Goal: Task Accomplishment & Management: Manage account settings

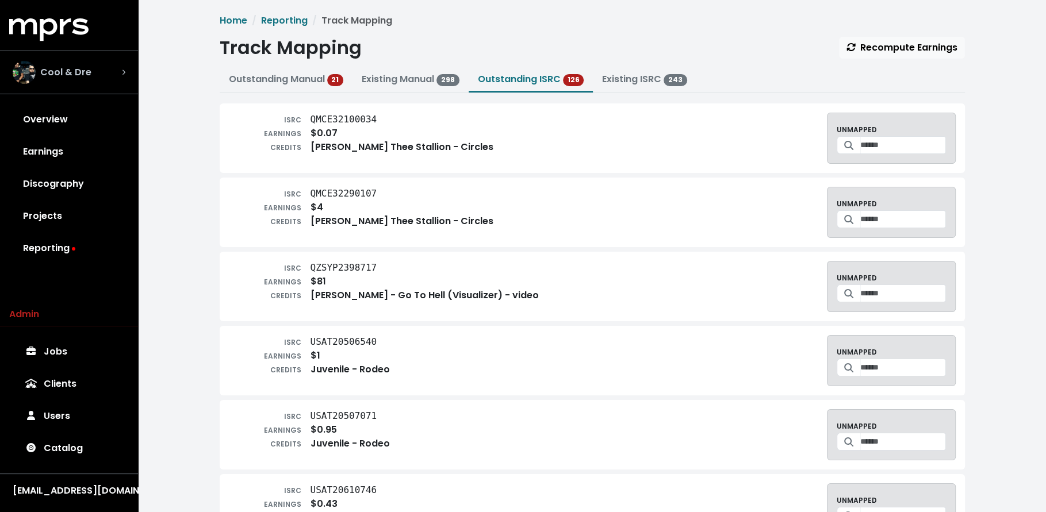
click at [127, 67] on div "Cool & Dre" at bounding box center [68, 72] width 131 height 41
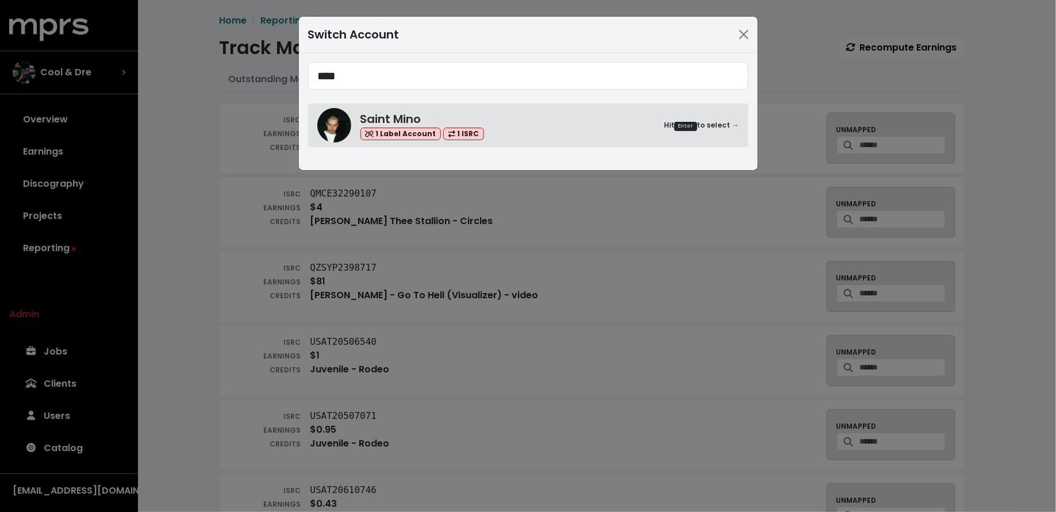
type input "****"
click at [557, 148] on div "**** Saint Mino 1 Label Account 1 ISRC Hit Enter to select →" at bounding box center [528, 111] width 459 height 117
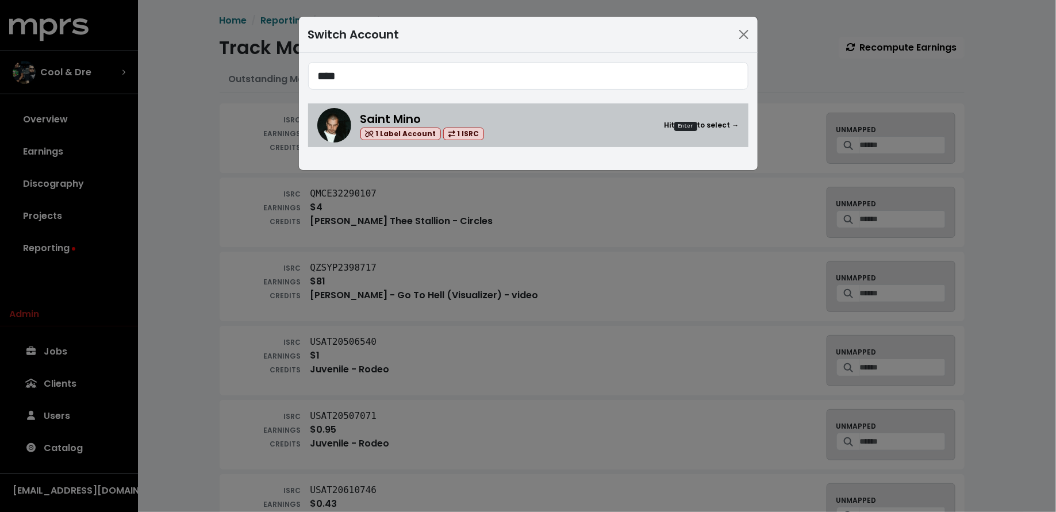
click at [545, 136] on div "Saint Mino 1 Label Account 1 ISRC Hit Enter to select →" at bounding box center [549, 125] width 379 height 30
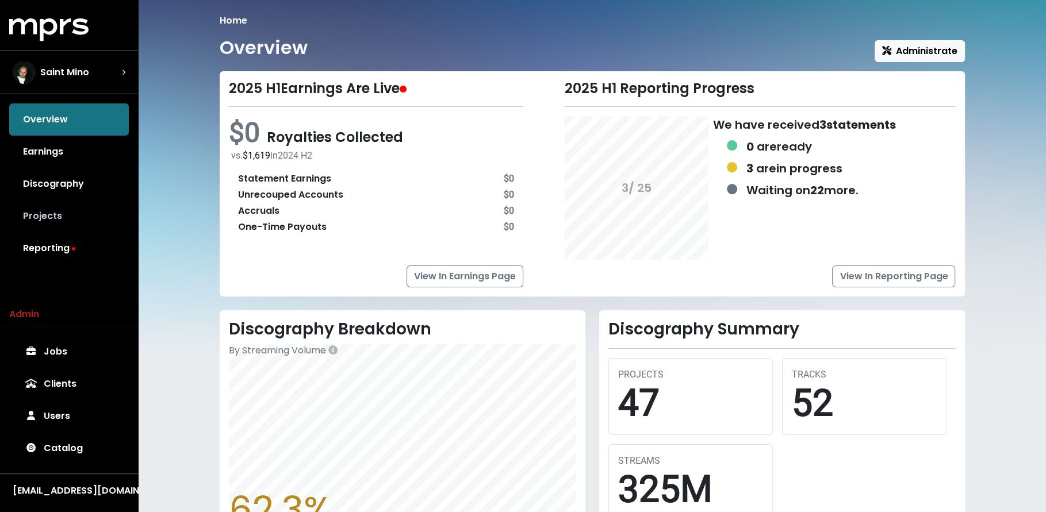
click at [68, 221] on link "Projects" at bounding box center [69, 216] width 120 height 32
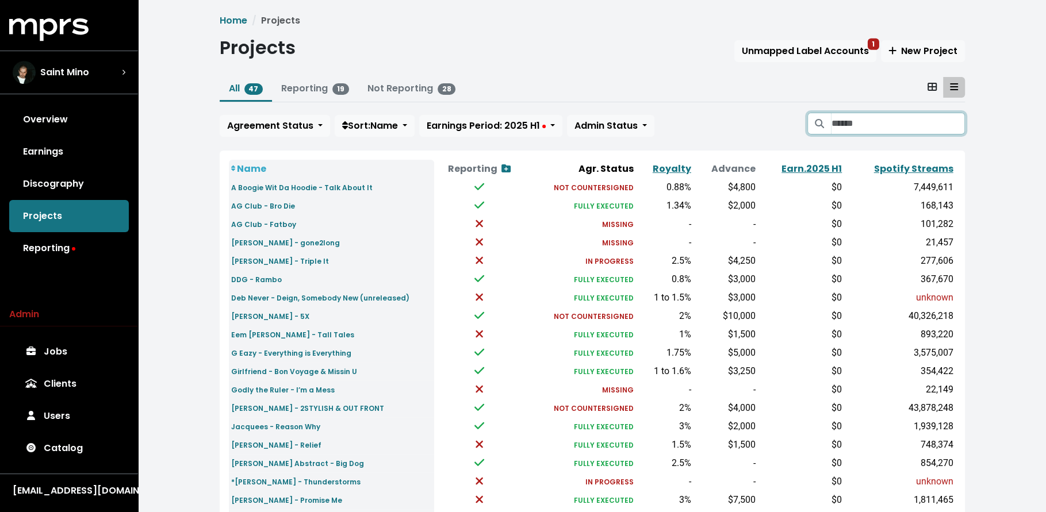
click at [896, 126] on input "Search projects" at bounding box center [897, 124] width 133 height 22
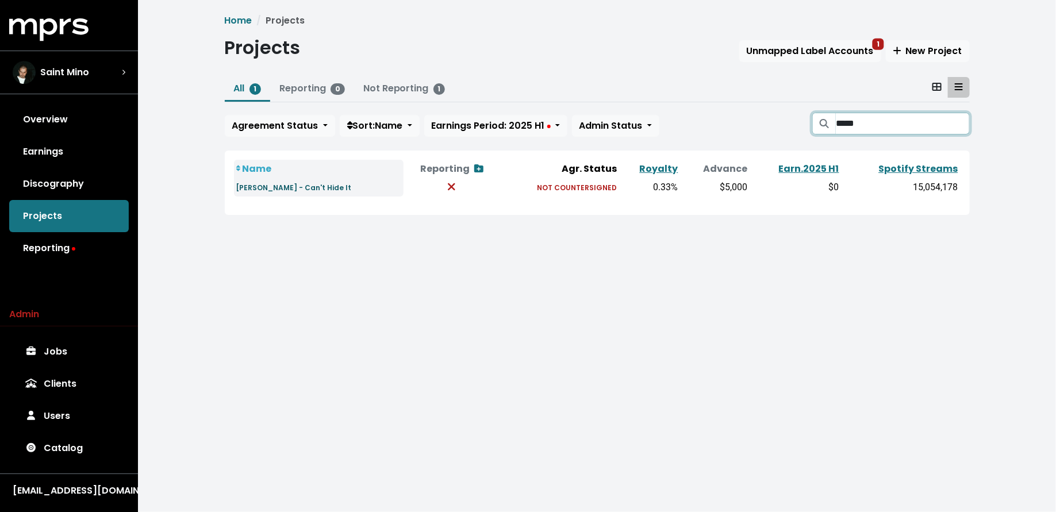
type input "*****"
click at [292, 183] on small "[PERSON_NAME] - Can't Hide It" at bounding box center [294, 188] width 116 height 10
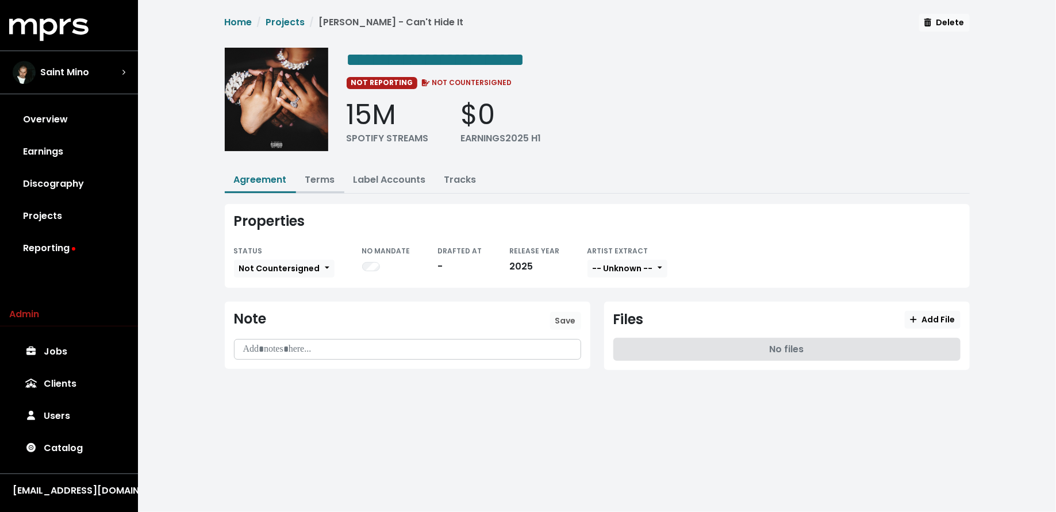
click at [323, 177] on link "Terms" at bounding box center [320, 179] width 30 height 13
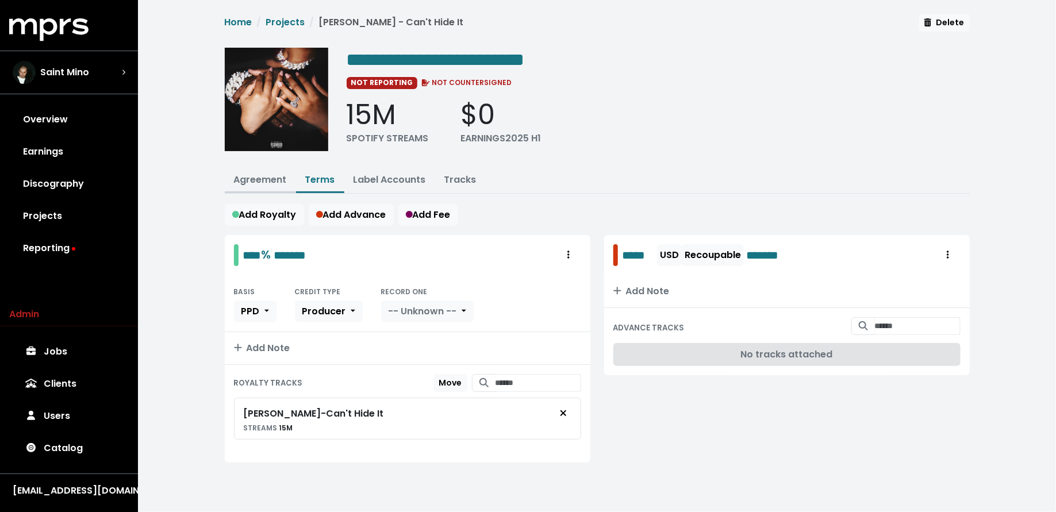
click at [256, 181] on link "Agreement" at bounding box center [260, 179] width 53 height 13
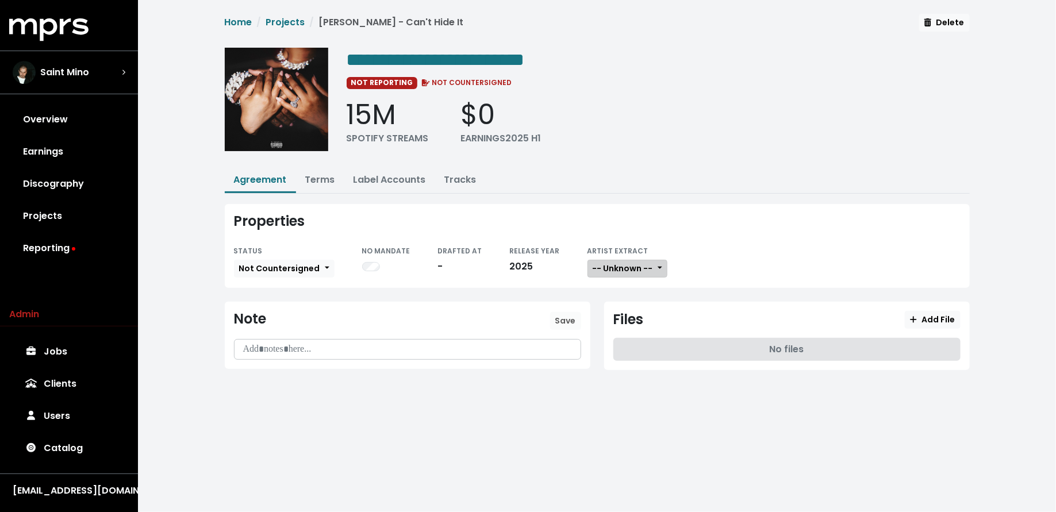
click at [637, 267] on span "-- Unknown --" at bounding box center [623, 268] width 60 height 11
click at [921, 321] on span "Add File" at bounding box center [932, 319] width 45 height 11
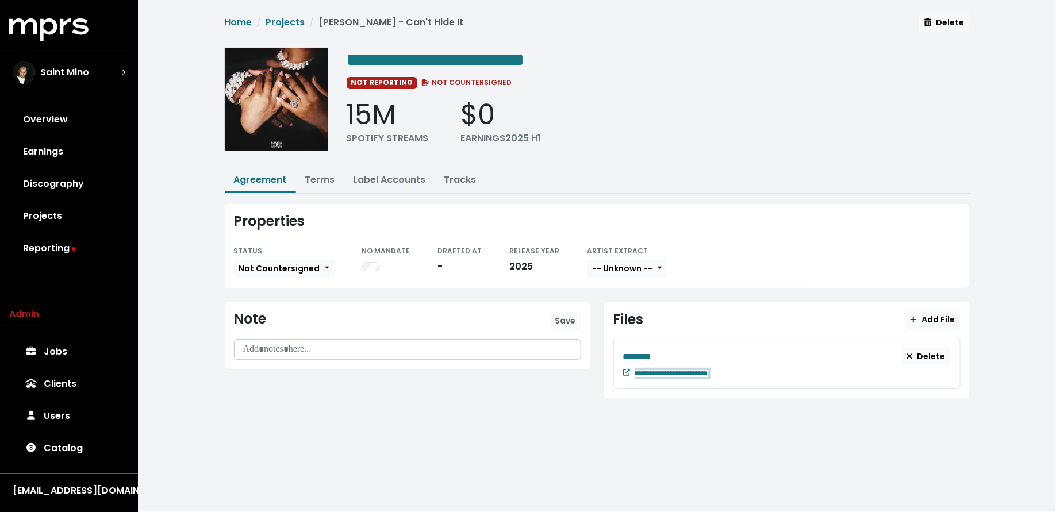
click at [758, 366] on div "**********" at bounding box center [793, 373] width 316 height 14
paste span "Edit value"
click at [708, 349] on div "********" at bounding box center [762, 356] width 279 height 14
click at [700, 349] on div "********" at bounding box center [762, 356] width 279 height 14
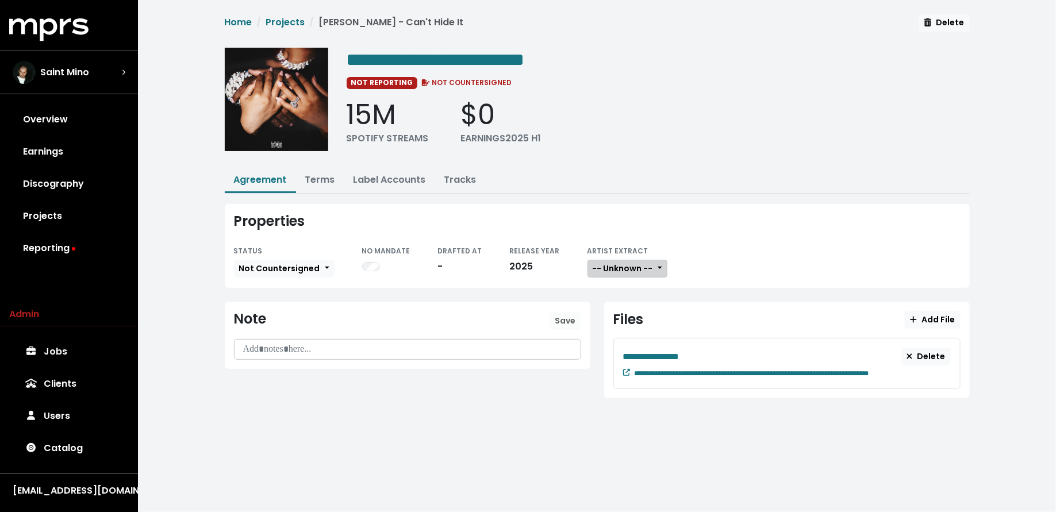
click at [610, 263] on span "-- Unknown --" at bounding box center [623, 268] width 60 height 11
click at [614, 327] on link "Not Available" at bounding box center [633, 329] width 91 height 18
click at [66, 225] on link "Projects" at bounding box center [69, 216] width 120 height 32
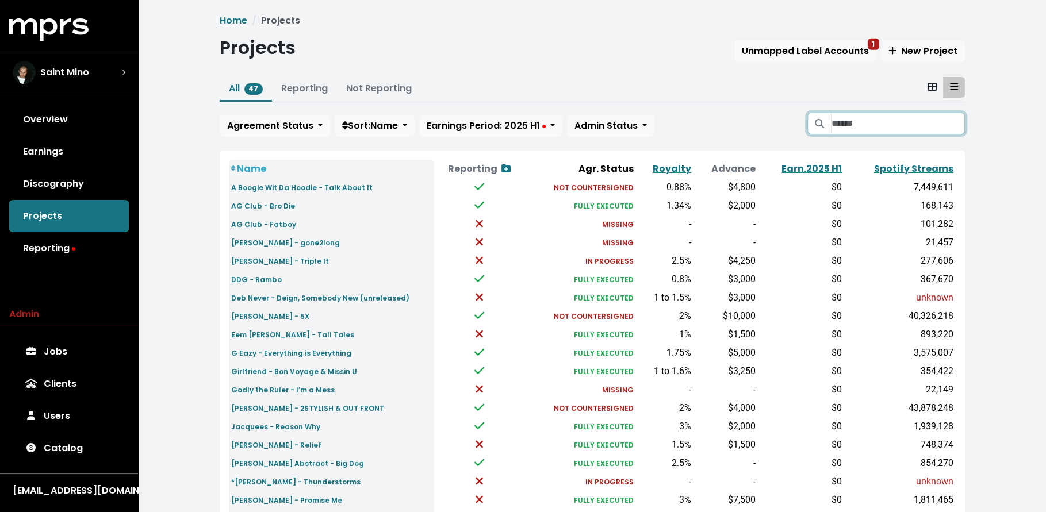
click at [887, 128] on input "Search projects" at bounding box center [897, 124] width 133 height 22
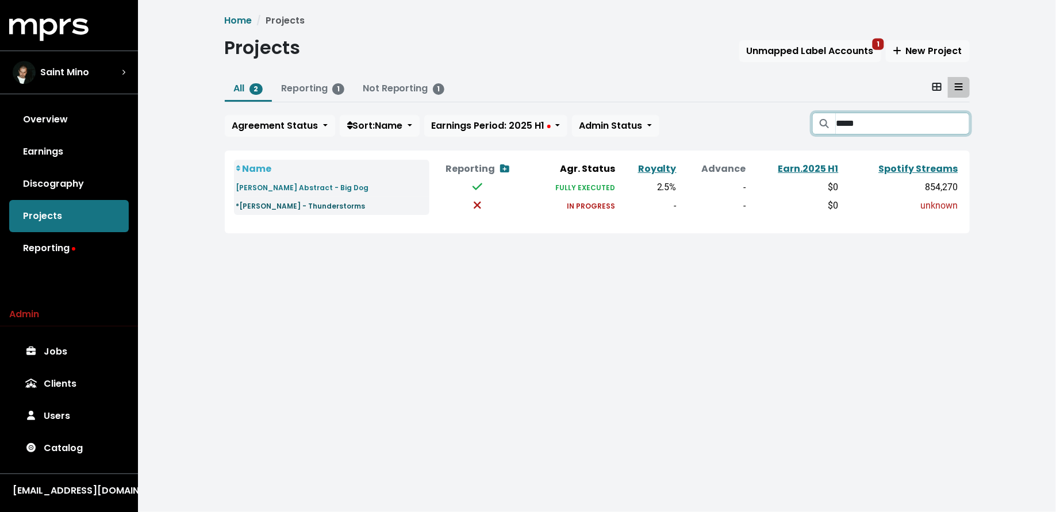
type input "*****"
click at [295, 203] on small "*[PERSON_NAME] - Thunderstorms" at bounding box center [300, 206] width 129 height 10
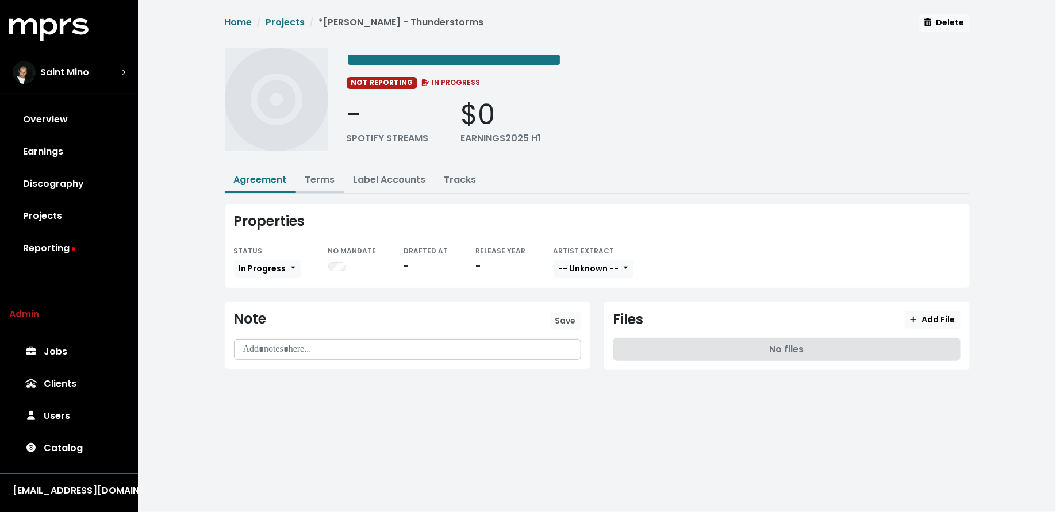
click at [316, 181] on link "Terms" at bounding box center [320, 179] width 30 height 13
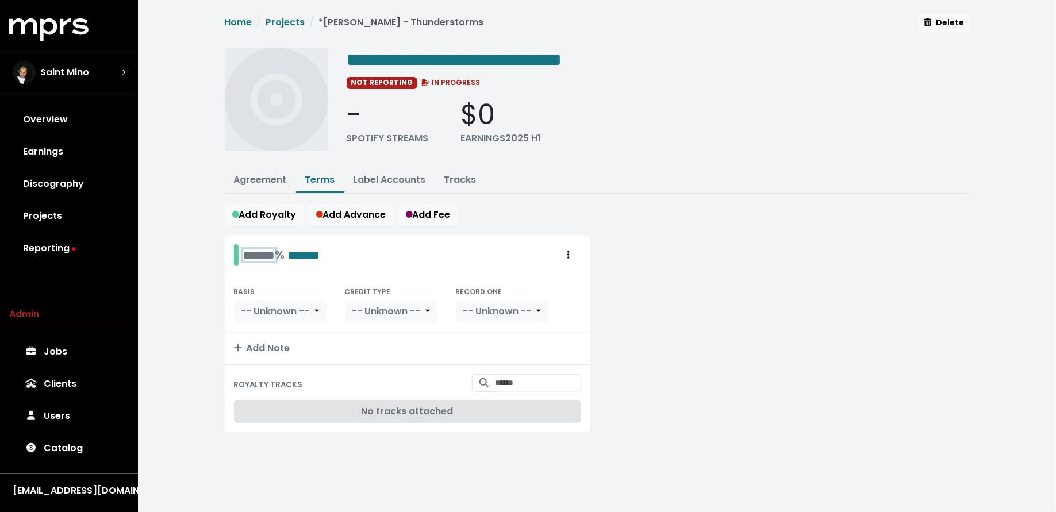
click at [252, 246] on div "******* % *******" at bounding box center [281, 255] width 77 height 18
click at [187, 297] on div "**********" at bounding box center [597, 237] width 918 height 474
click at [349, 209] on span "Add Advance" at bounding box center [351, 214] width 70 height 13
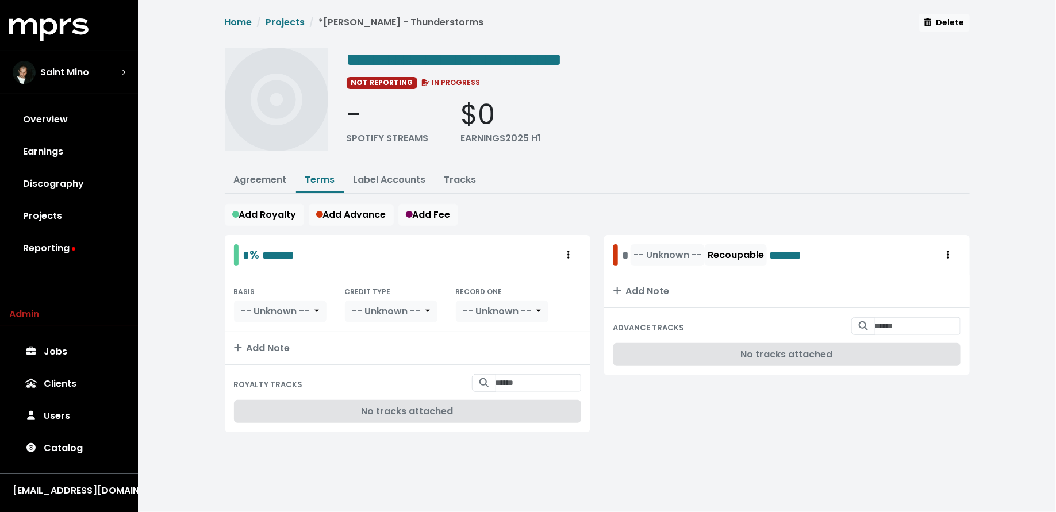
click at [629, 252] on span "-- Unknown --" at bounding box center [666, 255] width 76 height 22
click at [625, 253] on div "-- Unknown -- Recoupable *******" at bounding box center [718, 255] width 193 height 22
click at [673, 252] on span "-- Unknown --" at bounding box center [692, 254] width 68 height 13
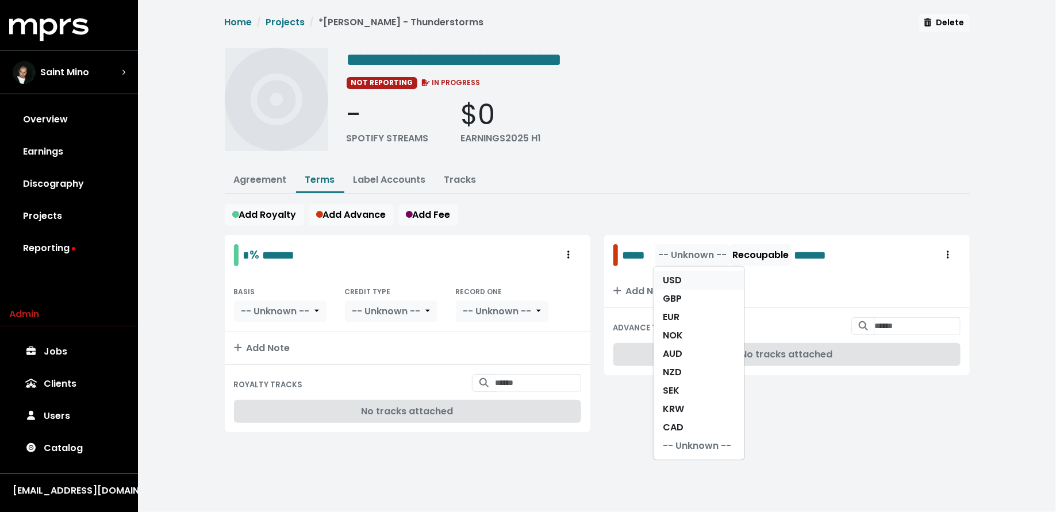
click at [675, 272] on link "USD" at bounding box center [699, 280] width 91 height 18
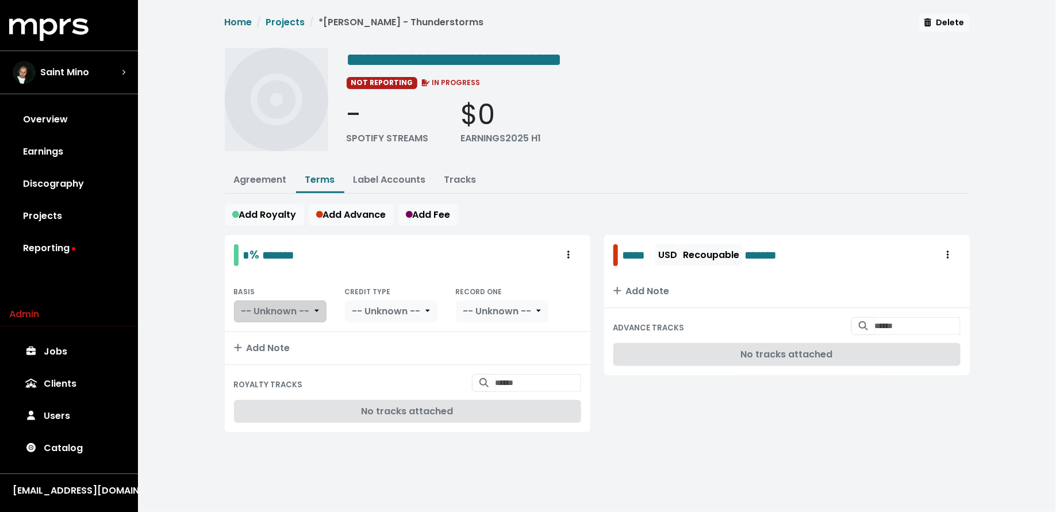
click at [304, 314] on span "-- Unknown --" at bounding box center [275, 311] width 68 height 13
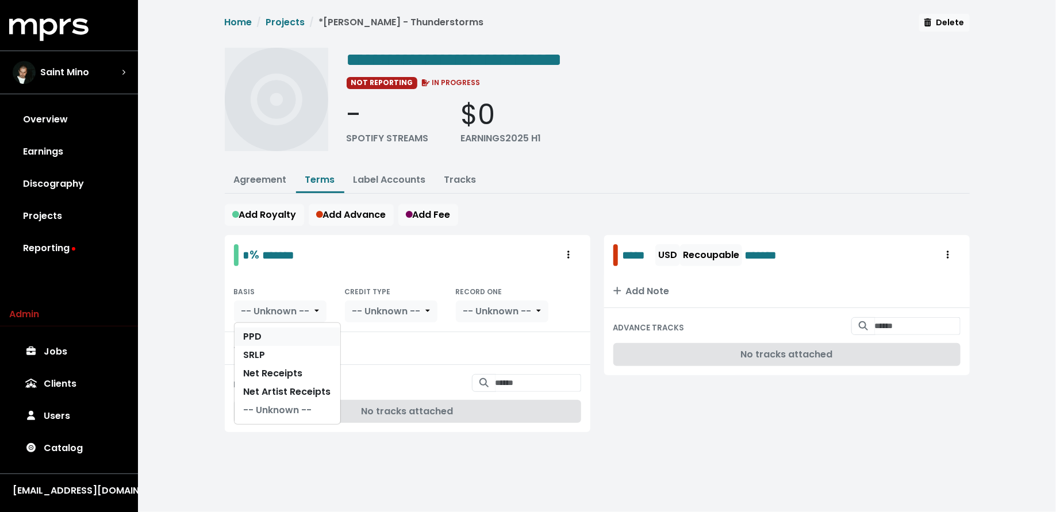
click at [303, 332] on link "PPD" at bounding box center [288, 337] width 106 height 18
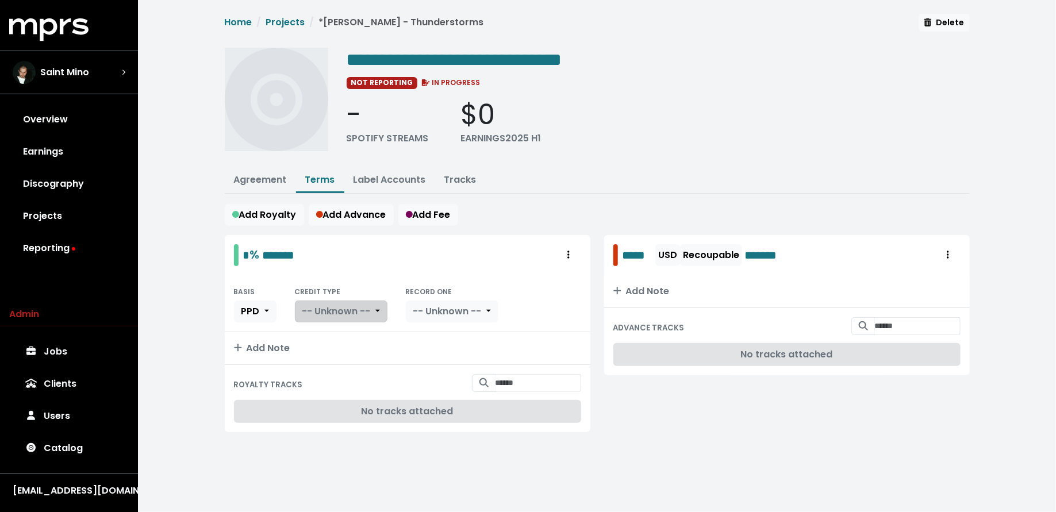
click at [351, 318] on button "-- Unknown --" at bounding box center [341, 312] width 93 height 22
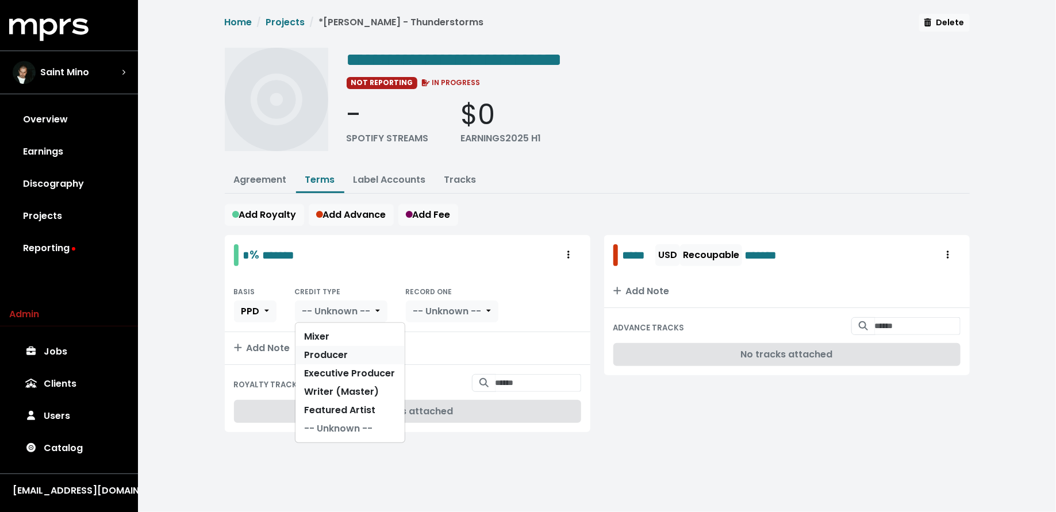
click at [357, 355] on link "Producer" at bounding box center [349, 355] width 109 height 18
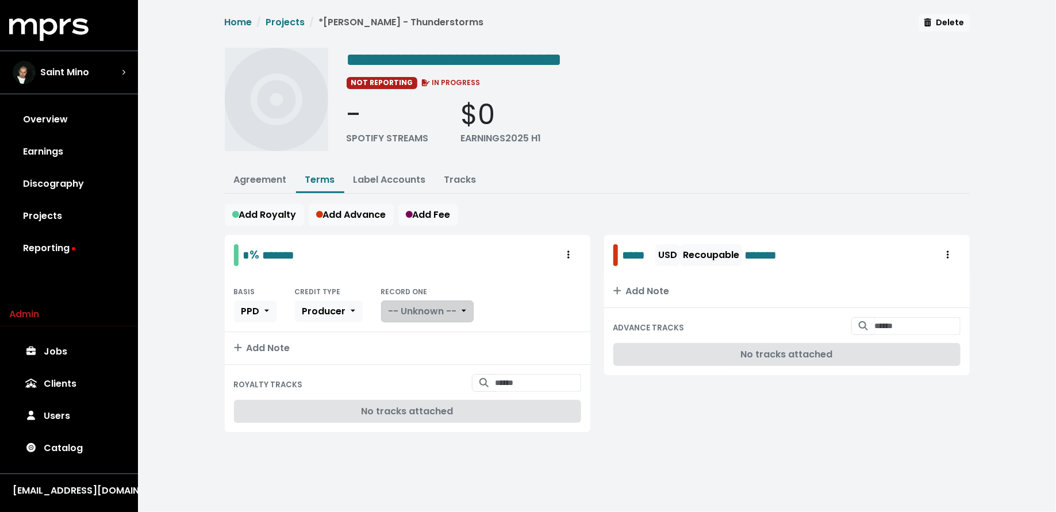
click at [421, 308] on span "-- Unknown --" at bounding box center [423, 311] width 68 height 13
click at [426, 329] on link "Yes" at bounding box center [427, 337] width 91 height 18
click at [495, 379] on input "Search for tracks by title and link them to this royalty" at bounding box center [538, 383] width 86 height 18
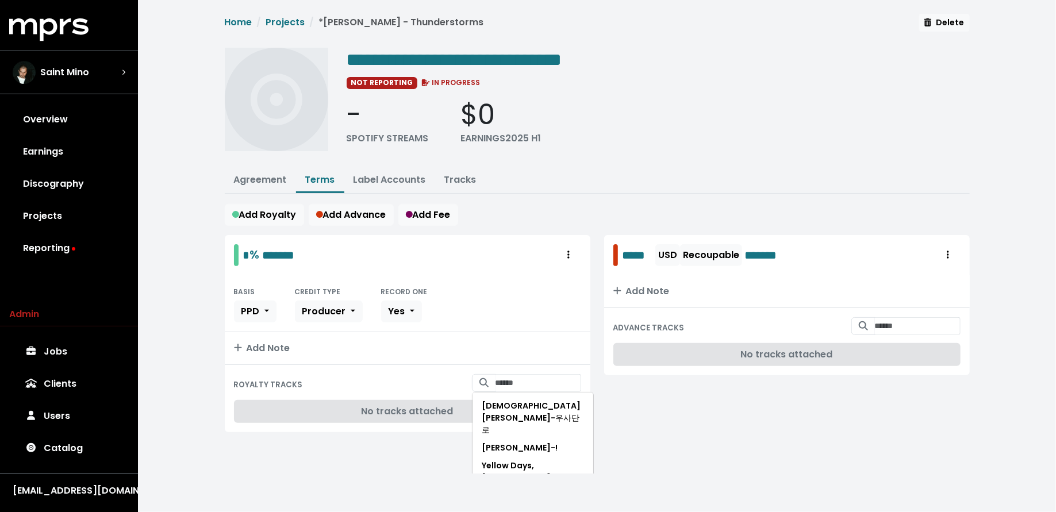
click at [218, 335] on div "* % ******* BASIS PPD CREDIT TYPE Producer RECORD ONE Yes Add Note ROYALTY TRAC…" at bounding box center [407, 340] width 379 height 211
click at [271, 171] on button "Agreement" at bounding box center [260, 180] width 71 height 25
click at [266, 184] on link "Agreement" at bounding box center [260, 179] width 53 height 13
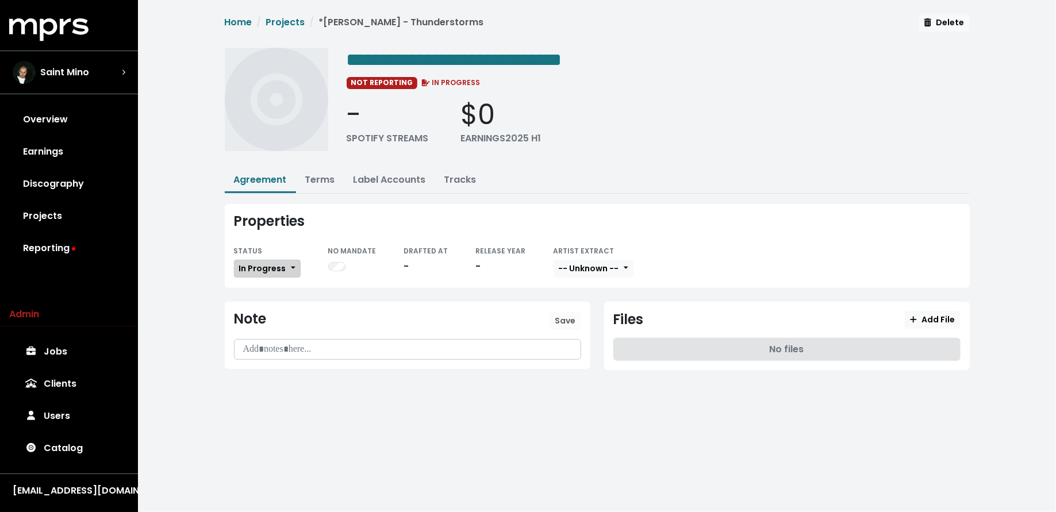
click at [267, 260] on button "In Progress" at bounding box center [267, 269] width 67 height 18
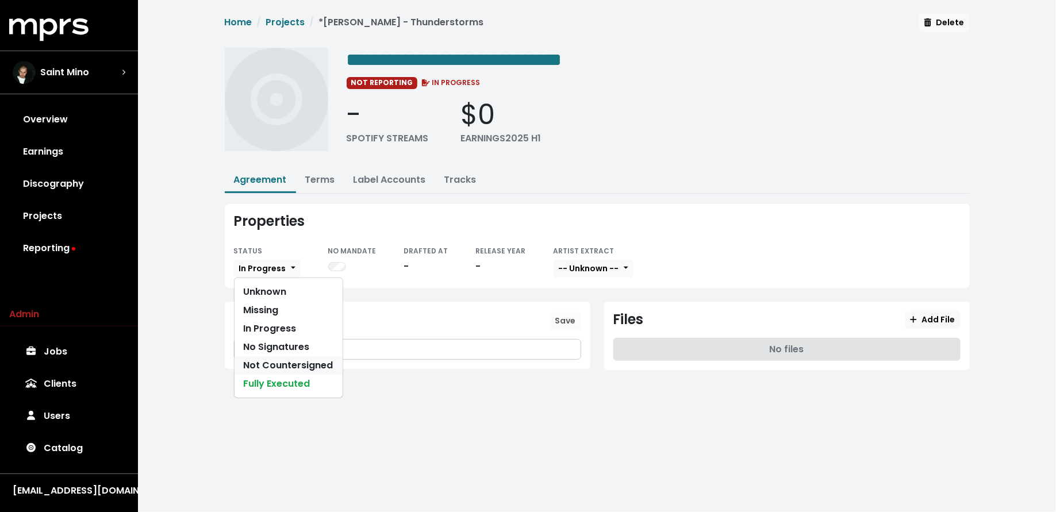
click at [272, 361] on link "Not Countersigned" at bounding box center [289, 365] width 108 height 18
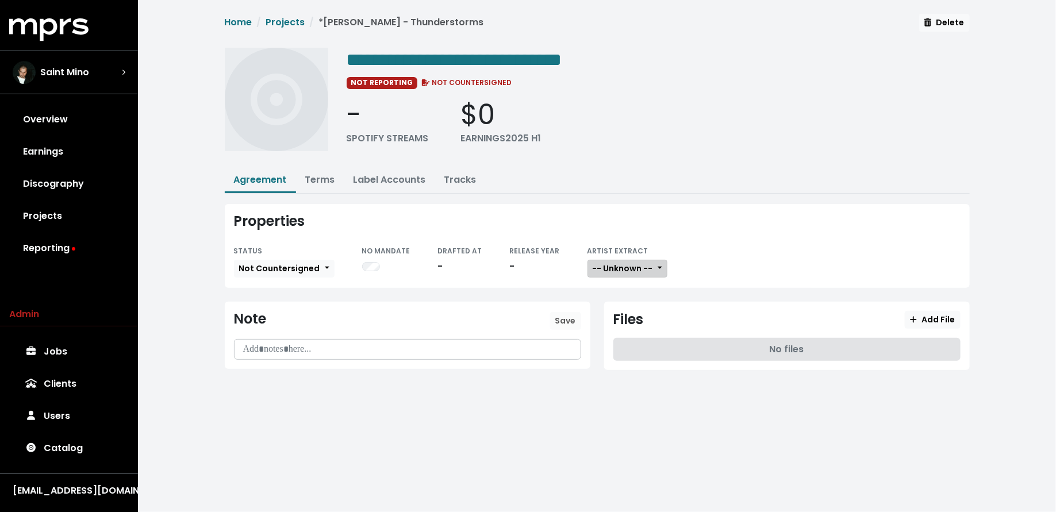
click at [632, 271] on span "-- Unknown --" at bounding box center [623, 268] width 60 height 11
click at [636, 322] on link "Not Available" at bounding box center [633, 329] width 91 height 18
click at [931, 325] on button "Add File" at bounding box center [932, 320] width 55 height 18
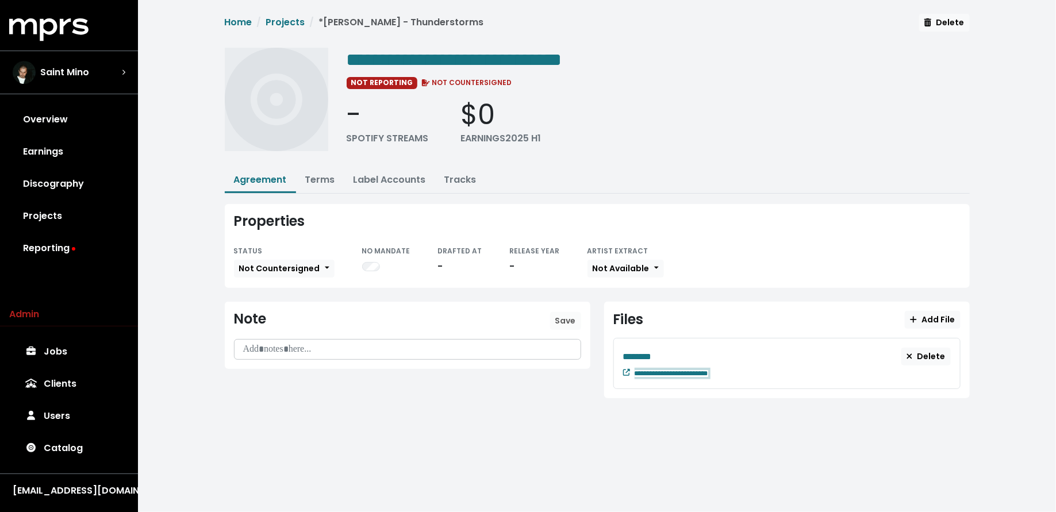
click at [751, 378] on div "**********" at bounding box center [786, 363] width 347 height 51
paste span "Edit value"
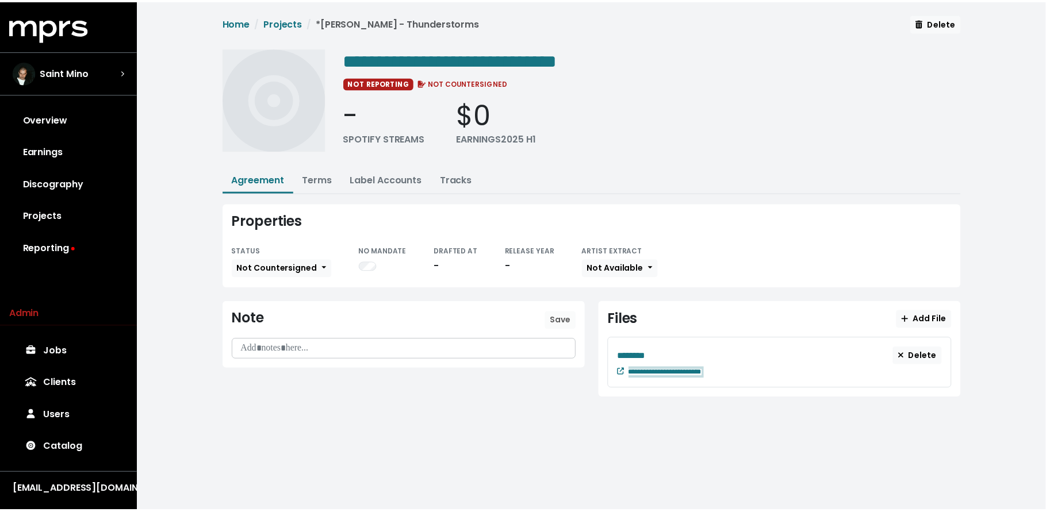
scroll to position [0, 10]
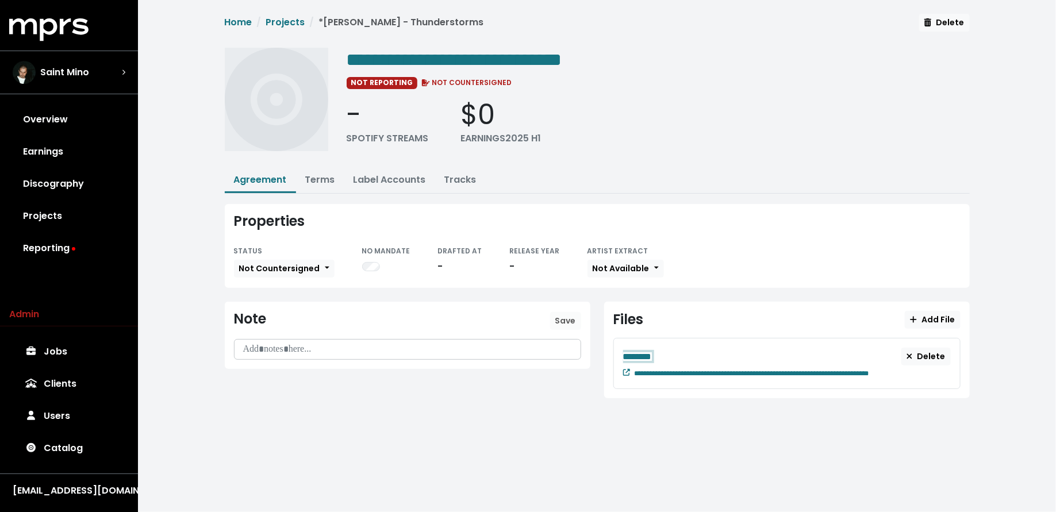
click at [685, 350] on div "********" at bounding box center [762, 356] width 279 height 14
click at [674, 352] on div "********" at bounding box center [762, 356] width 279 height 14
click at [71, 76] on span "Saint Mino" at bounding box center [64, 73] width 49 height 14
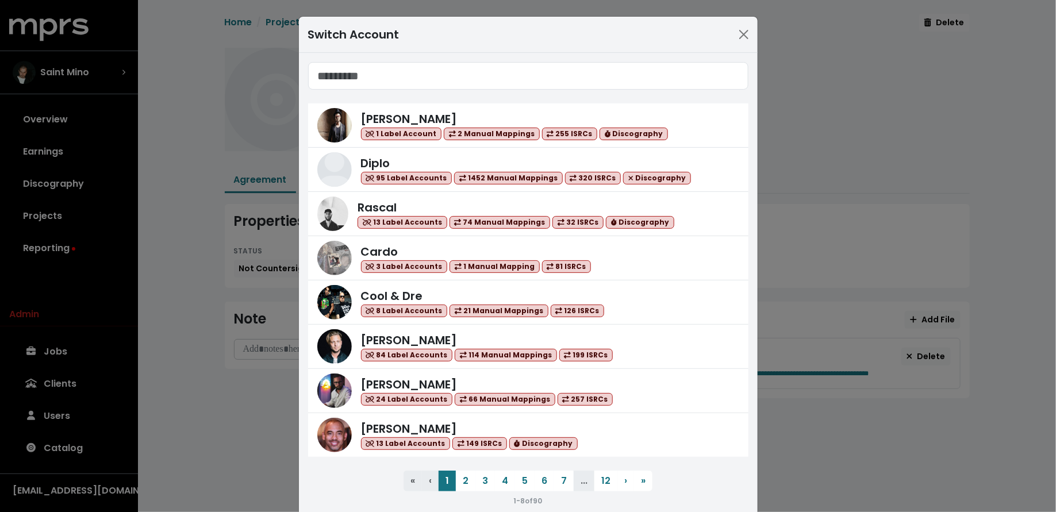
click at [175, 258] on div "Switch Account Adam Anders 1 Label Account 2 Manual Mappings 255 ISRCs Discogra…" at bounding box center [528, 256] width 1056 height 512
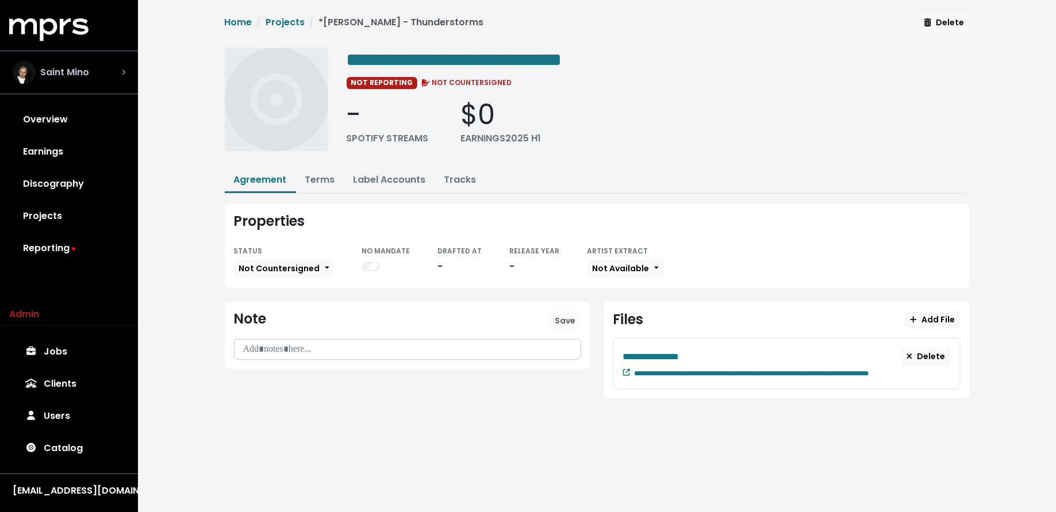
click at [112, 72] on div "Saint Mino" at bounding box center [69, 72] width 113 height 23
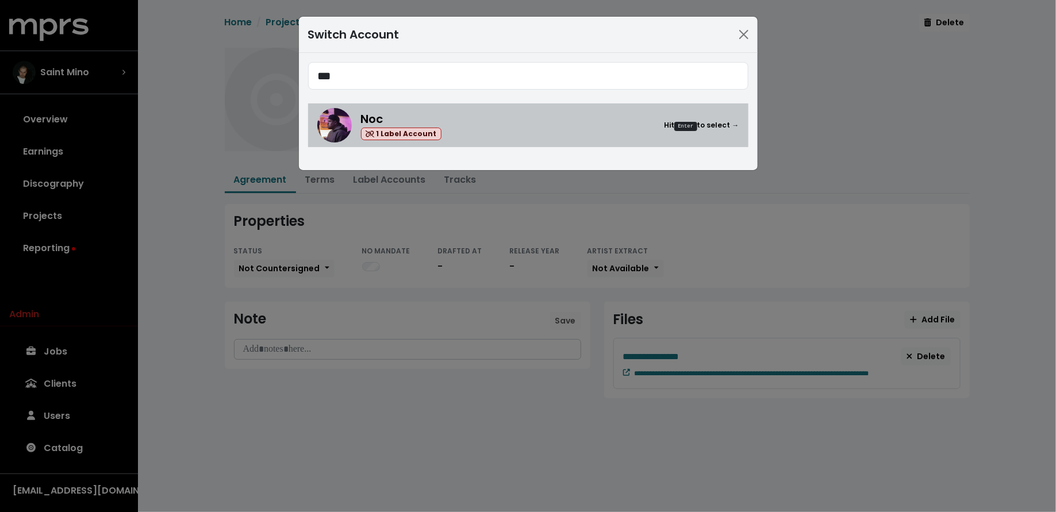
type input "***"
click at [472, 127] on div "Noc 1 Label Account Hit Enter to select →" at bounding box center [550, 125] width 378 height 30
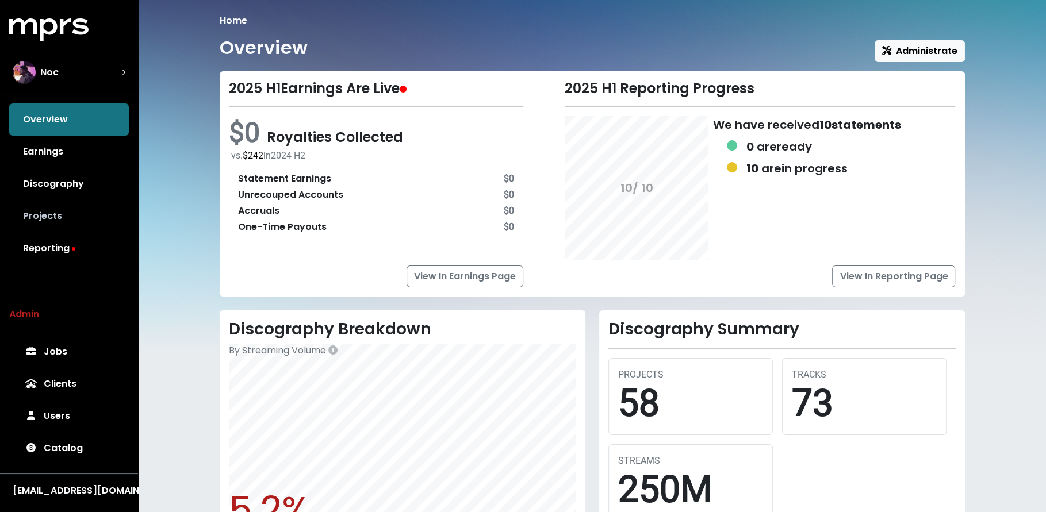
click at [118, 216] on link "Projects" at bounding box center [69, 216] width 120 height 32
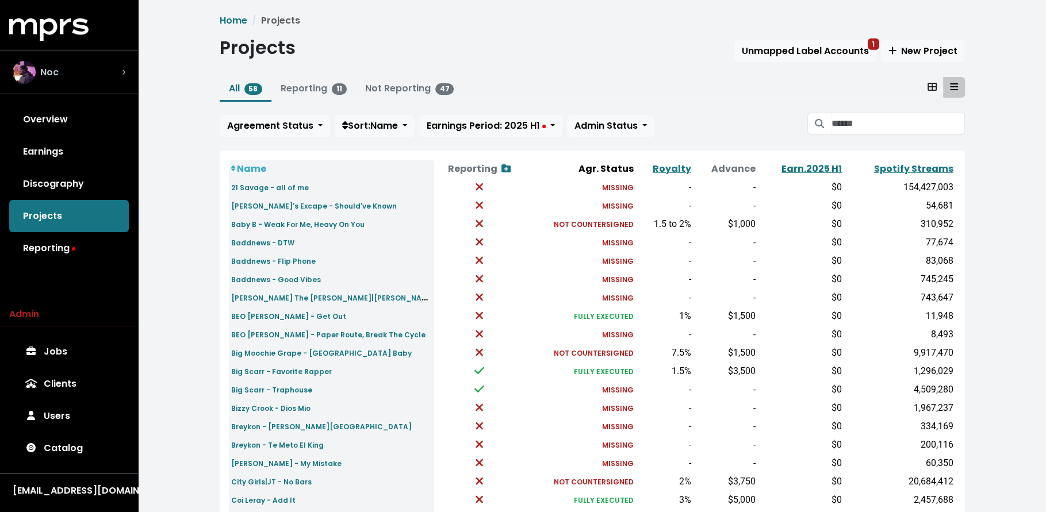
click at [97, 59] on div "Noc" at bounding box center [68, 72] width 131 height 41
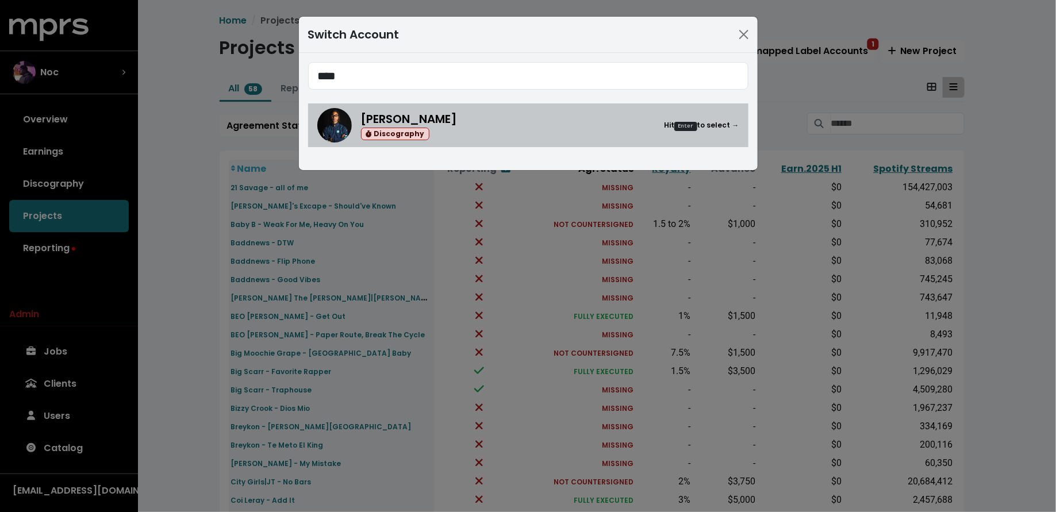
type input "****"
click at [472, 132] on div "Donnie Scantz Discography Hit Enter to select →" at bounding box center [550, 125] width 378 height 30
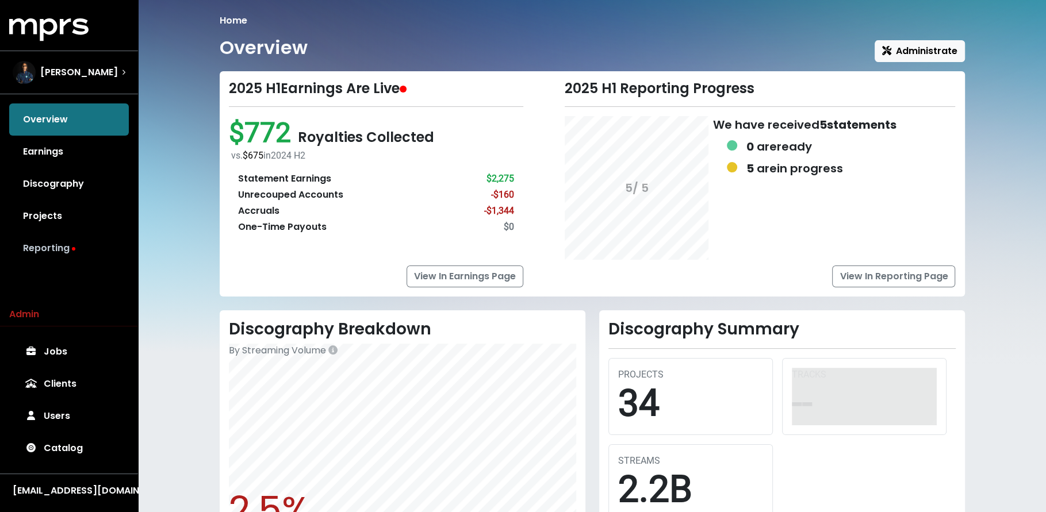
click at [64, 251] on link "Reporting" at bounding box center [69, 248] width 120 height 32
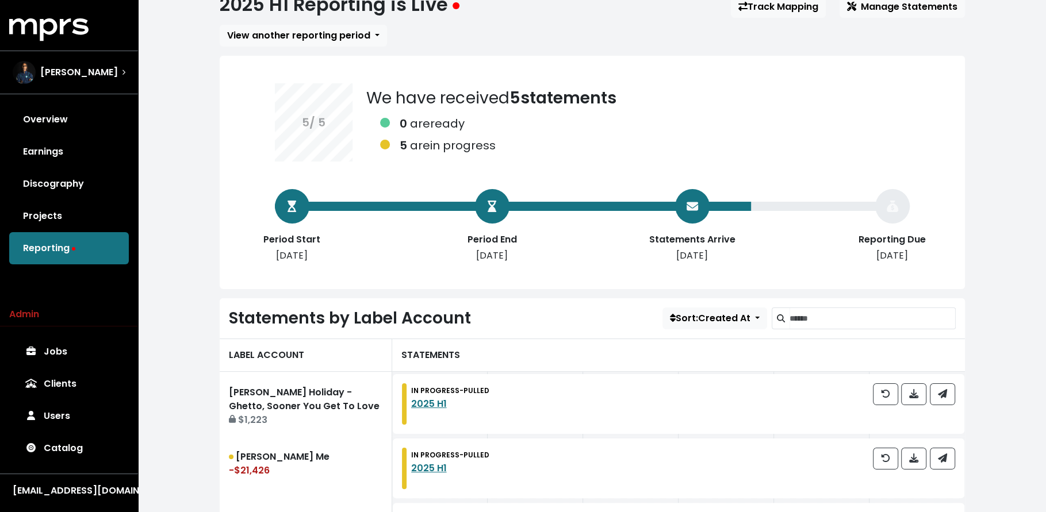
scroll to position [72, 0]
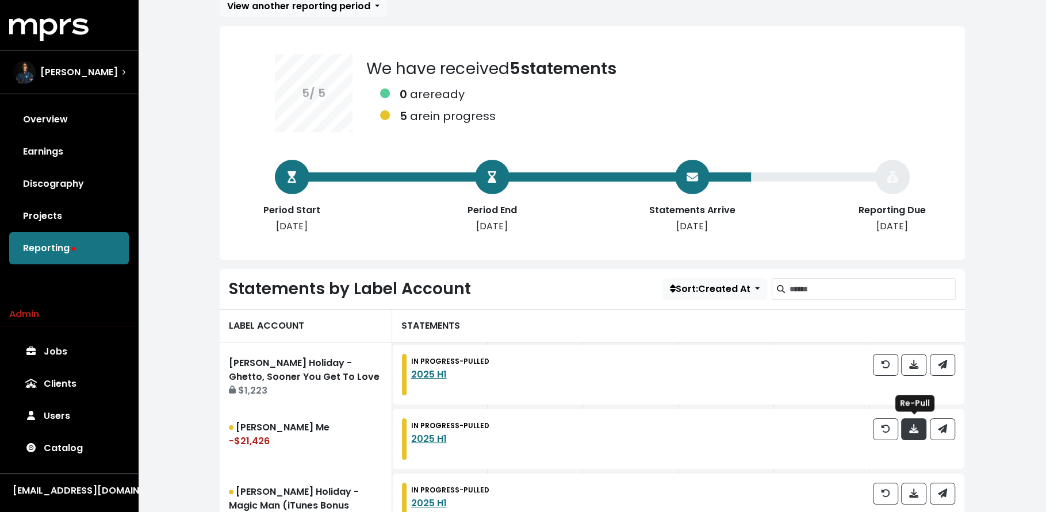
click at [921, 433] on button "button" at bounding box center [913, 429] width 25 height 22
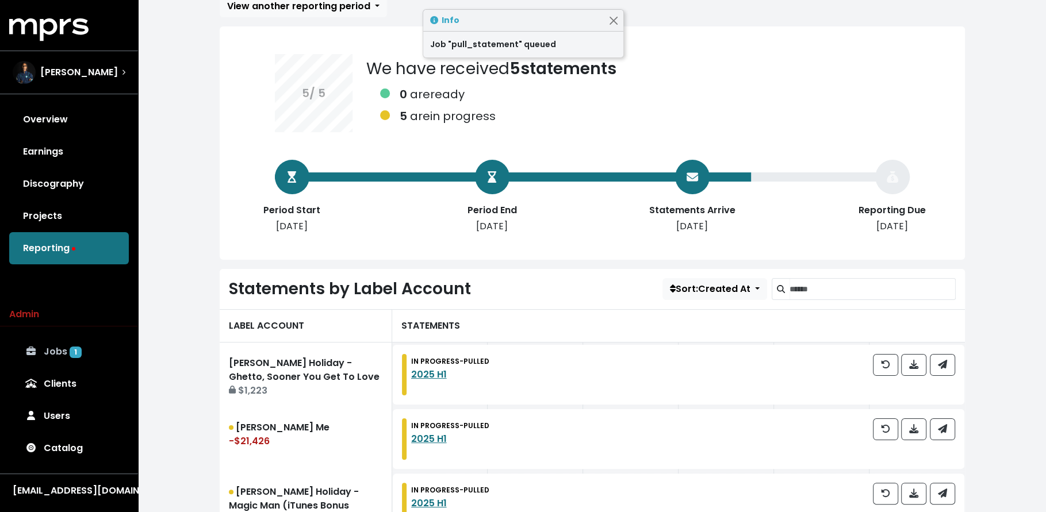
click at [86, 355] on link "Jobs 1" at bounding box center [69, 352] width 120 height 32
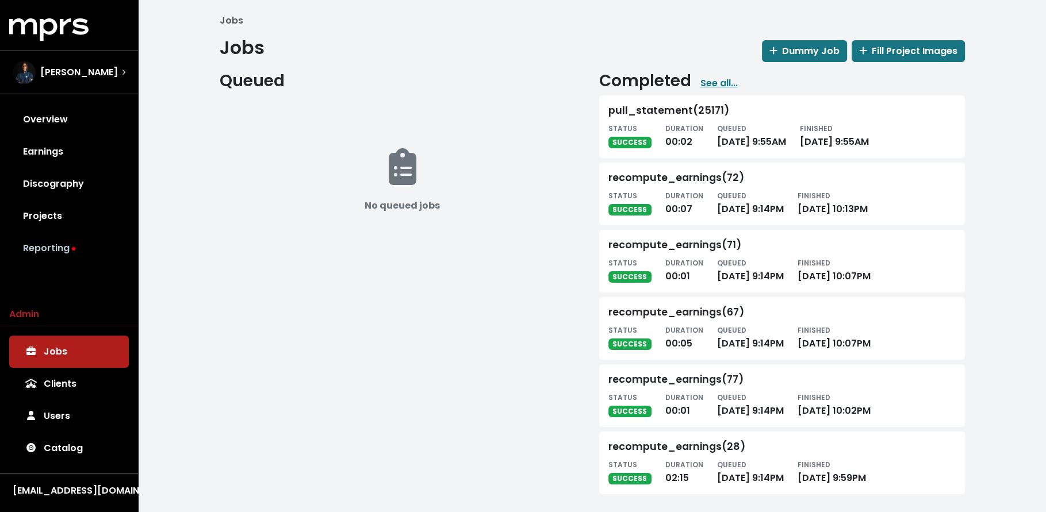
click at [68, 258] on link "Reporting" at bounding box center [69, 248] width 120 height 32
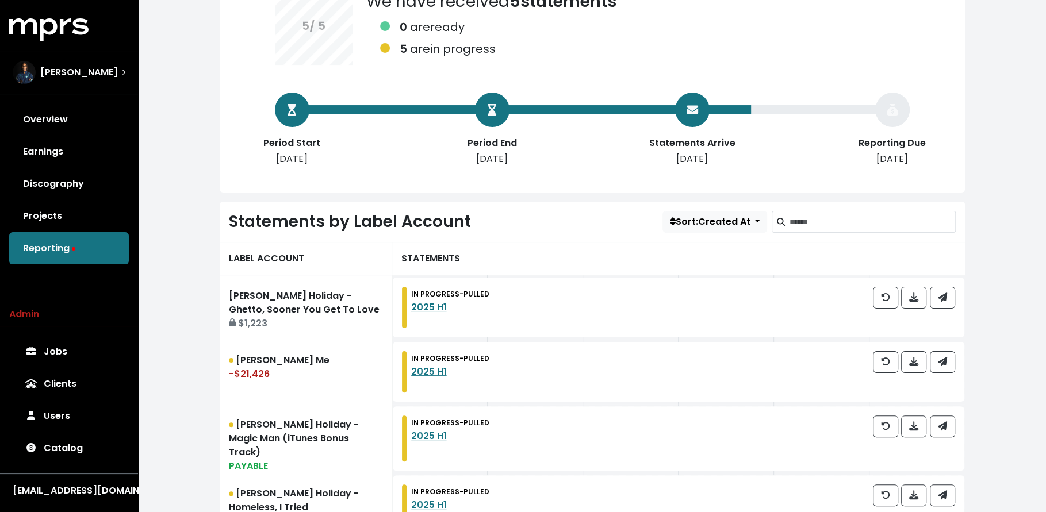
scroll to position [161, 0]
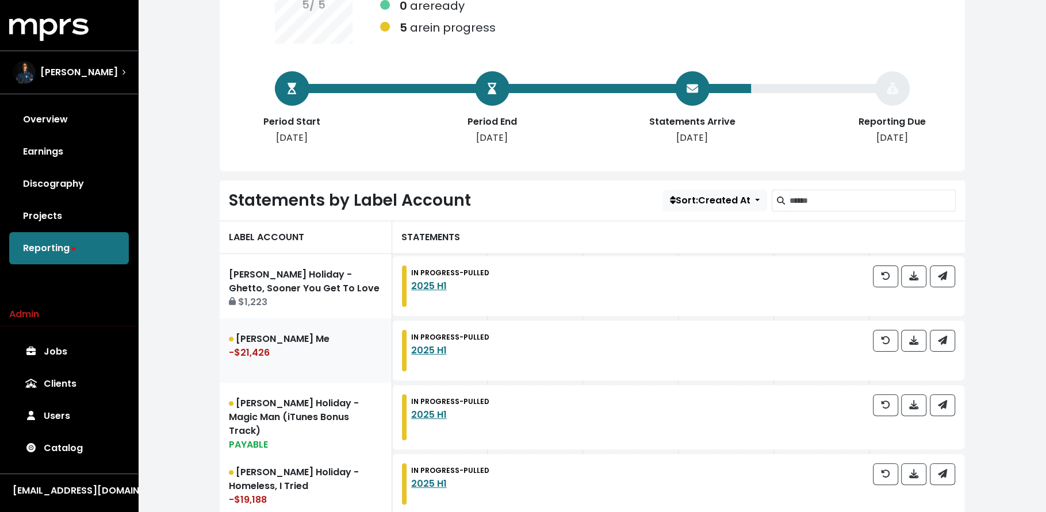
click at [318, 358] on div "-$21,426" at bounding box center [305, 353] width 153 height 14
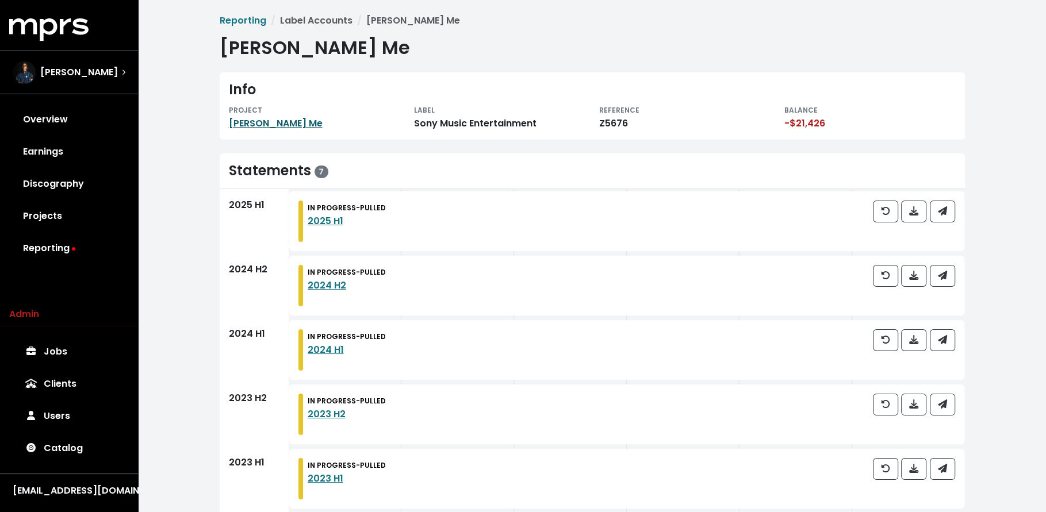
click at [289, 128] on link "Miguel - Teach Me" at bounding box center [276, 123] width 94 height 13
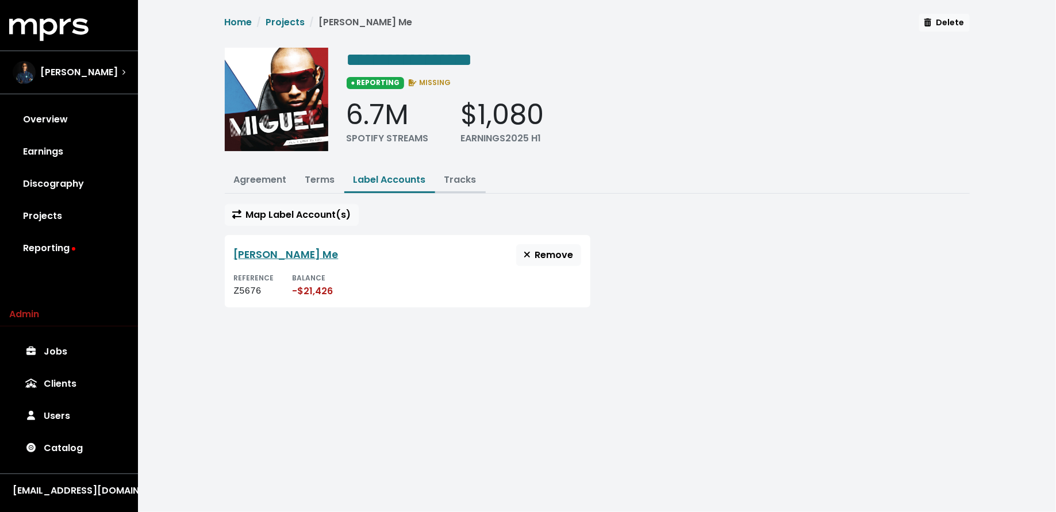
click at [452, 177] on link "Tracks" at bounding box center [460, 179] width 32 height 13
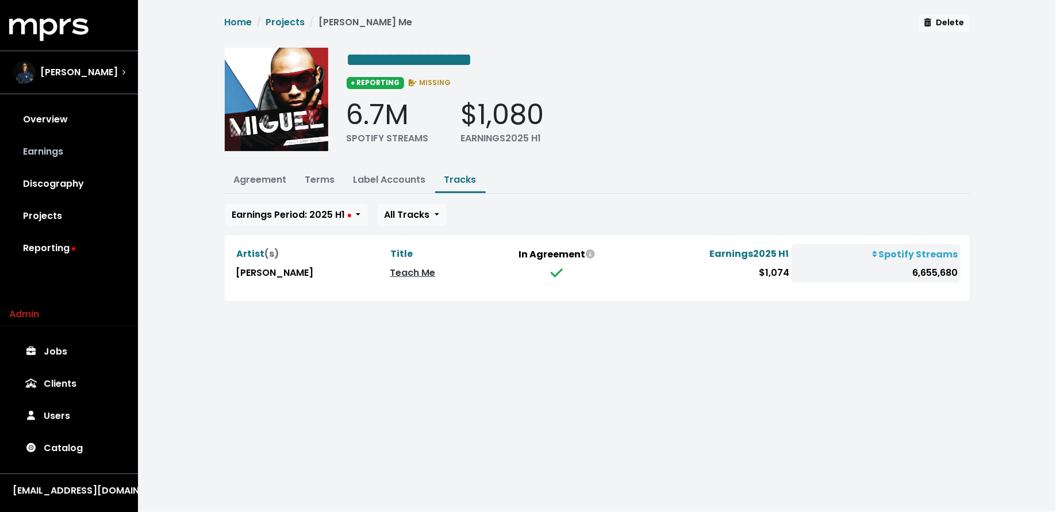
click at [87, 153] on link "Earnings" at bounding box center [69, 152] width 120 height 32
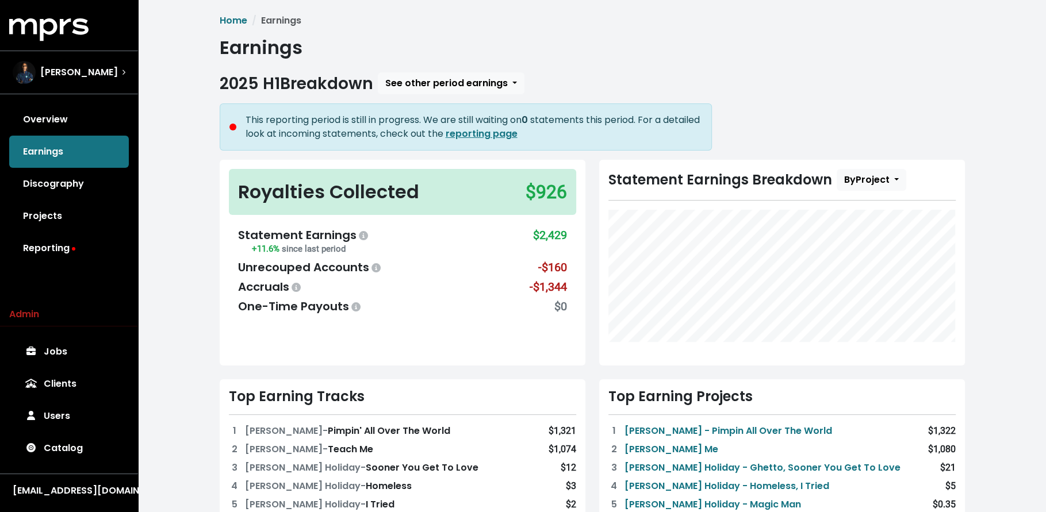
click at [81, 267] on div "MPRS Logo Donnie Scantz Overview Earnings Discography Projects Reporting Admin …" at bounding box center [69, 260] width 138 height 485
click at [80, 253] on link "Reporting" at bounding box center [69, 248] width 120 height 32
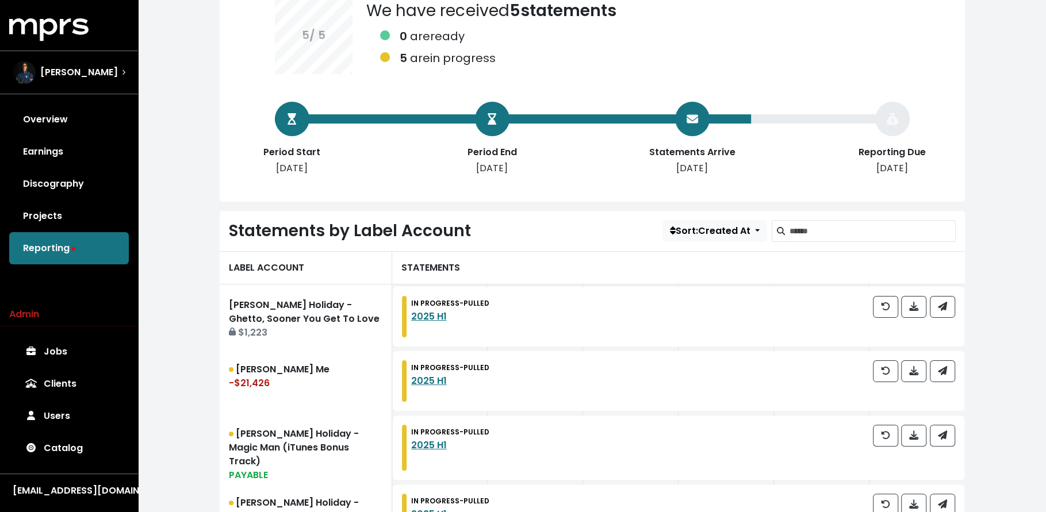
scroll to position [132, 0]
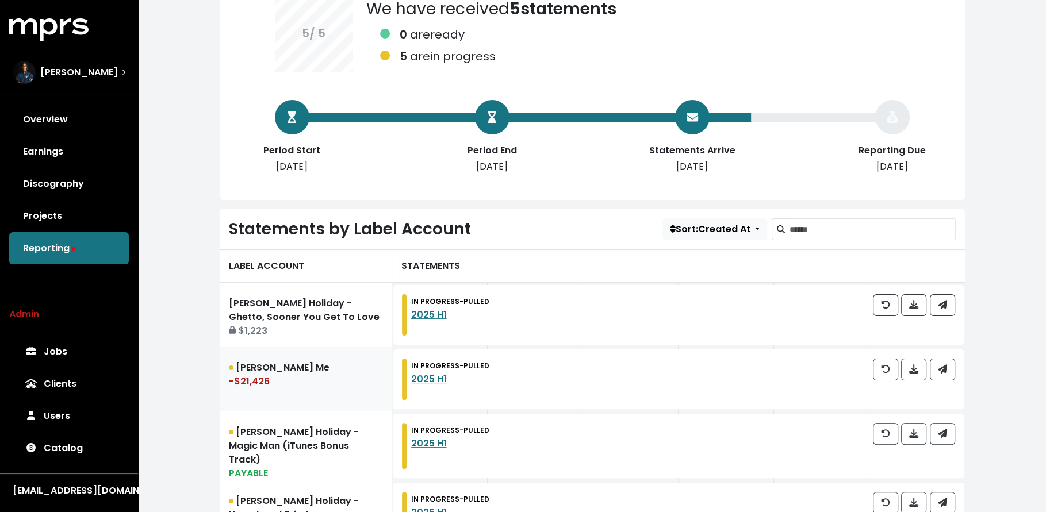
click at [260, 367] on link "Miguel - Teach Me -$21,426" at bounding box center [306, 379] width 172 height 64
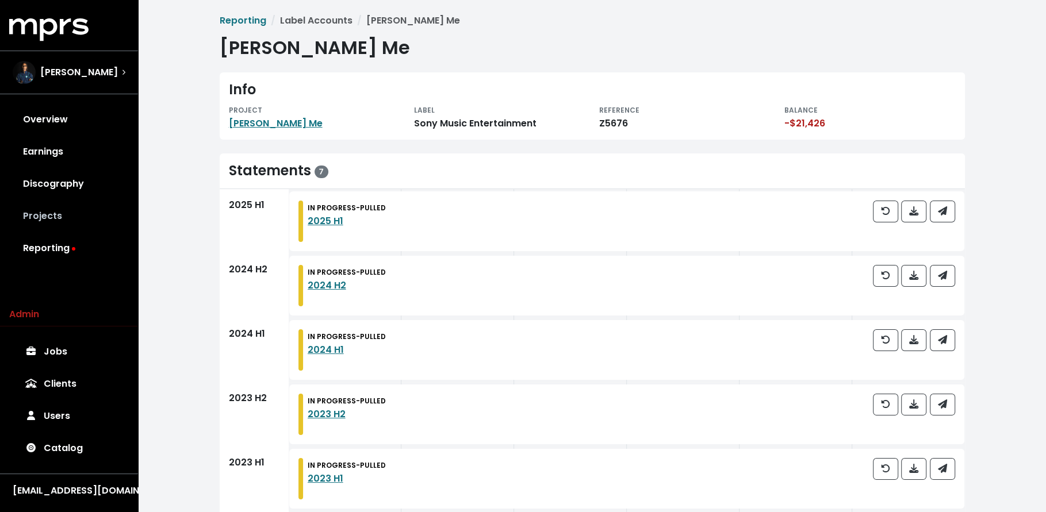
click at [94, 218] on link "Projects" at bounding box center [69, 216] width 120 height 32
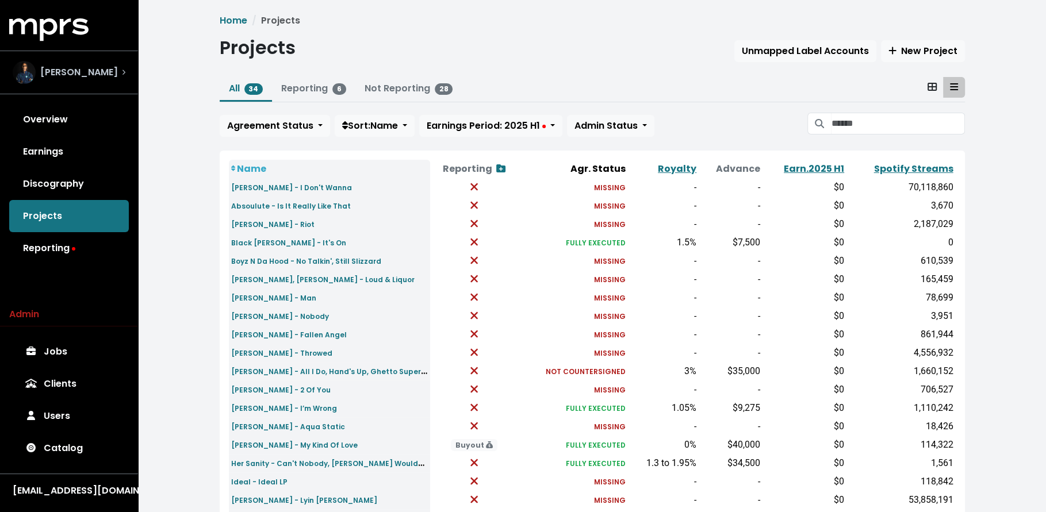
click at [113, 79] on div "Donnie Scantz" at bounding box center [69, 72] width 113 height 23
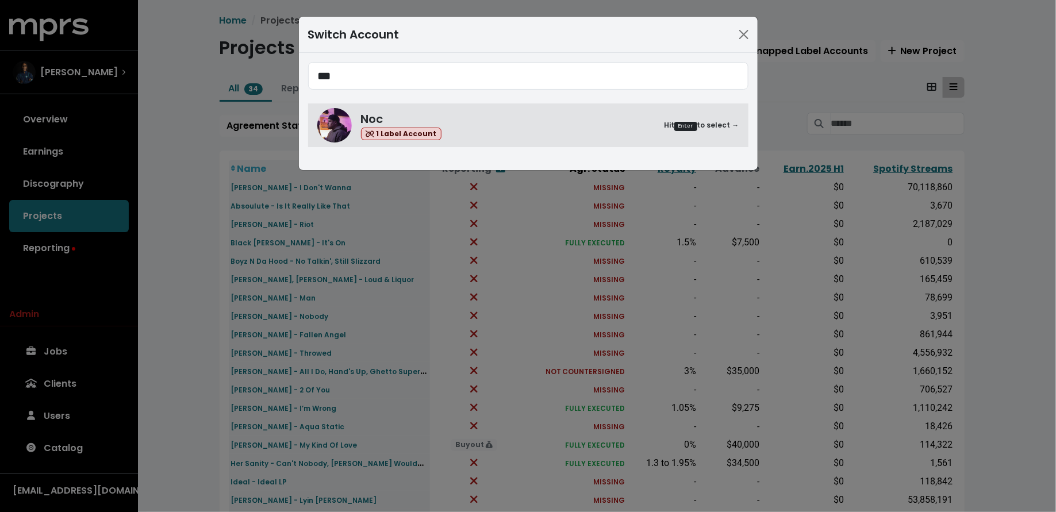
type input "***"
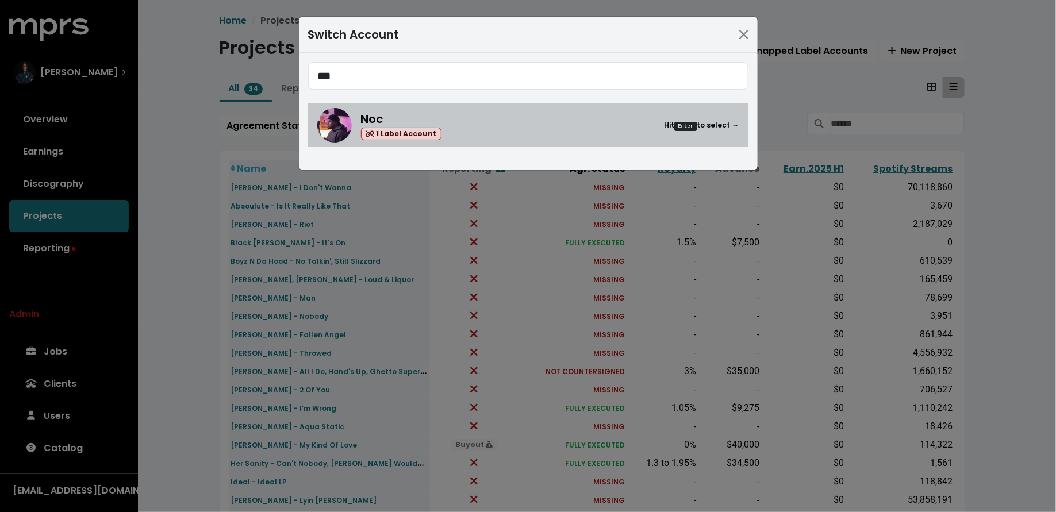
click at [536, 121] on div "Noc 1 Label Account Hit Enter to select →" at bounding box center [550, 125] width 378 height 30
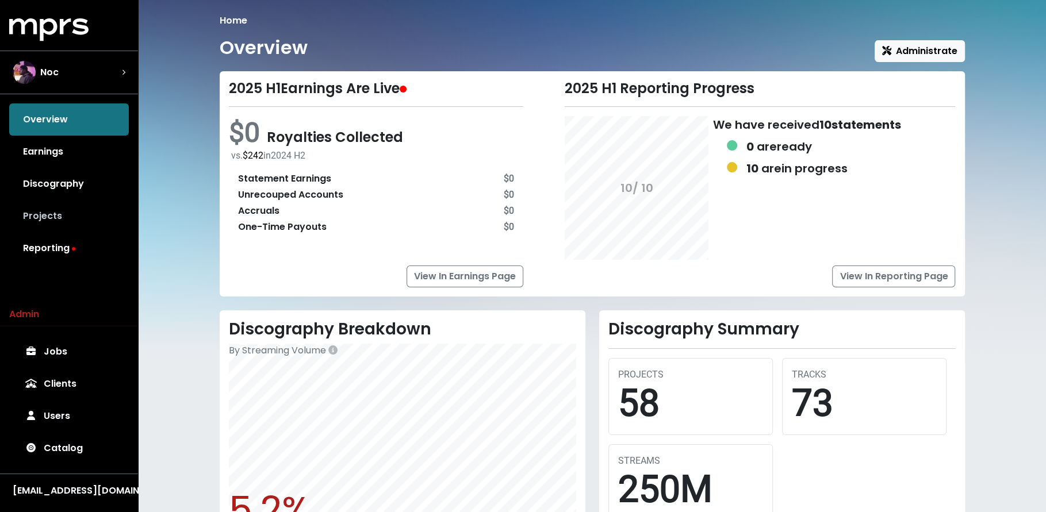
click at [68, 206] on link "Projects" at bounding box center [69, 216] width 120 height 32
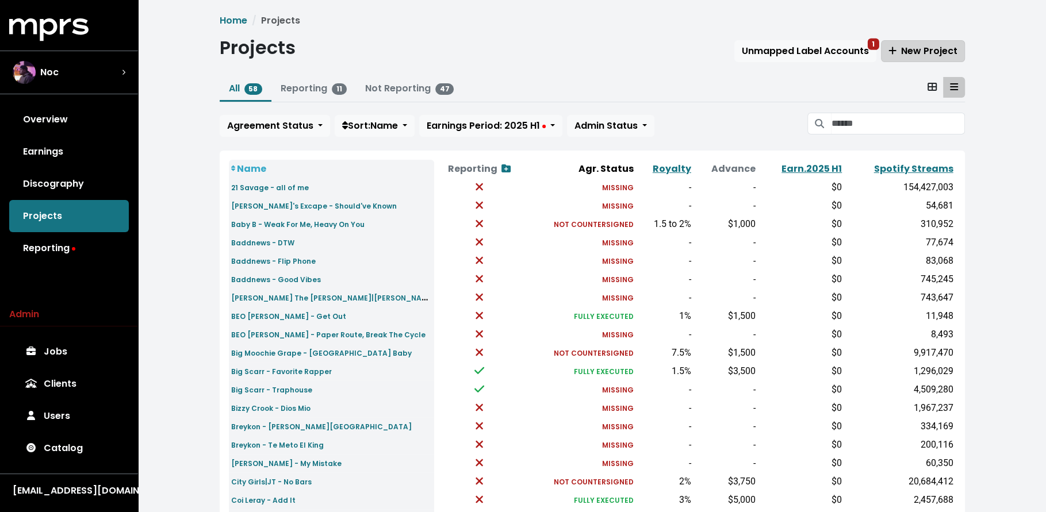
click at [912, 49] on span "New Project" at bounding box center [922, 50] width 69 height 13
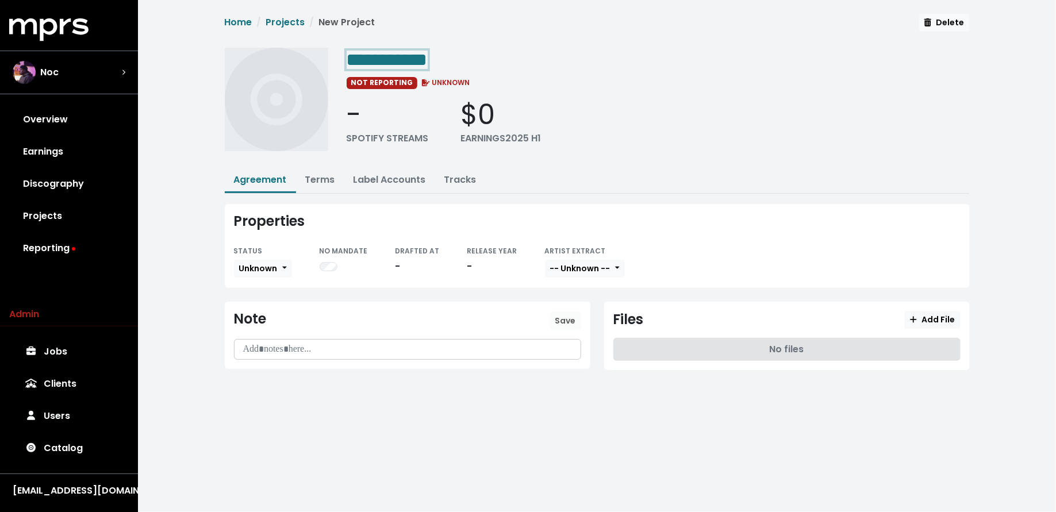
click at [460, 50] on div "**********" at bounding box center [658, 59] width 623 height 23
paste span "Edit value"
click at [354, 57] on span "**********" at bounding box center [387, 60] width 81 height 18
click at [420, 56] on span "**********" at bounding box center [384, 60] width 74 height 18
click at [319, 178] on link "Terms" at bounding box center [320, 179] width 30 height 13
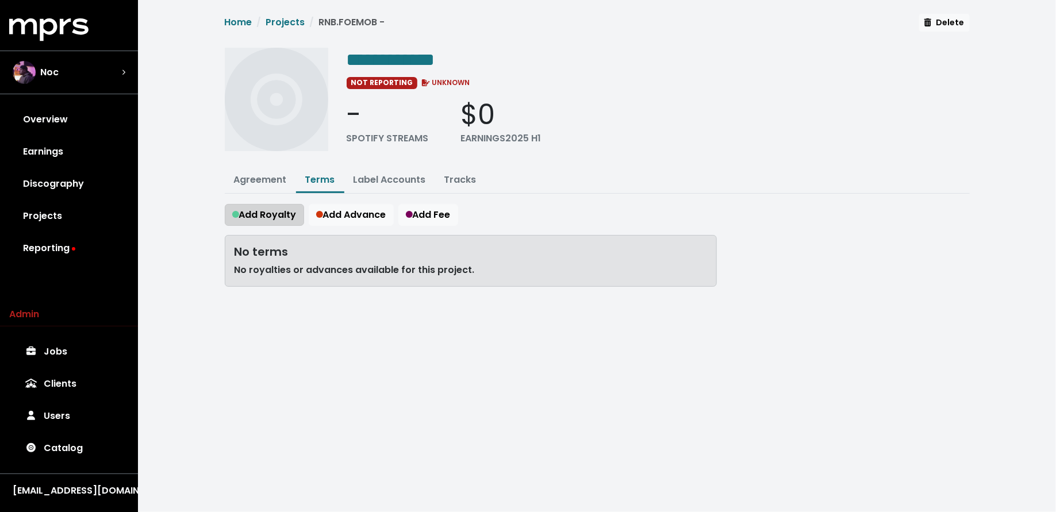
click at [270, 222] on button "Add Royalty" at bounding box center [264, 215] width 79 height 22
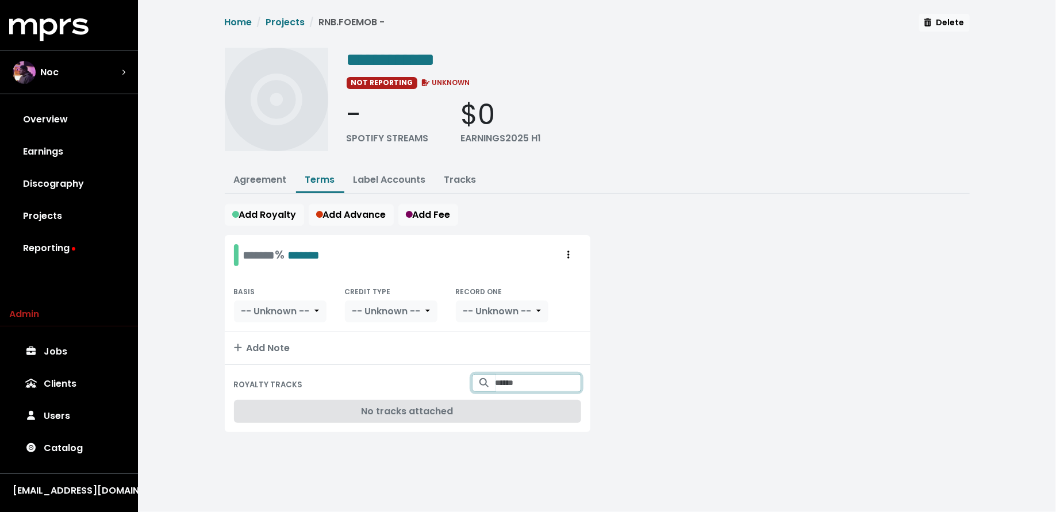
click at [495, 382] on input "Search for tracks by title and link them to this royalty" at bounding box center [538, 383] width 86 height 18
paste input "**********"
type input "**********"
click at [349, 59] on span "**********" at bounding box center [391, 60] width 89 height 18
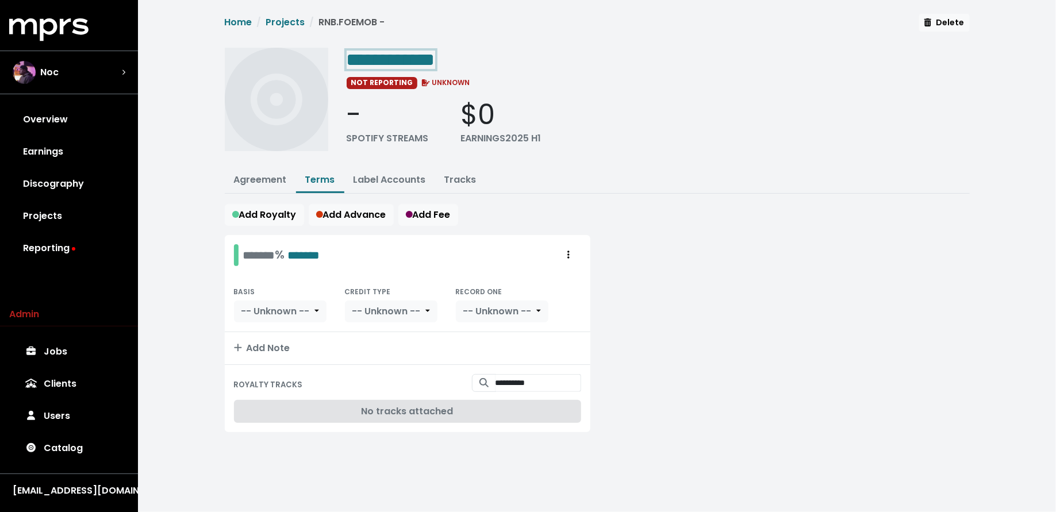
click at [350, 59] on span "**********" at bounding box center [391, 60] width 89 height 18
click at [502, 374] on input "**********" at bounding box center [538, 383] width 86 height 18
click at [700, 285] on div at bounding box center [786, 340] width 379 height 211
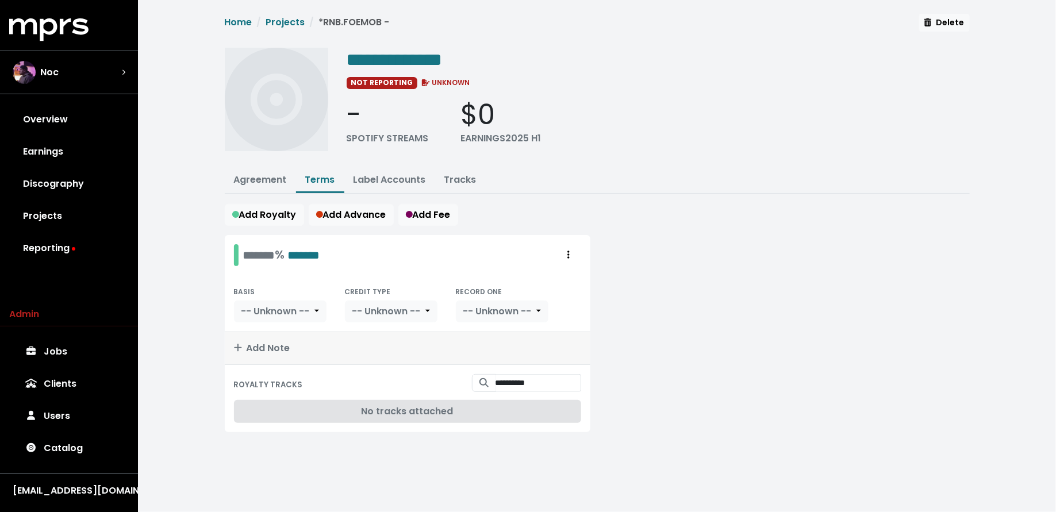
click at [281, 332] on button "Add Note" at bounding box center [408, 348] width 366 height 32
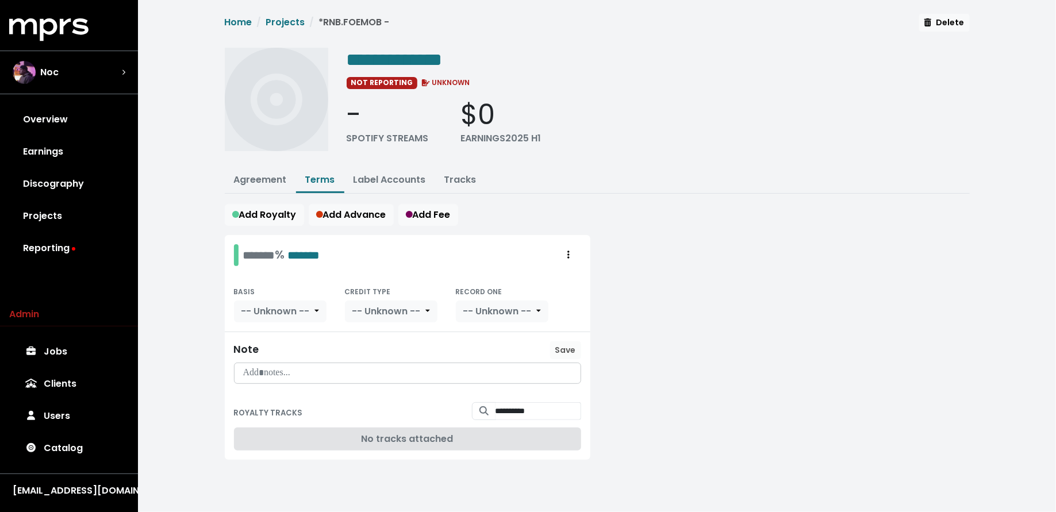
click at [291, 367] on p at bounding box center [407, 373] width 332 height 13
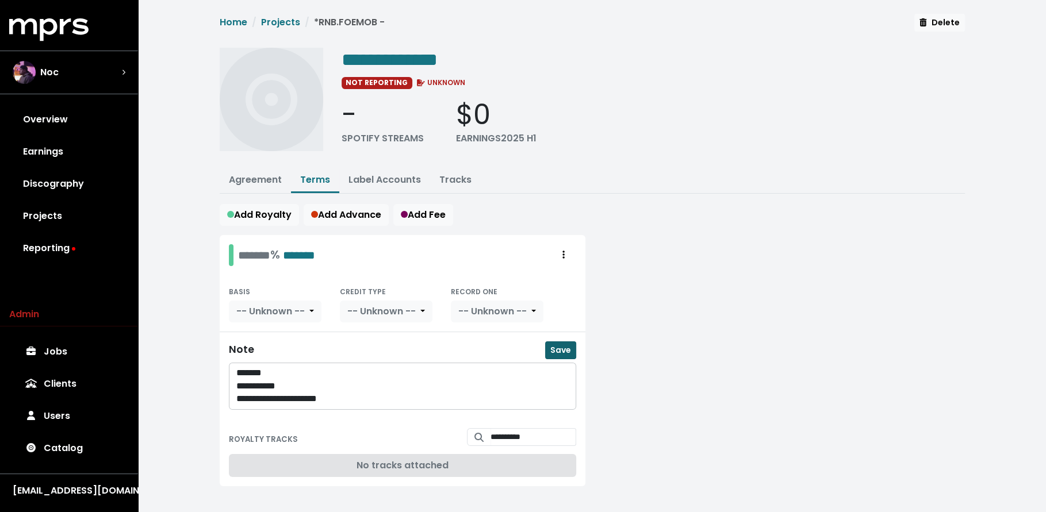
click at [565, 351] on span "Save" at bounding box center [560, 349] width 21 height 11
click at [271, 208] on span "Add Royalty" at bounding box center [259, 214] width 64 height 13
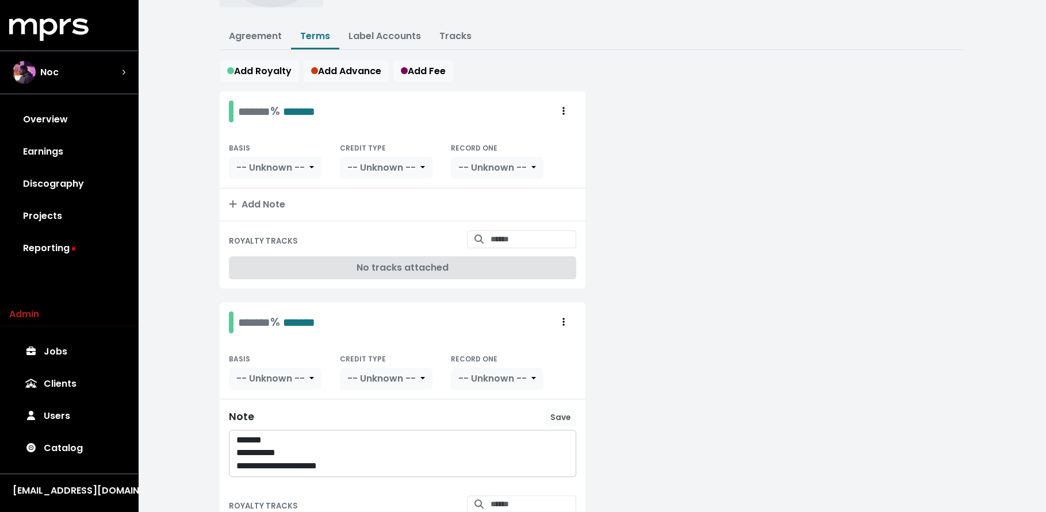
scroll to position [144, 0]
click at [255, 113] on div "******* % *******" at bounding box center [276, 111] width 77 height 18
click at [260, 108] on span "*******" at bounding box center [274, 110] width 32 height 11
click at [252, 317] on div "% *******" at bounding box center [260, 322] width 45 height 18
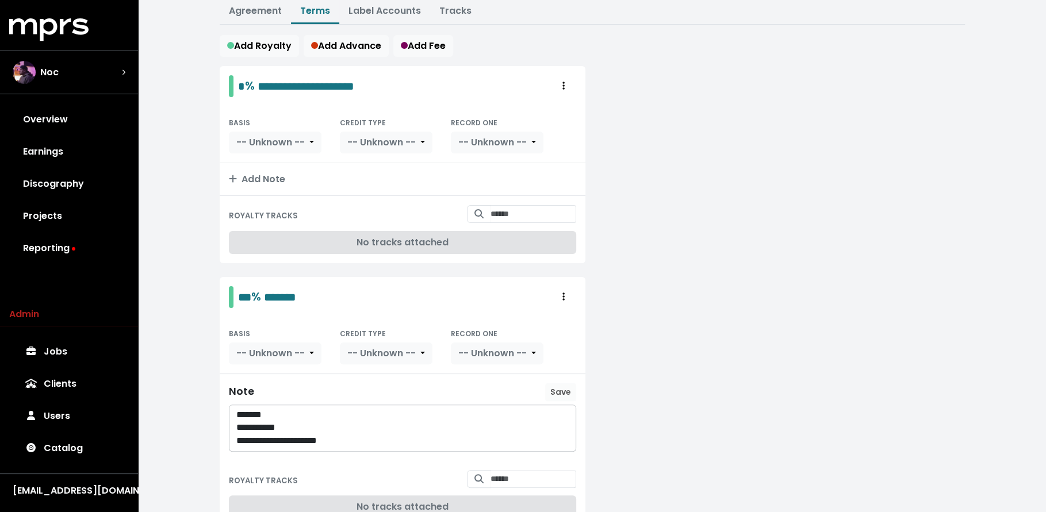
scroll to position [170, 0]
click at [266, 293] on span "*******" at bounding box center [280, 296] width 32 height 11
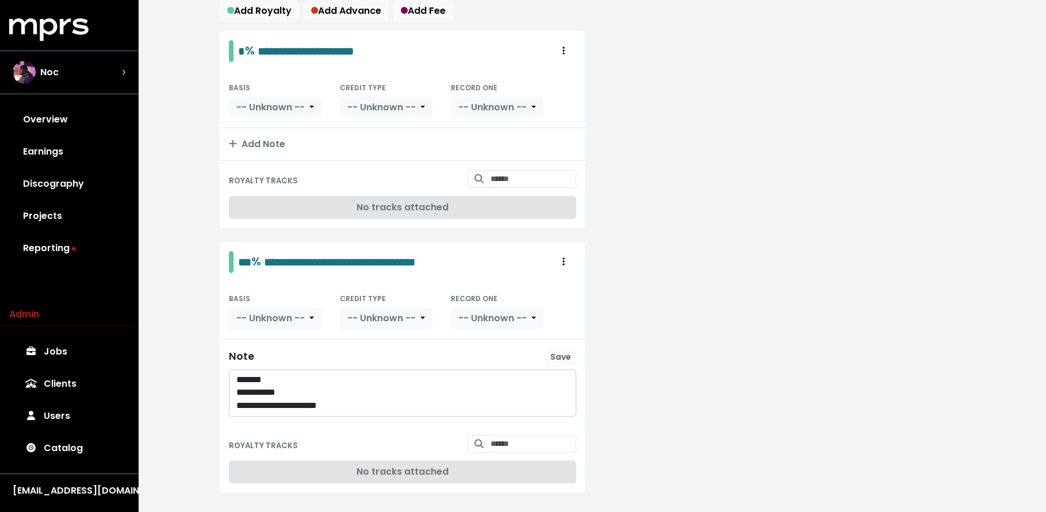
scroll to position [220, 0]
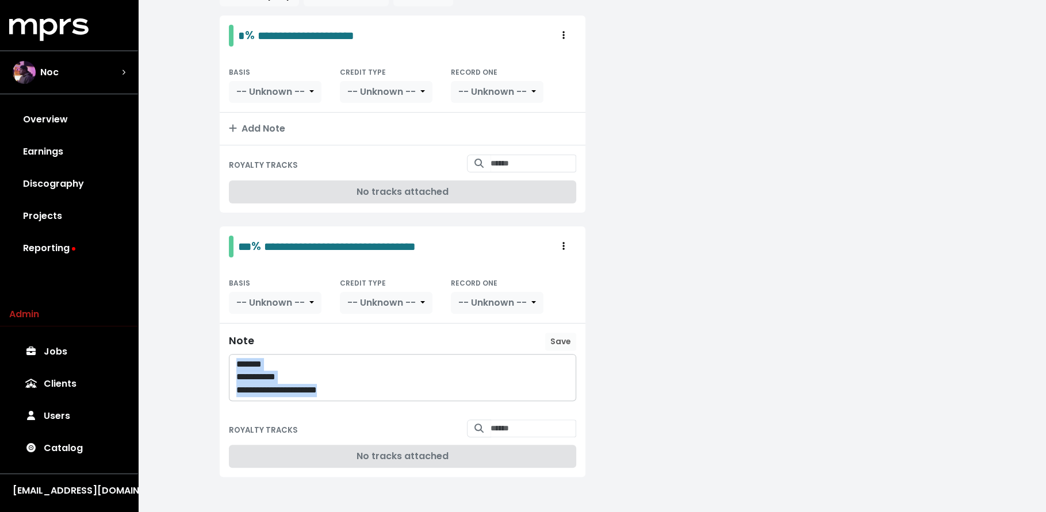
drag, startPoint x: 356, startPoint y: 386, endPoint x: 233, endPoint y: 347, distance: 129.6
click at [233, 347] on div "**********" at bounding box center [403, 367] width 366 height 87
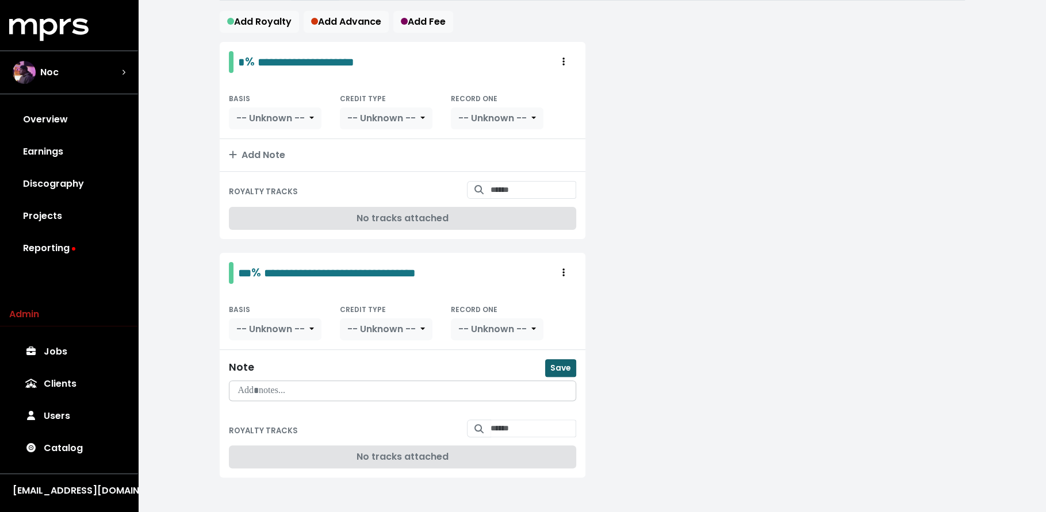
click at [551, 362] on span "Save" at bounding box center [560, 367] width 21 height 11
click at [253, 114] on span "-- Unknown --" at bounding box center [270, 118] width 68 height 13
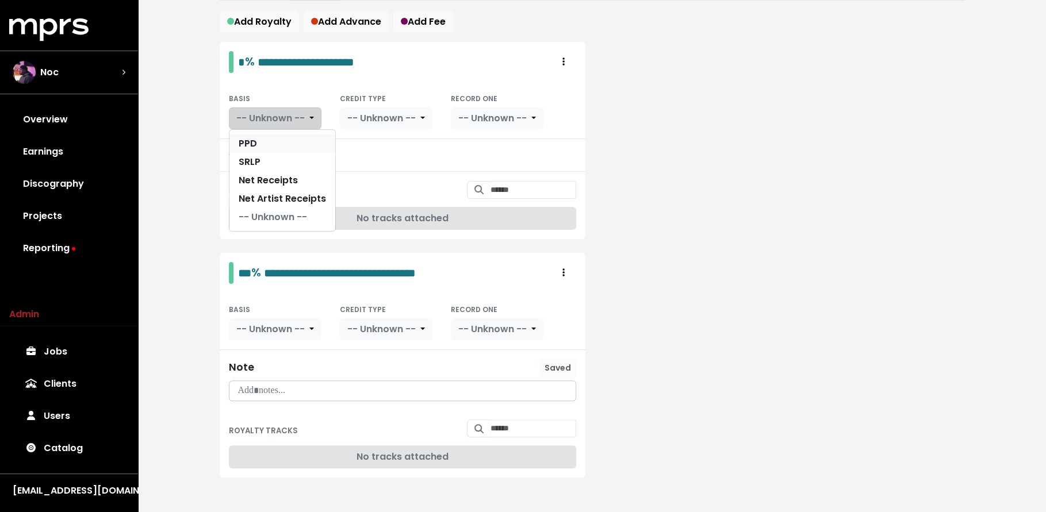
click at [256, 145] on link "PPD" at bounding box center [282, 144] width 106 height 18
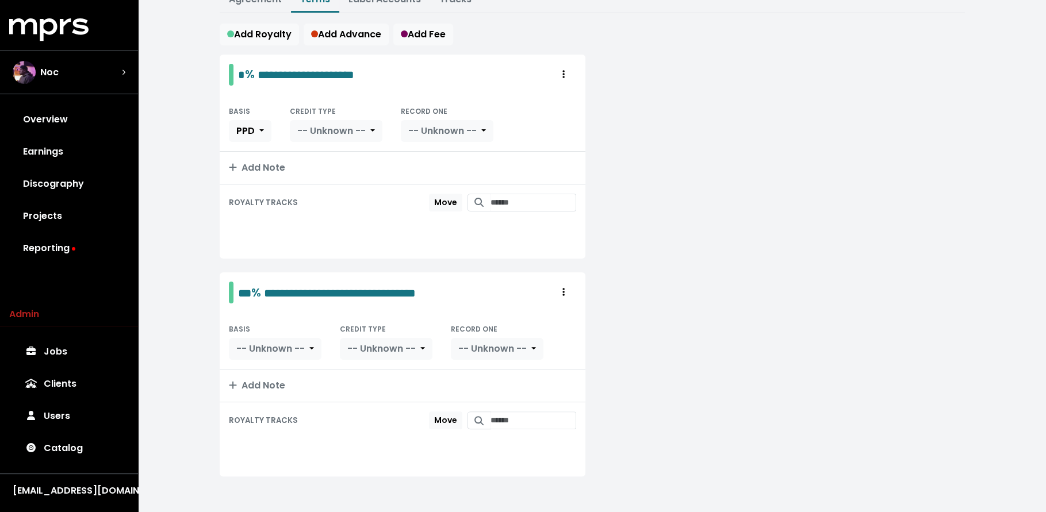
scroll to position [166, 0]
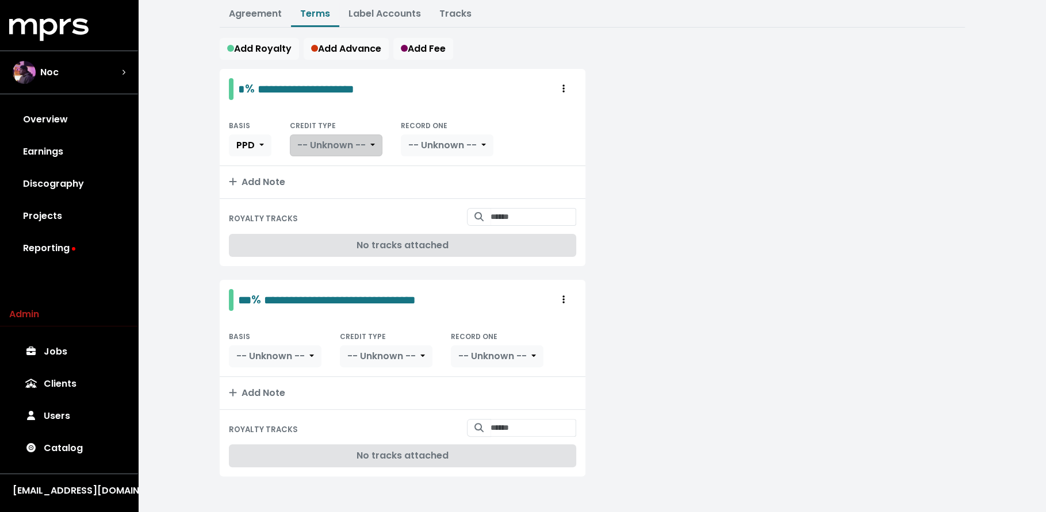
click at [341, 146] on span "-- Unknown --" at bounding box center [331, 145] width 68 height 13
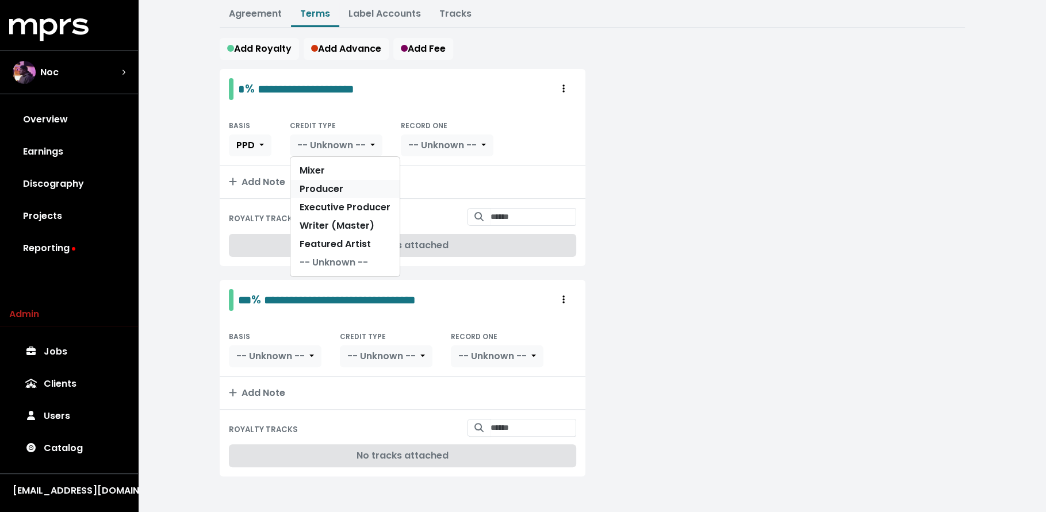
click at [340, 180] on link "Producer" at bounding box center [344, 189] width 109 height 18
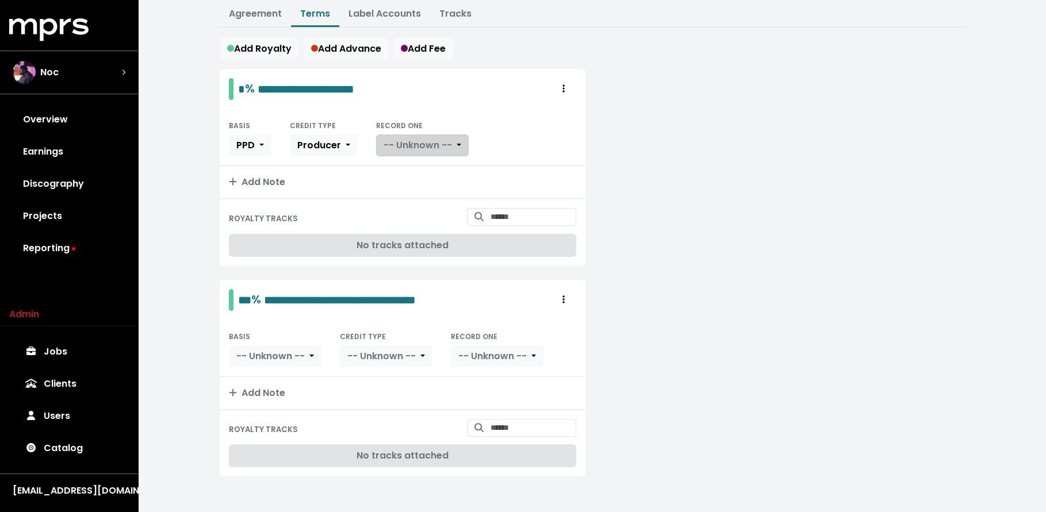
click at [433, 148] on button "-- Unknown --" at bounding box center [422, 146] width 93 height 22
click at [426, 167] on link "Yes" at bounding box center [421, 171] width 91 height 18
click at [254, 358] on span "-- Unknown --" at bounding box center [270, 356] width 68 height 14
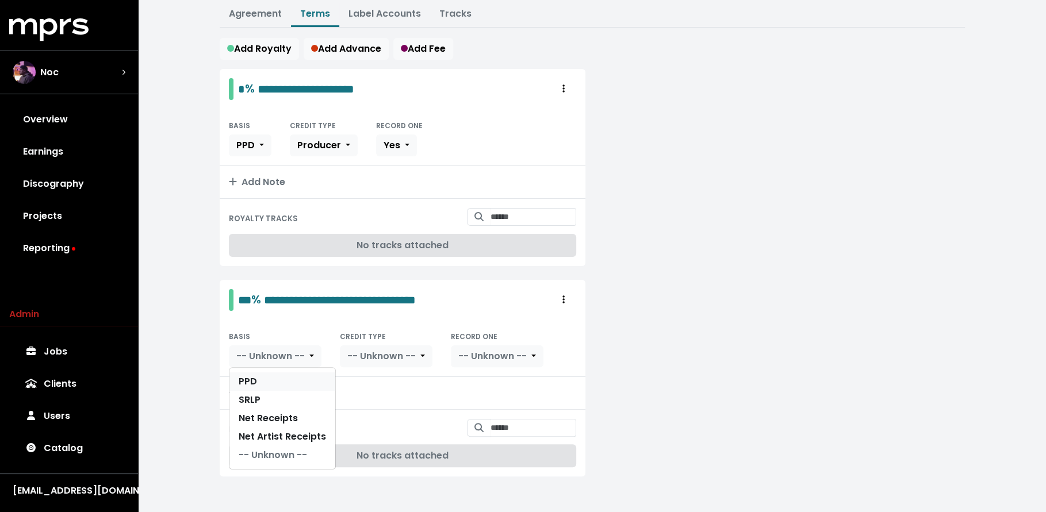
click at [257, 372] on link "PPD" at bounding box center [282, 381] width 106 height 18
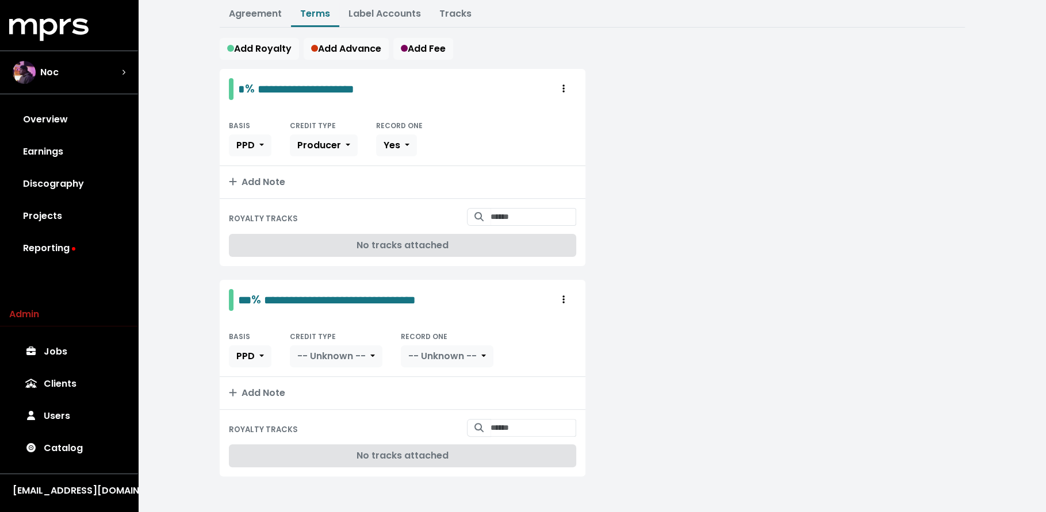
click at [351, 353] on span "-- Unknown --" at bounding box center [331, 355] width 68 height 13
click at [341, 397] on link "Producer" at bounding box center [344, 400] width 109 height 18
click at [425, 356] on span "-- Unknown --" at bounding box center [417, 355] width 68 height 13
click at [415, 379] on link "Yes" at bounding box center [421, 381] width 91 height 18
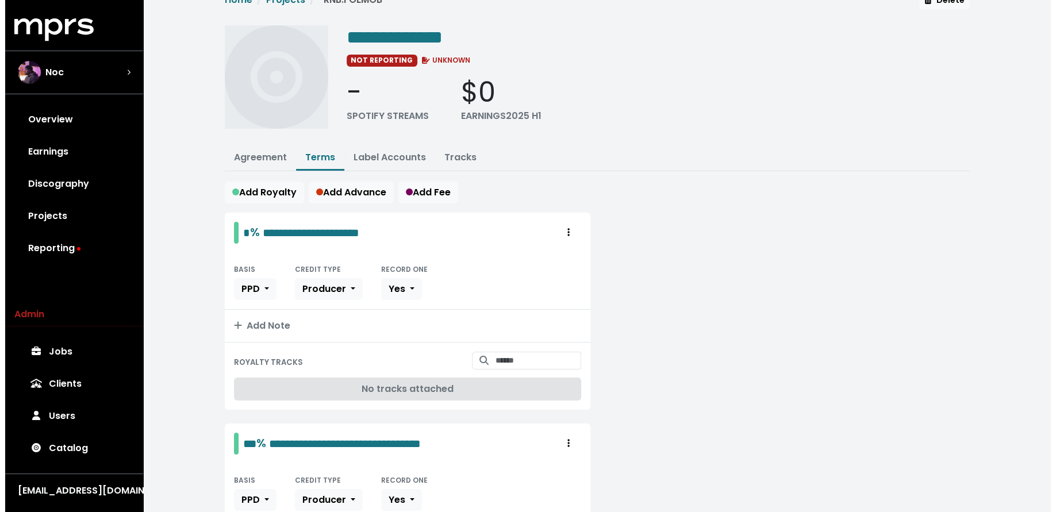
scroll to position [0, 0]
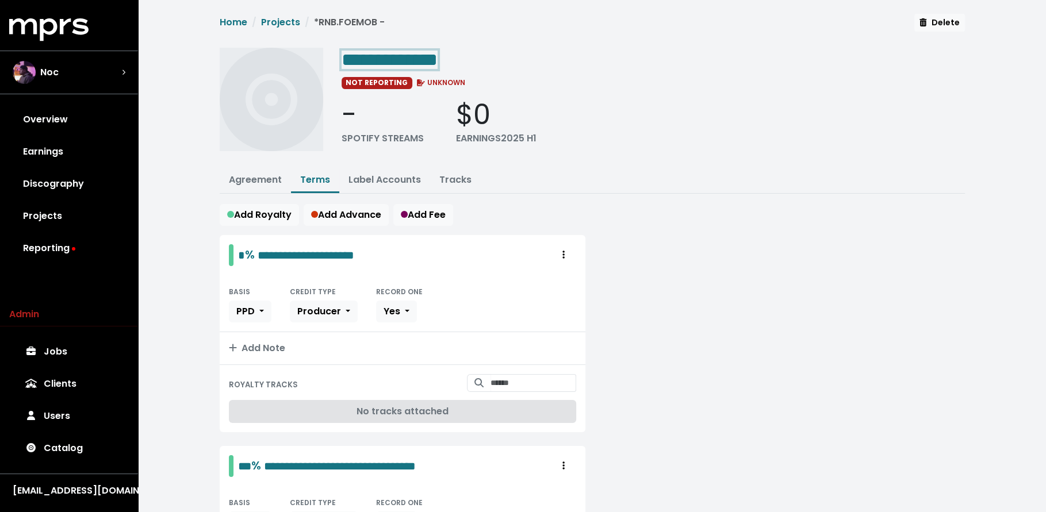
click at [349, 56] on span "**********" at bounding box center [389, 60] width 96 height 18
click at [480, 62] on div "**********" at bounding box center [652, 59] width 623 height 23
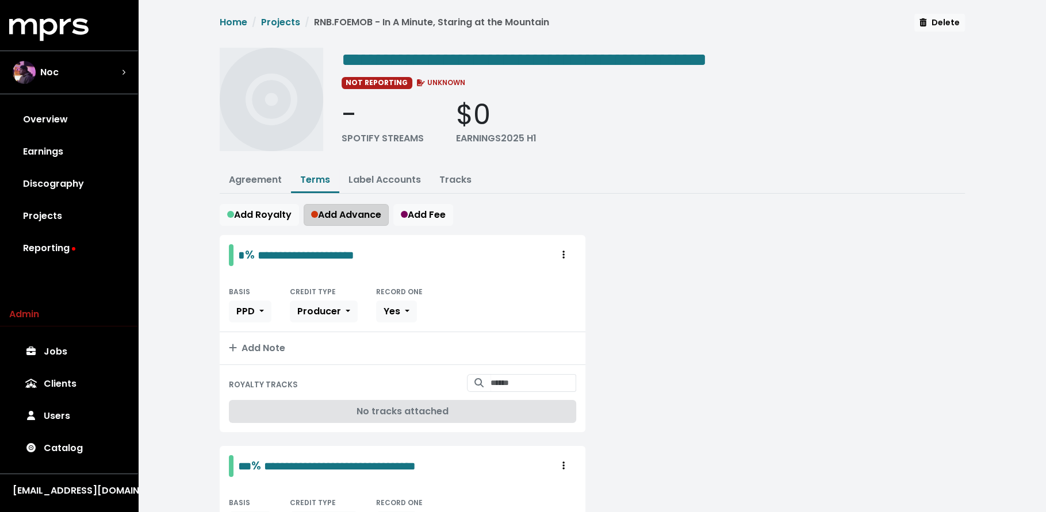
click at [349, 214] on span "Add Advance" at bounding box center [346, 214] width 70 height 13
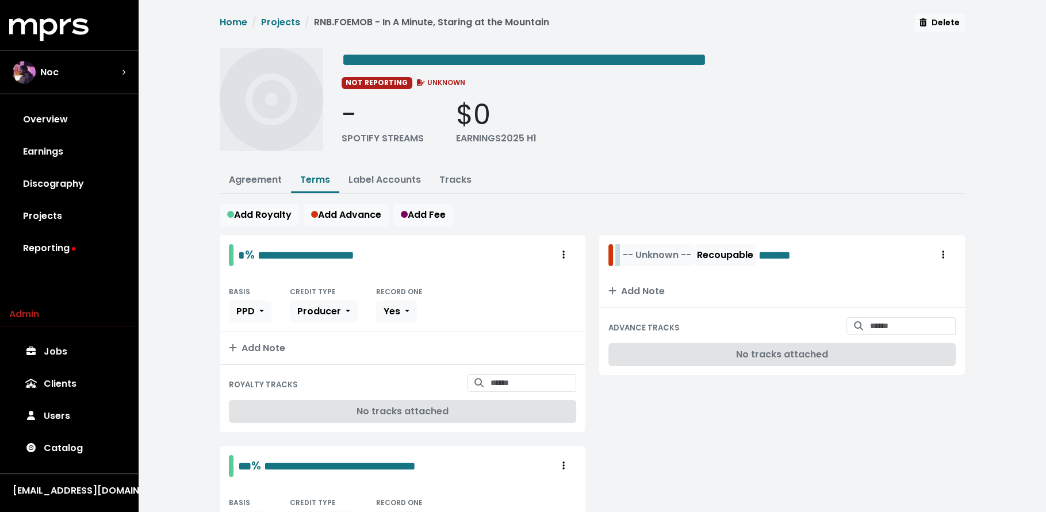
click at [617, 256] on div "-- Unknown -- Recoupable *******" at bounding box center [713, 255] width 193 height 22
click at [688, 255] on span "-- Unknown --" at bounding box center [688, 254] width 68 height 13
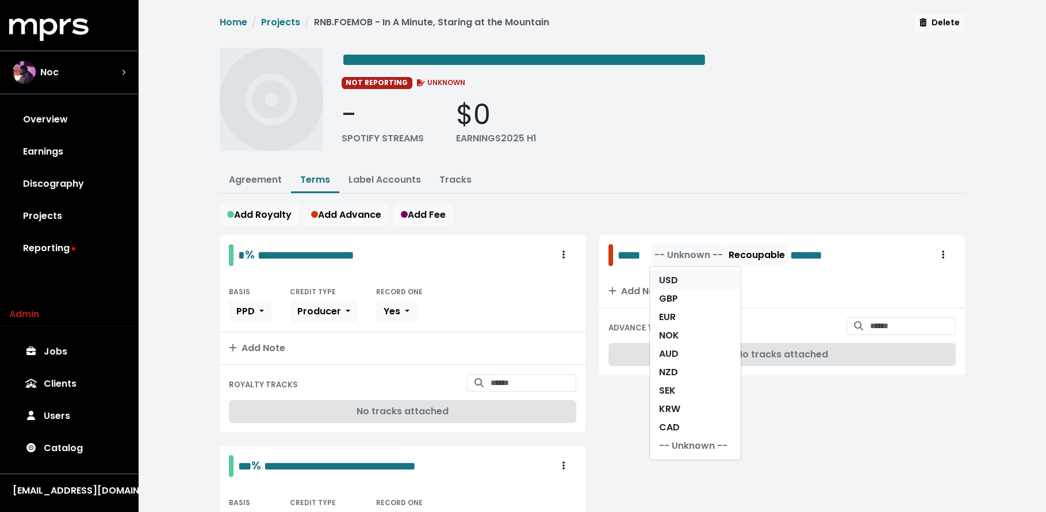
click at [688, 276] on link "USD" at bounding box center [695, 280] width 91 height 18
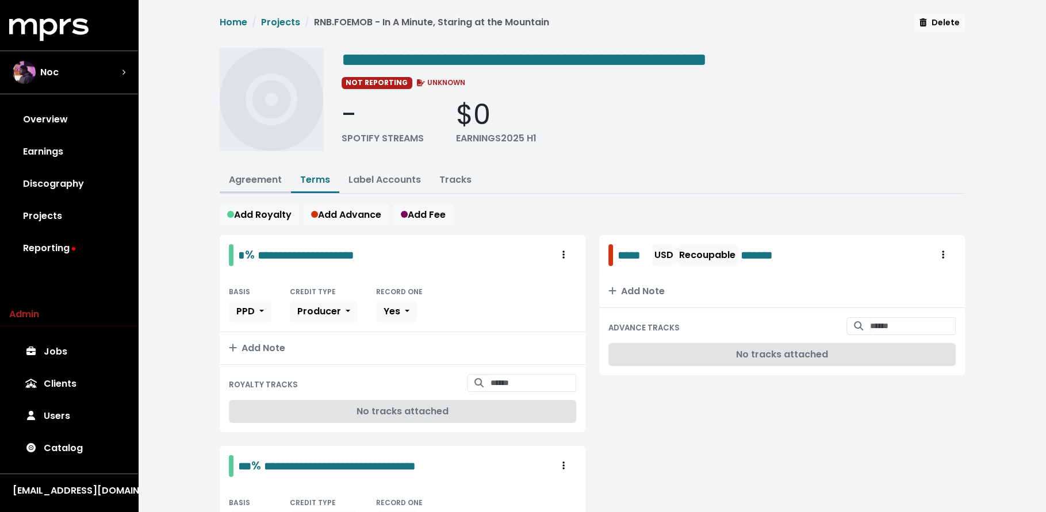
click at [250, 178] on link "Agreement" at bounding box center [255, 179] width 53 height 13
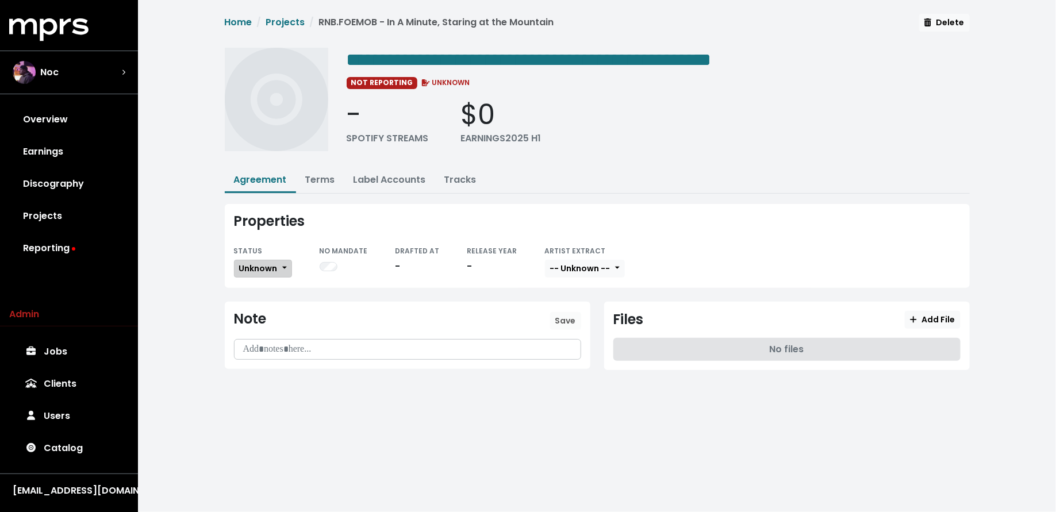
click at [265, 267] on span "Unknown" at bounding box center [258, 268] width 39 height 11
click at [271, 391] on div "Unknown Missing In Progress No Signatures Not Countersigned Fully Executed" at bounding box center [288, 338] width 109 height 121
click at [282, 379] on link "Fully Executed" at bounding box center [289, 384] width 108 height 18
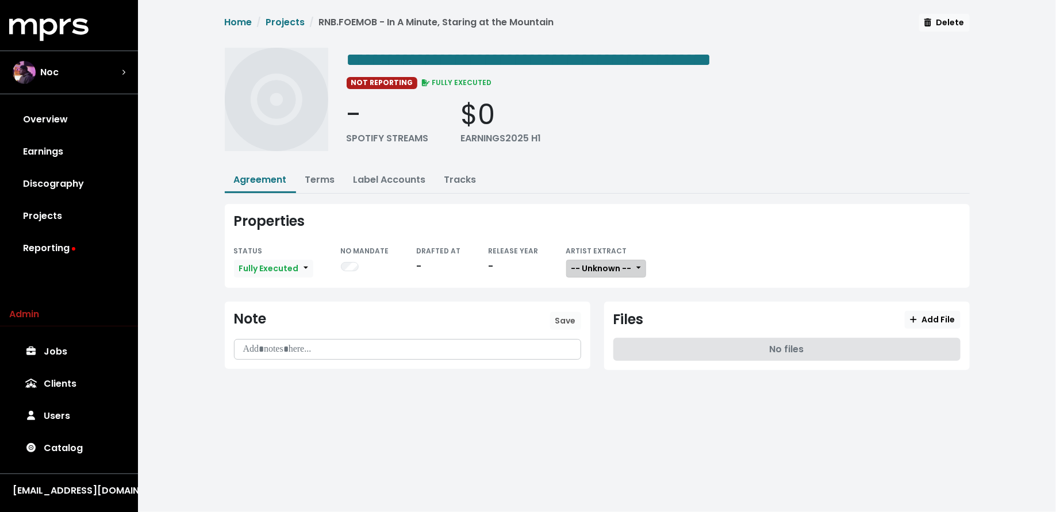
click at [580, 269] on span "-- Unknown --" at bounding box center [601, 268] width 60 height 11
click at [585, 321] on link "Not Available" at bounding box center [612, 329] width 91 height 18
click at [945, 320] on span "Add File" at bounding box center [932, 319] width 45 height 11
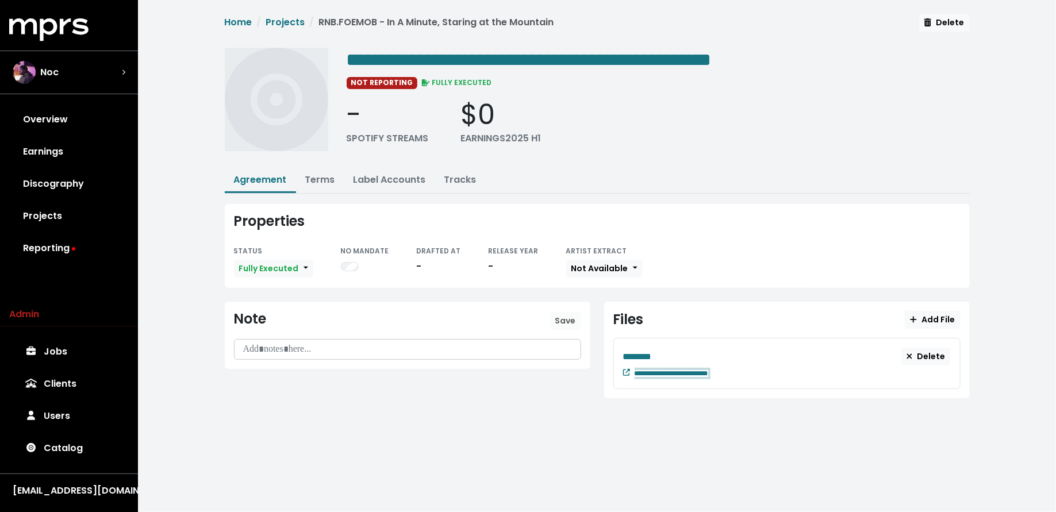
click at [775, 378] on div "**********" at bounding box center [786, 363] width 347 height 51
paste span "Edit value"
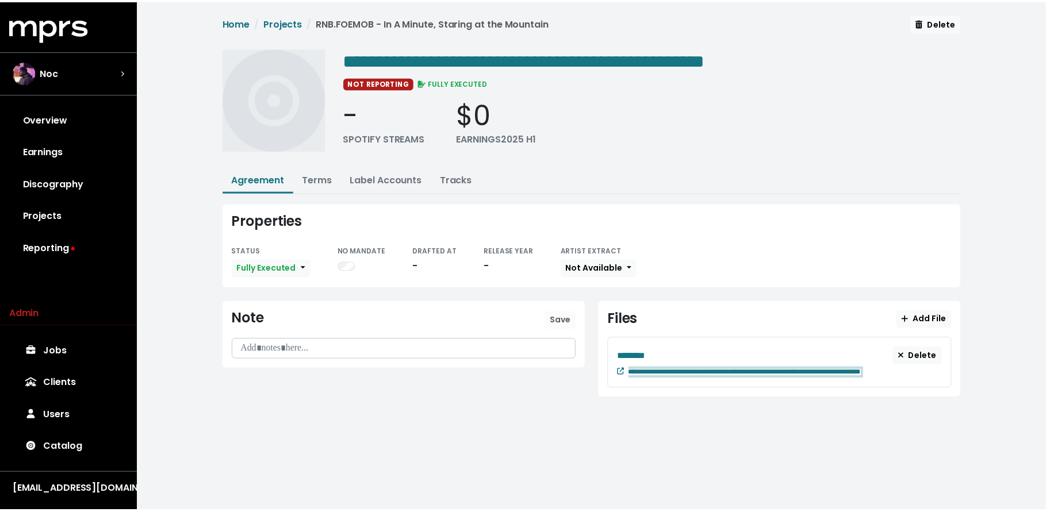
scroll to position [0, 6]
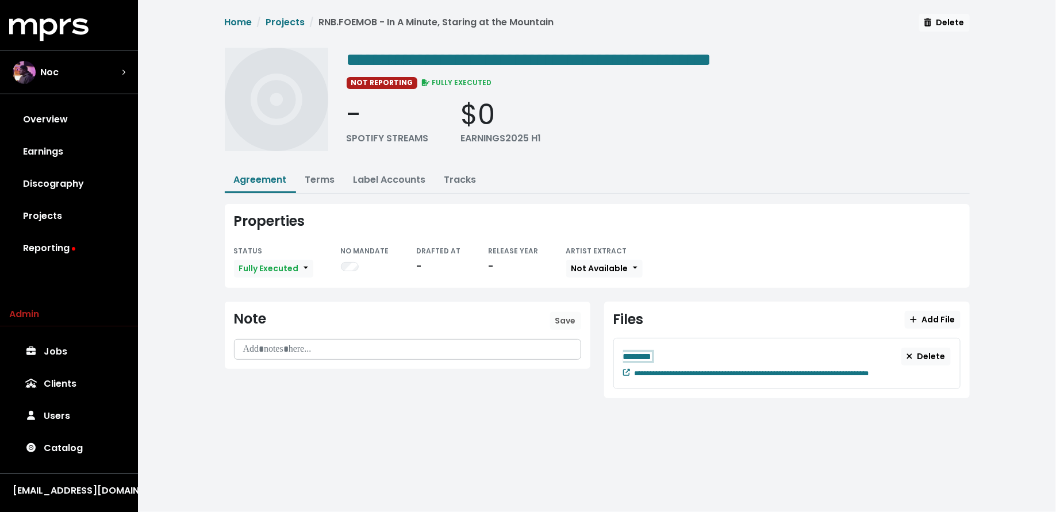
click at [675, 344] on div "**********" at bounding box center [786, 363] width 347 height 51
click at [672, 349] on div "********" at bounding box center [762, 356] width 279 height 14
click at [89, 76] on div "Noc" at bounding box center [69, 72] width 113 height 23
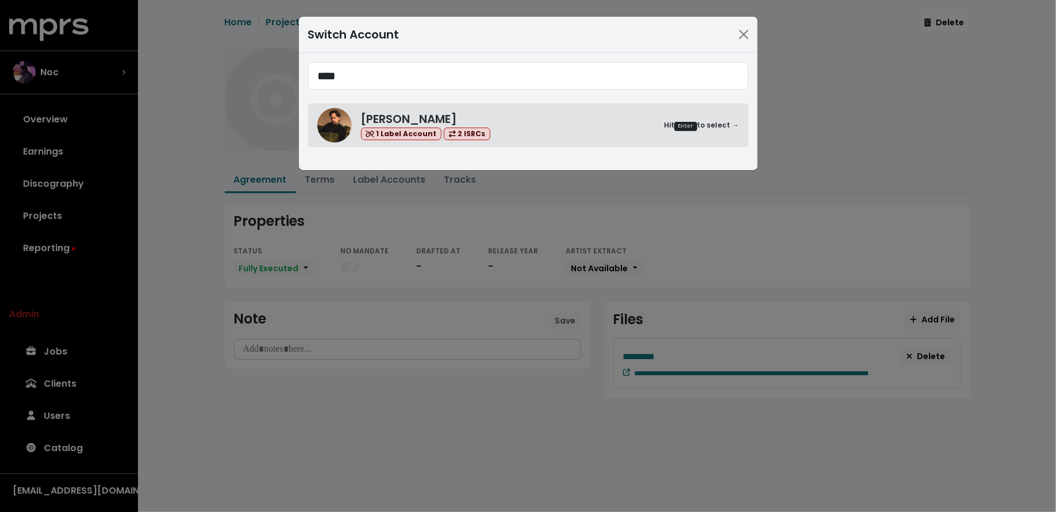
type input "****"
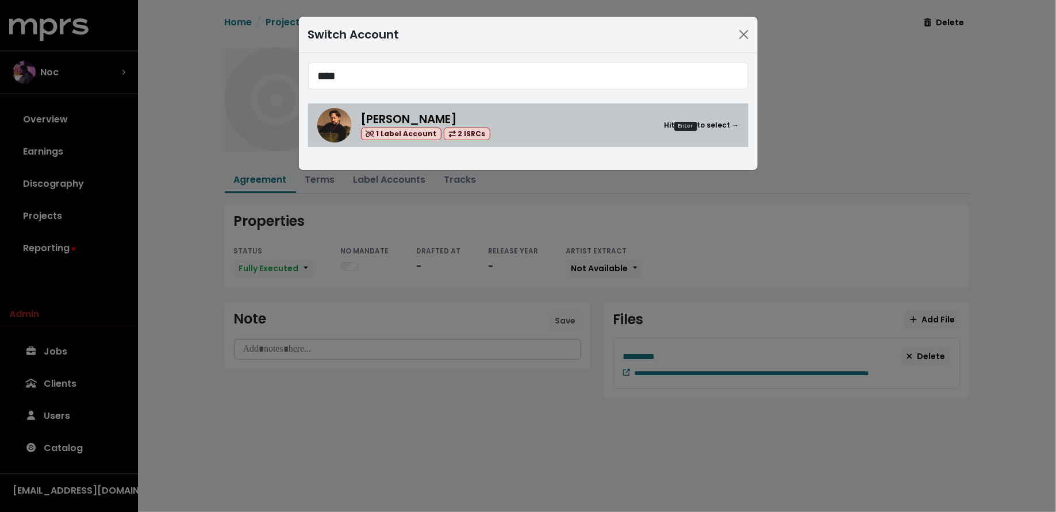
click at [432, 110] on div "Nate Fox 1 Label Account 2 ISRCs" at bounding box center [425, 125] width 129 height 30
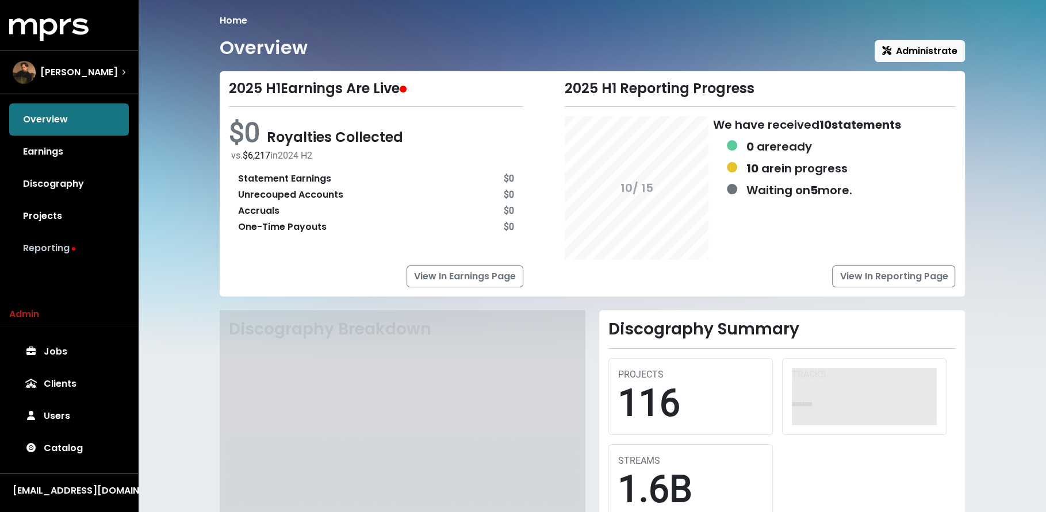
click at [82, 257] on link "Reporting" at bounding box center [69, 248] width 120 height 32
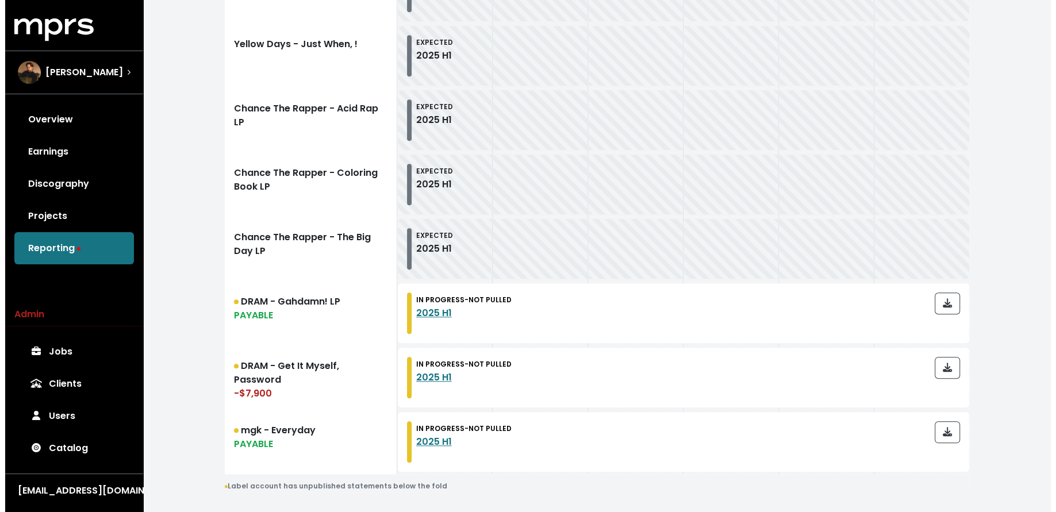
scroll to position [1012, 0]
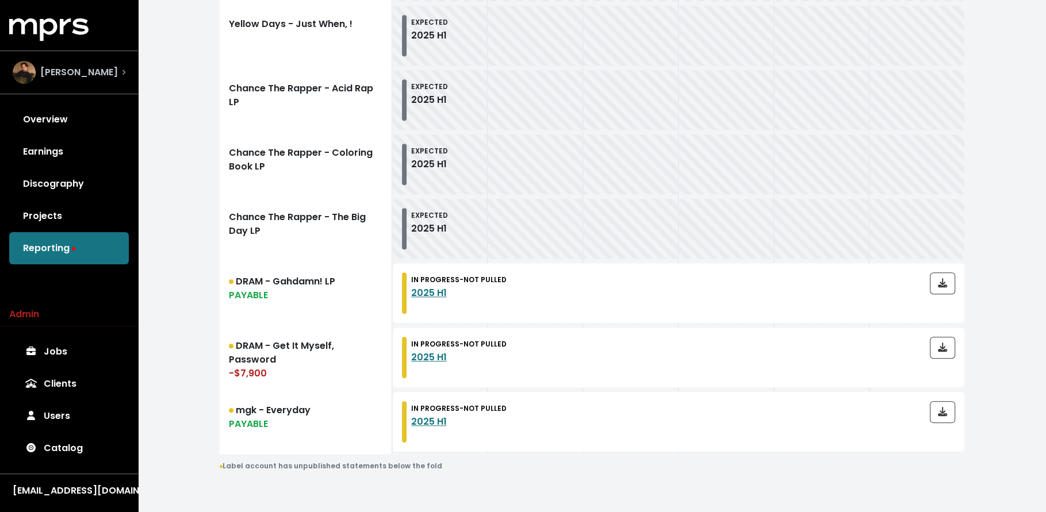
click at [92, 66] on div "Nate Fox" at bounding box center [69, 72] width 113 height 23
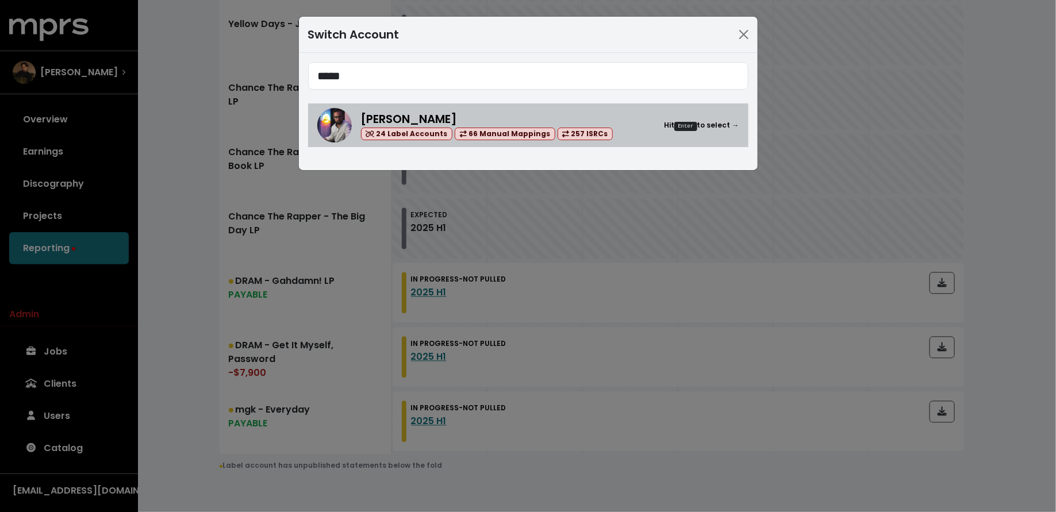
type input "*****"
click at [599, 120] on div "Mitch McCarthy 24 Label Accounts 66 Manual Mappings 257 ISRCs Hit Enter to sele…" at bounding box center [550, 125] width 378 height 30
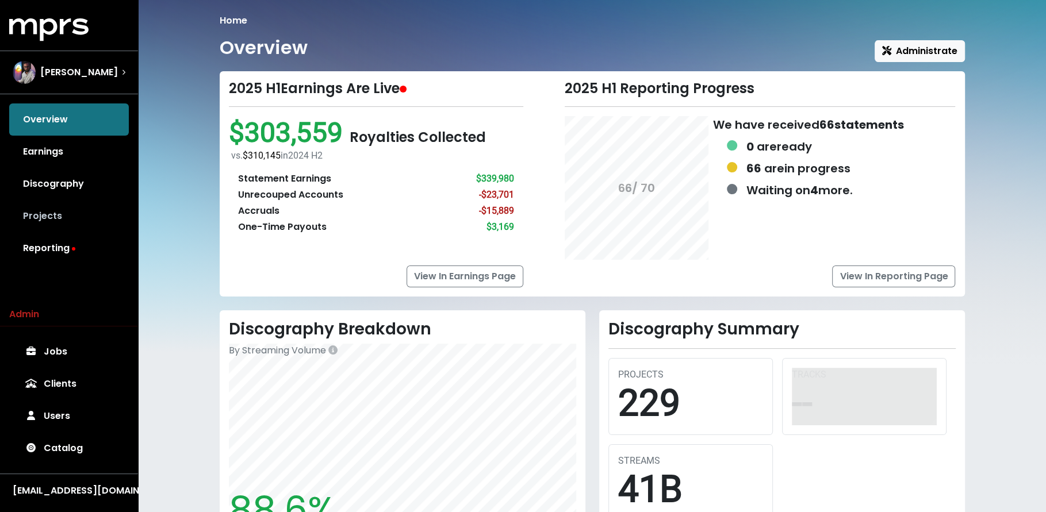
click at [52, 218] on link "Projects" at bounding box center [69, 216] width 120 height 32
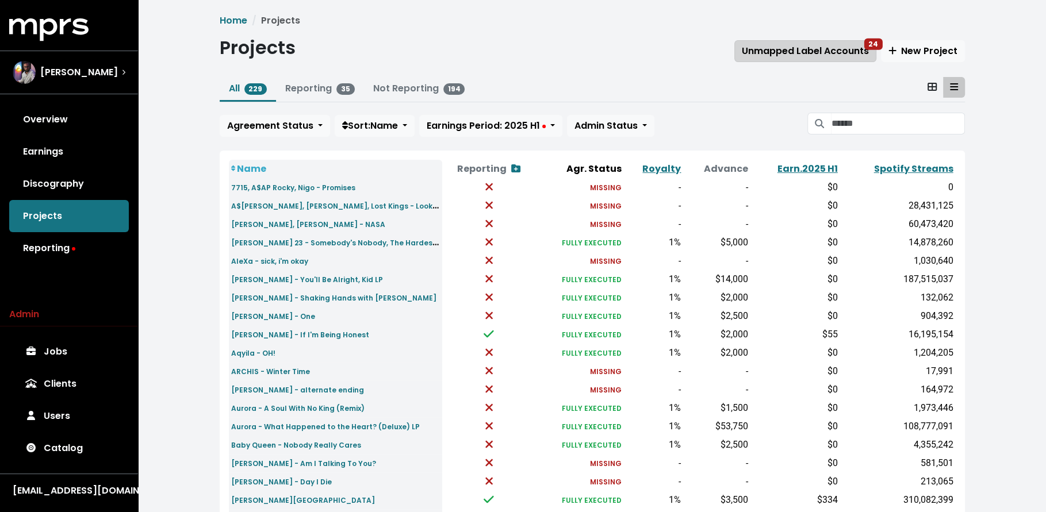
click at [804, 46] on span "Unmapped Label Accounts 24" at bounding box center [804, 50] width 127 height 13
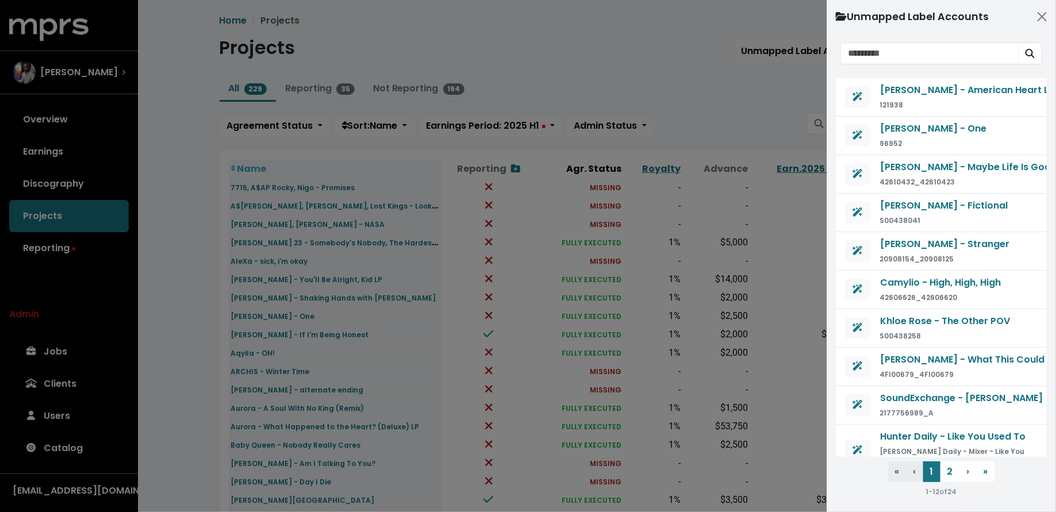
scroll to position [102, 0]
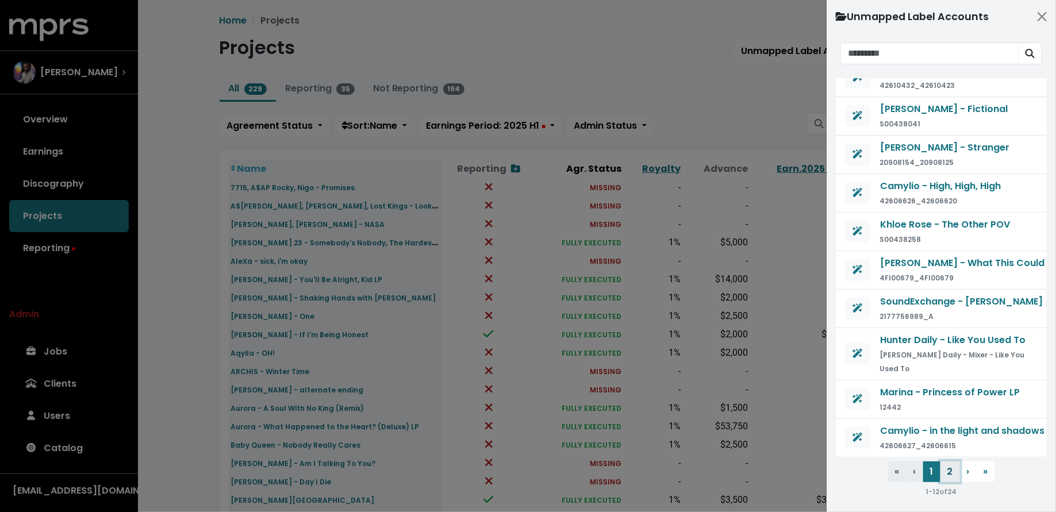
click at [952, 472] on button "2" at bounding box center [950, 472] width 20 height 21
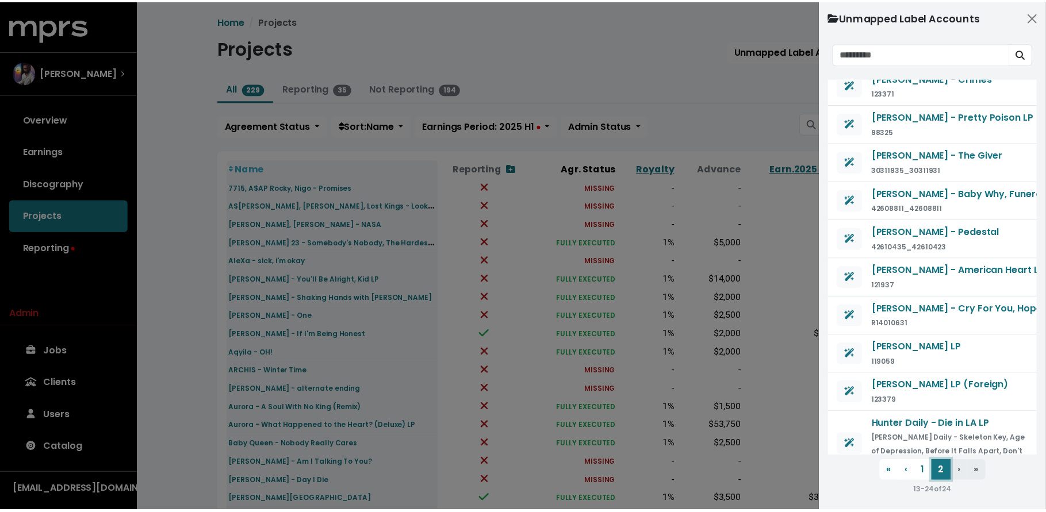
scroll to position [116, 0]
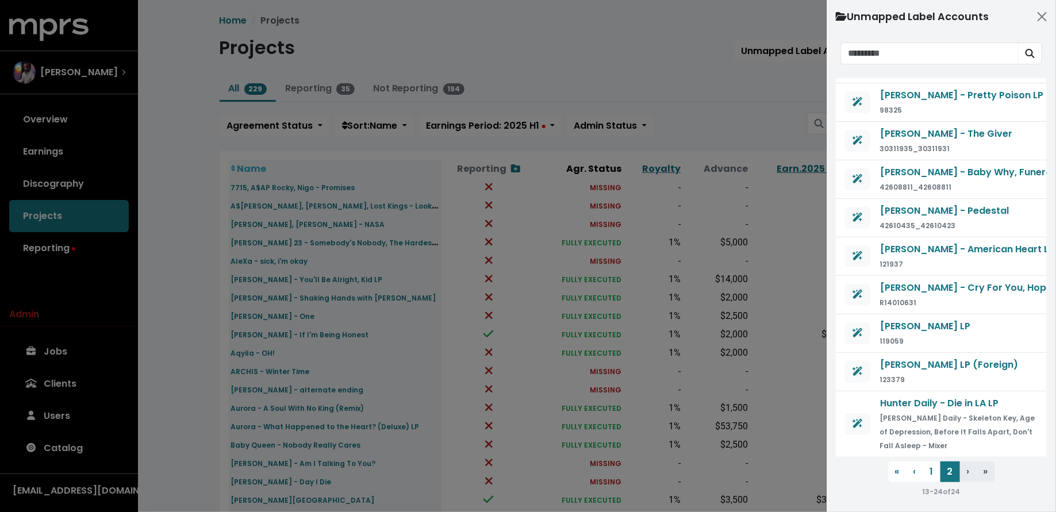
click at [234, 260] on div at bounding box center [528, 256] width 1056 height 512
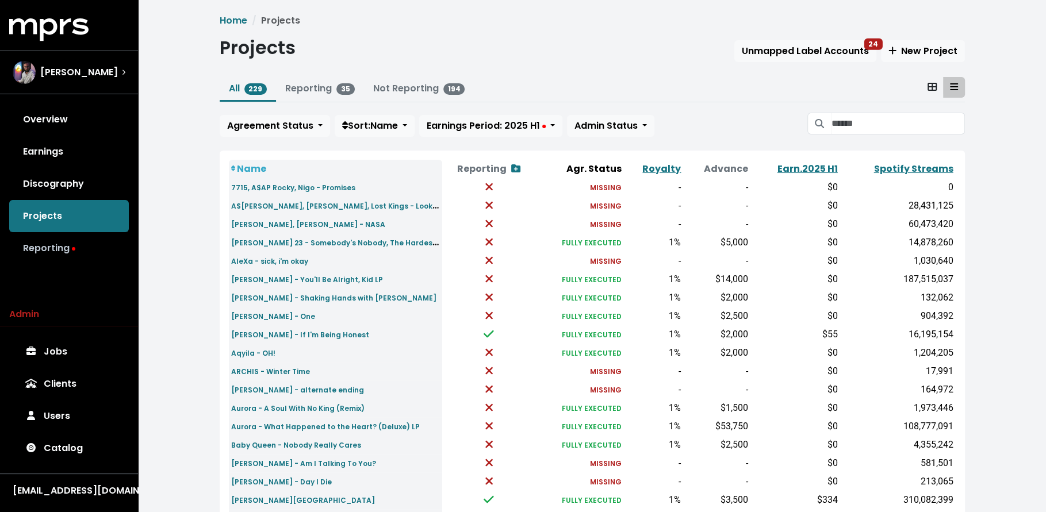
click at [90, 253] on link "Reporting" at bounding box center [69, 248] width 120 height 32
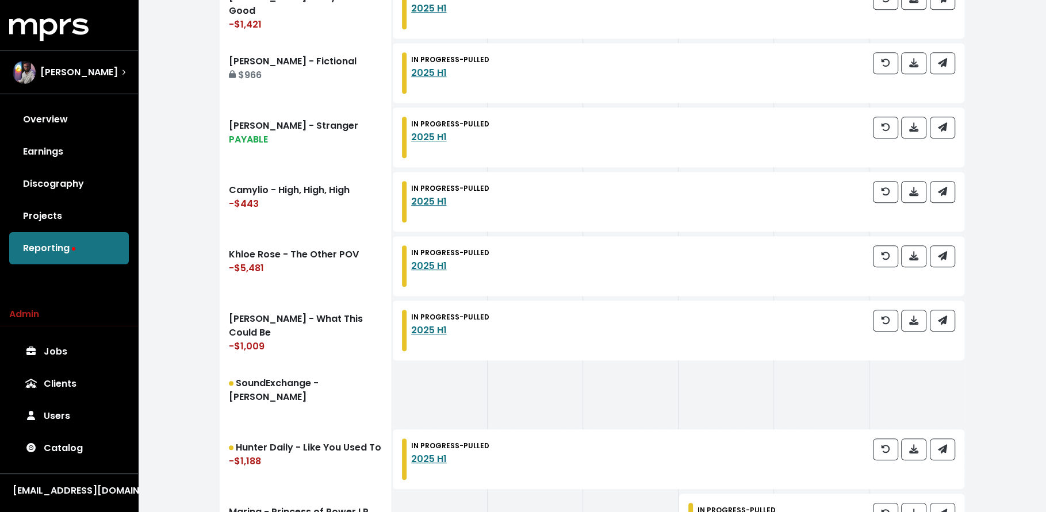
scroll to position [82, 0]
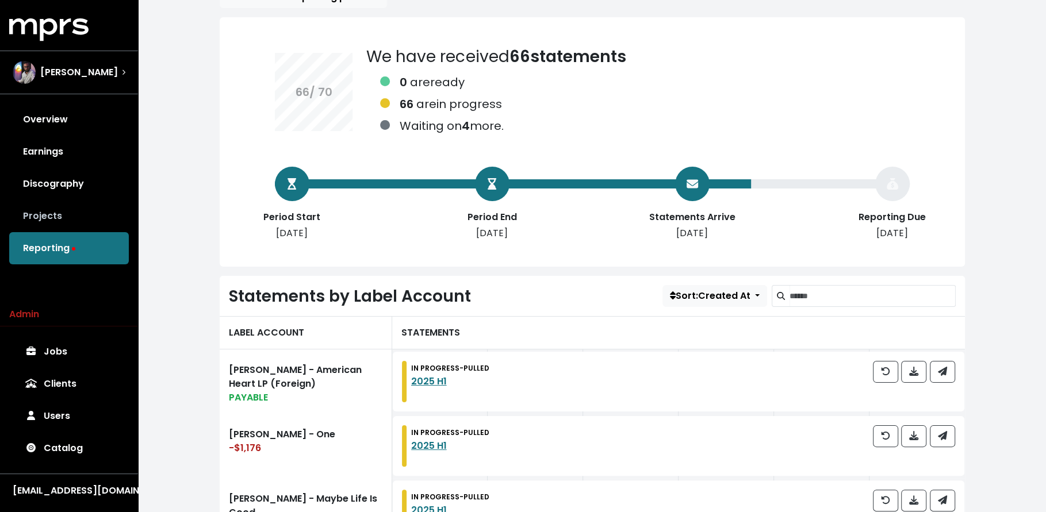
click at [89, 211] on link "Projects" at bounding box center [69, 216] width 120 height 32
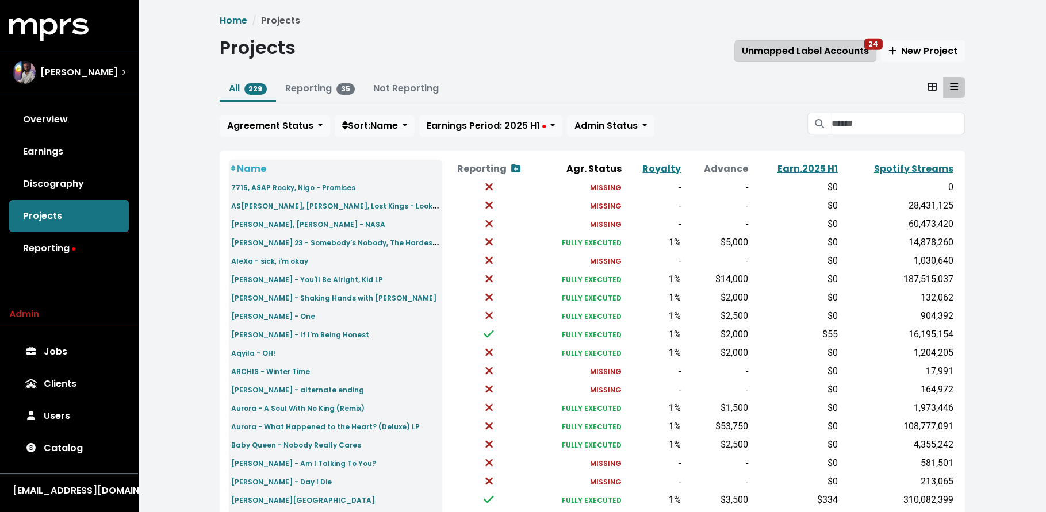
click at [741, 45] on button "Unmapped Label Accounts 24" at bounding box center [805, 51] width 142 height 22
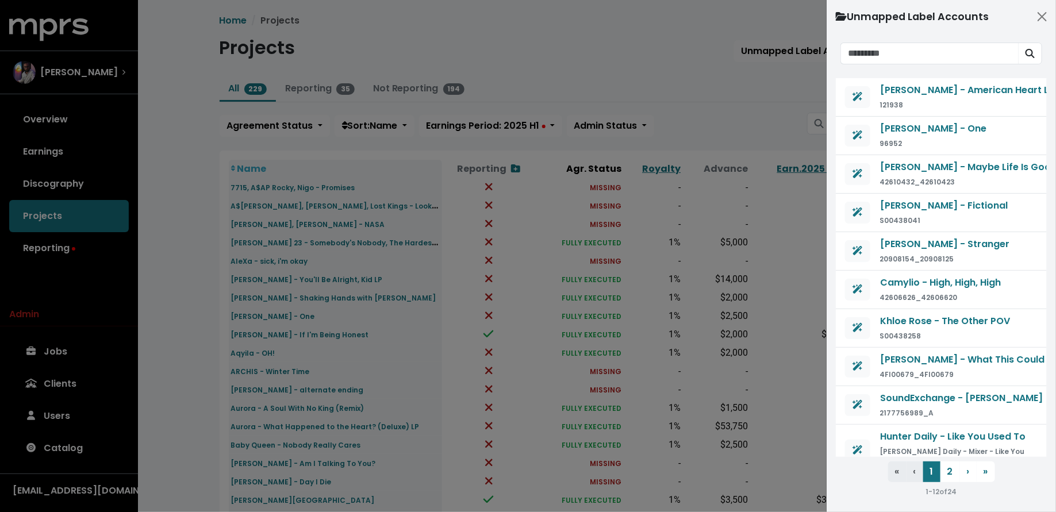
click at [738, 92] on div at bounding box center [528, 256] width 1056 height 512
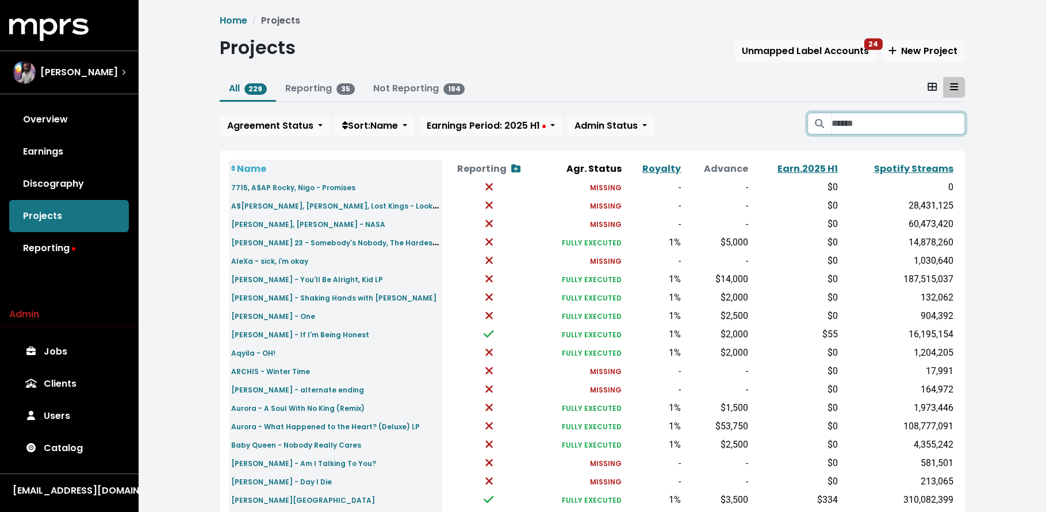
click at [867, 121] on input "Search projects" at bounding box center [897, 124] width 133 height 22
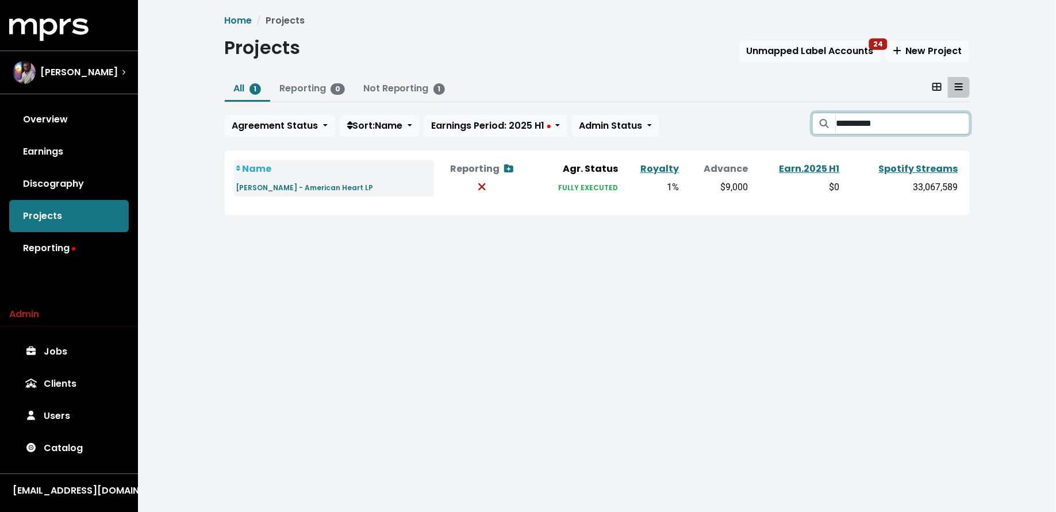
type input "**********"
click at [333, 195] on td "Benson Boon - American Heart LP" at bounding box center [334, 187] width 200 height 18
click at [334, 185] on small "Benson Boon - American Heart LP" at bounding box center [304, 188] width 137 height 10
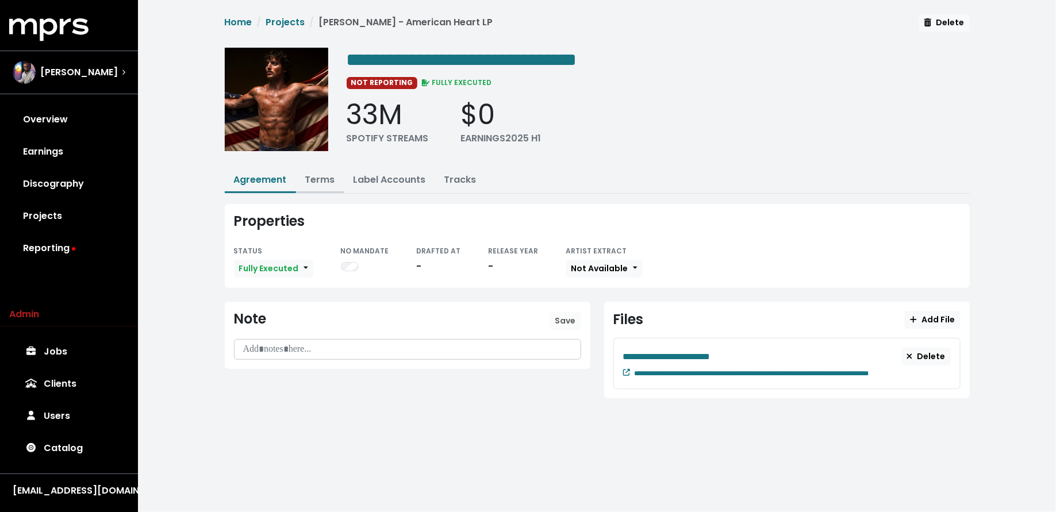
click at [337, 178] on button "Terms" at bounding box center [320, 180] width 48 height 25
click at [324, 176] on link "Terms" at bounding box center [320, 179] width 30 height 13
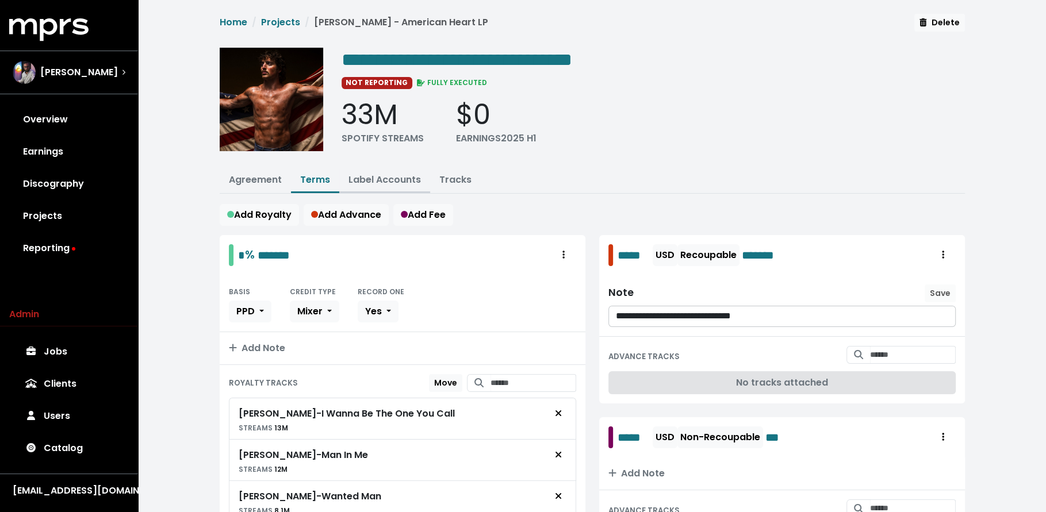
click at [376, 180] on link "Label Accounts" at bounding box center [384, 179] width 72 height 13
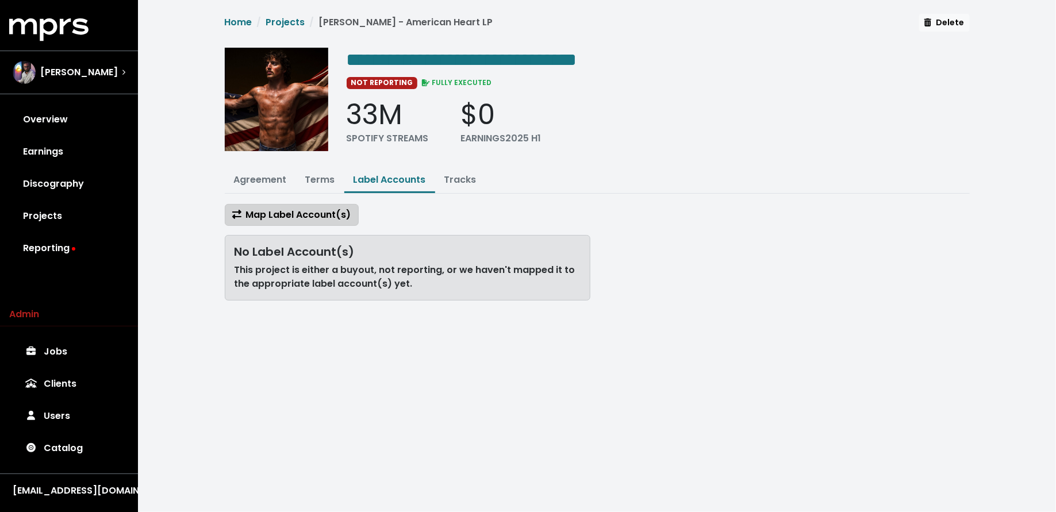
click at [321, 214] on span "Map Label Account(s)" at bounding box center [291, 214] width 119 height 13
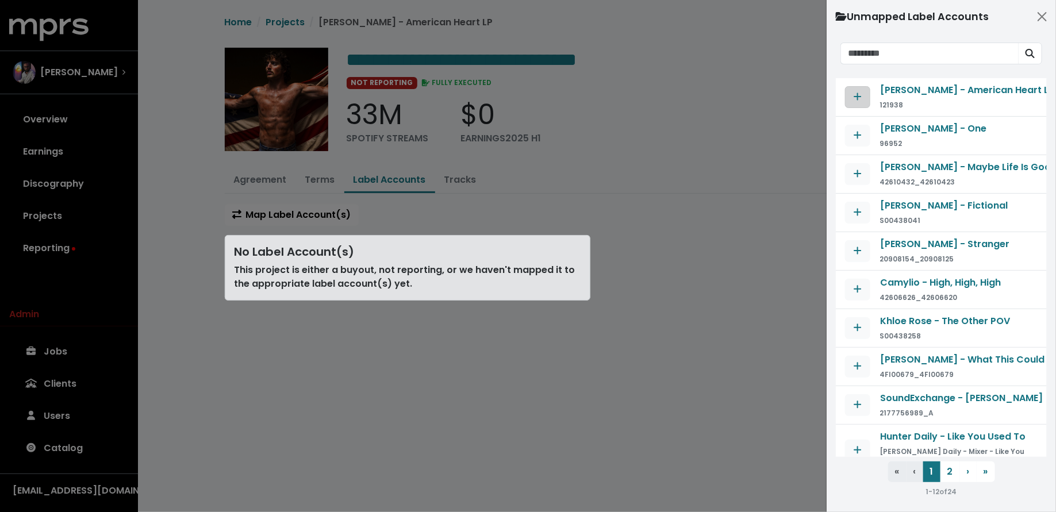
click at [854, 96] on icon "Map contract to selected agreement" at bounding box center [858, 96] width 8 height 9
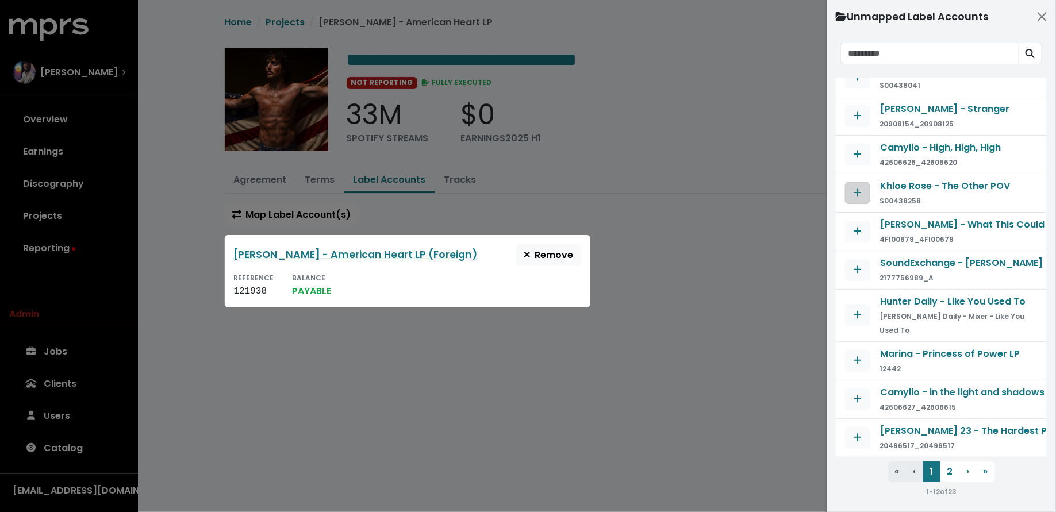
scroll to position [102, 0]
click at [950, 476] on button "2" at bounding box center [950, 472] width 20 height 21
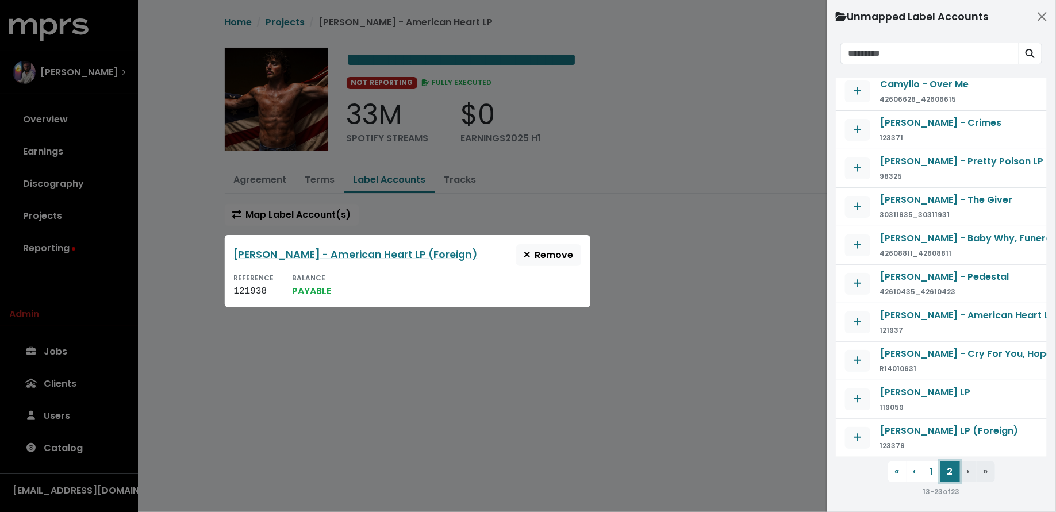
scroll to position [0, 0]
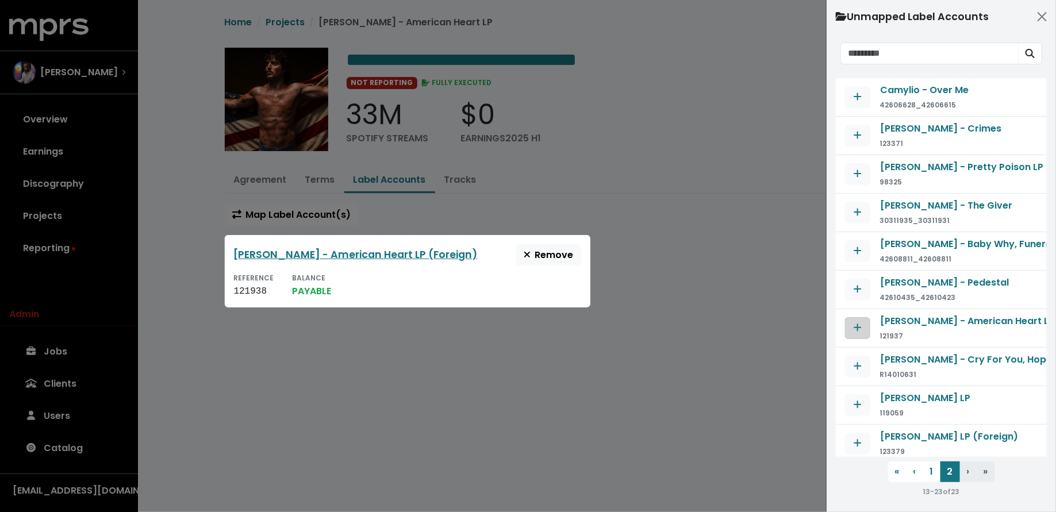
click at [853, 317] on button "Map contract to selected agreement" at bounding box center [857, 328] width 25 height 22
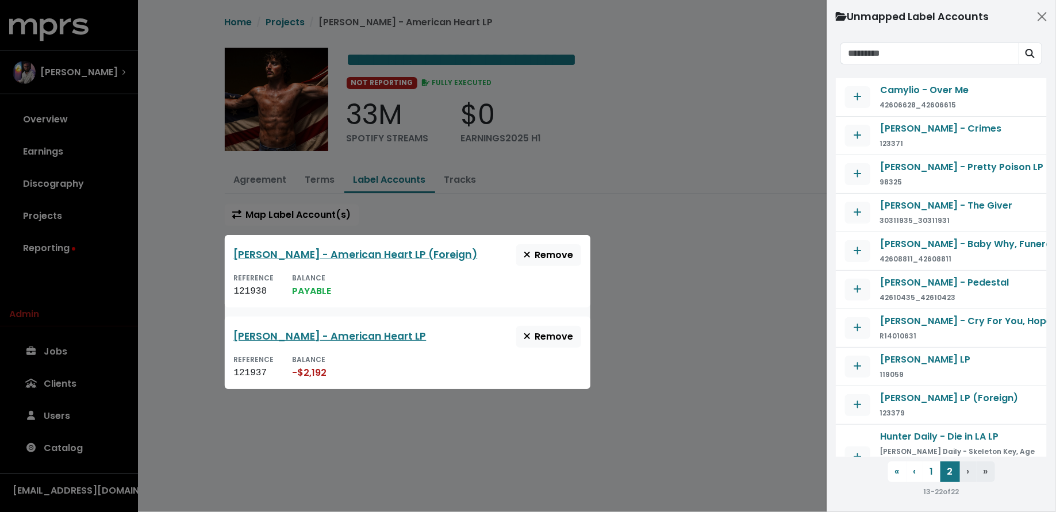
click at [709, 363] on div at bounding box center [528, 256] width 1056 height 512
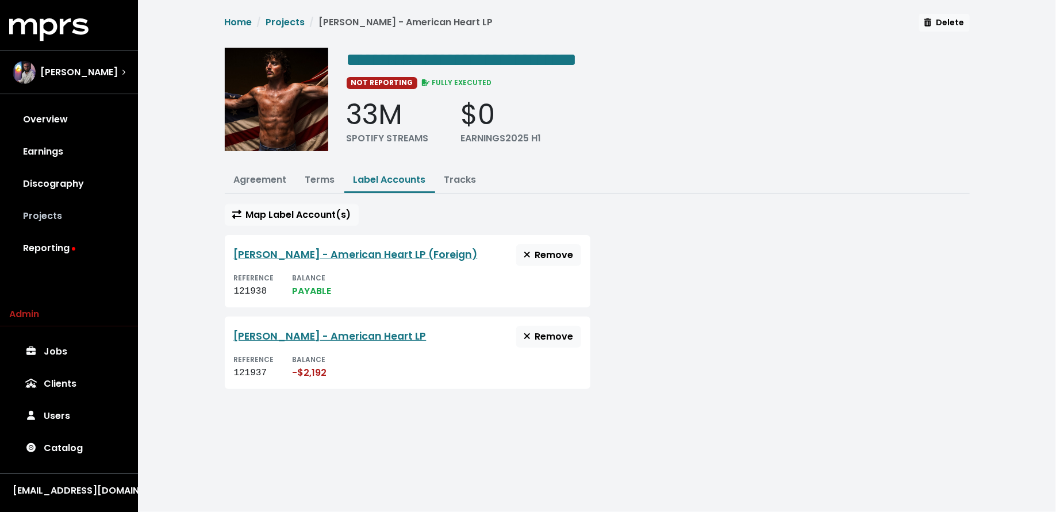
click at [95, 221] on link "Projects" at bounding box center [69, 216] width 120 height 32
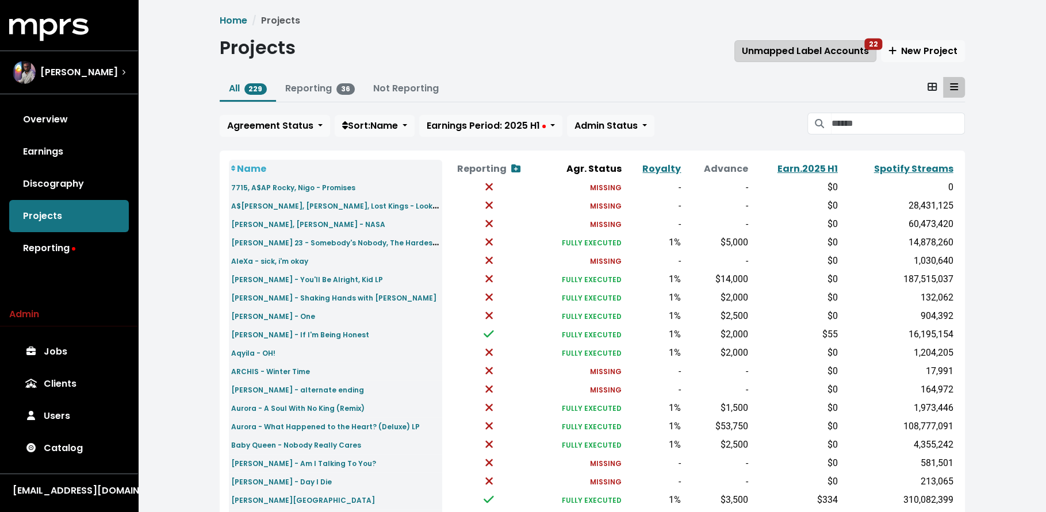
click at [833, 53] on span "Unmapped Label Accounts 22" at bounding box center [804, 50] width 127 height 13
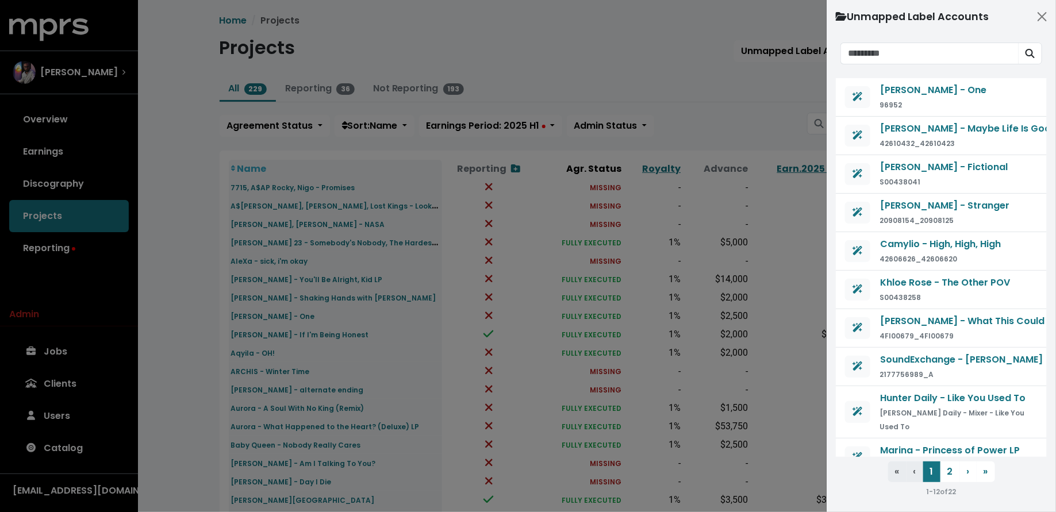
click at [688, 66] on div at bounding box center [528, 256] width 1056 height 512
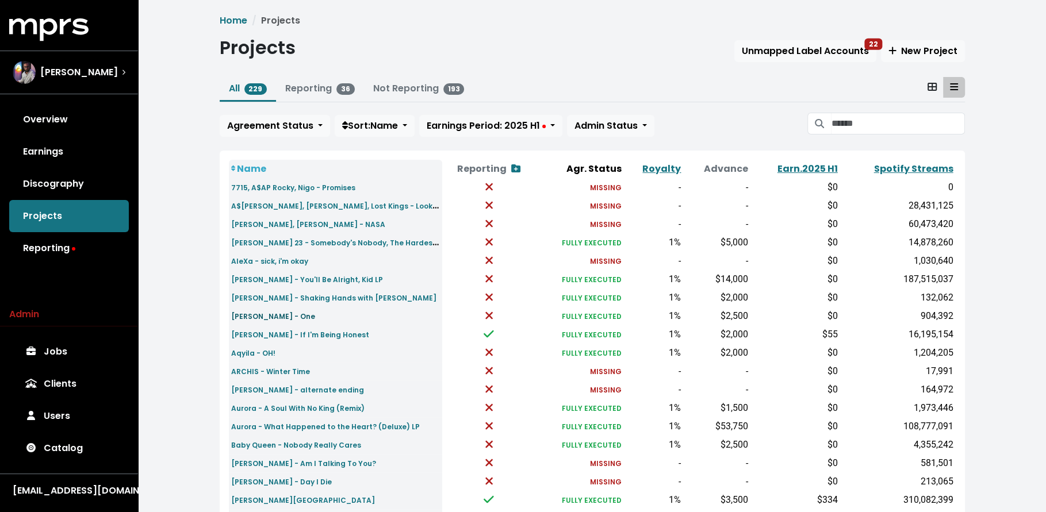
click at [278, 315] on small "Amy Allen - One" at bounding box center [273, 317] width 84 height 10
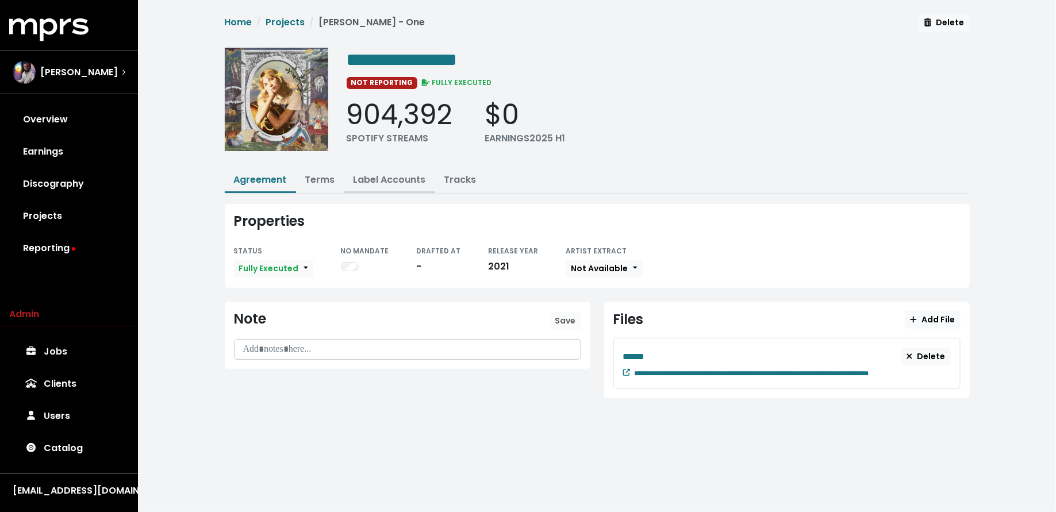
click at [373, 183] on link "Label Accounts" at bounding box center [389, 179] width 72 height 13
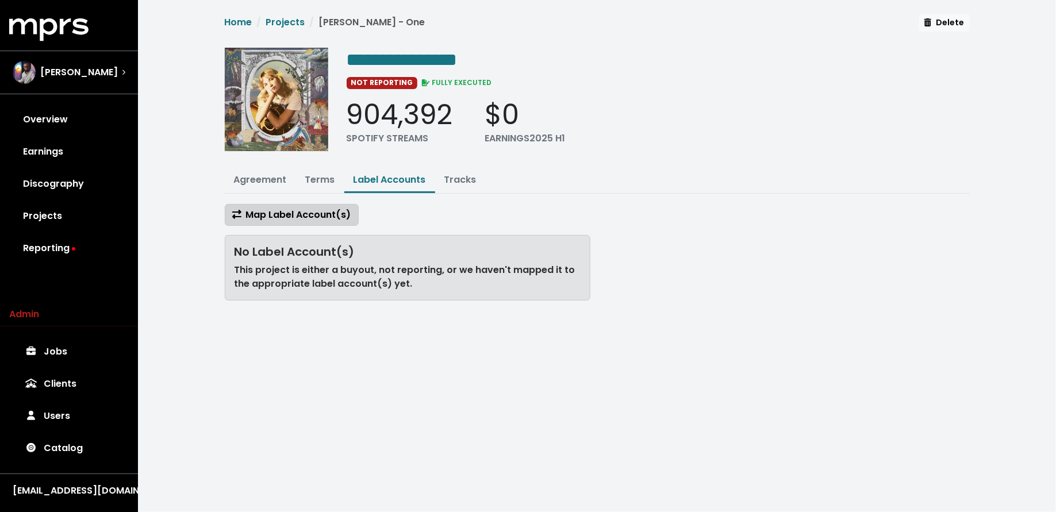
click at [344, 208] on span "Map Label Account(s)" at bounding box center [291, 214] width 119 height 13
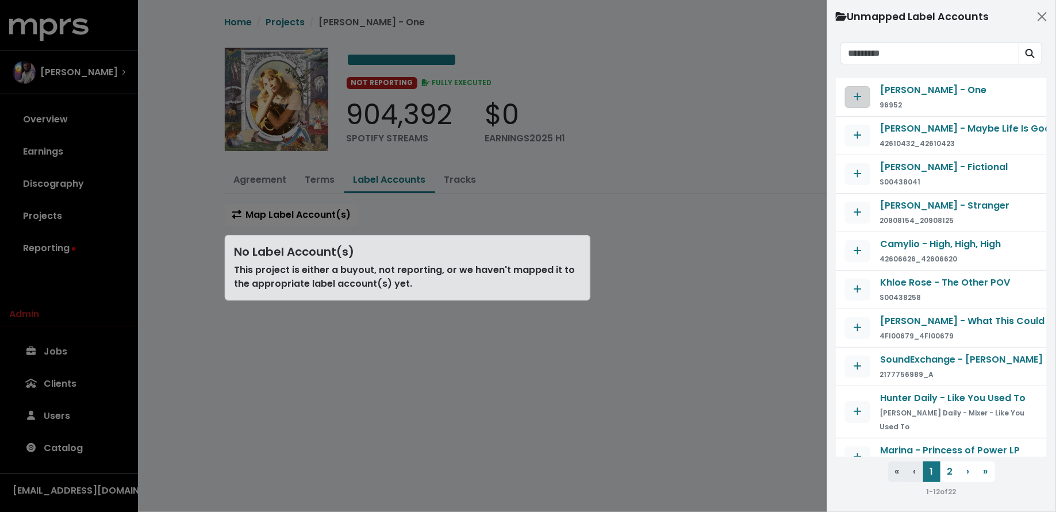
click at [854, 104] on button "Map contract to selected agreement" at bounding box center [857, 97] width 25 height 22
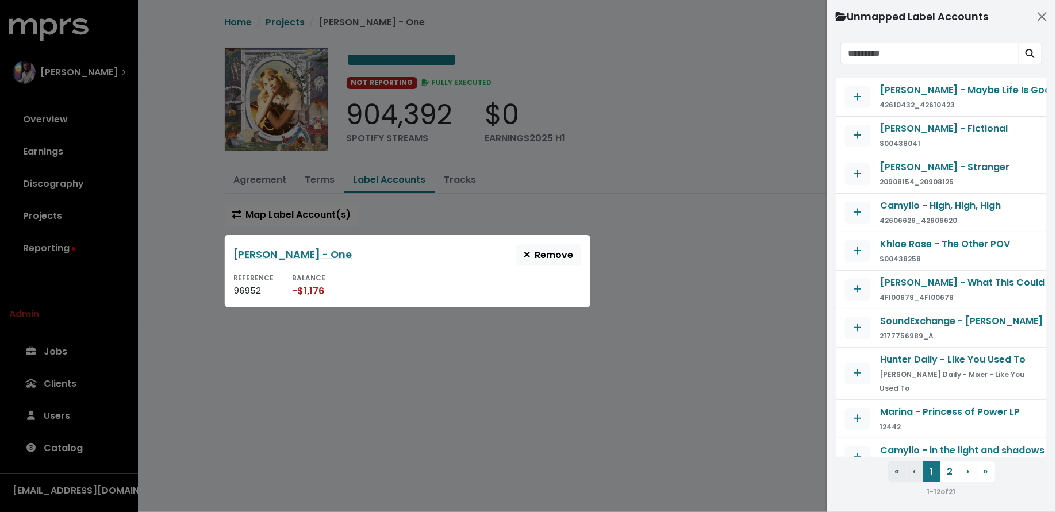
click at [750, 191] on div at bounding box center [528, 256] width 1056 height 512
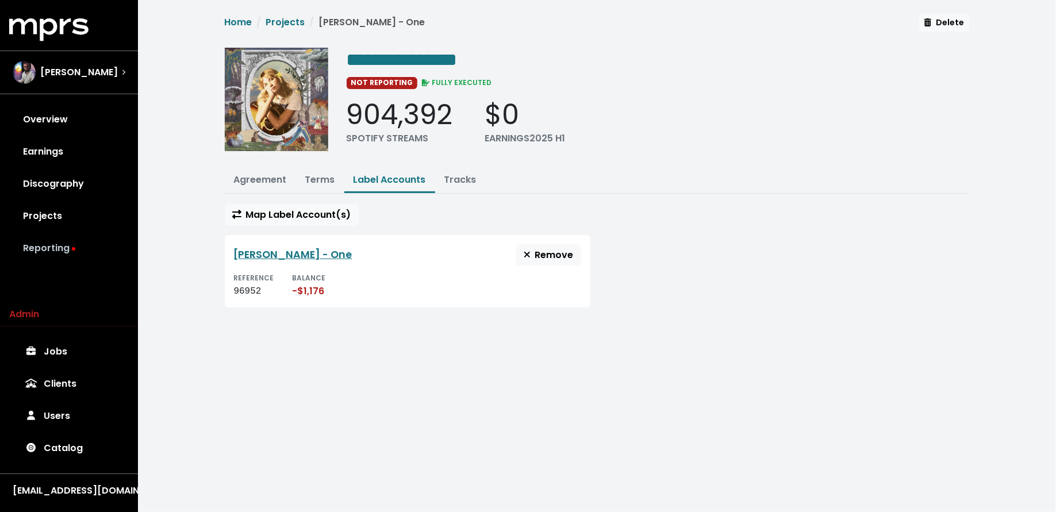
click at [73, 232] on link "Reporting" at bounding box center [69, 248] width 120 height 32
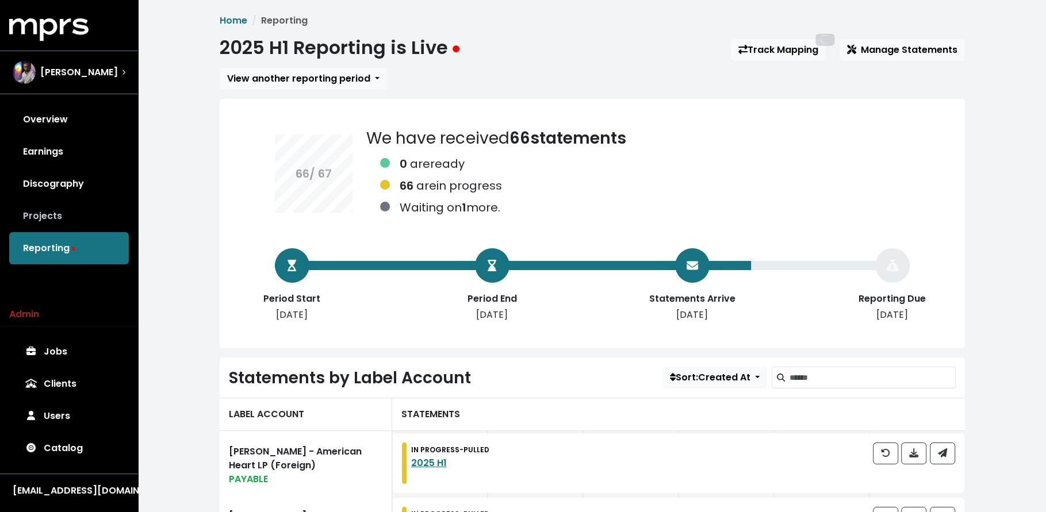
click at [75, 222] on link "Projects" at bounding box center [69, 216] width 120 height 32
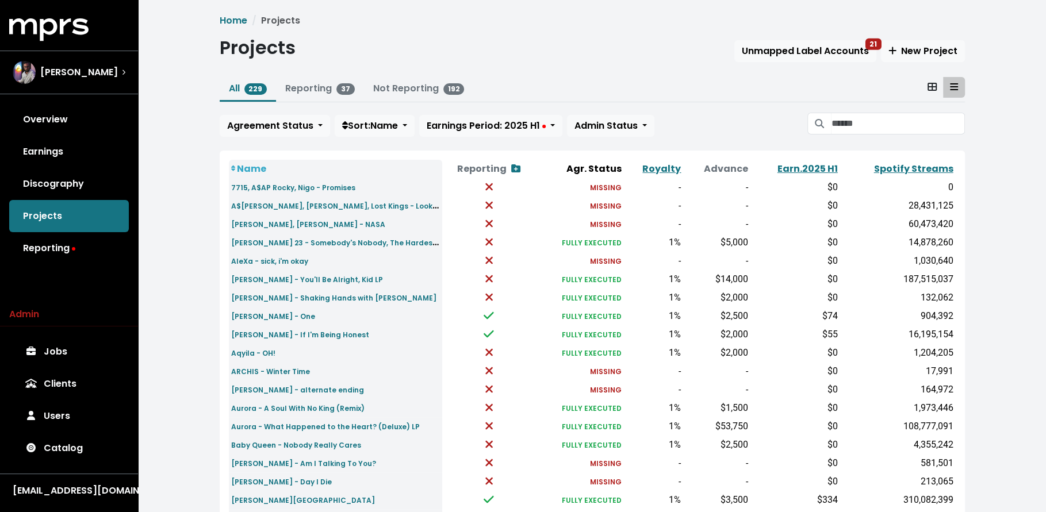
click at [908, 111] on div "All 229 Reporting 37 Not Reporting 192 Agreement Status Sort: Name Earnings Per…" at bounding box center [592, 109] width 745 height 64
click at [905, 115] on input "Search projects" at bounding box center [897, 124] width 133 height 22
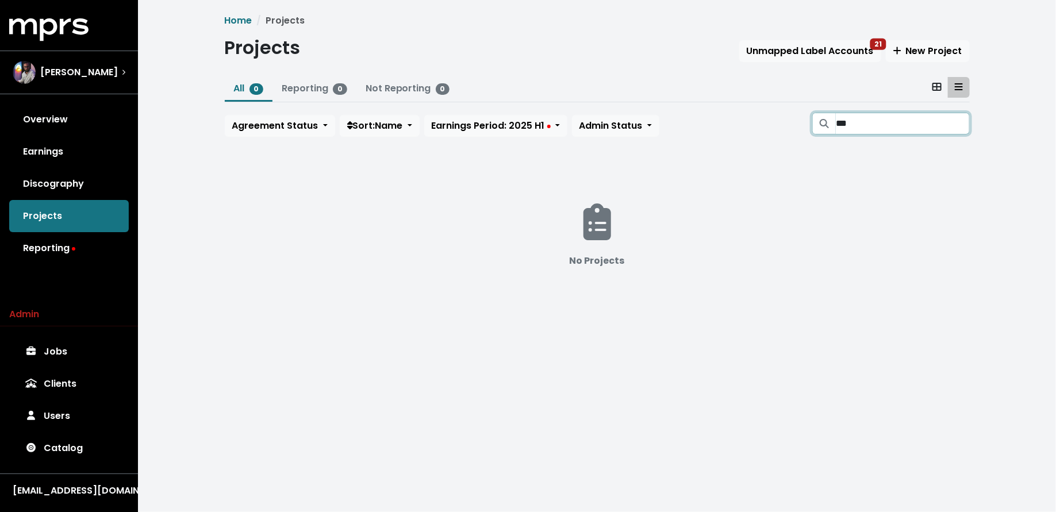
type input "****"
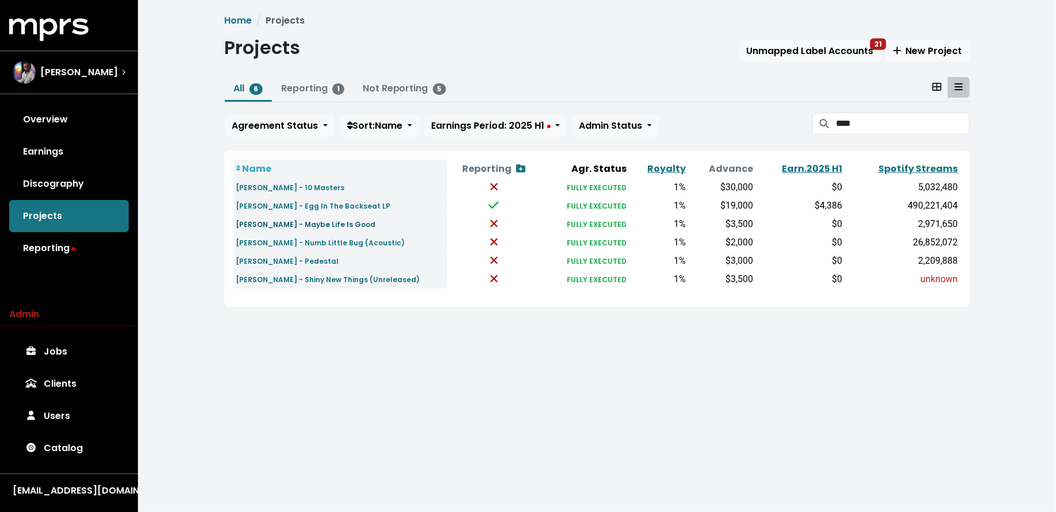
click at [335, 221] on small "Em Beihold - Maybe Life Is Good" at bounding box center [306, 225] width 140 height 10
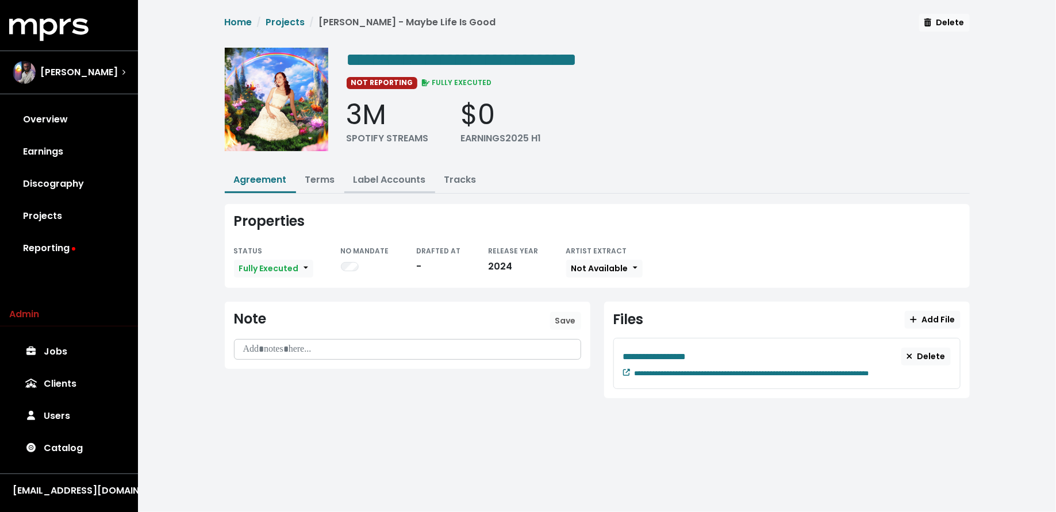
click at [410, 177] on link "Label Accounts" at bounding box center [389, 179] width 72 height 13
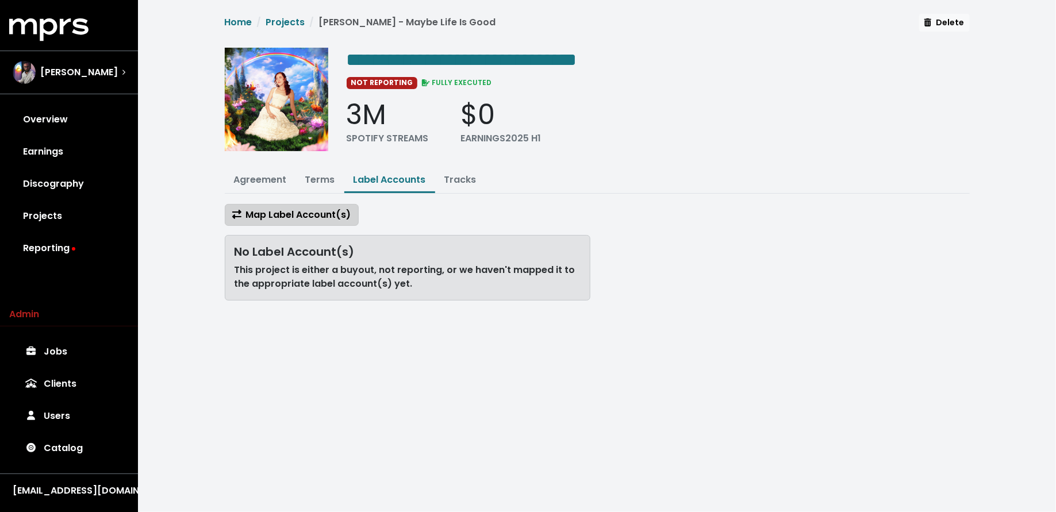
click at [322, 204] on button "Map Label Account(s)" at bounding box center [292, 215] width 134 height 22
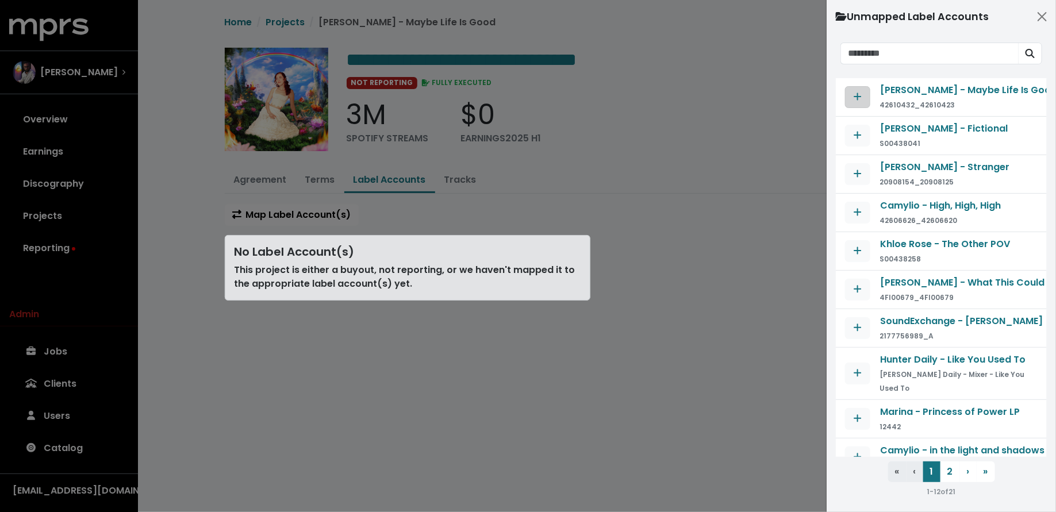
click at [863, 93] on button "Map contract to selected agreement" at bounding box center [857, 97] width 25 height 22
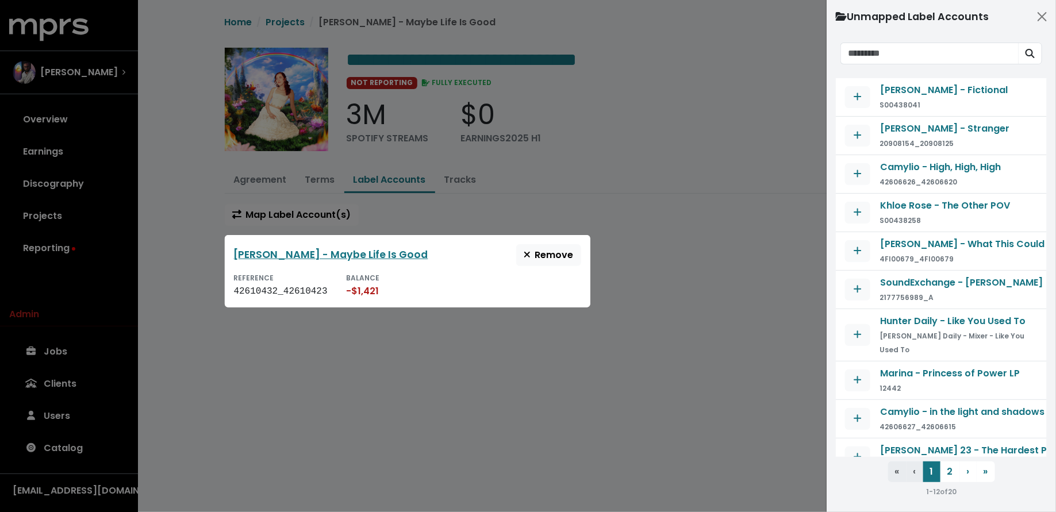
click at [681, 266] on div at bounding box center [528, 256] width 1056 height 512
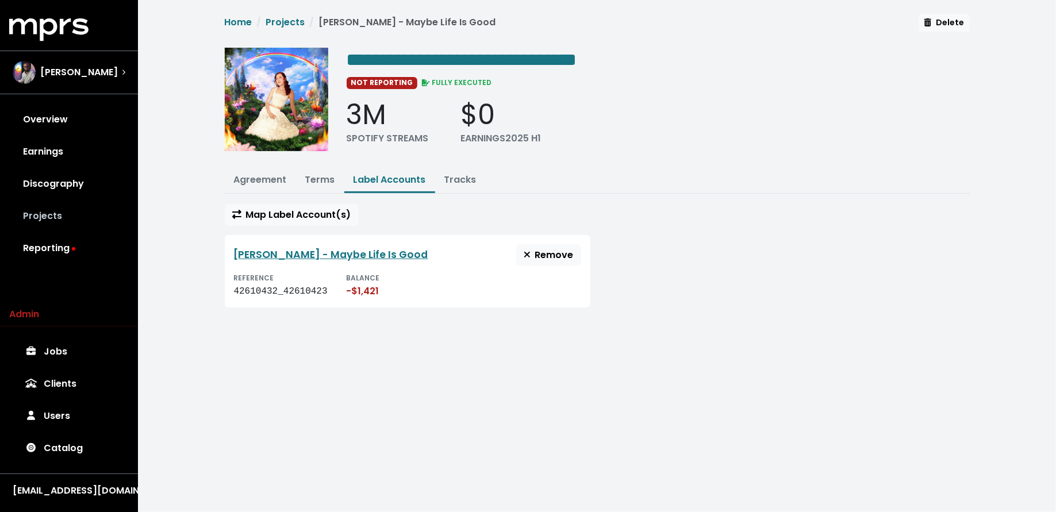
click at [102, 217] on link "Projects" at bounding box center [69, 216] width 120 height 32
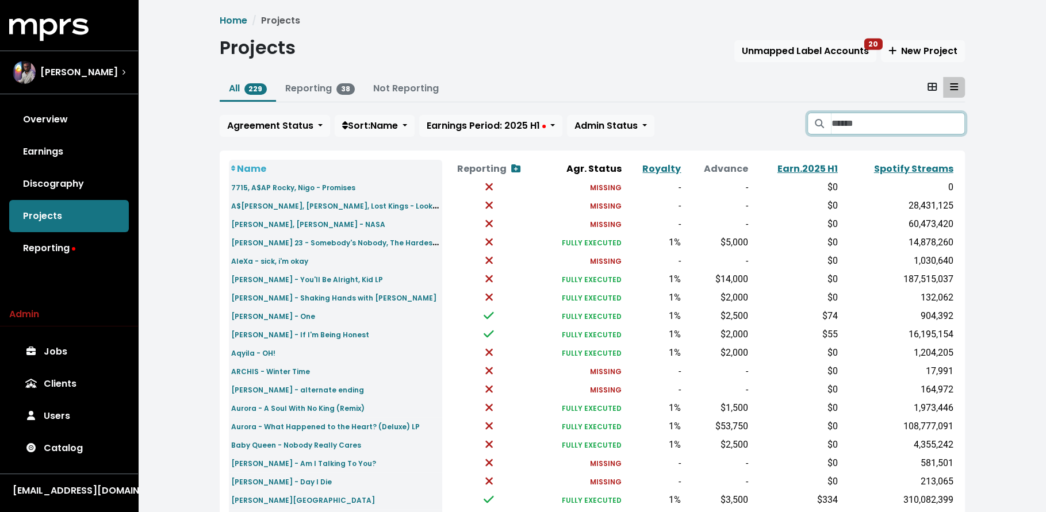
click at [919, 128] on input "Search projects" at bounding box center [897, 124] width 133 height 22
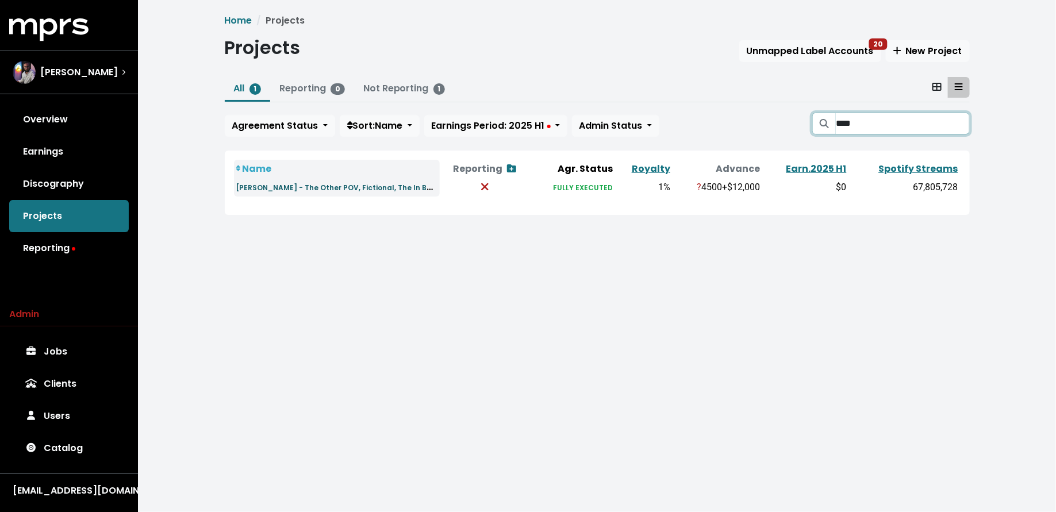
type input "****"
click at [337, 190] on small "Khloe Rose - The Other POV, Fictional, The In Between" at bounding box center [345, 186] width 218 height 13
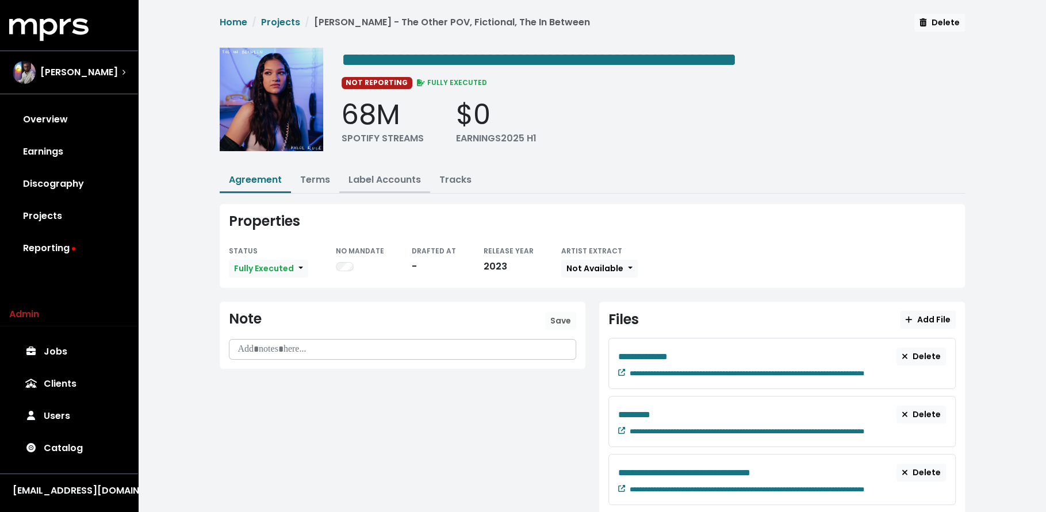
click at [385, 170] on button "Label Accounts" at bounding box center [384, 180] width 91 height 25
click at [385, 177] on link "Label Accounts" at bounding box center [384, 179] width 72 height 13
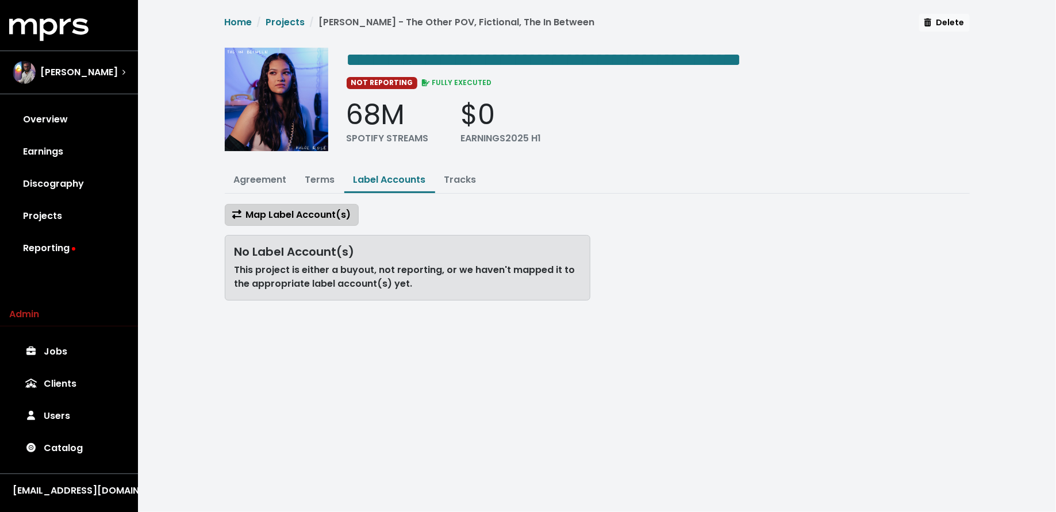
click at [320, 212] on span "Map Label Account(s)" at bounding box center [291, 214] width 119 height 13
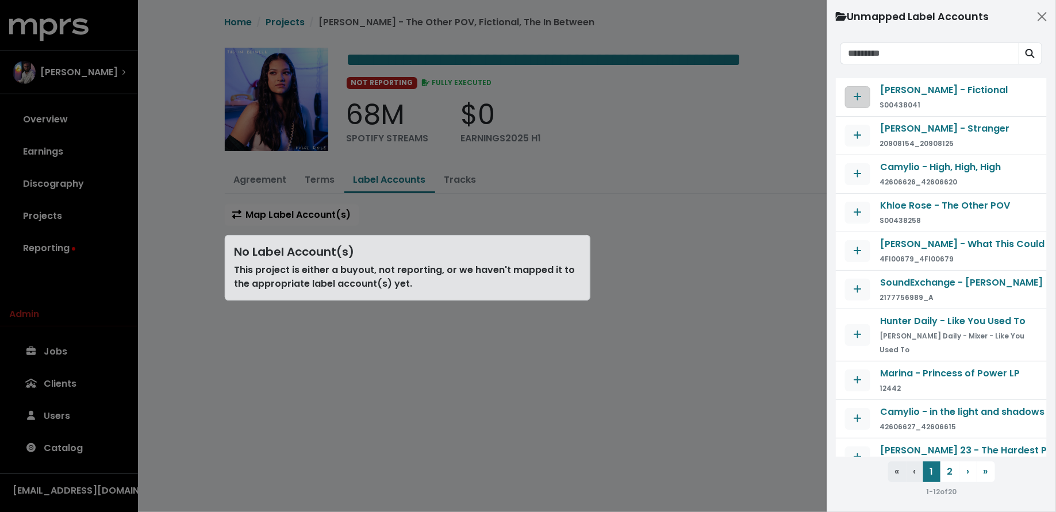
click at [848, 91] on button "Map contract to selected agreement" at bounding box center [857, 97] width 25 height 22
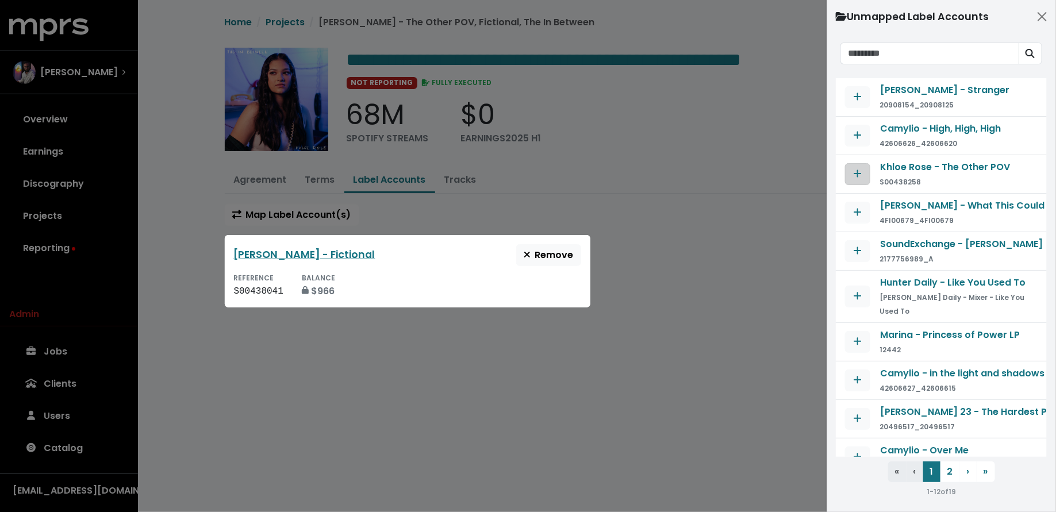
click at [858, 178] on span "Map contract to selected agreement" at bounding box center [858, 173] width 8 height 13
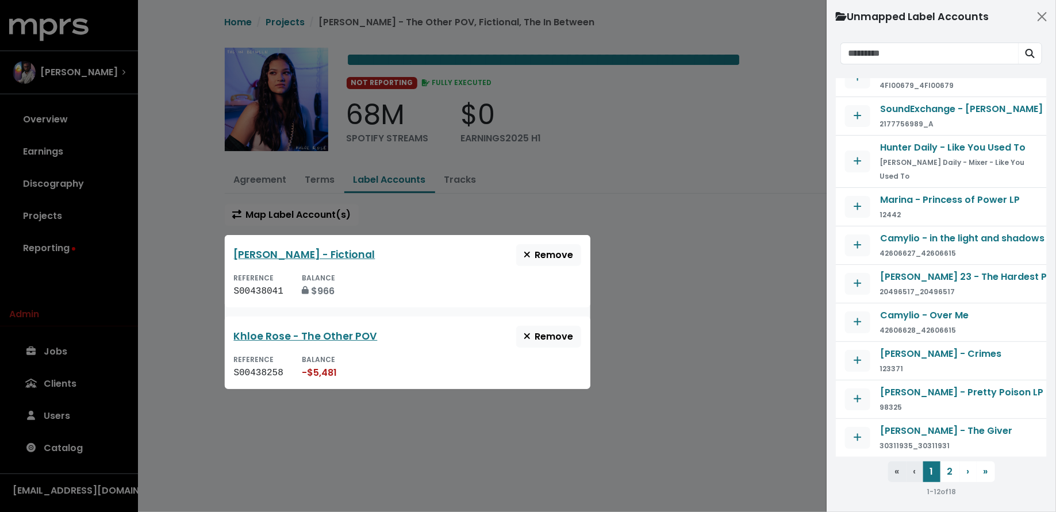
scroll to position [102, 0]
click at [950, 475] on button "2" at bounding box center [950, 472] width 20 height 21
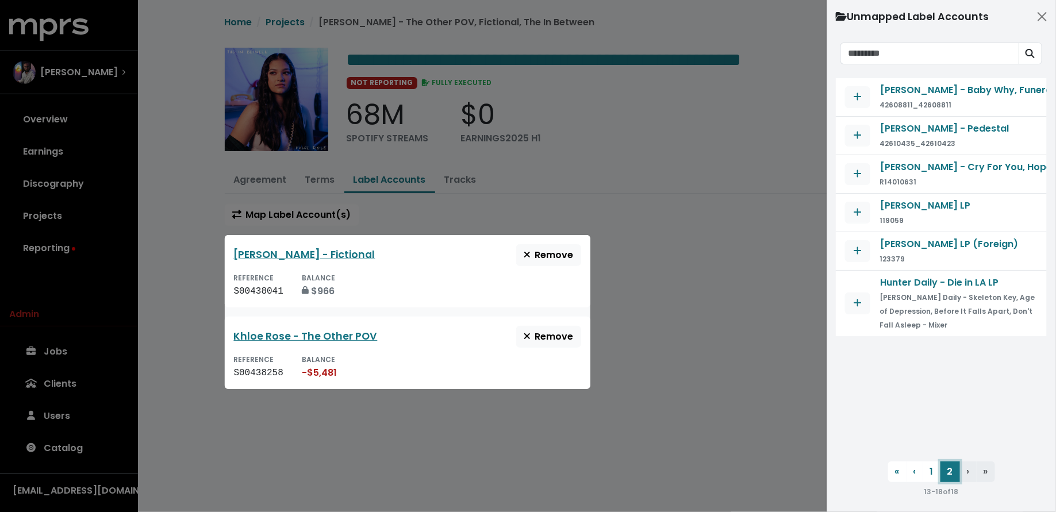
scroll to position [0, 0]
click at [927, 480] on button "1" at bounding box center [931, 472] width 17 height 21
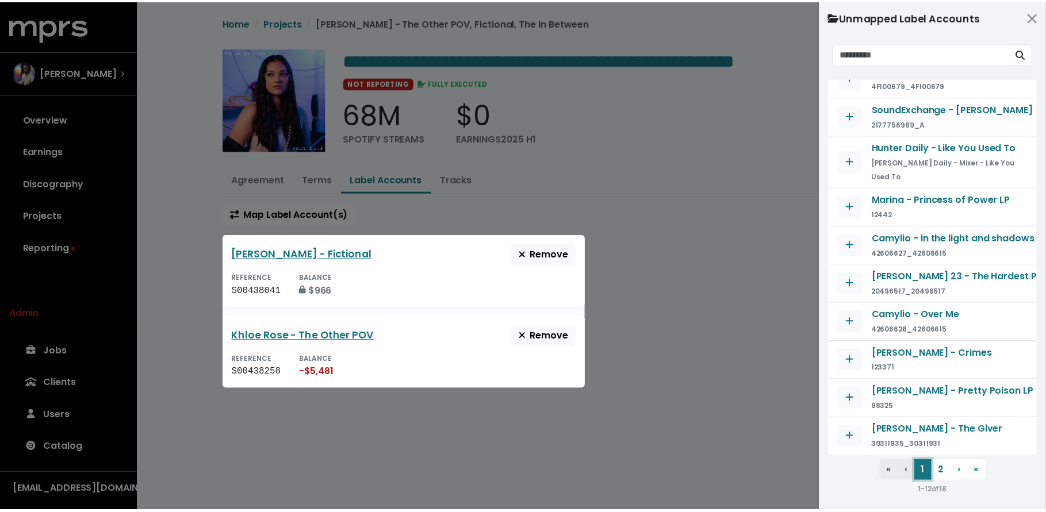
scroll to position [102, 0]
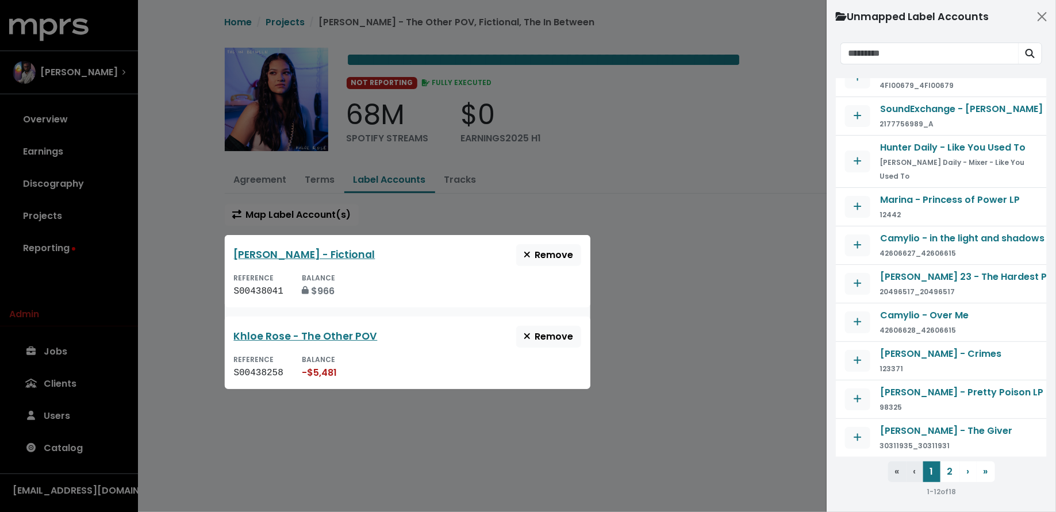
click at [716, 294] on div at bounding box center [528, 256] width 1056 height 512
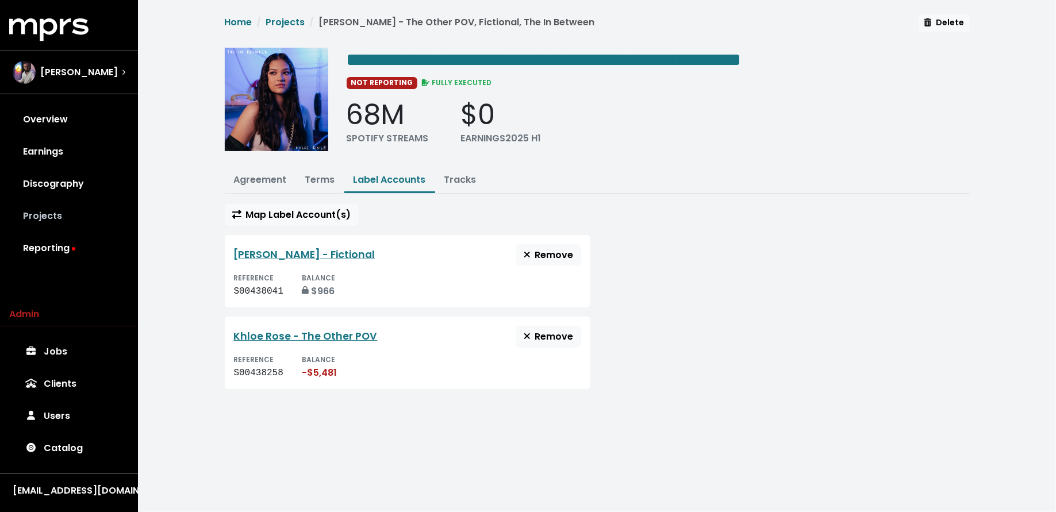
click at [64, 208] on link "Projects" at bounding box center [69, 216] width 120 height 32
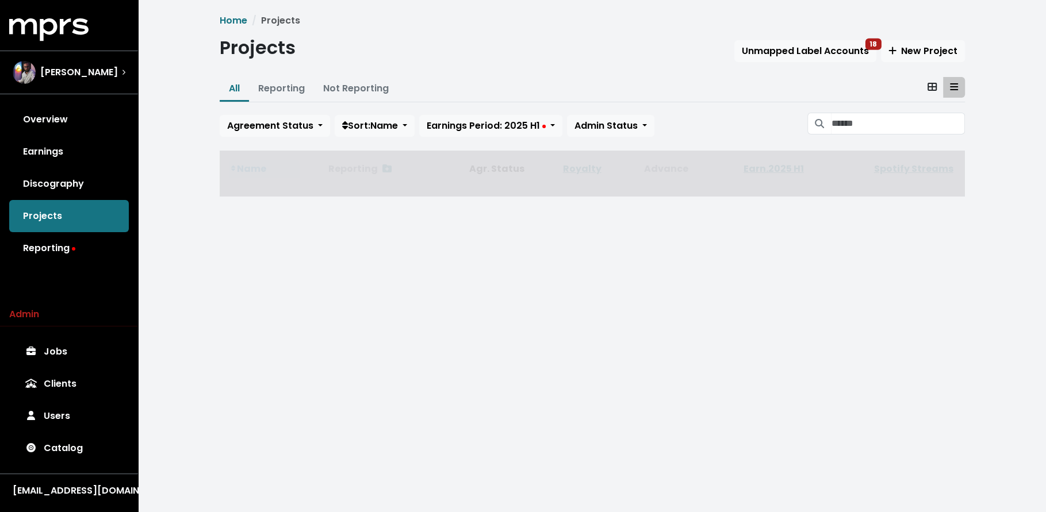
click at [867, 135] on div "Agreement Status Sort: Name Earnings Period: 2025 H1 Admin Status" at bounding box center [592, 125] width 745 height 24
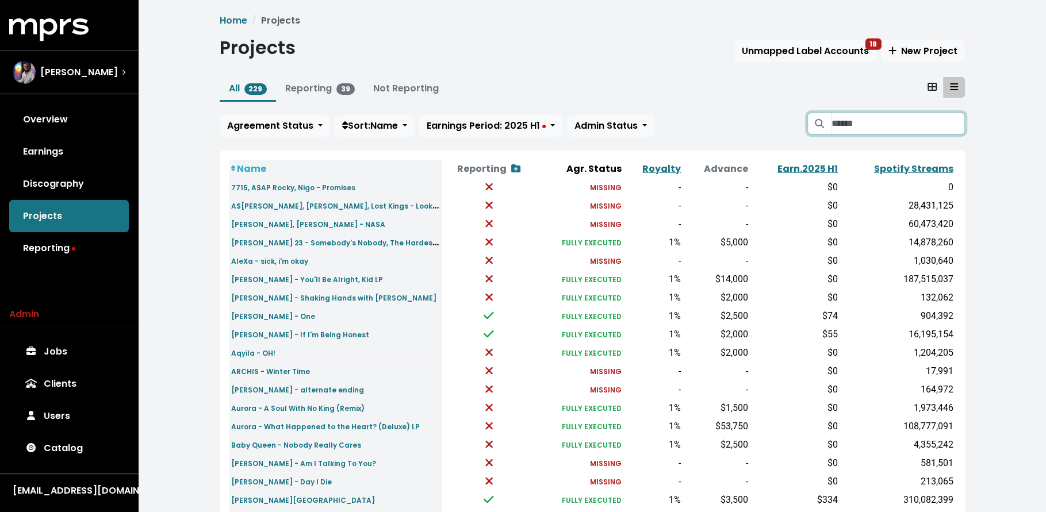
click at [866, 125] on input "Search projects" at bounding box center [897, 124] width 133 height 22
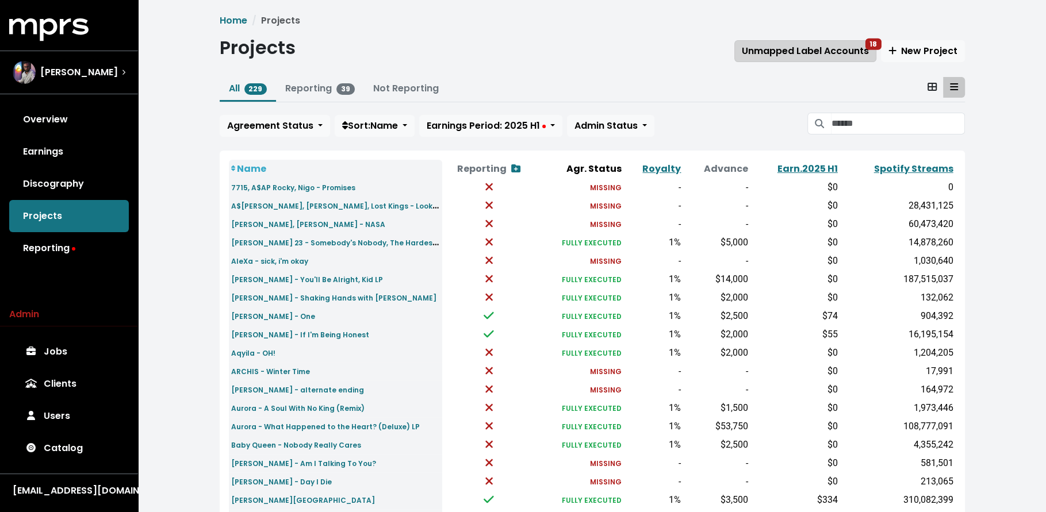
click at [835, 46] on span "Unmapped Label Accounts 18" at bounding box center [804, 50] width 127 height 13
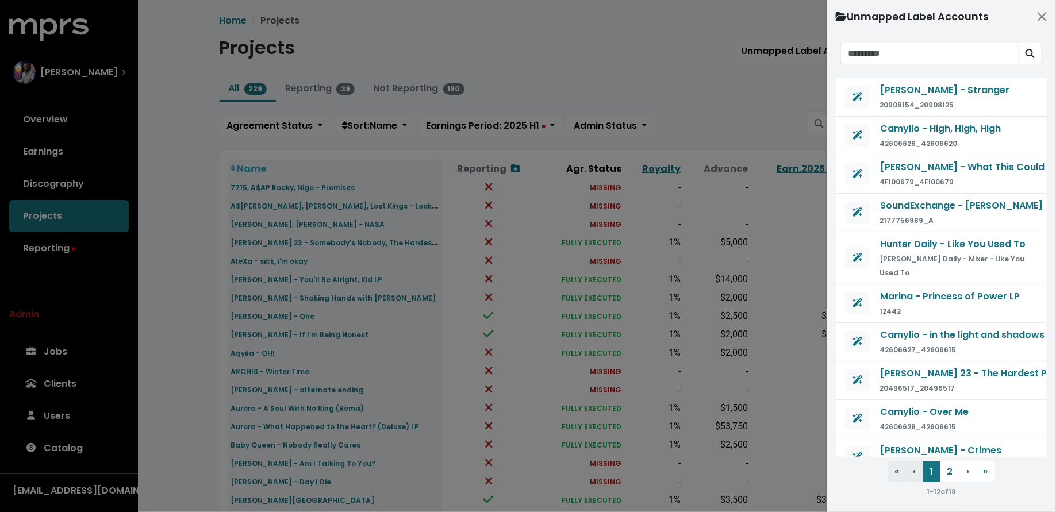
click at [757, 85] on div at bounding box center [528, 256] width 1056 height 512
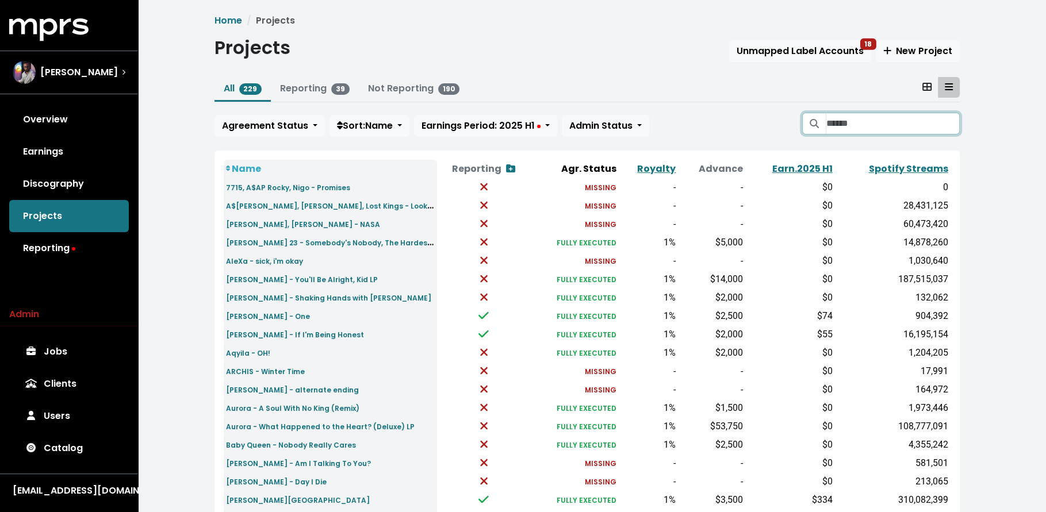
click at [867, 120] on input "Search projects" at bounding box center [891, 124] width 133 height 22
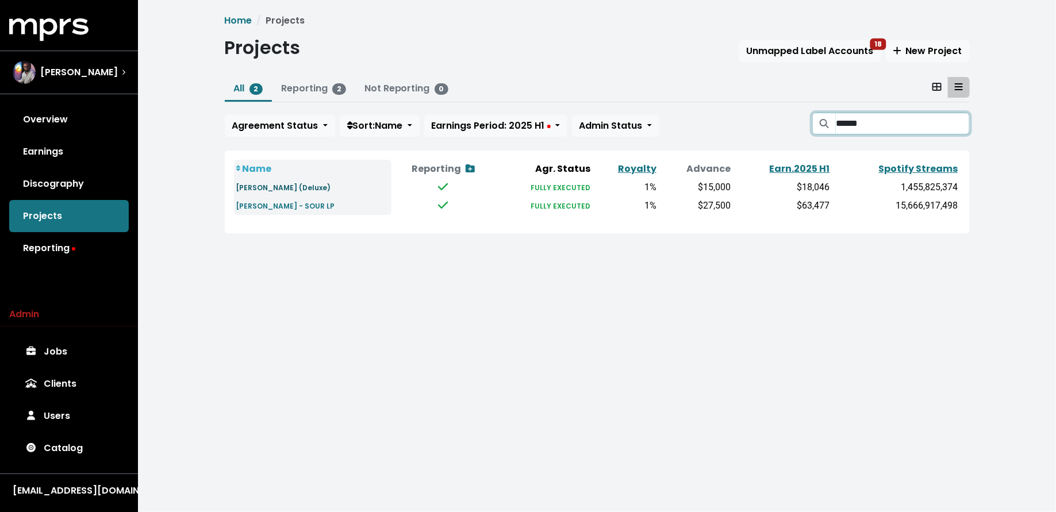
type input "******"
click at [302, 189] on small "Olivia Rodrigo - GUTS (Deluxe)" at bounding box center [283, 188] width 95 height 10
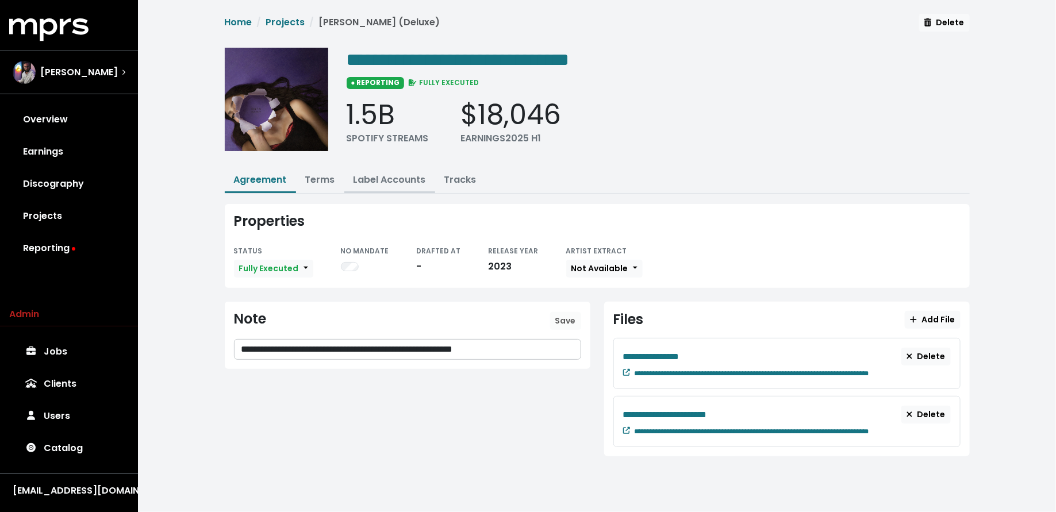
click at [379, 179] on link "Label Accounts" at bounding box center [389, 179] width 72 height 13
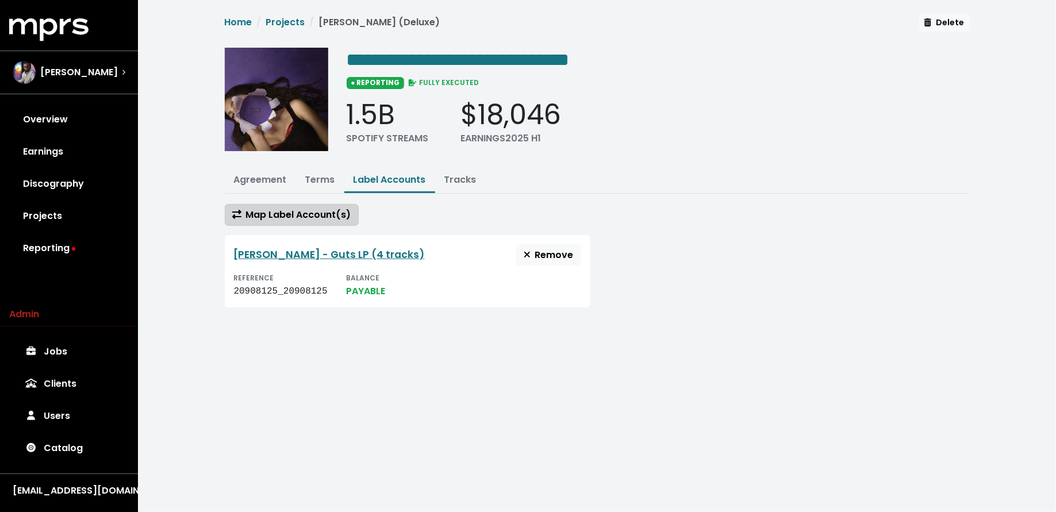
click at [307, 218] on span "Map Label Account(s)" at bounding box center [291, 214] width 119 height 13
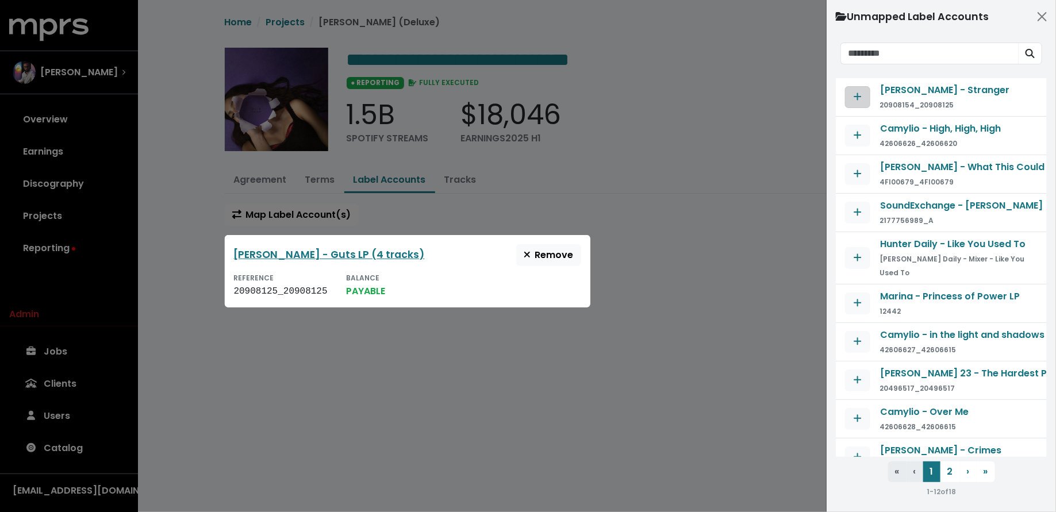
click at [867, 102] on button "Map contract to selected agreement" at bounding box center [857, 97] width 25 height 22
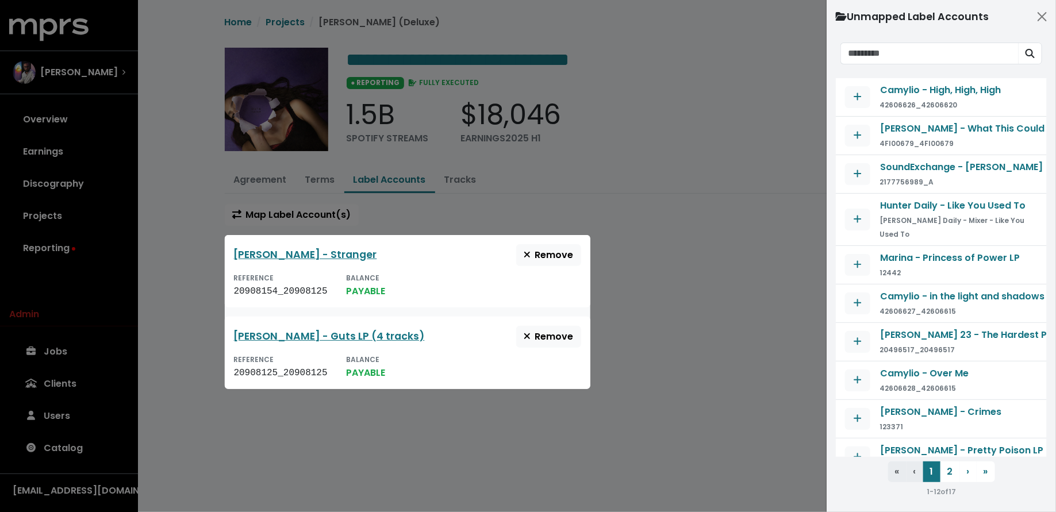
click at [709, 248] on div at bounding box center [528, 256] width 1056 height 512
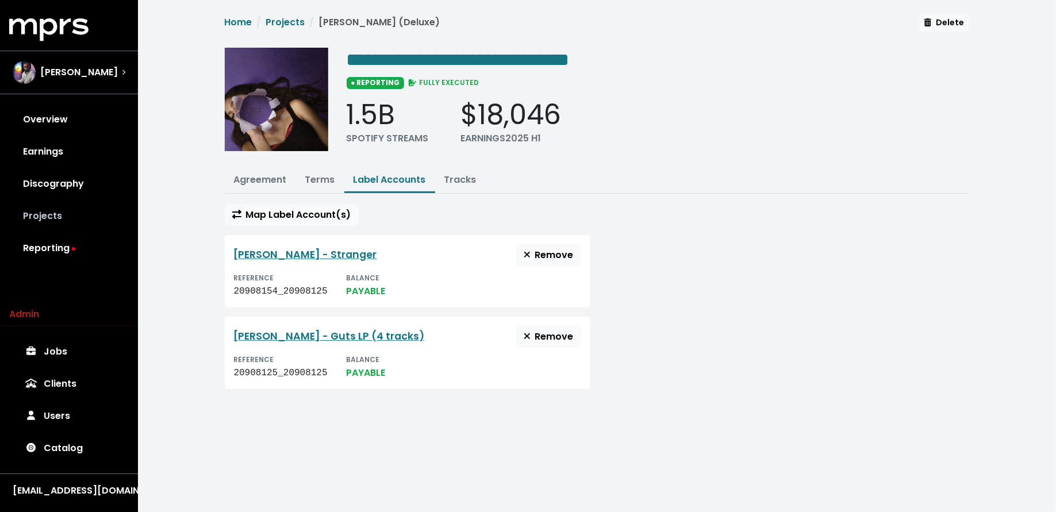
click at [53, 229] on link "Projects" at bounding box center [69, 216] width 120 height 32
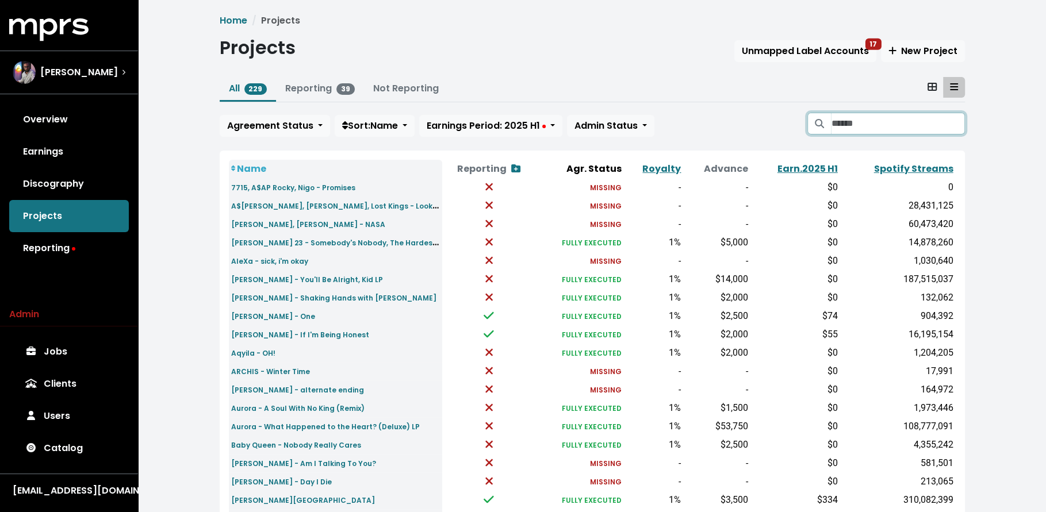
click at [895, 124] on input "Search projects" at bounding box center [897, 124] width 133 height 22
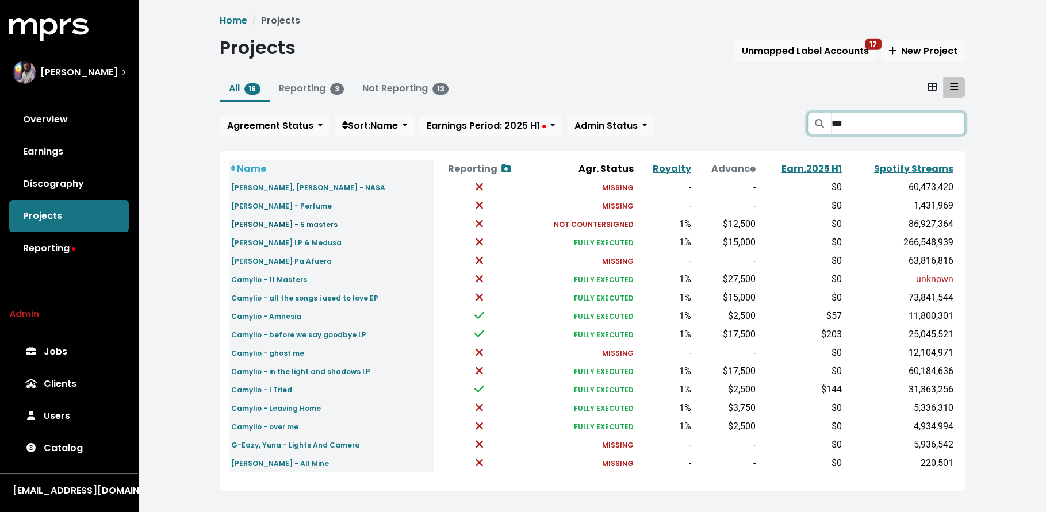
type input "***"
click at [293, 220] on small "Cameron Whitcomb - 5 masters" at bounding box center [284, 225] width 106 height 10
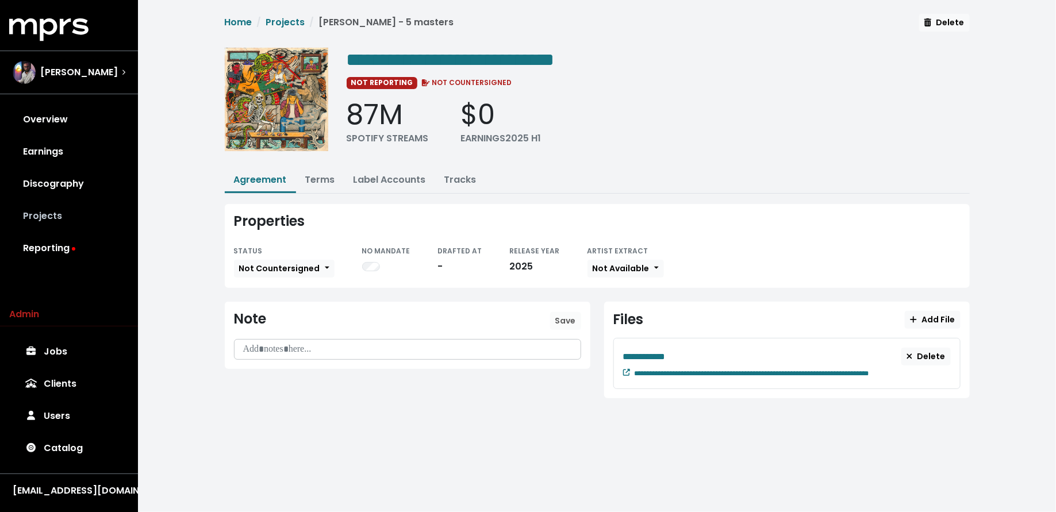
click at [109, 211] on link "Projects" at bounding box center [69, 216] width 120 height 32
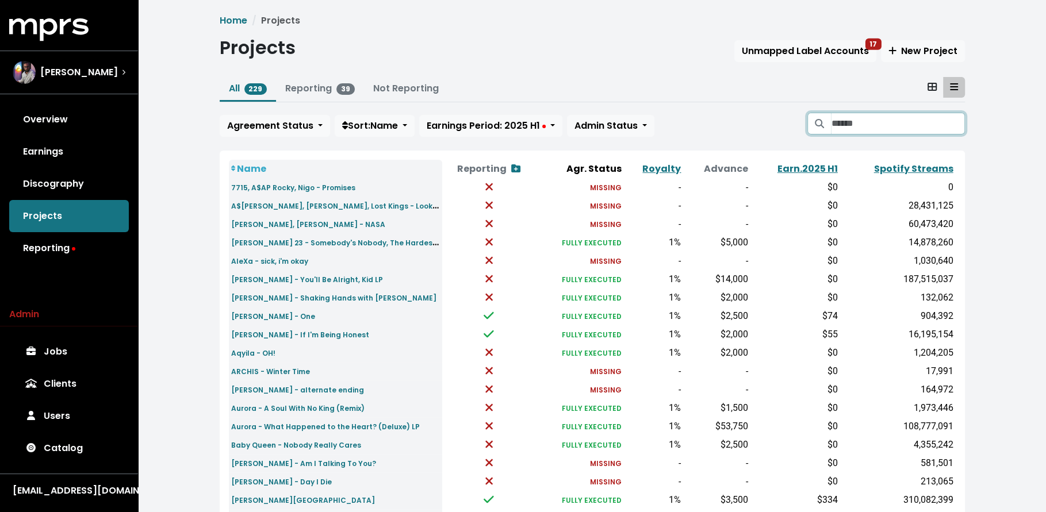
click at [845, 114] on input "Search projects" at bounding box center [897, 124] width 133 height 22
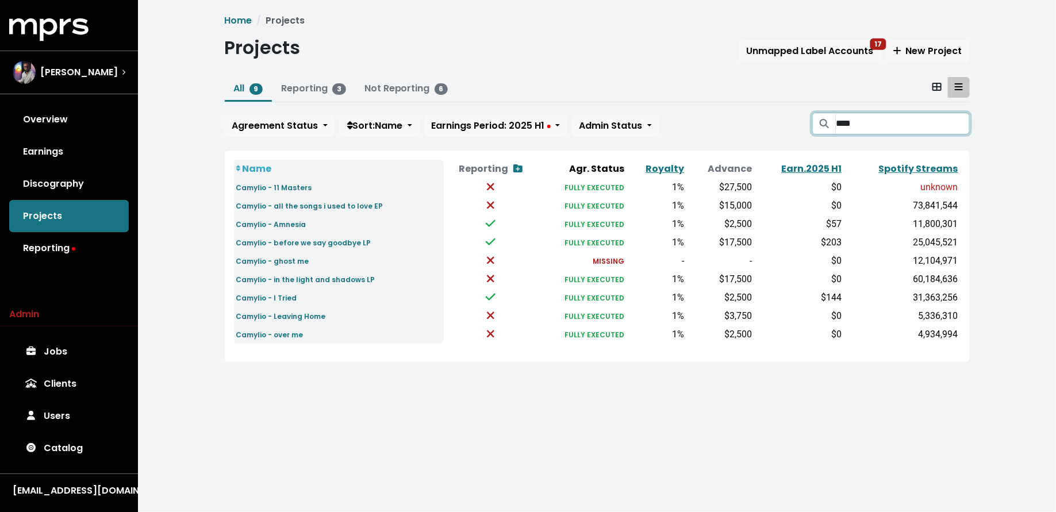
type input "****"
click at [356, 283] on small "Camylio - in the light and shadows LP" at bounding box center [305, 280] width 139 height 10
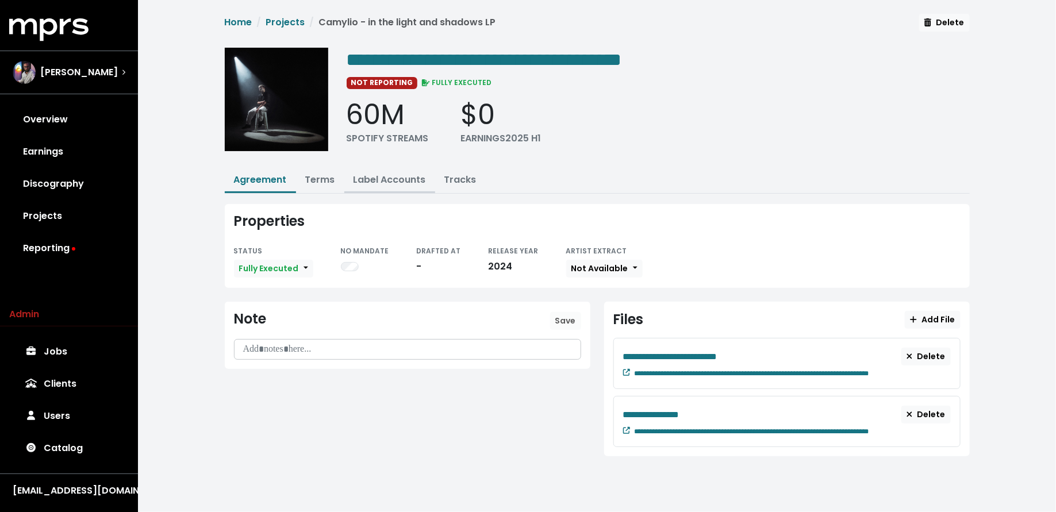
click at [382, 177] on link "Label Accounts" at bounding box center [389, 179] width 72 height 13
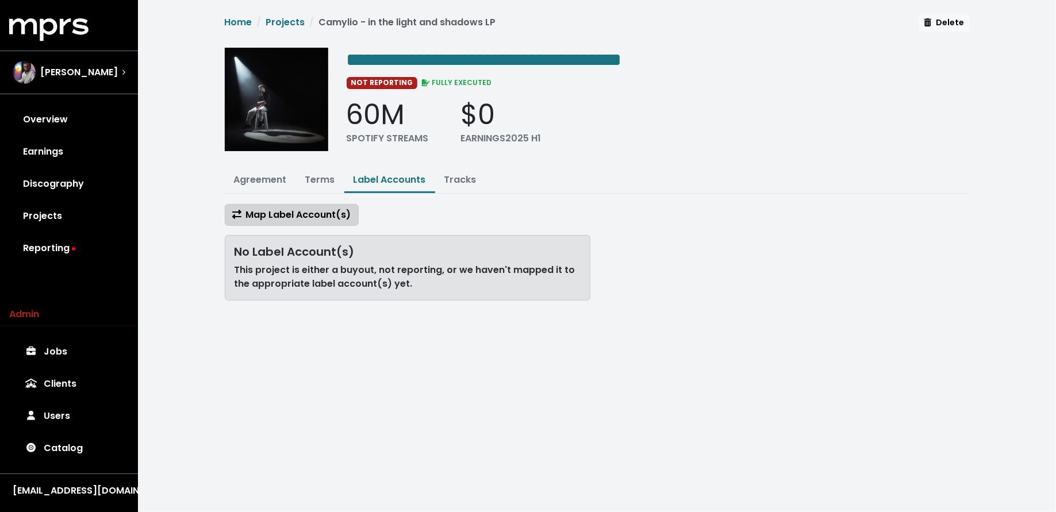
click at [327, 204] on button "Map Label Account(s)" at bounding box center [292, 215] width 134 height 22
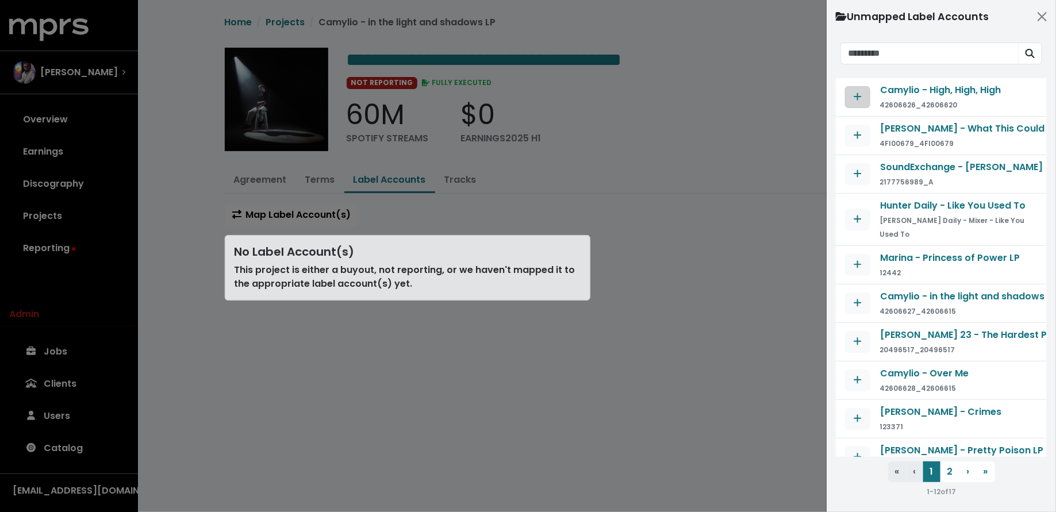
click at [857, 99] on icon "Map contract to selected agreement" at bounding box center [857, 96] width 7 height 7
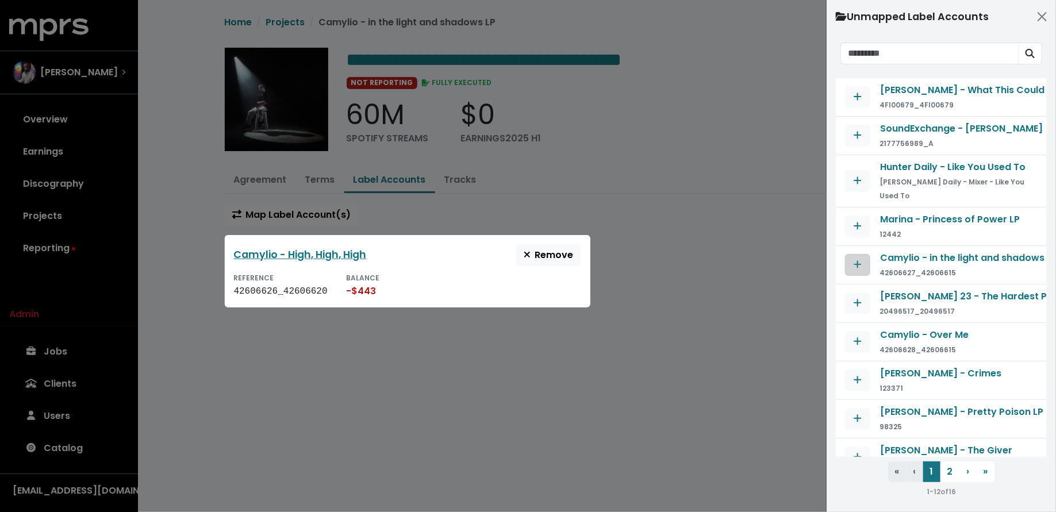
click at [868, 258] on button "Map contract to selected agreement" at bounding box center [857, 265] width 25 height 22
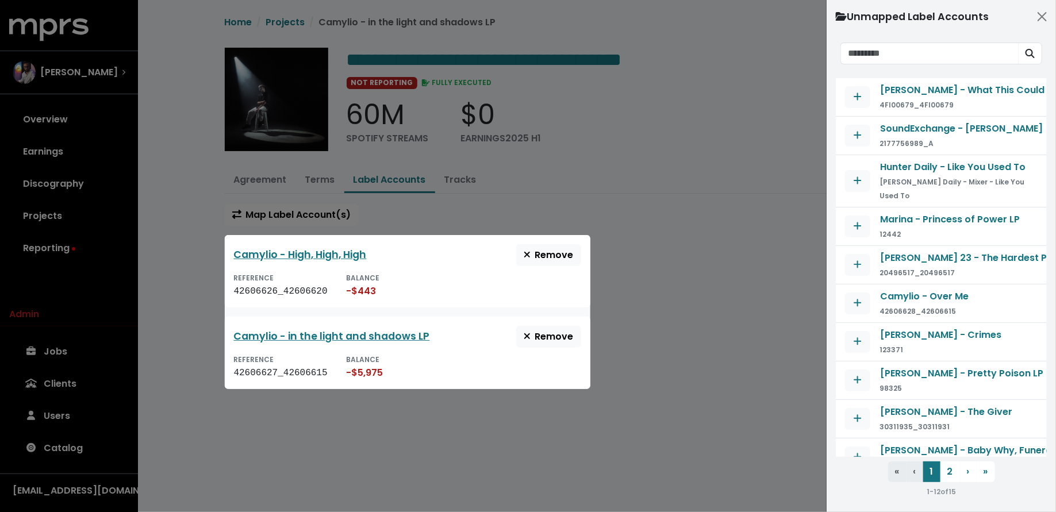
click at [783, 296] on div at bounding box center [528, 256] width 1056 height 512
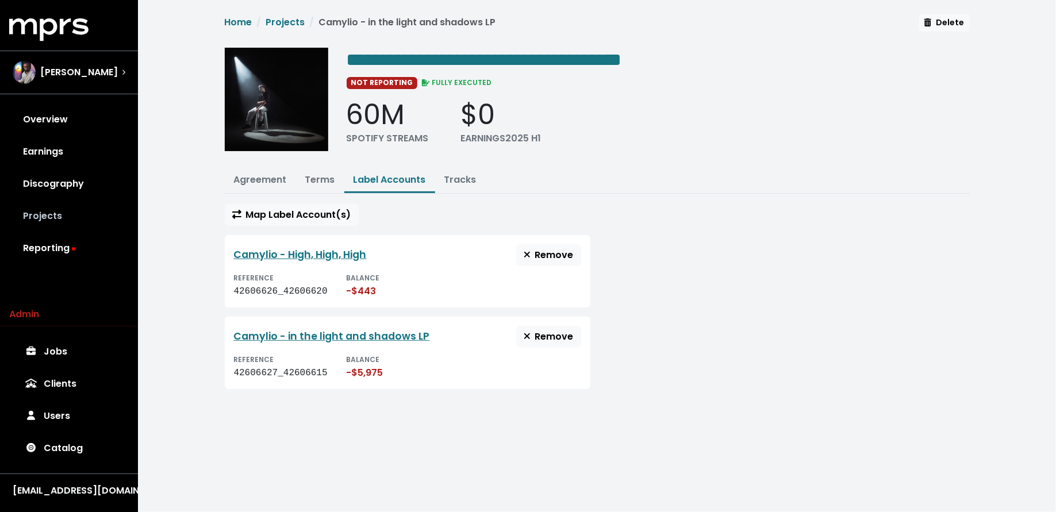
click at [98, 213] on link "Projects" at bounding box center [69, 216] width 120 height 32
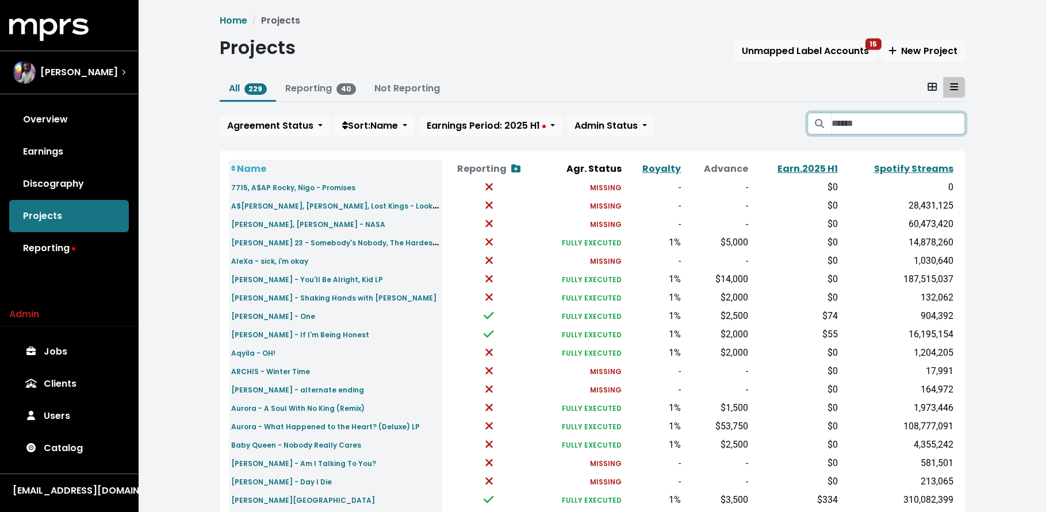
click at [937, 116] on input "Search projects" at bounding box center [897, 124] width 133 height 22
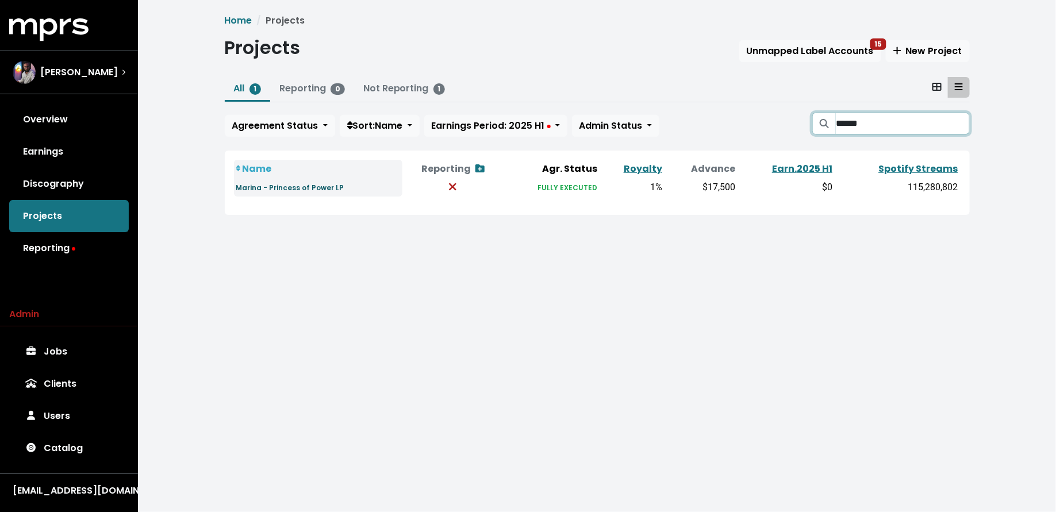
type input "******"
click at [286, 180] on link "Marina - Princess of Power LP" at bounding box center [290, 186] width 108 height 13
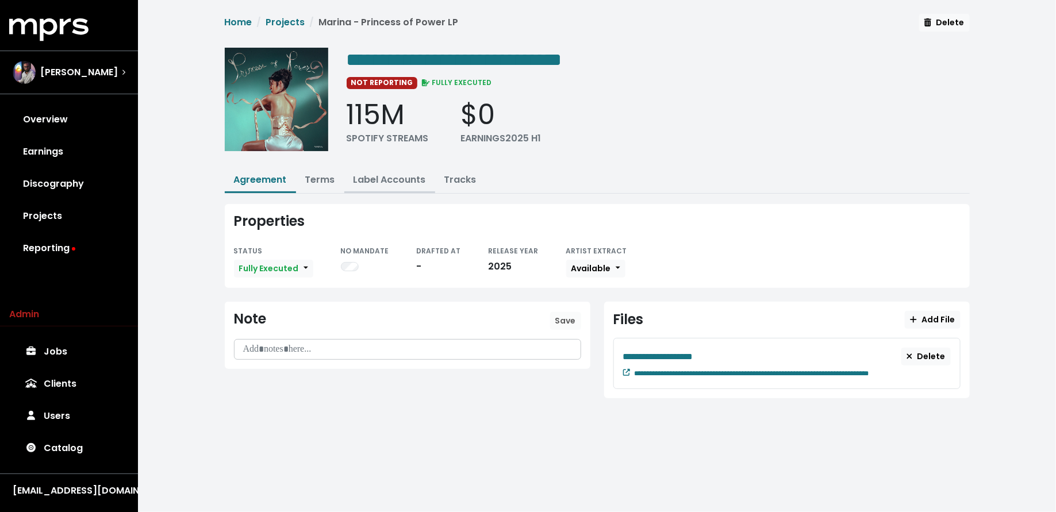
click at [370, 179] on link "Label Accounts" at bounding box center [389, 179] width 72 height 13
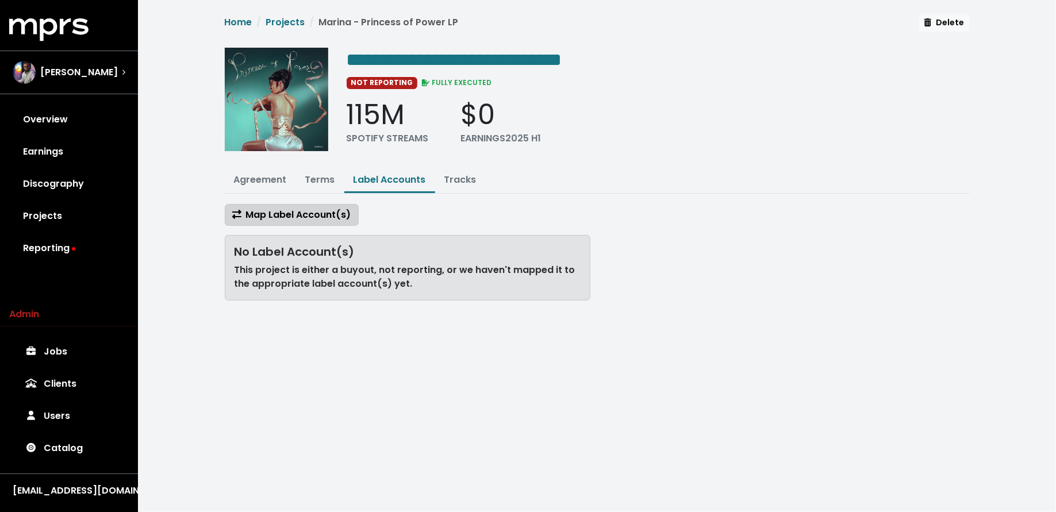
click at [313, 213] on span "Map Label Account(s)" at bounding box center [291, 214] width 119 height 13
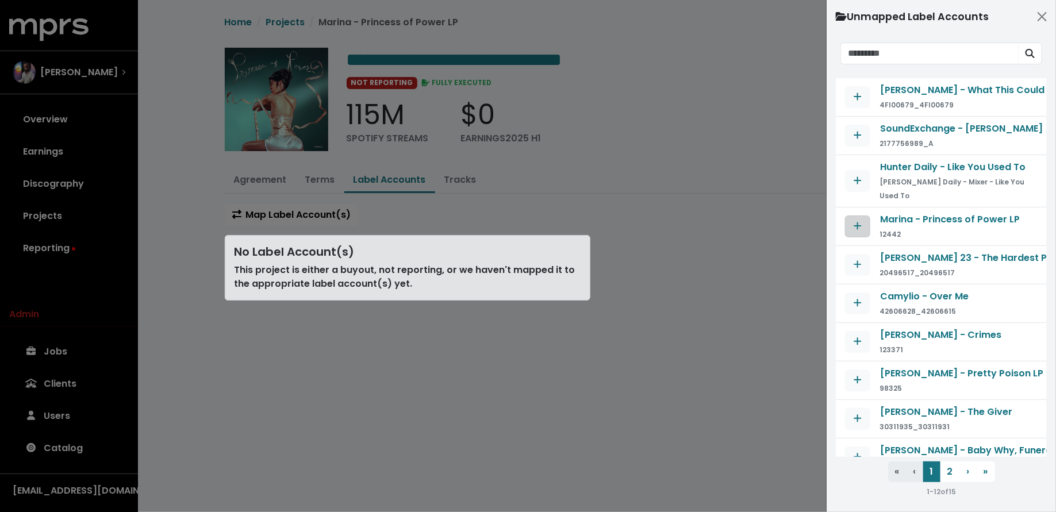
click at [856, 229] on icon "Map contract to selected agreement" at bounding box center [858, 225] width 8 height 9
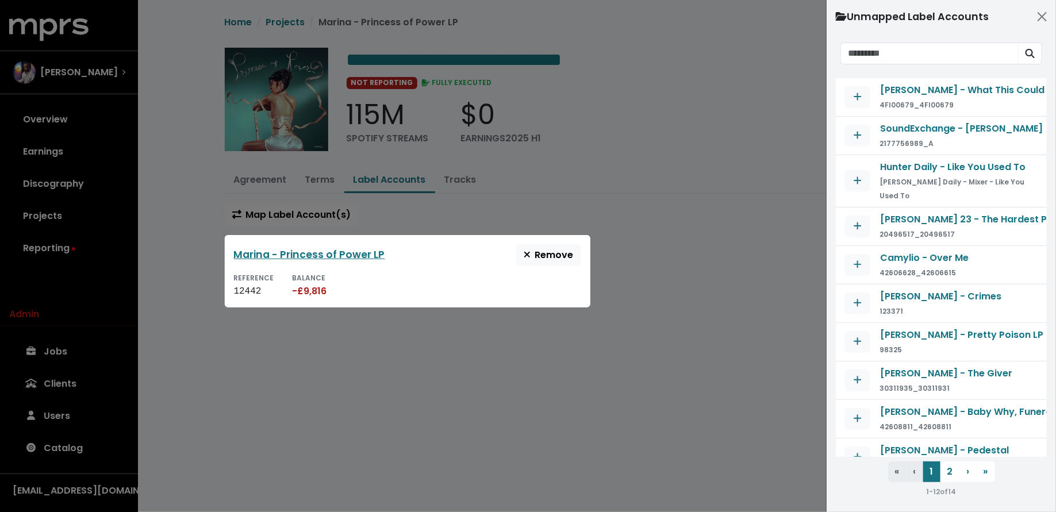
click at [754, 299] on div at bounding box center [528, 256] width 1056 height 512
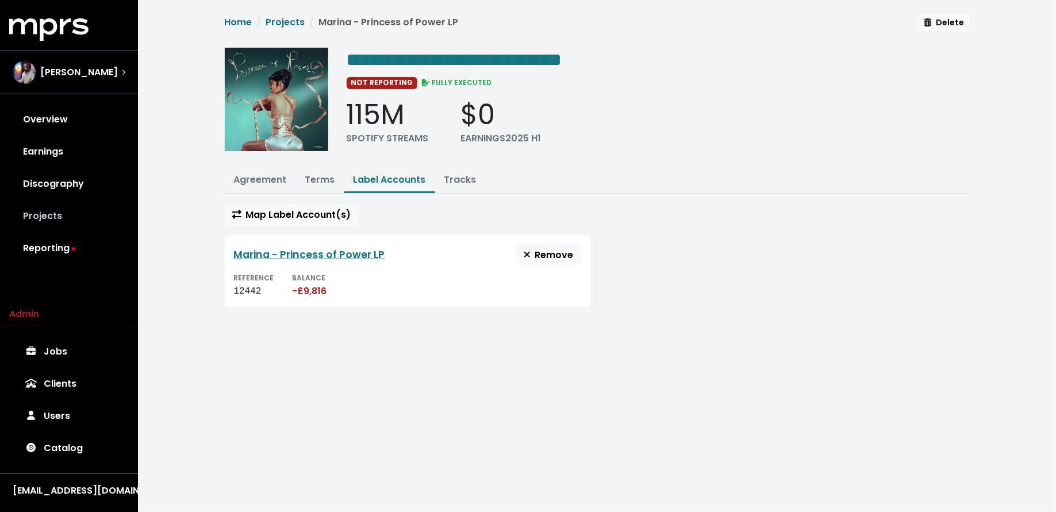
click at [69, 209] on link "Projects" at bounding box center [69, 216] width 120 height 32
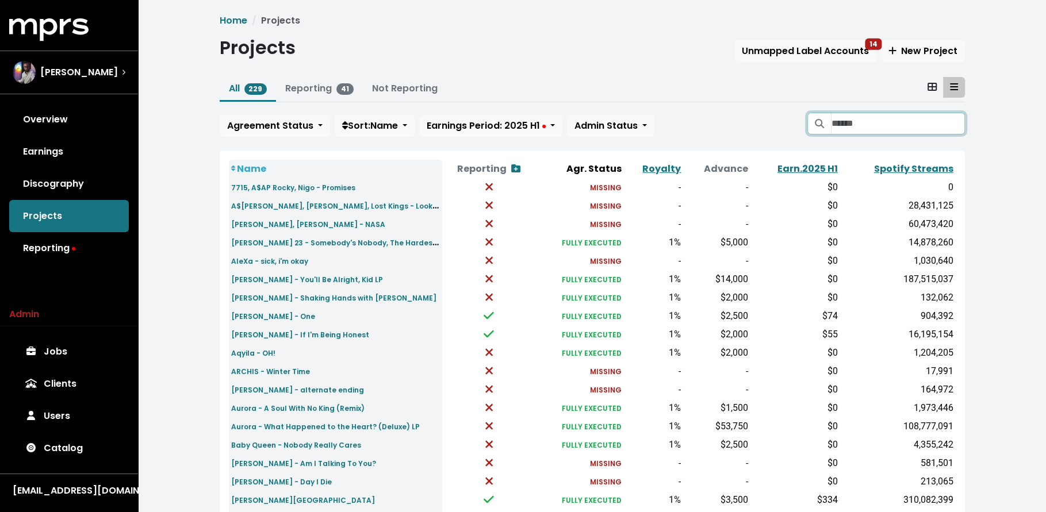
click at [846, 126] on input "Search projects" at bounding box center [897, 124] width 133 height 22
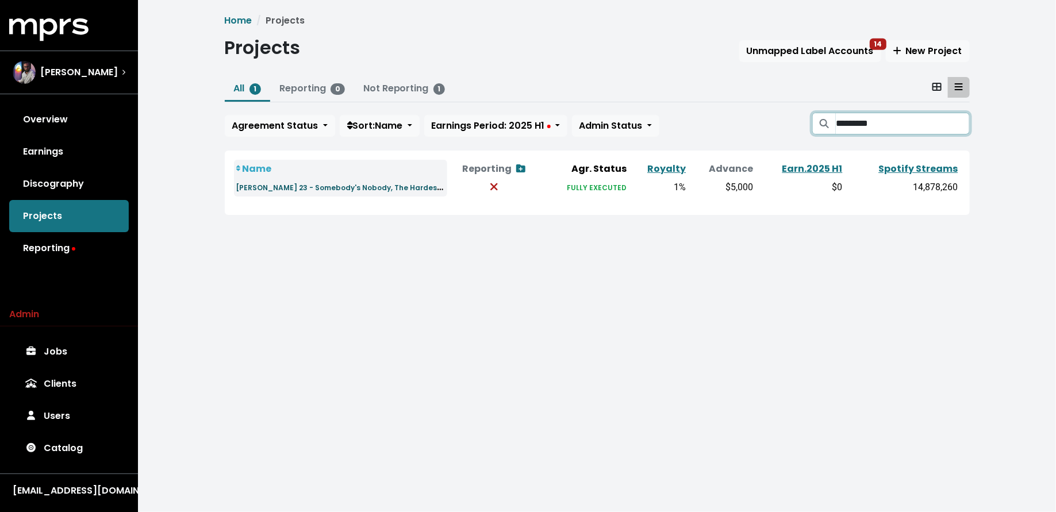
type input "*********"
click at [296, 188] on small "Alexander 23 - Somebody's Nobody, The Hardest Part" at bounding box center [347, 186] width 222 height 13
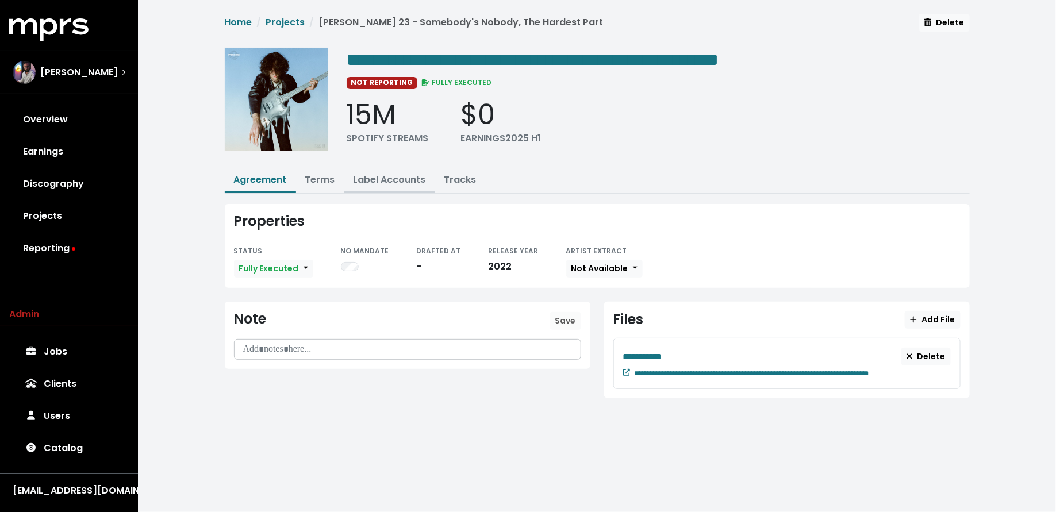
click at [368, 180] on link "Label Accounts" at bounding box center [389, 179] width 72 height 13
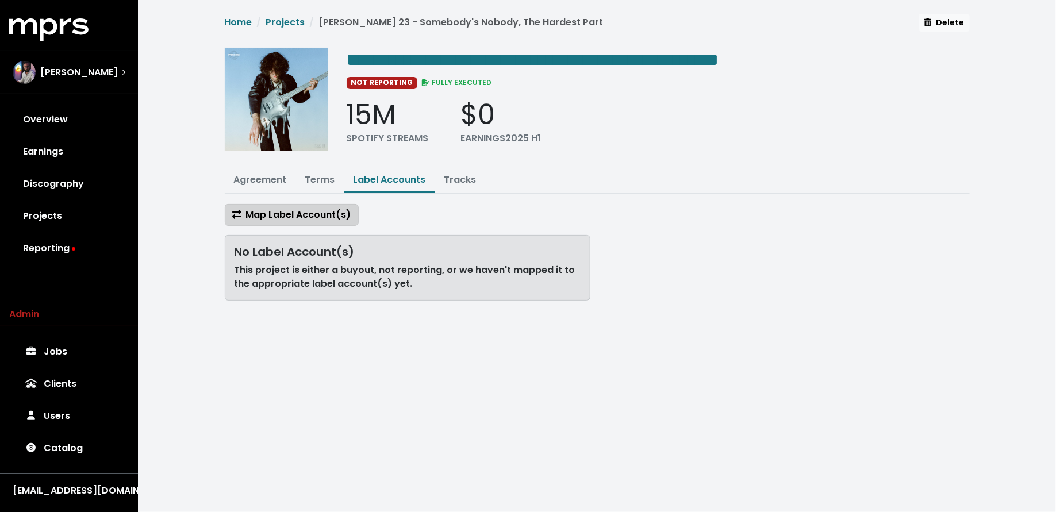
click at [321, 212] on span "Map Label Account(s)" at bounding box center [291, 214] width 119 height 13
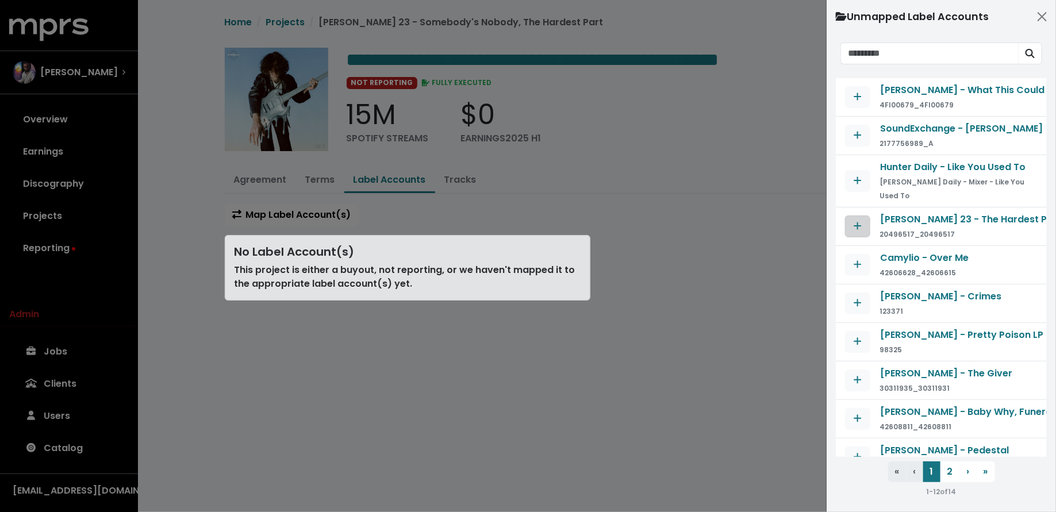
click at [857, 228] on icon "Map contract to selected agreement" at bounding box center [857, 225] width 7 height 7
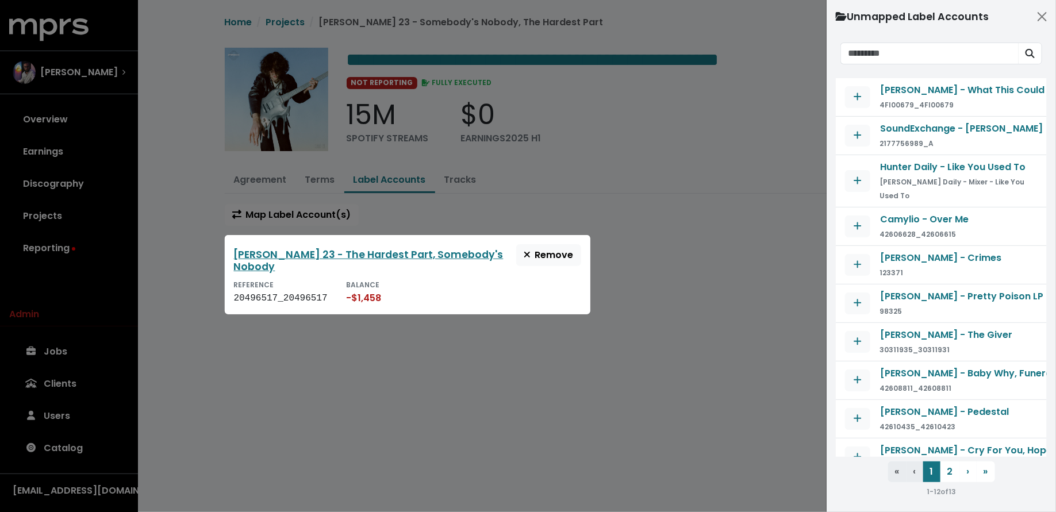
click at [69, 219] on div at bounding box center [528, 256] width 1056 height 512
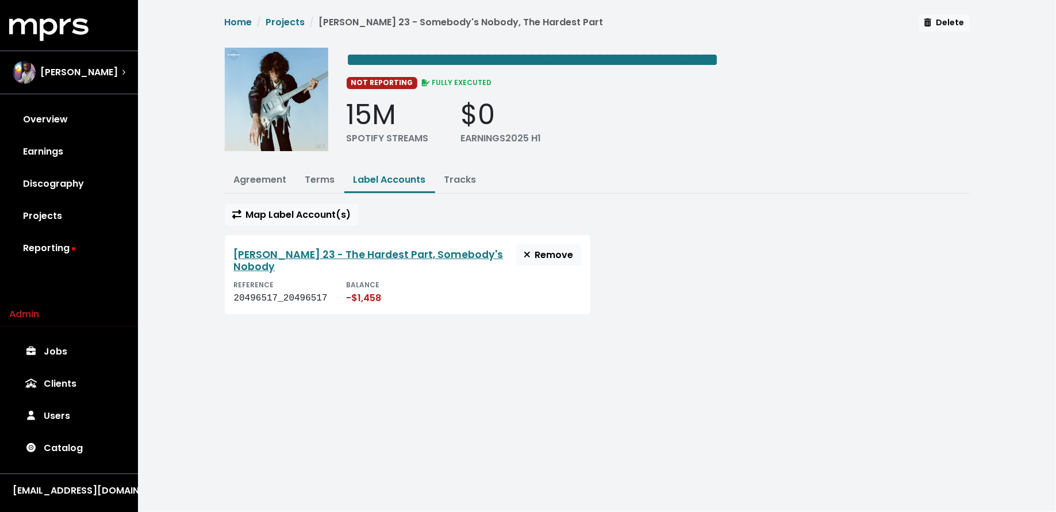
click at [55, 218] on link "Projects" at bounding box center [69, 216] width 120 height 32
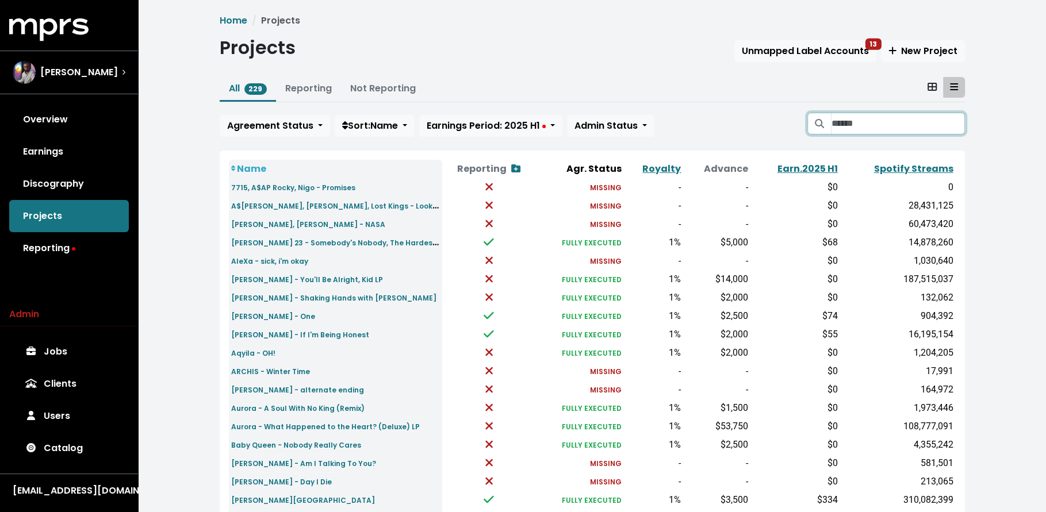
click at [847, 115] on input "Search projects" at bounding box center [897, 124] width 133 height 22
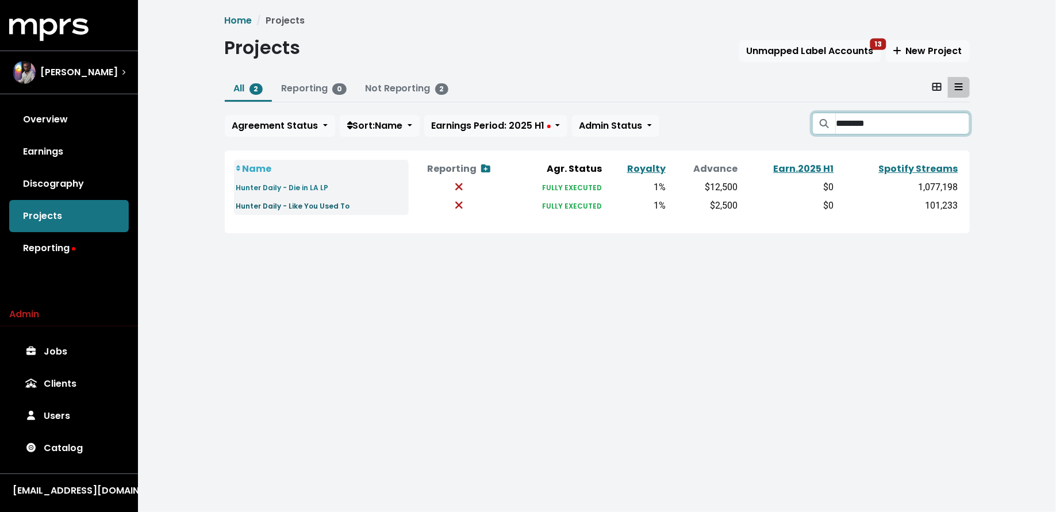
type input "********"
click at [313, 207] on small "Hunter Daily - Like You Used To" at bounding box center [293, 206] width 114 height 10
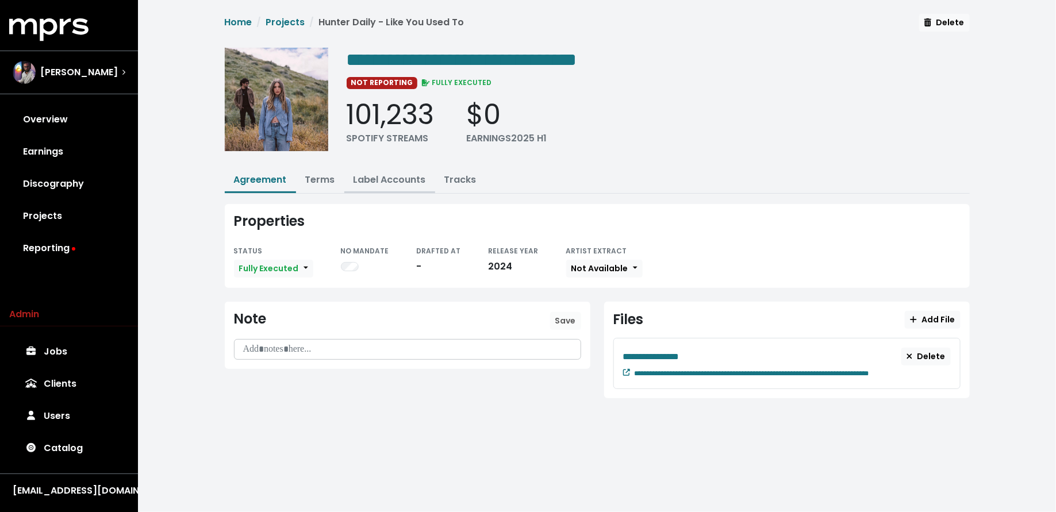
click at [391, 177] on link "Label Accounts" at bounding box center [389, 179] width 72 height 13
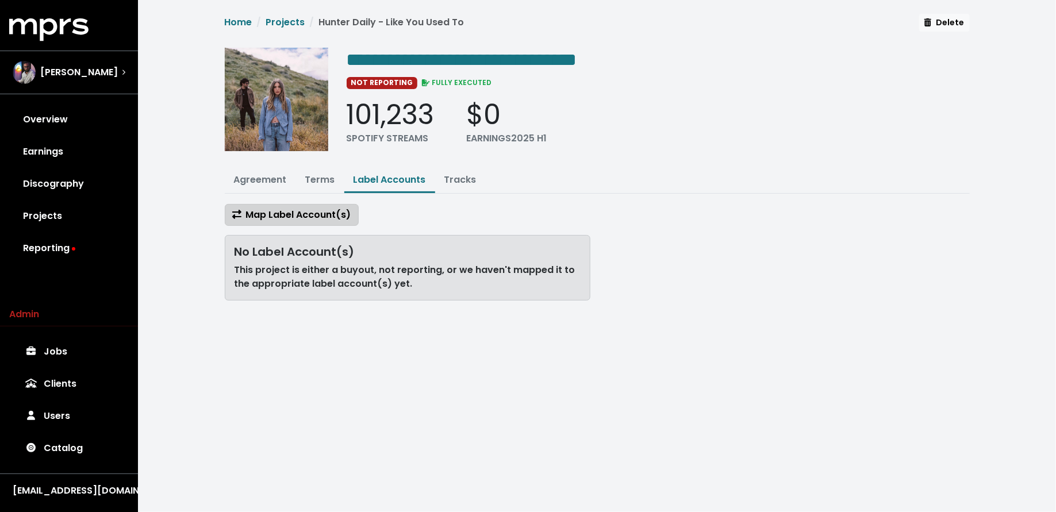
click at [333, 214] on span "Map Label Account(s)" at bounding box center [291, 214] width 119 height 13
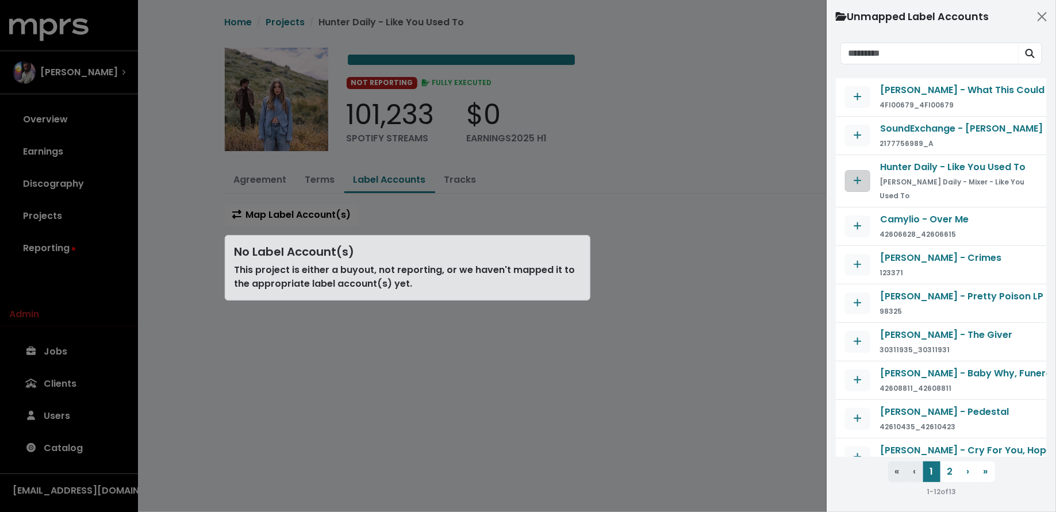
click at [859, 185] on span "Map contract to selected agreement" at bounding box center [858, 180] width 8 height 13
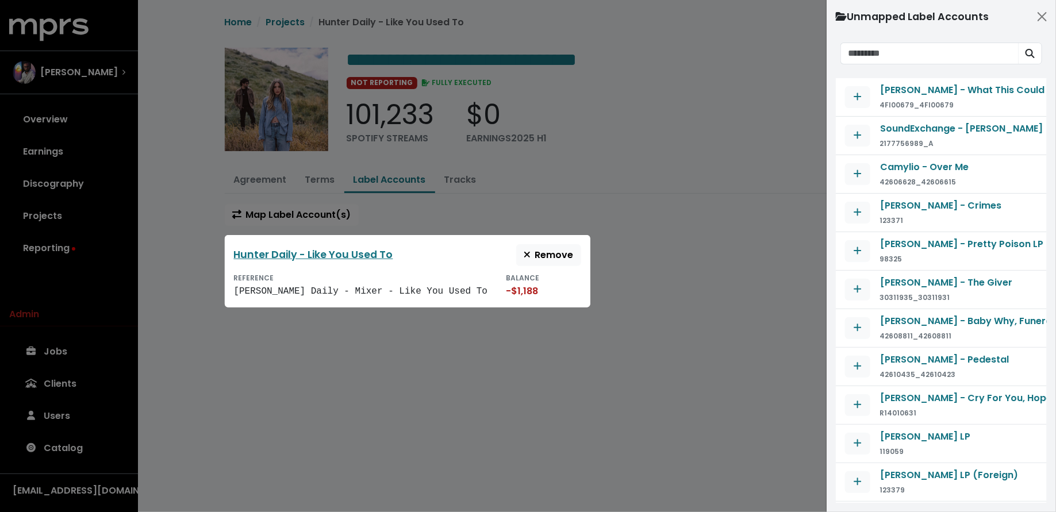
click at [115, 255] on div at bounding box center [528, 256] width 1056 height 512
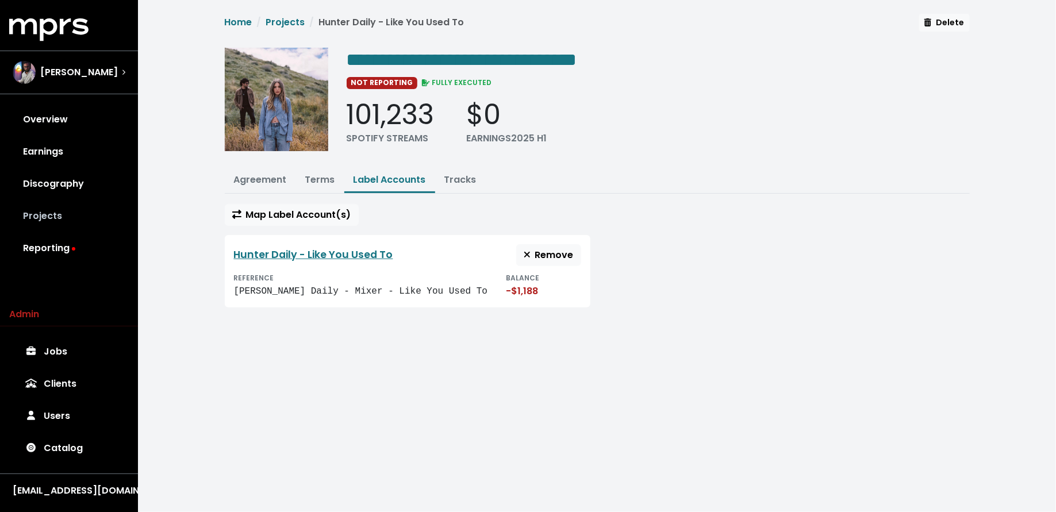
click at [63, 211] on link "Projects" at bounding box center [69, 216] width 120 height 32
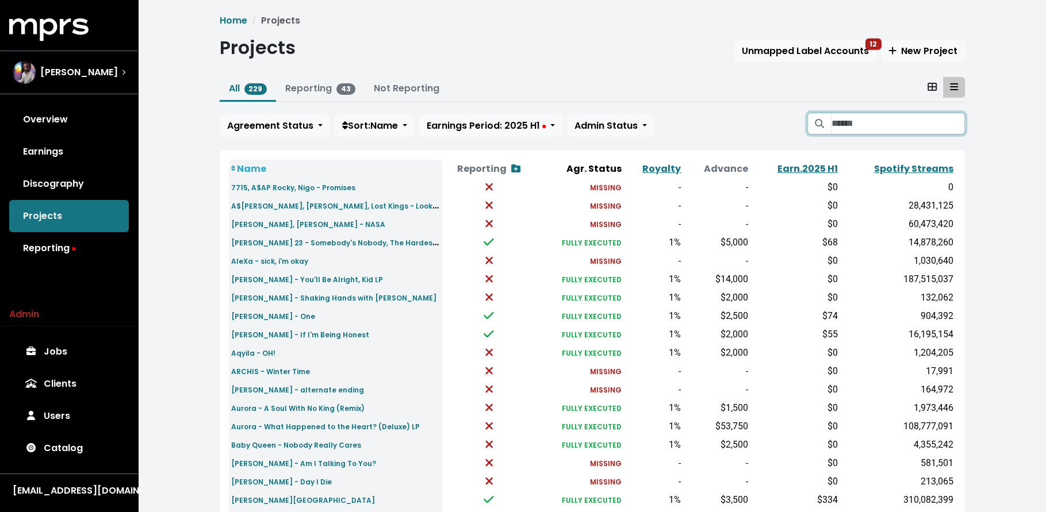
click at [837, 124] on input "Search projects" at bounding box center [897, 124] width 133 height 22
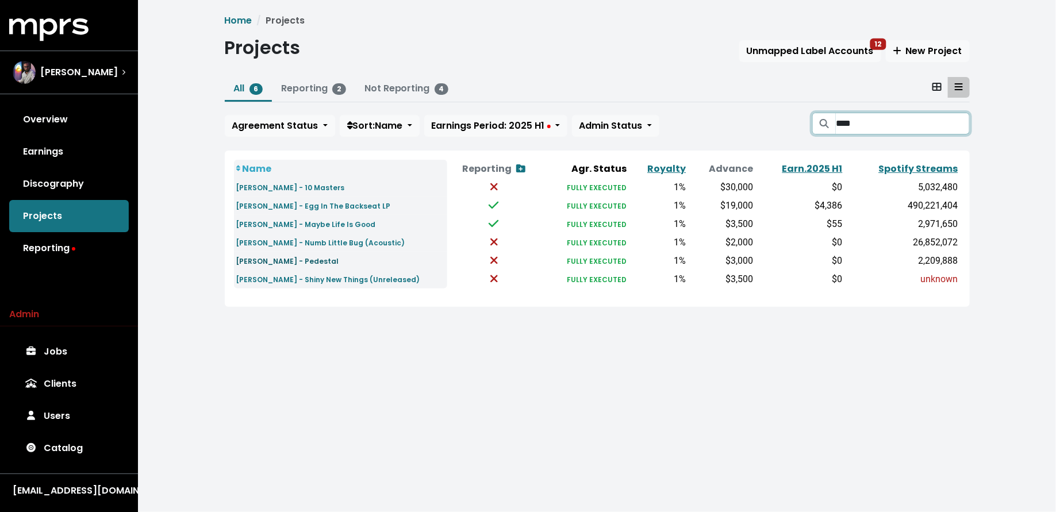
type input "****"
click at [252, 261] on small "Em Beihold - Pedestal" at bounding box center [287, 261] width 103 height 10
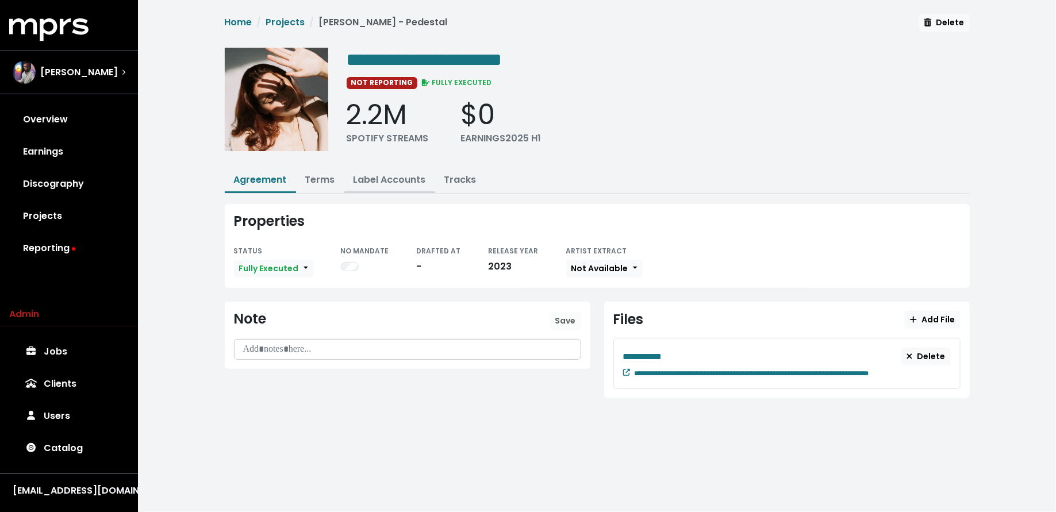
click at [384, 184] on link "Label Accounts" at bounding box center [389, 179] width 72 height 13
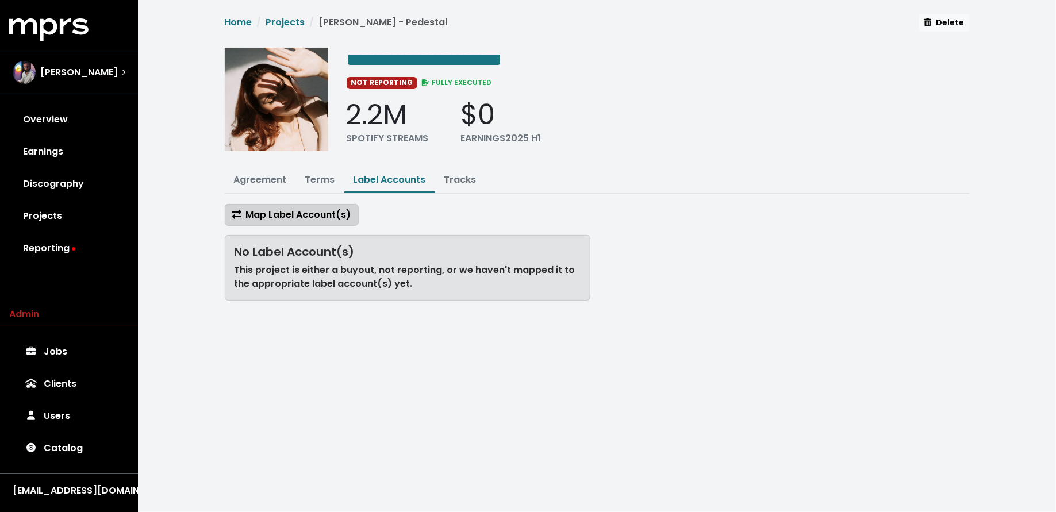
click at [322, 208] on span "Map Label Account(s)" at bounding box center [291, 214] width 119 height 13
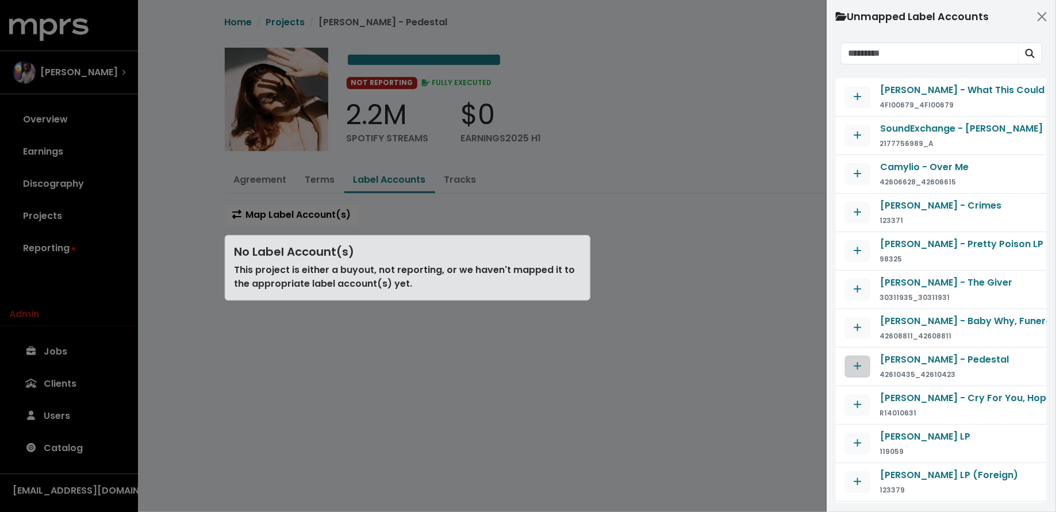
click at [860, 356] on button "Map contract to selected agreement" at bounding box center [857, 367] width 25 height 22
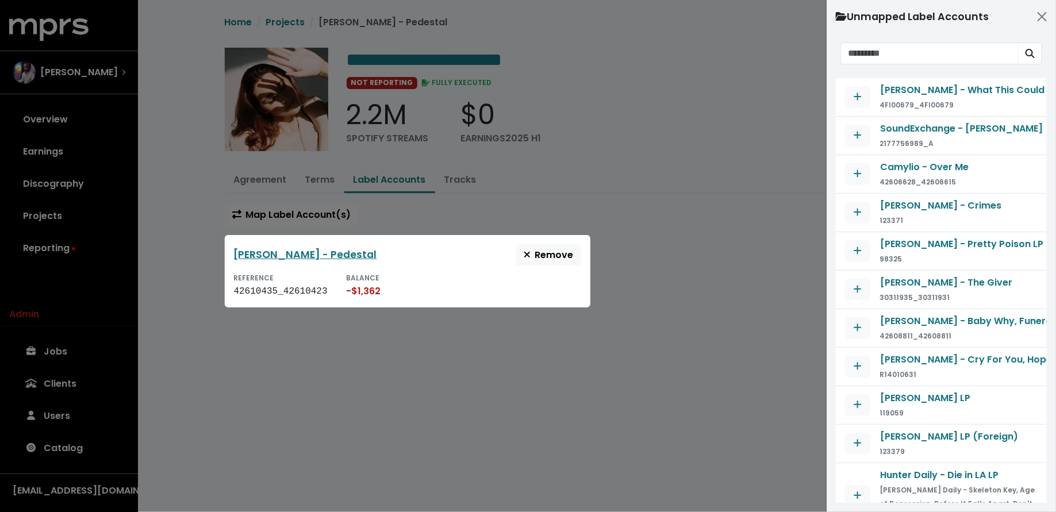
click at [429, 395] on div at bounding box center [528, 256] width 1056 height 512
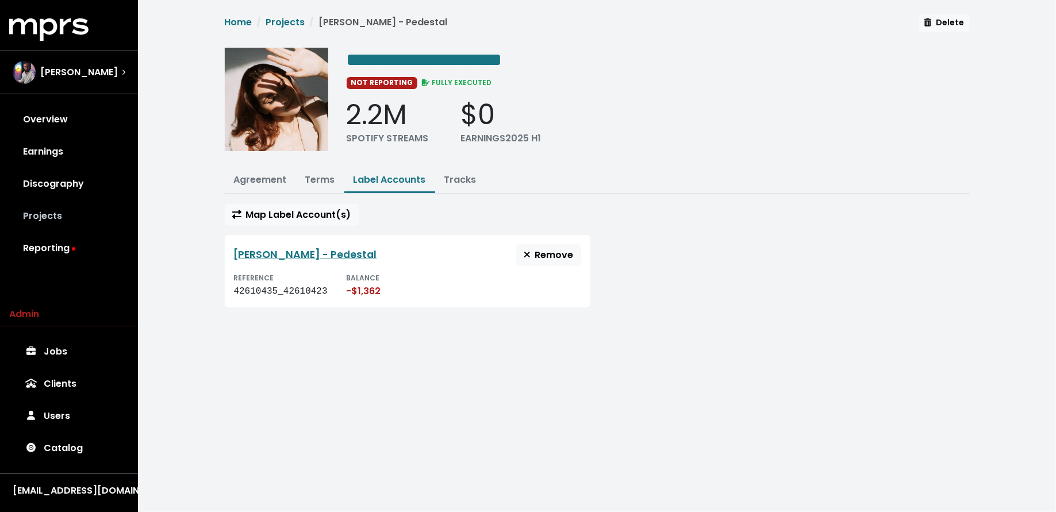
click at [101, 215] on link "Projects" at bounding box center [69, 216] width 120 height 32
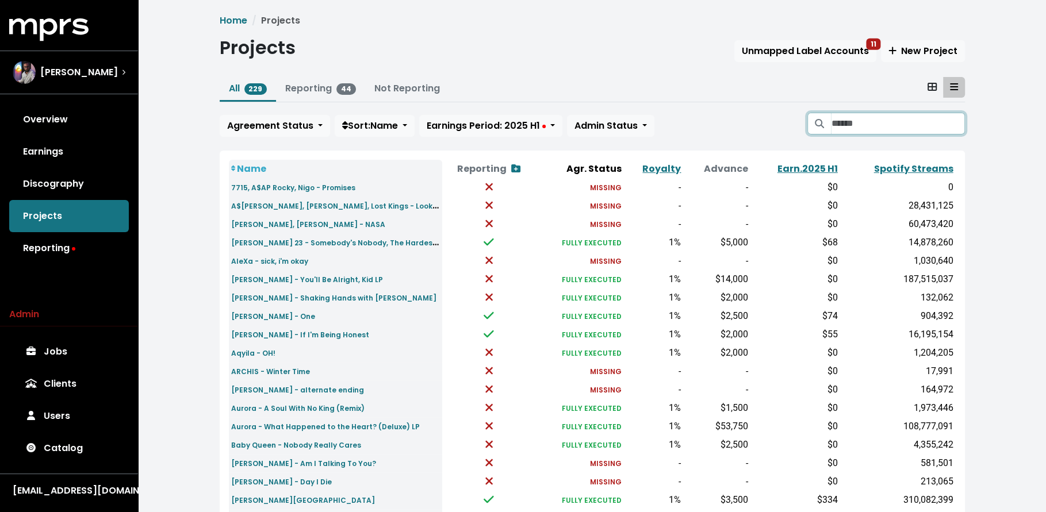
click at [897, 127] on input "Search projects" at bounding box center [897, 124] width 133 height 22
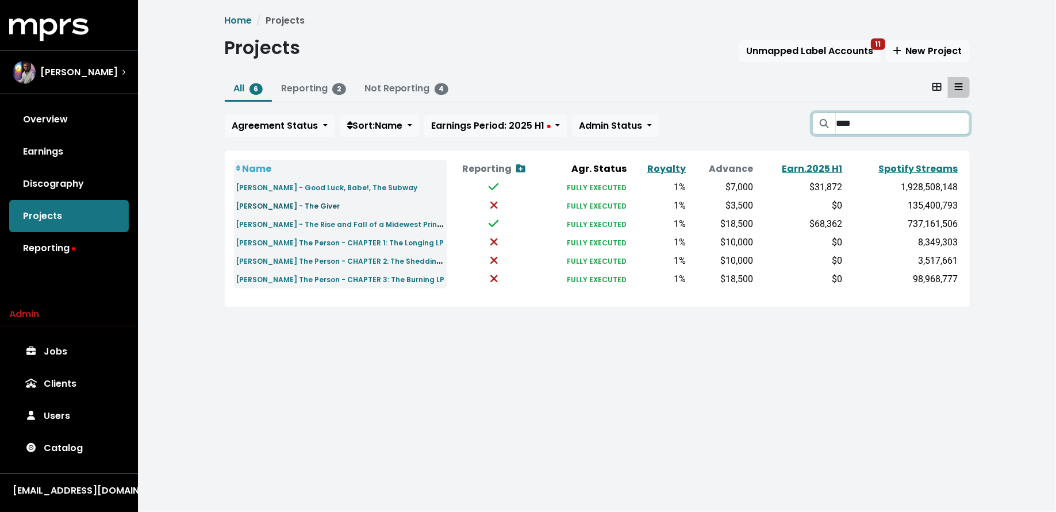
type input "****"
click at [305, 201] on small "Chappell Roan - The Giver" at bounding box center [288, 206] width 104 height 10
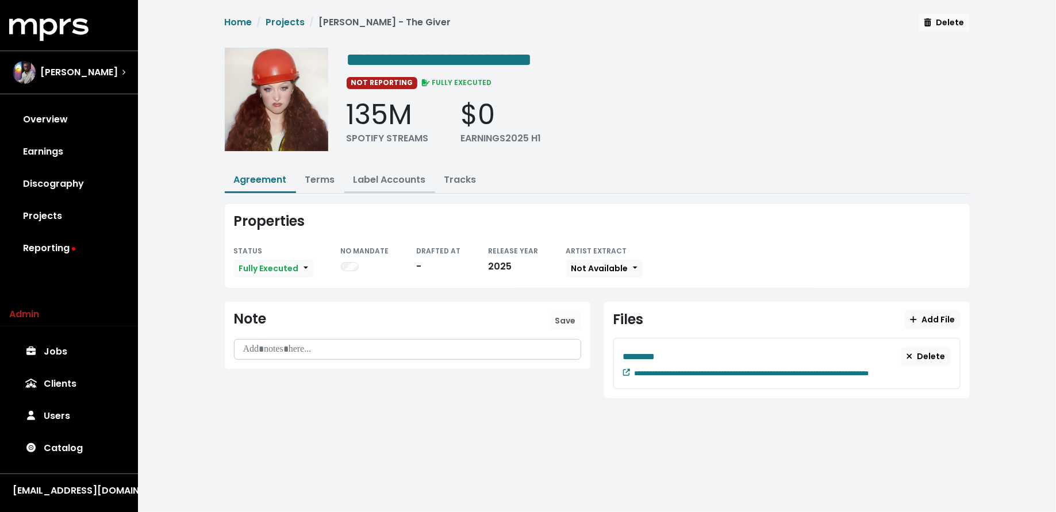
click at [398, 180] on link "Label Accounts" at bounding box center [389, 179] width 72 height 13
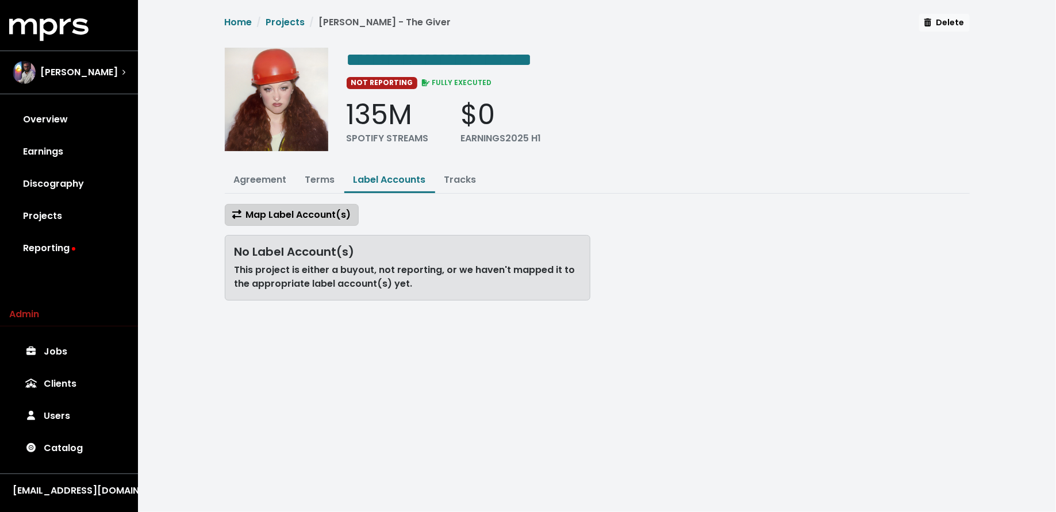
click at [312, 214] on span "Map Label Account(s)" at bounding box center [291, 214] width 119 height 13
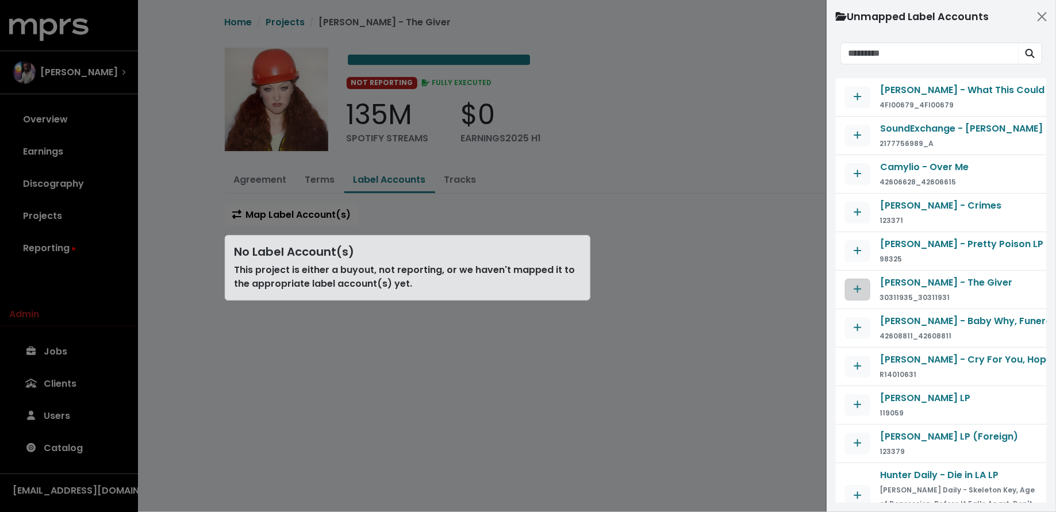
click at [858, 287] on icon "Map contract to selected agreement" at bounding box center [857, 289] width 7 height 7
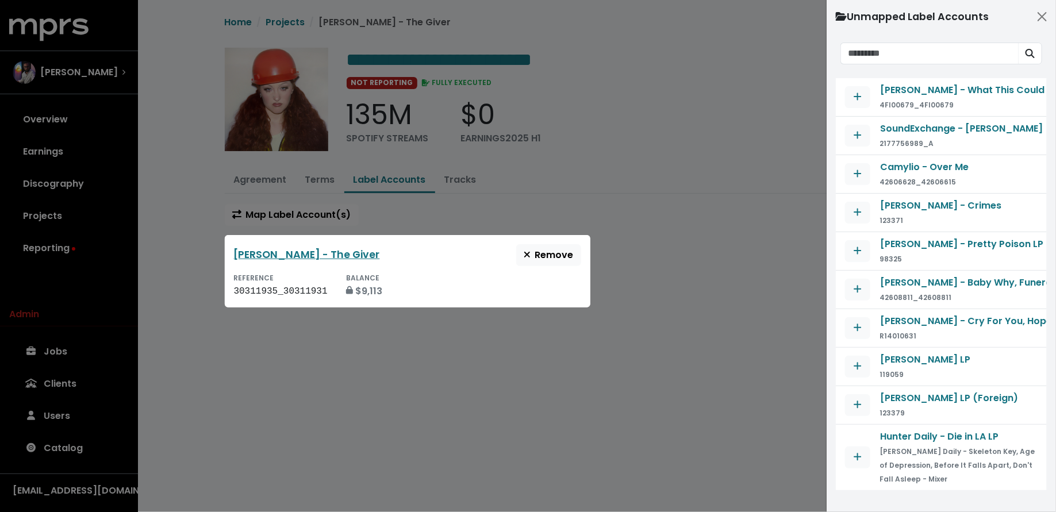
click at [81, 204] on div at bounding box center [528, 256] width 1056 height 512
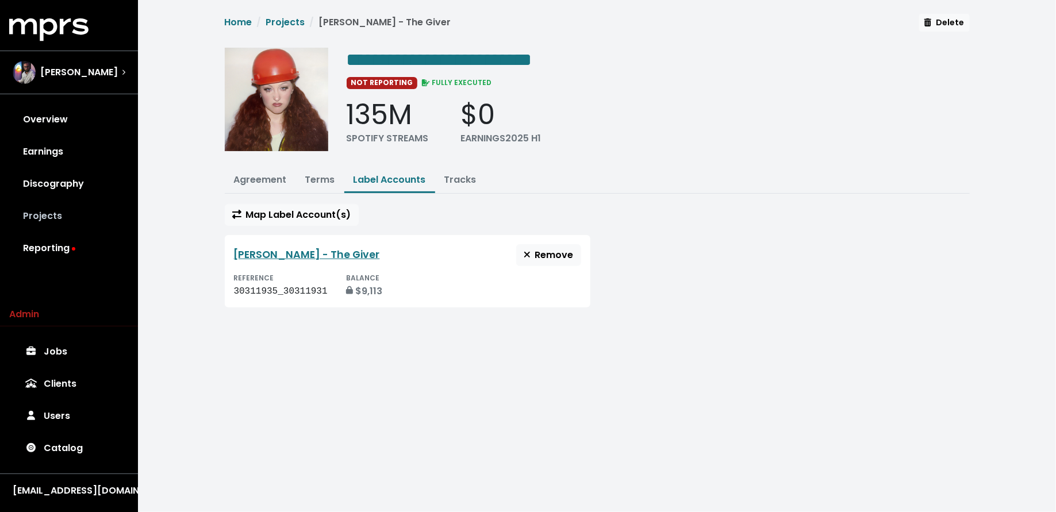
click at [51, 216] on link "Projects" at bounding box center [69, 216] width 120 height 32
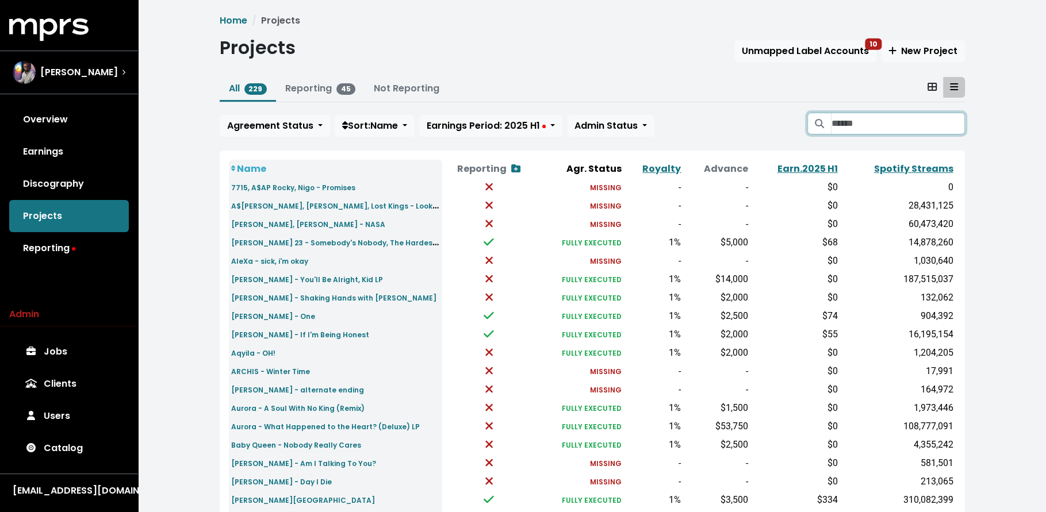
click at [950, 127] on input "Search projects" at bounding box center [897, 124] width 133 height 22
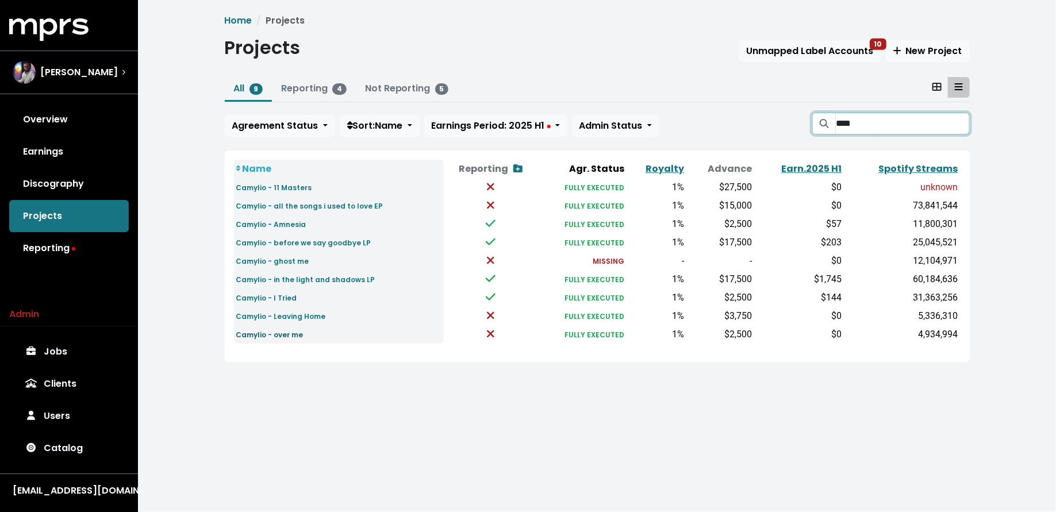
type input "****"
click at [287, 331] on small "Camylio - over me" at bounding box center [269, 335] width 67 height 10
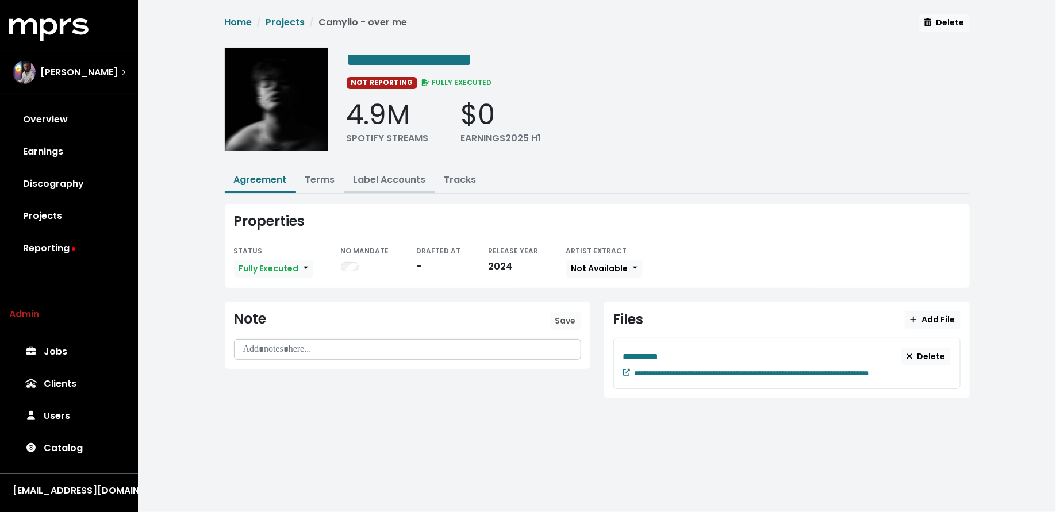
click at [382, 177] on link "Label Accounts" at bounding box center [389, 179] width 72 height 13
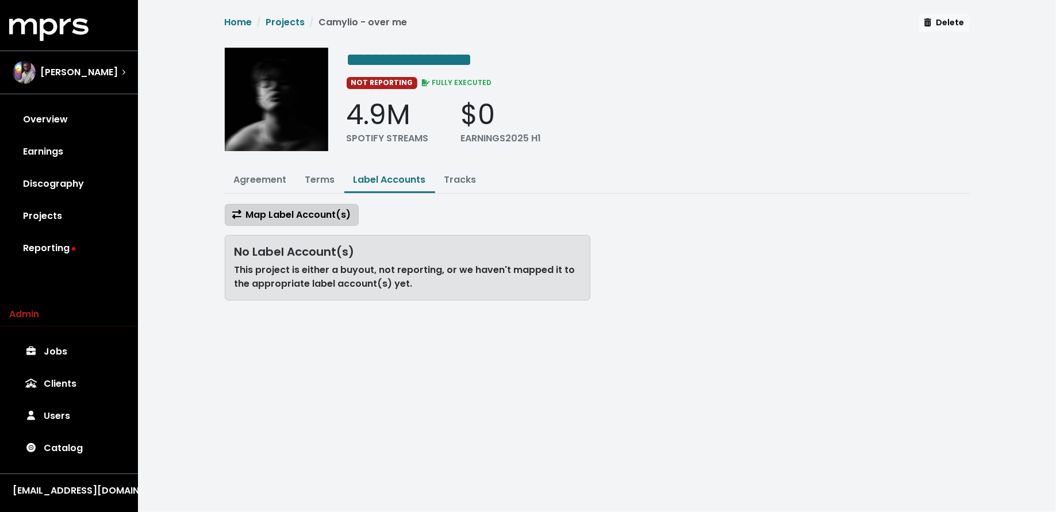
click at [308, 219] on span "Map Label Account(s)" at bounding box center [291, 215] width 119 height 14
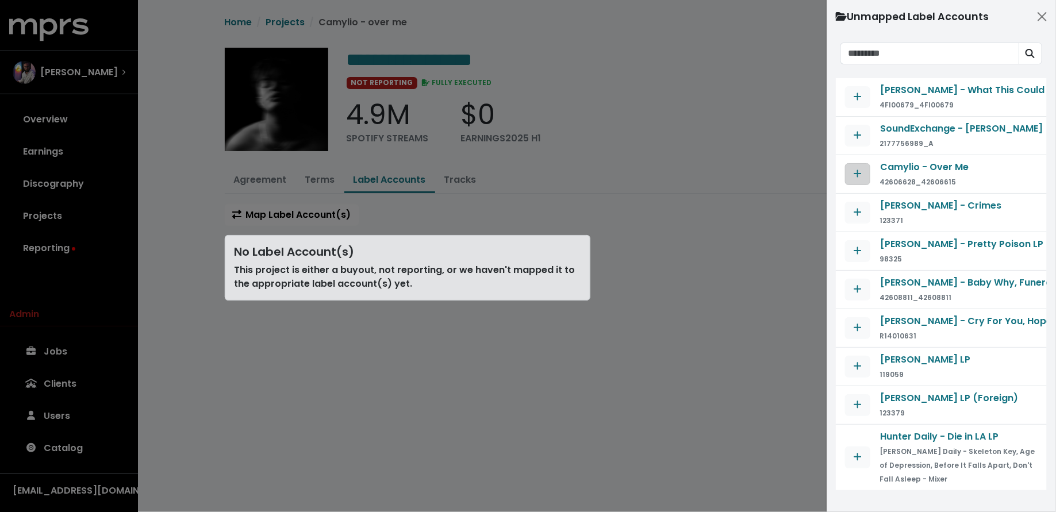
click at [860, 174] on icon "Map contract to selected agreement" at bounding box center [858, 173] width 8 height 9
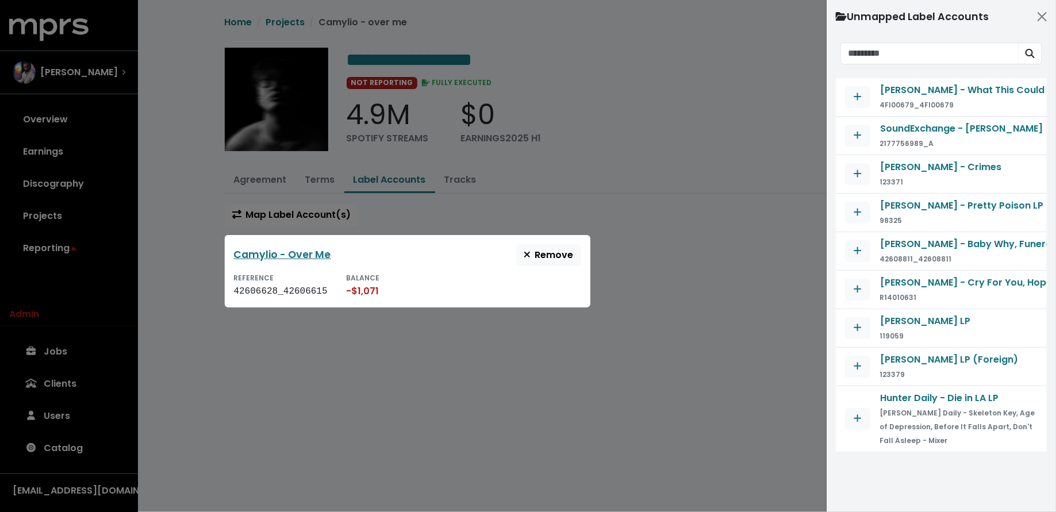
click at [97, 220] on div at bounding box center [528, 256] width 1056 height 512
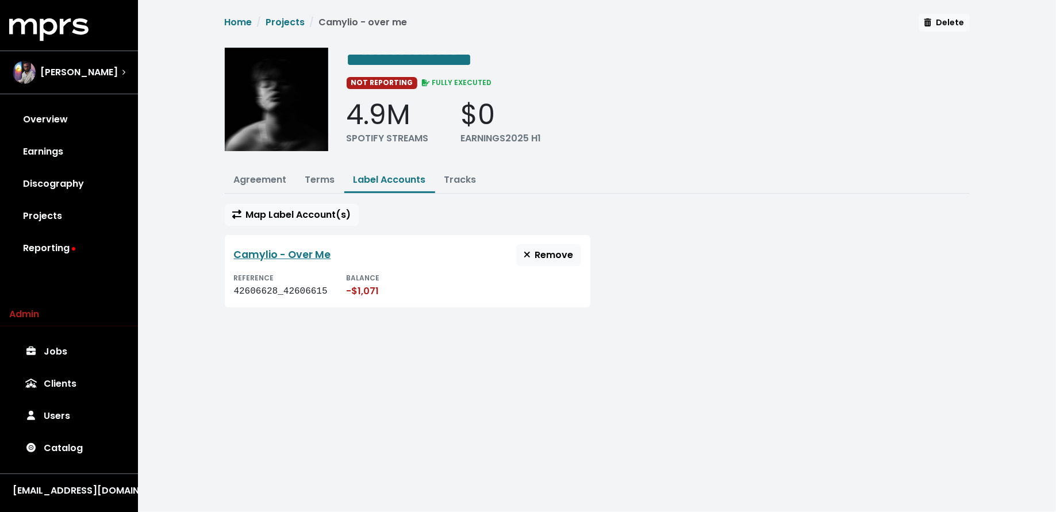
click at [62, 215] on div at bounding box center [528, 256] width 1056 height 512
click at [40, 213] on link "Projects" at bounding box center [69, 216] width 120 height 32
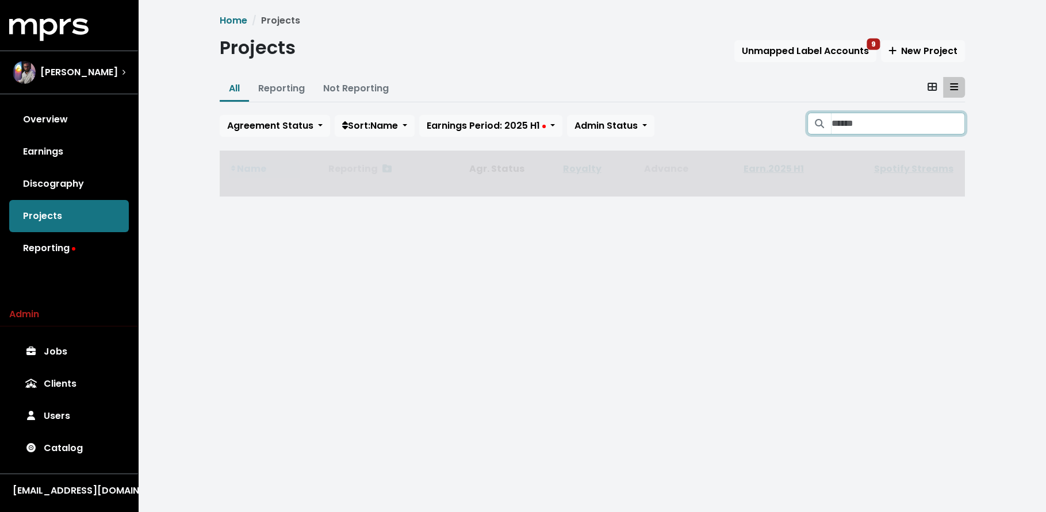
click at [843, 128] on input "Search projects" at bounding box center [897, 124] width 133 height 22
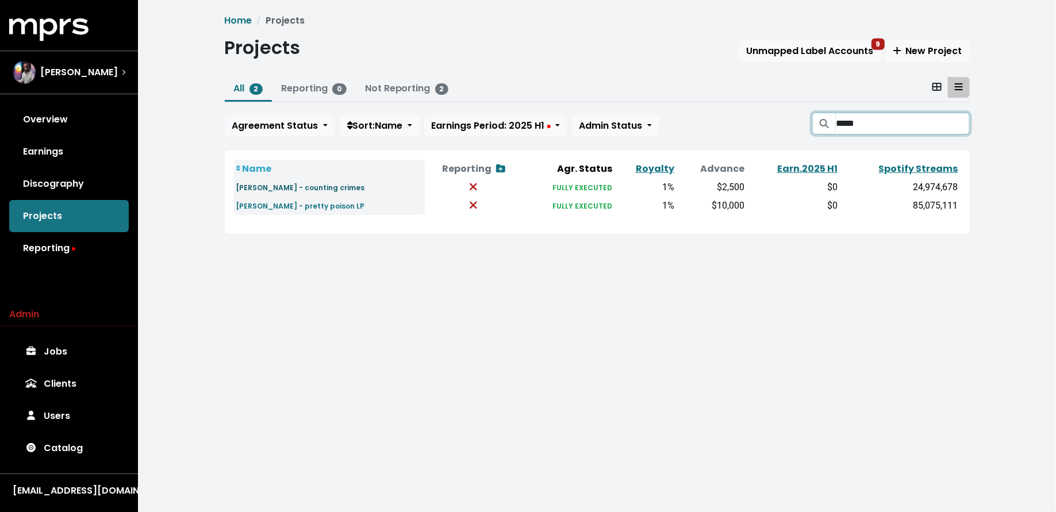
type input "*****"
click at [285, 187] on small "Nessa Barrett - counting crimes" at bounding box center [300, 188] width 129 height 10
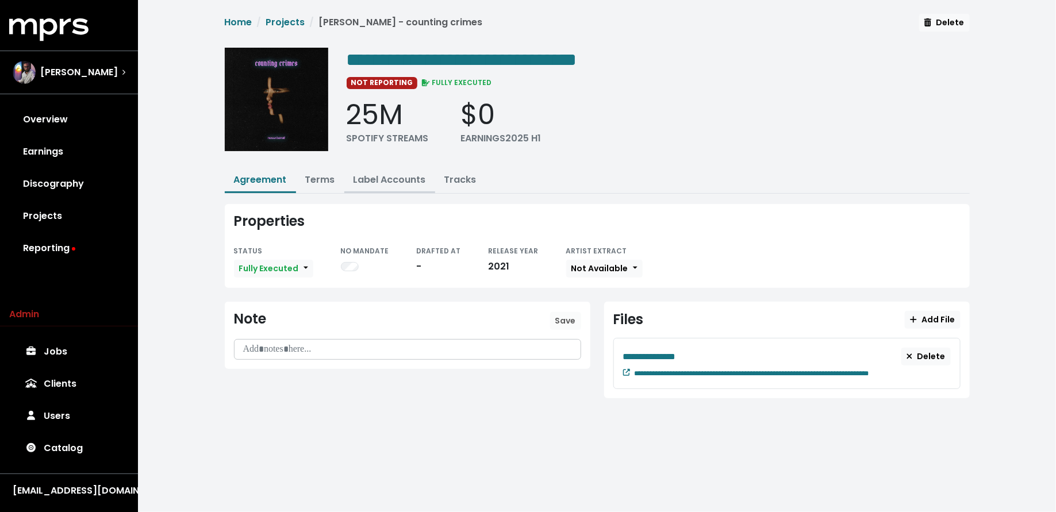
click at [367, 177] on link "Label Accounts" at bounding box center [389, 179] width 72 height 13
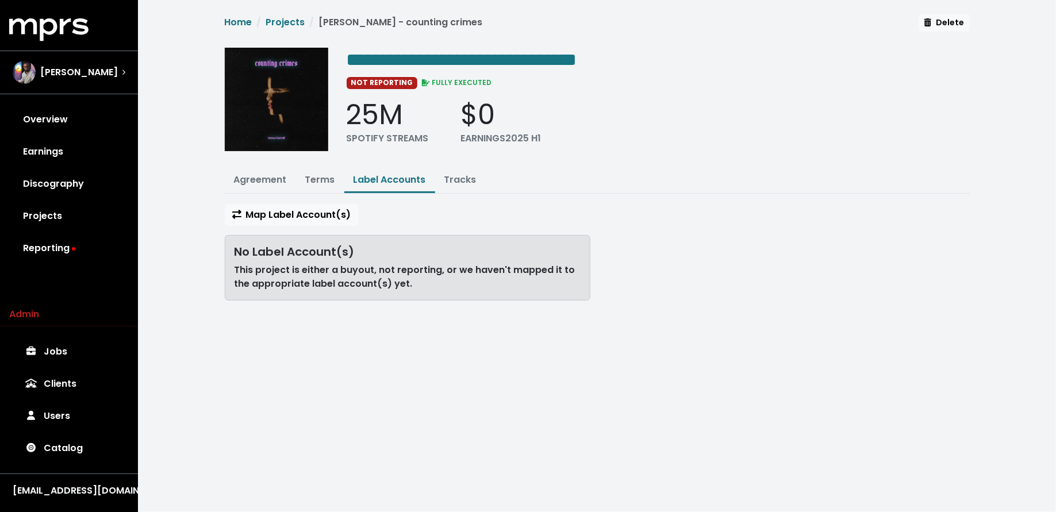
click at [339, 197] on div "**********" at bounding box center [597, 162] width 759 height 296
click at [335, 211] on span "Map Label Account(s)" at bounding box center [291, 214] width 119 height 13
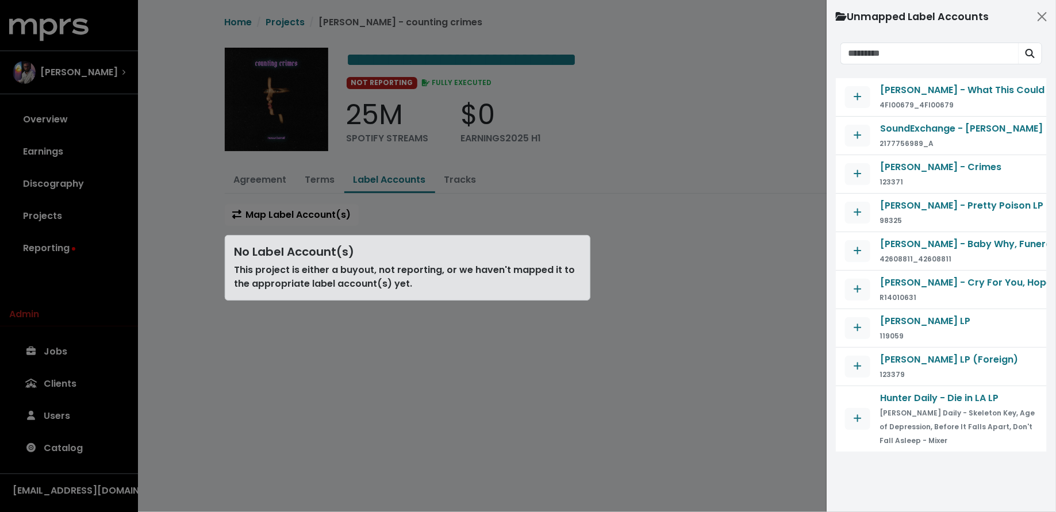
click at [337, 345] on div at bounding box center [528, 256] width 1056 height 512
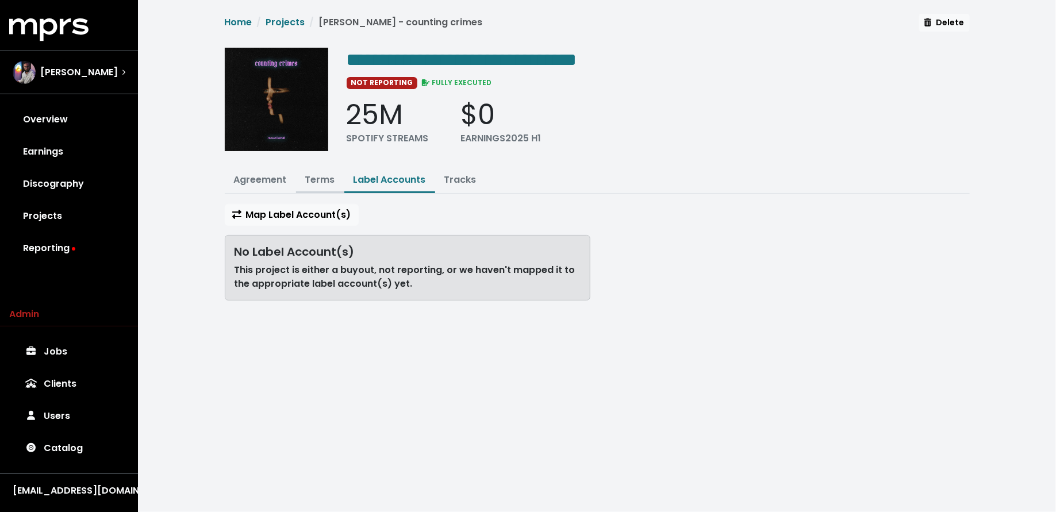
click at [315, 175] on link "Terms" at bounding box center [320, 179] width 30 height 13
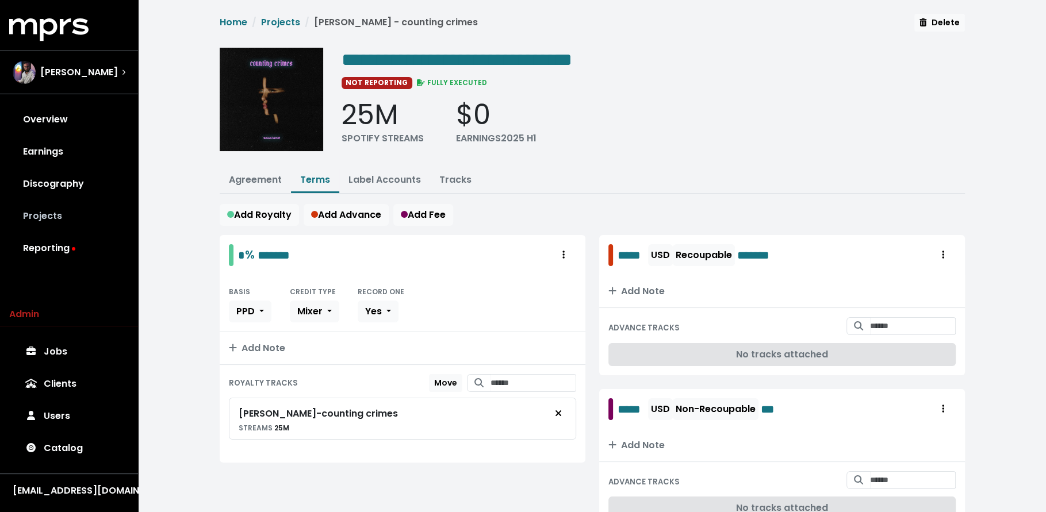
click at [63, 222] on link "Projects" at bounding box center [69, 216] width 120 height 32
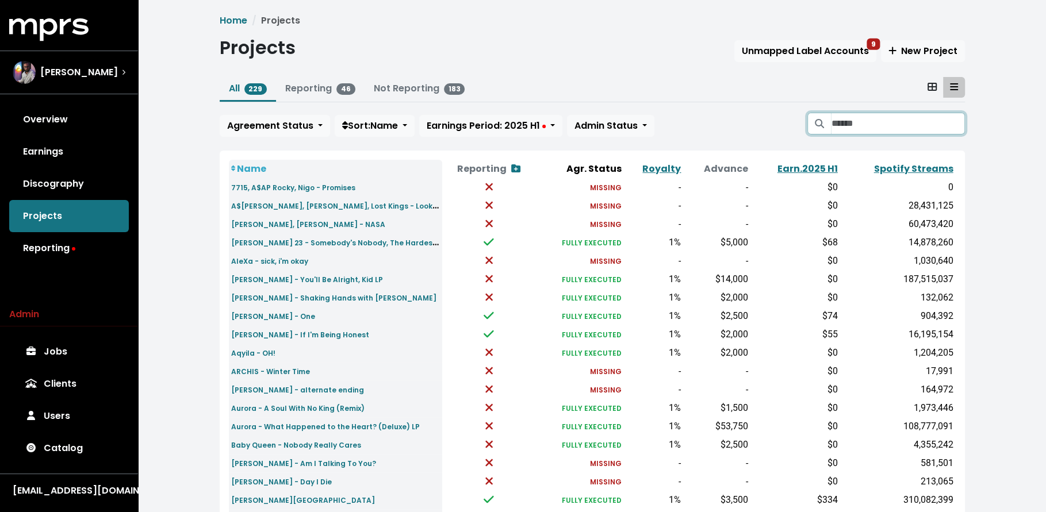
click at [862, 118] on input "Search projects" at bounding box center [897, 124] width 133 height 22
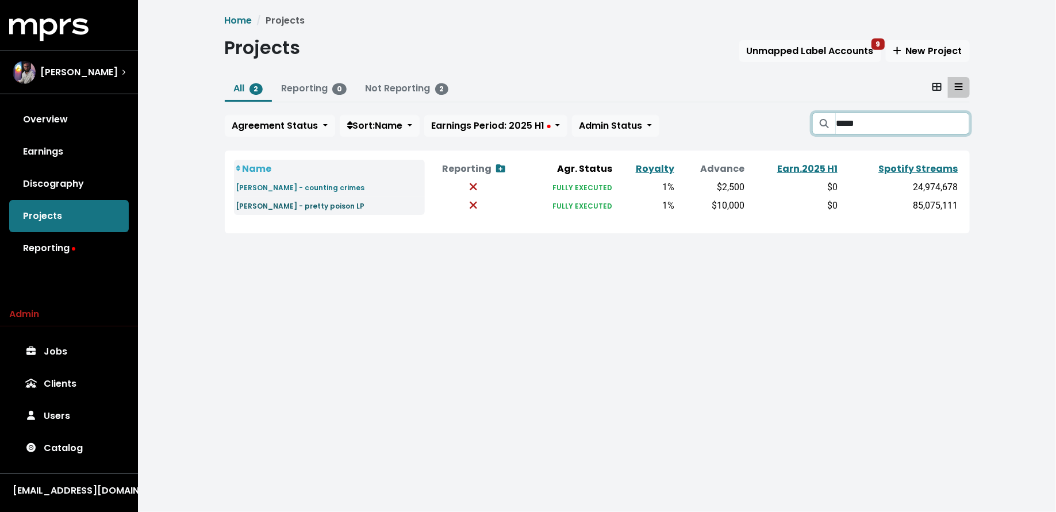
type input "*****"
click at [298, 203] on small "Nessa Barrett - pretty poison LP" at bounding box center [300, 206] width 129 height 10
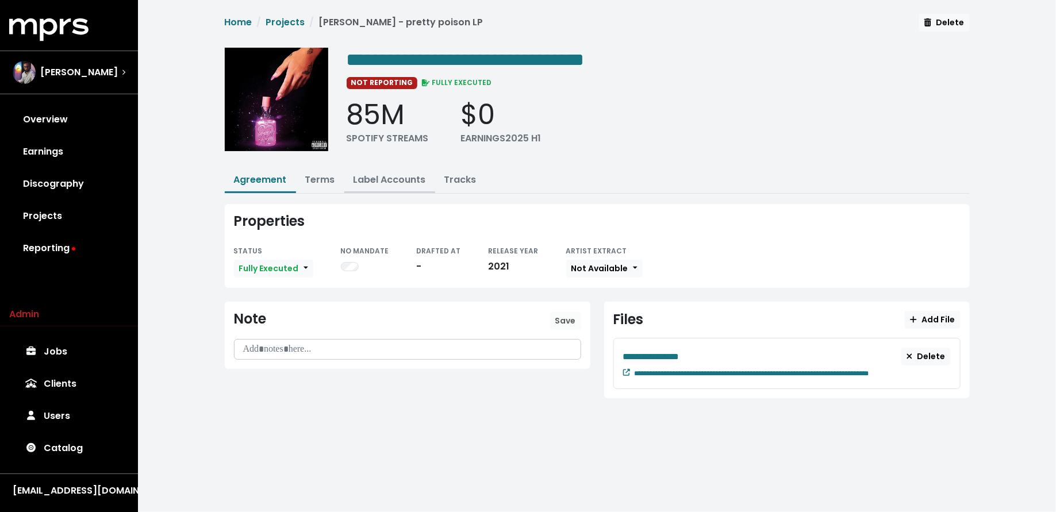
click at [374, 176] on link "Label Accounts" at bounding box center [389, 179] width 72 height 13
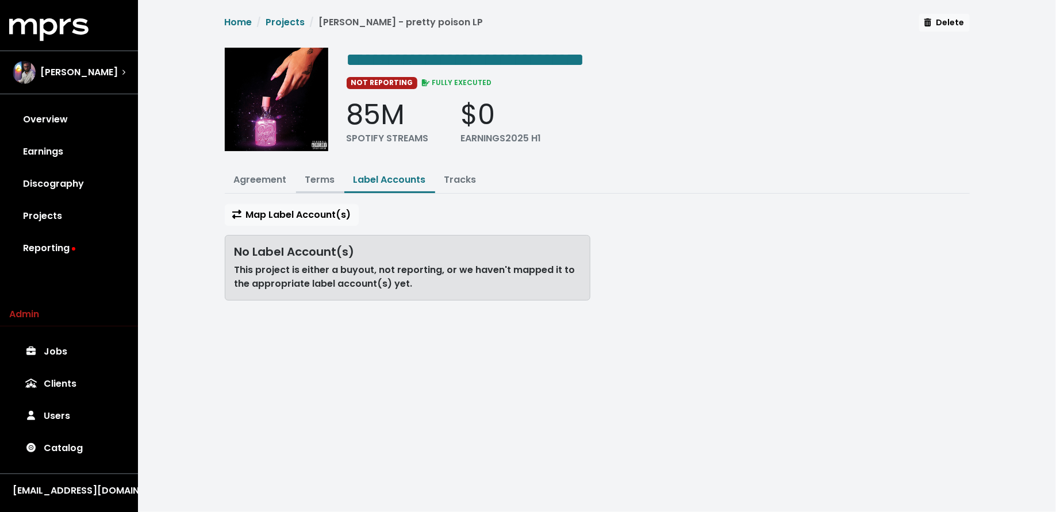
click at [313, 174] on link "Terms" at bounding box center [320, 179] width 30 height 13
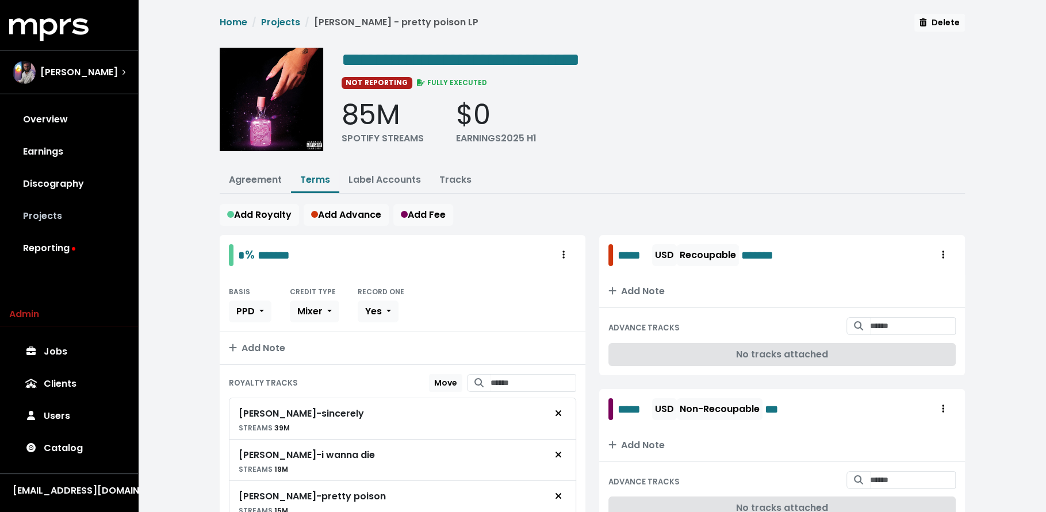
click at [92, 206] on link "Projects" at bounding box center [69, 216] width 120 height 32
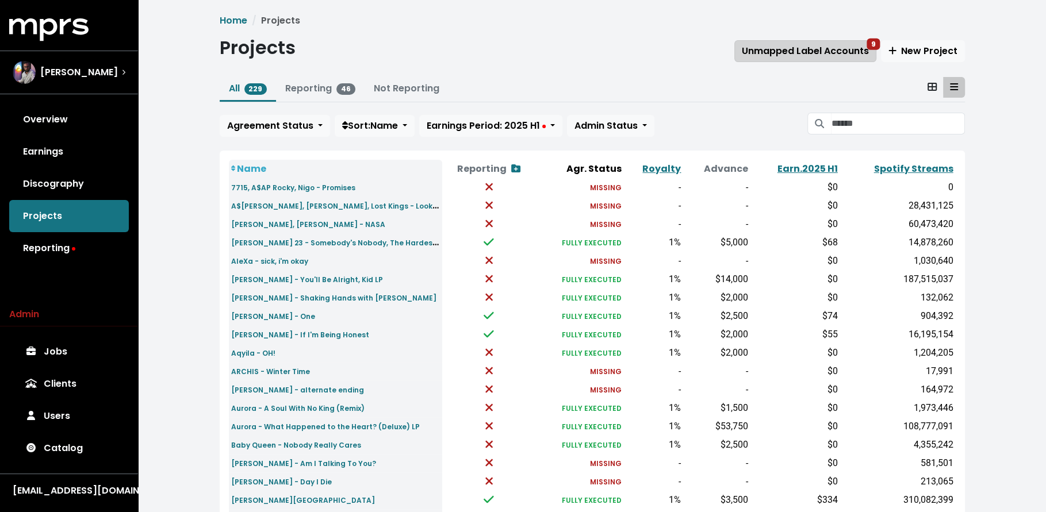
click at [816, 51] on span "Unmapped Label Accounts 9" at bounding box center [804, 50] width 127 height 13
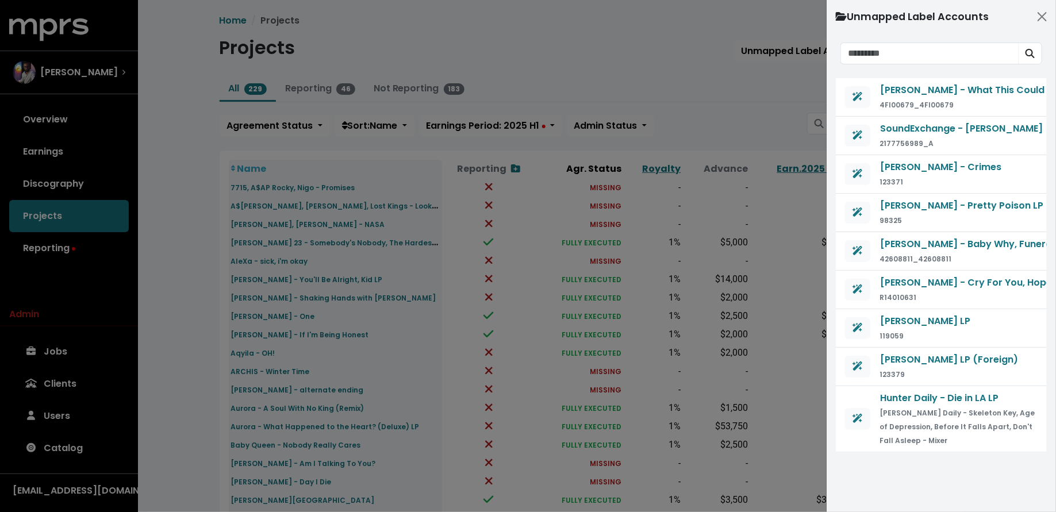
click at [766, 106] on div at bounding box center [528, 256] width 1056 height 512
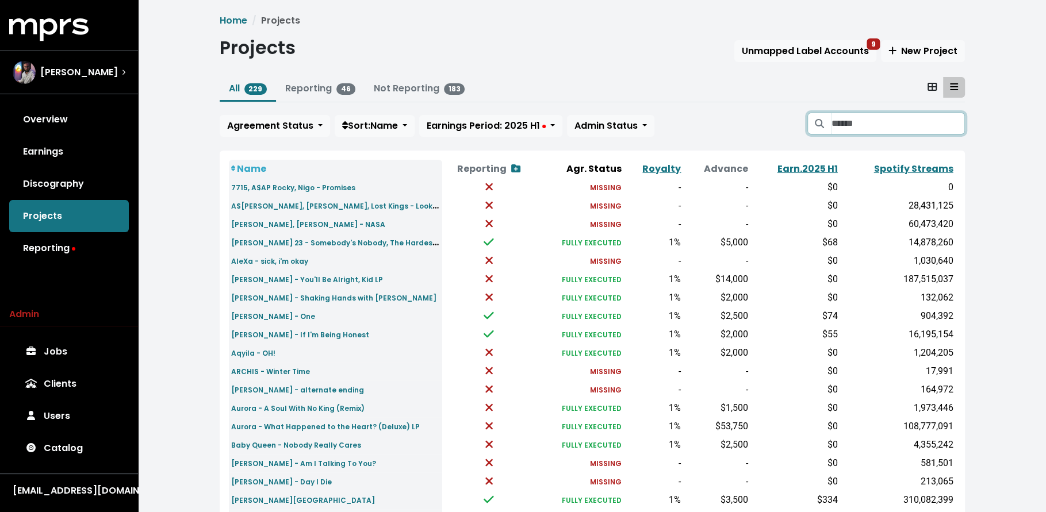
click at [839, 121] on input "Search projects" at bounding box center [897, 124] width 133 height 22
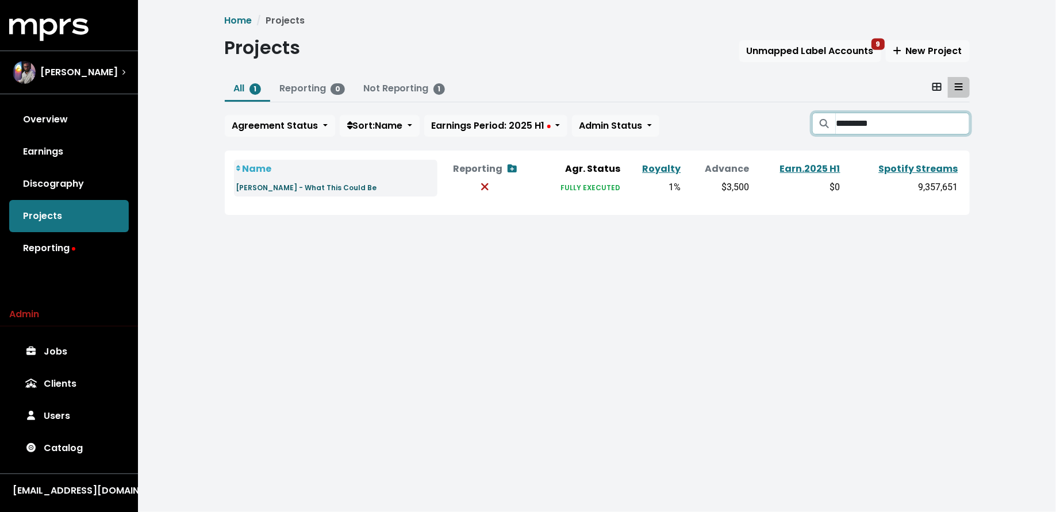
type input "*********"
click at [338, 189] on small "Joe Jonas - What This Could Be" at bounding box center [306, 188] width 141 height 10
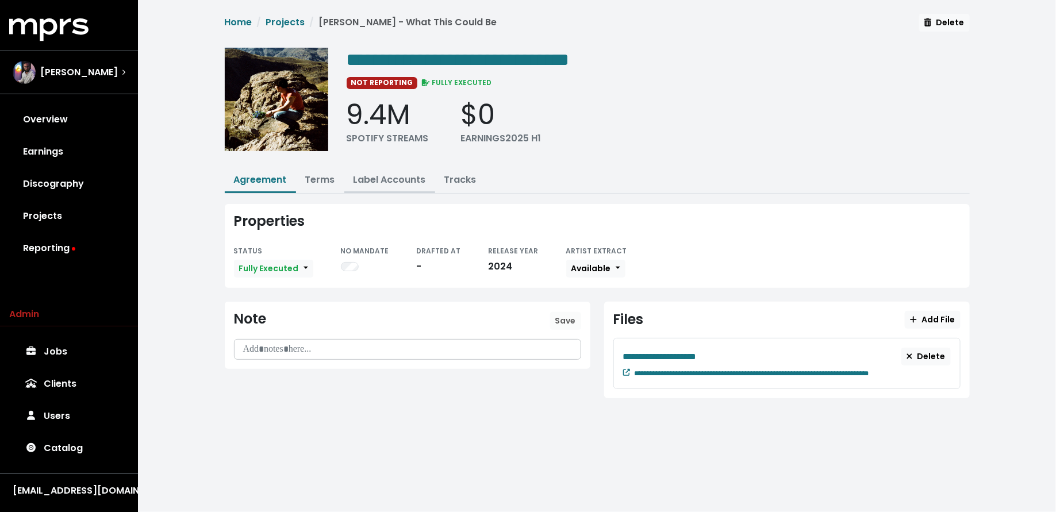
click at [355, 178] on link "Label Accounts" at bounding box center [389, 179] width 72 height 13
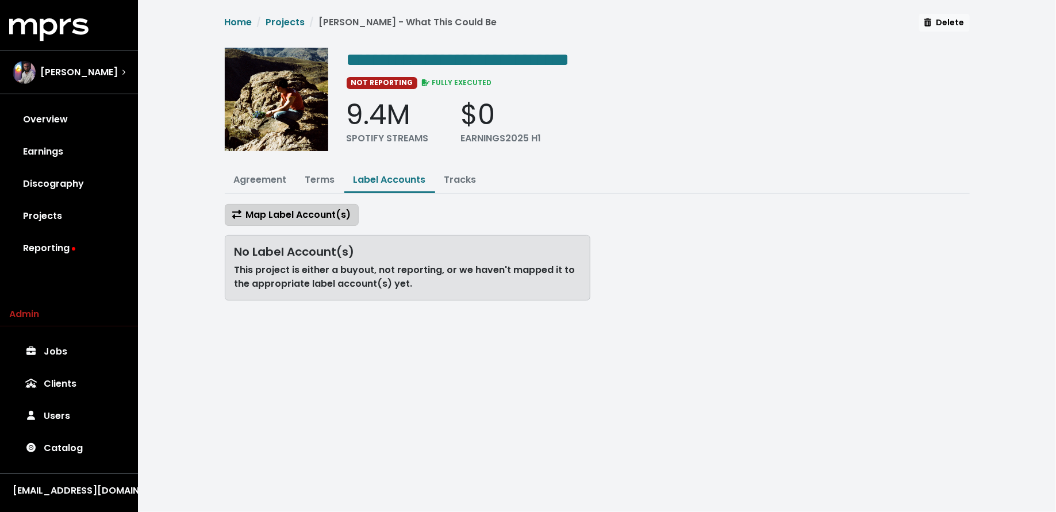
click at [337, 208] on span "Map Label Account(s)" at bounding box center [291, 214] width 119 height 13
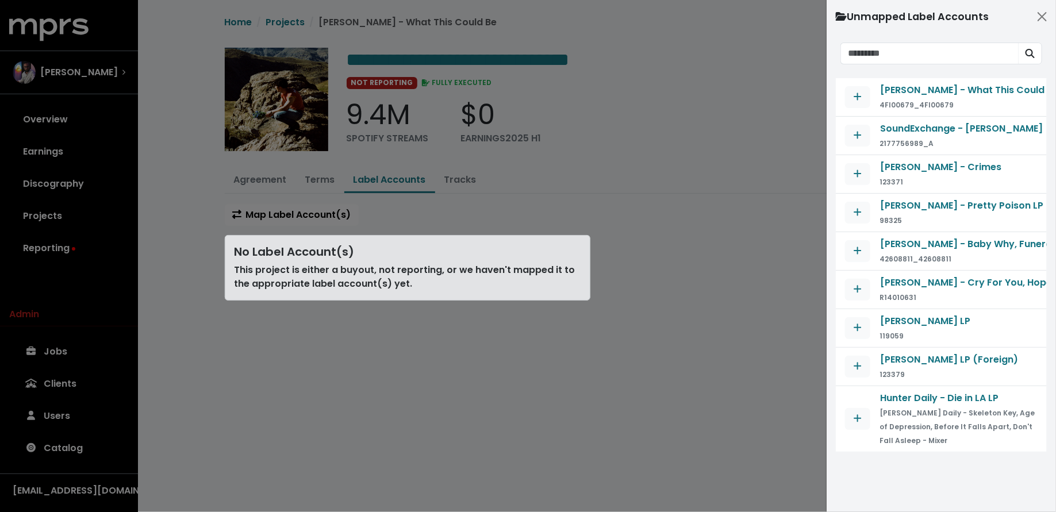
click at [873, 94] on div "Joe Jonas - What This Could Be 4FI00679_4FI00679" at bounding box center [941, 97] width 193 height 29
click at [852, 92] on span "Map contract to selected agreement" at bounding box center [857, 97] width 10 height 14
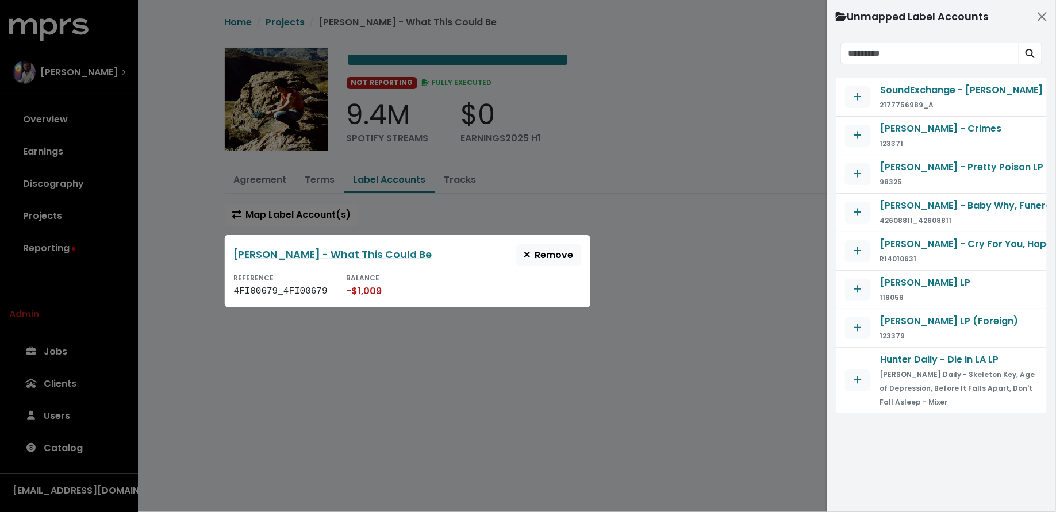
click at [404, 347] on div at bounding box center [528, 256] width 1056 height 512
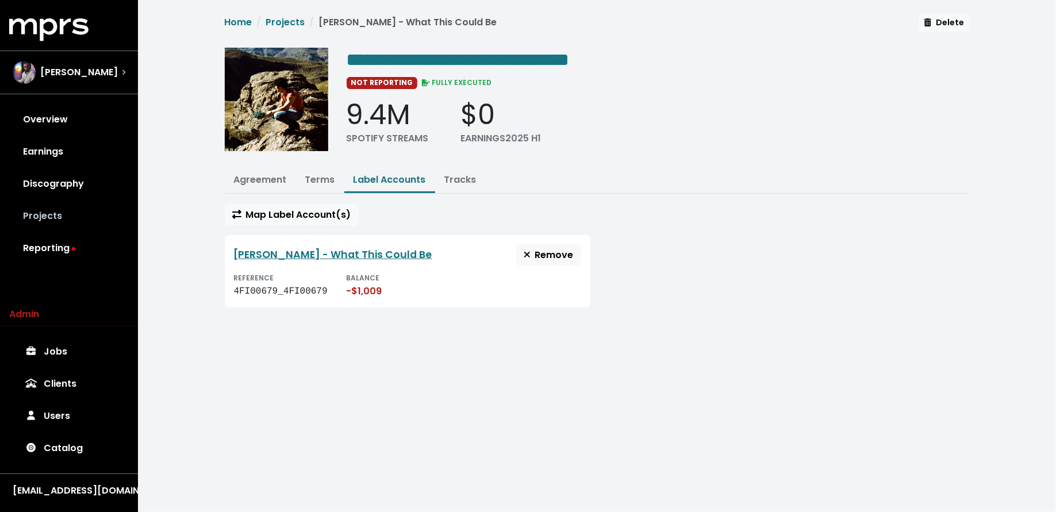
click at [51, 221] on link "Projects" at bounding box center [69, 216] width 120 height 32
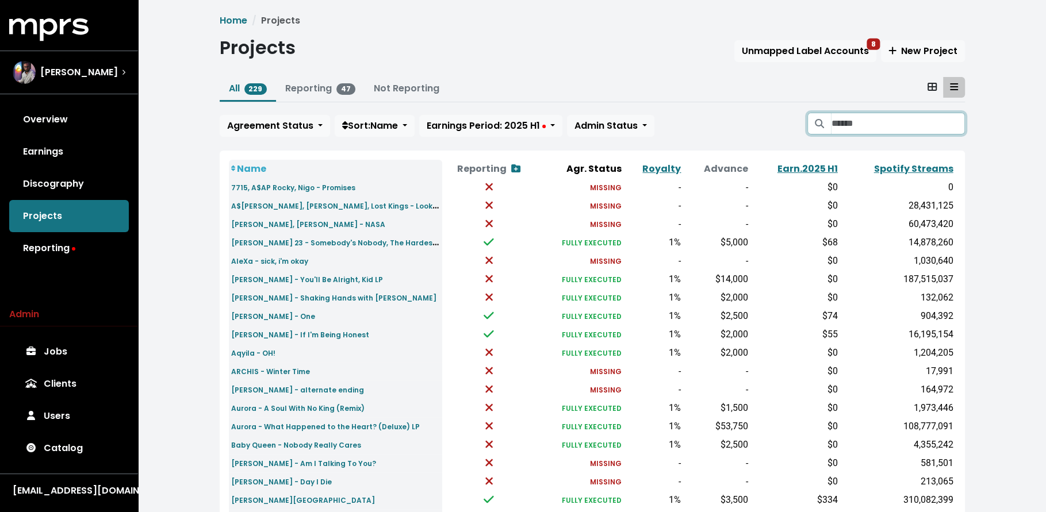
click at [890, 129] on input "Search projects" at bounding box center [897, 124] width 133 height 22
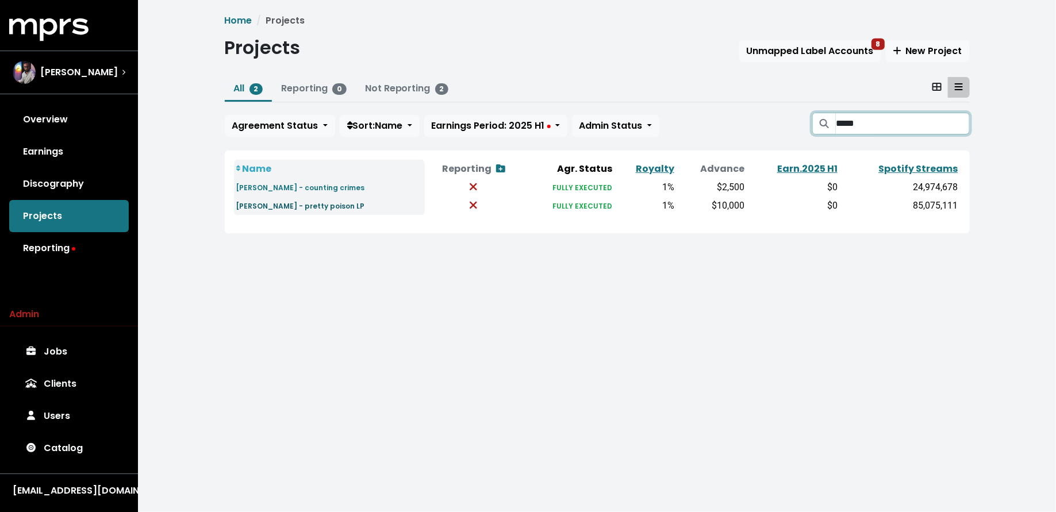
type input "*****"
click at [288, 203] on small "Nessa Barrett - pretty poison LP" at bounding box center [300, 206] width 129 height 10
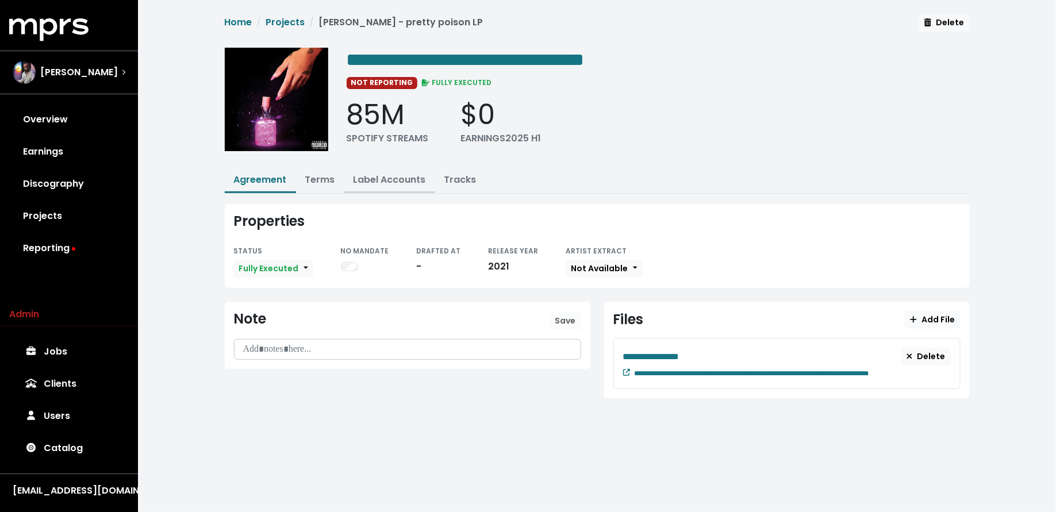
click at [387, 174] on link "Label Accounts" at bounding box center [389, 179] width 72 height 13
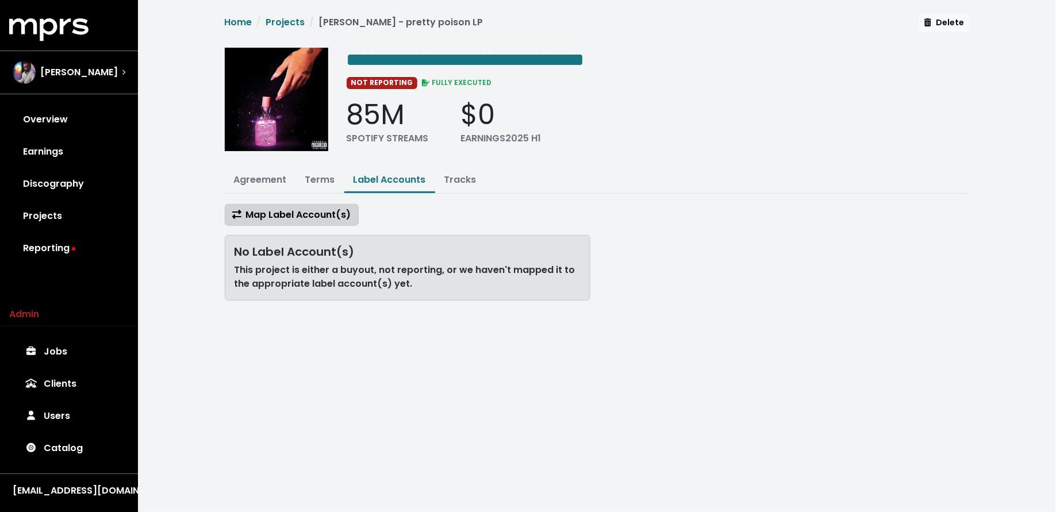
click at [336, 208] on span "Map Label Account(s)" at bounding box center [291, 214] width 119 height 13
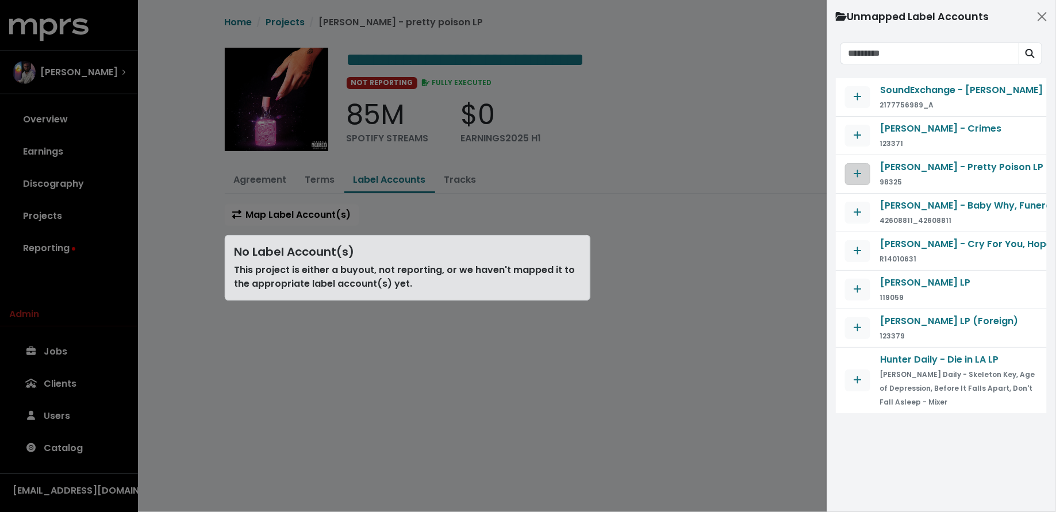
click at [858, 169] on icon "Map contract to selected agreement" at bounding box center [858, 173] width 8 height 9
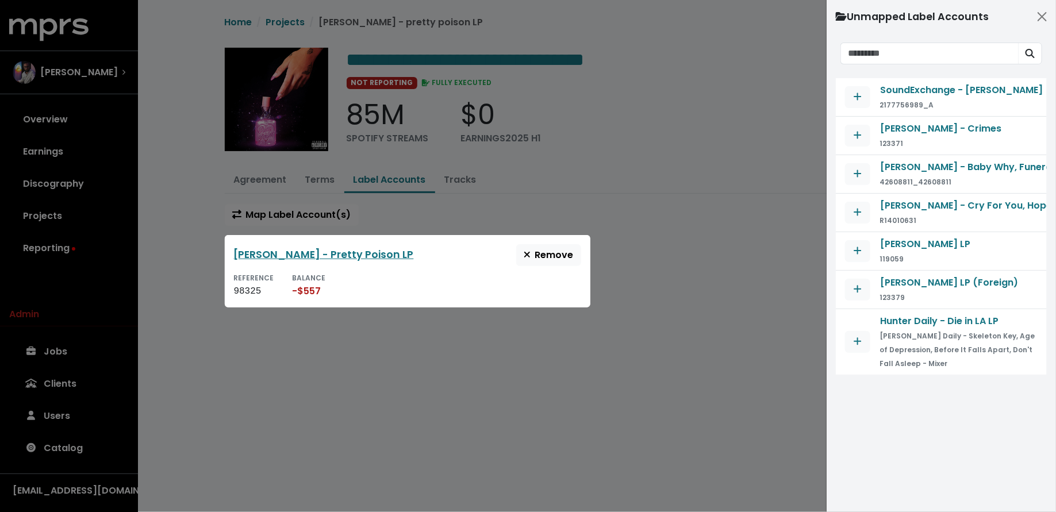
click at [187, 293] on div at bounding box center [528, 256] width 1056 height 512
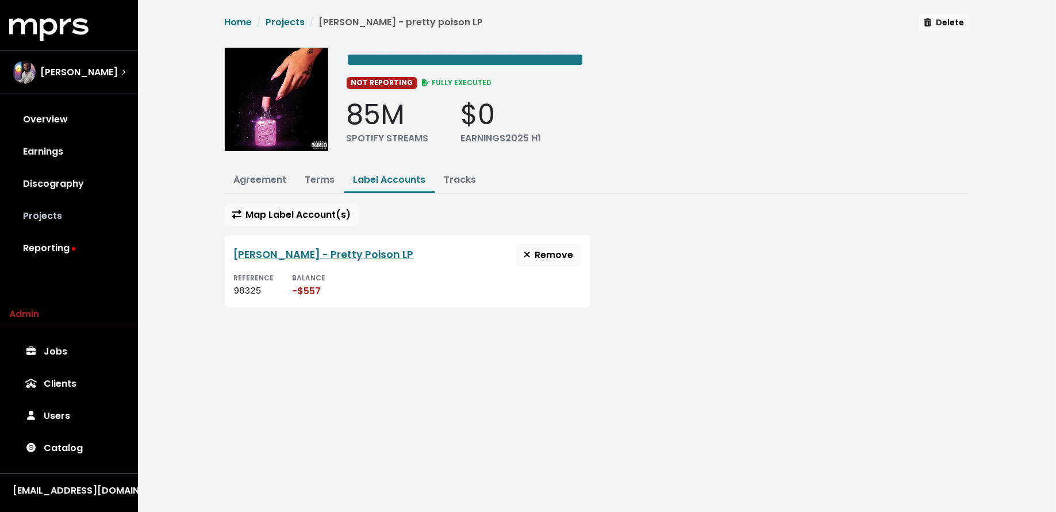
click at [97, 210] on link "Projects" at bounding box center [69, 216] width 120 height 32
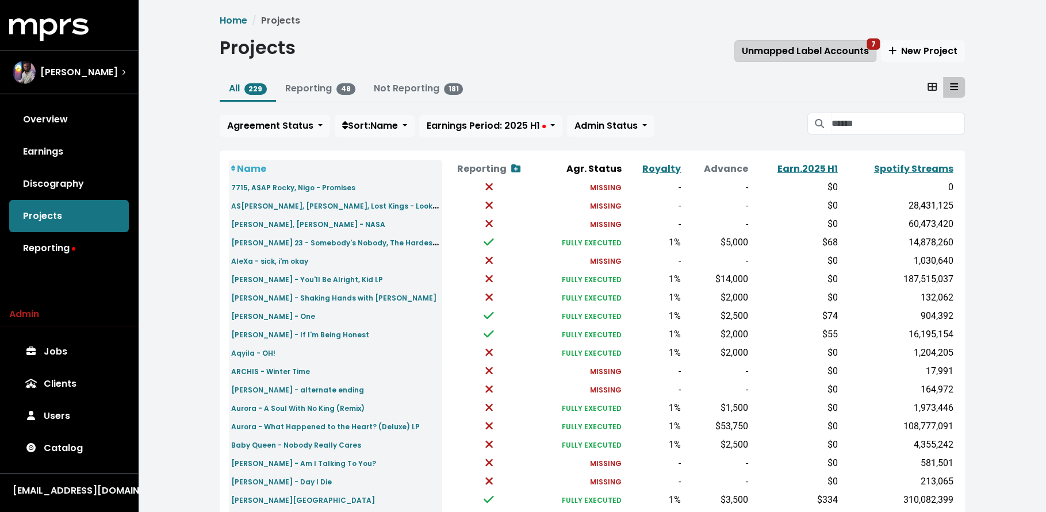
click at [782, 52] on span "Unmapped Label Accounts 7" at bounding box center [804, 50] width 127 height 13
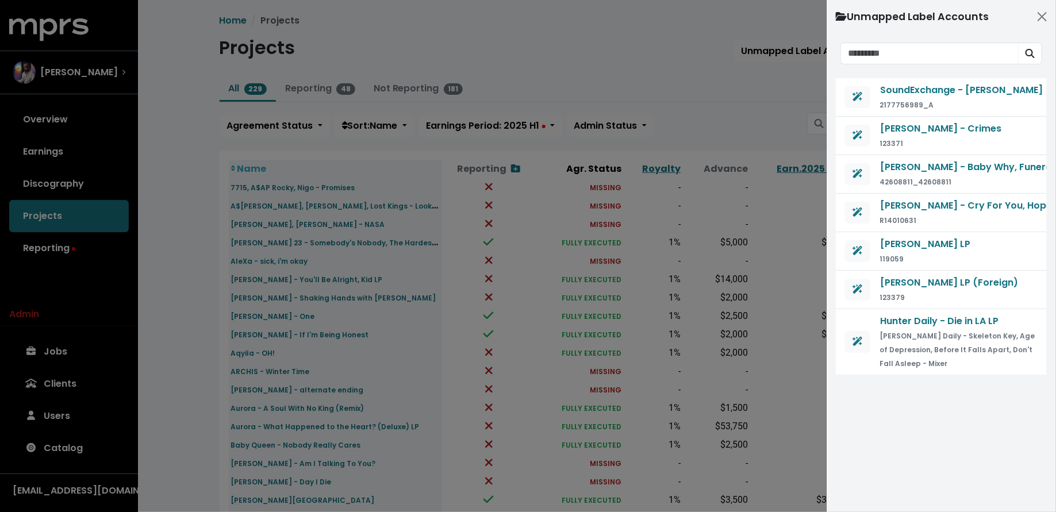
click at [731, 132] on div at bounding box center [528, 256] width 1056 height 512
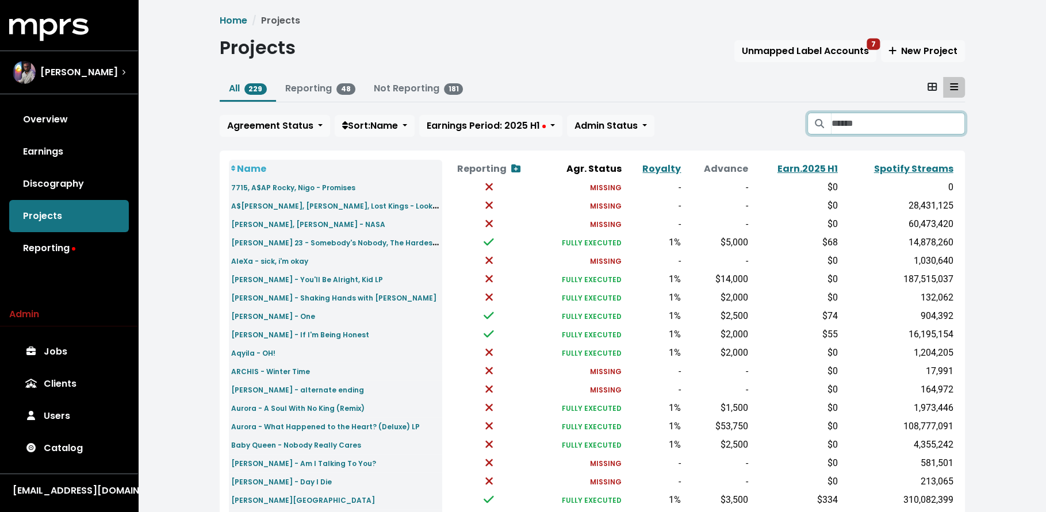
click at [856, 117] on input "Search projects" at bounding box center [897, 124] width 133 height 22
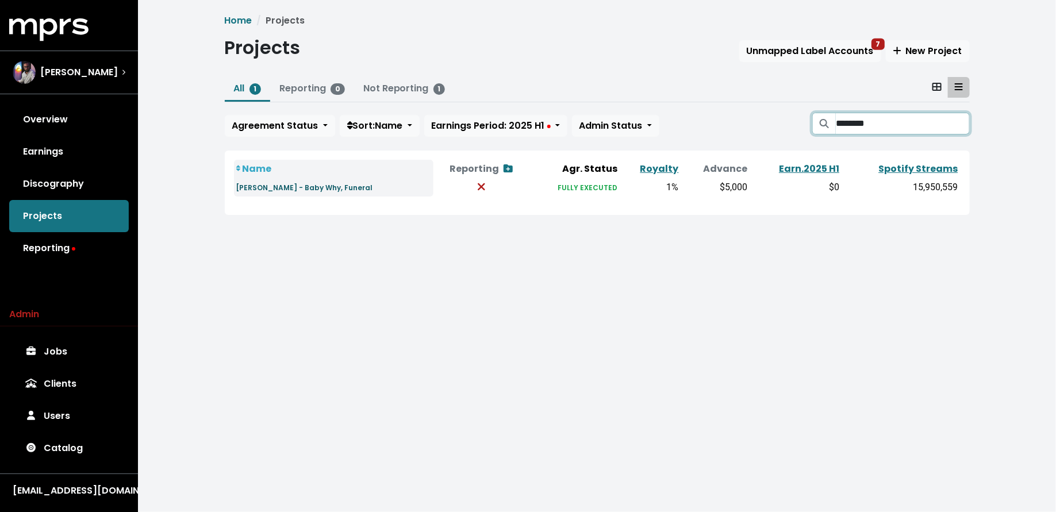
type input "********"
click at [332, 188] on small "Sarah Cothran - Baby Why, Funeral" at bounding box center [304, 188] width 137 height 10
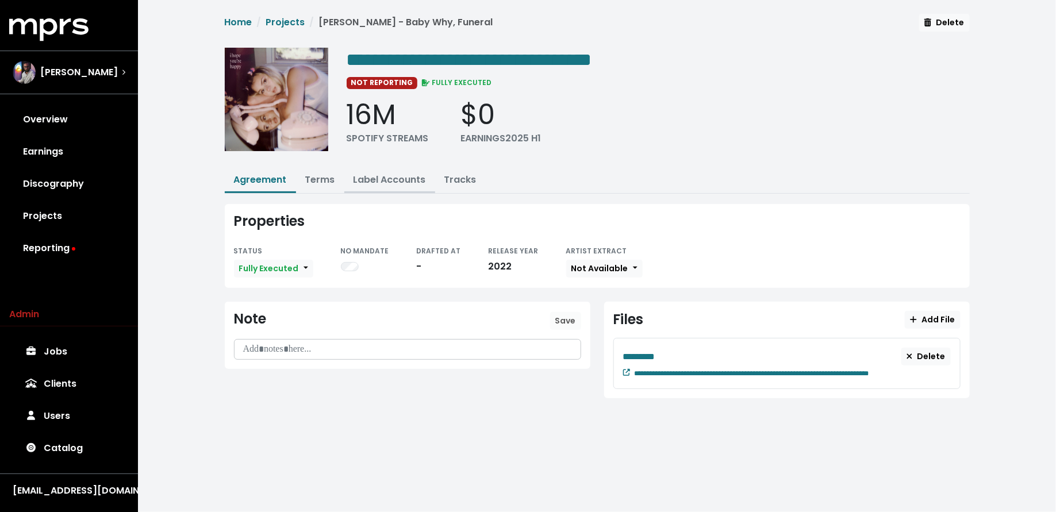
click at [393, 175] on link "Label Accounts" at bounding box center [389, 179] width 72 height 13
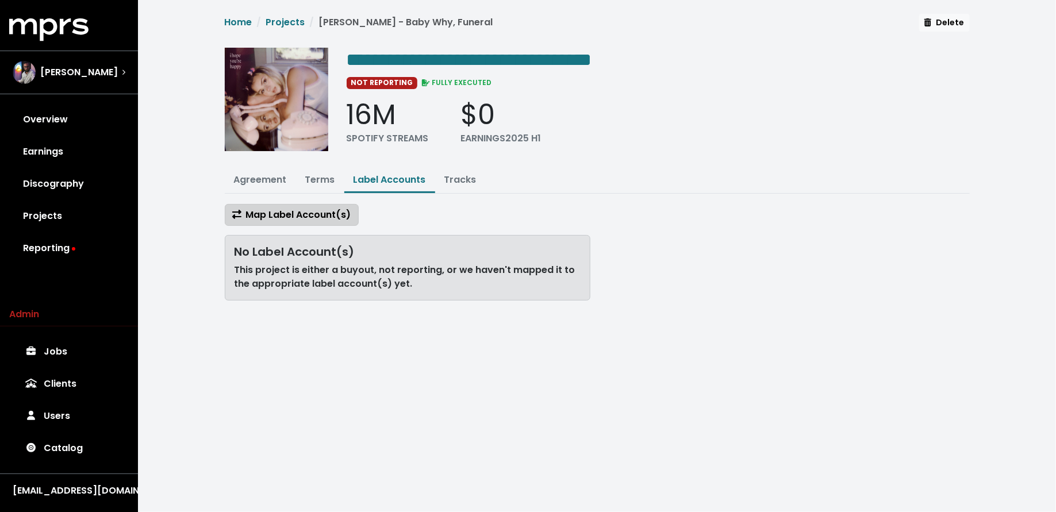
click at [326, 208] on span "Map Label Account(s)" at bounding box center [291, 214] width 119 height 13
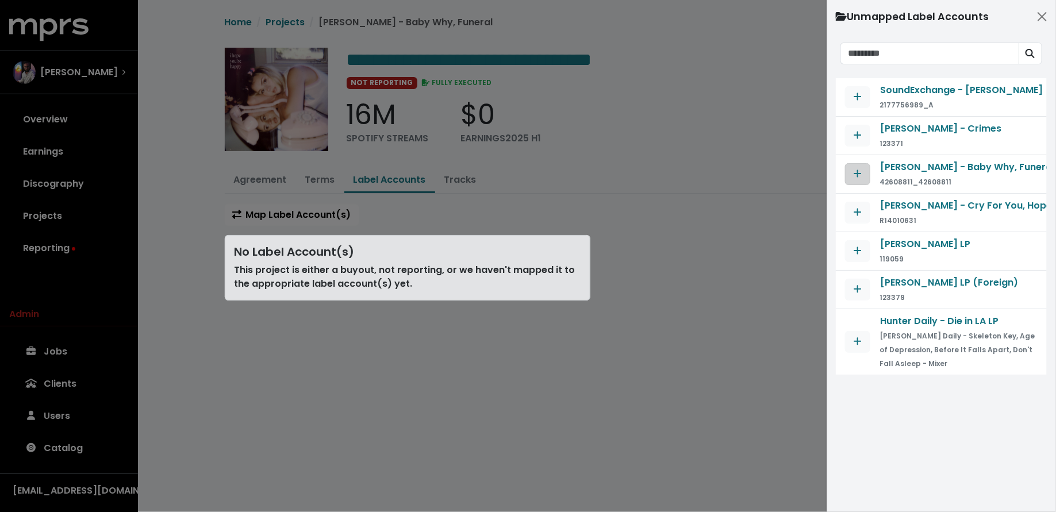
click at [862, 168] on span "Map contract to selected agreement" at bounding box center [857, 174] width 10 height 14
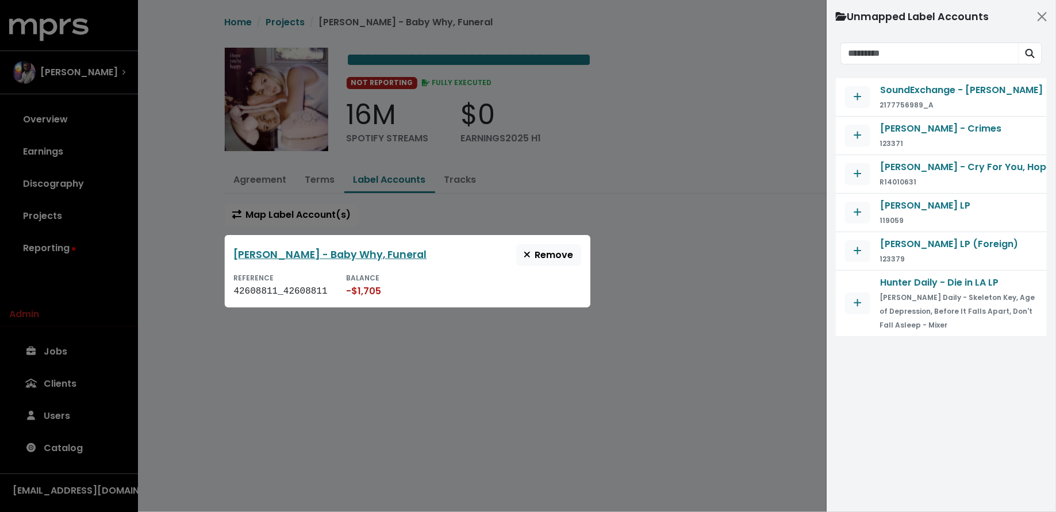
click at [206, 328] on div at bounding box center [528, 256] width 1056 height 512
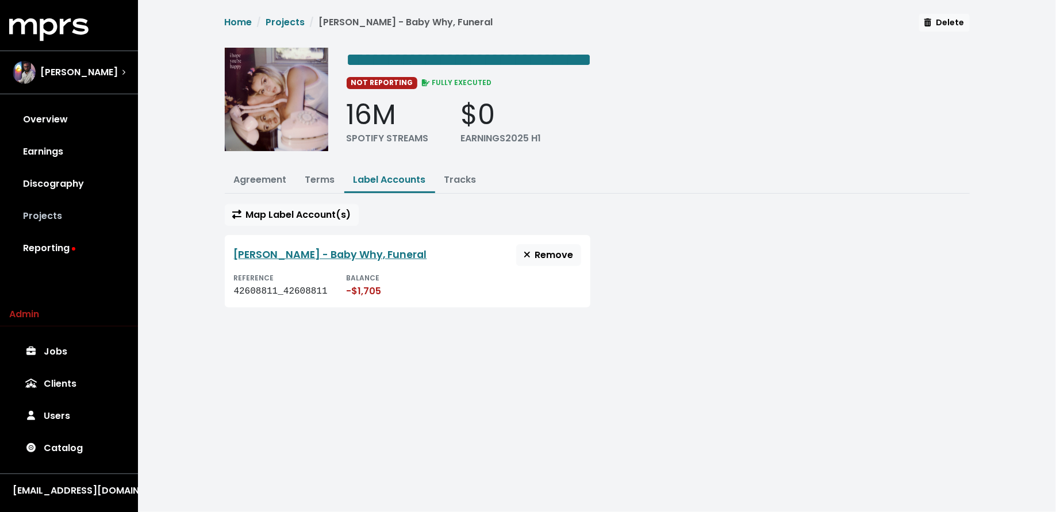
click at [54, 223] on link "Projects" at bounding box center [69, 216] width 120 height 32
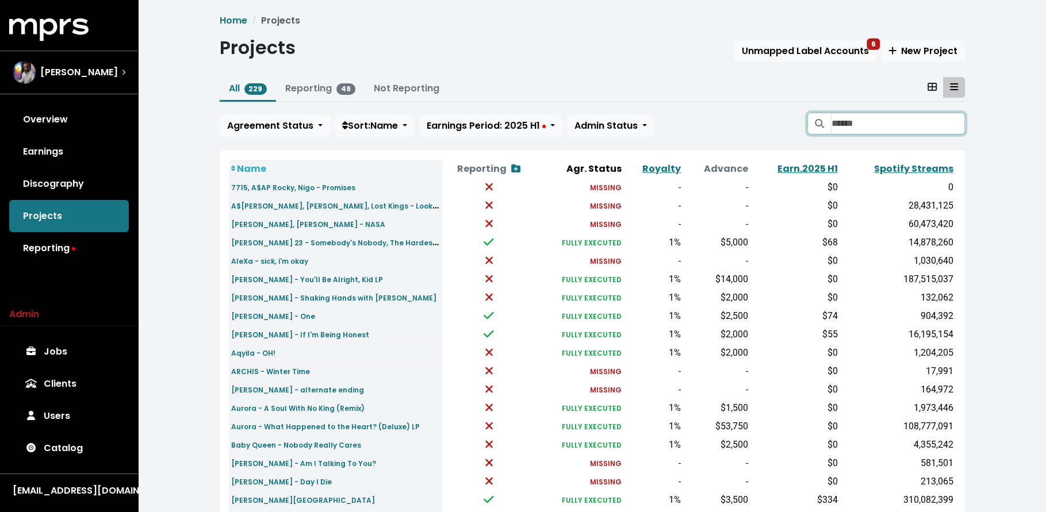
click at [853, 124] on input "Search projects" at bounding box center [897, 124] width 133 height 22
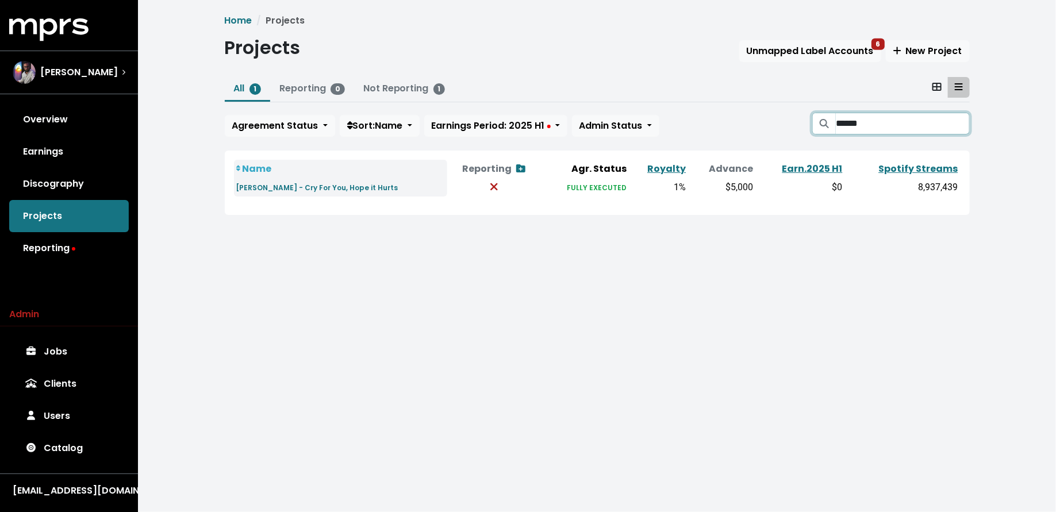
type input "******"
click at [316, 175] on th "Name" at bounding box center [340, 169] width 213 height 18
click at [322, 183] on small "Isabel LaRosa - Cry For You, Hope it Hurts" at bounding box center [317, 188] width 162 height 10
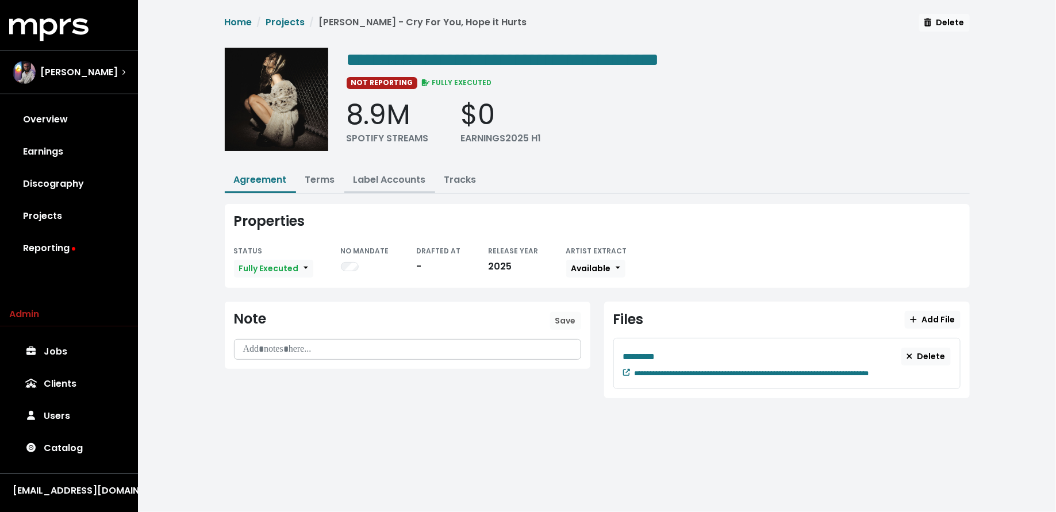
click at [384, 174] on link "Label Accounts" at bounding box center [389, 179] width 72 height 13
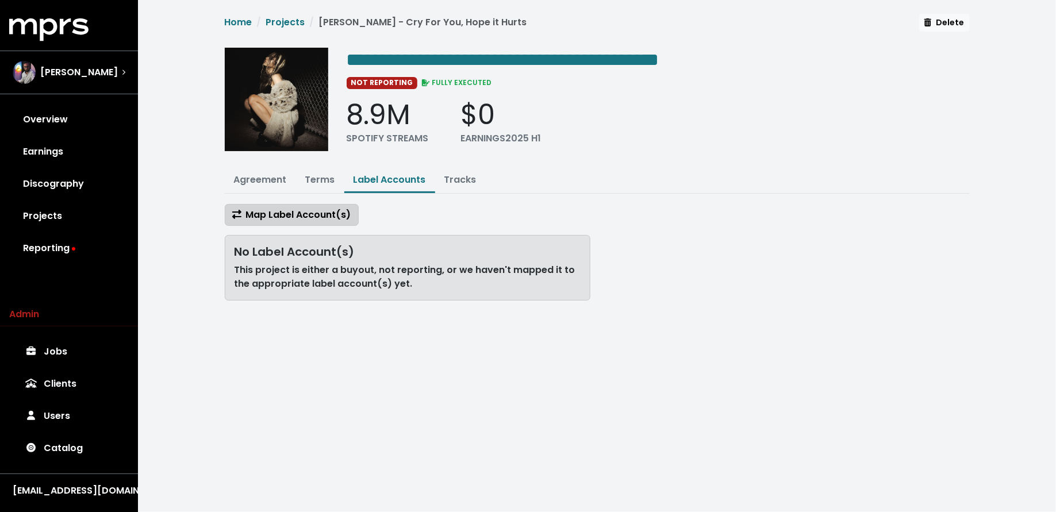
click at [324, 215] on span "Map Label Account(s)" at bounding box center [291, 214] width 119 height 13
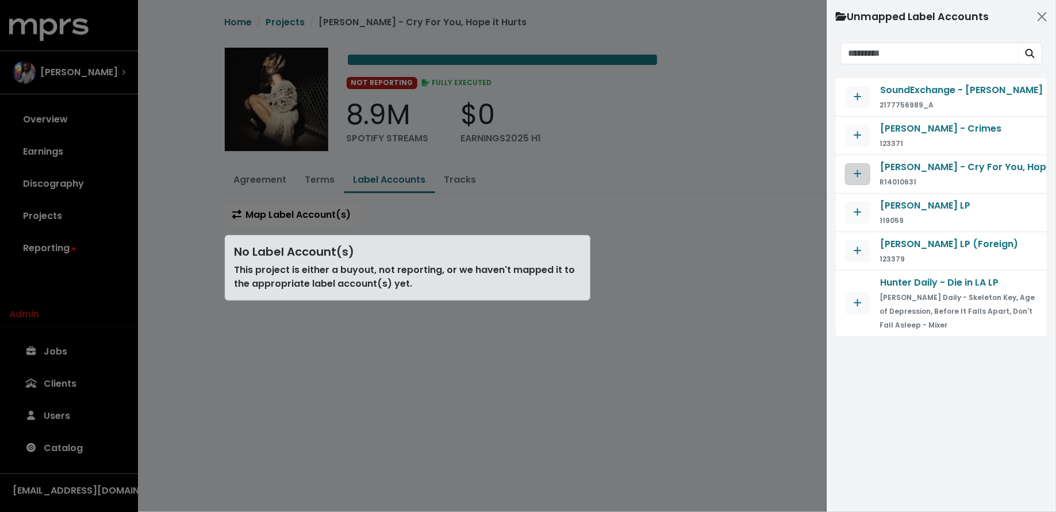
click at [855, 179] on span "Map contract to selected agreement" at bounding box center [858, 173] width 8 height 13
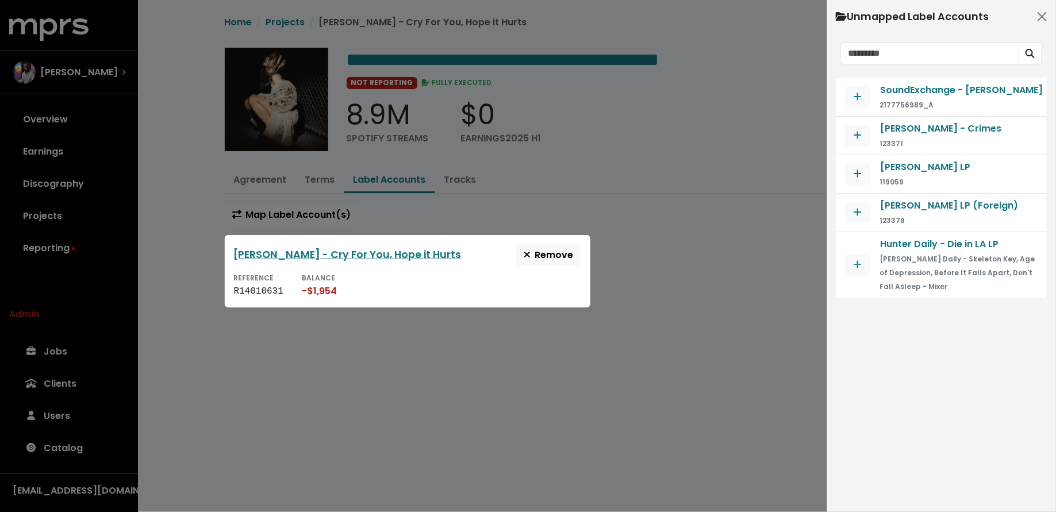
click at [750, 261] on div at bounding box center [528, 256] width 1056 height 512
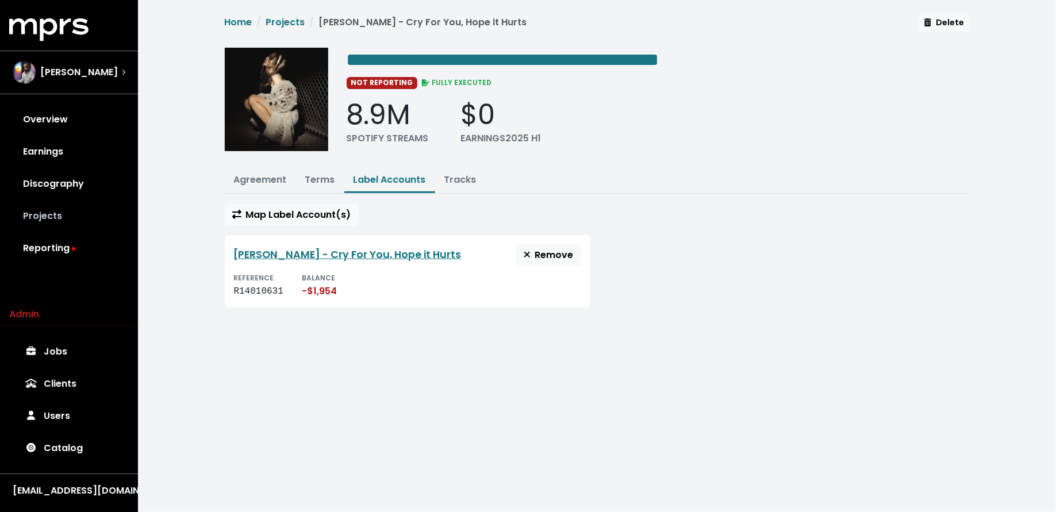
click at [85, 223] on link "Projects" at bounding box center [69, 216] width 120 height 32
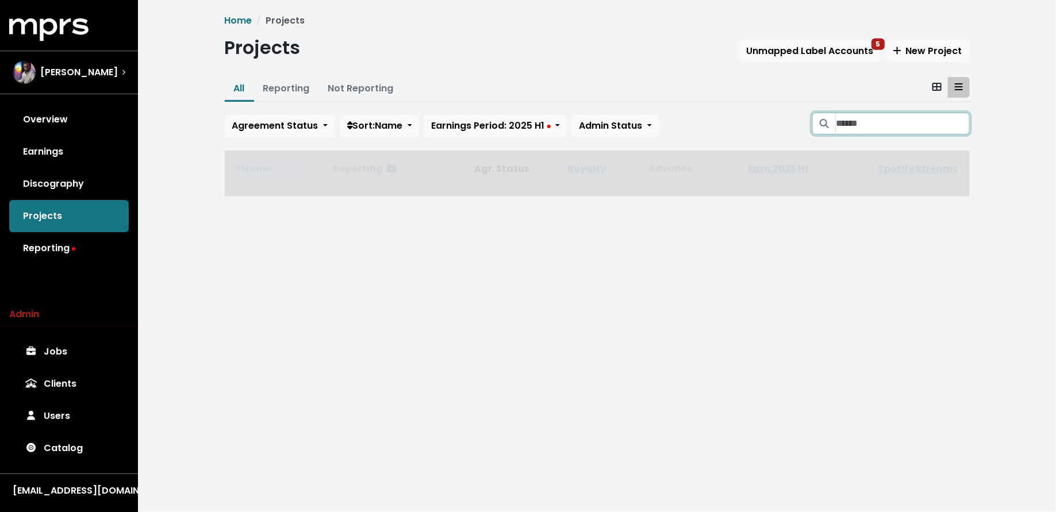
click at [900, 115] on input "Search projects" at bounding box center [902, 124] width 133 height 22
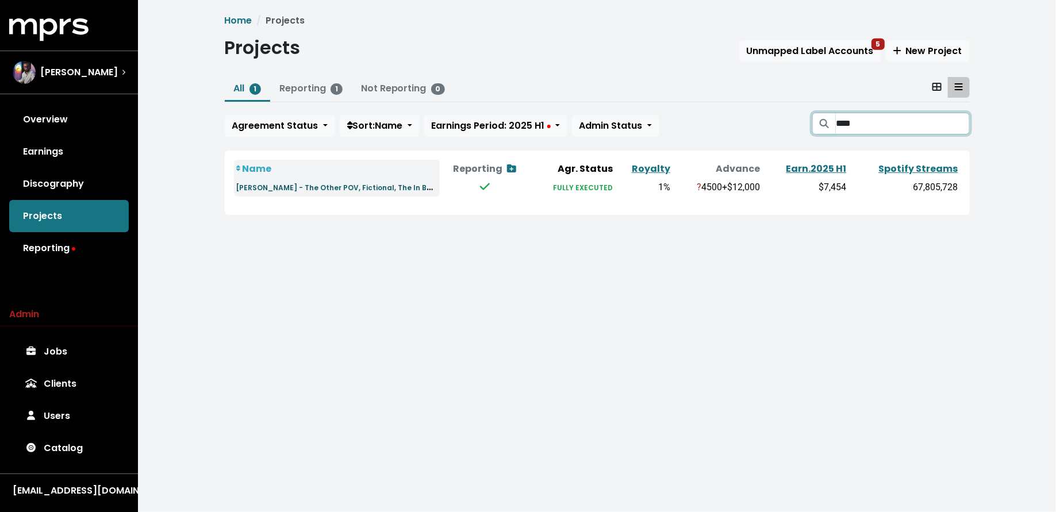
type input "****"
click at [289, 189] on small "Khloe Rose - The Other POV, Fictional, The In Between" at bounding box center [345, 186] width 218 height 13
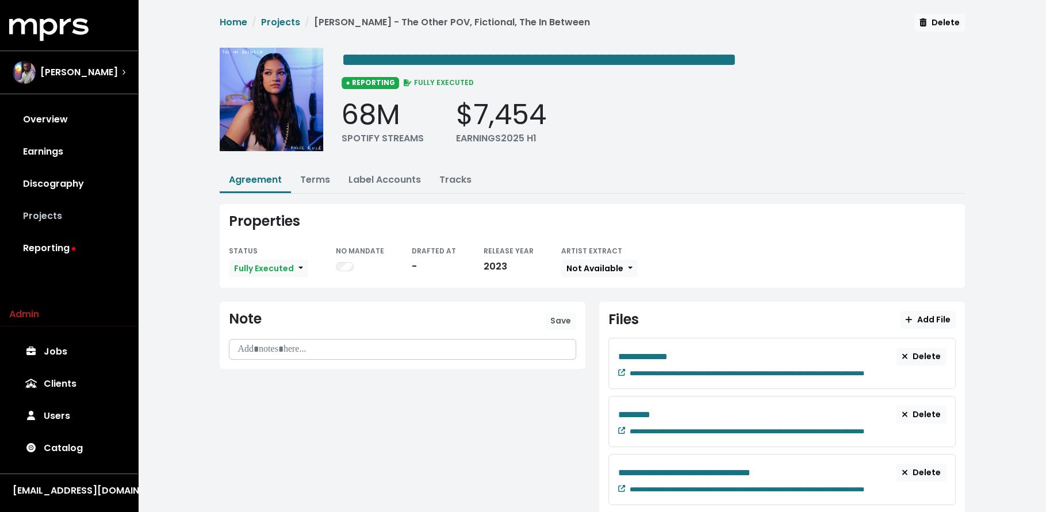
click at [71, 224] on link "Projects" at bounding box center [69, 216] width 120 height 32
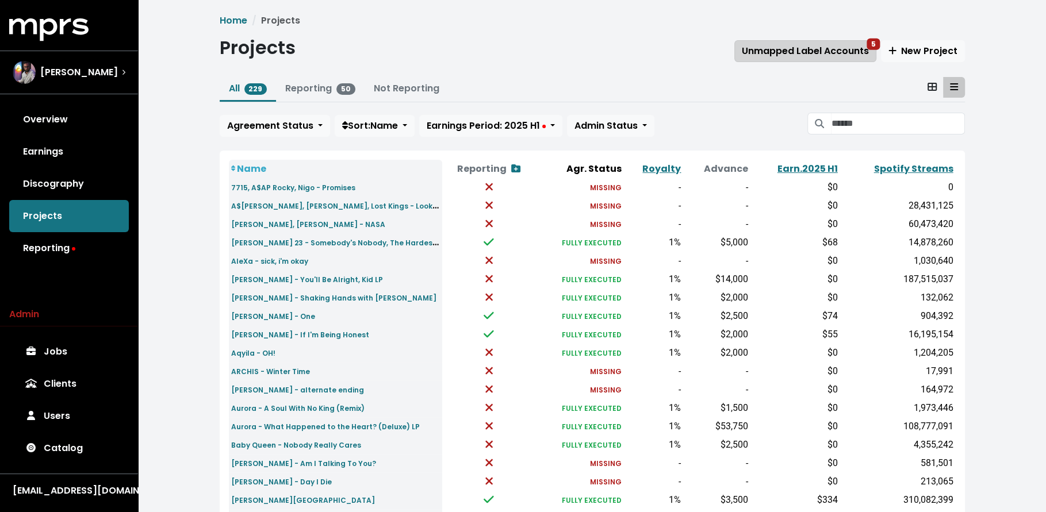
click at [820, 44] on span "Unmapped Label Accounts 5" at bounding box center [804, 50] width 127 height 13
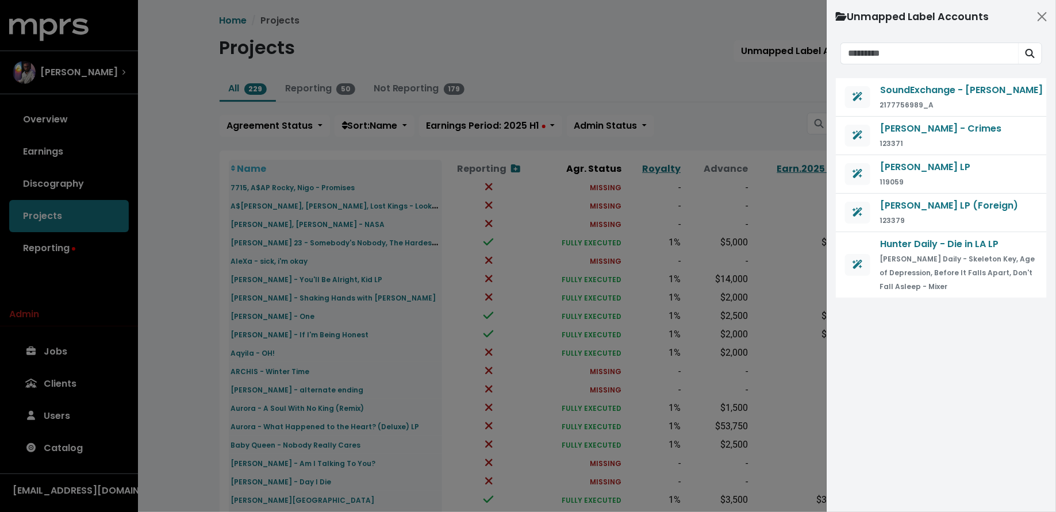
click at [771, 118] on div at bounding box center [528, 256] width 1056 height 512
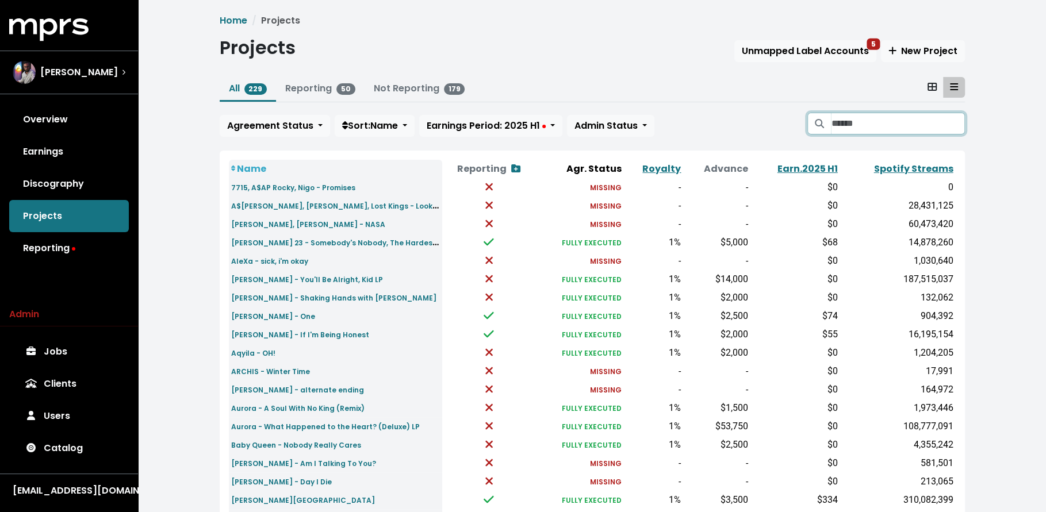
click at [847, 125] on input "Search projects" at bounding box center [897, 124] width 133 height 22
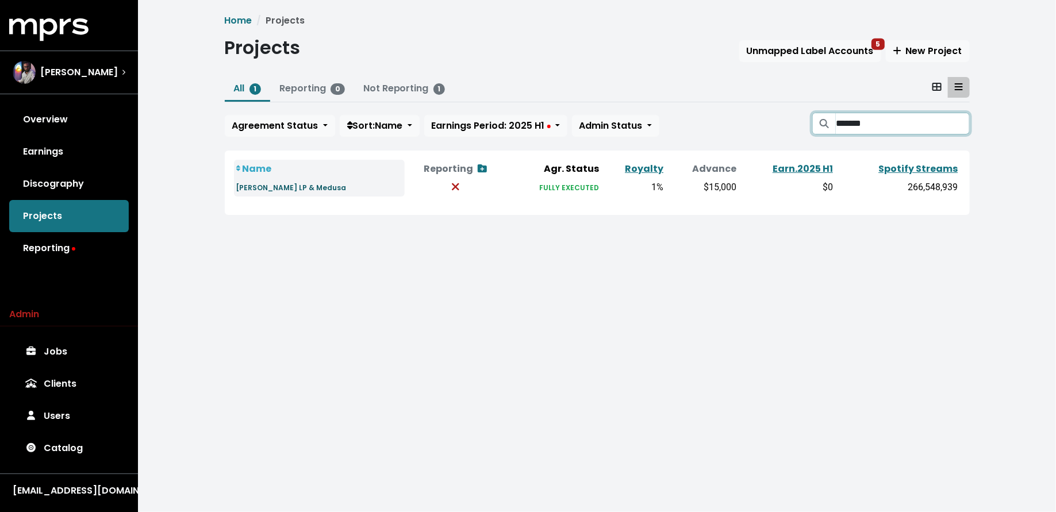
type input "*******"
click at [281, 188] on small "Cameron Whitcomb - Quitter LP & Medusa" at bounding box center [291, 188] width 110 height 10
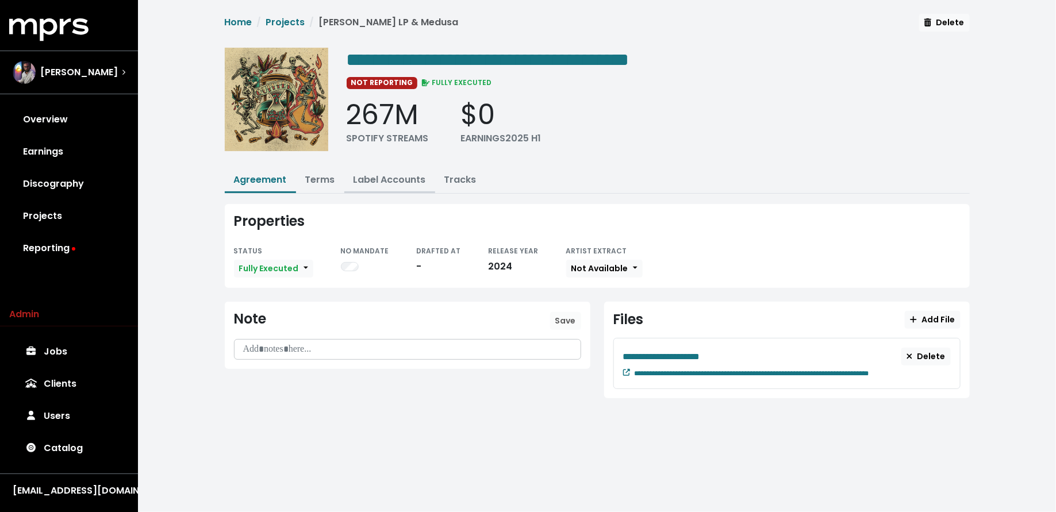
click at [372, 184] on link "Label Accounts" at bounding box center [389, 179] width 72 height 13
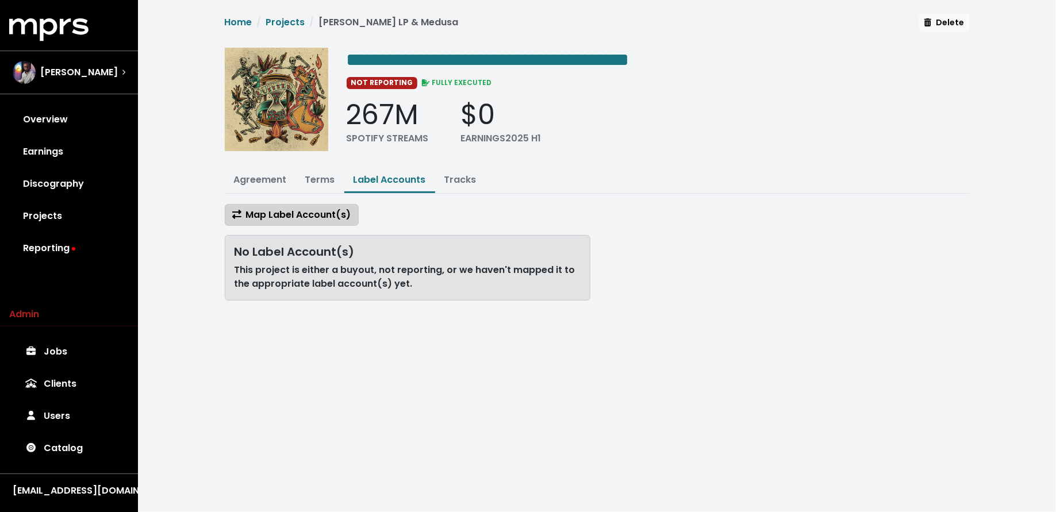
click at [317, 208] on span "Map Label Account(s)" at bounding box center [291, 215] width 119 height 14
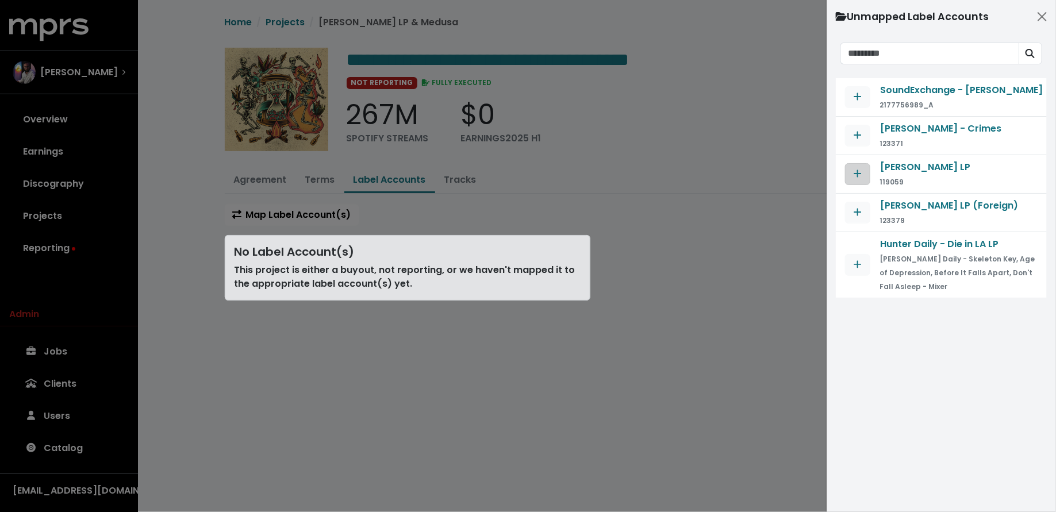
click at [865, 175] on button "Map contract to selected agreement" at bounding box center [857, 174] width 25 height 22
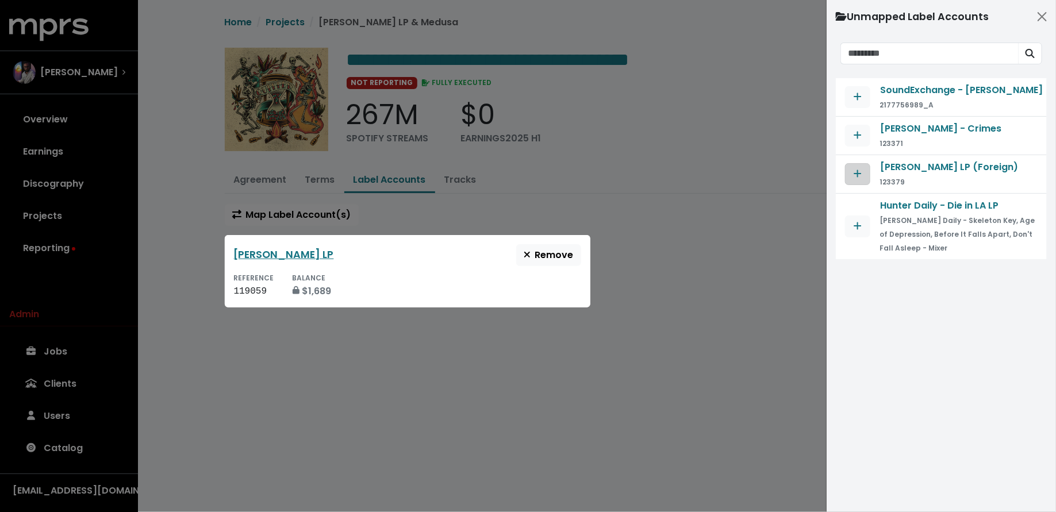
click at [859, 175] on icon "Map contract to selected agreement" at bounding box center [858, 173] width 8 height 9
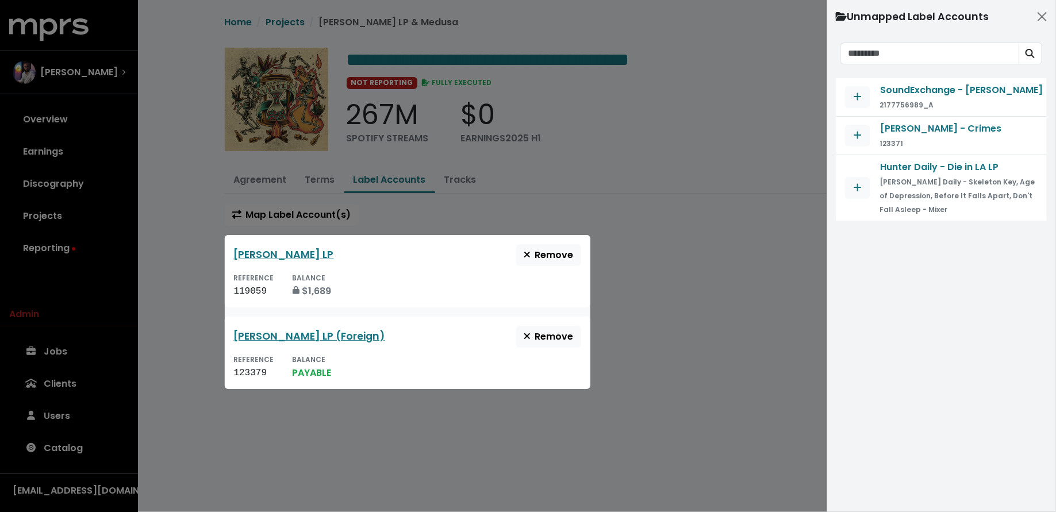
click at [726, 303] on div at bounding box center [528, 256] width 1056 height 512
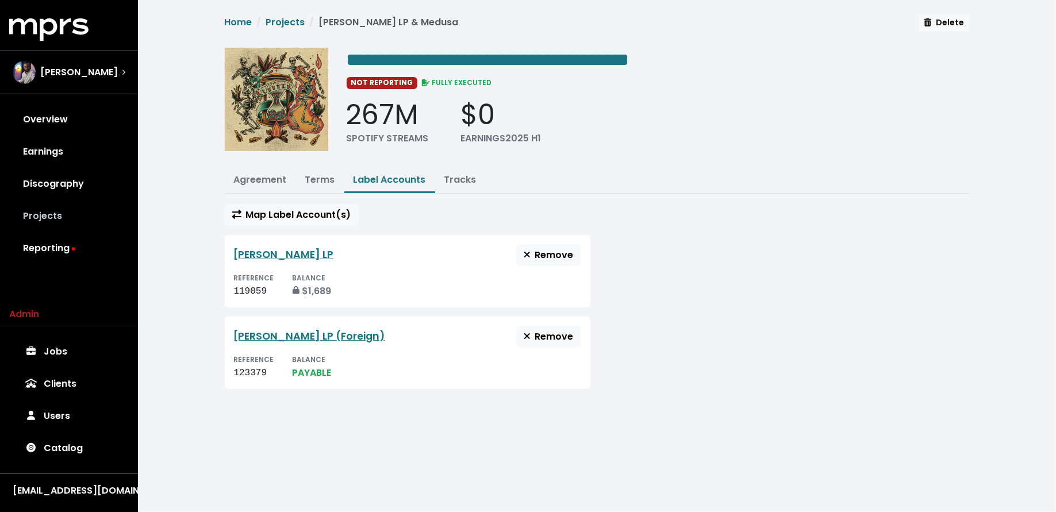
click at [31, 228] on link "Projects" at bounding box center [69, 216] width 120 height 32
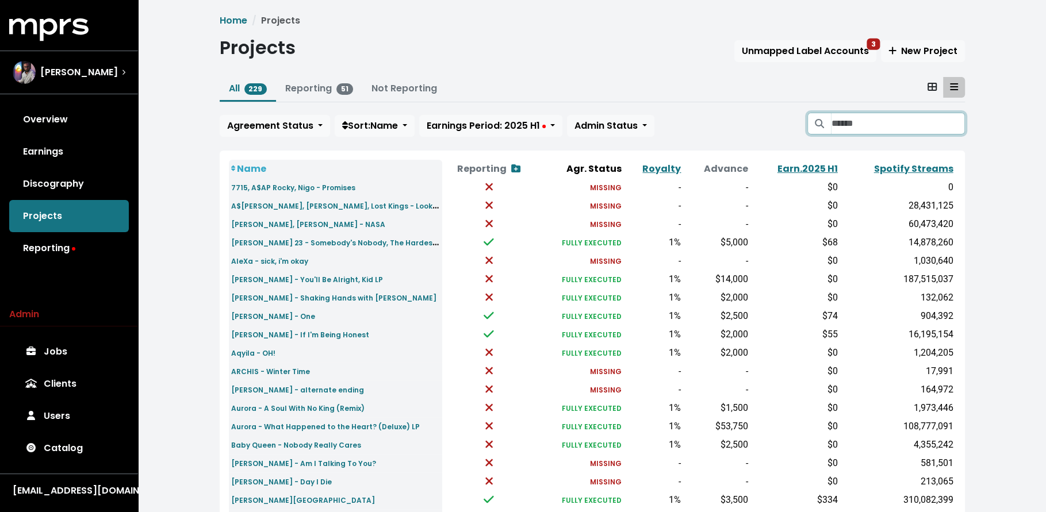
click at [881, 122] on input "Search projects" at bounding box center [897, 124] width 133 height 22
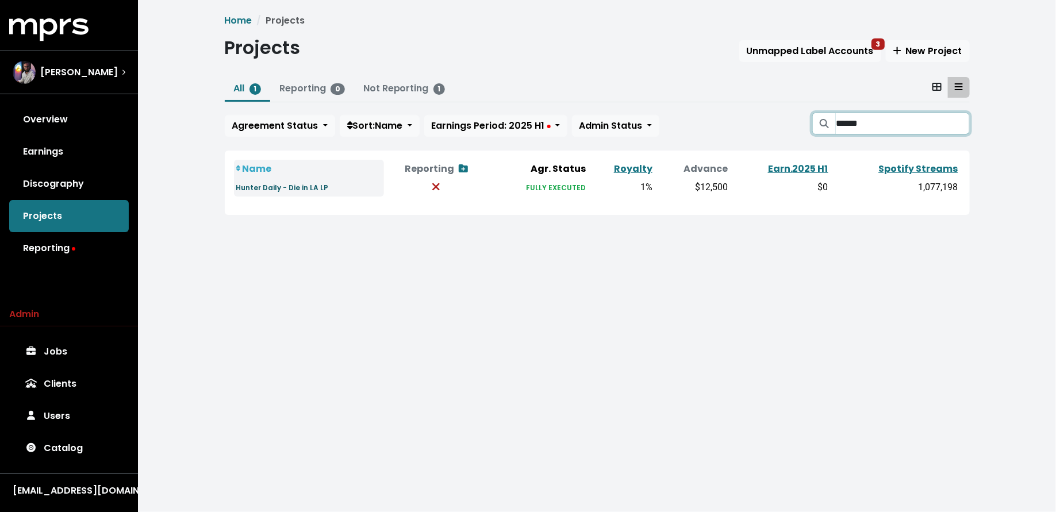
type input "******"
click at [308, 190] on small "Hunter Daily - Die in LA LP" at bounding box center [282, 188] width 93 height 10
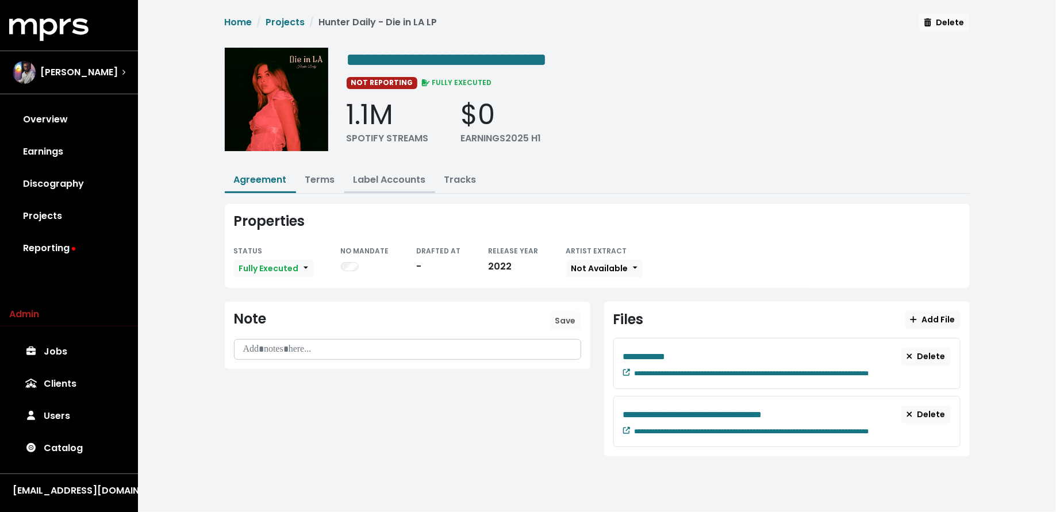
click at [390, 176] on link "Label Accounts" at bounding box center [389, 179] width 72 height 13
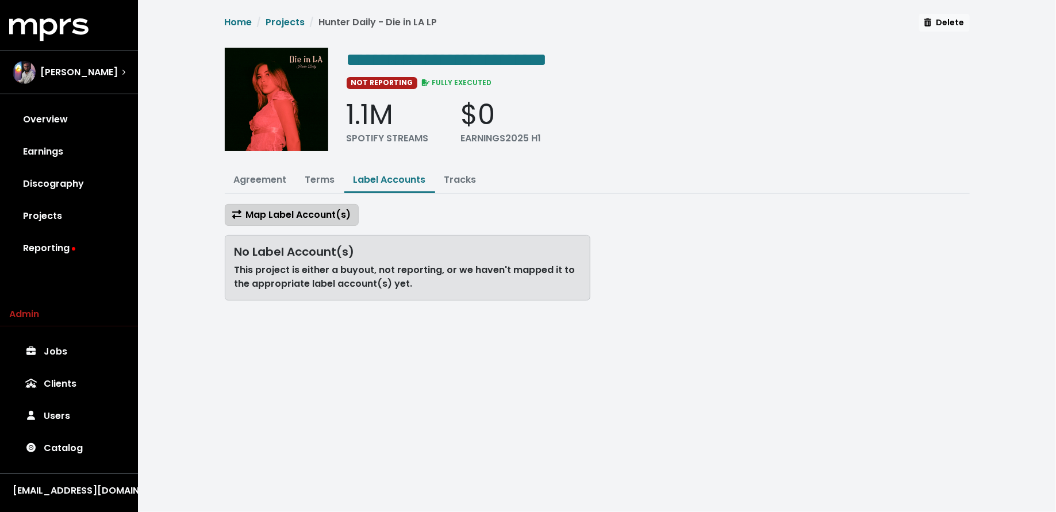
click at [321, 208] on span "Map Label Account(s)" at bounding box center [291, 214] width 119 height 13
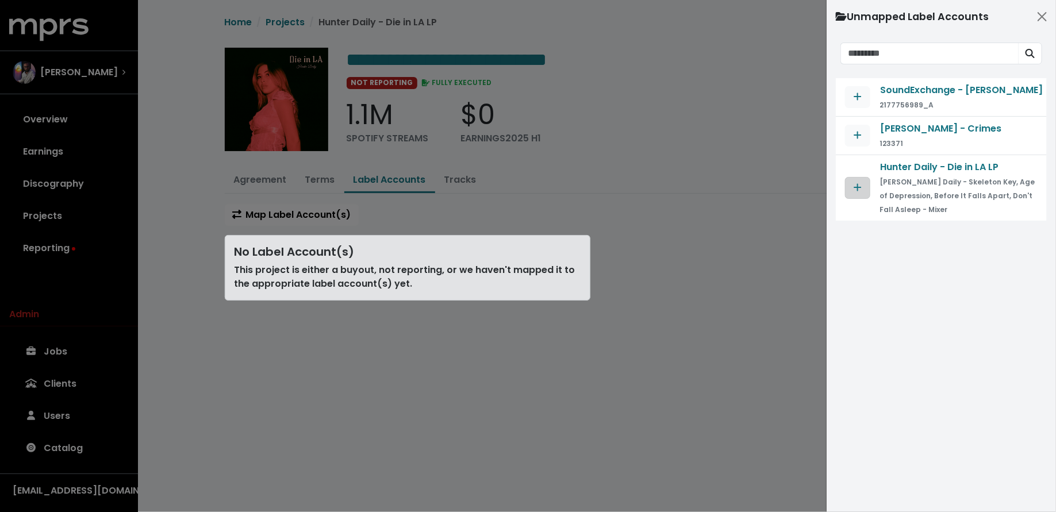
click at [863, 191] on button "Map contract to selected agreement" at bounding box center [857, 188] width 25 height 22
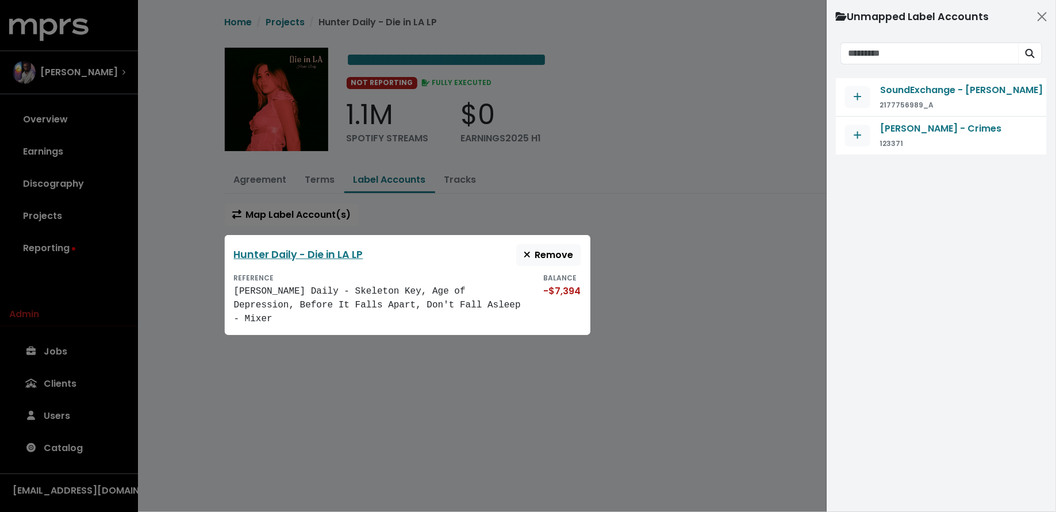
click at [691, 299] on div at bounding box center [528, 256] width 1056 height 512
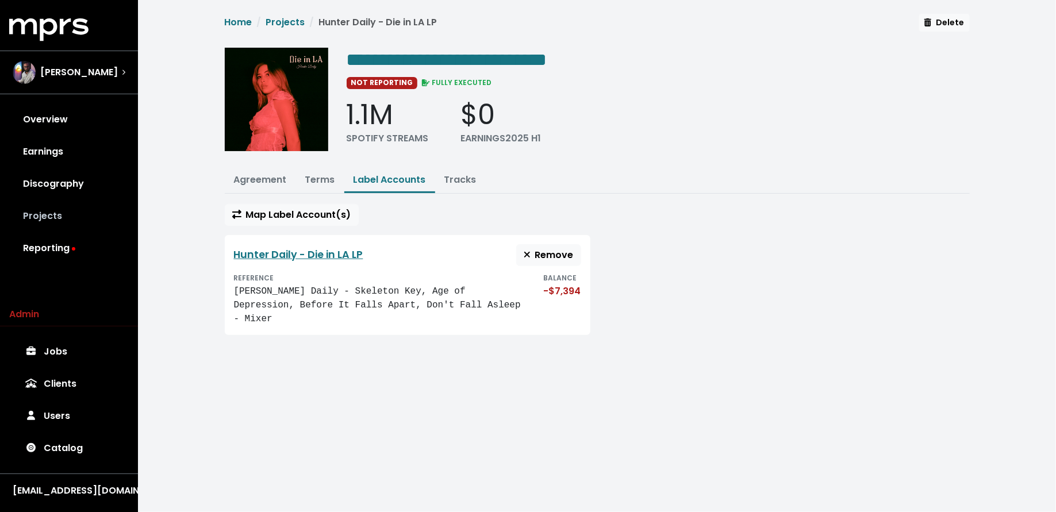
click at [25, 222] on link "Projects" at bounding box center [69, 216] width 120 height 32
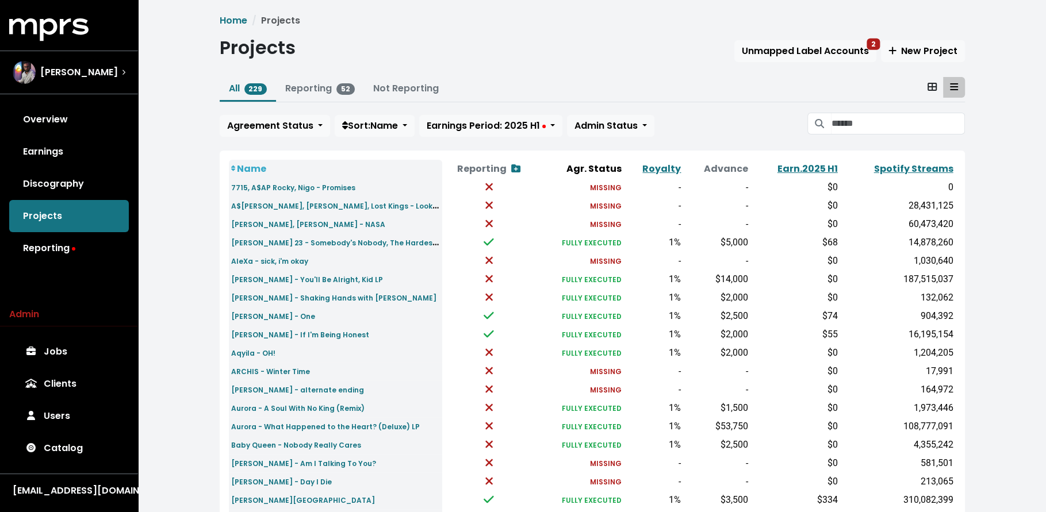
click at [889, 110] on div "All 229 Reporting 52 Not Reporting Agreement Status Sort: Name Earnings Period:…" at bounding box center [592, 109] width 745 height 64
click at [839, 127] on input "Search projects" at bounding box center [897, 124] width 133 height 22
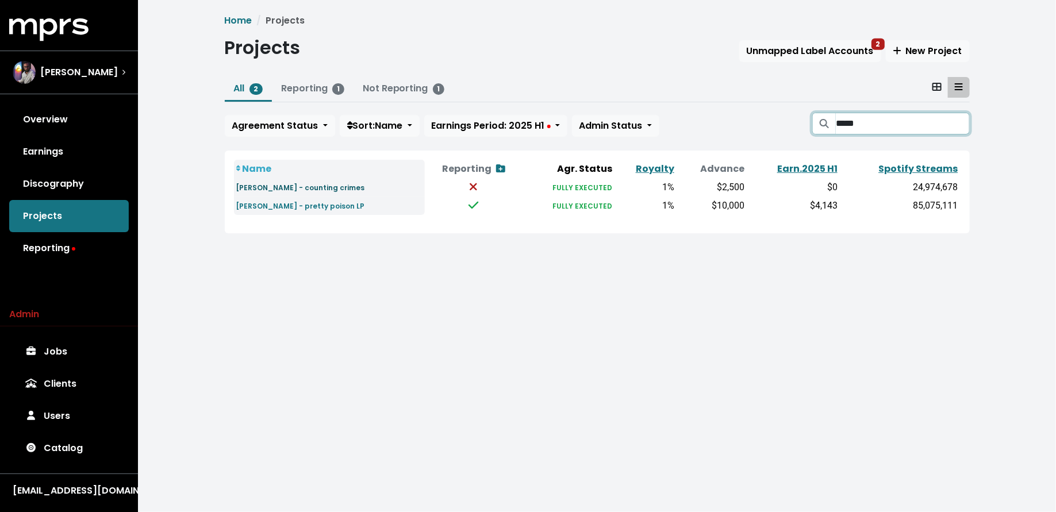
type input "*****"
click at [291, 189] on small "Nessa Barrett - counting crimes" at bounding box center [300, 188] width 129 height 10
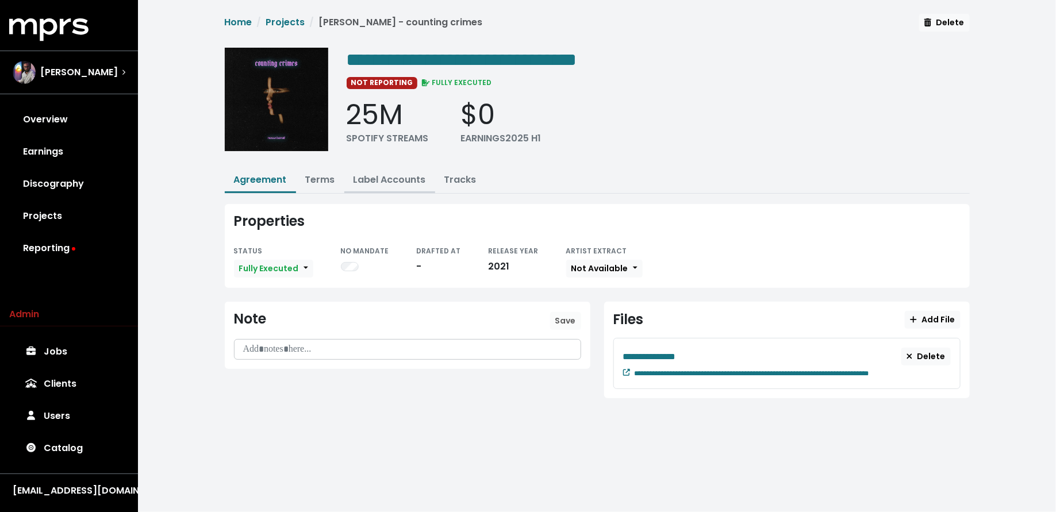
click at [372, 176] on link "Label Accounts" at bounding box center [389, 179] width 72 height 13
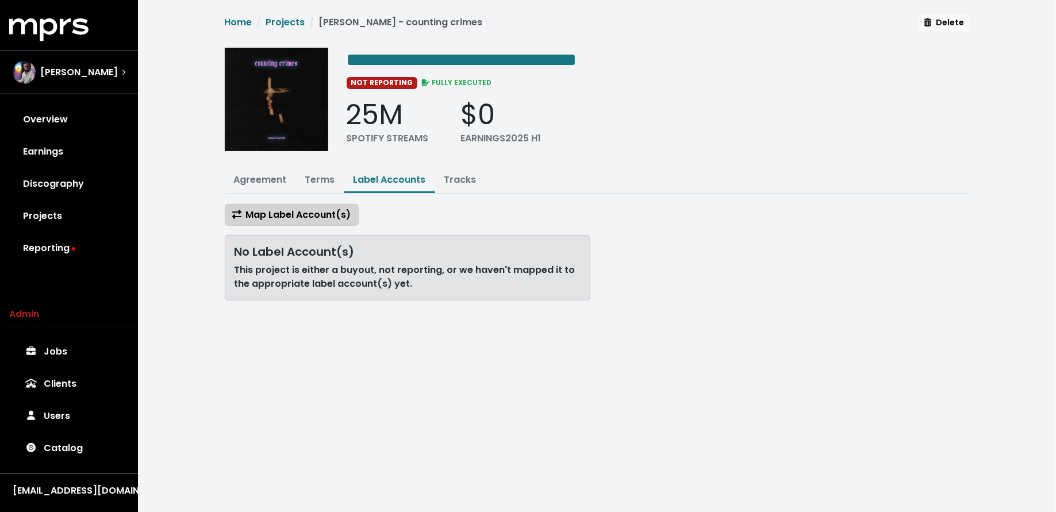
click at [306, 219] on span "Map Label Account(s)" at bounding box center [291, 215] width 119 height 14
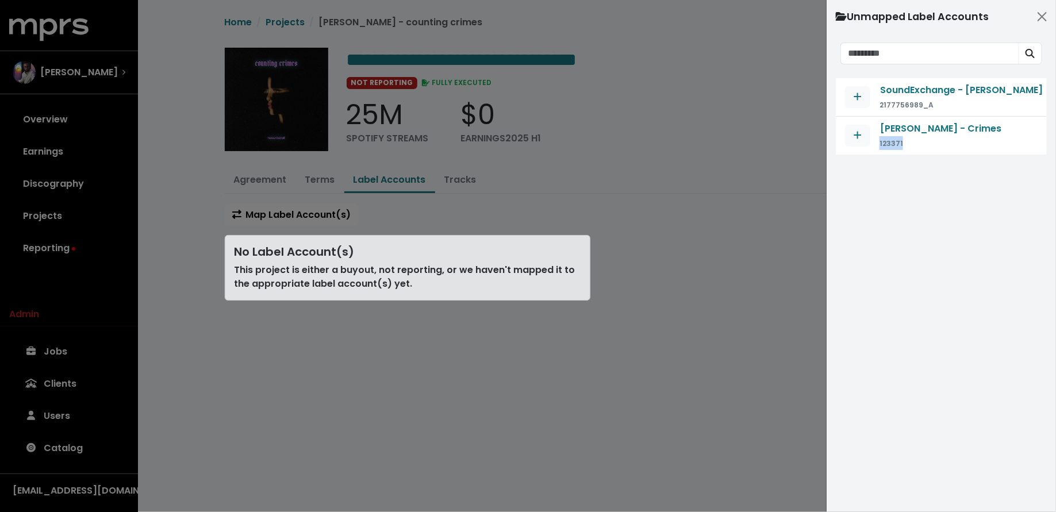
drag, startPoint x: 900, startPoint y: 144, endPoint x: 877, endPoint y: 147, distance: 23.8
click at [877, 147] on div "Nessa Barrett - Crimes 123371" at bounding box center [941, 135] width 193 height 29
copy small "123371"
click at [921, 183] on div "SoundExchange - Mitch McCarthy 2177756989_A Nessa Barrett - Crimes 123371" at bounding box center [941, 290] width 211 height 425
click at [860, 140] on span "Map contract to selected agreement" at bounding box center [858, 135] width 8 height 13
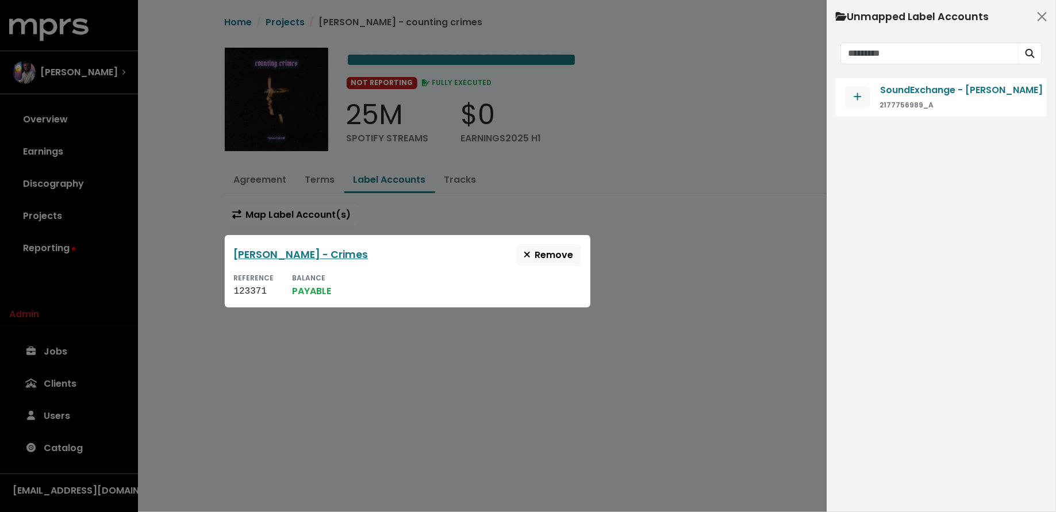
click at [752, 283] on div at bounding box center [528, 256] width 1056 height 512
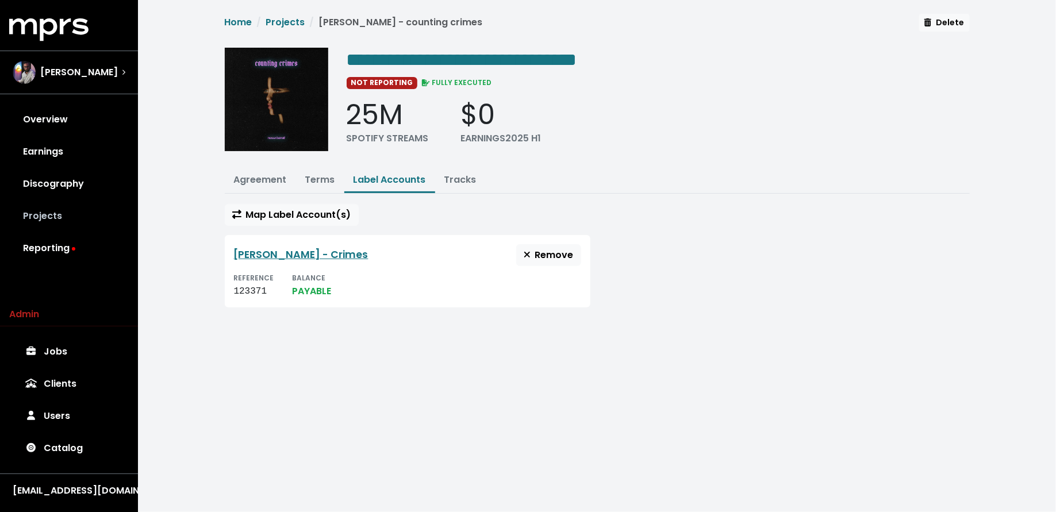
click at [103, 223] on link "Projects" at bounding box center [69, 216] width 120 height 32
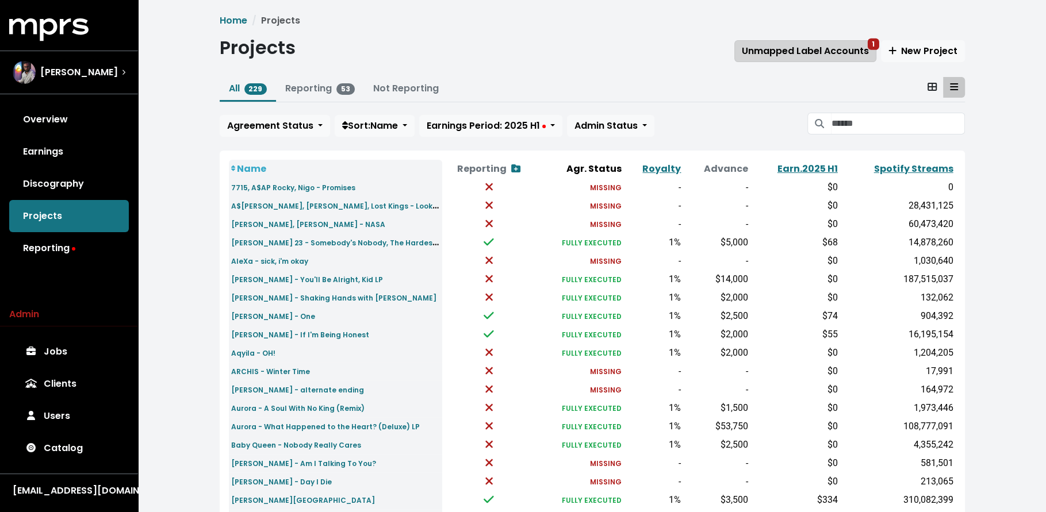
click at [758, 57] on button "Unmapped Label Accounts 1" at bounding box center [805, 51] width 142 height 22
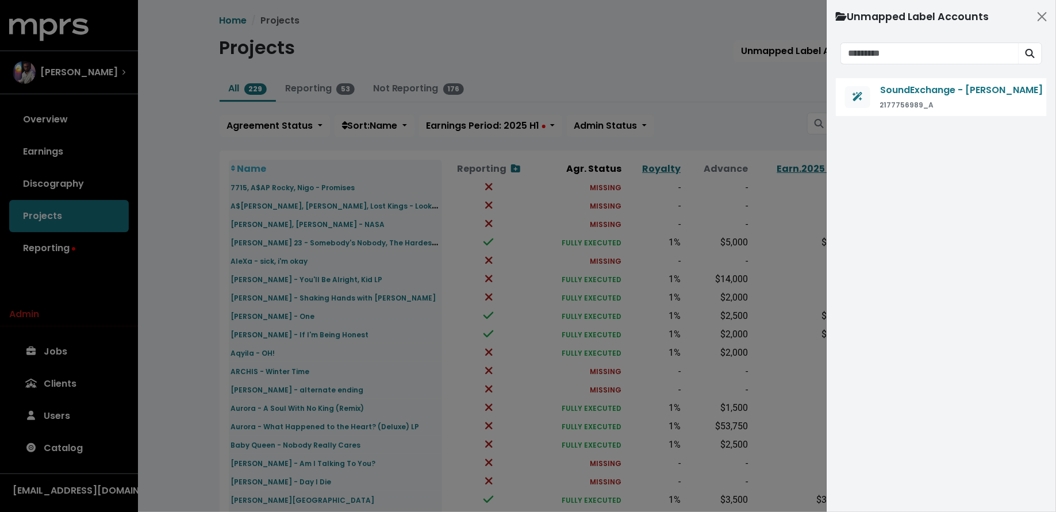
click at [711, 91] on div at bounding box center [528, 256] width 1056 height 512
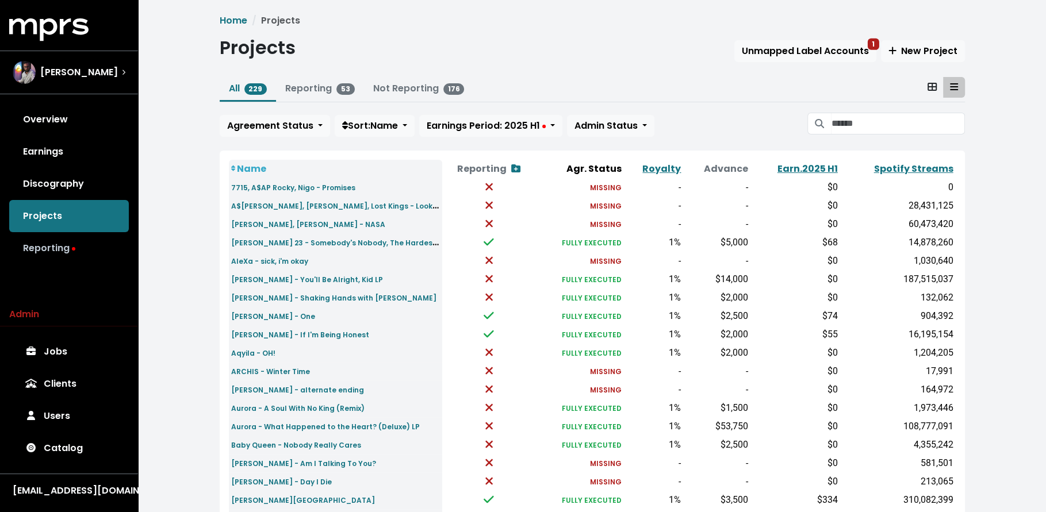
click at [100, 238] on link "Reporting" at bounding box center [69, 248] width 120 height 32
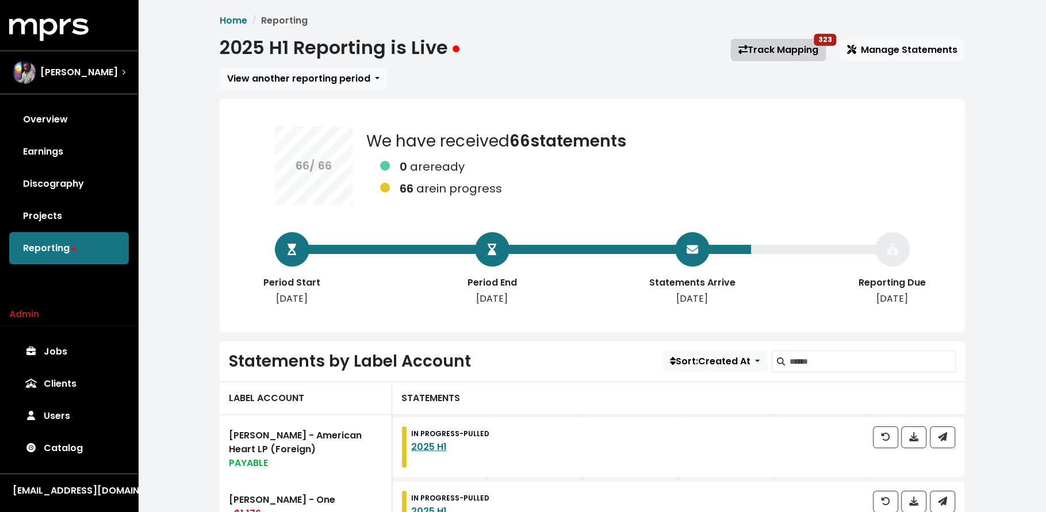
click at [756, 51] on link "Track Mapping 323" at bounding box center [778, 50] width 95 height 22
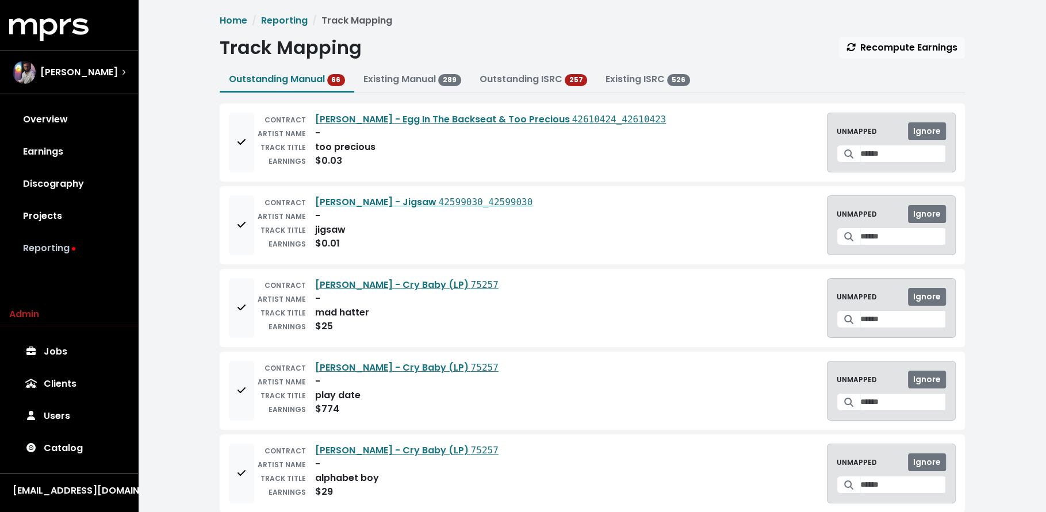
click at [95, 262] on link "Reporting" at bounding box center [69, 248] width 120 height 32
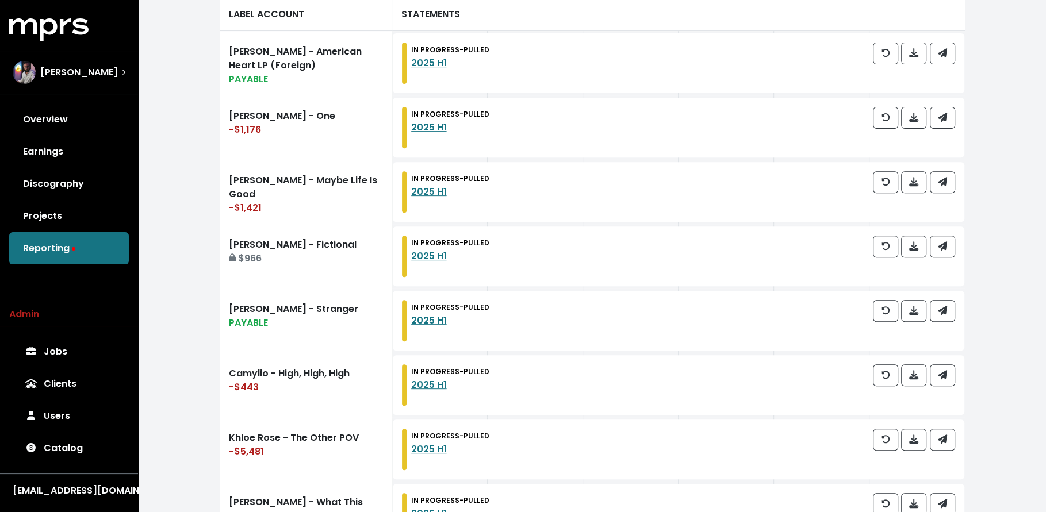
scroll to position [202, 0]
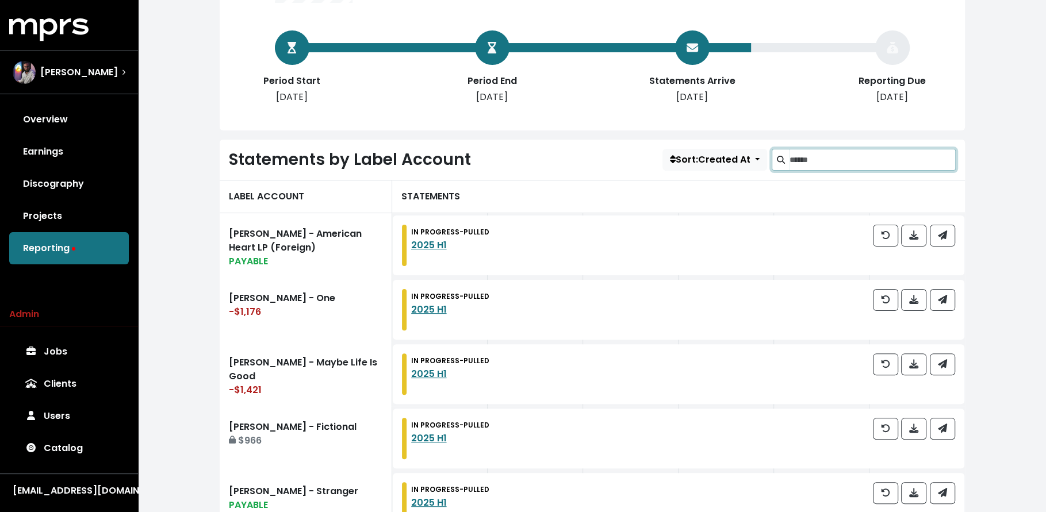
click at [873, 165] on input "Search label accounts" at bounding box center [872, 160] width 166 height 22
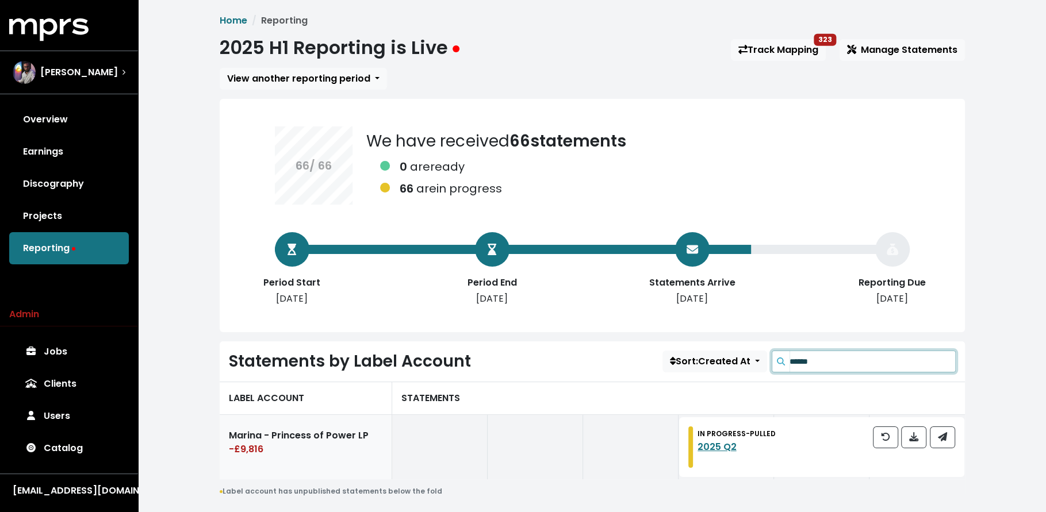
type input "******"
click at [344, 438] on link "Marina - Princess of Power LP -£9,816" at bounding box center [306, 447] width 172 height 64
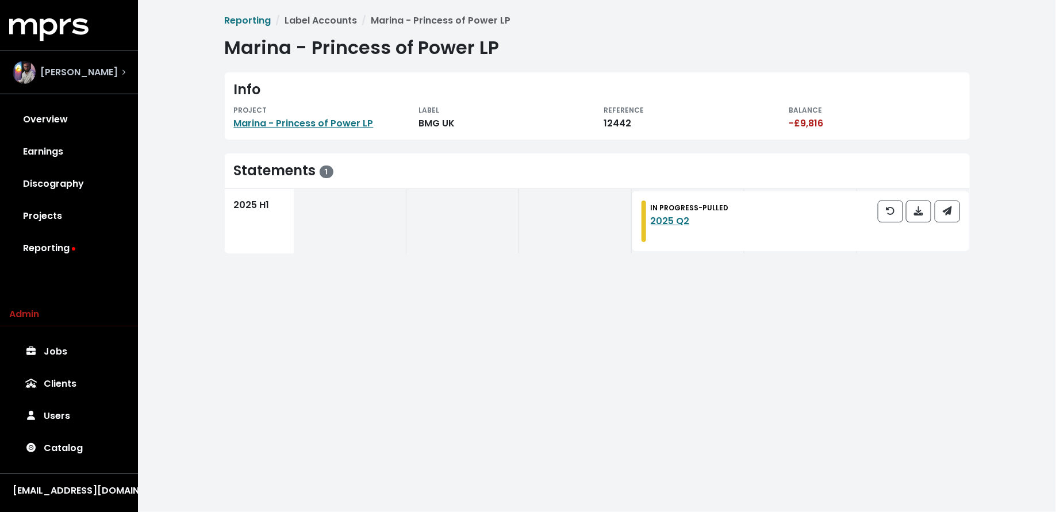
click at [97, 77] on span "Mitch McCarthy" at bounding box center [79, 73] width 78 height 14
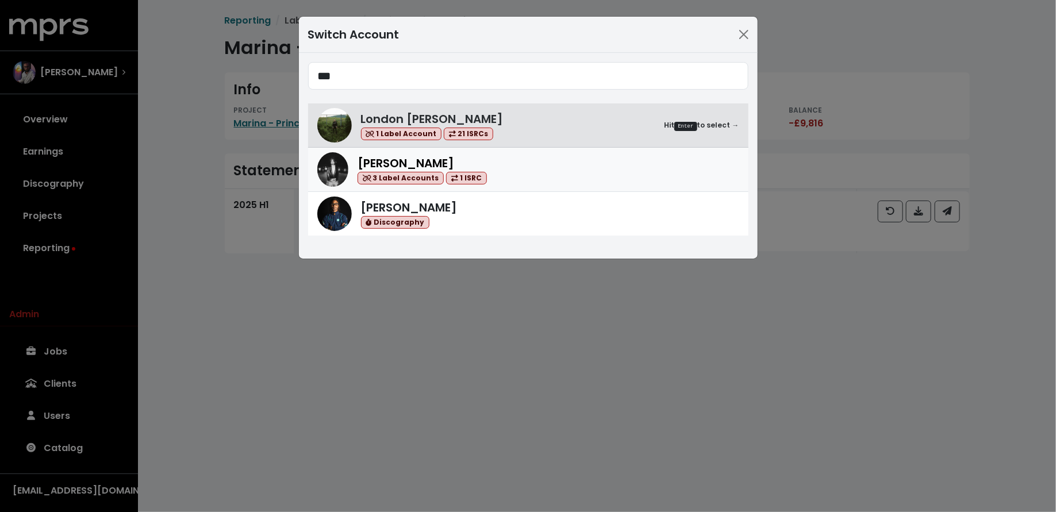
type input "***"
click at [540, 182] on div "Don Mills 3 Label Accounts 1 ISRC" at bounding box center [549, 170] width 382 height 30
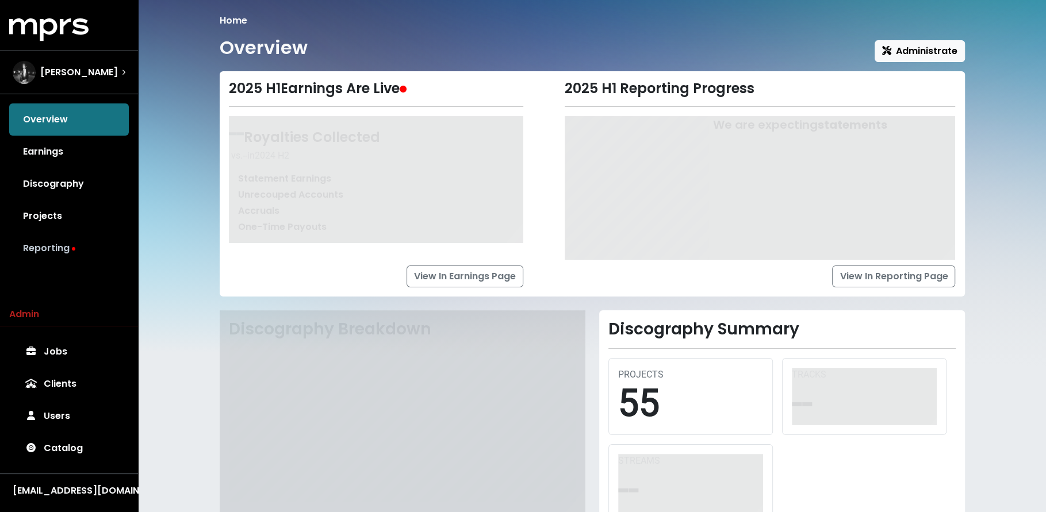
click at [113, 239] on link "Reporting" at bounding box center [69, 248] width 120 height 32
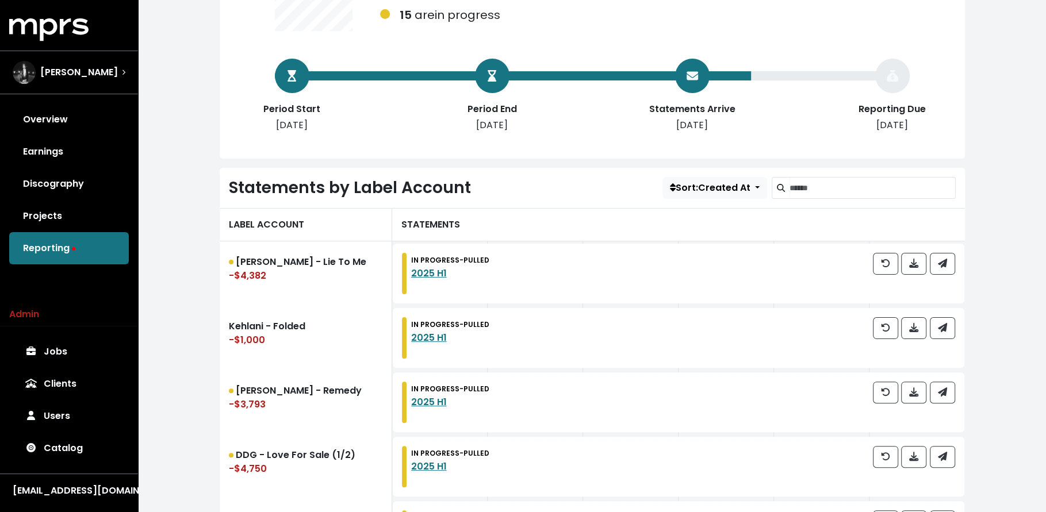
scroll to position [99, 0]
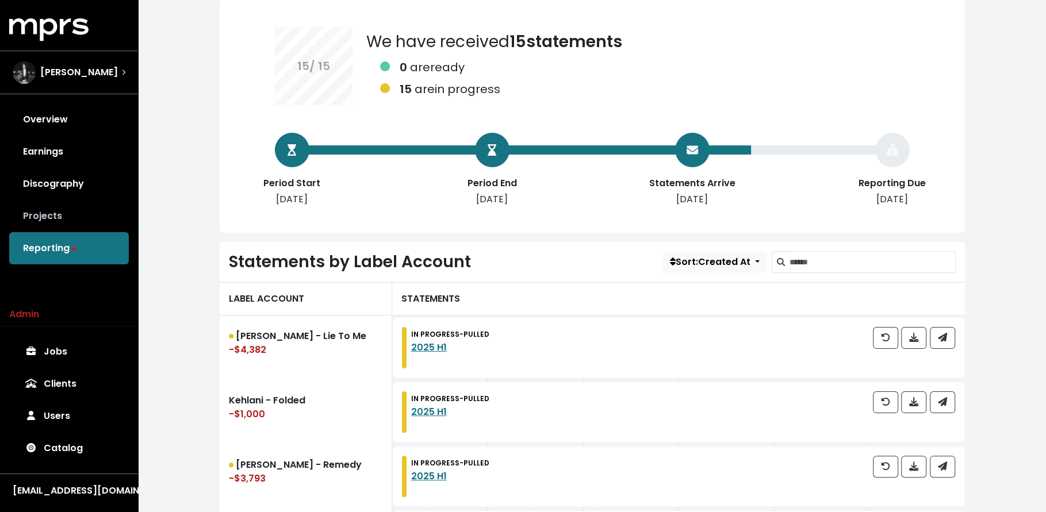
click at [49, 221] on link "Projects" at bounding box center [69, 216] width 120 height 32
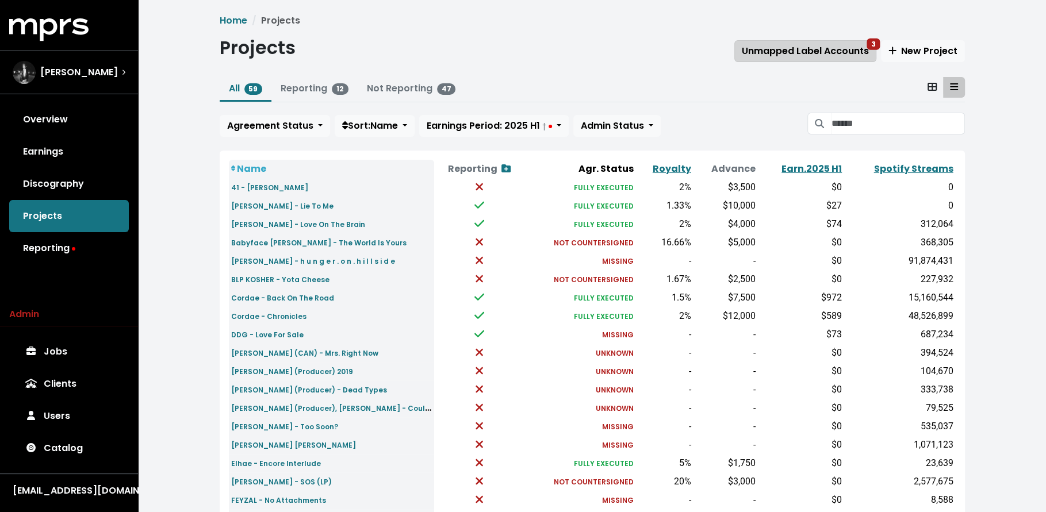
click at [817, 55] on span "Unmapped Label Accounts 3" at bounding box center [804, 50] width 127 height 13
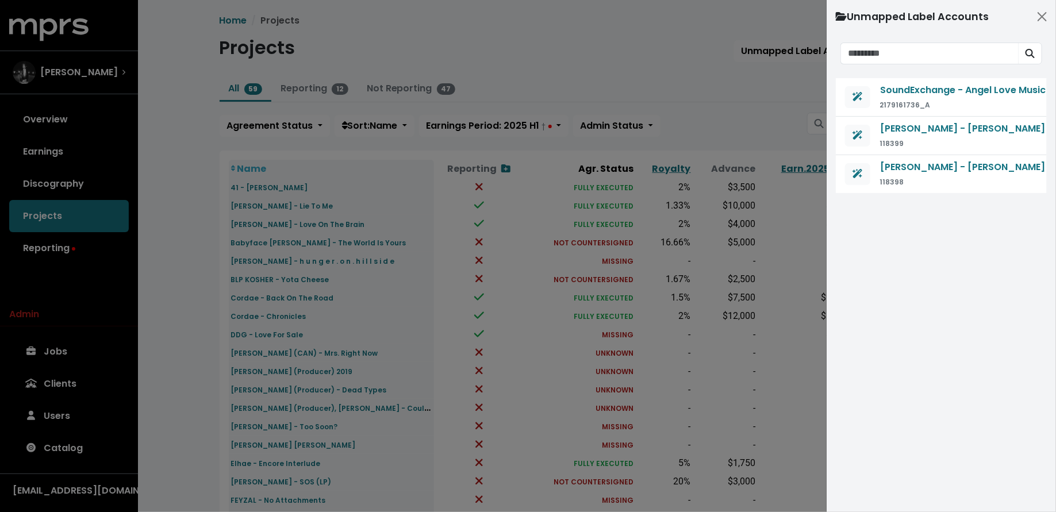
click at [775, 132] on div at bounding box center [528, 256] width 1056 height 512
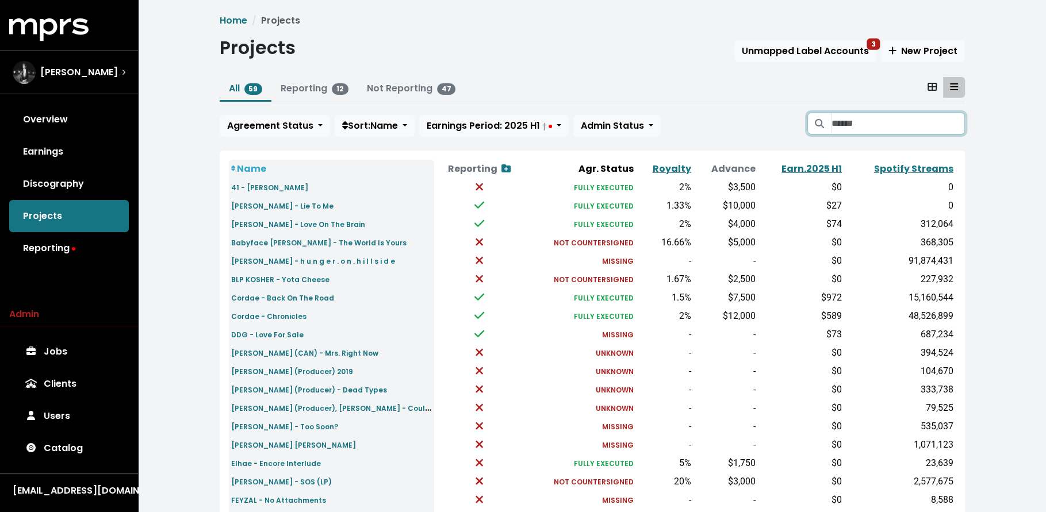
click at [857, 116] on input "Search projects" at bounding box center [897, 124] width 133 height 22
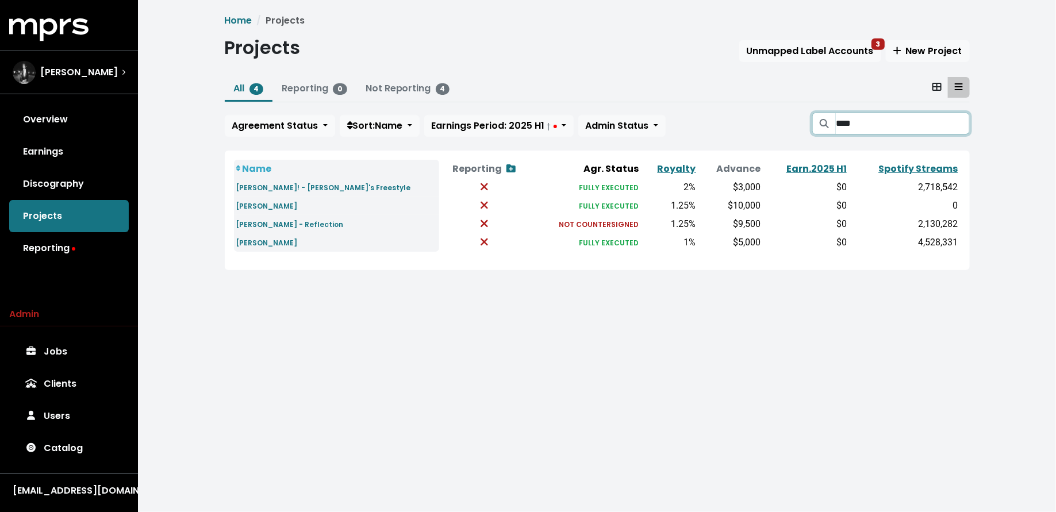
type input "****"
click at [68, 130] on link "Overview" at bounding box center [69, 119] width 120 height 32
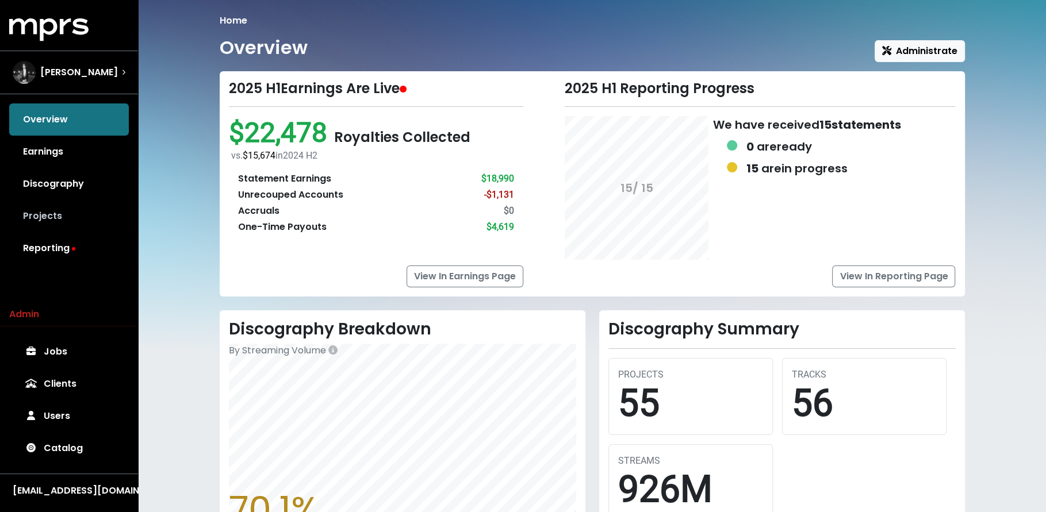
click at [73, 209] on link "Projects" at bounding box center [69, 216] width 120 height 32
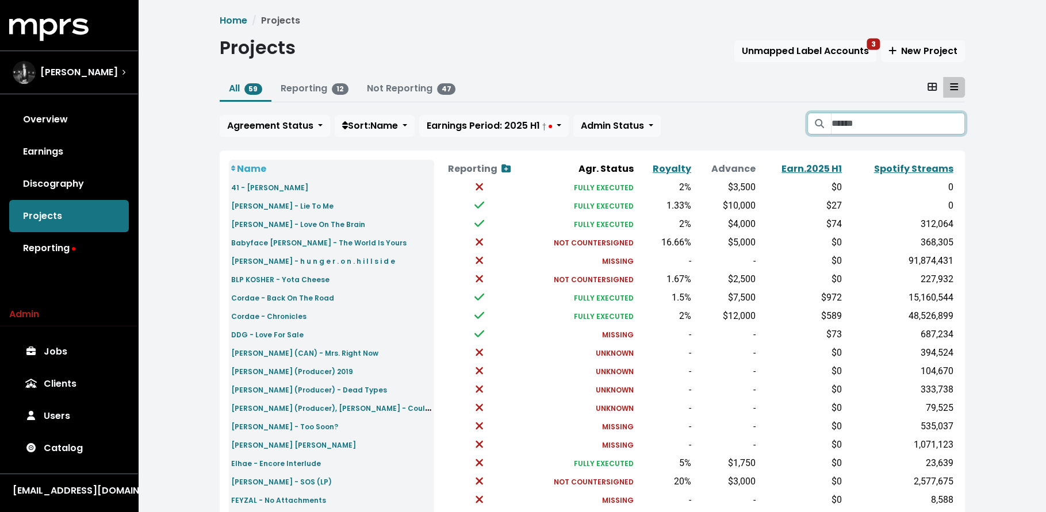
click at [882, 121] on input "Search projects" at bounding box center [897, 124] width 133 height 22
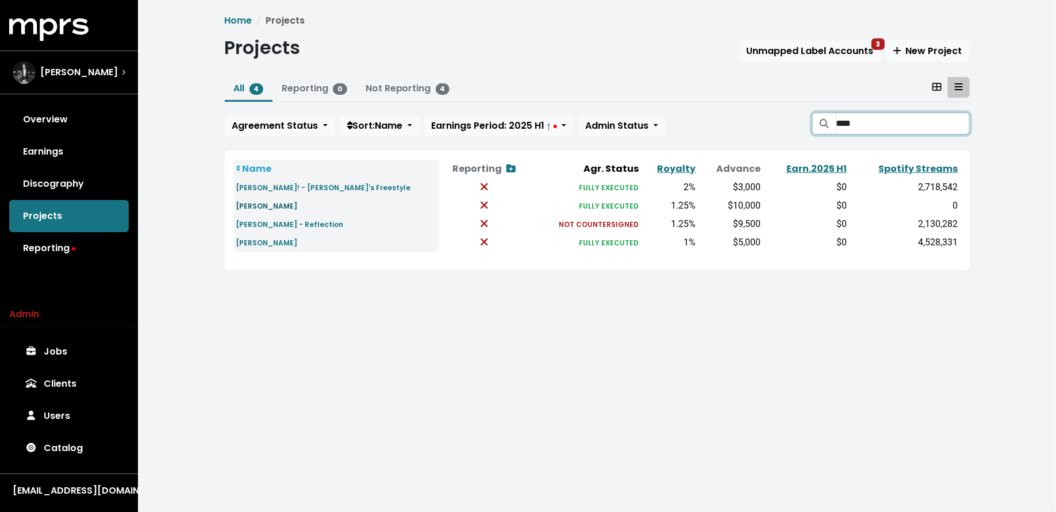
type input "****"
click at [249, 207] on small "Russ - Golden" at bounding box center [267, 206] width 62 height 10
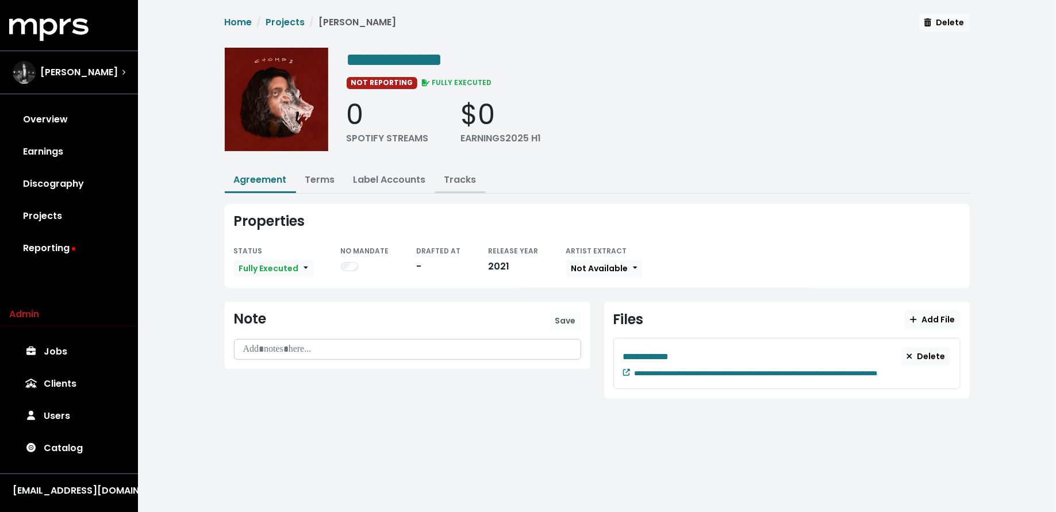
click at [451, 182] on link "Tracks" at bounding box center [460, 179] width 32 height 13
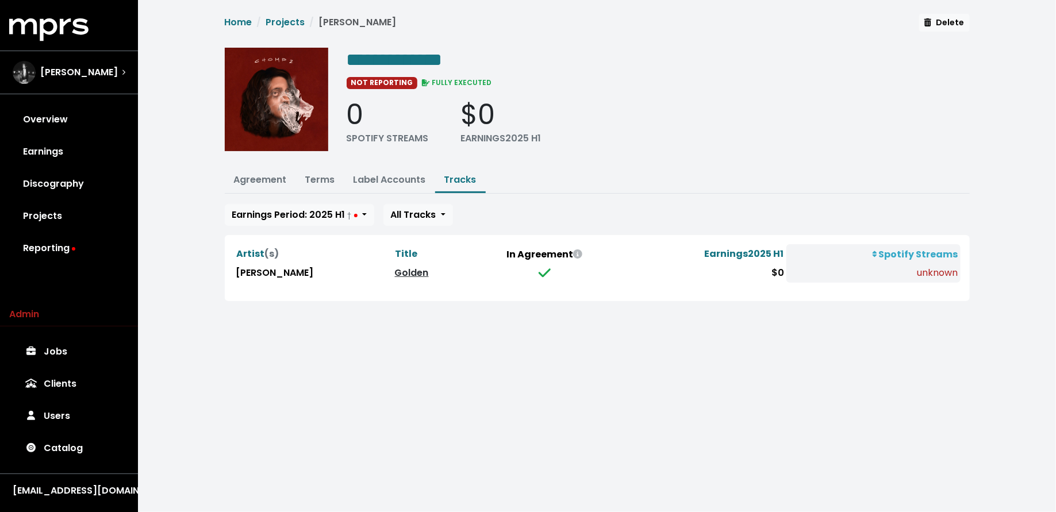
click at [395, 270] on link "Golden" at bounding box center [412, 272] width 34 height 13
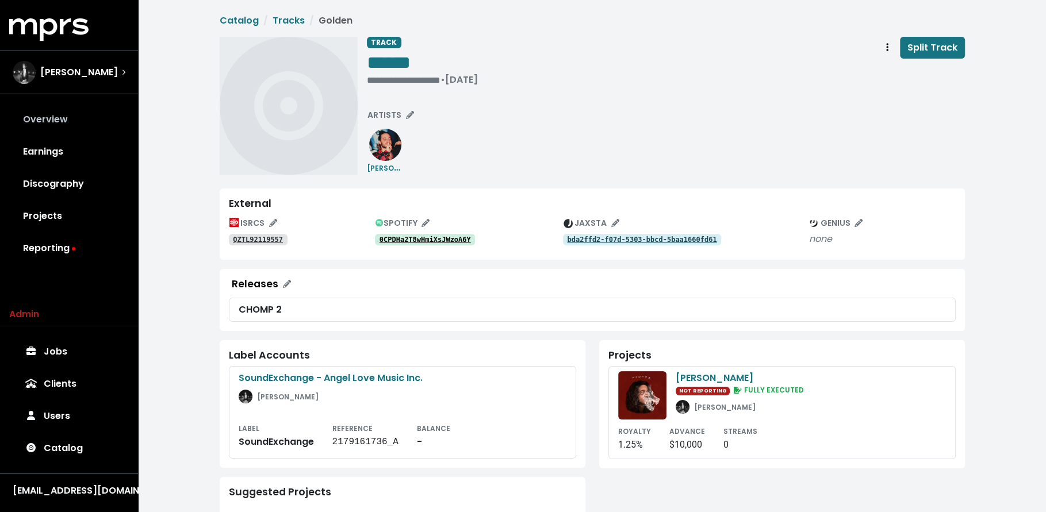
click at [36, 110] on link "Overview" at bounding box center [69, 119] width 120 height 32
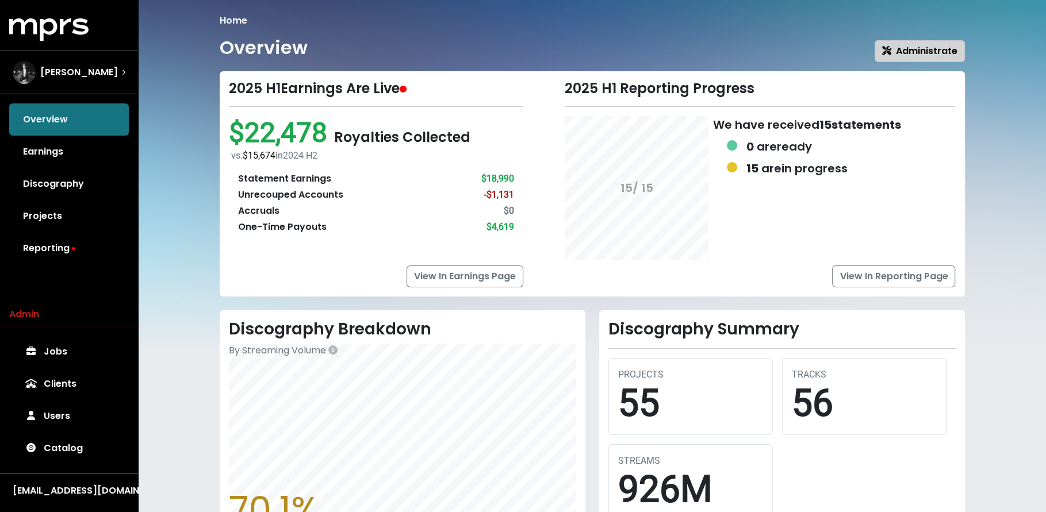
click at [914, 47] on span "Administrate" at bounding box center [919, 50] width 75 height 13
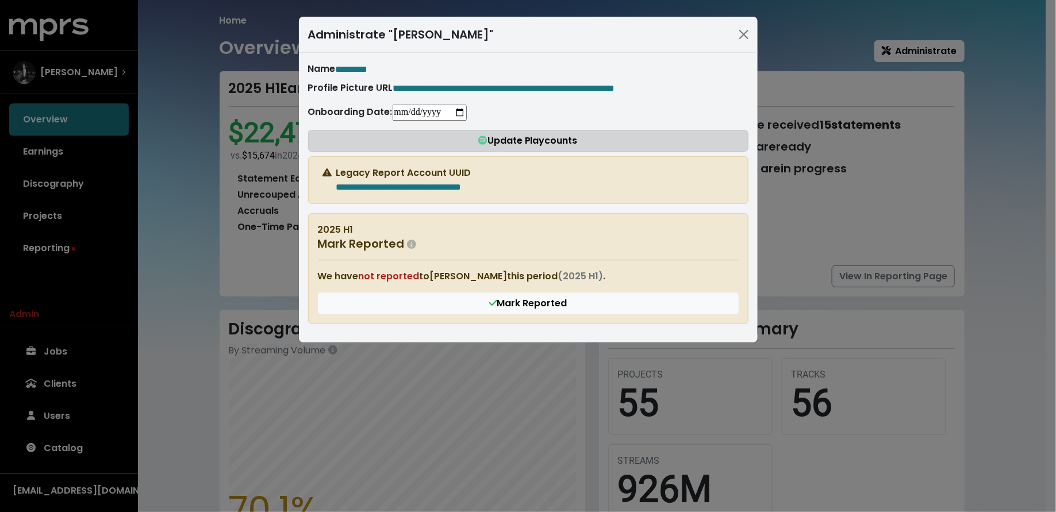
click at [513, 137] on span "Update Playcounts" at bounding box center [527, 140] width 99 height 13
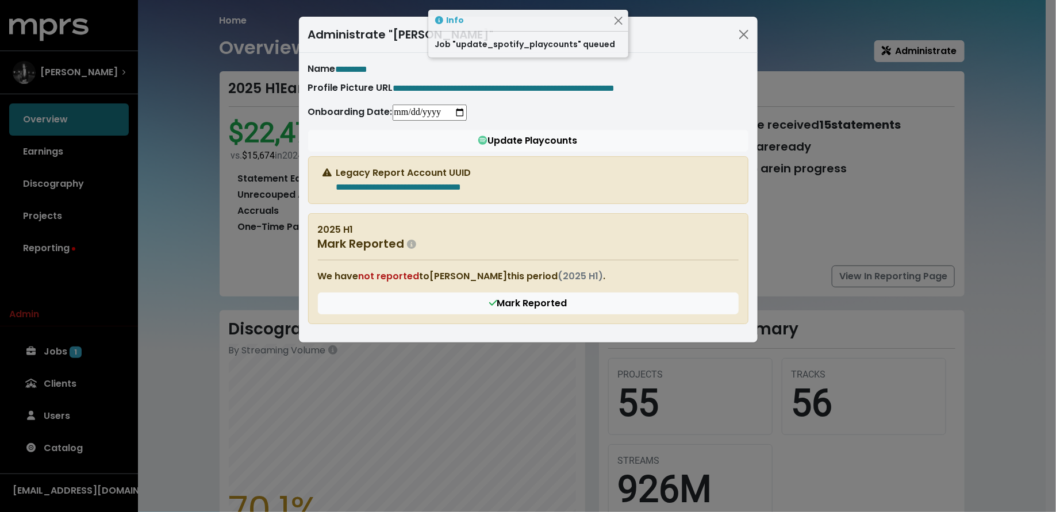
click at [126, 250] on div "**********" at bounding box center [528, 256] width 1056 height 512
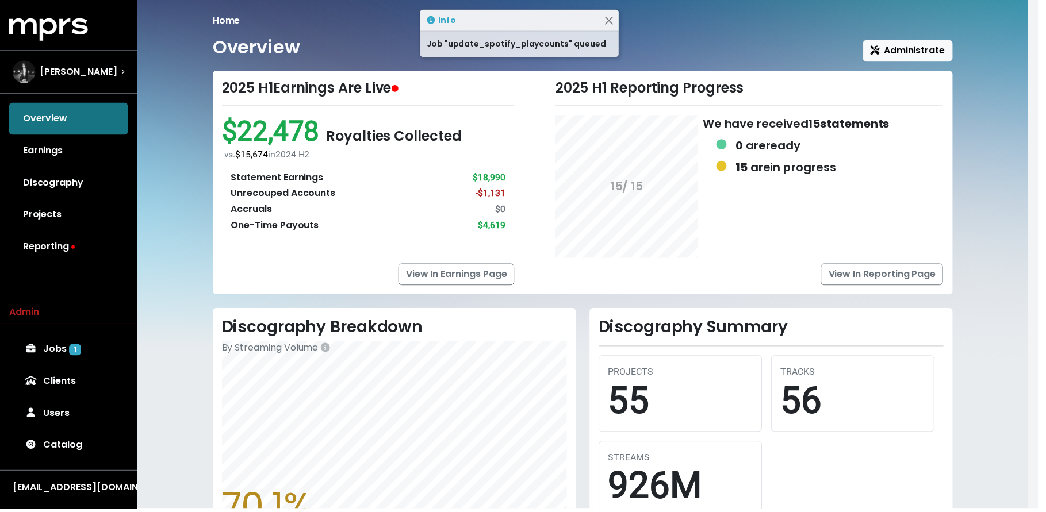
click at [82, 245] on link "Reporting" at bounding box center [69, 248] width 120 height 32
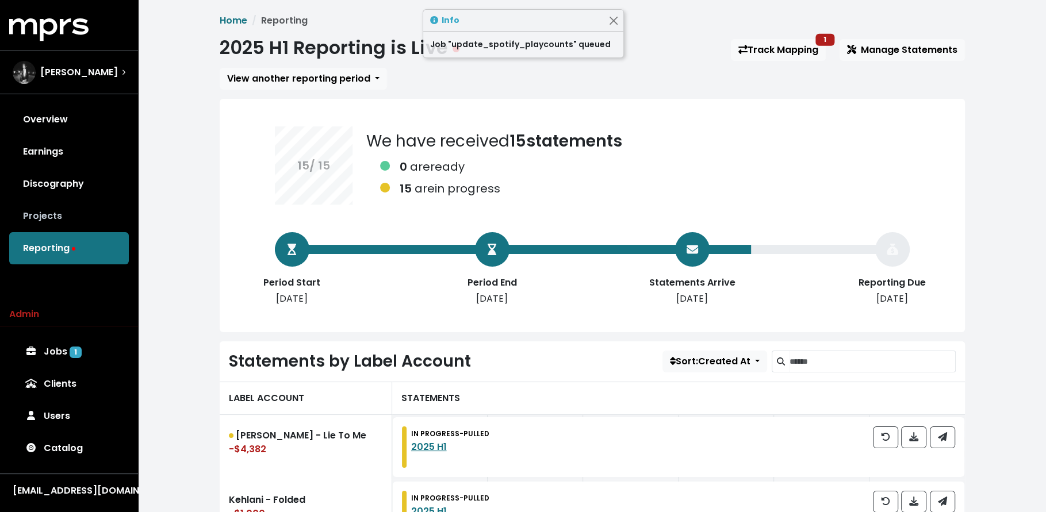
click at [65, 213] on link "Projects" at bounding box center [69, 216] width 120 height 32
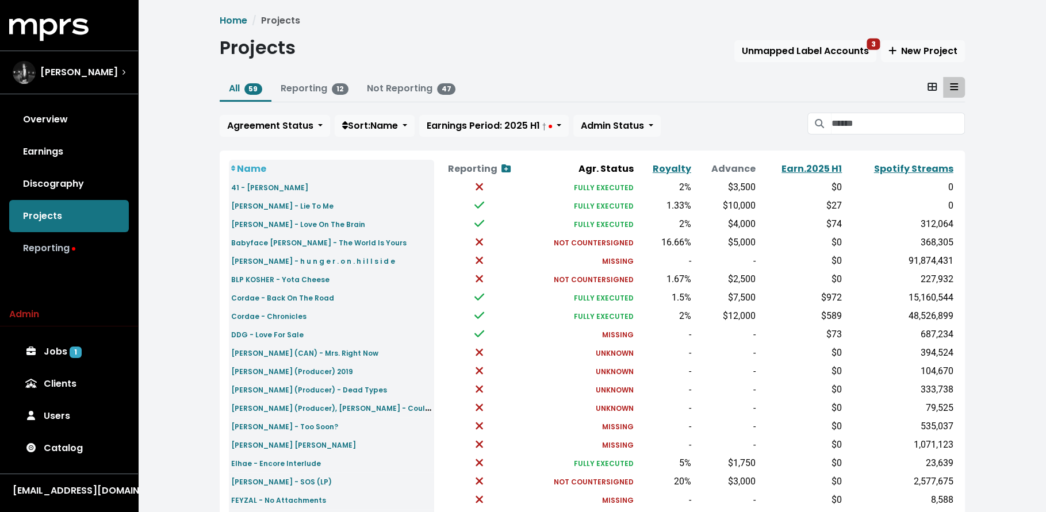
click at [87, 247] on link "Reporting" at bounding box center [69, 248] width 120 height 32
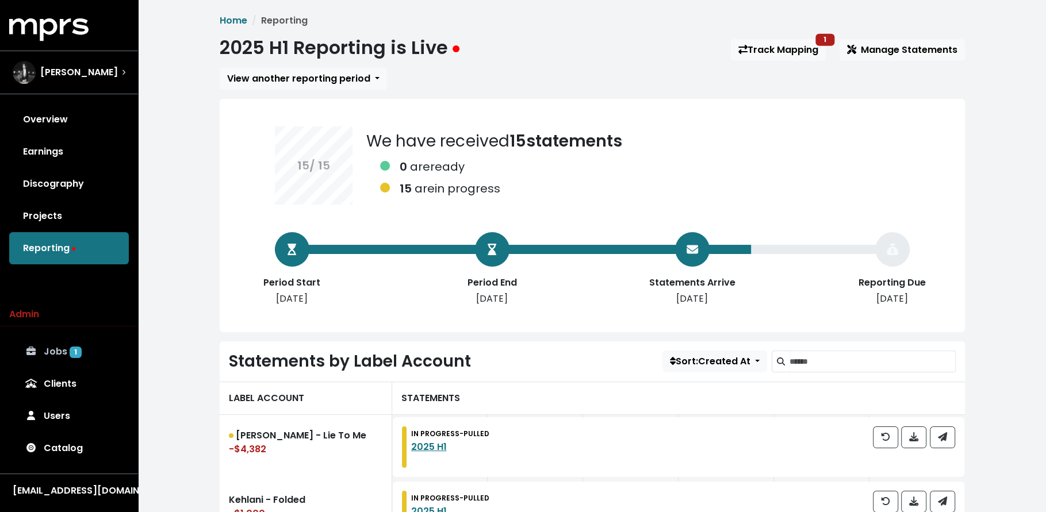
click at [60, 355] on link "Jobs 1" at bounding box center [69, 352] width 120 height 32
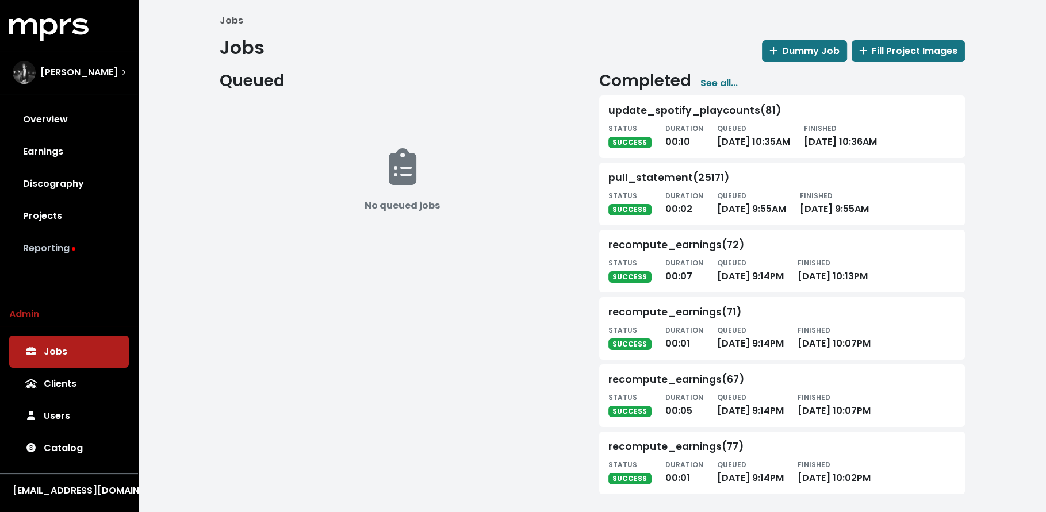
click at [57, 256] on link "Reporting" at bounding box center [69, 248] width 120 height 32
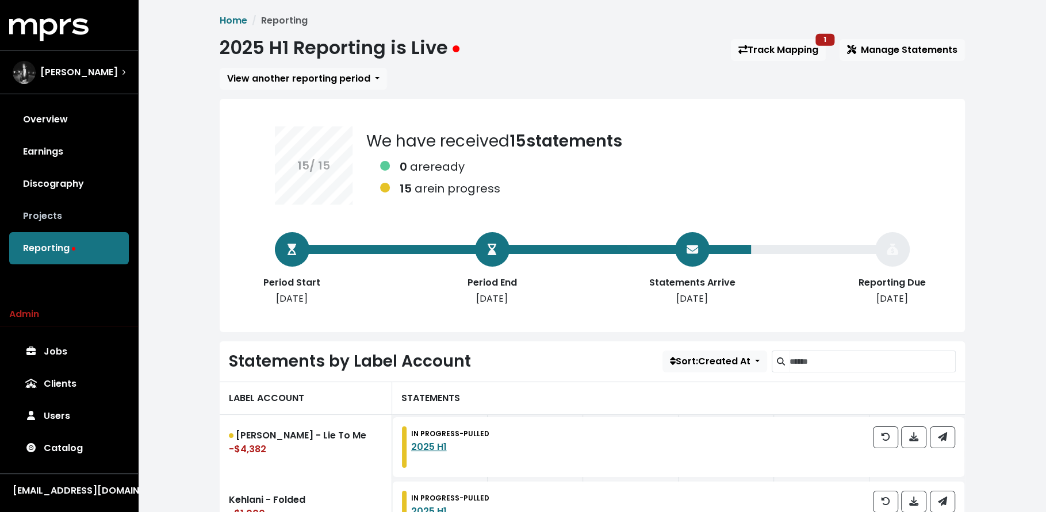
click at [62, 209] on link "Projects" at bounding box center [69, 216] width 120 height 32
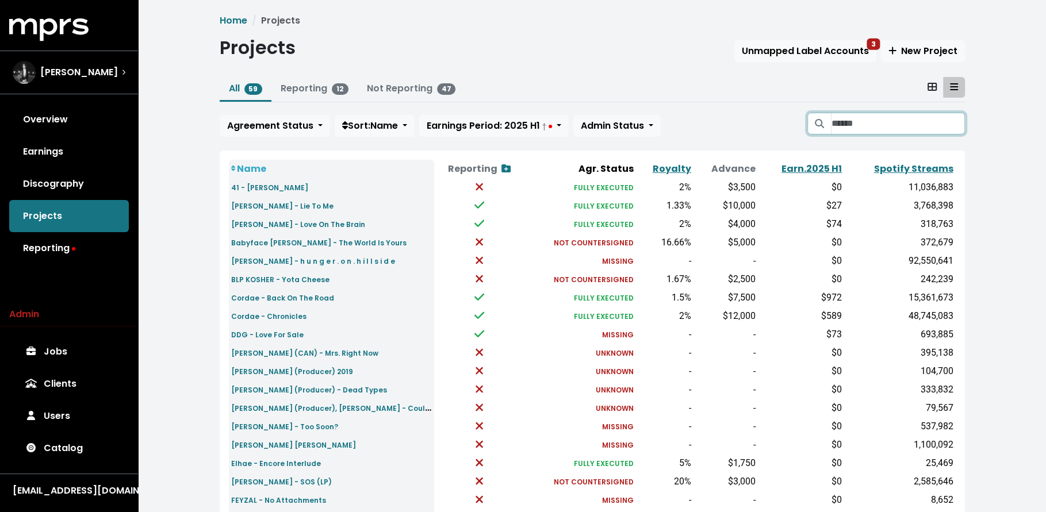
click at [852, 115] on input "Search projects" at bounding box center [897, 124] width 133 height 22
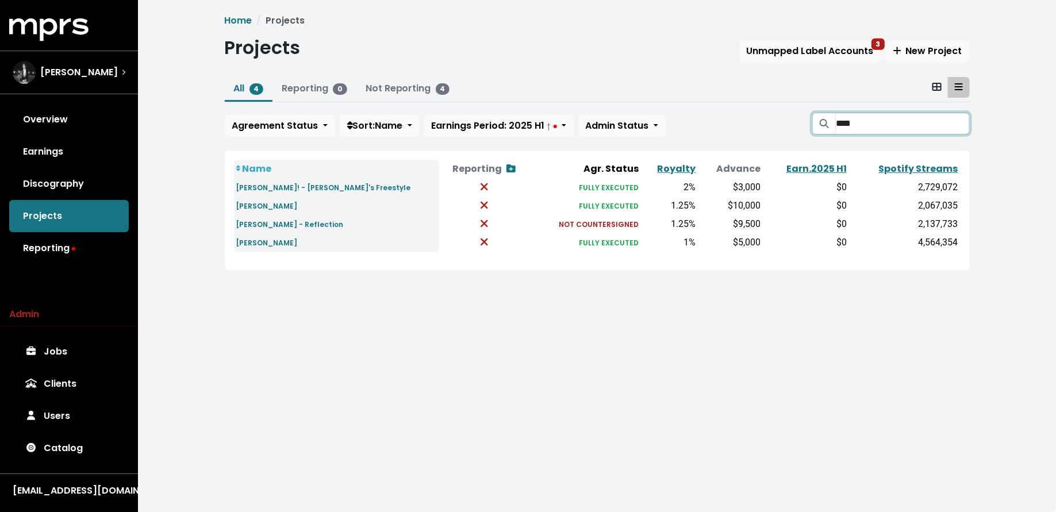
type input "****"
click at [67, 244] on link "Reporting" at bounding box center [69, 248] width 120 height 32
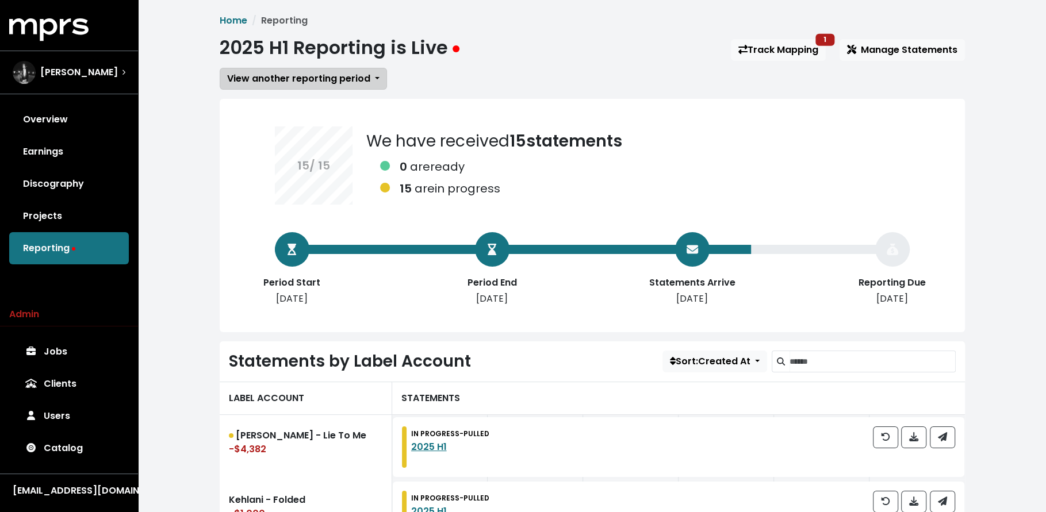
click at [285, 79] on span "View another reporting period" at bounding box center [298, 78] width 143 height 13
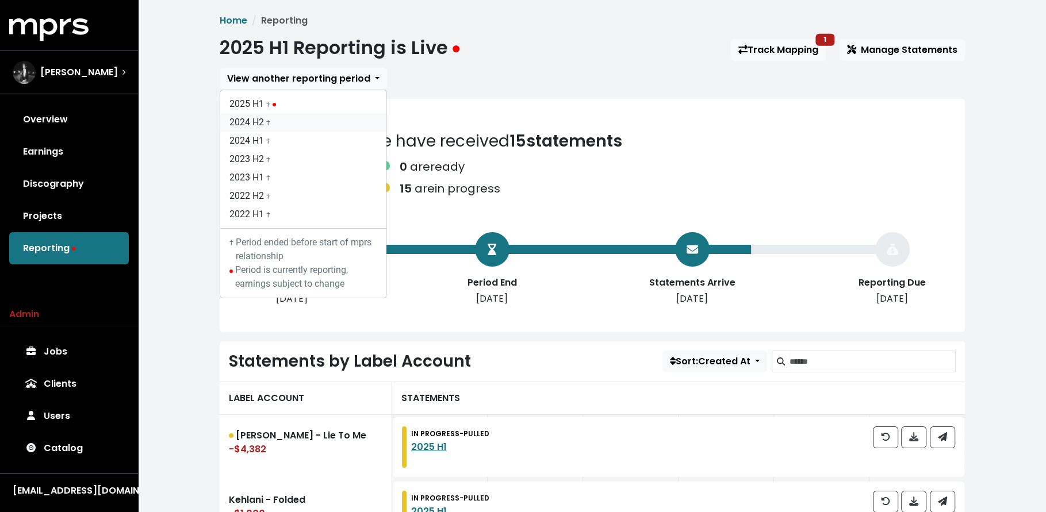
click at [286, 120] on link "2024 H2 †" at bounding box center [303, 122] width 166 height 18
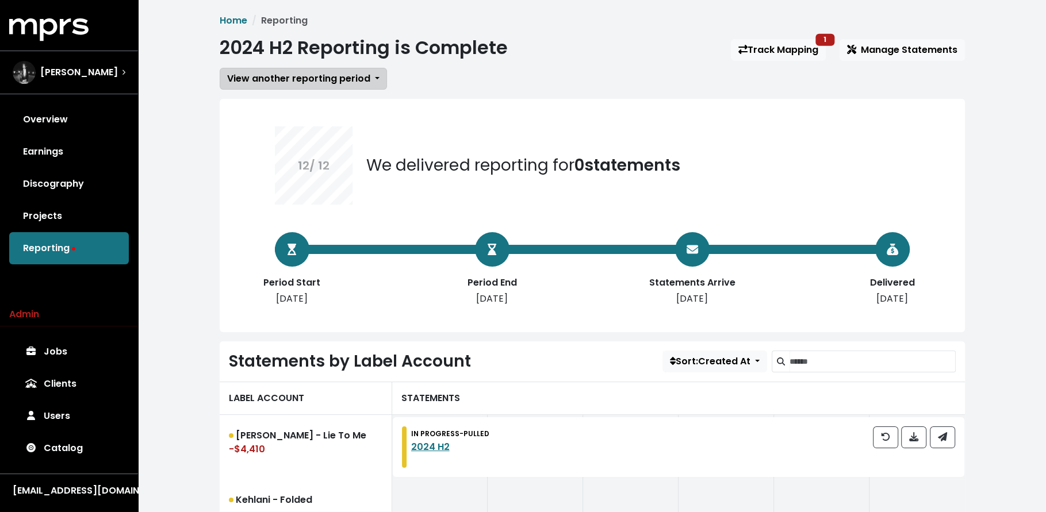
click at [278, 80] on span "View another reporting period" at bounding box center [298, 78] width 143 height 13
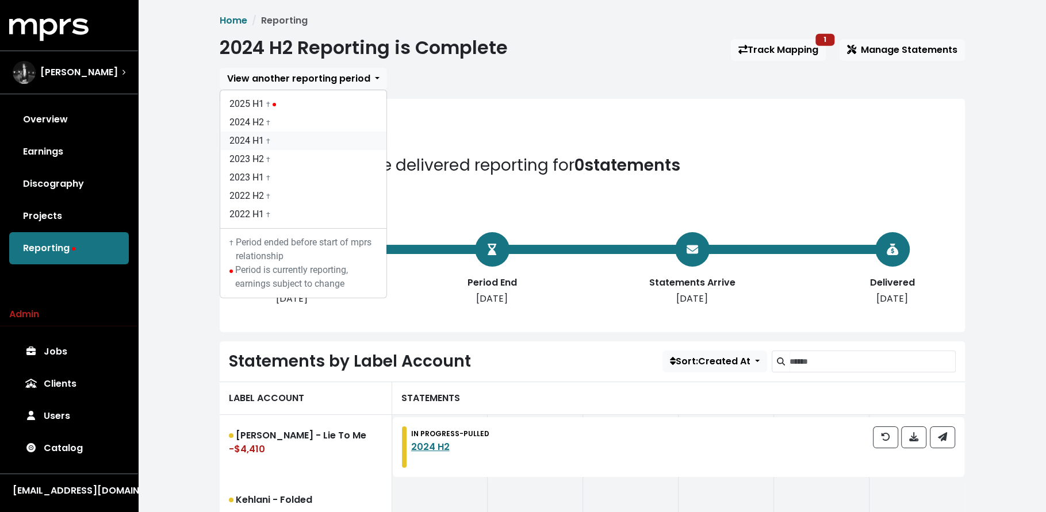
click at [280, 146] on link "2024 H1 †" at bounding box center [303, 141] width 166 height 18
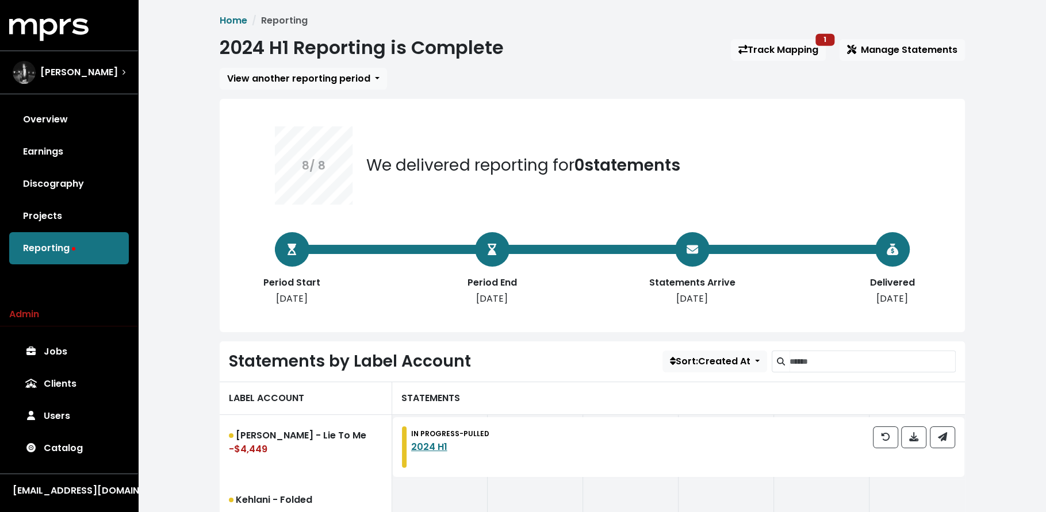
click at [275, 77] on span "View another reporting period" at bounding box center [298, 78] width 143 height 13
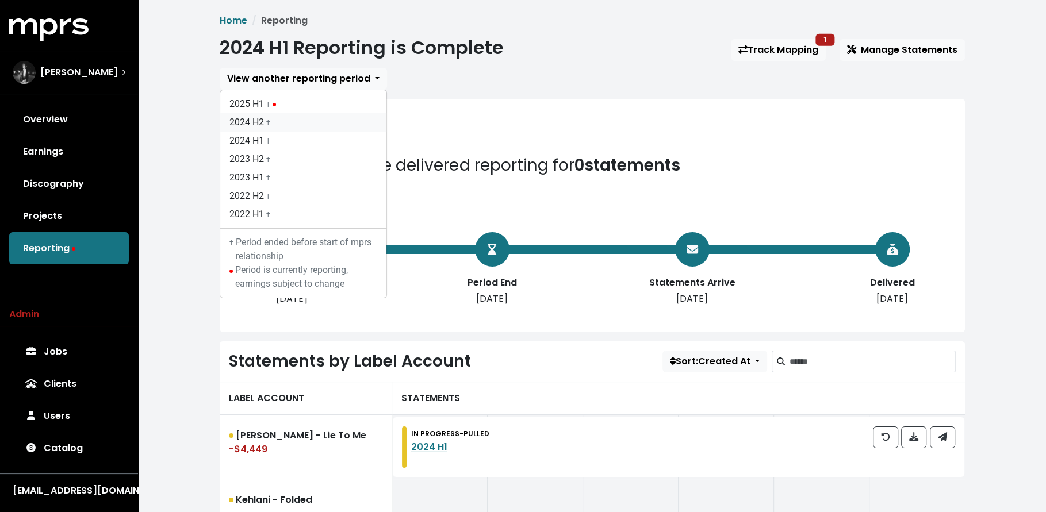
click at [279, 118] on link "2024 H2 †" at bounding box center [303, 122] width 166 height 18
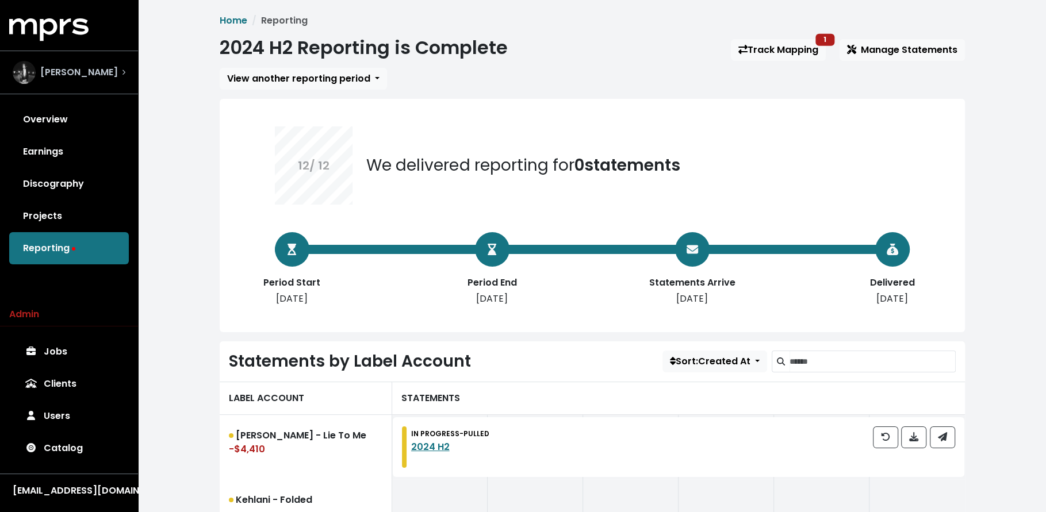
click at [55, 72] on span "Don Mills" at bounding box center [79, 73] width 78 height 14
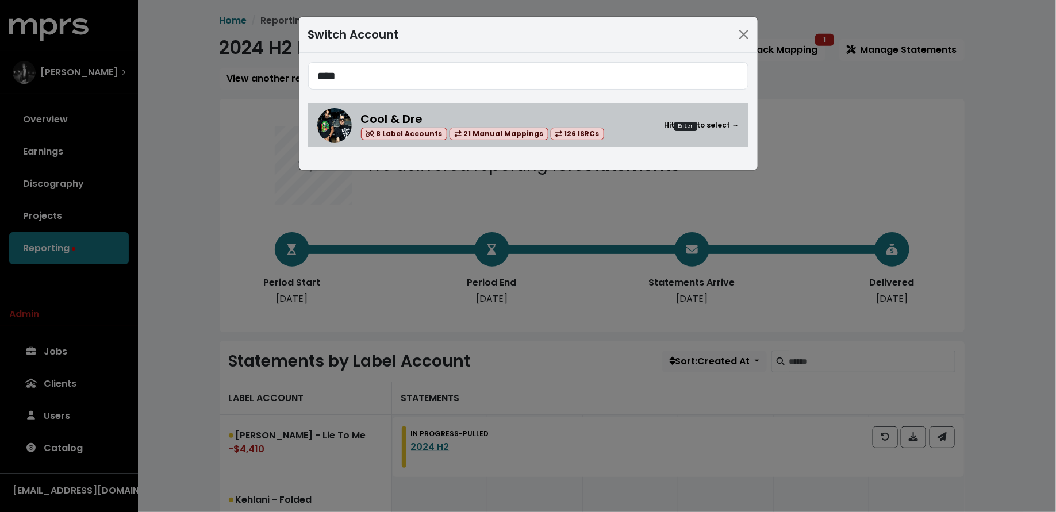
type input "****"
click at [450, 117] on div "Cool & Dre 8 Label Accounts 21 Manual Mappings 126 ISRCs" at bounding box center [483, 125] width 244 height 30
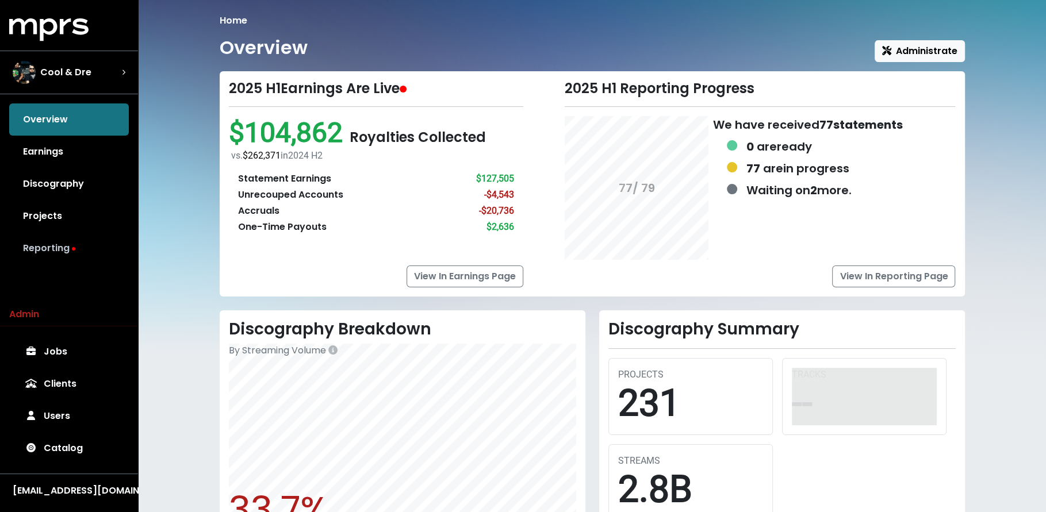
click at [63, 248] on link "Reporting" at bounding box center [69, 248] width 120 height 32
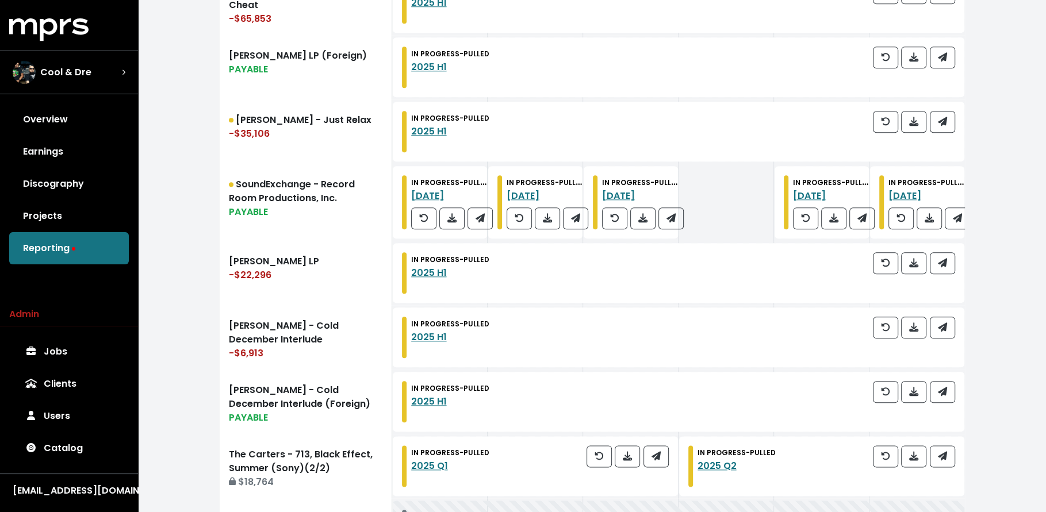
scroll to position [1347, 0]
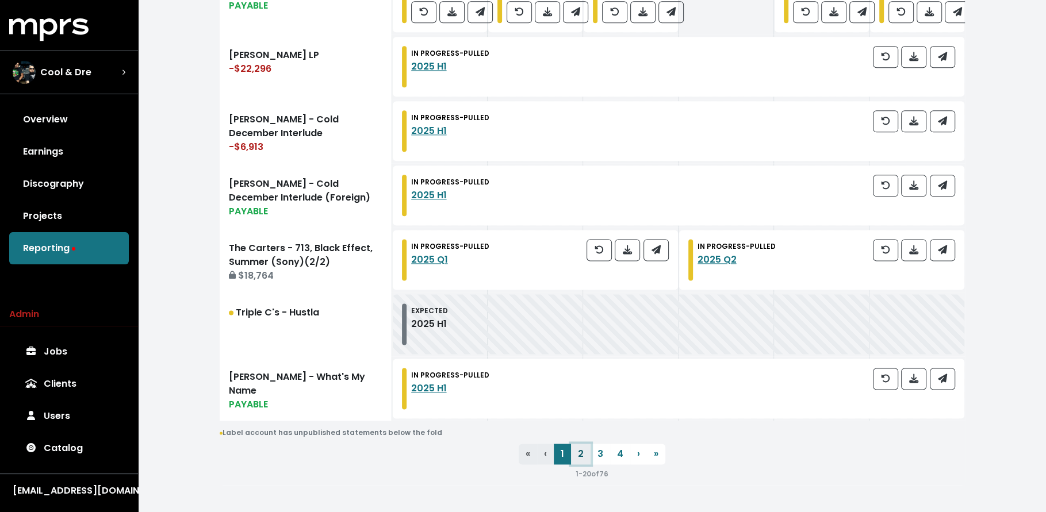
click at [579, 444] on link "2" at bounding box center [581, 454] width 20 height 21
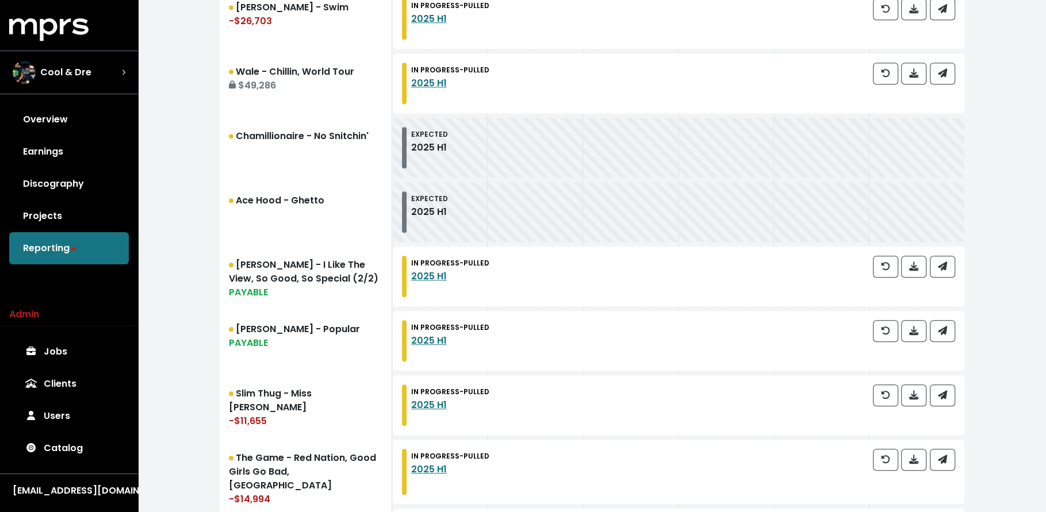
scroll to position [702, 0]
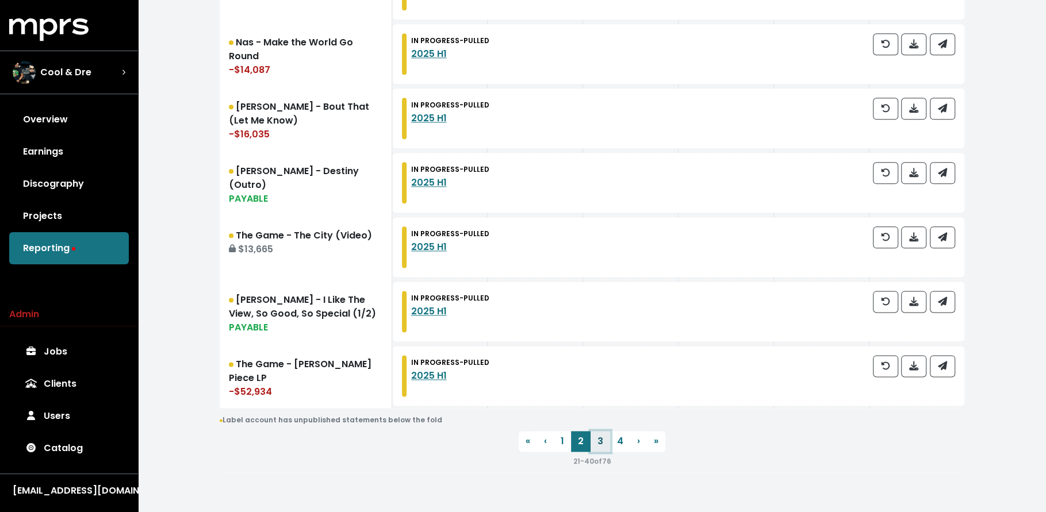
click at [600, 440] on link "3" at bounding box center [600, 441] width 20 height 21
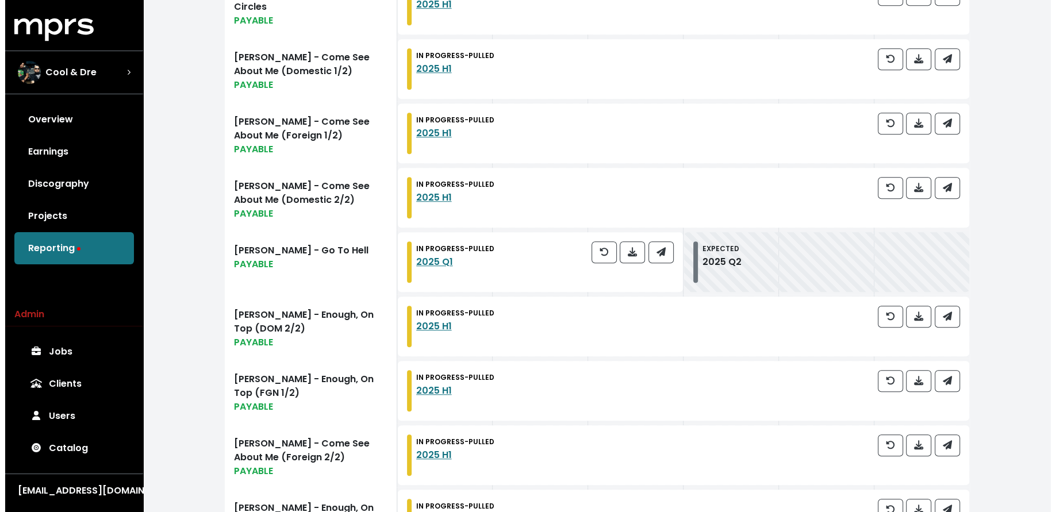
scroll to position [795, 0]
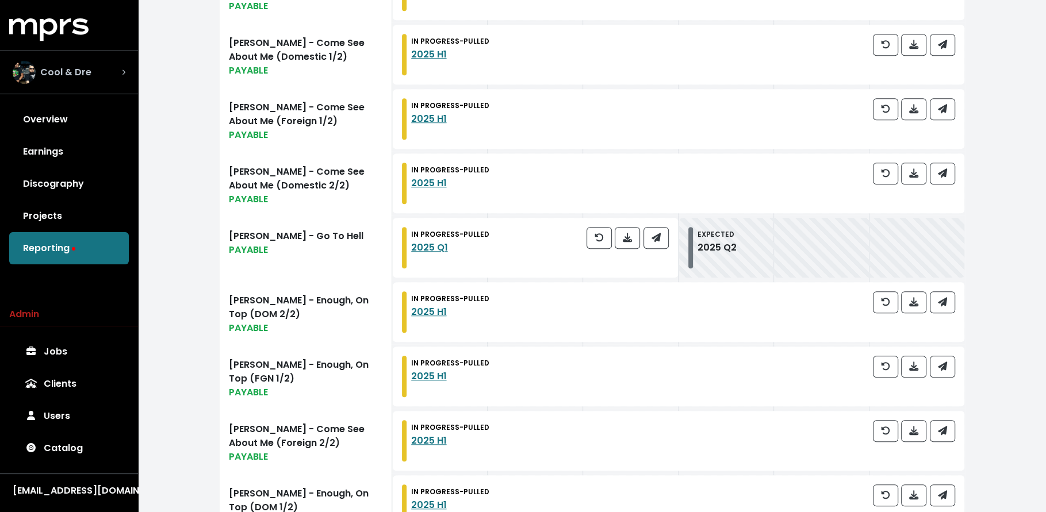
click at [106, 81] on div "Cool & Dre" at bounding box center [69, 72] width 113 height 23
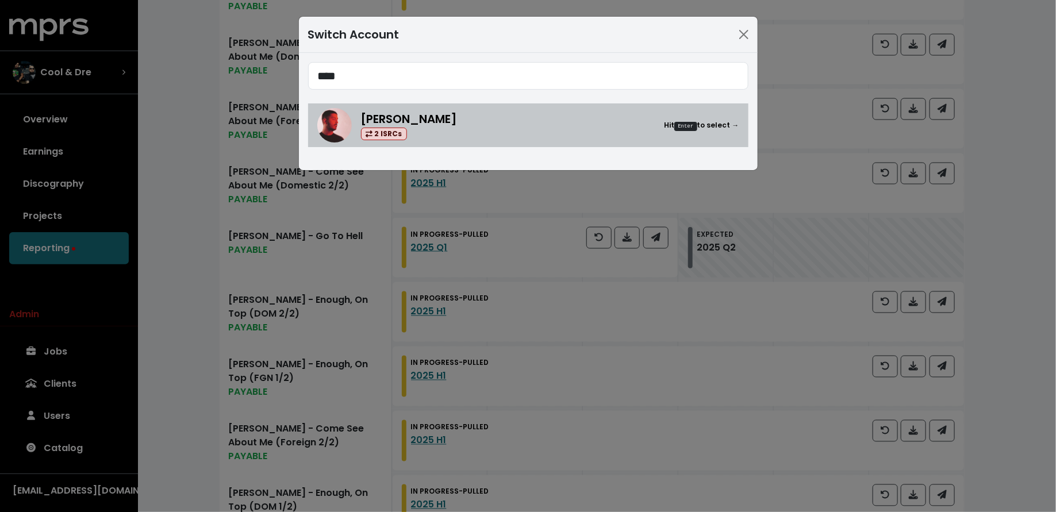
type input "****"
click at [458, 121] on div "Rami Dawod 2 ISRCs Hit Enter to select →" at bounding box center [550, 125] width 378 height 30
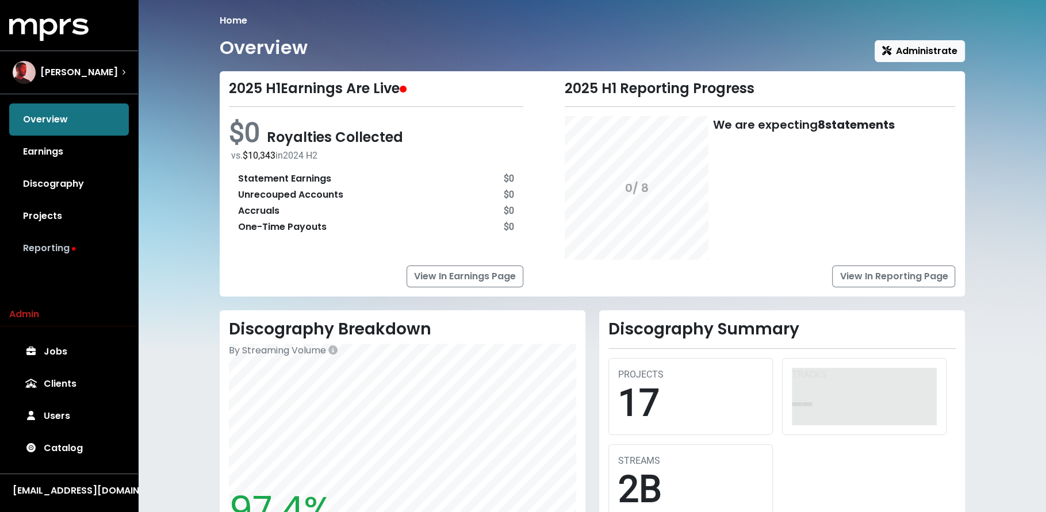
click at [60, 244] on link "Reporting" at bounding box center [69, 248] width 120 height 32
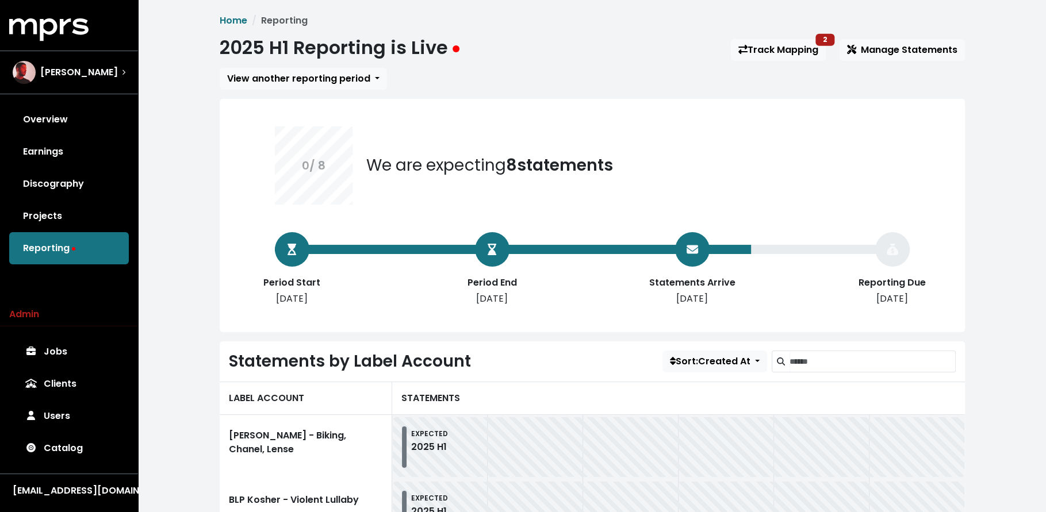
click at [908, 64] on div "Home Reporting 2025 H1 Reporting is Live Track Mapping 2 Manage Statements View…" at bounding box center [592, 513] width 759 height 999
click at [908, 56] on span "Manage Statements" at bounding box center [902, 49] width 110 height 13
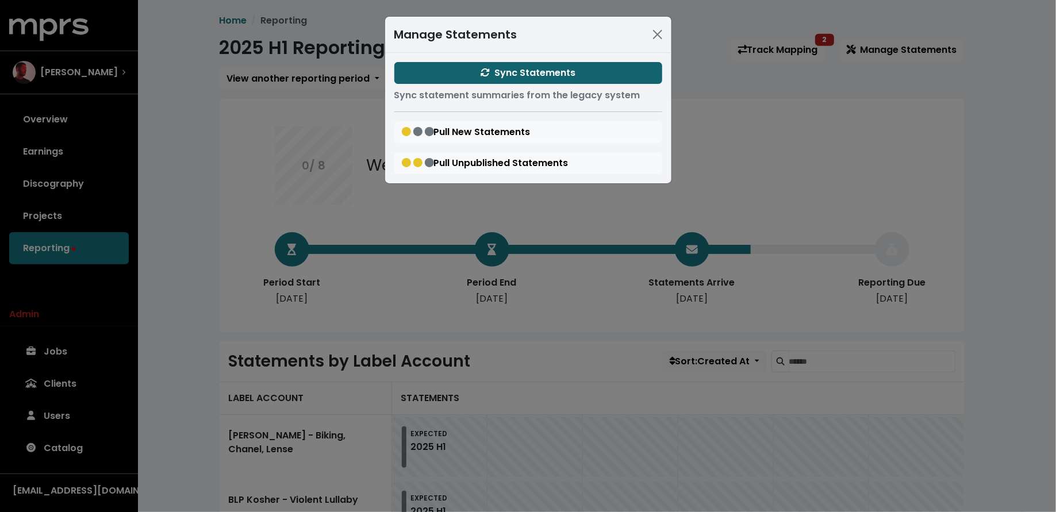
click at [585, 78] on button "Sync Statements" at bounding box center [528, 73] width 268 height 22
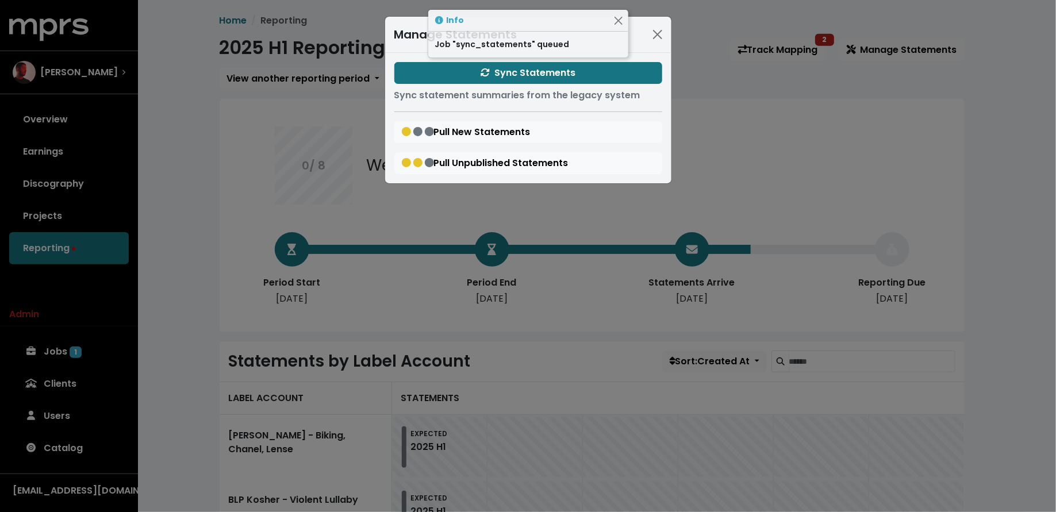
click at [125, 326] on div "Manage Statements Sync Statements Sync statement summaries from the legacy syst…" at bounding box center [528, 256] width 1056 height 512
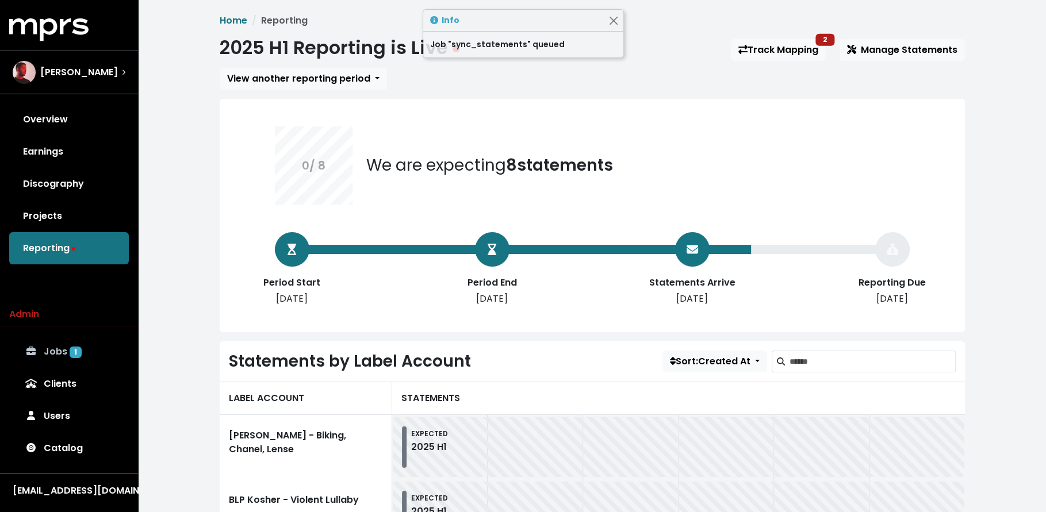
click at [81, 343] on link "Jobs 1" at bounding box center [69, 352] width 120 height 32
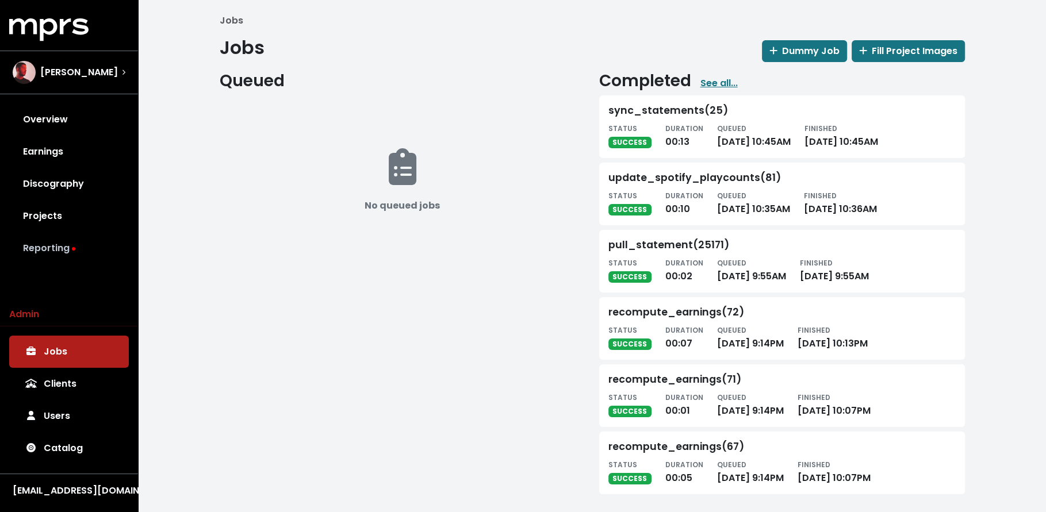
click at [105, 233] on link "Reporting" at bounding box center [69, 248] width 120 height 32
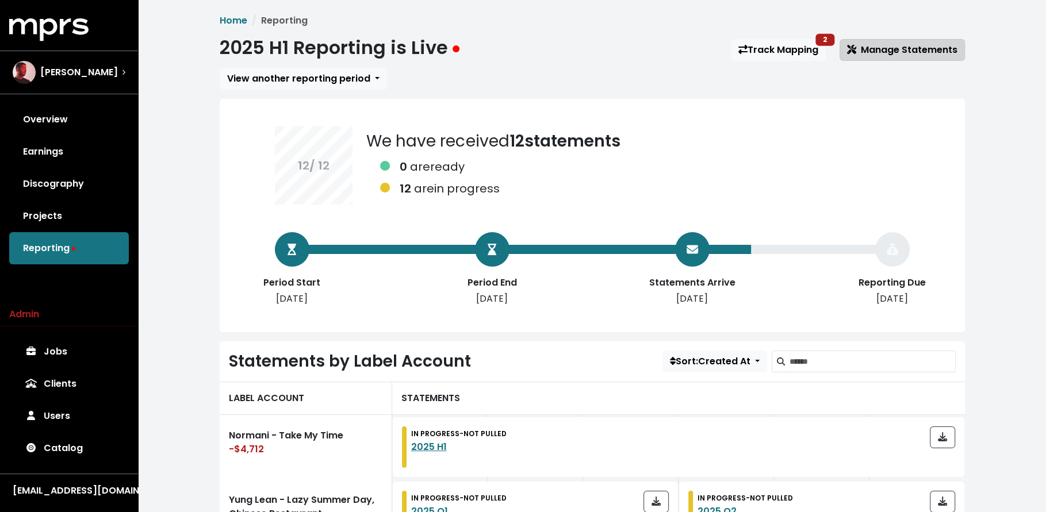
click at [870, 41] on button "Manage Statements" at bounding box center [901, 50] width 125 height 22
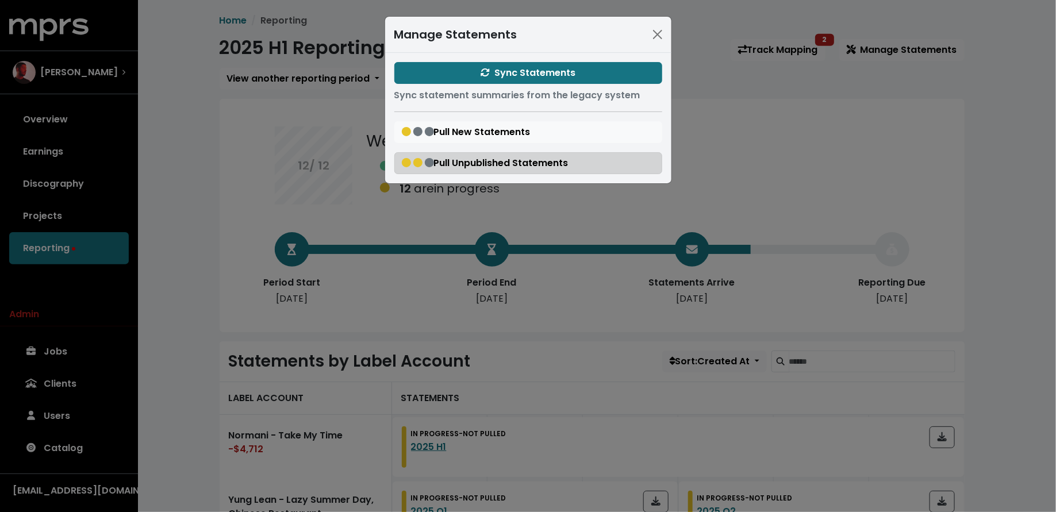
click at [460, 157] on span "Pull Unpublished Statements" at bounding box center [485, 162] width 167 height 13
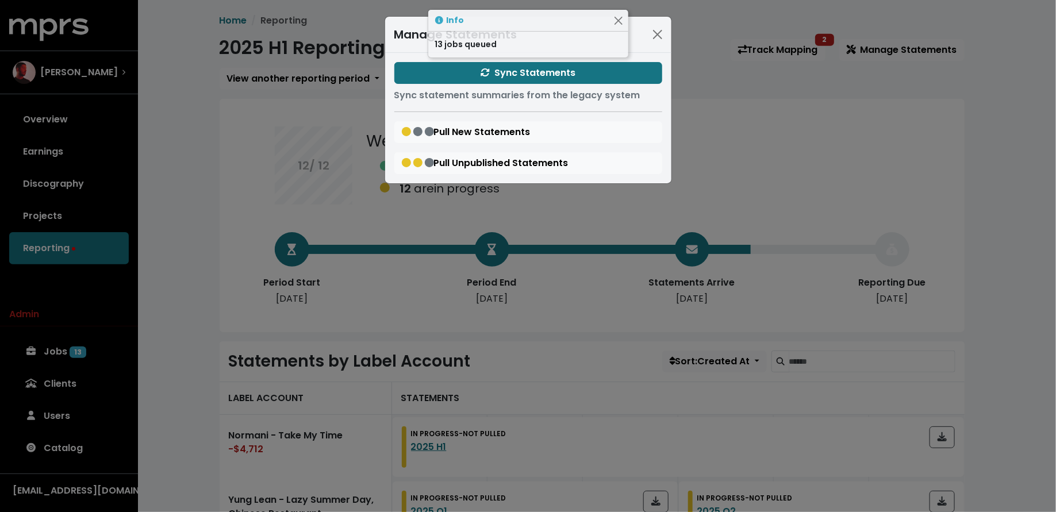
click at [229, 260] on div "Manage Statements Sync Statements Sync statement summaries from the legacy syst…" at bounding box center [528, 256] width 1056 height 512
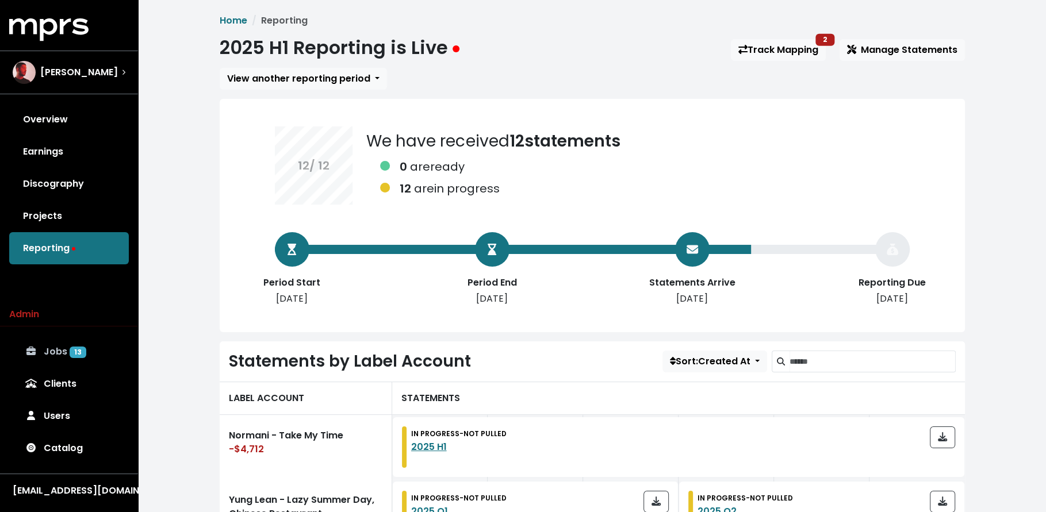
click at [112, 353] on link "Jobs 13" at bounding box center [69, 352] width 120 height 32
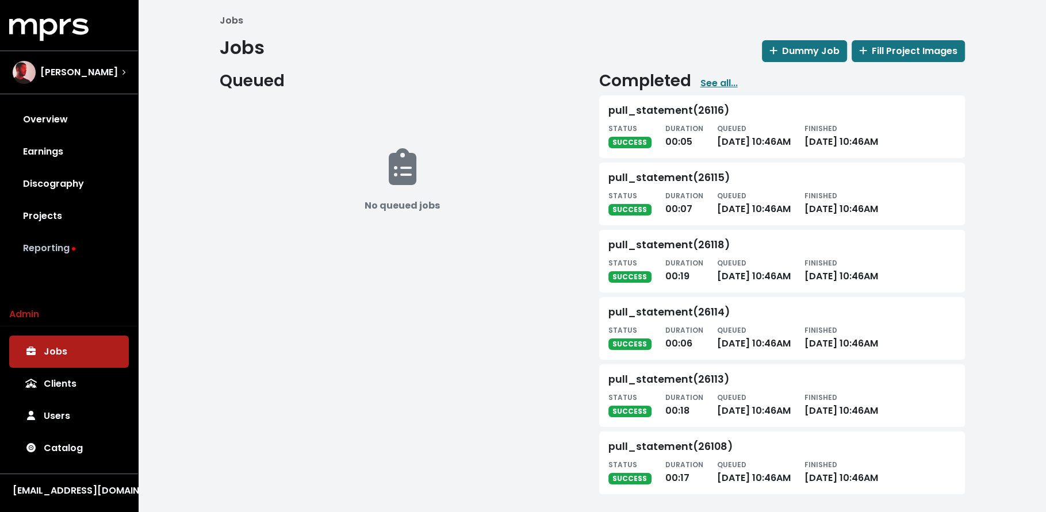
click at [70, 255] on link "Reporting" at bounding box center [69, 248] width 120 height 32
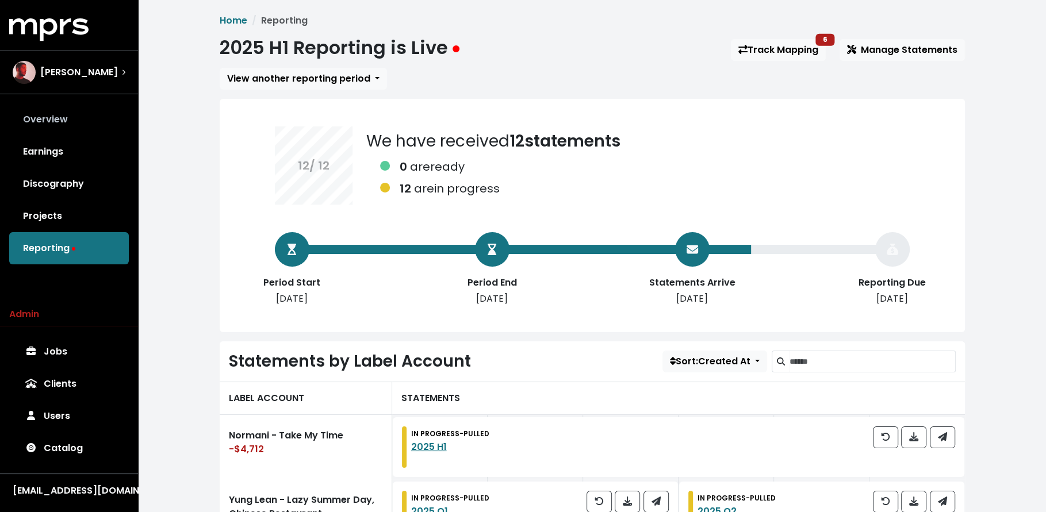
click at [79, 112] on link "Overview" at bounding box center [69, 119] width 120 height 32
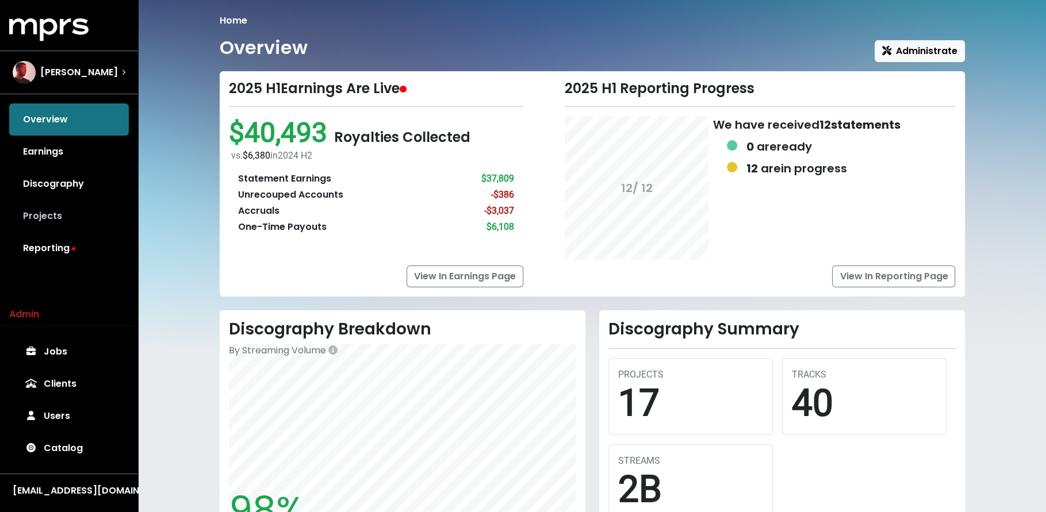
click at [72, 221] on link "Projects" at bounding box center [69, 216] width 120 height 32
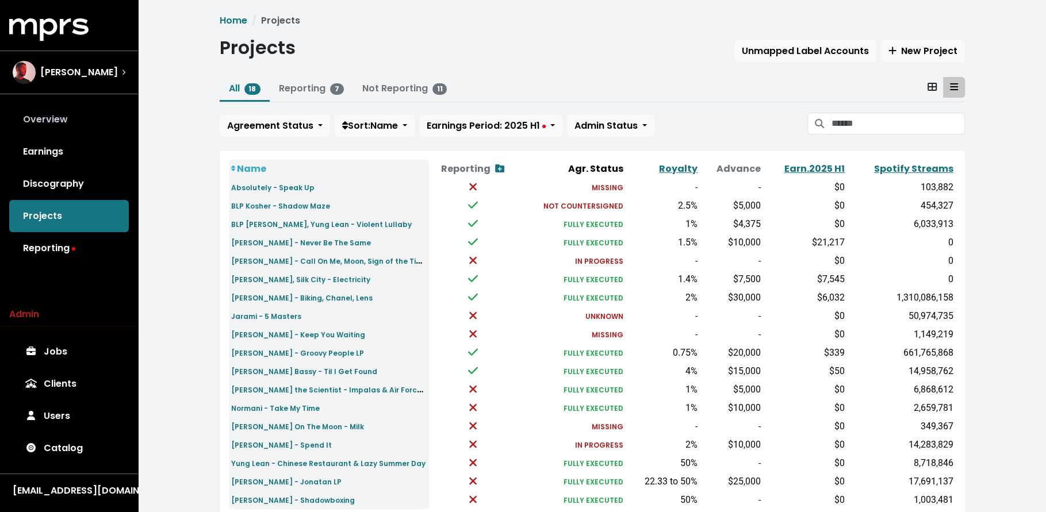
click at [76, 122] on link "Overview" at bounding box center [69, 119] width 120 height 32
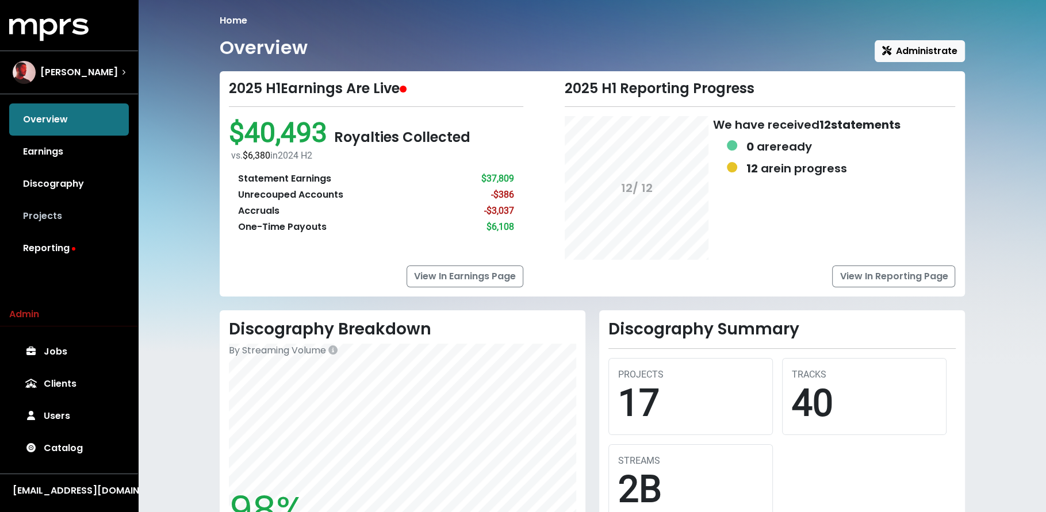
click at [66, 219] on link "Projects" at bounding box center [69, 216] width 120 height 32
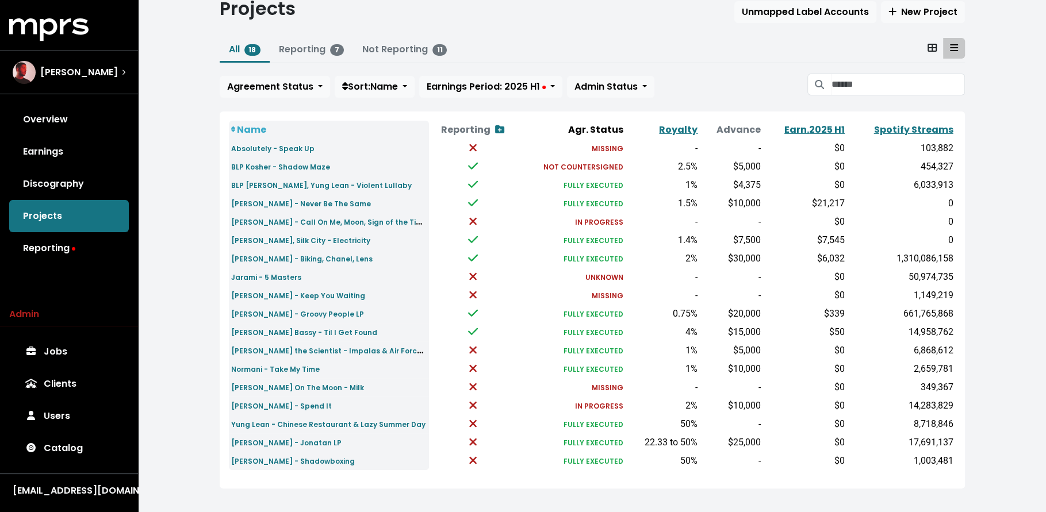
scroll to position [46, 0]
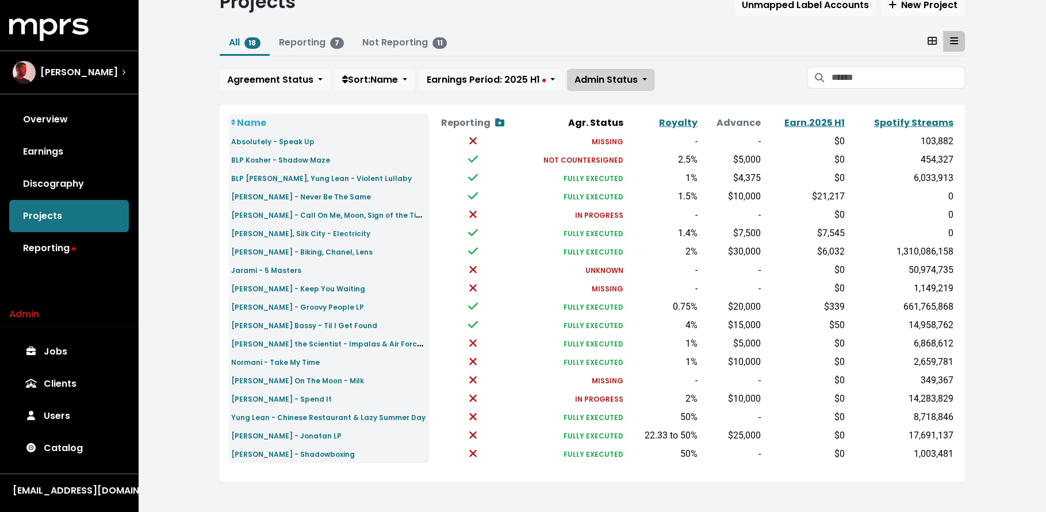
click at [607, 87] on button "Admin Status" at bounding box center [610, 80] width 87 height 22
click at [602, 138] on link "Admin'd by MPRS" at bounding box center [626, 142] width 118 height 18
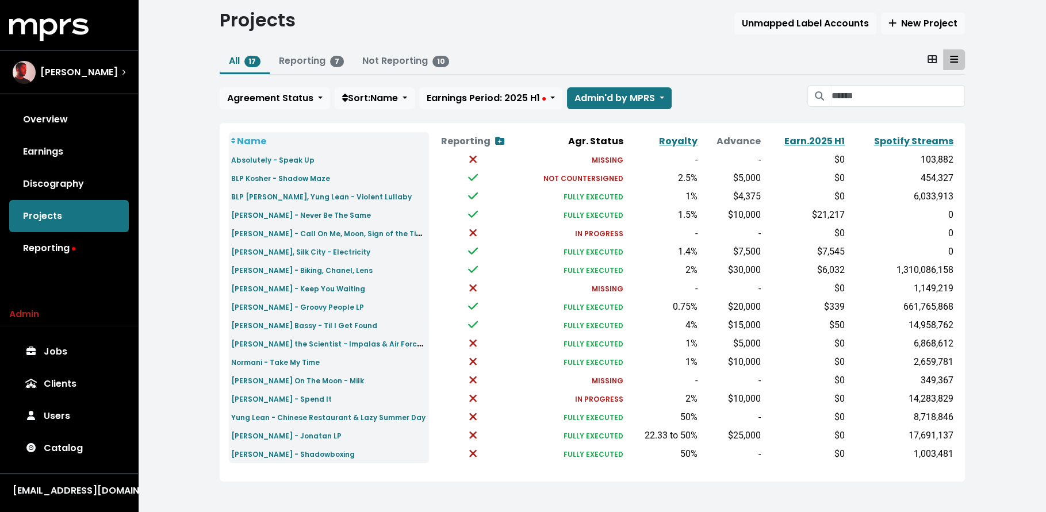
scroll to position [28, 0]
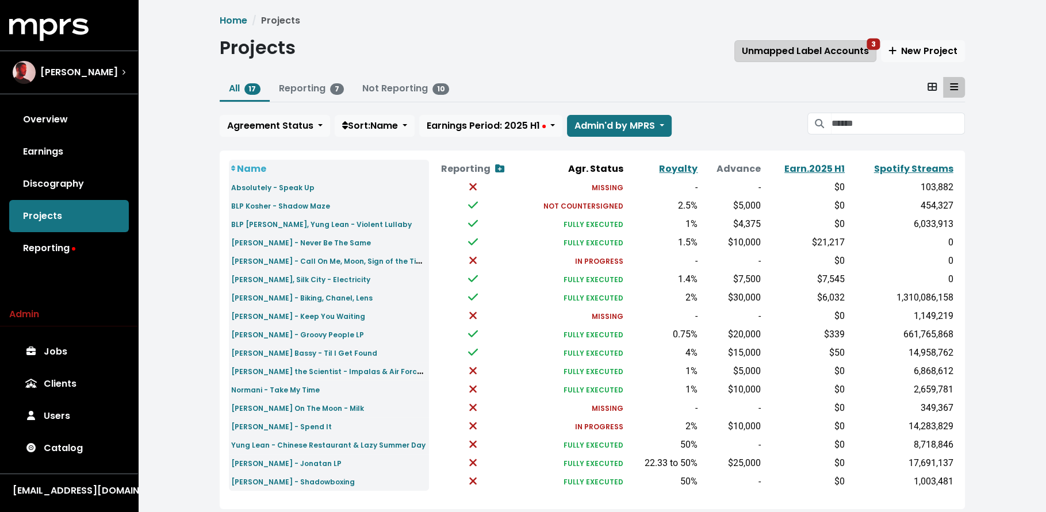
click at [768, 51] on span "Unmapped Label Accounts 3" at bounding box center [804, 50] width 127 height 13
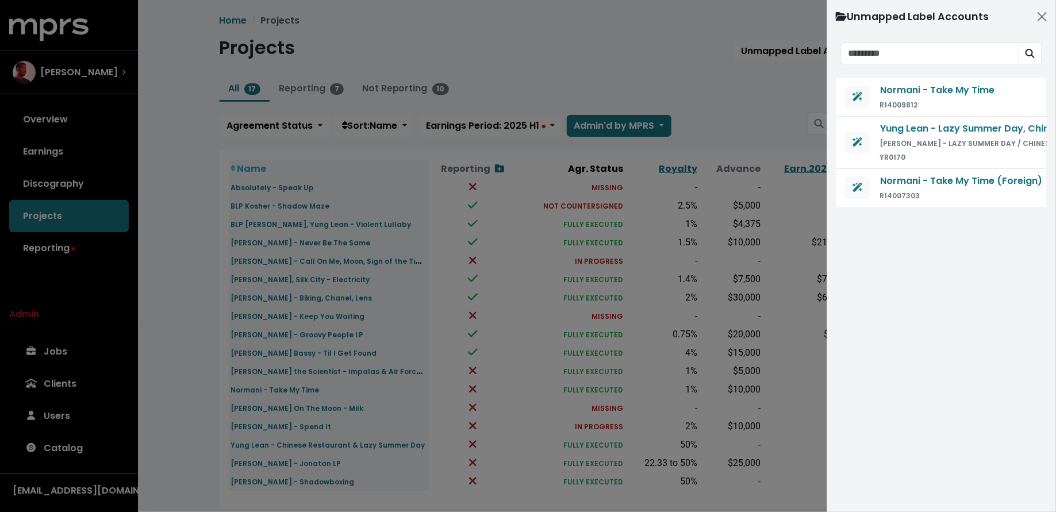
click at [793, 121] on div at bounding box center [528, 256] width 1056 height 512
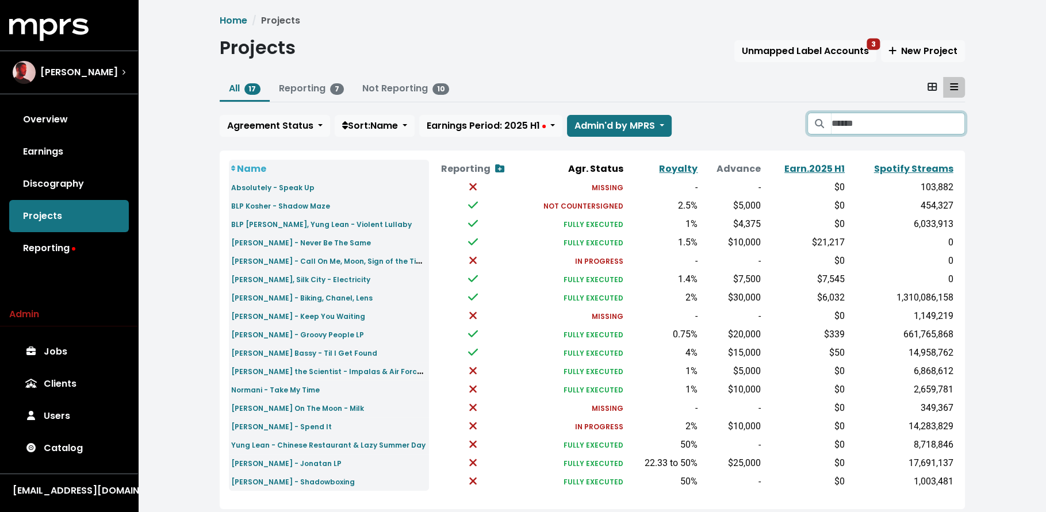
click at [866, 126] on input "Search projects" at bounding box center [897, 124] width 133 height 22
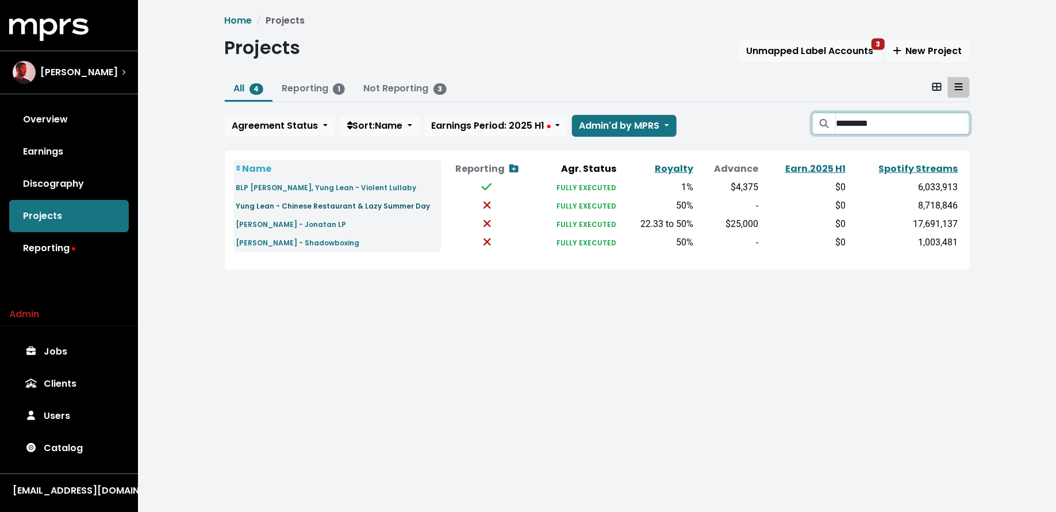
type input "*********"
click at [299, 207] on small "Yung Lean - Chinese Restaurant & Lazy Summer Day" at bounding box center [333, 206] width 194 height 10
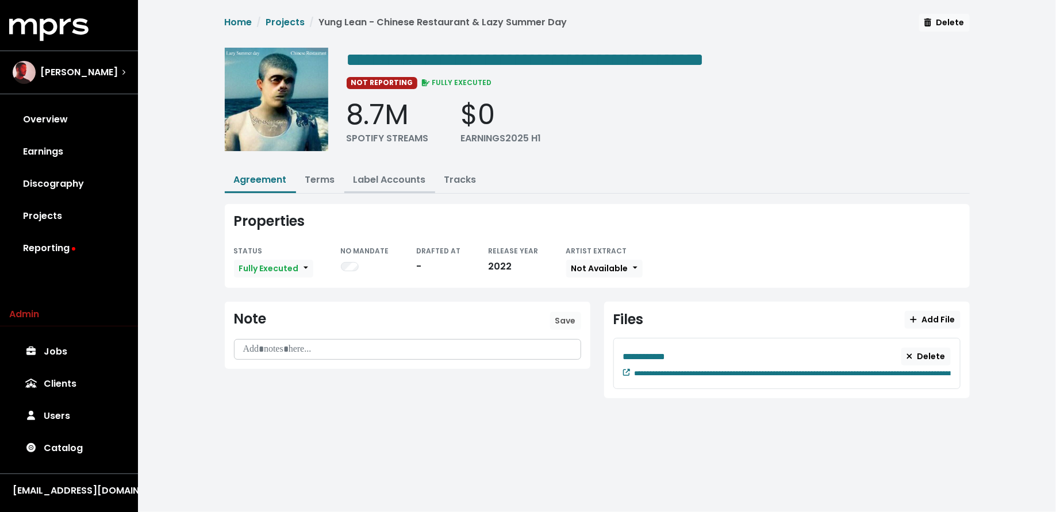
click at [401, 170] on button "Label Accounts" at bounding box center [389, 180] width 91 height 25
click at [394, 184] on link "Label Accounts" at bounding box center [389, 179] width 72 height 13
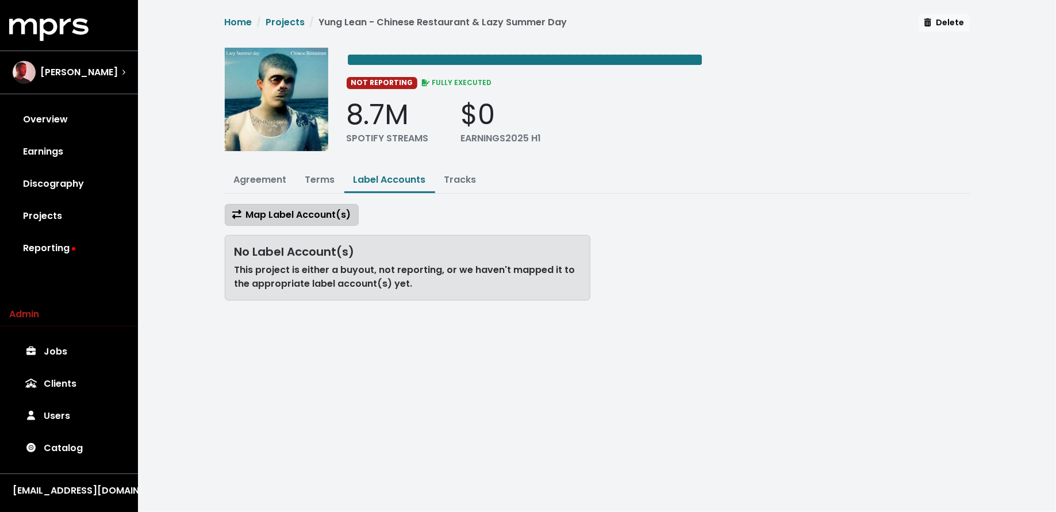
click at [314, 216] on span "Map Label Account(s)" at bounding box center [291, 214] width 119 height 13
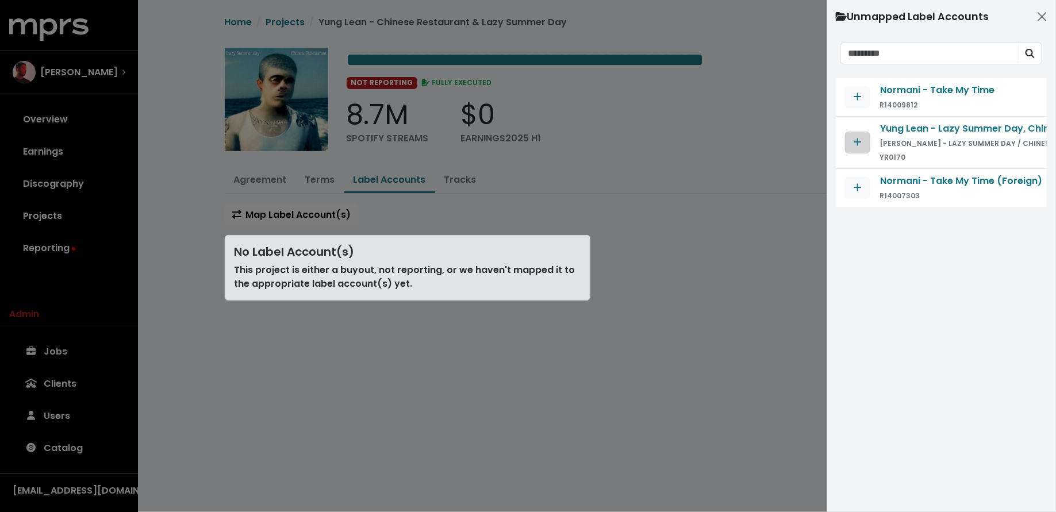
click at [854, 137] on icon "Map contract to selected agreement" at bounding box center [858, 141] width 8 height 9
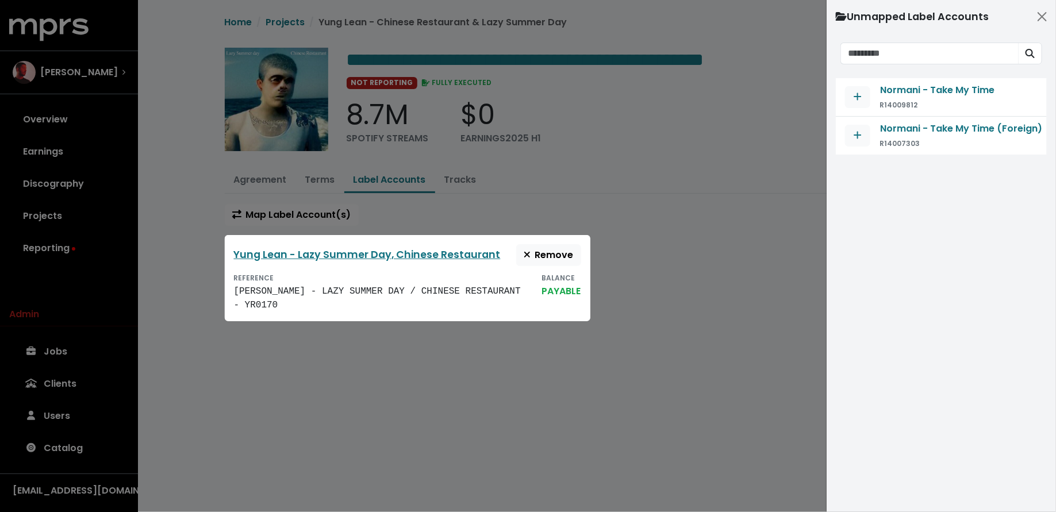
click at [156, 270] on div at bounding box center [528, 256] width 1056 height 512
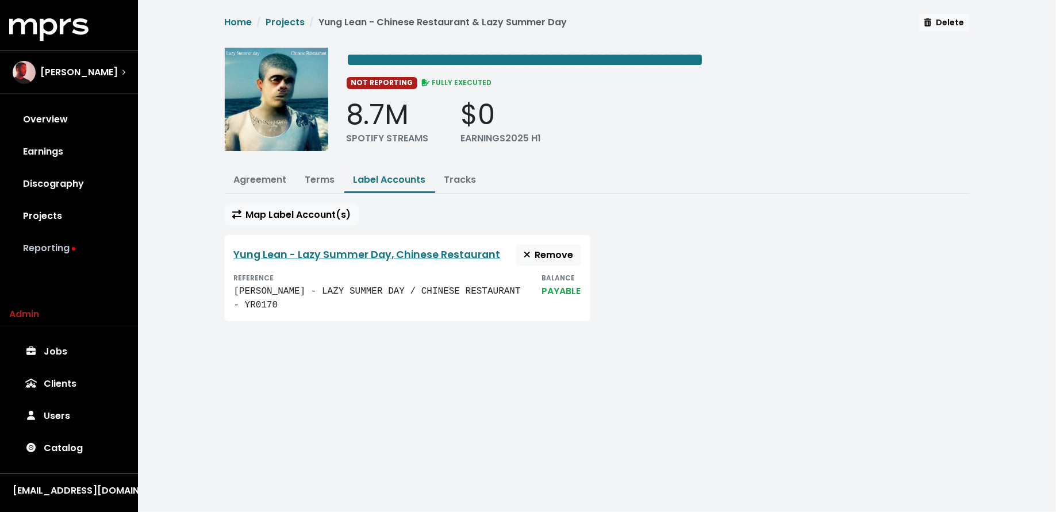
click at [66, 244] on link "Reporting" at bounding box center [69, 248] width 120 height 32
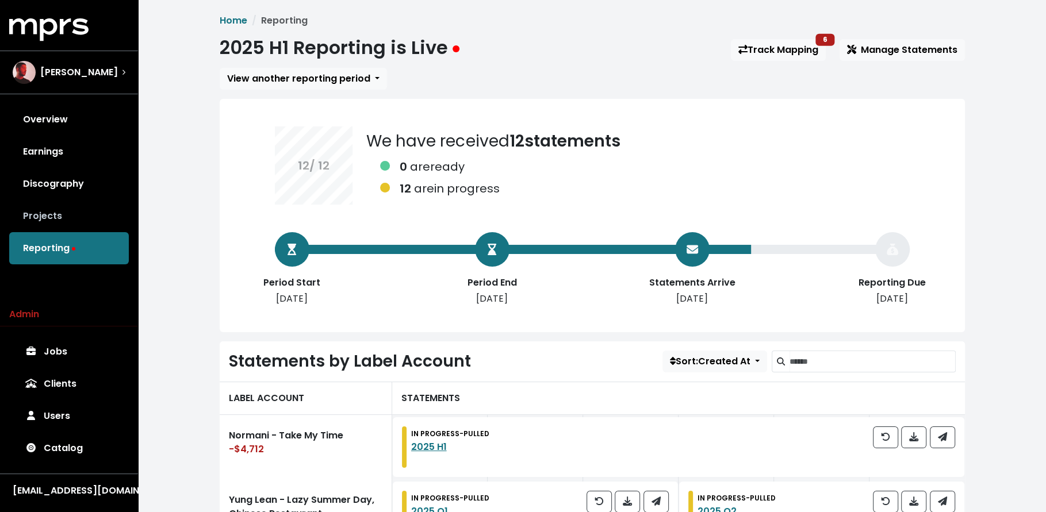
click at [62, 220] on link "Projects" at bounding box center [69, 216] width 120 height 32
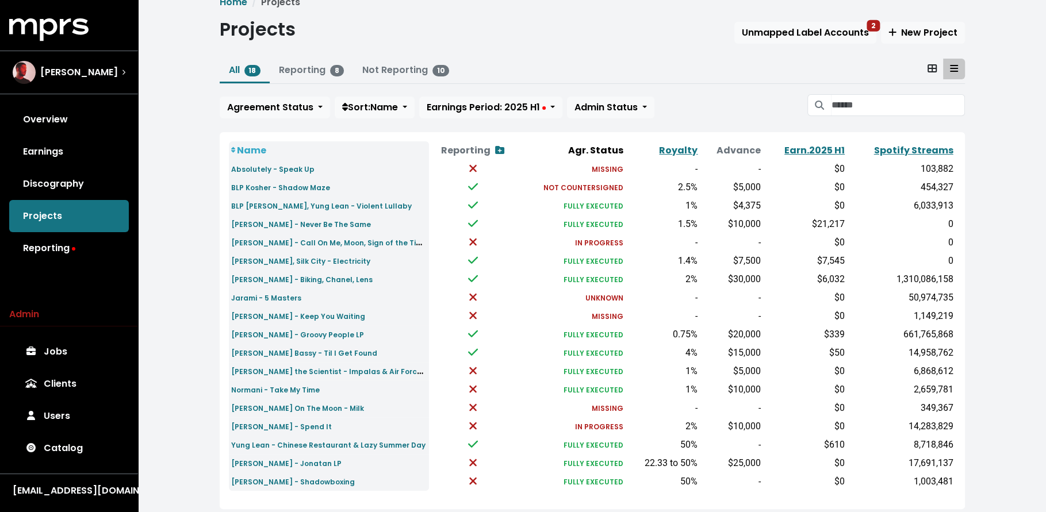
scroll to position [46, 0]
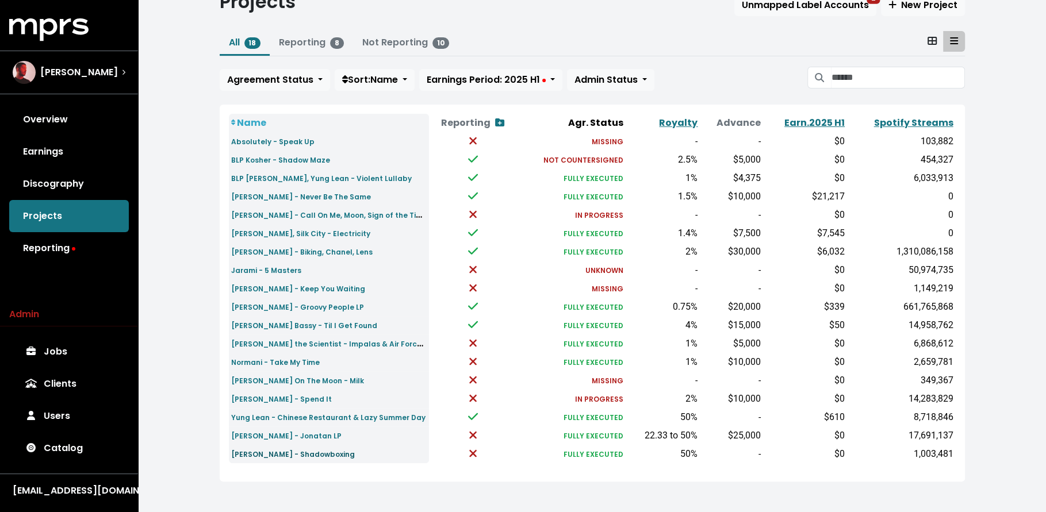
click at [314, 451] on small "[PERSON_NAME] - Shadowboxing" at bounding box center [293, 454] width 124 height 10
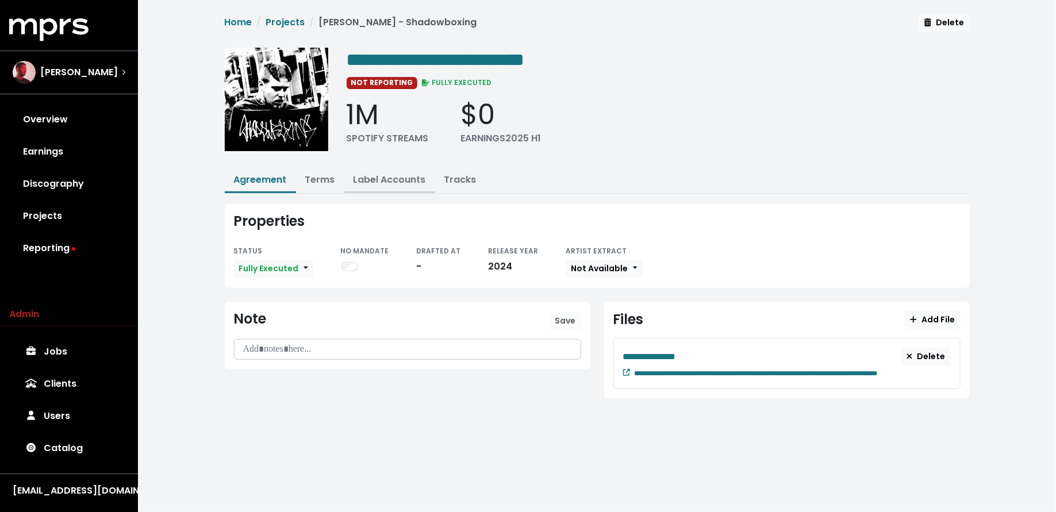
click at [378, 180] on link "Label Accounts" at bounding box center [389, 179] width 72 height 13
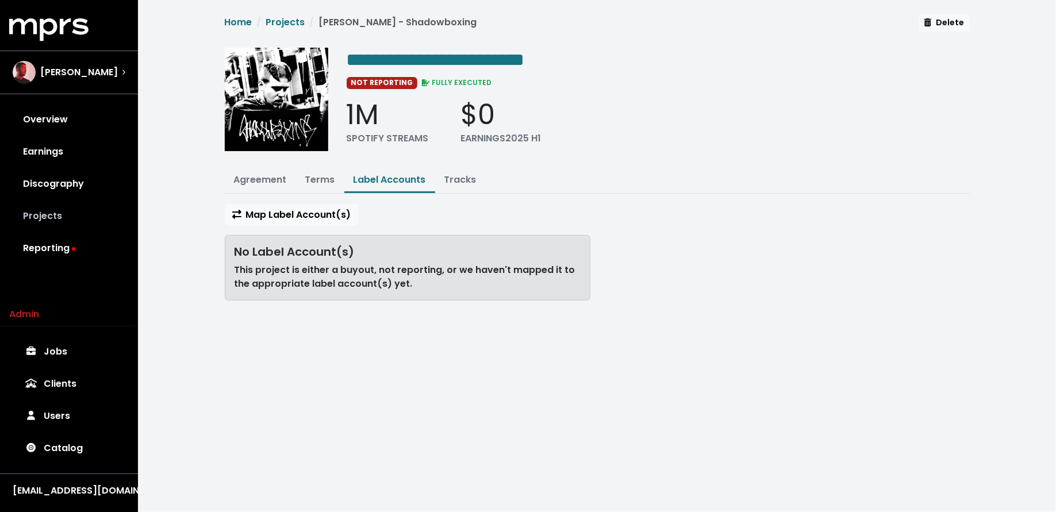
click at [113, 217] on link "Projects" at bounding box center [69, 216] width 120 height 32
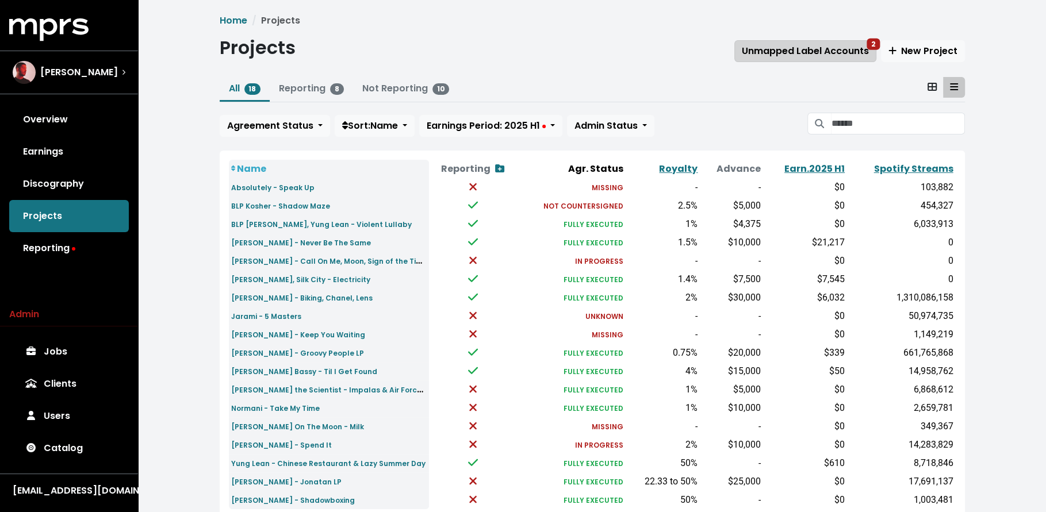
click at [816, 45] on span "Unmapped Label Accounts 2" at bounding box center [804, 50] width 127 height 13
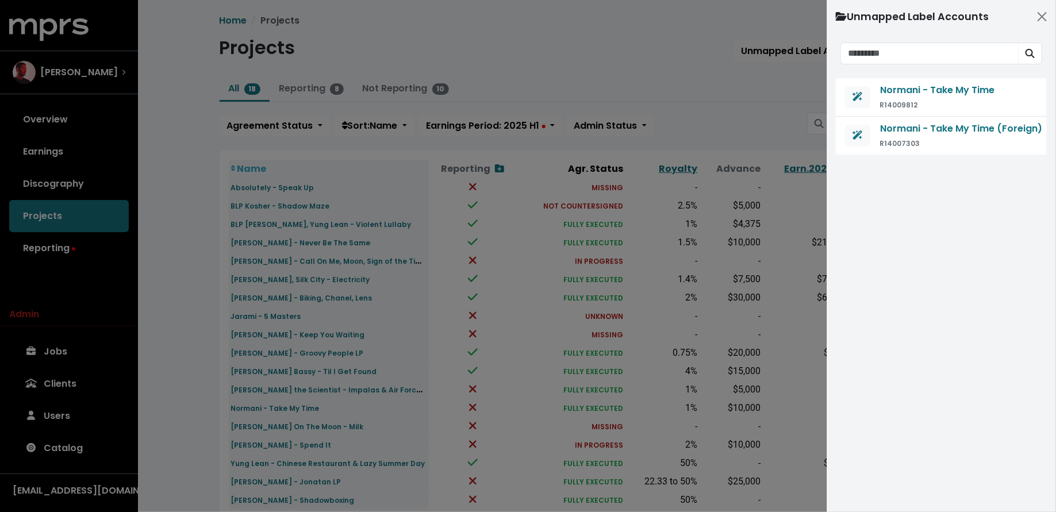
click at [770, 132] on div at bounding box center [528, 256] width 1056 height 512
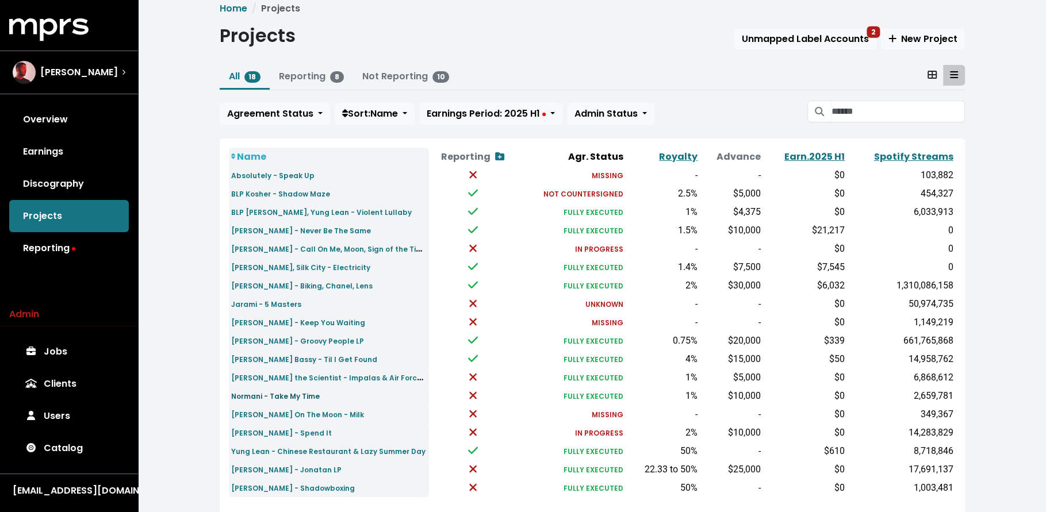
scroll to position [16, 0]
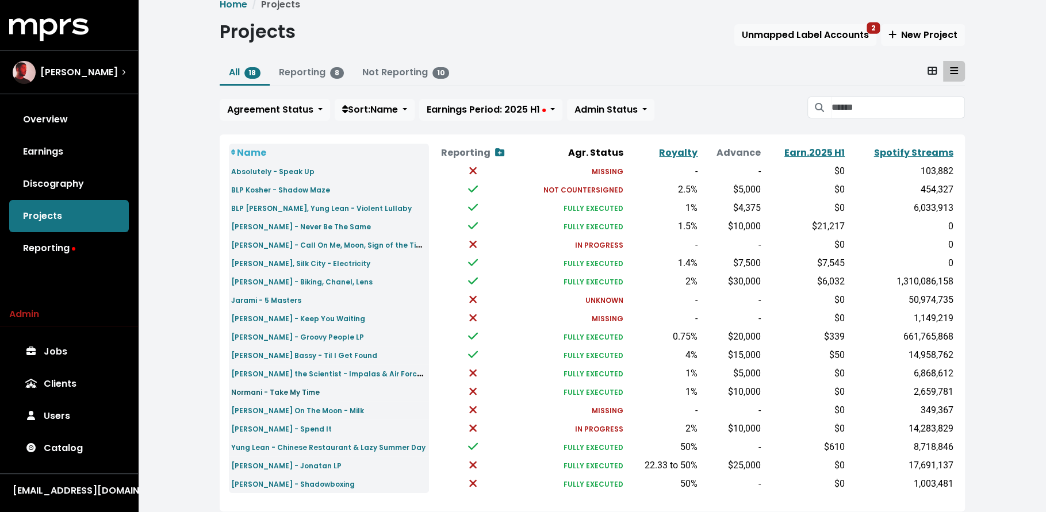
click at [290, 395] on small "Normani - Take My Time" at bounding box center [275, 392] width 89 height 10
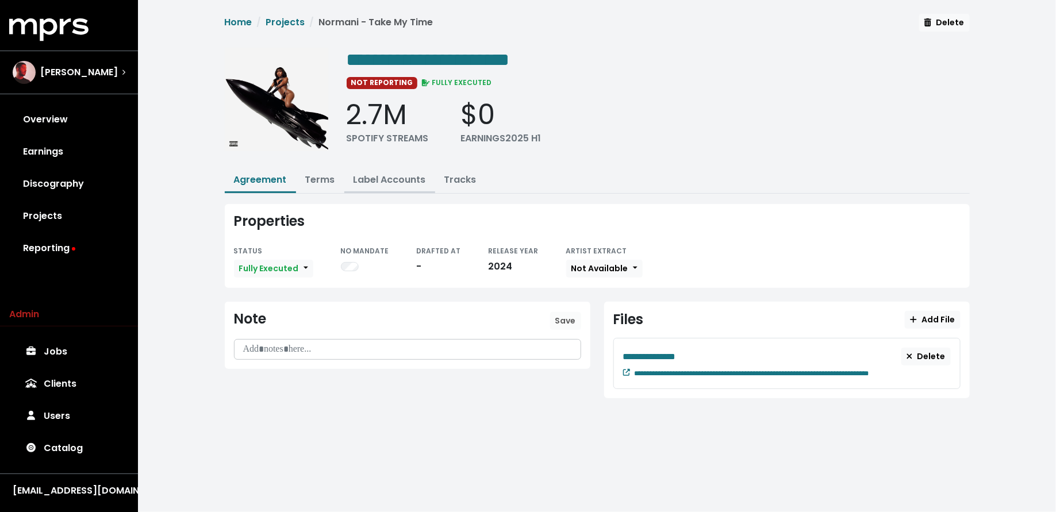
click at [403, 176] on link "Label Accounts" at bounding box center [389, 179] width 72 height 13
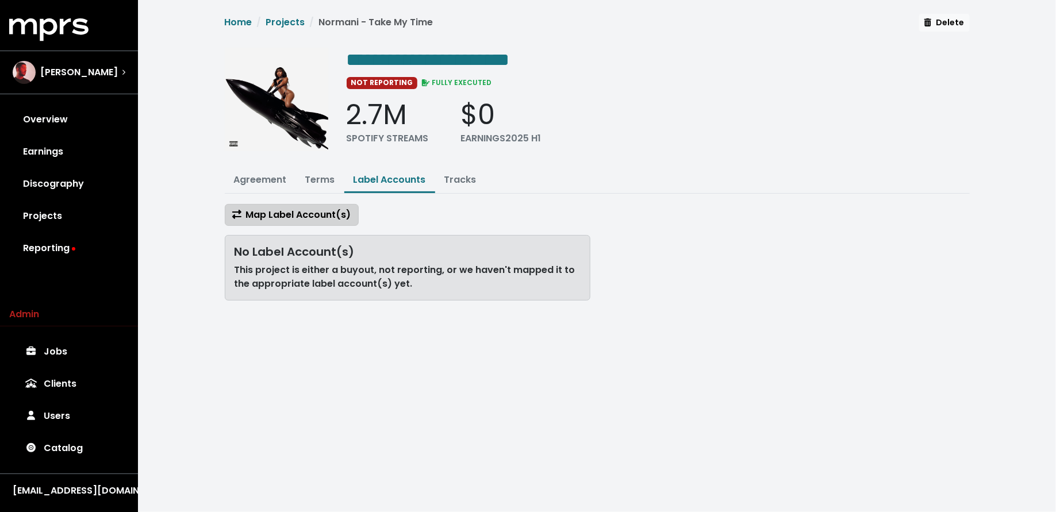
drag, startPoint x: 302, startPoint y: 223, endPoint x: 304, endPoint y: 217, distance: 6.2
click at [302, 222] on div "Map Label Account(s)" at bounding box center [408, 215] width 366 height 22
click at [304, 217] on span "Map Label Account(s)" at bounding box center [291, 214] width 119 height 13
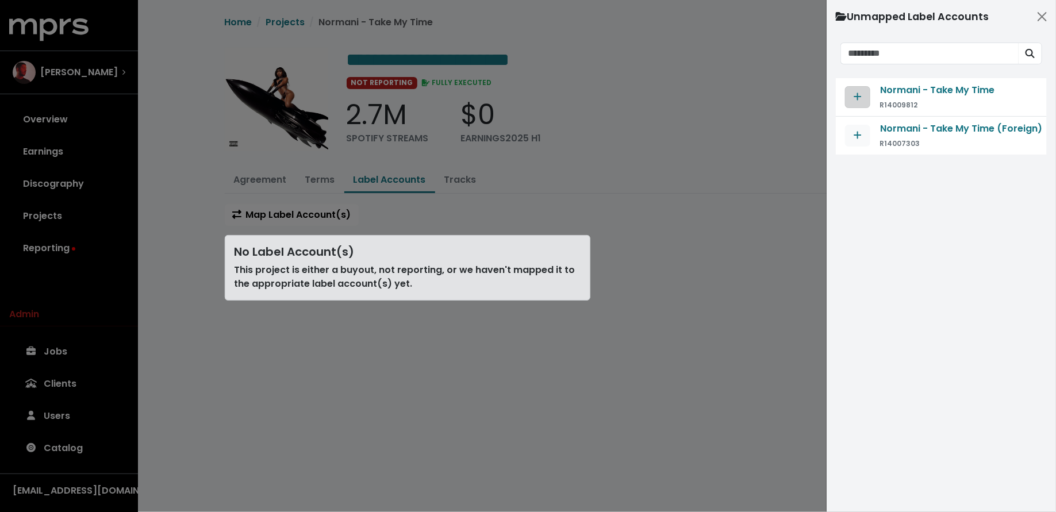
click at [851, 89] on button "Map contract to selected agreement" at bounding box center [857, 97] width 25 height 22
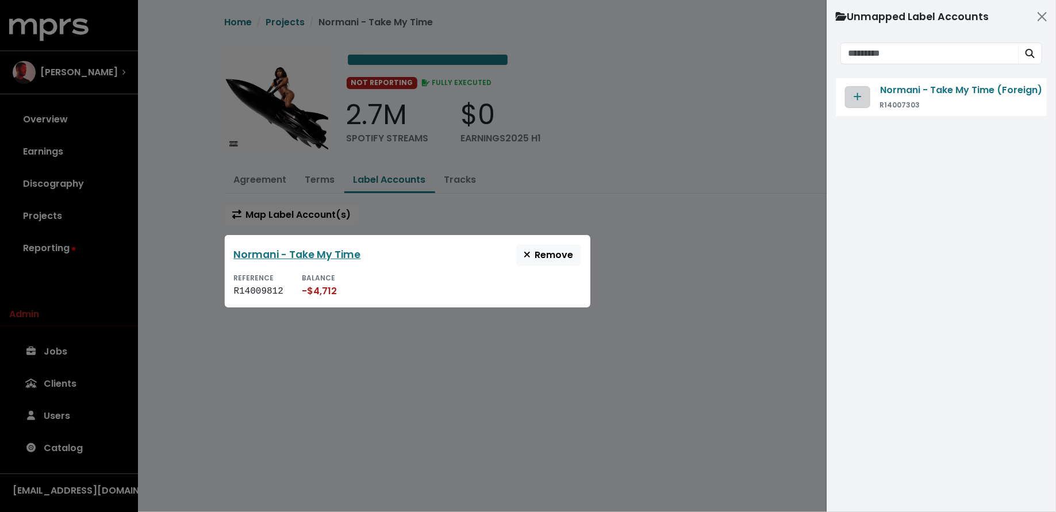
click at [856, 101] on span "Map contract to selected agreement" at bounding box center [858, 96] width 8 height 13
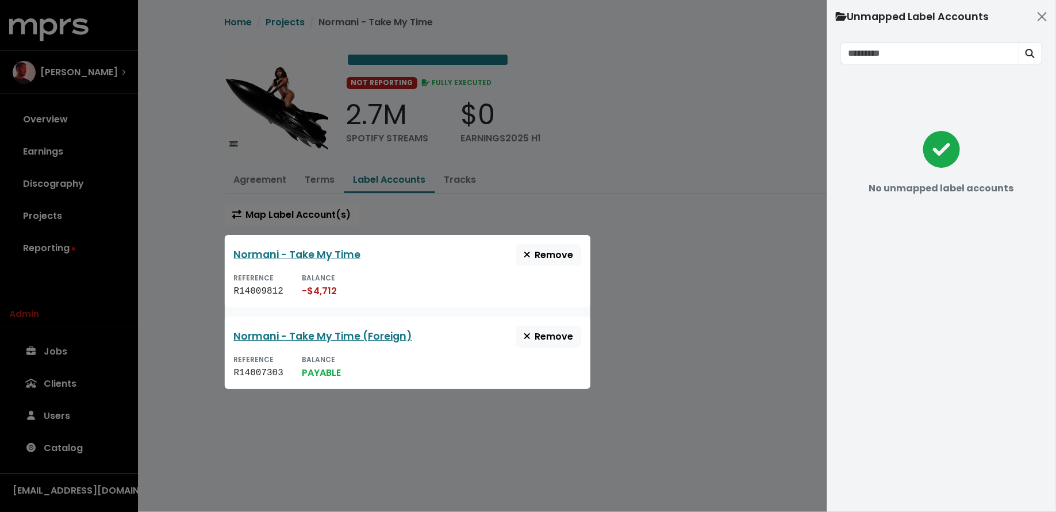
click at [767, 323] on div at bounding box center [528, 256] width 1056 height 512
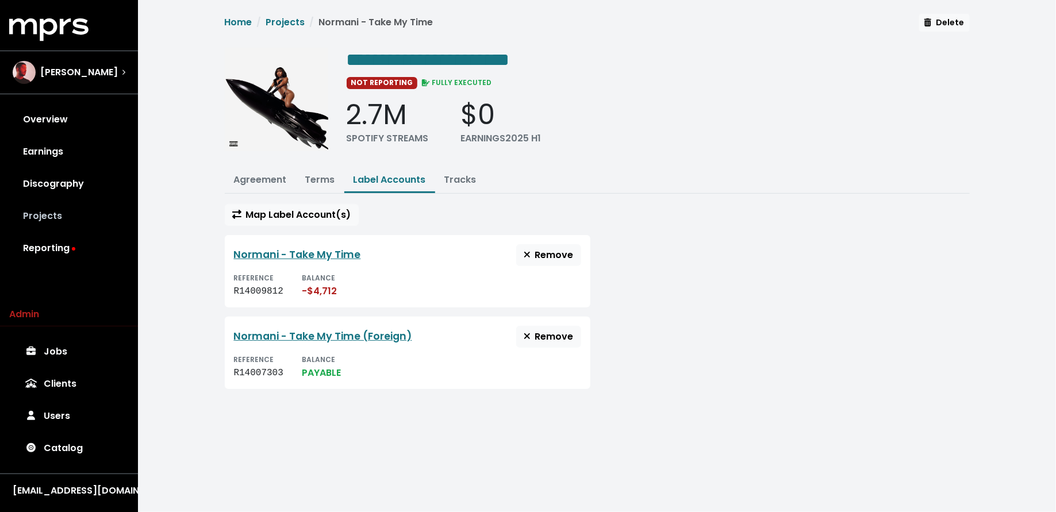
click at [111, 221] on link "Projects" at bounding box center [69, 216] width 120 height 32
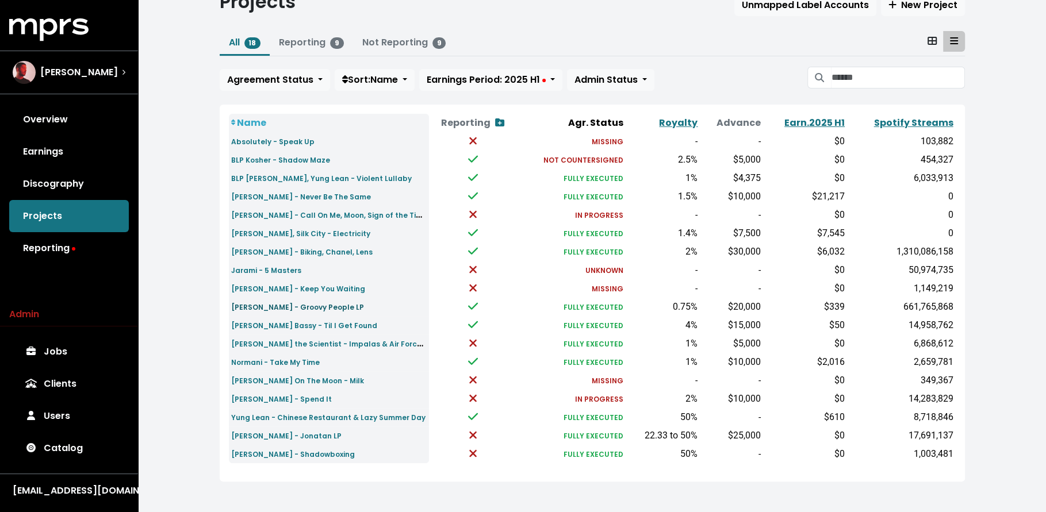
scroll to position [46, 0]
click at [272, 459] on link "Yung Lean - Shadowboxing" at bounding box center [293, 453] width 124 height 13
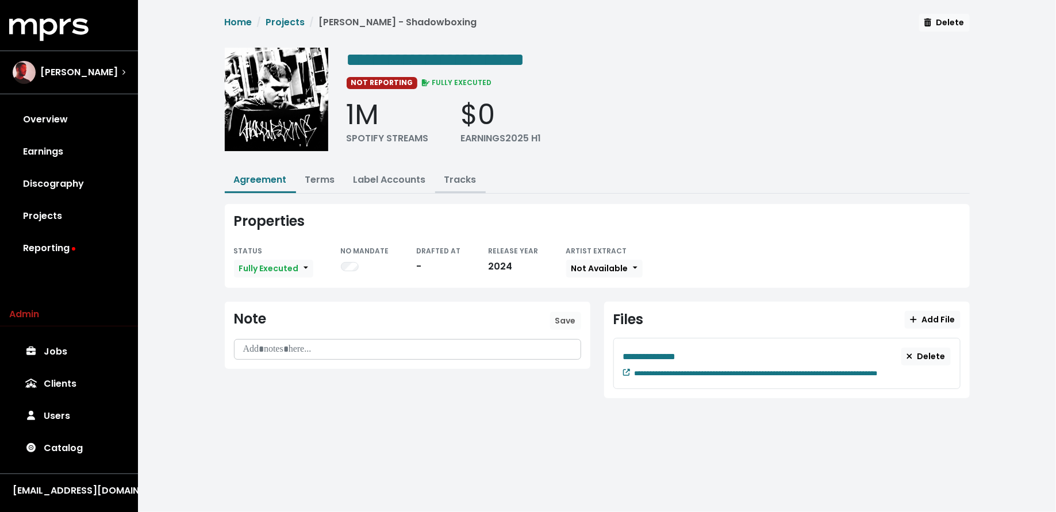
click at [460, 182] on link "Tracks" at bounding box center [460, 179] width 32 height 13
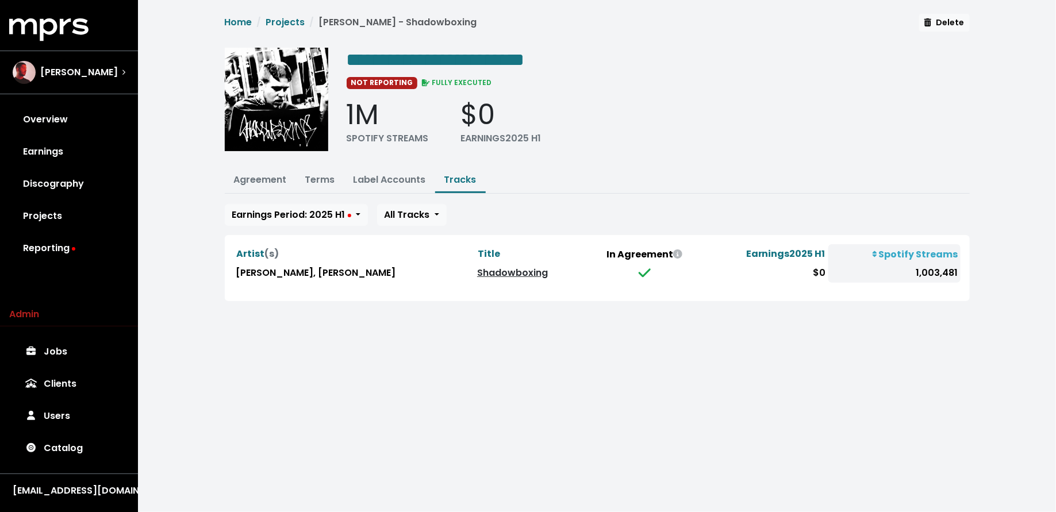
click at [477, 268] on link "Shadowboxing" at bounding box center [512, 272] width 71 height 13
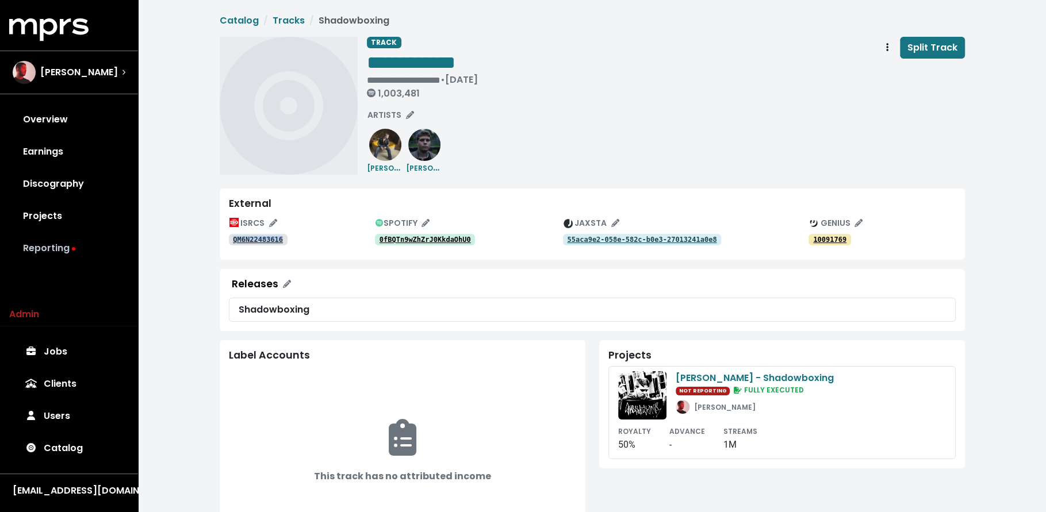
click at [87, 244] on link "Reporting" at bounding box center [69, 248] width 120 height 32
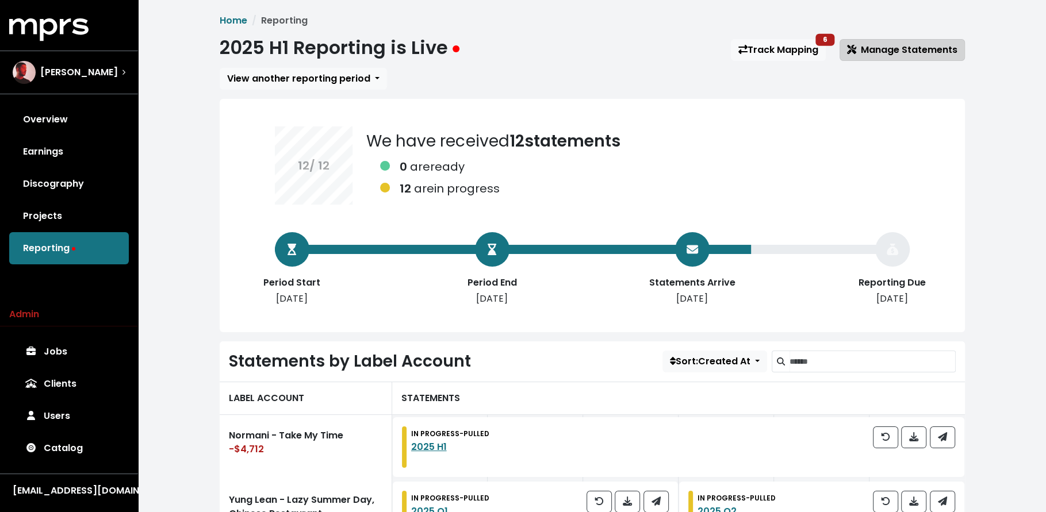
click at [884, 55] on span "Manage Statements" at bounding box center [902, 49] width 110 height 13
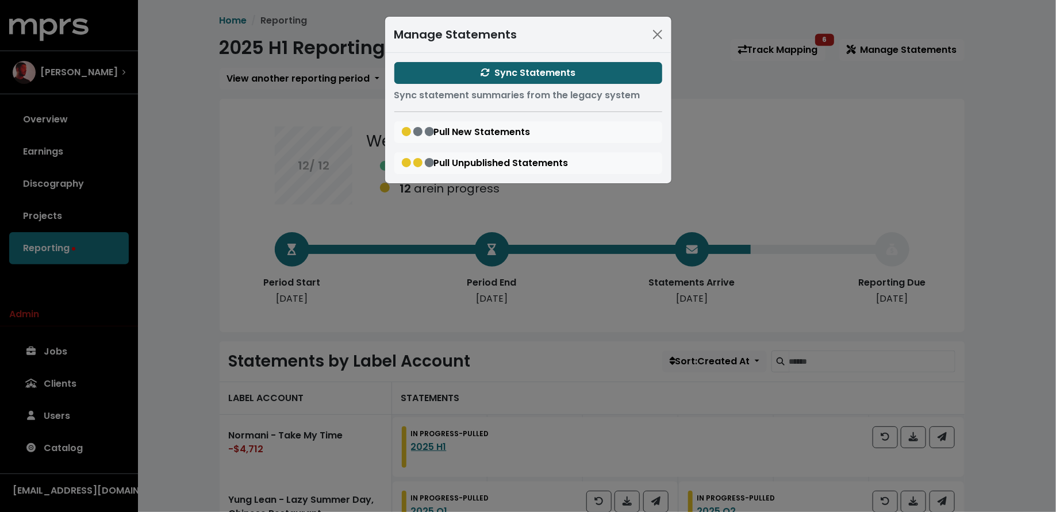
click at [518, 79] on button "Sync Statements" at bounding box center [528, 73] width 268 height 22
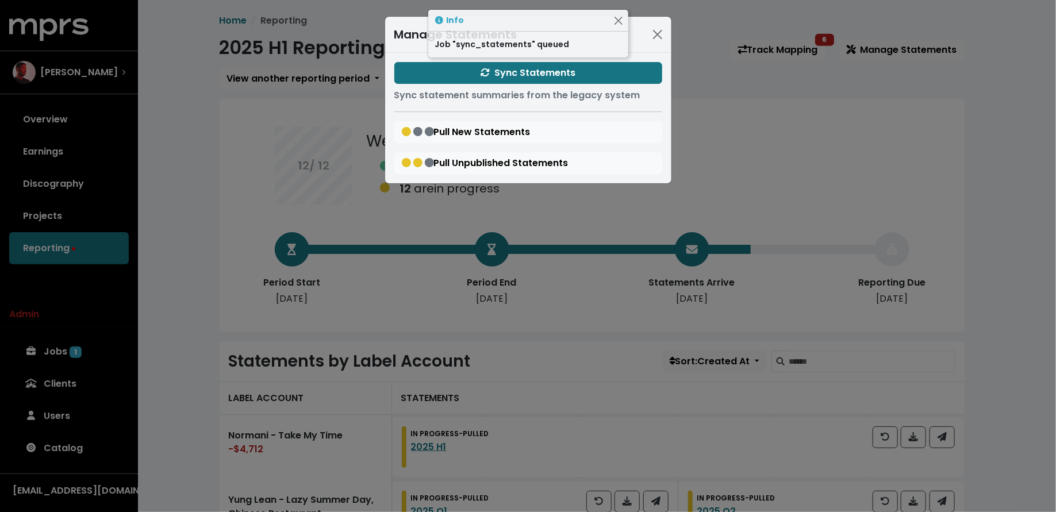
click at [54, 314] on div "Manage Statements Sync Statements Sync statement summaries from the legacy syst…" at bounding box center [528, 256] width 1056 height 512
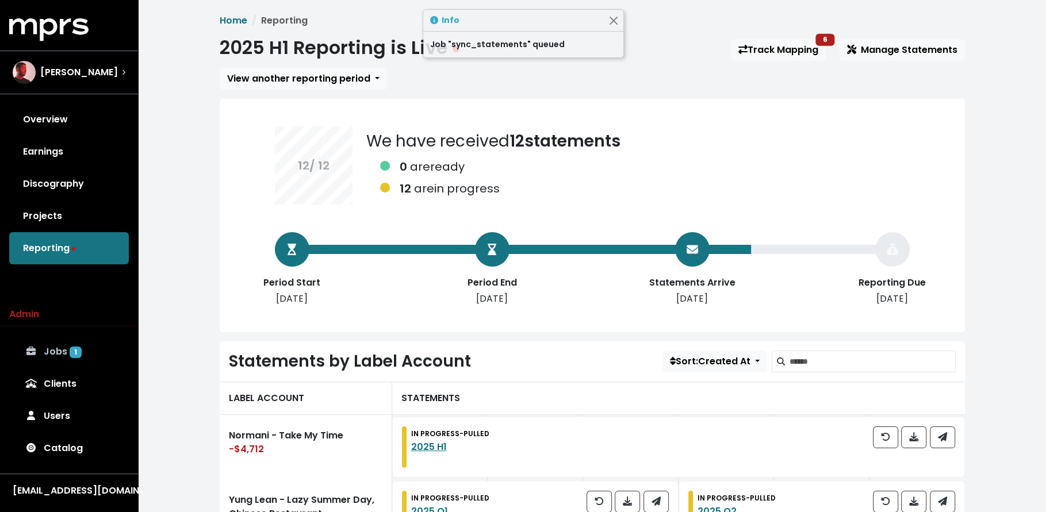
click at [65, 352] on link "Jobs 1" at bounding box center [69, 352] width 120 height 32
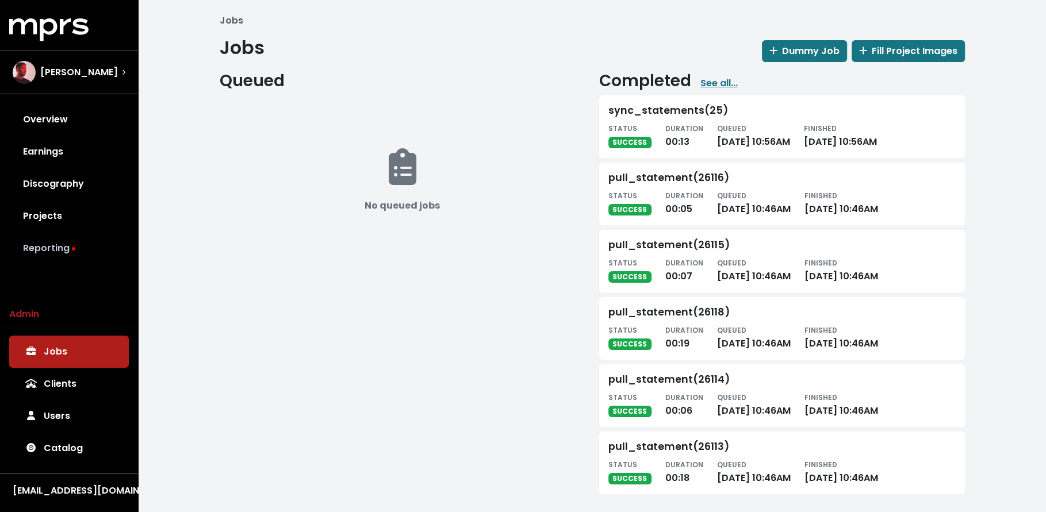
click at [102, 253] on link "Reporting" at bounding box center [69, 248] width 120 height 32
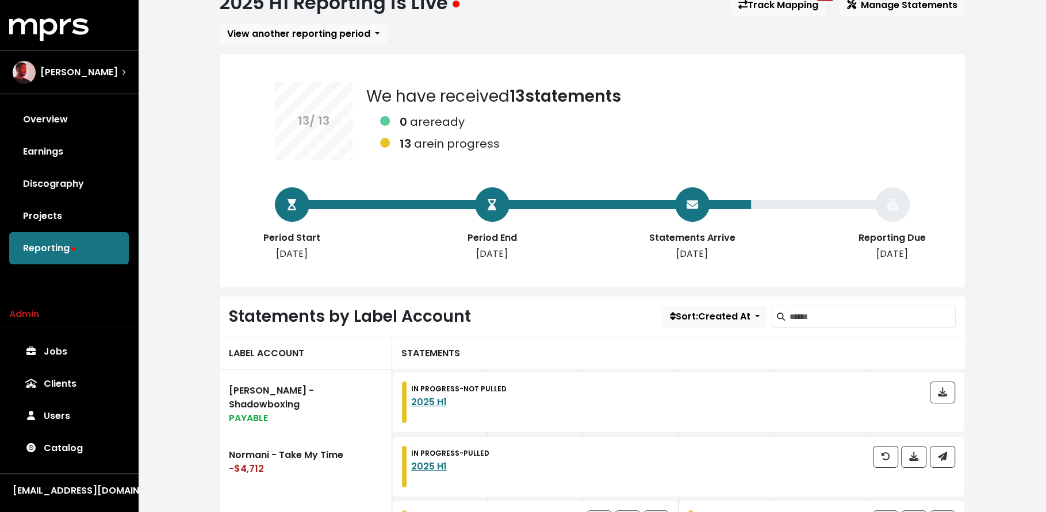
scroll to position [120, 0]
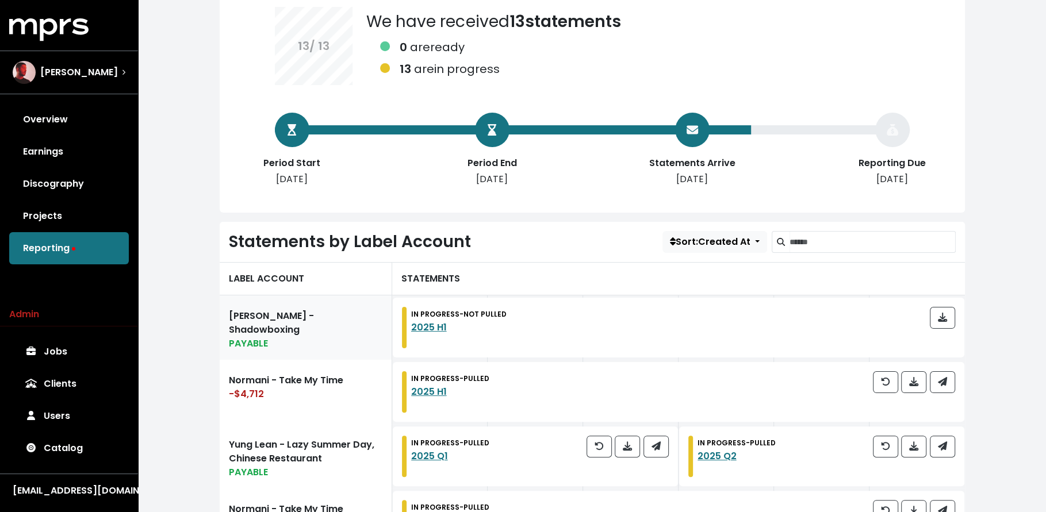
click at [335, 302] on link "Yung Lean - Shadowboxing PAYABLE" at bounding box center [306, 327] width 172 height 64
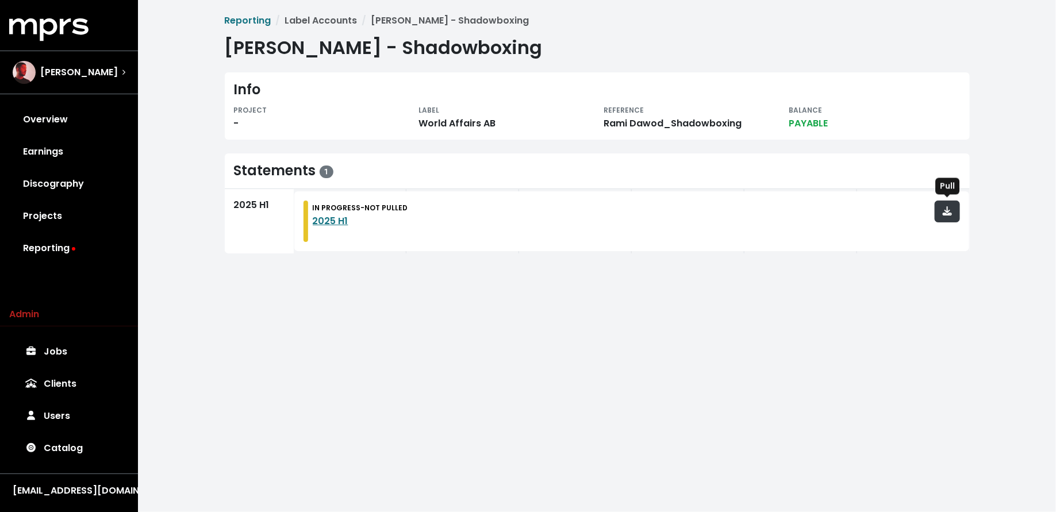
click at [944, 212] on icon "button" at bounding box center [947, 210] width 9 height 9
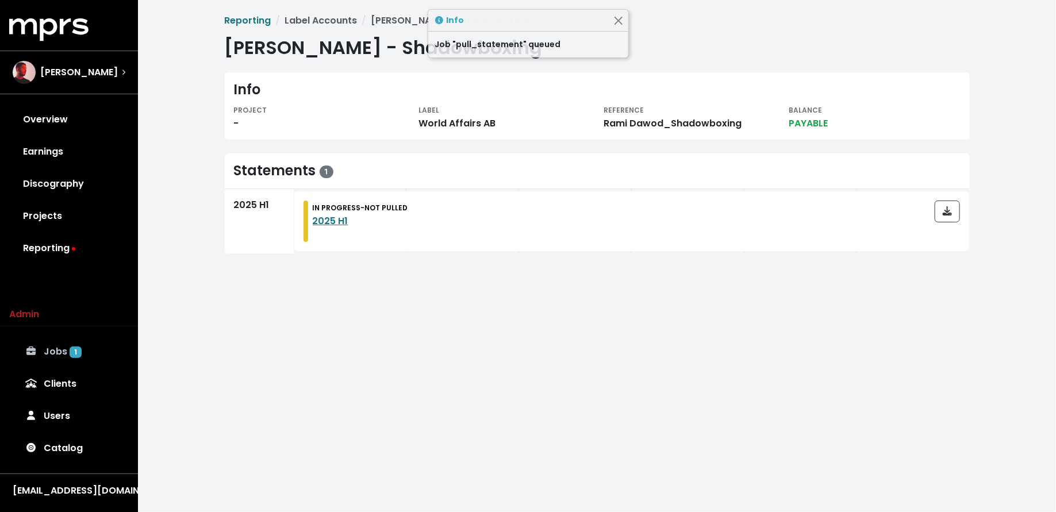
click at [82, 342] on link "Jobs 1" at bounding box center [69, 352] width 120 height 32
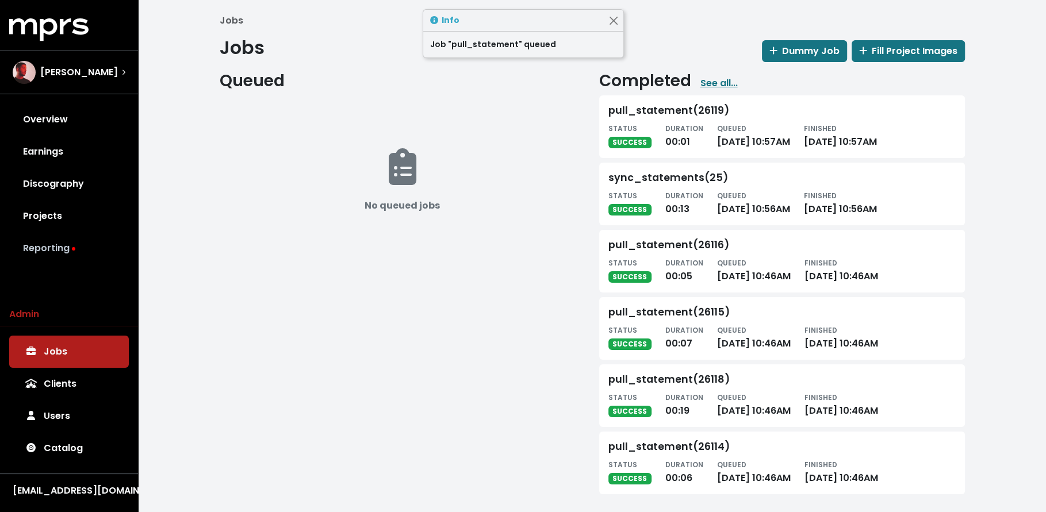
click at [76, 244] on link "Reporting" at bounding box center [69, 248] width 120 height 32
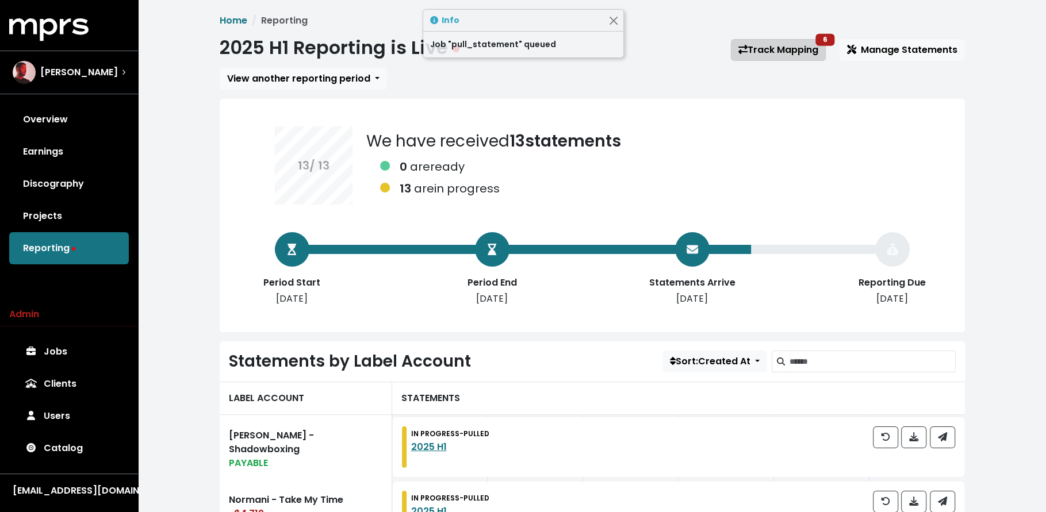
click at [766, 52] on link "Track Mapping 6" at bounding box center [778, 50] width 95 height 22
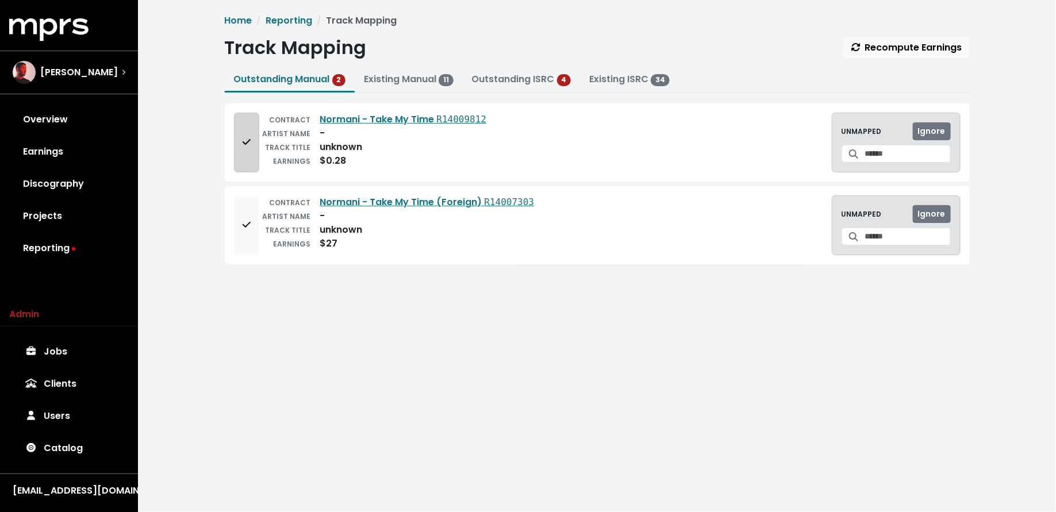
click at [243, 142] on icon "Add to mapping queue" at bounding box center [247, 141] width 8 height 9
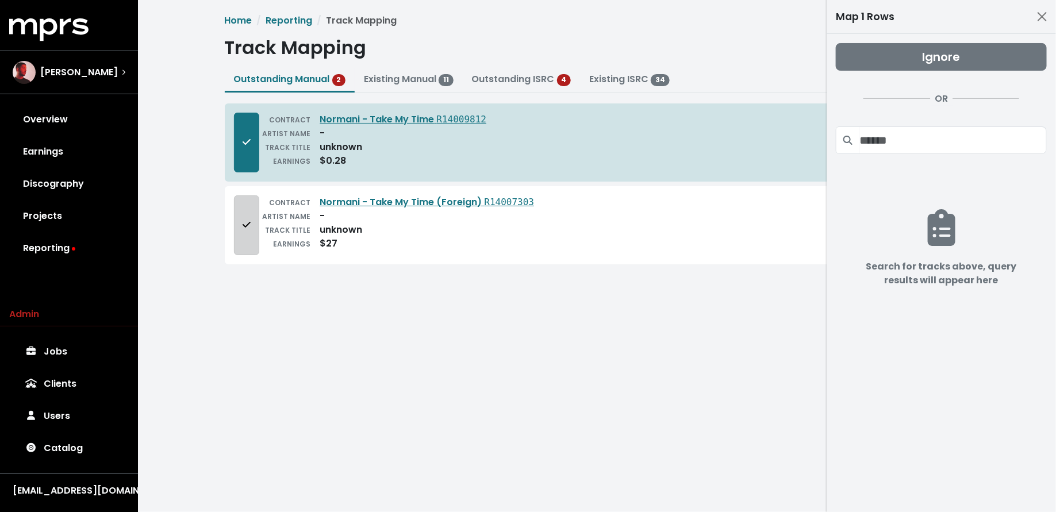
click at [253, 205] on button "Add to mapping queue" at bounding box center [246, 225] width 25 height 60
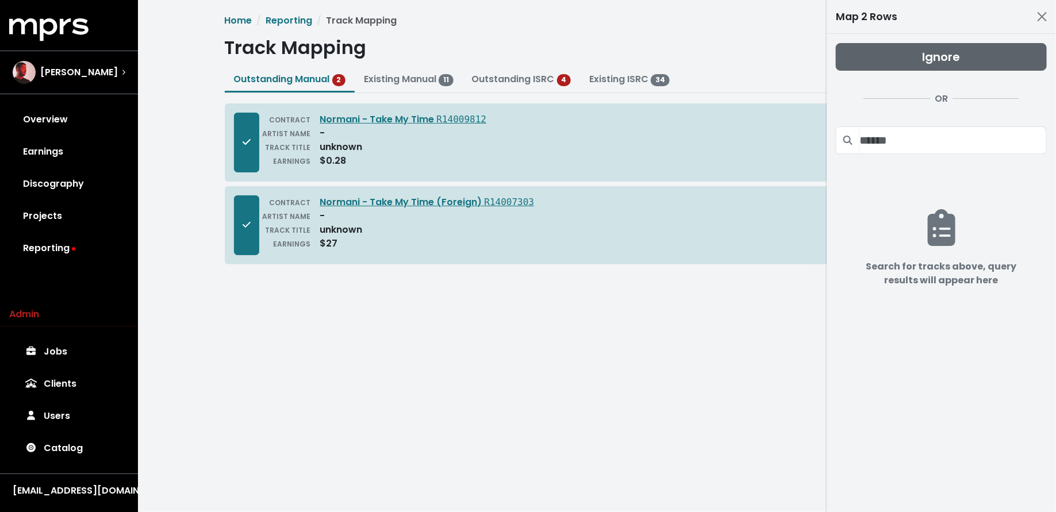
click at [924, 49] on span "Ignore" at bounding box center [942, 57] width 38 height 16
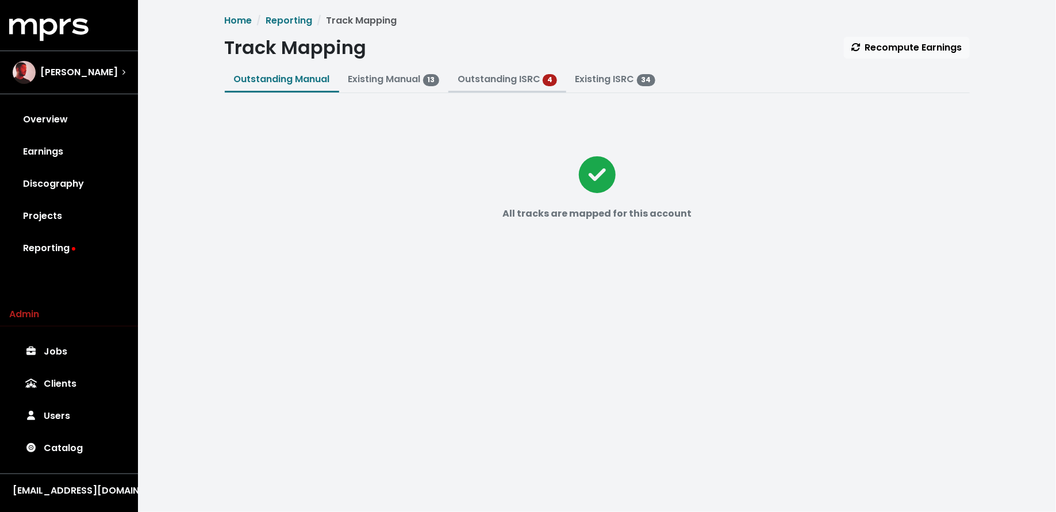
click at [528, 82] on link "Outstanding ISRC" at bounding box center [499, 78] width 83 height 13
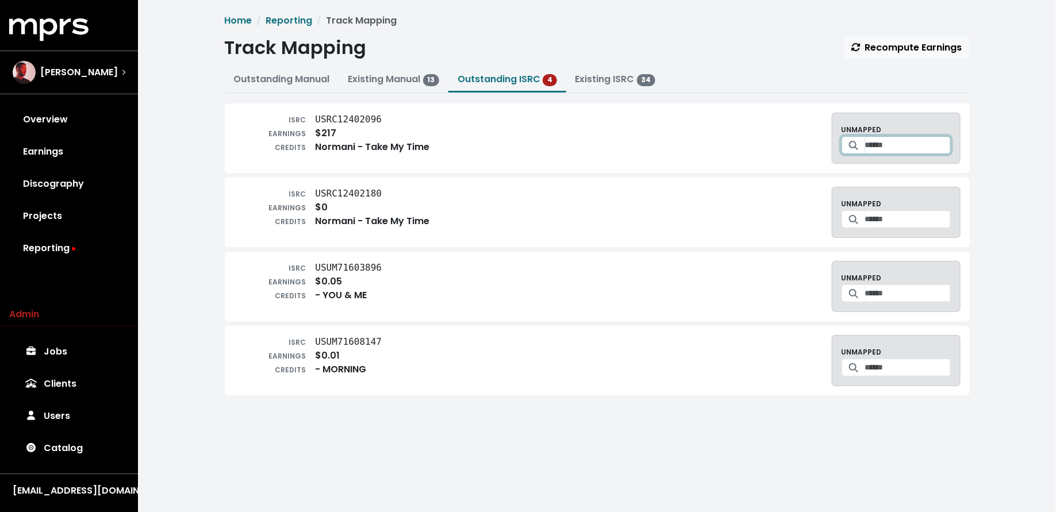
click at [873, 145] on input "Search for a track to map to" at bounding box center [908, 145] width 86 height 18
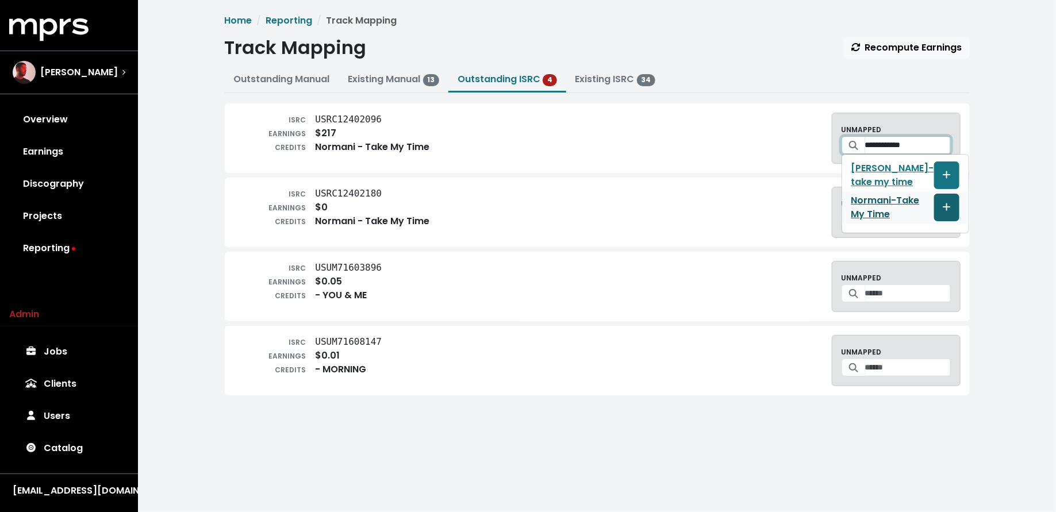
type input "**********"
click at [942, 208] on span "Create track mapping" at bounding box center [947, 208] width 10 height 14
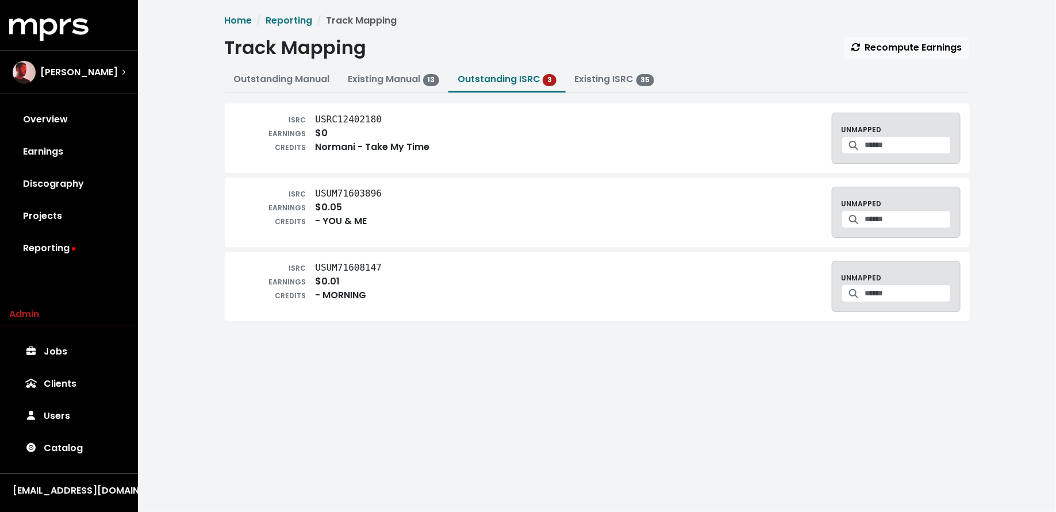
click at [885, 153] on div at bounding box center [895, 145] width 109 height 18
click at [886, 143] on input "Search for a track to map to" at bounding box center [908, 145] width 86 height 18
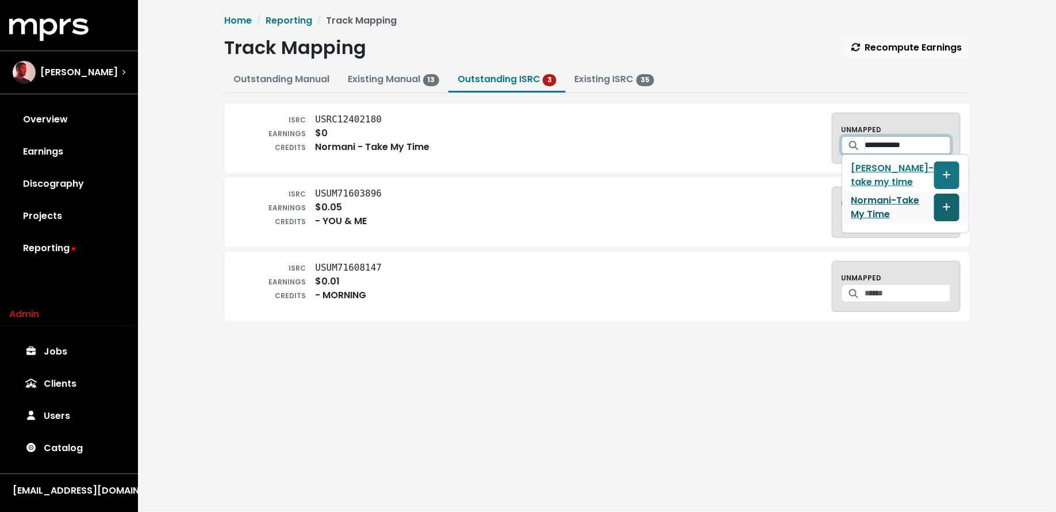
type input "**********"
click at [942, 206] on span "Create track mapping" at bounding box center [947, 208] width 10 height 14
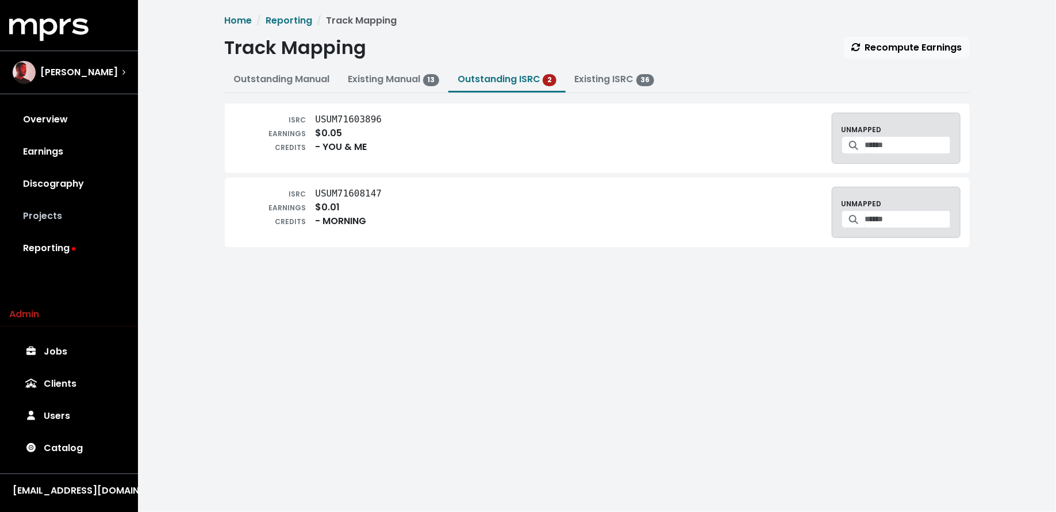
click at [93, 211] on link "Projects" at bounding box center [69, 216] width 120 height 32
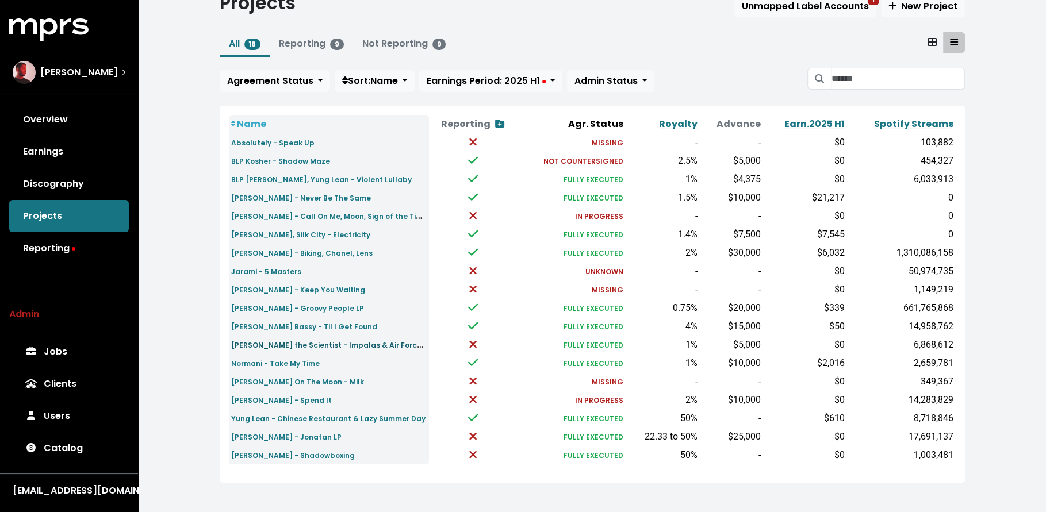
scroll to position [46, 0]
click at [295, 455] on small "[PERSON_NAME] - Shadowboxing" at bounding box center [293, 454] width 124 height 10
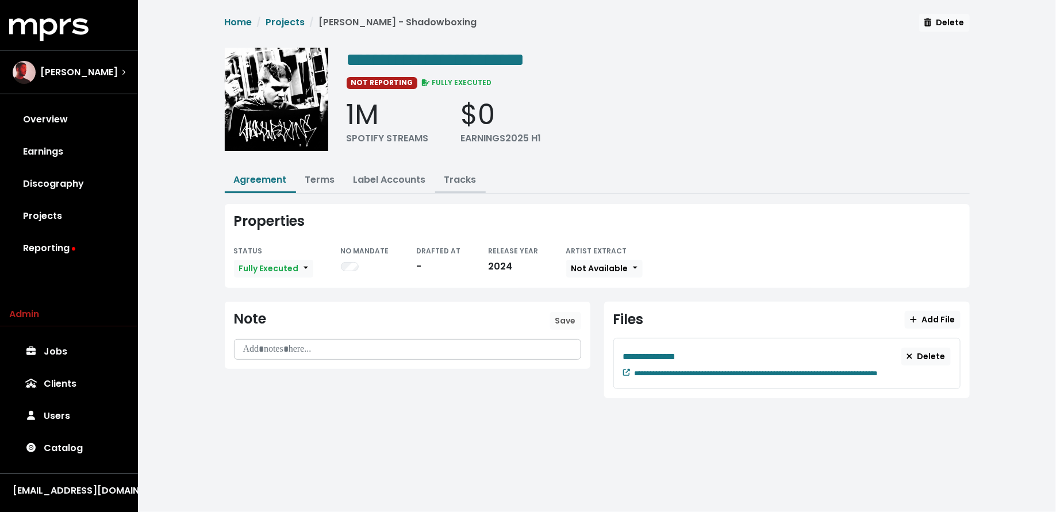
click at [463, 179] on link "Tracks" at bounding box center [460, 179] width 32 height 13
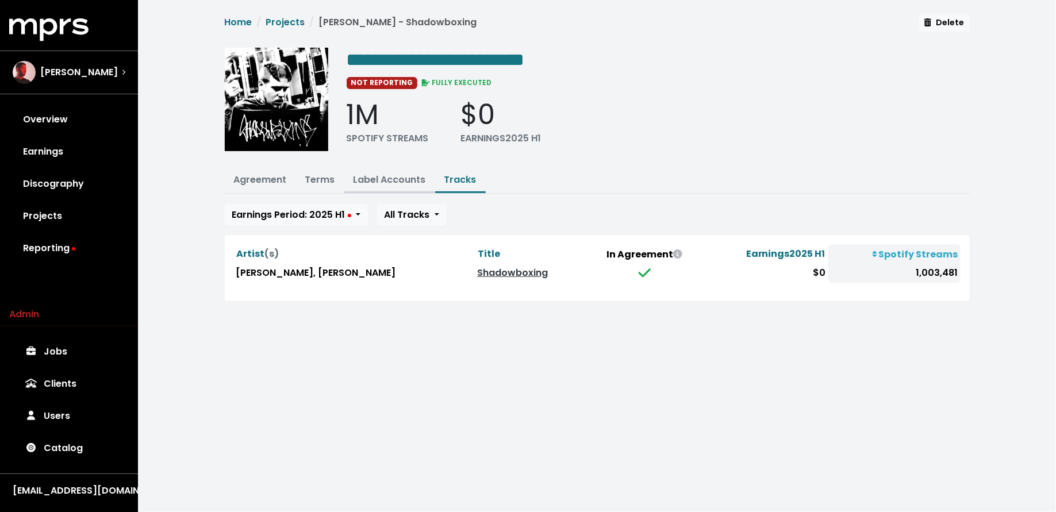
click at [362, 178] on link "Label Accounts" at bounding box center [389, 179] width 72 height 13
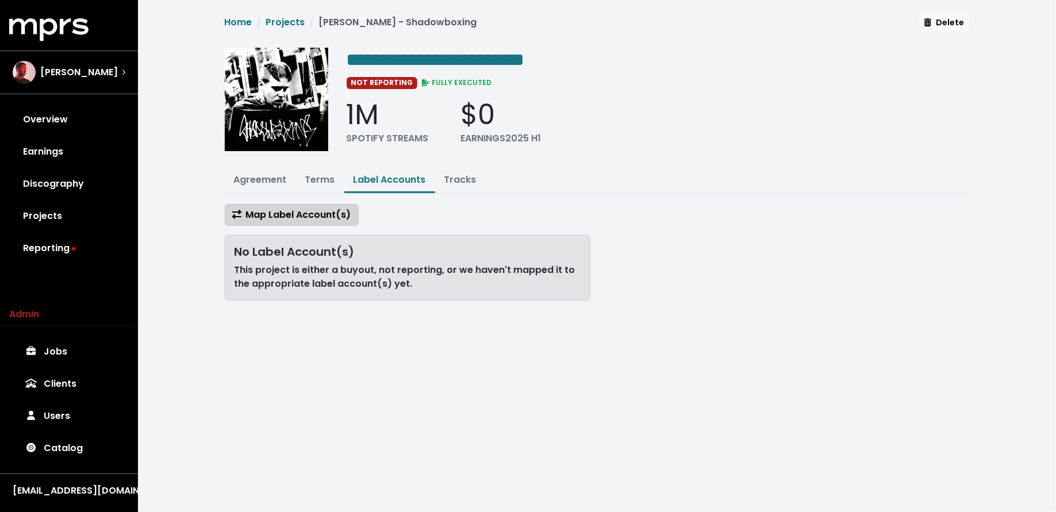
click at [328, 214] on span "Map Label Account(s)" at bounding box center [291, 214] width 119 height 13
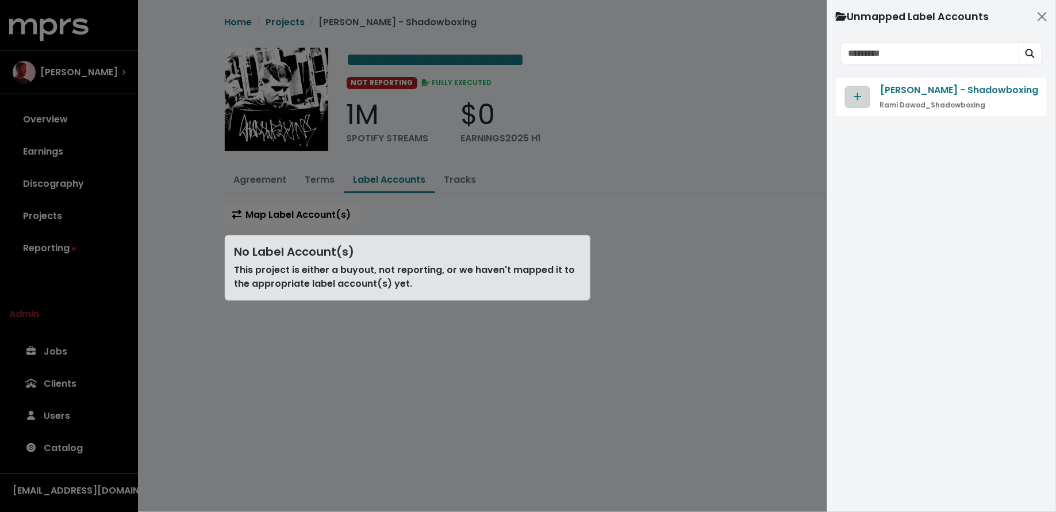
click at [863, 98] on button "Map contract to selected agreement" at bounding box center [857, 97] width 25 height 22
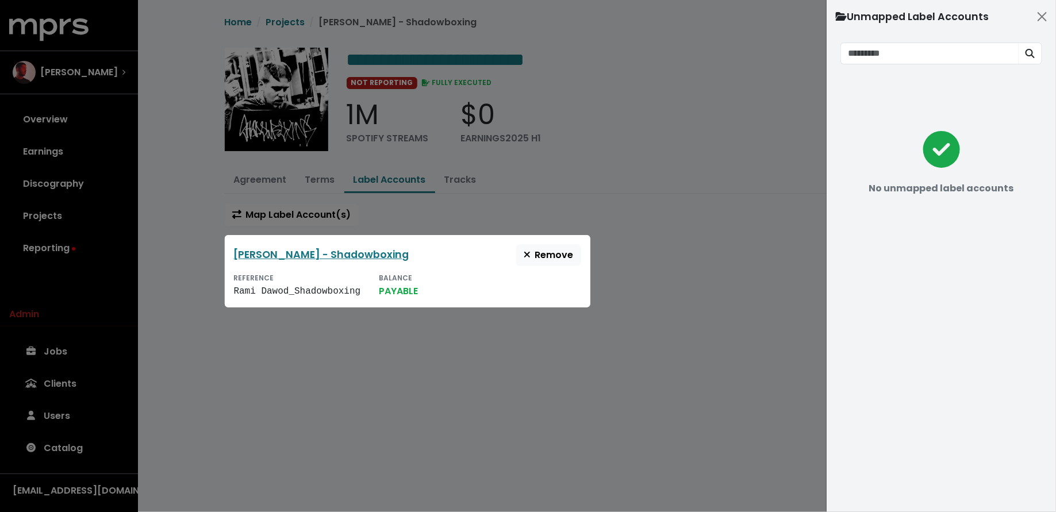
click at [658, 325] on div at bounding box center [528, 256] width 1056 height 512
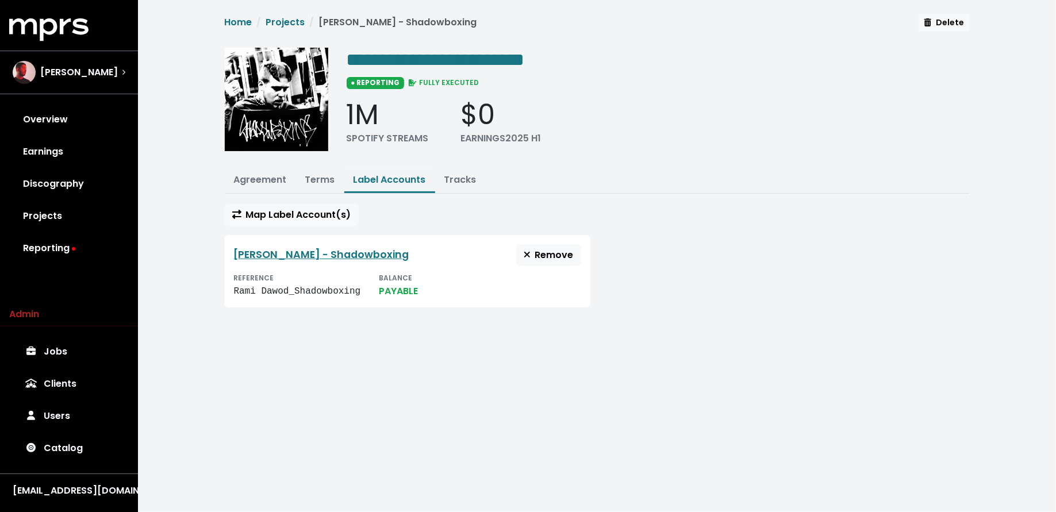
click at [459, 181] on link "Tracks" at bounding box center [460, 179] width 32 height 13
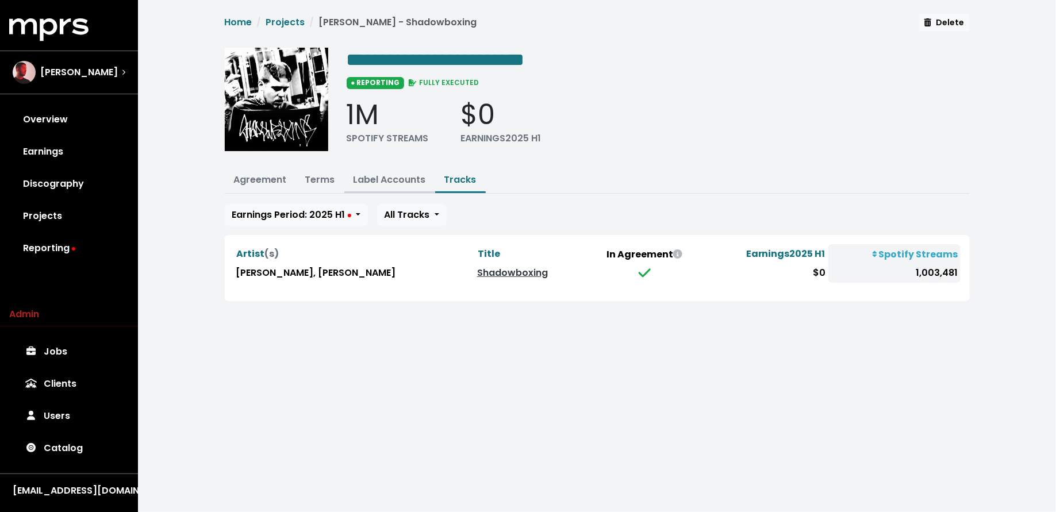
click at [391, 180] on link "Label Accounts" at bounding box center [389, 179] width 72 height 13
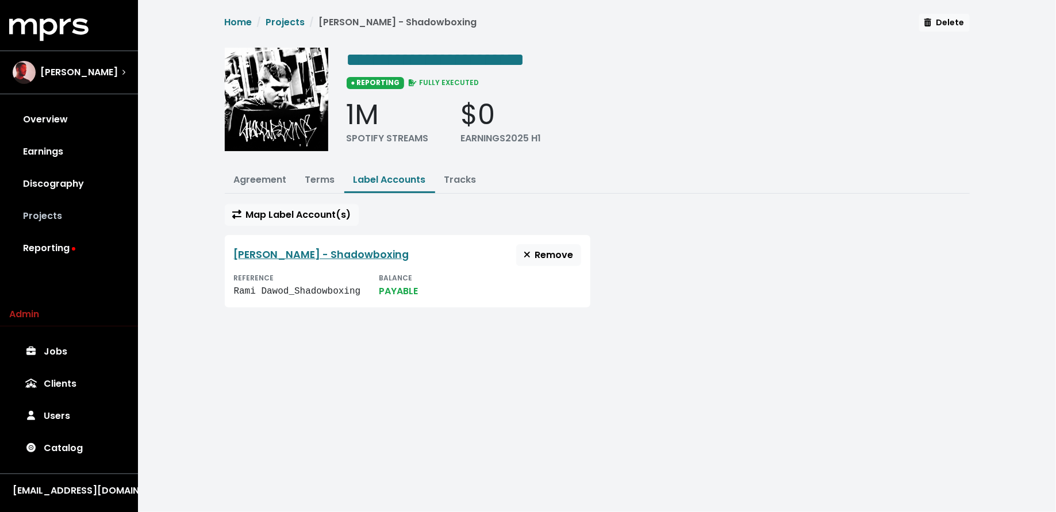
click at [75, 217] on link "Projects" at bounding box center [69, 216] width 120 height 32
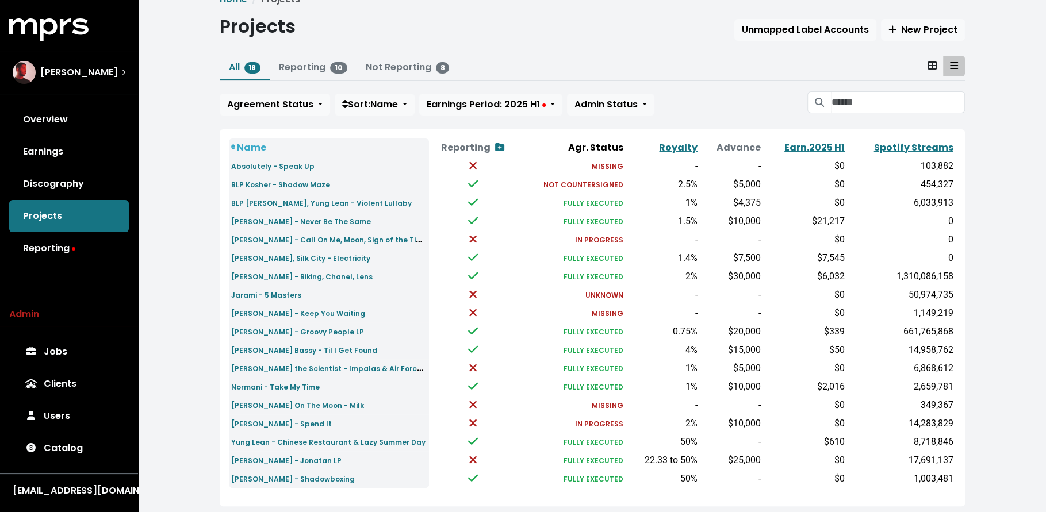
scroll to position [46, 0]
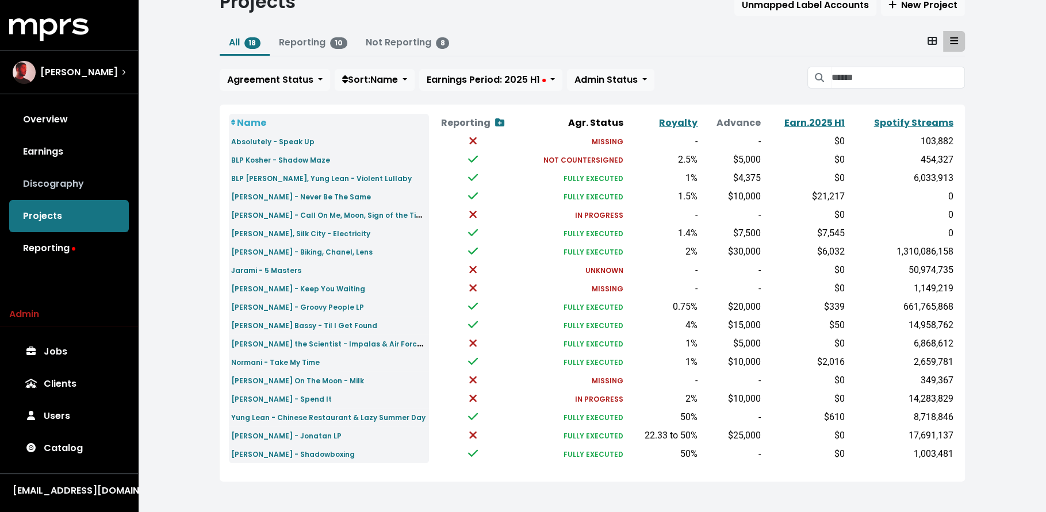
click at [82, 179] on link "Discography" at bounding box center [69, 184] width 120 height 32
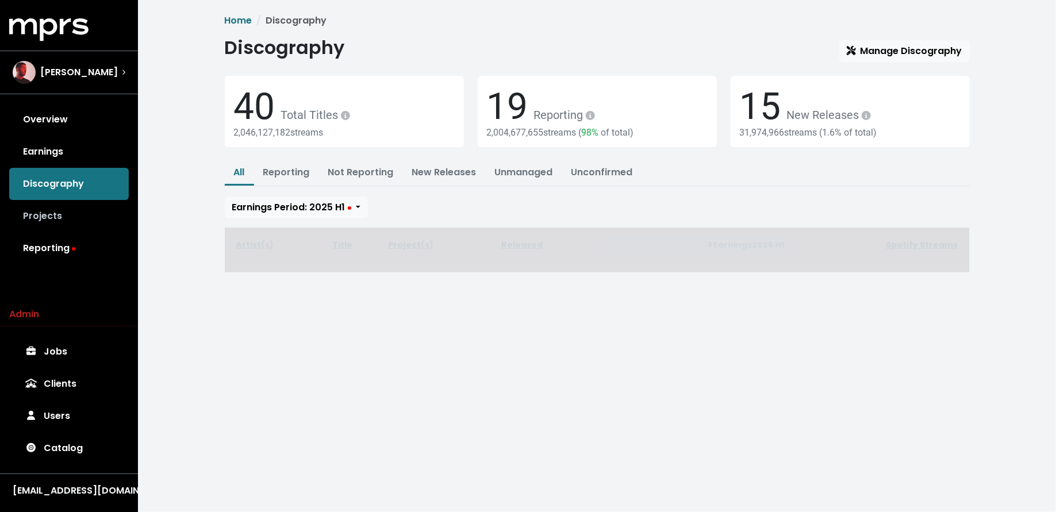
click at [78, 209] on link "Projects" at bounding box center [69, 216] width 120 height 32
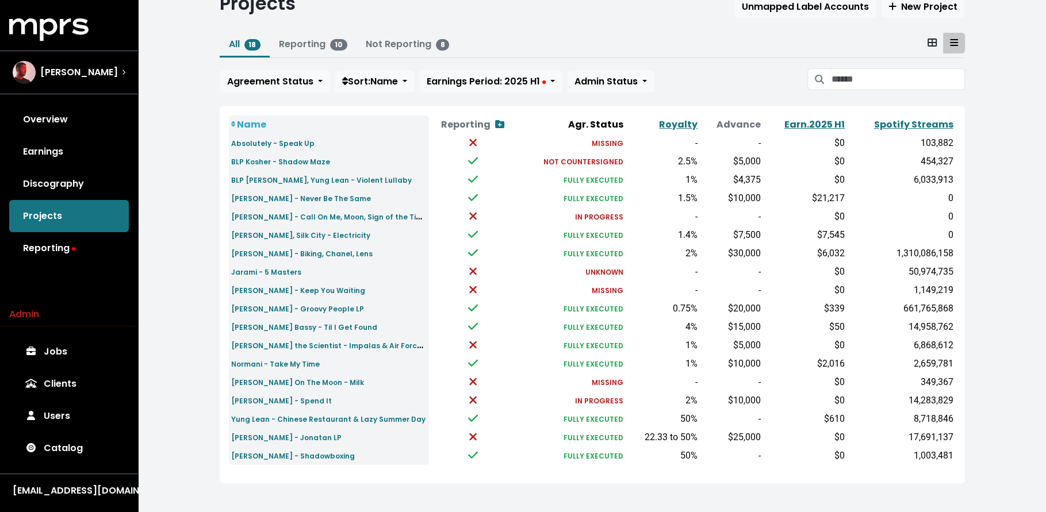
scroll to position [46, 0]
click at [348, 214] on small "Daniel Caesar - Call On Me, Moon, Sign of the Times" at bounding box center [331, 214] width 200 height 13
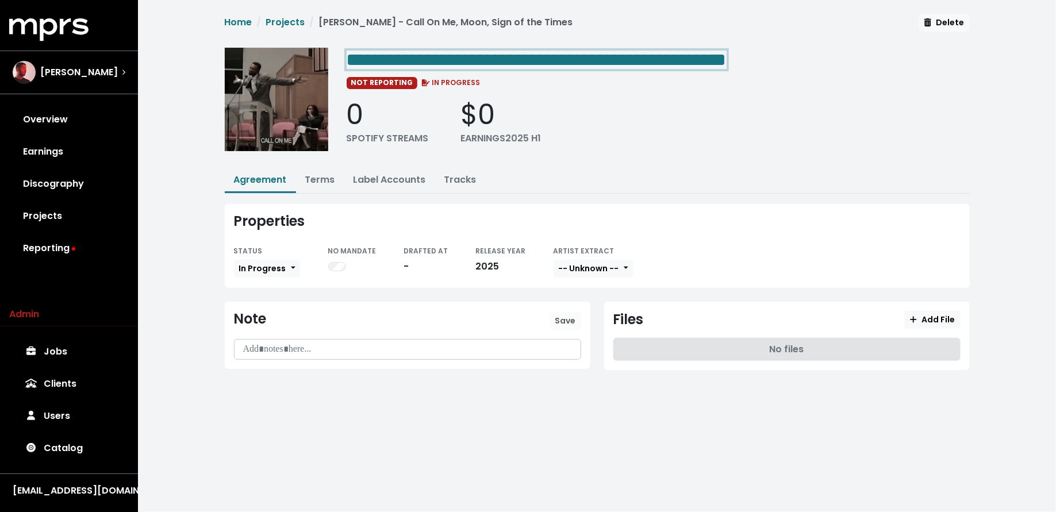
click at [352, 56] on span "**********" at bounding box center [537, 60] width 380 height 18
click at [349, 57] on span "**********" at bounding box center [537, 60] width 380 height 18
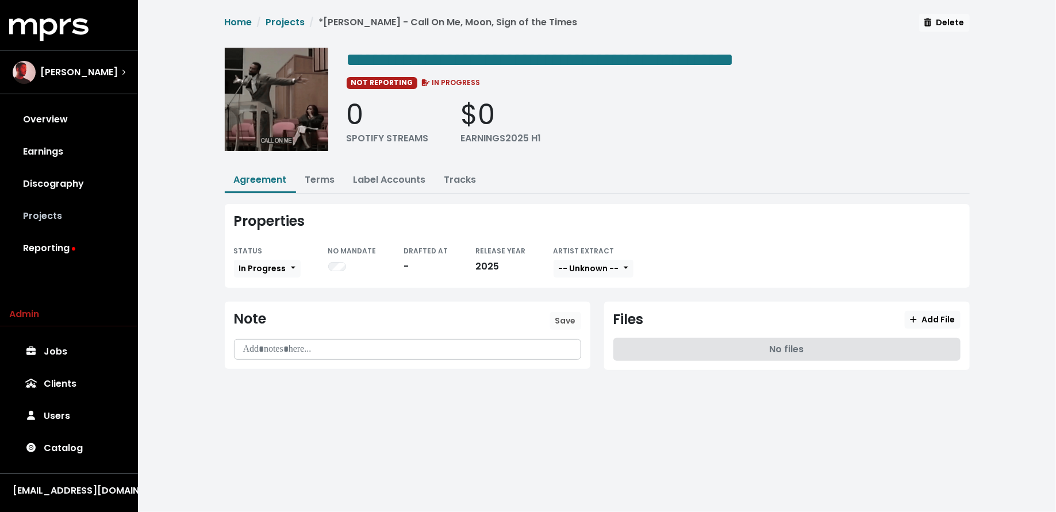
click at [46, 212] on link "Projects" at bounding box center [69, 216] width 120 height 32
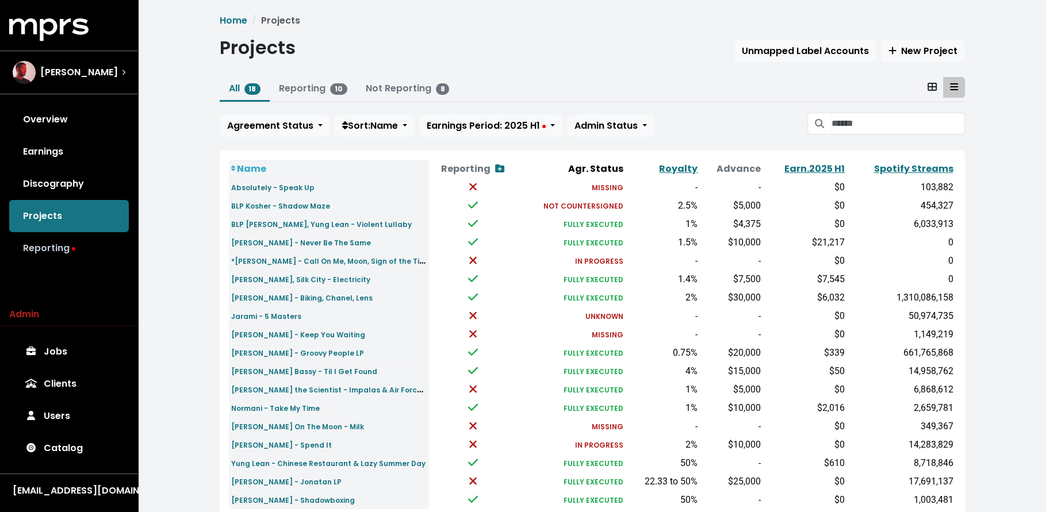
click at [53, 258] on link "Reporting" at bounding box center [69, 248] width 120 height 32
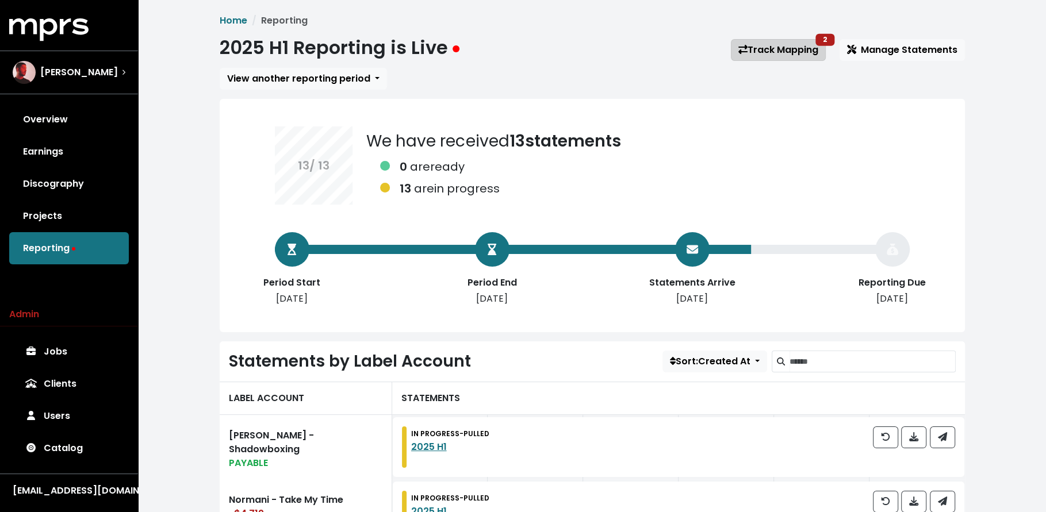
click at [781, 48] on link "Track Mapping 2" at bounding box center [778, 50] width 95 height 22
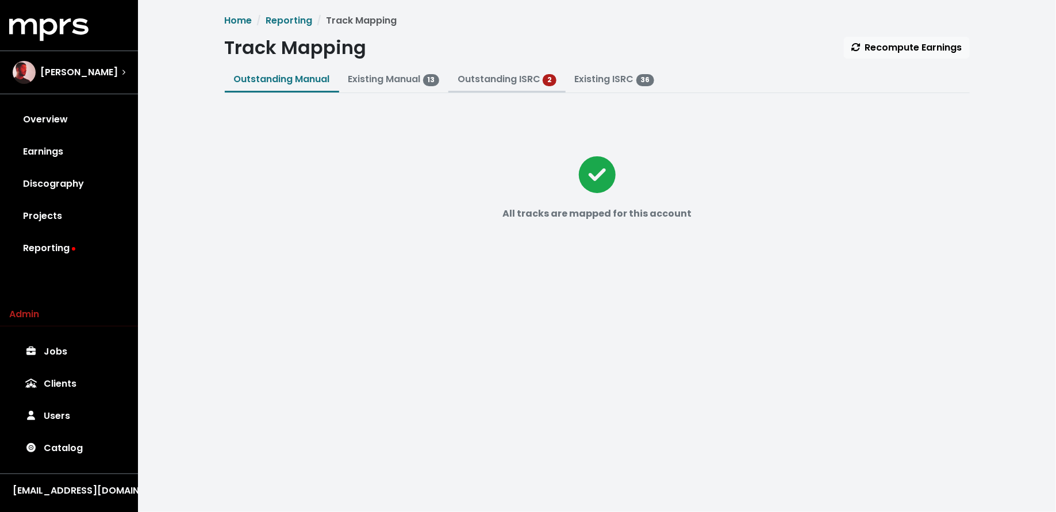
click at [492, 74] on link "Outstanding ISRC" at bounding box center [499, 78] width 83 height 13
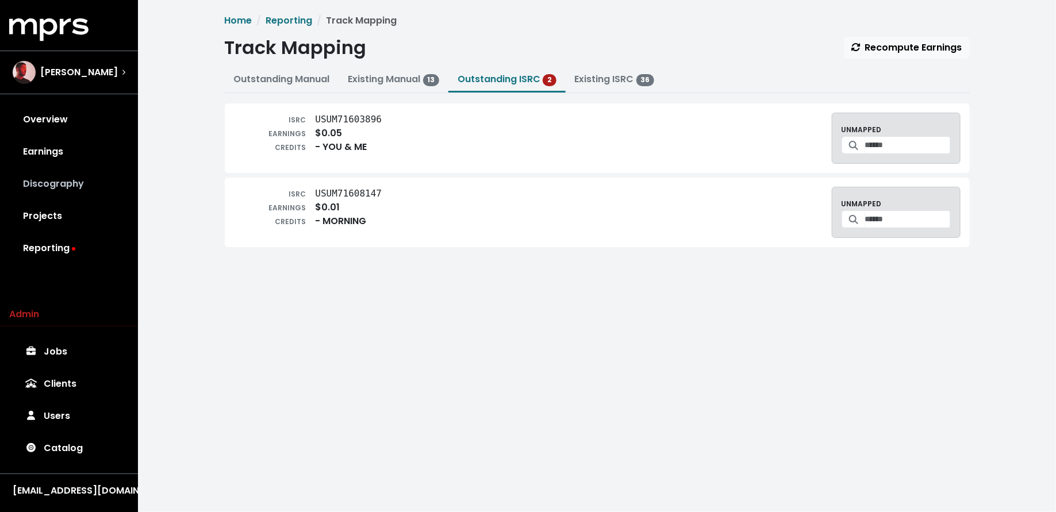
click at [34, 180] on link "Discography" at bounding box center [69, 184] width 120 height 32
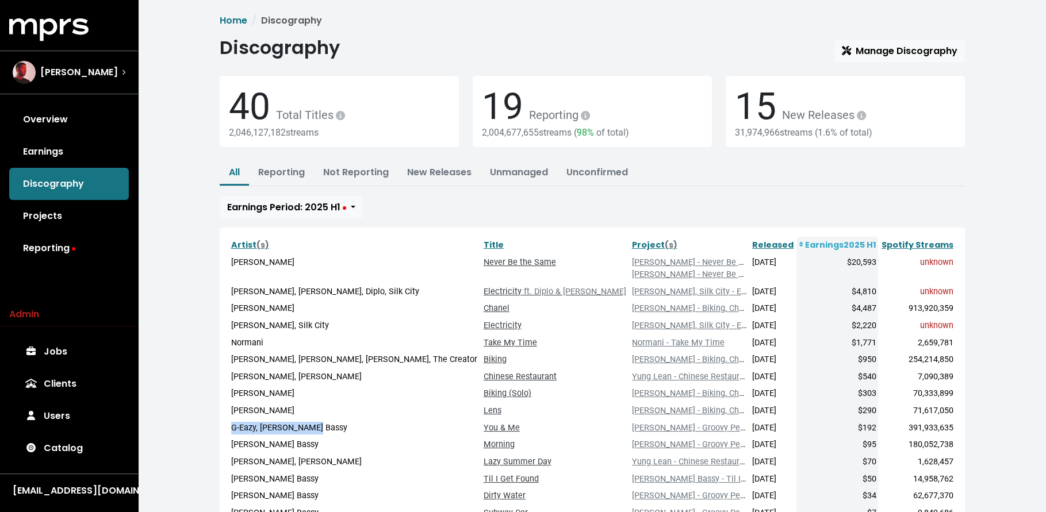
drag, startPoint x: 232, startPoint y: 424, endPoint x: 341, endPoint y: 426, distance: 109.8
click at [341, 426] on td "G-Eazy, Marc E. Bassy" at bounding box center [355, 428] width 252 height 17
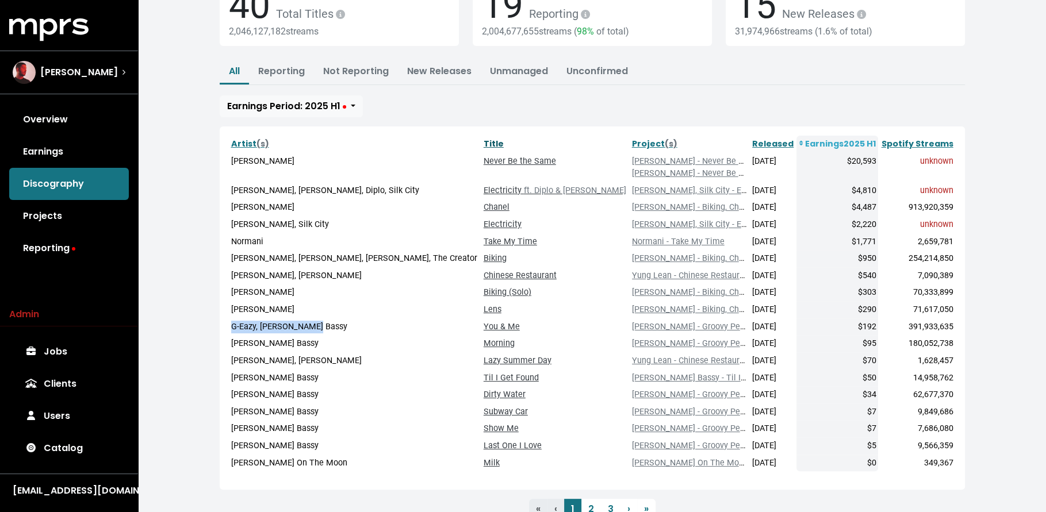
click at [483, 141] on link "Title" at bounding box center [493, 143] width 20 height 11
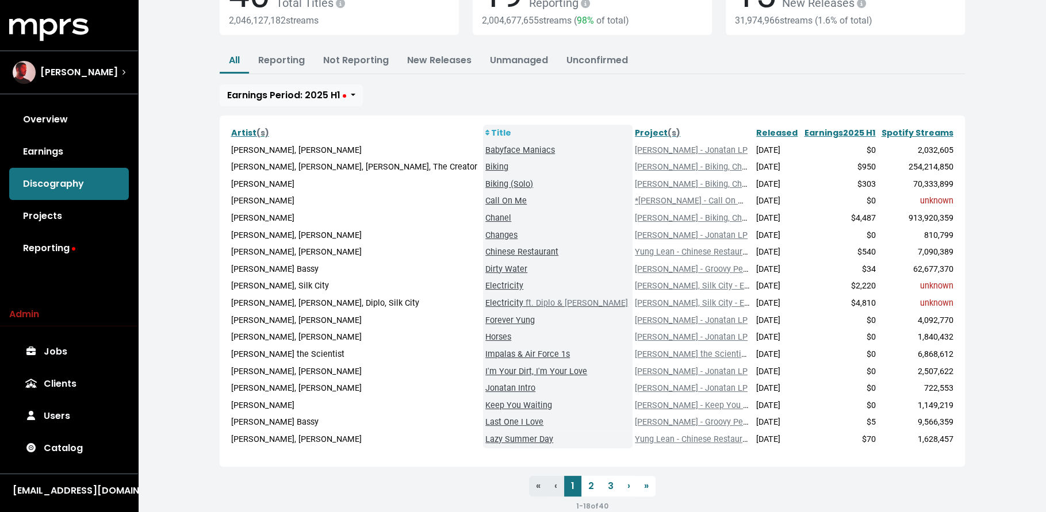
scroll to position [133, 0]
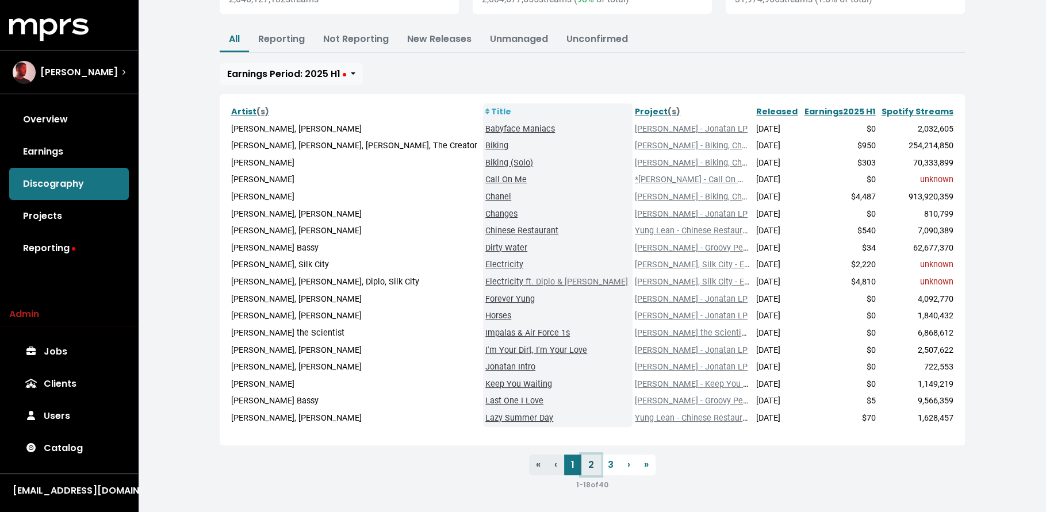
click at [582, 462] on link "2" at bounding box center [591, 465] width 20 height 21
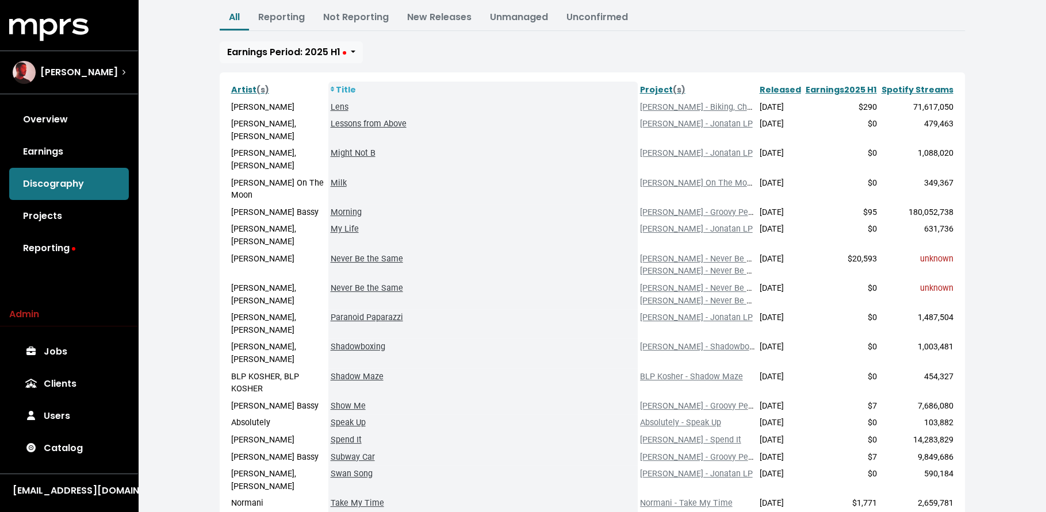
scroll to position [158, 0]
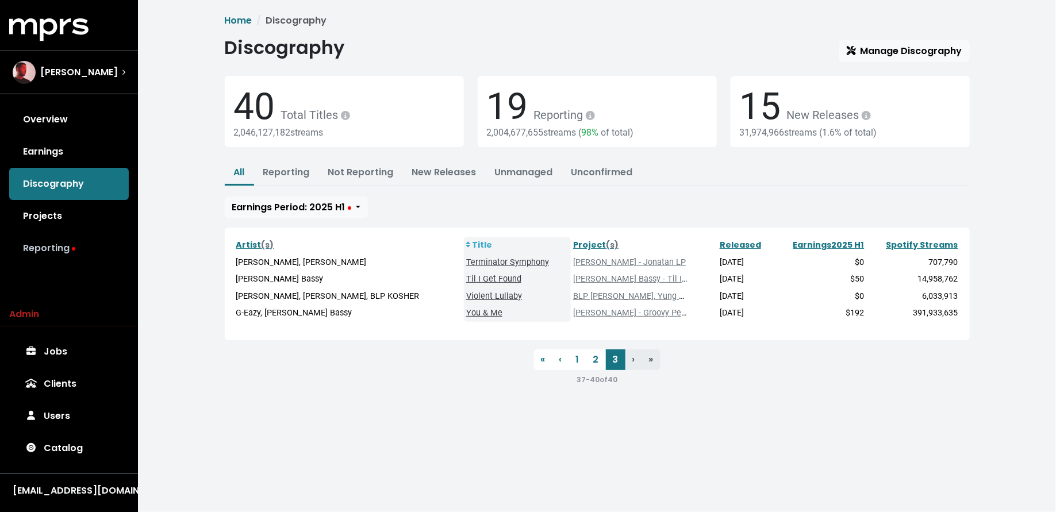
click at [53, 256] on link "Reporting" at bounding box center [69, 248] width 120 height 32
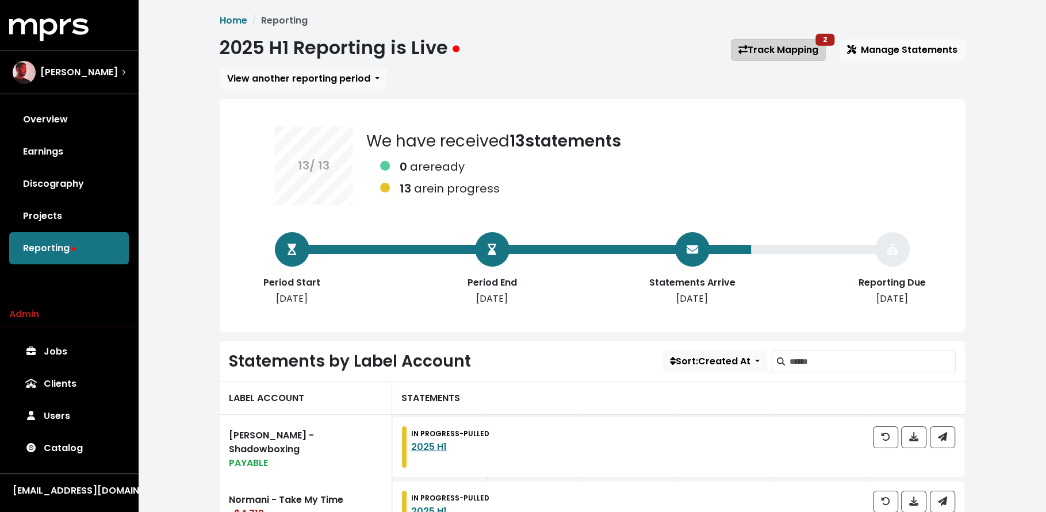
click at [765, 52] on link "Track Mapping 2" at bounding box center [778, 50] width 95 height 22
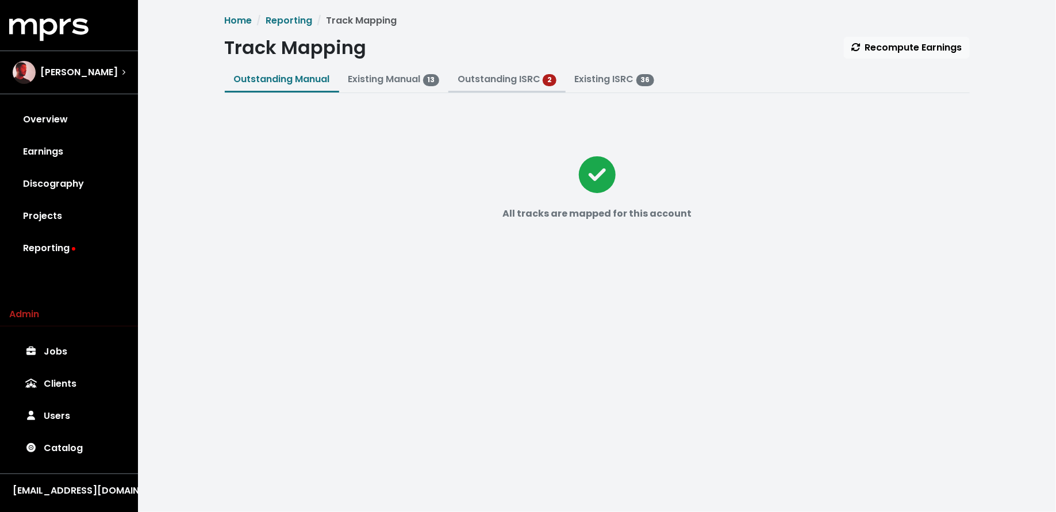
click at [502, 79] on link "Outstanding ISRC" at bounding box center [499, 78] width 83 height 13
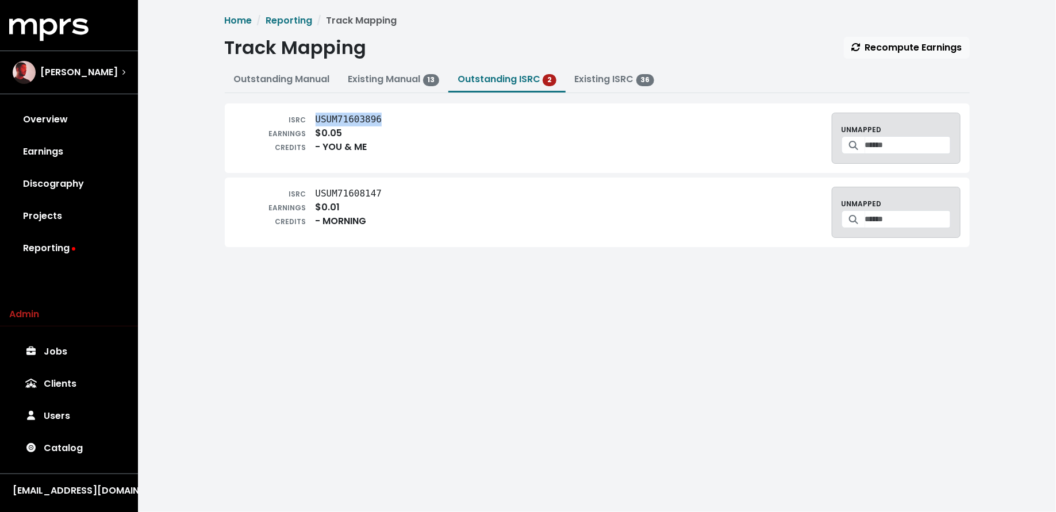
drag, startPoint x: 381, startPoint y: 118, endPoint x: 318, endPoint y: 118, distance: 63.2
click at [318, 118] on tt "USUM71603896" at bounding box center [349, 119] width 67 height 11
copy tt "USUM71603896"
click at [865, 148] on input "Search for a track to map to" at bounding box center [908, 145] width 86 height 18
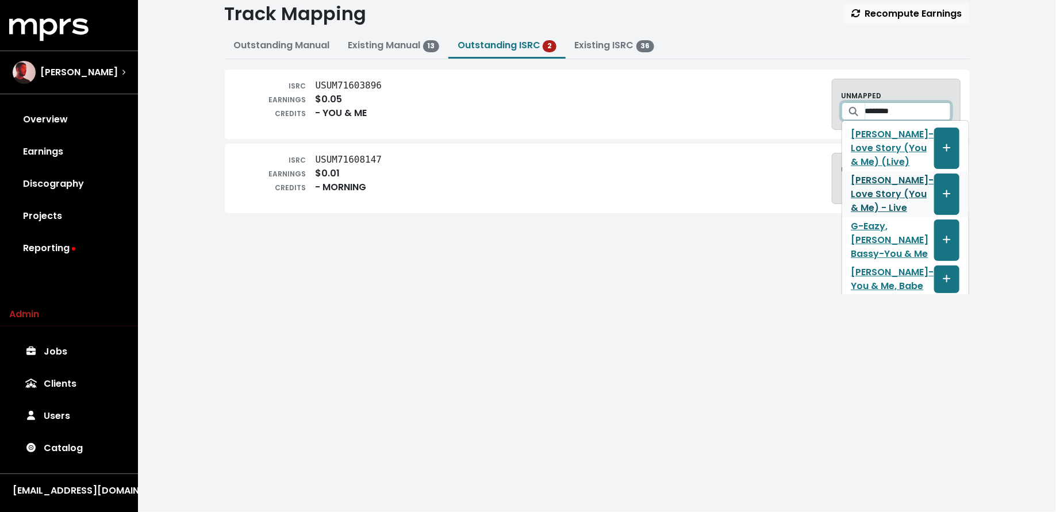
scroll to position [72, 0]
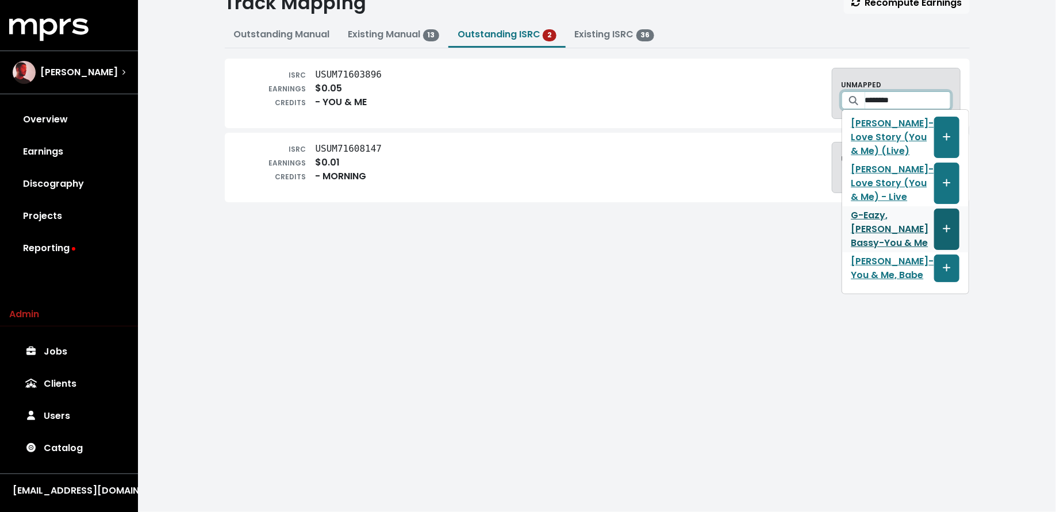
type input "********"
click at [943, 232] on icon "Create track mapping" at bounding box center [947, 228] width 8 height 9
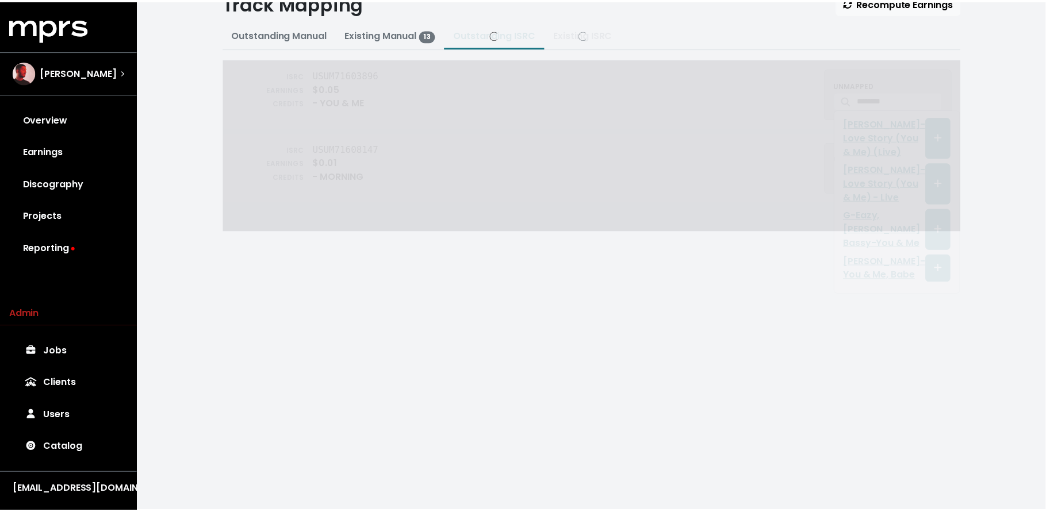
scroll to position [0, 0]
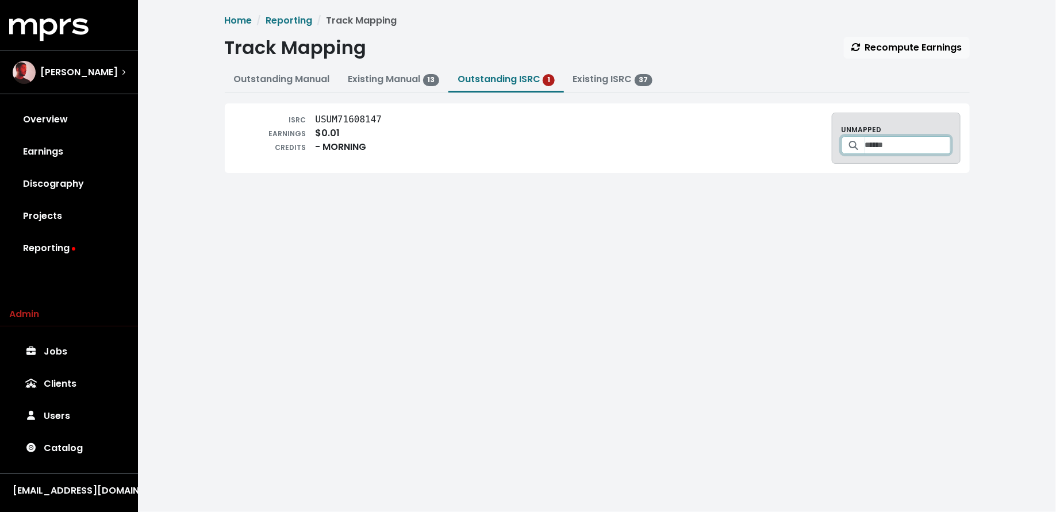
click at [892, 148] on input "Search for a track to map to" at bounding box center [908, 145] width 86 height 18
type input "**********"
click at [79, 212] on link "Projects" at bounding box center [69, 216] width 120 height 32
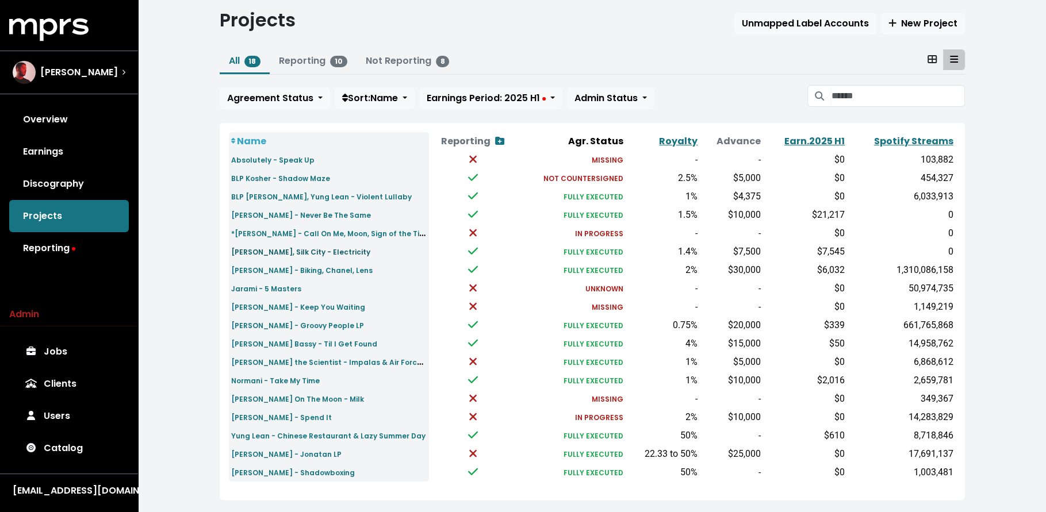
scroll to position [34, 0]
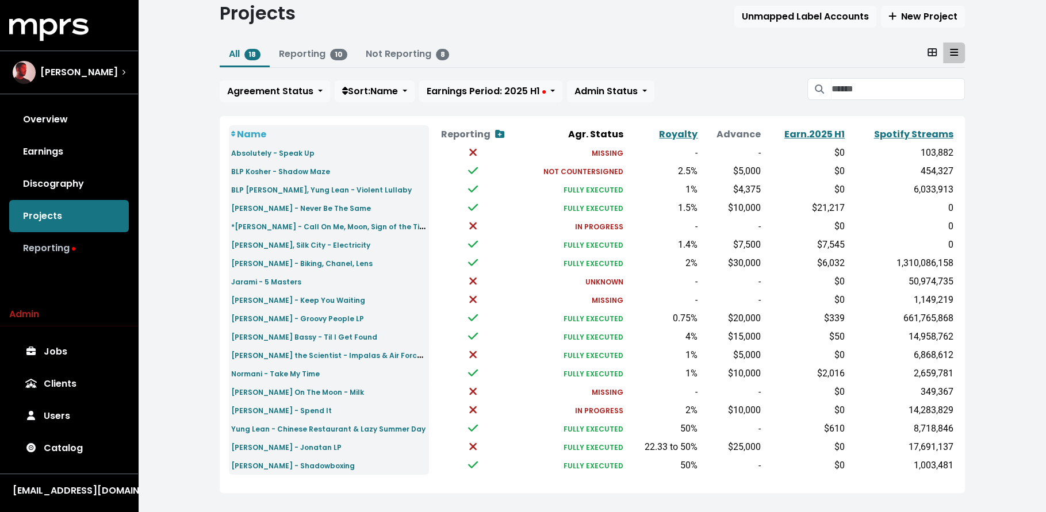
click at [63, 253] on link "Reporting" at bounding box center [69, 248] width 120 height 32
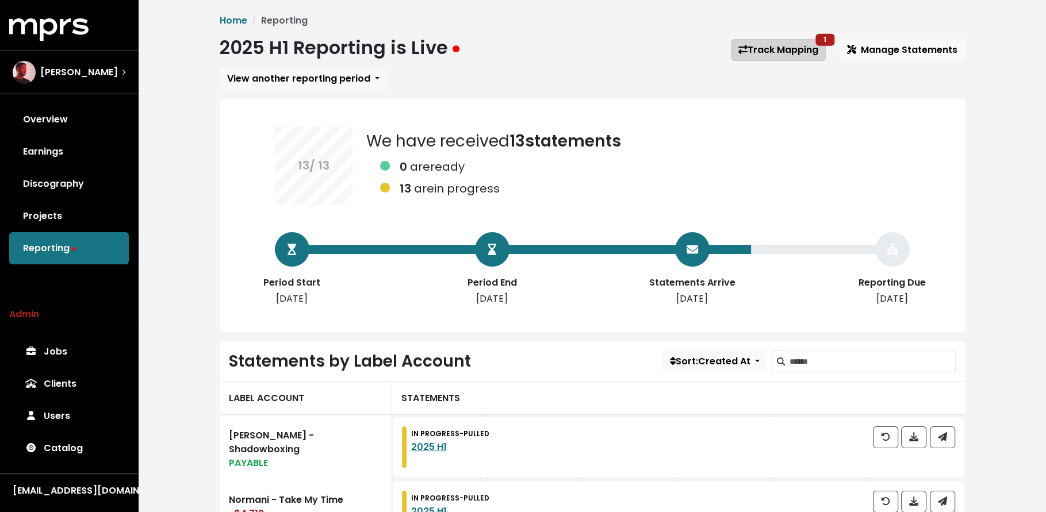
click at [775, 41] on link "Track Mapping 1" at bounding box center [778, 50] width 95 height 22
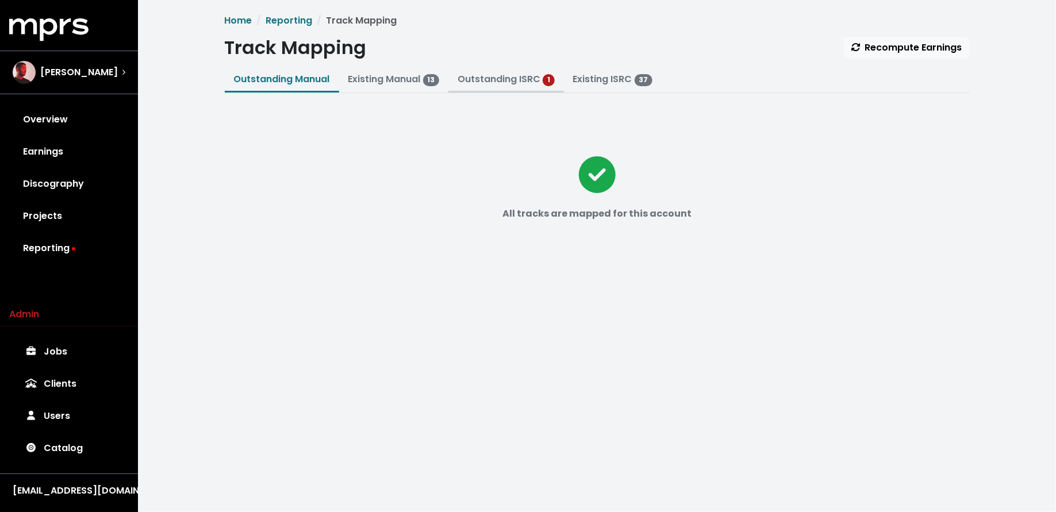
click at [452, 72] on button "Outstanding ISRC 1" at bounding box center [506, 80] width 116 height 25
click at [465, 79] on link "Outstanding ISRC" at bounding box center [499, 78] width 83 height 13
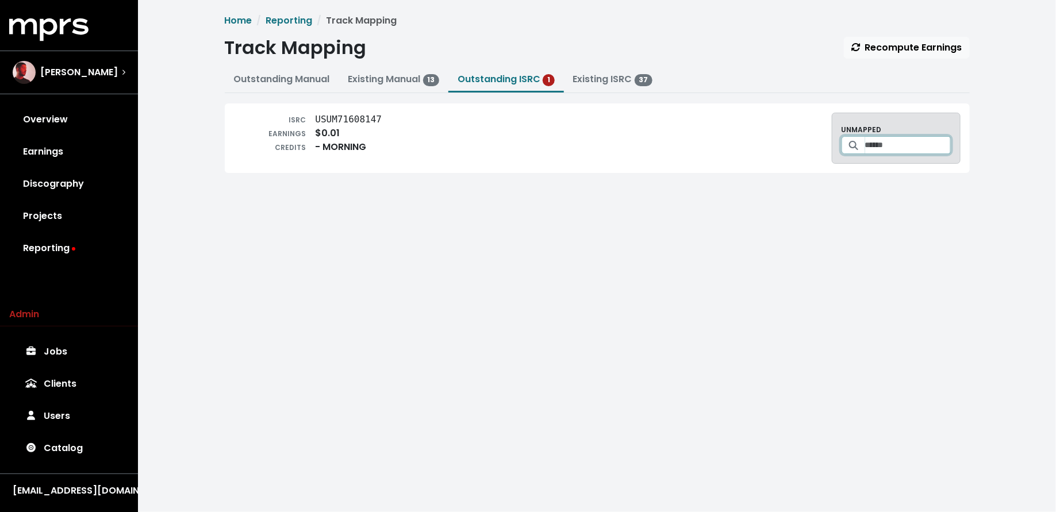
click at [866, 136] on input "Search for a track to map to" at bounding box center [908, 145] width 86 height 18
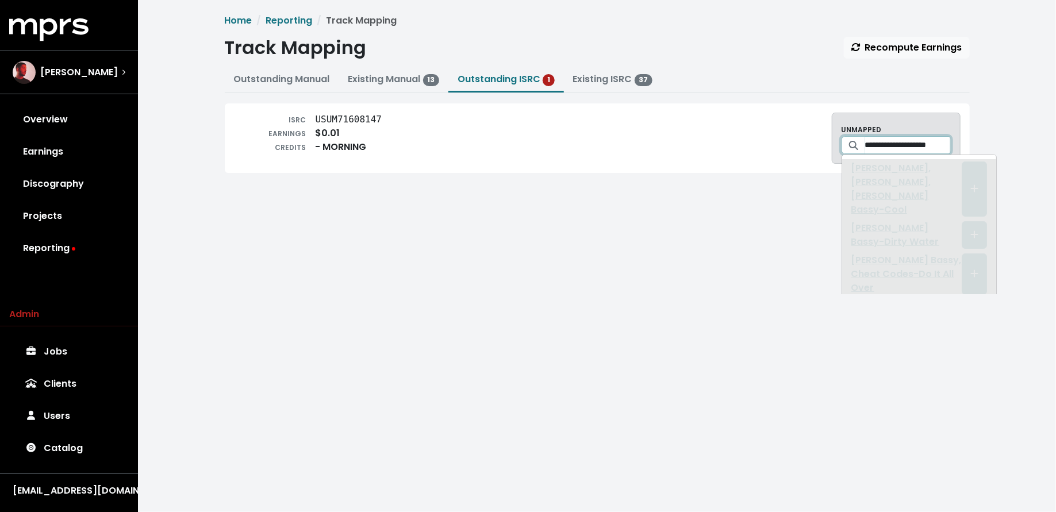
scroll to position [0, 10]
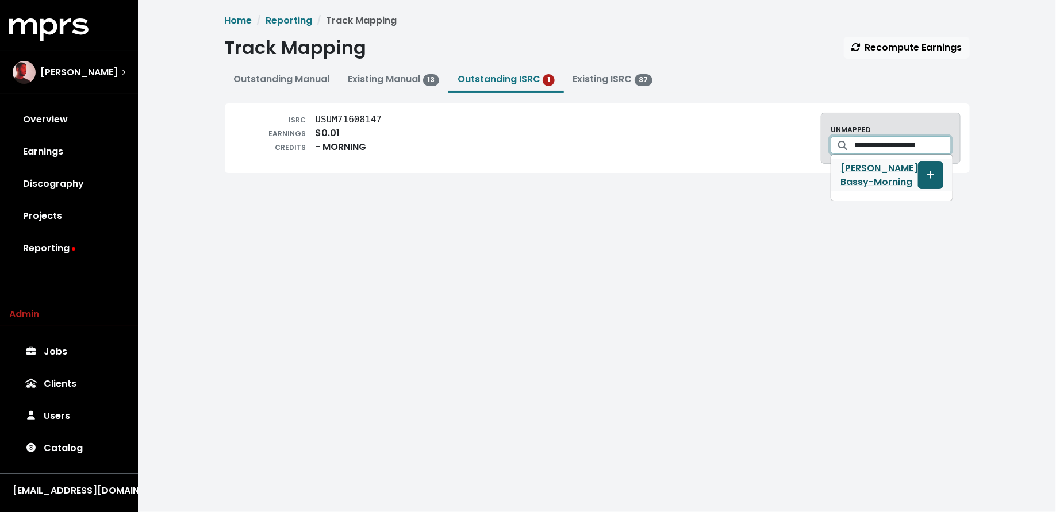
type input "**********"
click at [937, 171] on button "Create track mapping" at bounding box center [930, 176] width 25 height 28
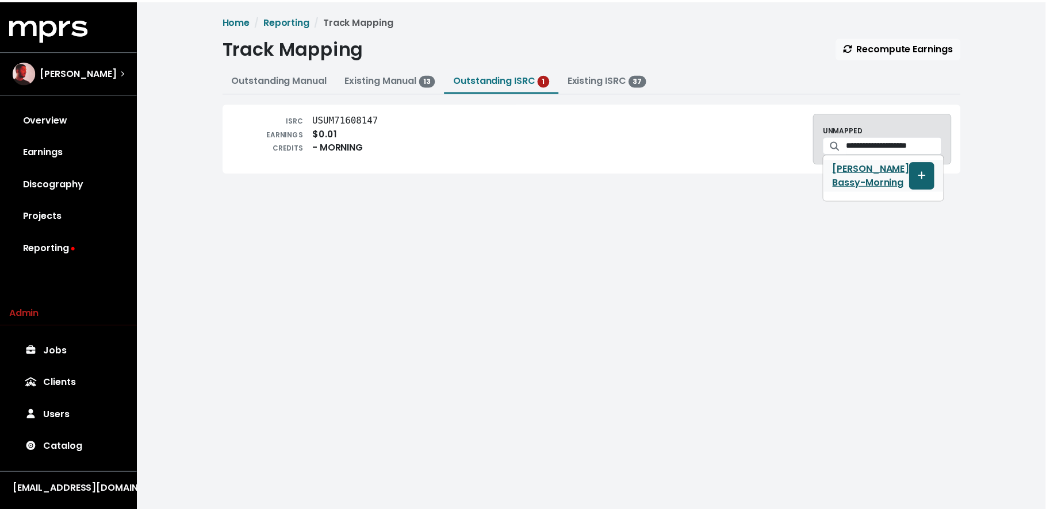
scroll to position [0, 0]
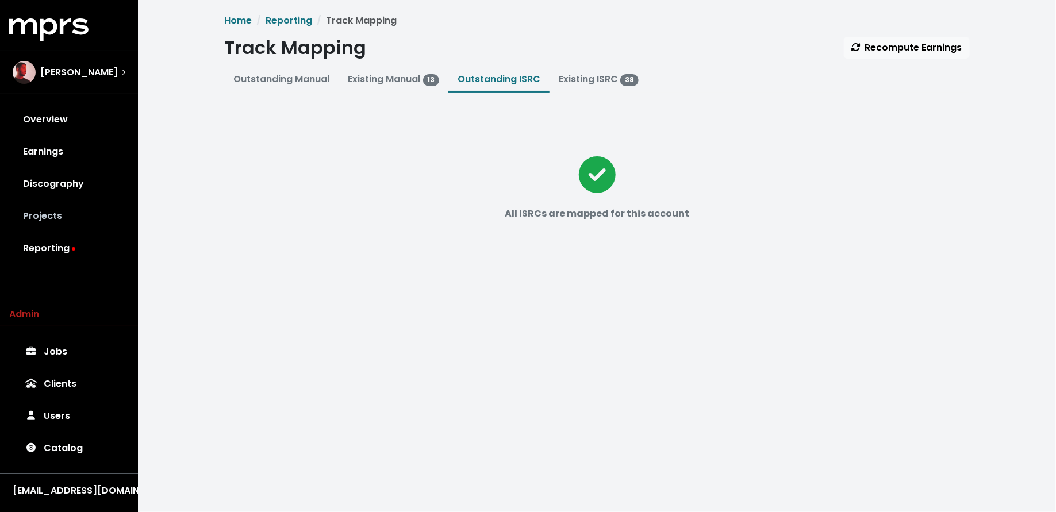
click at [75, 215] on link "Projects" at bounding box center [69, 216] width 120 height 32
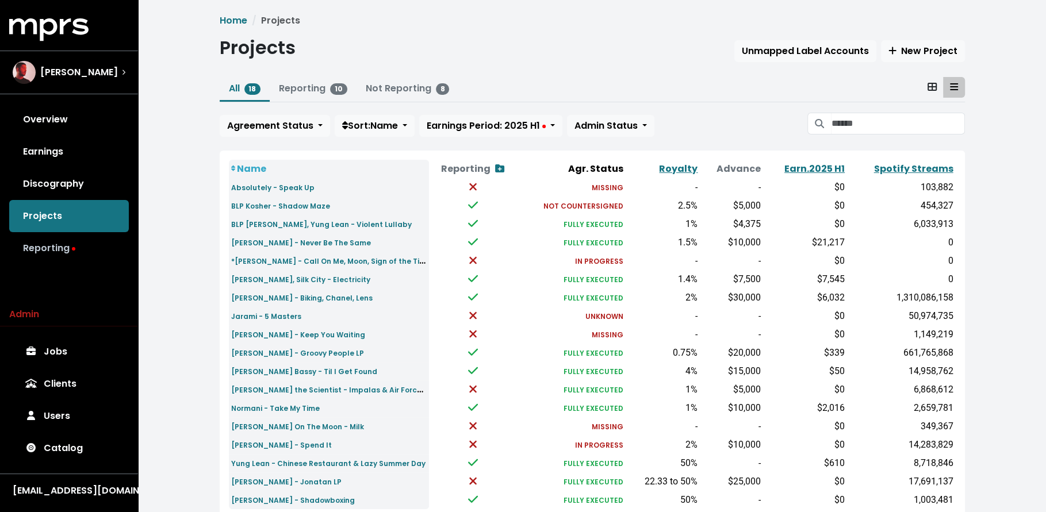
click at [75, 254] on link "Reporting" at bounding box center [69, 248] width 120 height 32
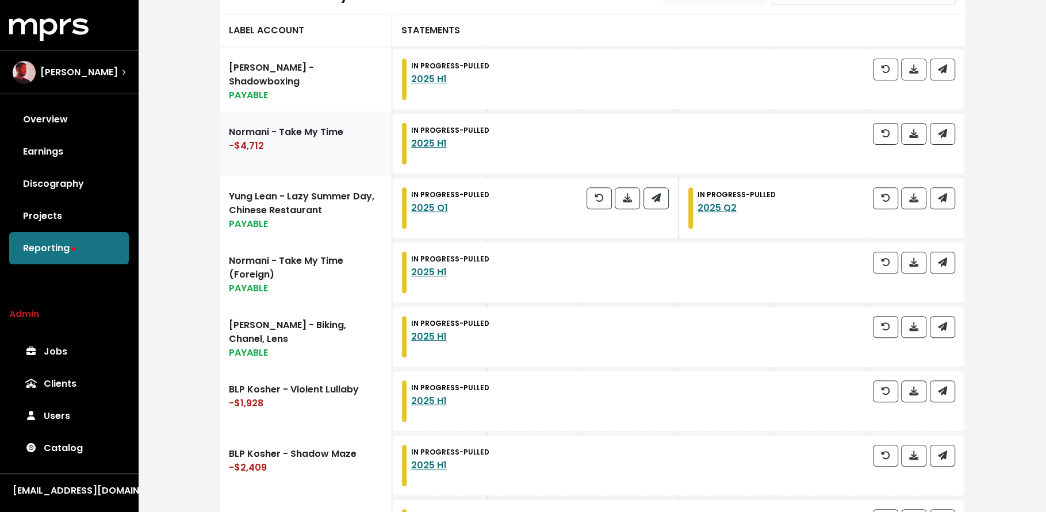
scroll to position [240, 0]
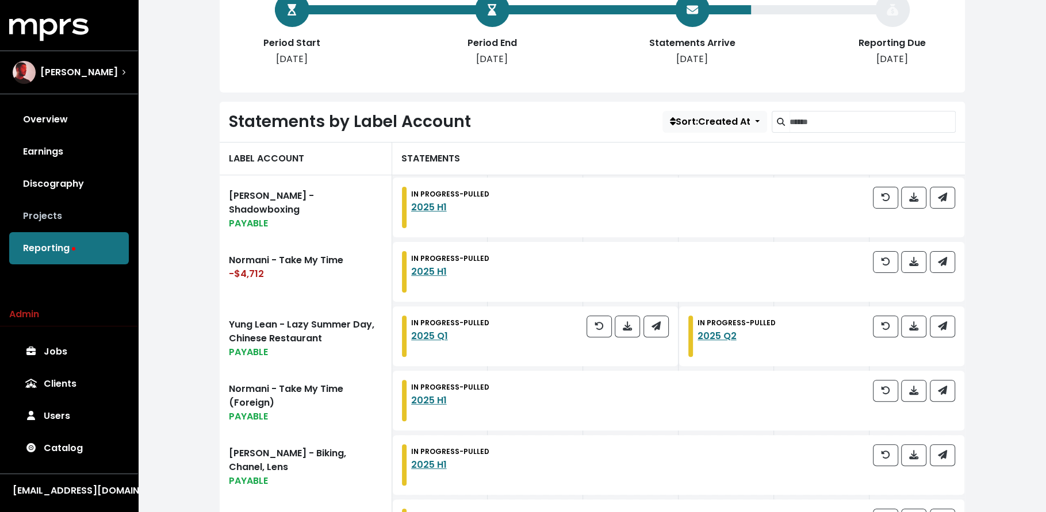
click at [76, 211] on link "Projects" at bounding box center [69, 216] width 120 height 32
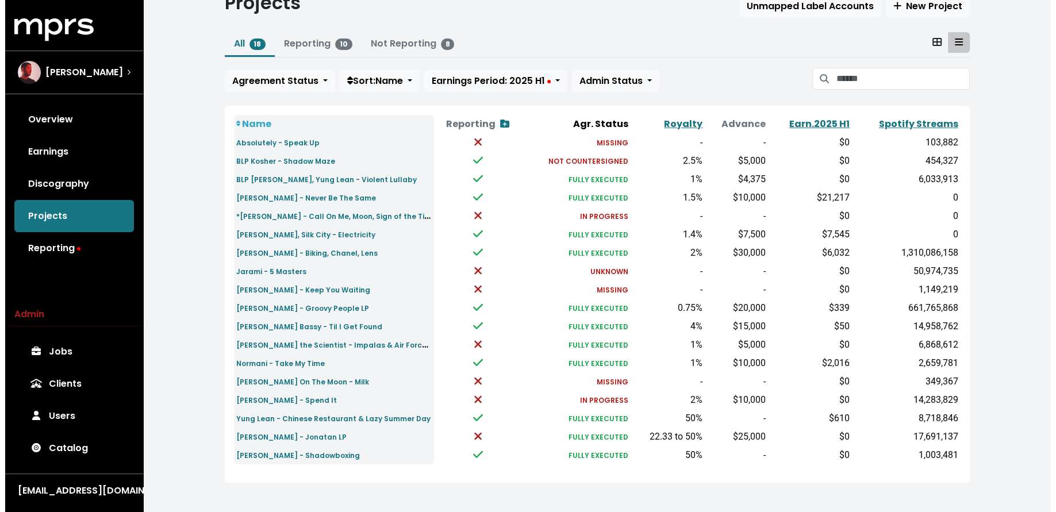
scroll to position [46, 0]
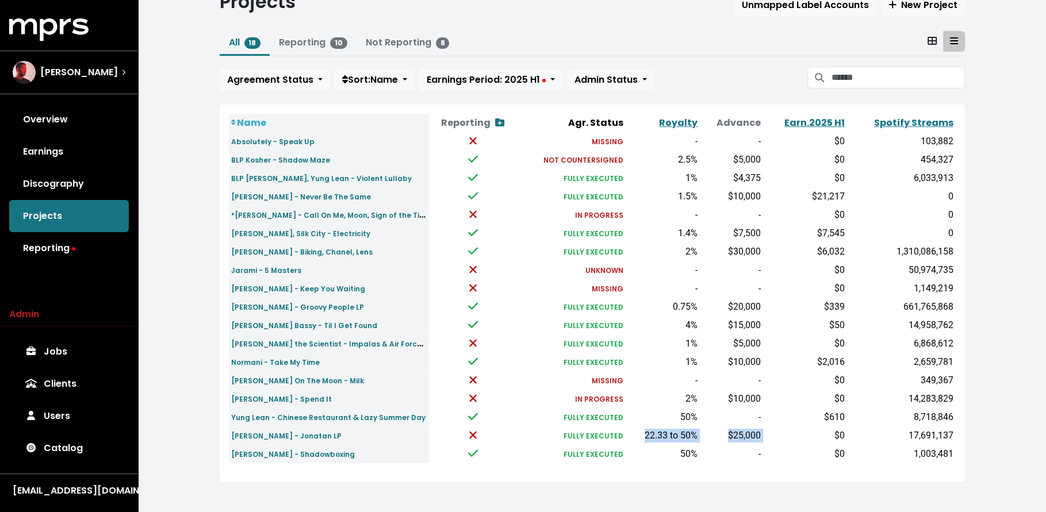
drag, startPoint x: 786, startPoint y: 435, endPoint x: 644, endPoint y: 436, distance: 142.6
click at [644, 436] on tr "Yung Lean - Jonatan LP FULLY EXECUTED 22.33 to 50% $25,000 $0 17,691,137" at bounding box center [592, 435] width 727 height 18
click at [74, 66] on span "Rami Dawod" at bounding box center [79, 73] width 78 height 14
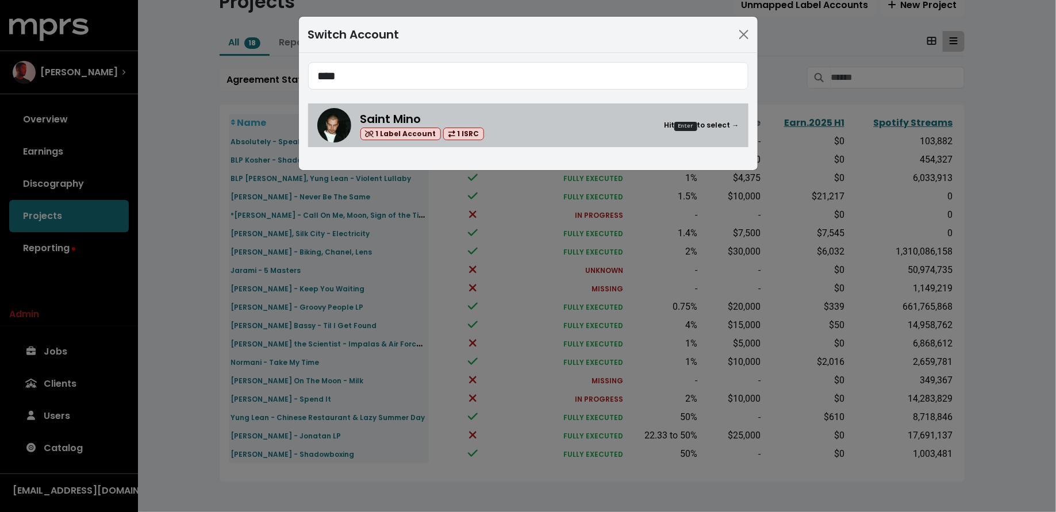
type input "****"
click at [531, 125] on div "Saint Mino 1 Label Account 1 ISRC Hit Enter to select →" at bounding box center [549, 125] width 379 height 30
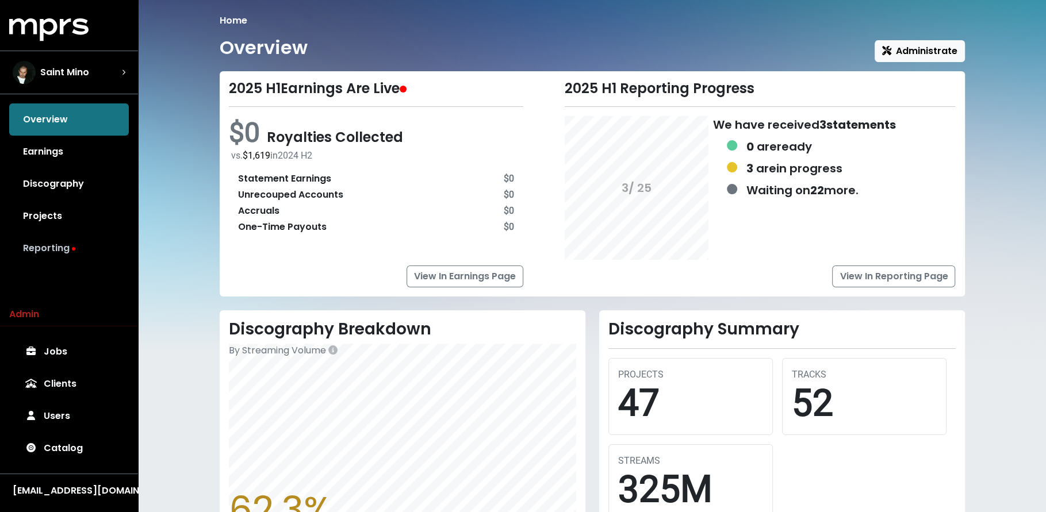
click at [102, 247] on link "Reporting" at bounding box center [69, 248] width 120 height 32
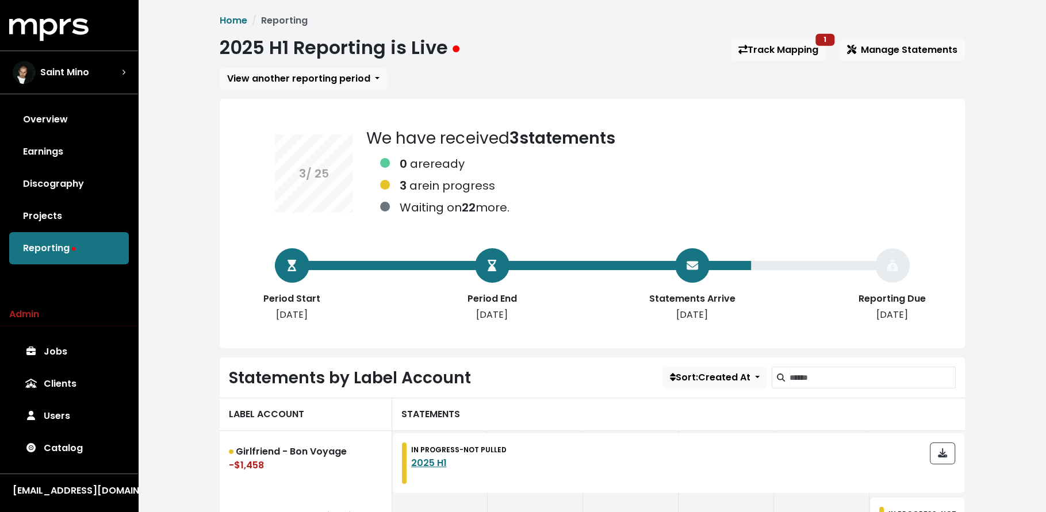
click at [899, 61] on div "2025 H1 Reporting is Live Track Mapping 1 Manage Statements" at bounding box center [592, 50] width 745 height 26
click at [898, 57] on button "Manage Statements" at bounding box center [901, 50] width 125 height 22
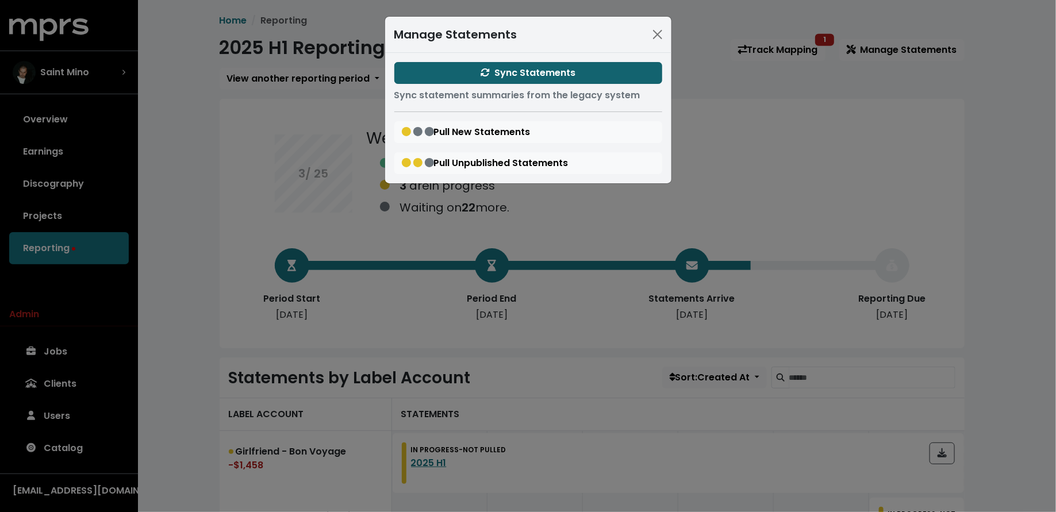
click at [472, 68] on button "Sync Statements" at bounding box center [528, 73] width 268 height 22
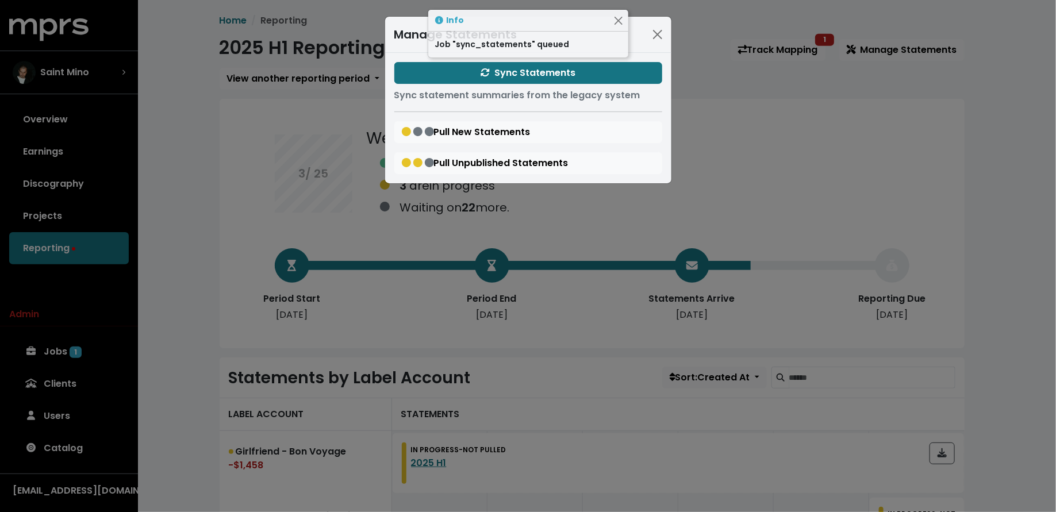
click at [224, 222] on div "Manage Statements Sync Statements Sync statement summaries from the legacy syst…" at bounding box center [528, 256] width 1056 height 512
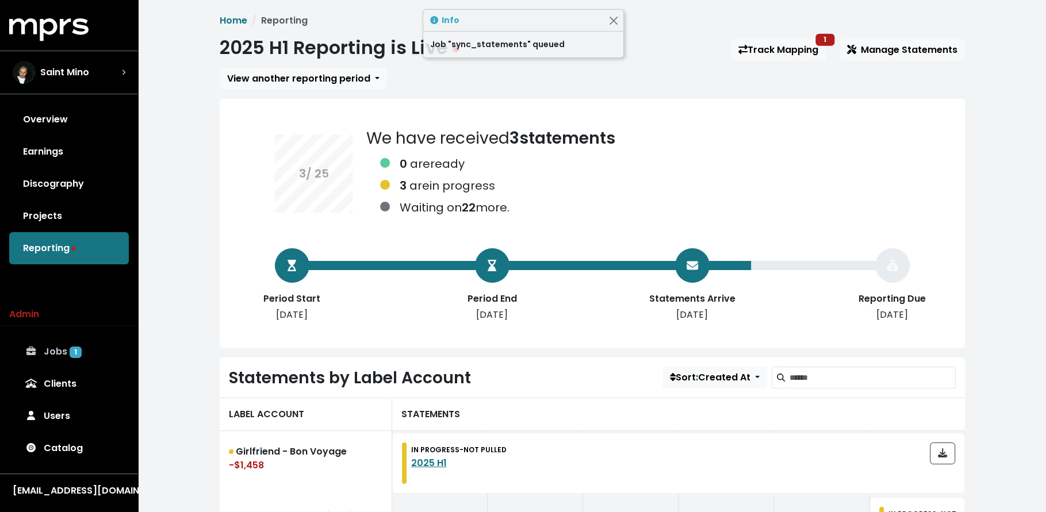
click at [86, 346] on link "Jobs 1" at bounding box center [69, 352] width 120 height 32
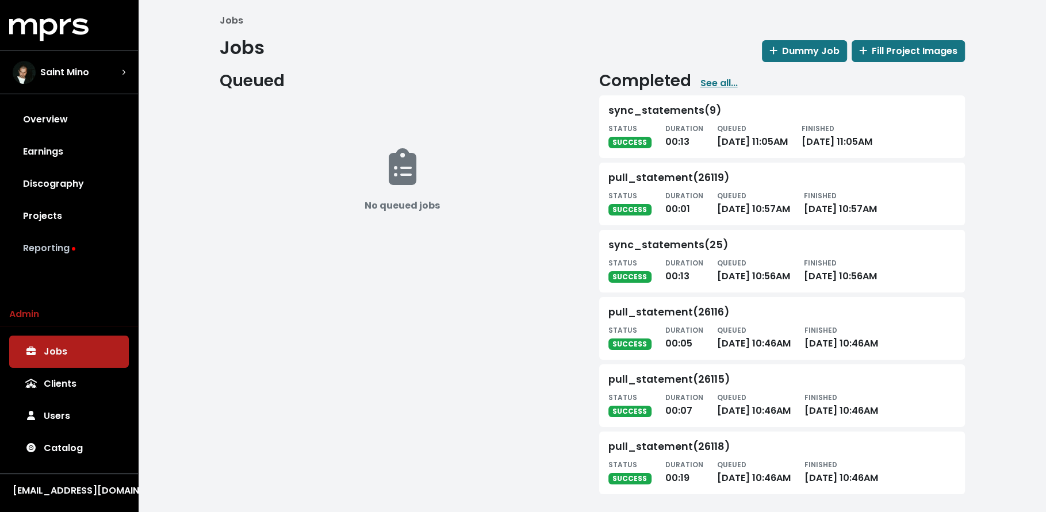
click at [63, 245] on link "Reporting" at bounding box center [69, 248] width 120 height 32
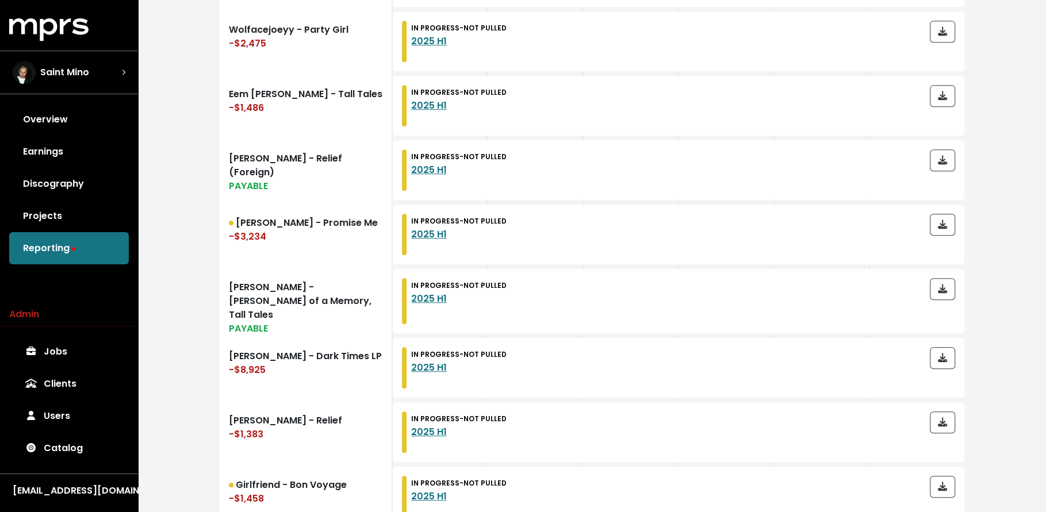
scroll to position [531, 0]
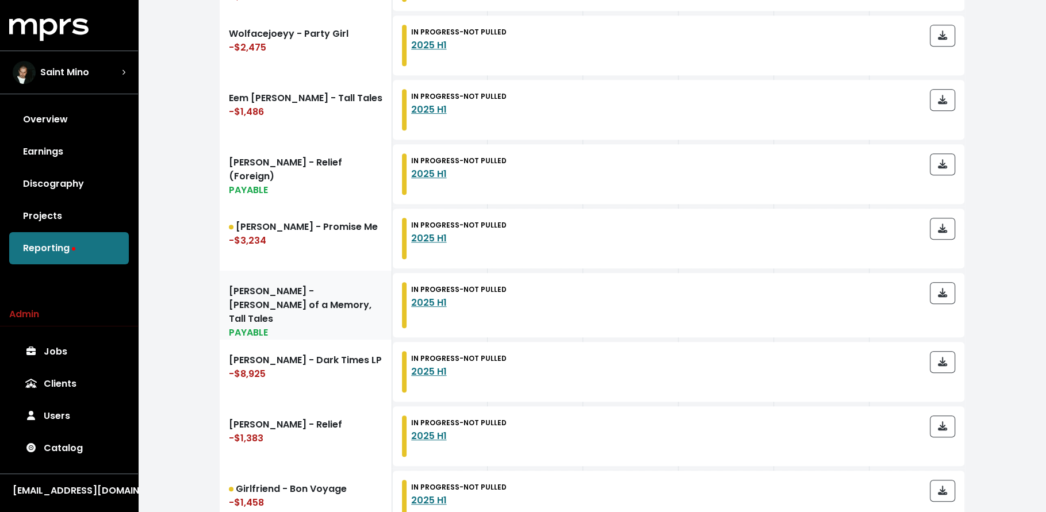
click at [255, 279] on link "Eem Triplin - Melody of a Memory, Tall Tales PAYABLE" at bounding box center [306, 305] width 172 height 69
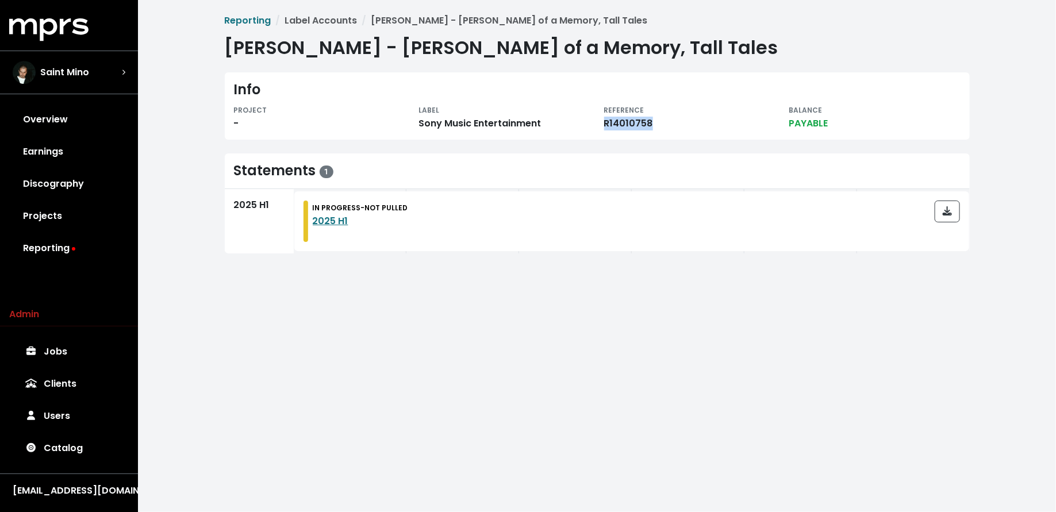
drag, startPoint x: 654, startPoint y: 124, endPoint x: 601, endPoint y: 126, distance: 52.4
click at [601, 126] on div "REFERENCE R14010758" at bounding box center [689, 117] width 185 height 28
copy div "R14010758"
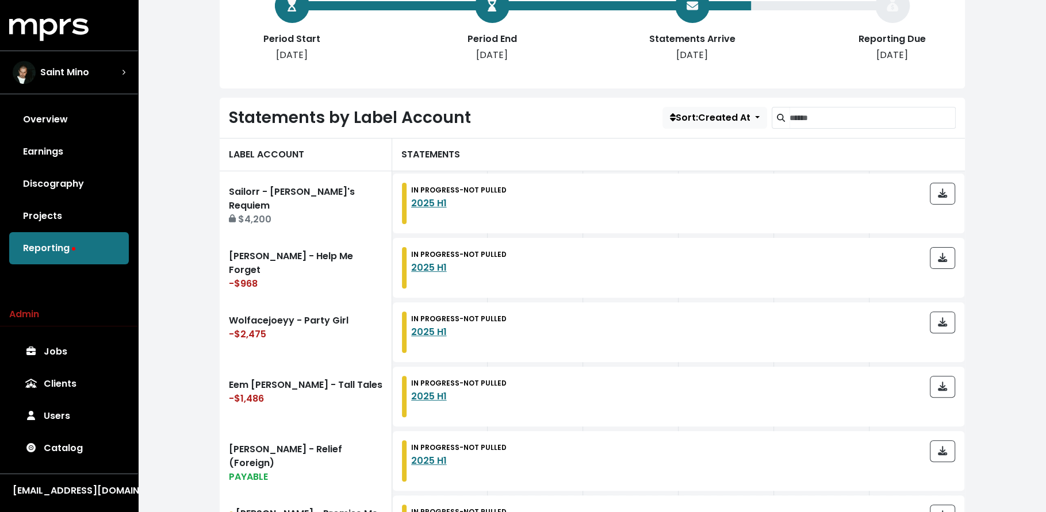
scroll to position [313, 0]
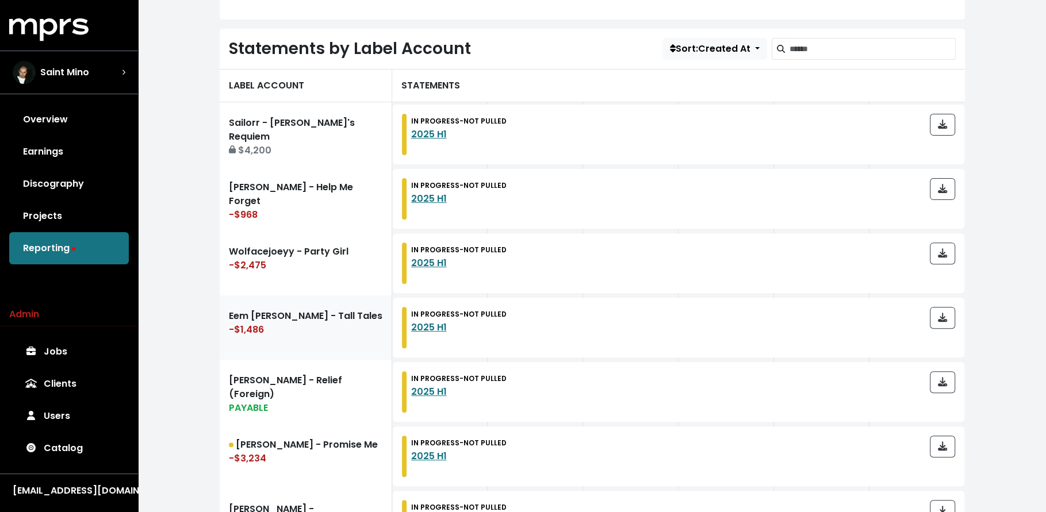
click at [308, 329] on div "-$1,486" at bounding box center [305, 330] width 153 height 14
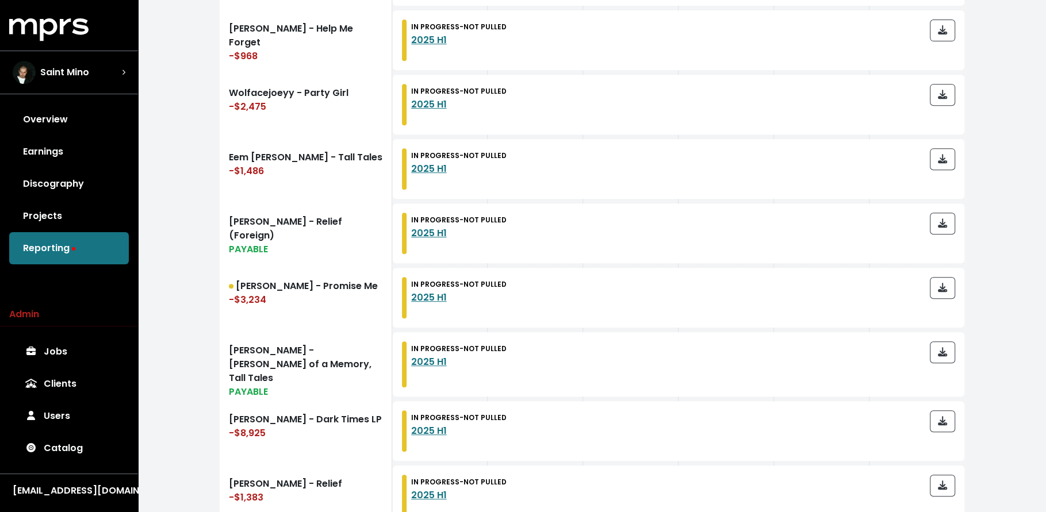
scroll to position [477, 0]
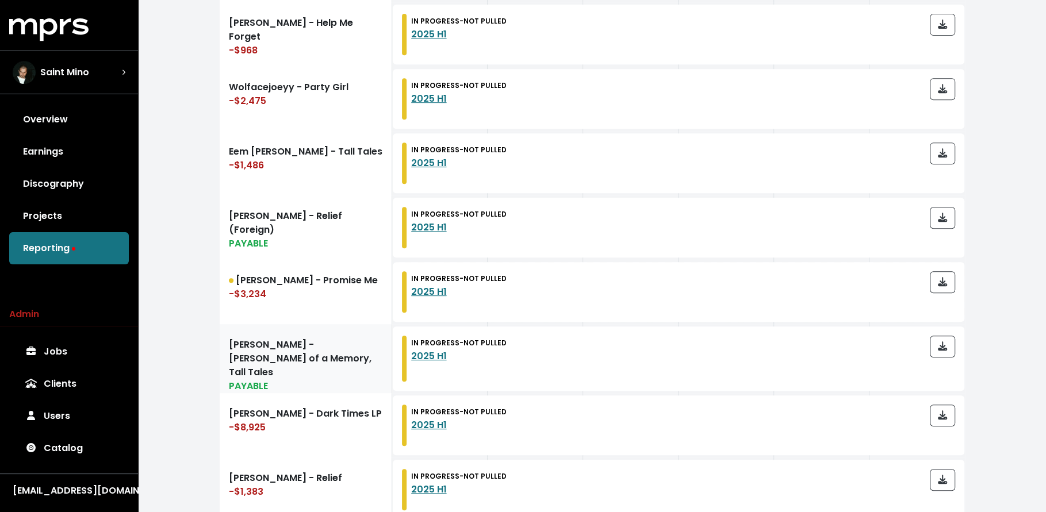
click at [302, 379] on div "PAYABLE" at bounding box center [305, 386] width 153 height 14
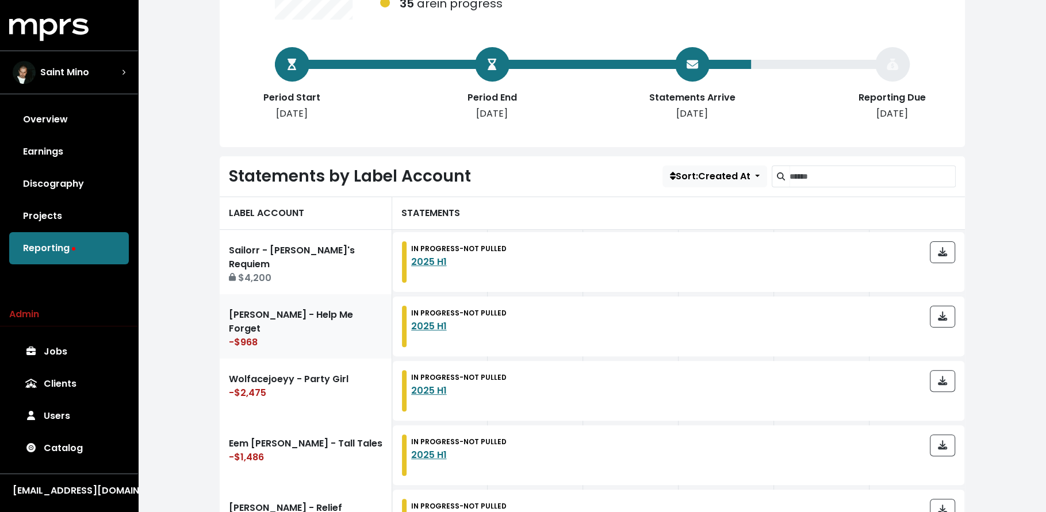
scroll to position [210, 0]
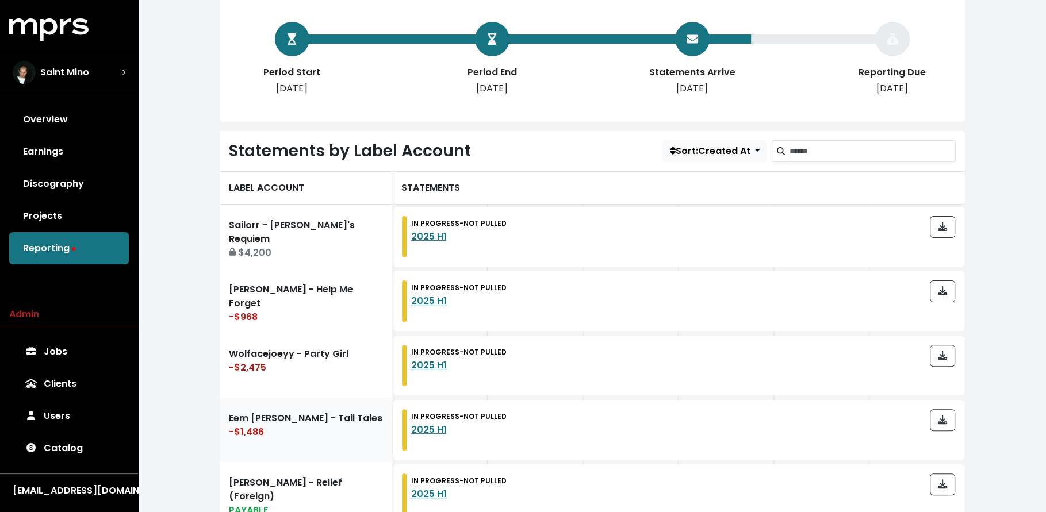
click at [336, 425] on div "-$1,486" at bounding box center [305, 432] width 153 height 14
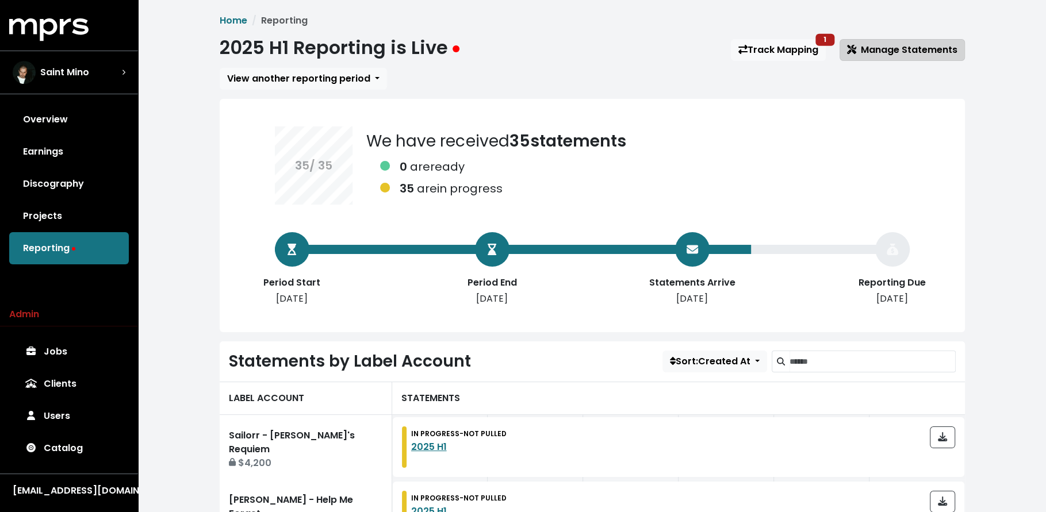
click at [898, 43] on button "Manage Statements" at bounding box center [901, 50] width 125 height 22
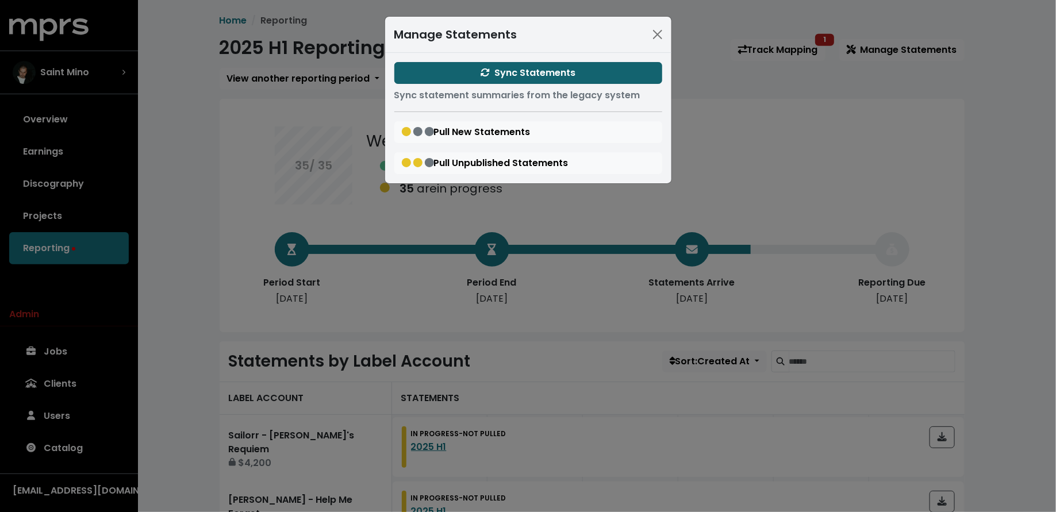
click at [562, 75] on span "Sync Statements" at bounding box center [528, 72] width 95 height 13
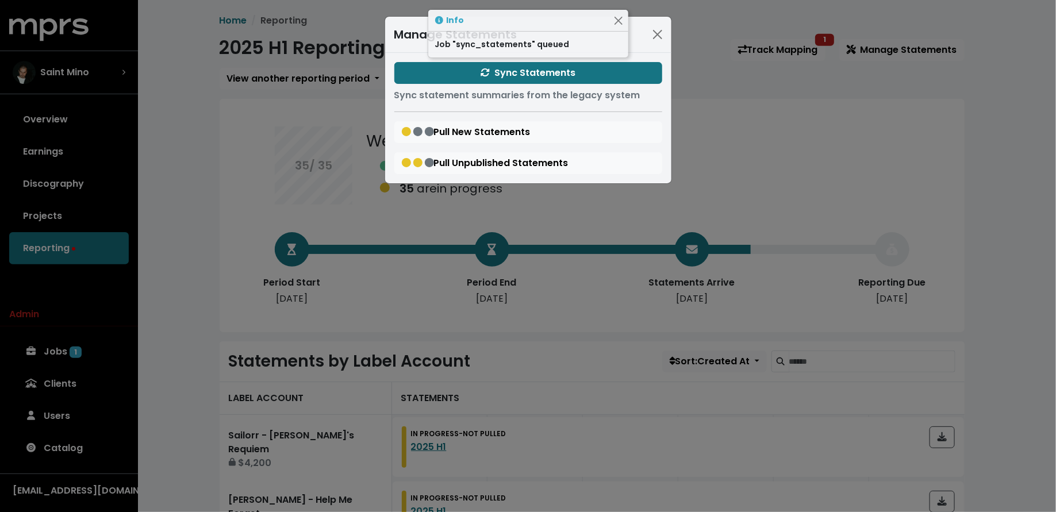
click at [248, 201] on div "Manage Statements Sync Statements Sync statement summaries from the legacy syst…" at bounding box center [528, 256] width 1056 height 512
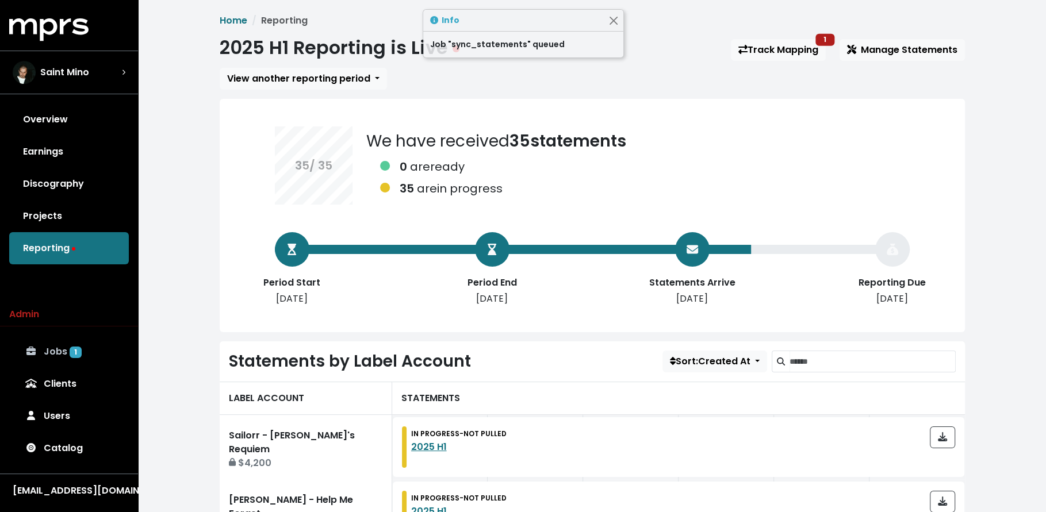
click at [95, 353] on link "Jobs 1" at bounding box center [69, 352] width 120 height 32
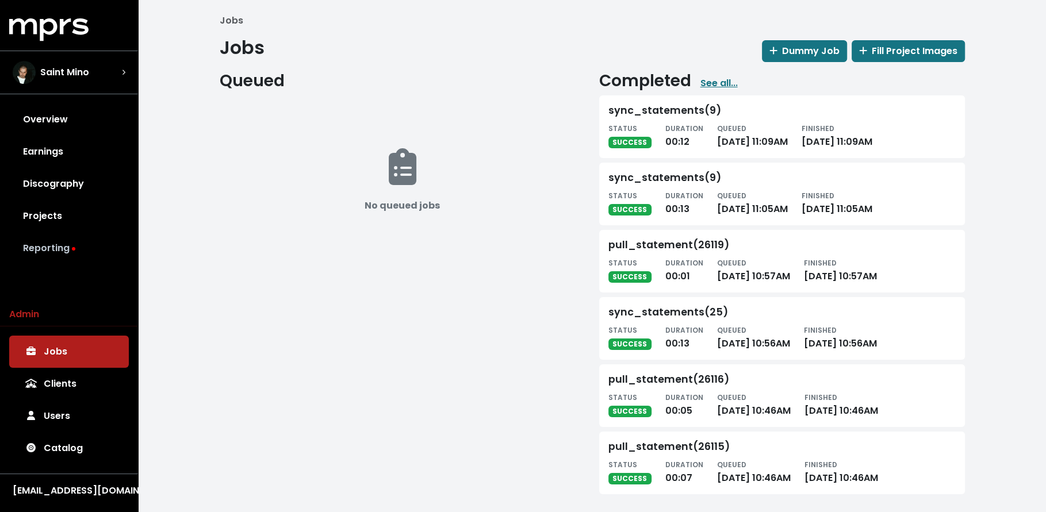
click at [82, 261] on link "Reporting" at bounding box center [69, 248] width 120 height 32
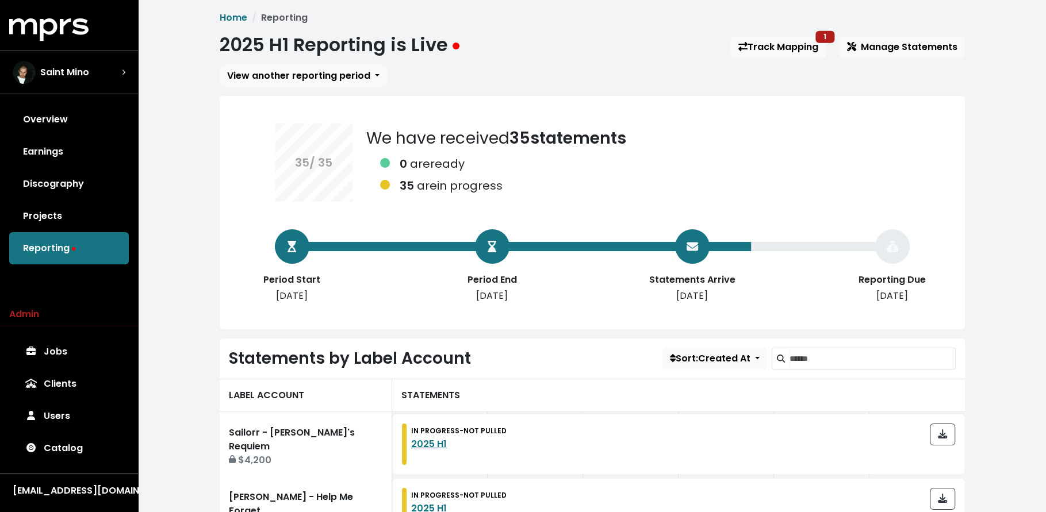
scroll to position [475, 0]
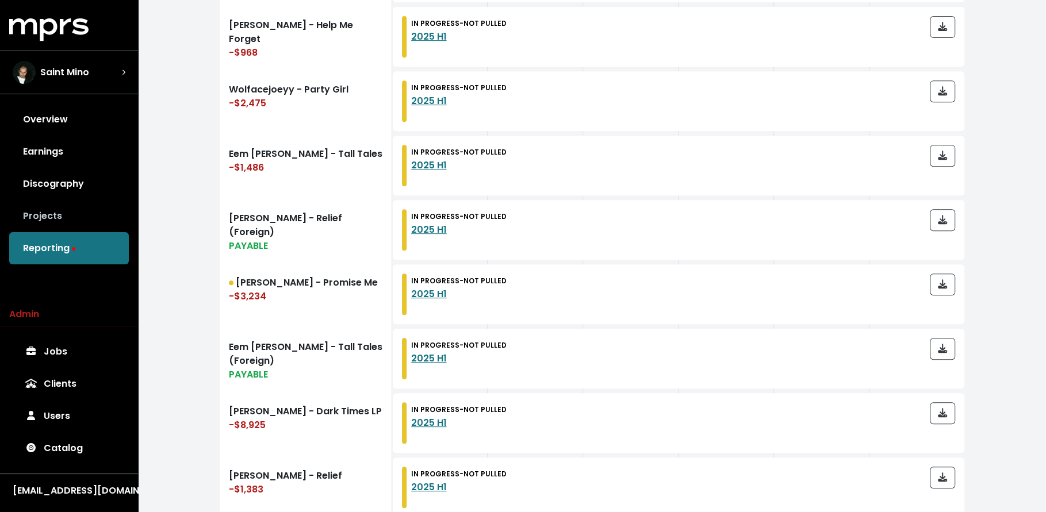
click at [86, 217] on link "Projects" at bounding box center [69, 216] width 120 height 32
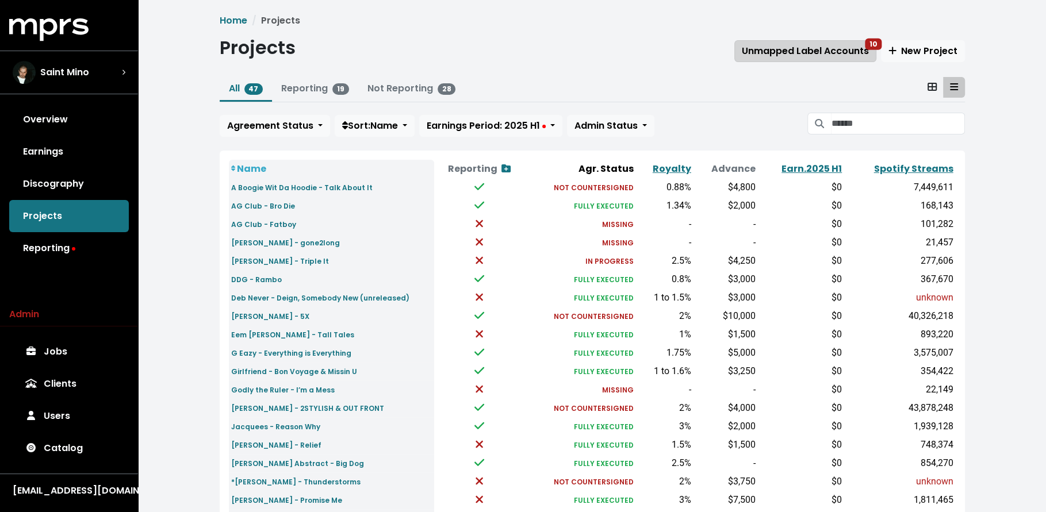
click at [785, 56] on span "Unmapped Label Accounts 10" at bounding box center [804, 50] width 127 height 13
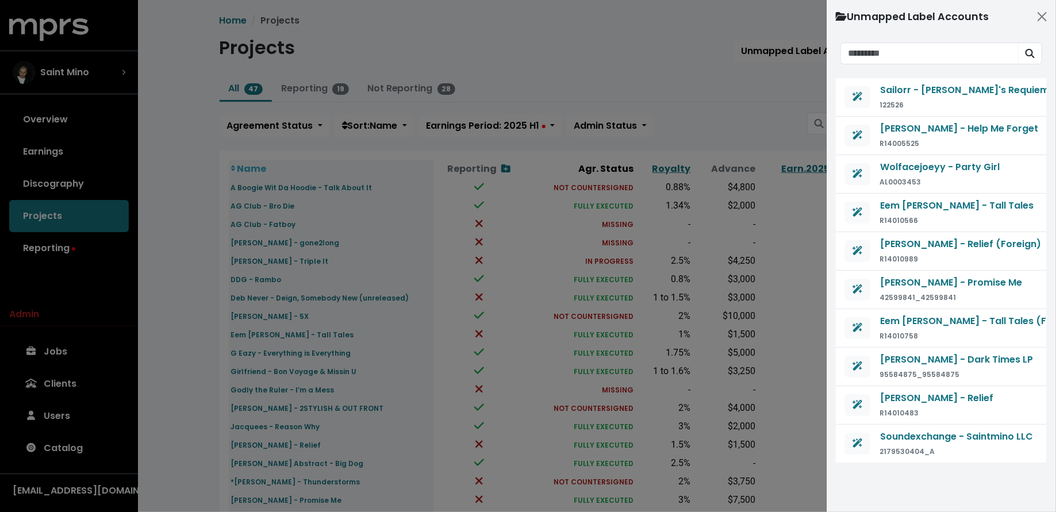
click at [521, 295] on div at bounding box center [528, 256] width 1056 height 512
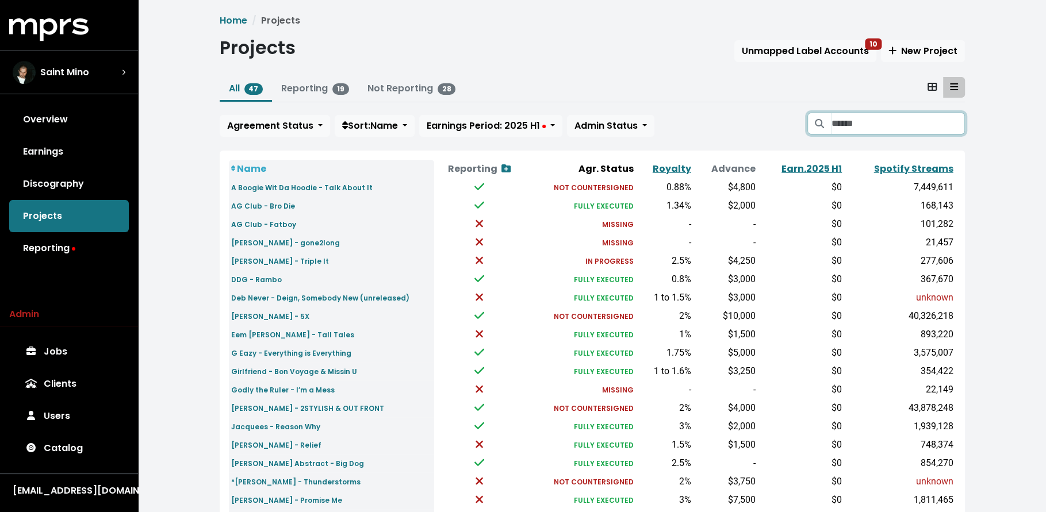
click at [842, 124] on input "Search projects" at bounding box center [897, 124] width 133 height 22
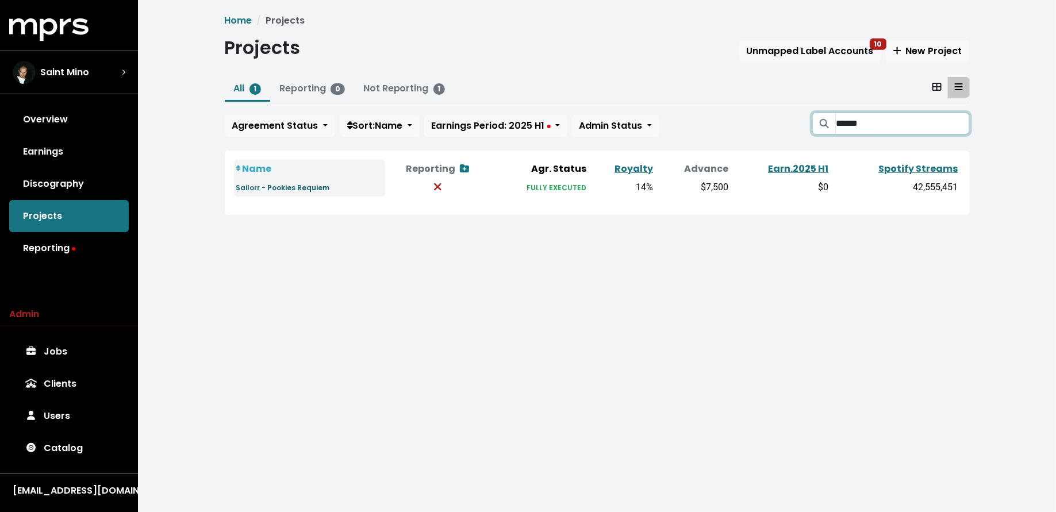
type input "******"
click at [283, 182] on link "Sailorr - Pookies Requiem" at bounding box center [283, 186] width 94 height 13
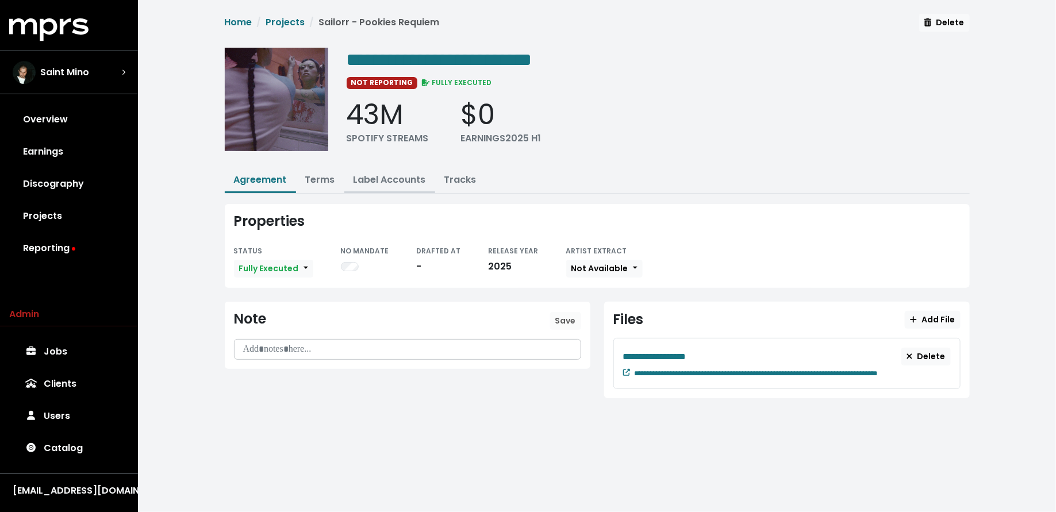
click at [386, 173] on link "Label Accounts" at bounding box center [389, 179] width 72 height 13
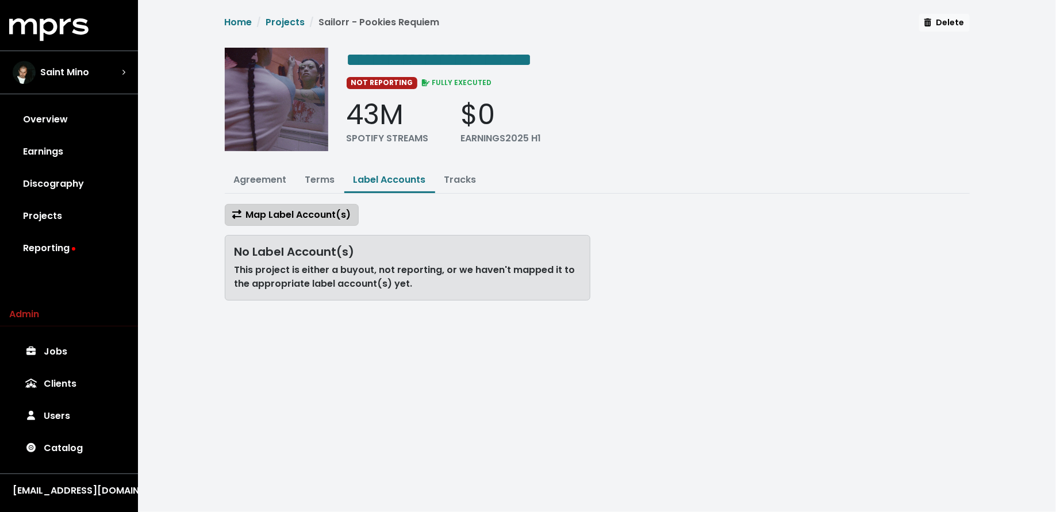
click at [311, 211] on span "Map Label Account(s)" at bounding box center [291, 214] width 119 height 13
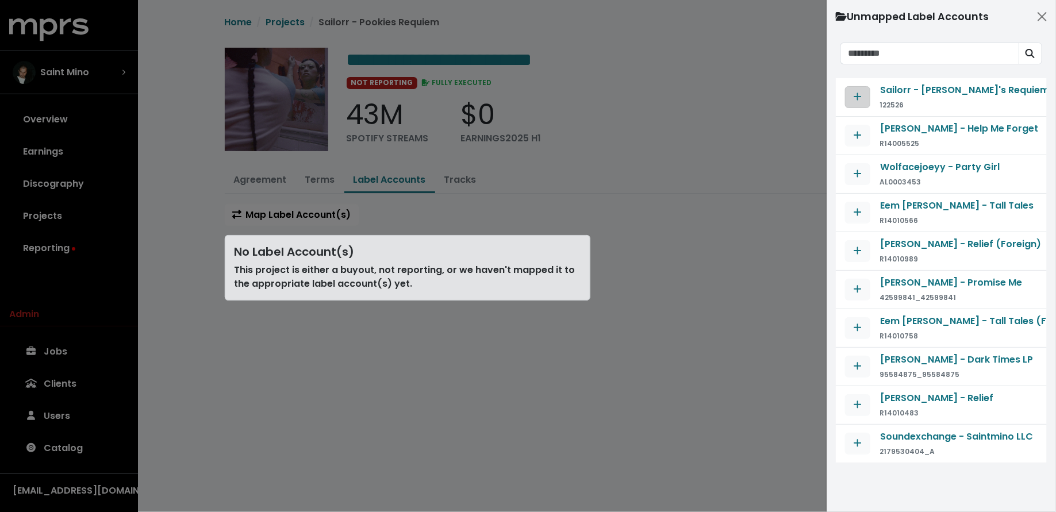
click at [847, 95] on button "Map contract to selected agreement" at bounding box center [857, 97] width 25 height 22
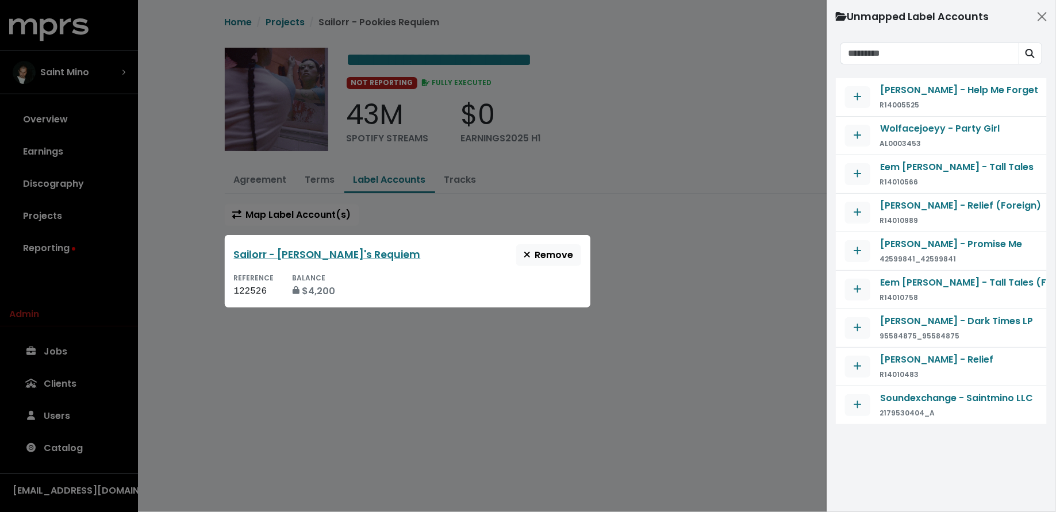
click at [756, 293] on div at bounding box center [528, 256] width 1056 height 512
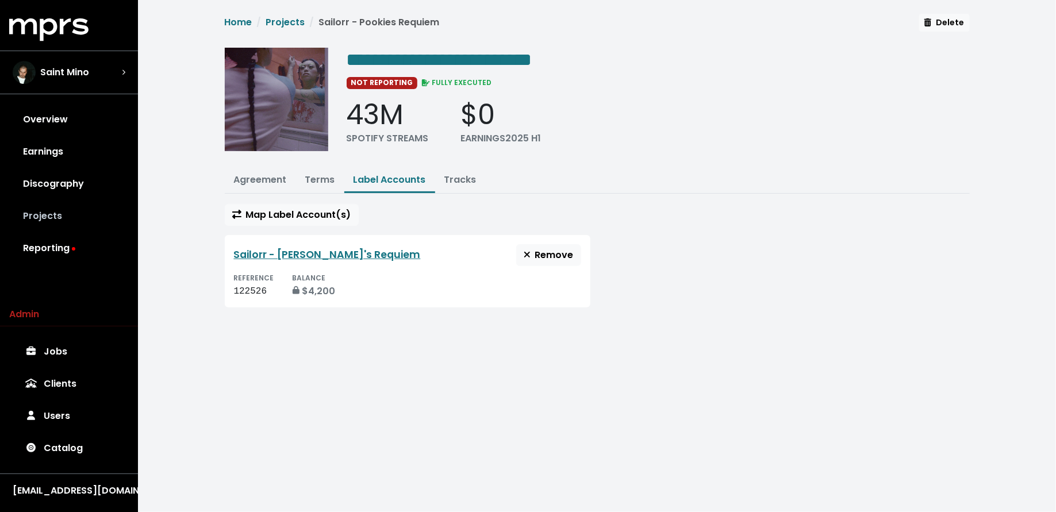
click at [58, 218] on link "Projects" at bounding box center [69, 216] width 120 height 32
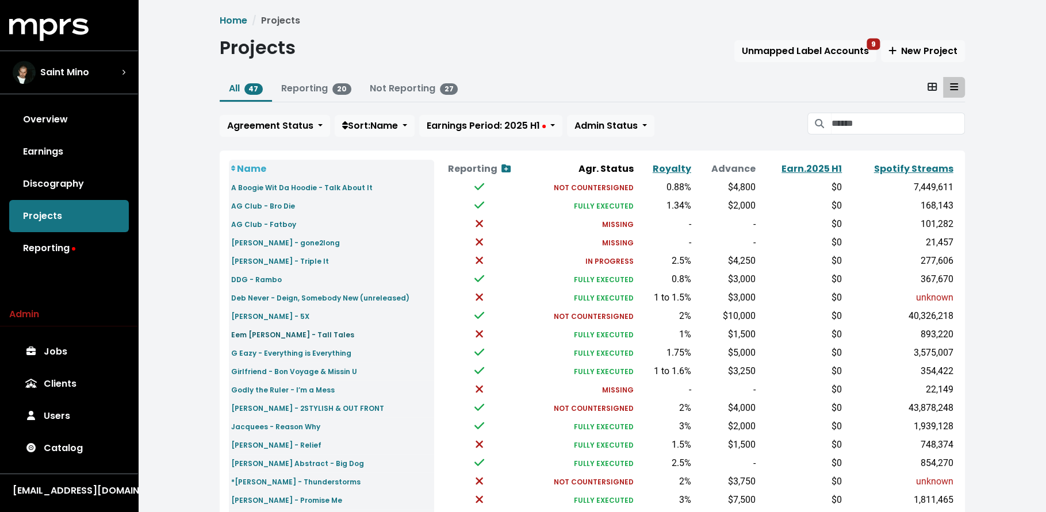
click at [263, 331] on small "Eem [PERSON_NAME] - Tall Tales" at bounding box center [292, 335] width 123 height 10
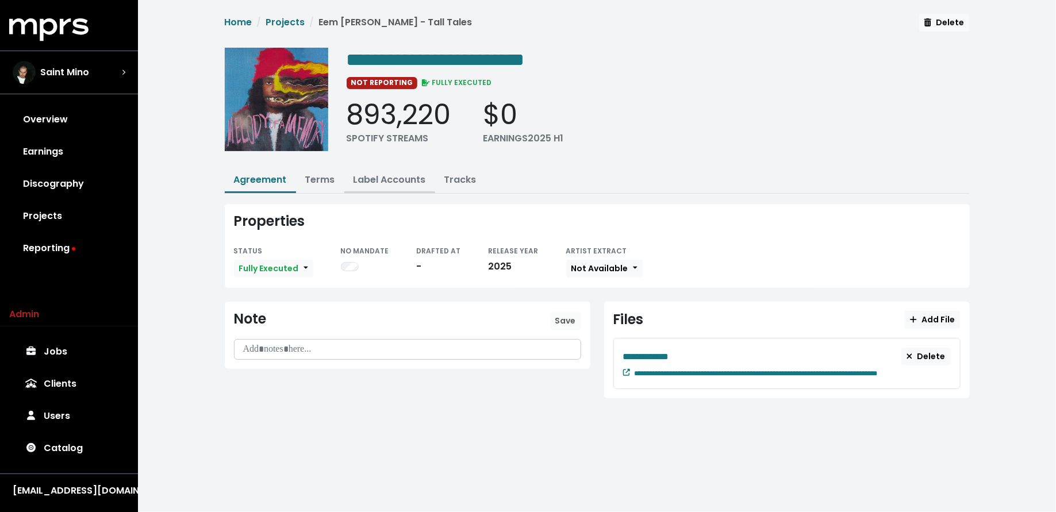
click at [385, 176] on link "Label Accounts" at bounding box center [389, 179] width 72 height 13
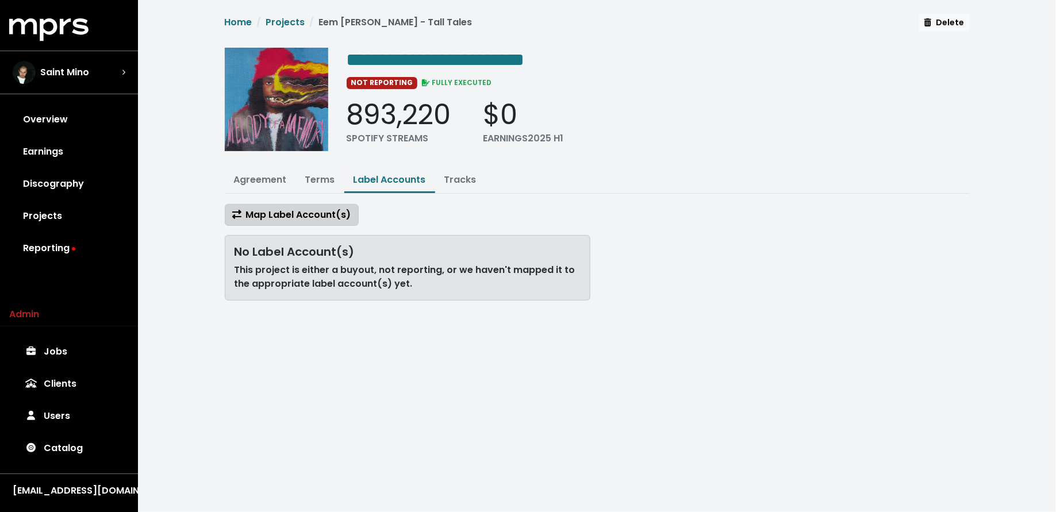
click at [294, 213] on span "Map Label Account(s)" at bounding box center [291, 214] width 119 height 13
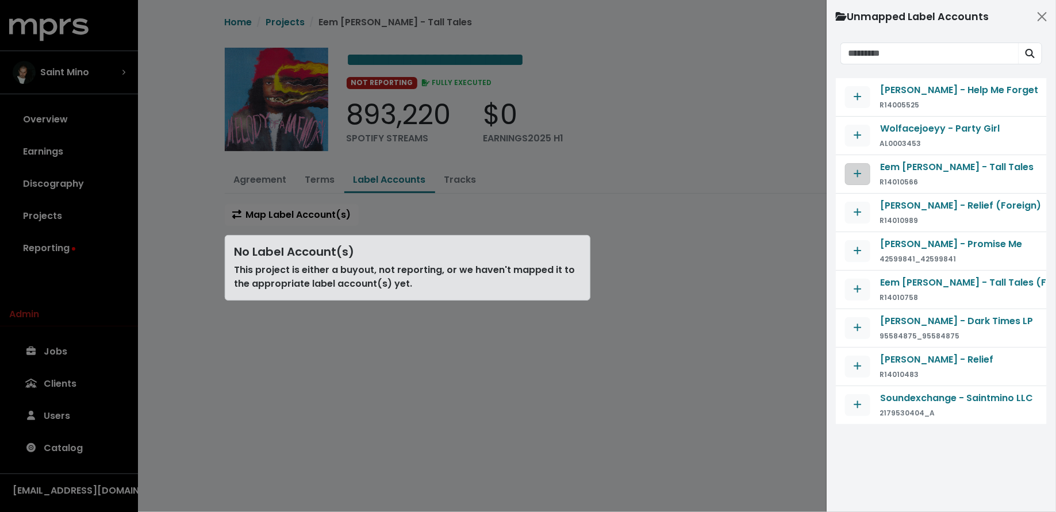
click at [857, 179] on span "Map contract to selected agreement" at bounding box center [857, 174] width 10 height 14
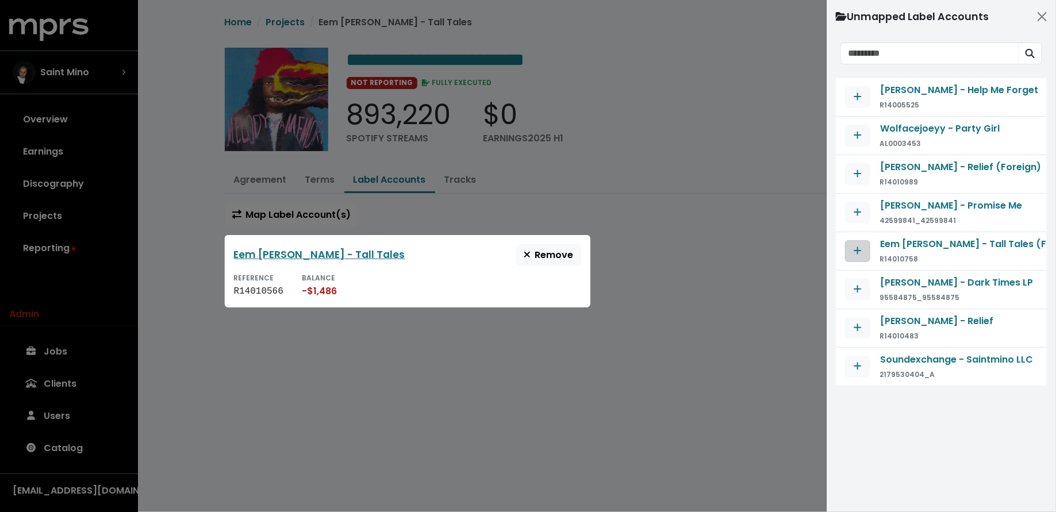
click at [860, 246] on icon "Map contract to selected agreement" at bounding box center [858, 250] width 8 height 9
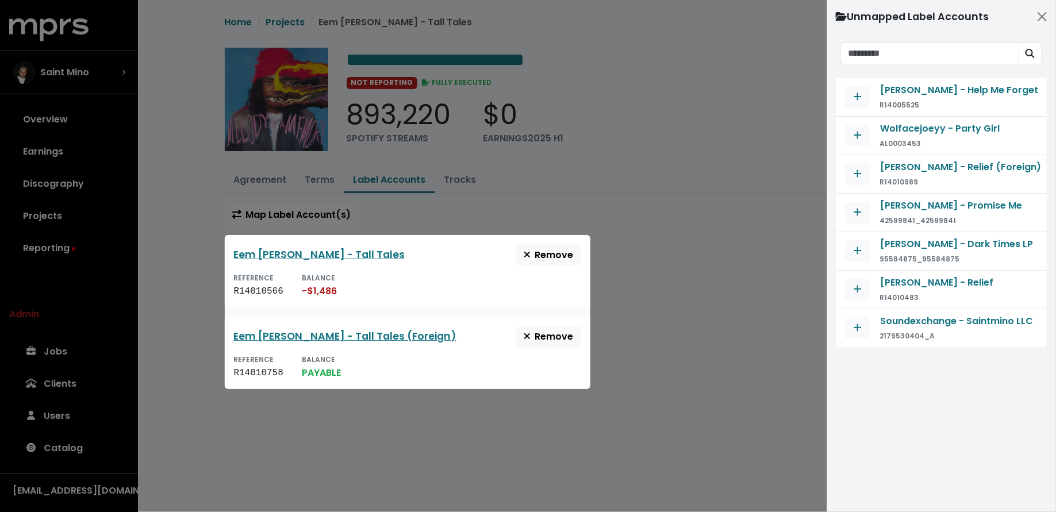
click at [717, 332] on div at bounding box center [528, 256] width 1056 height 512
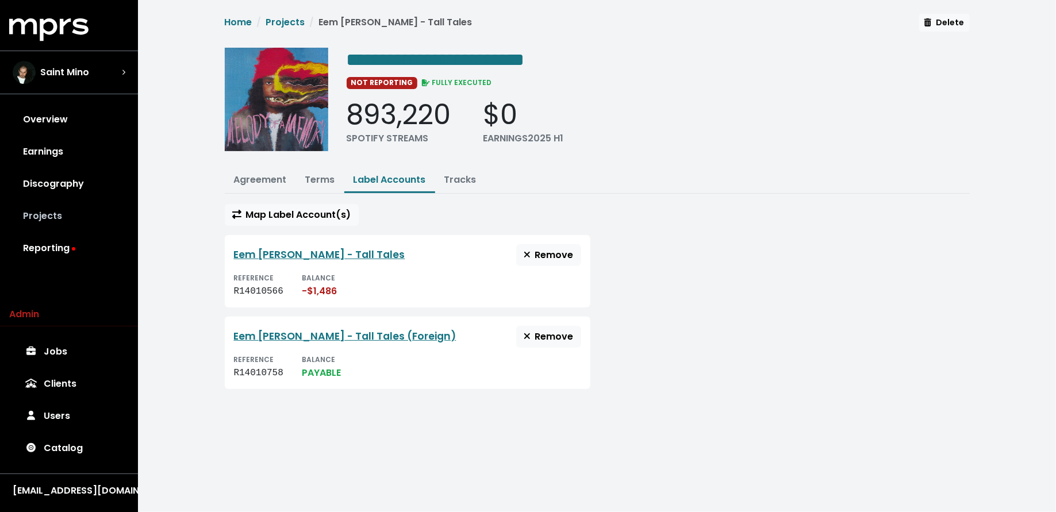
click at [82, 226] on link "Projects" at bounding box center [69, 216] width 120 height 32
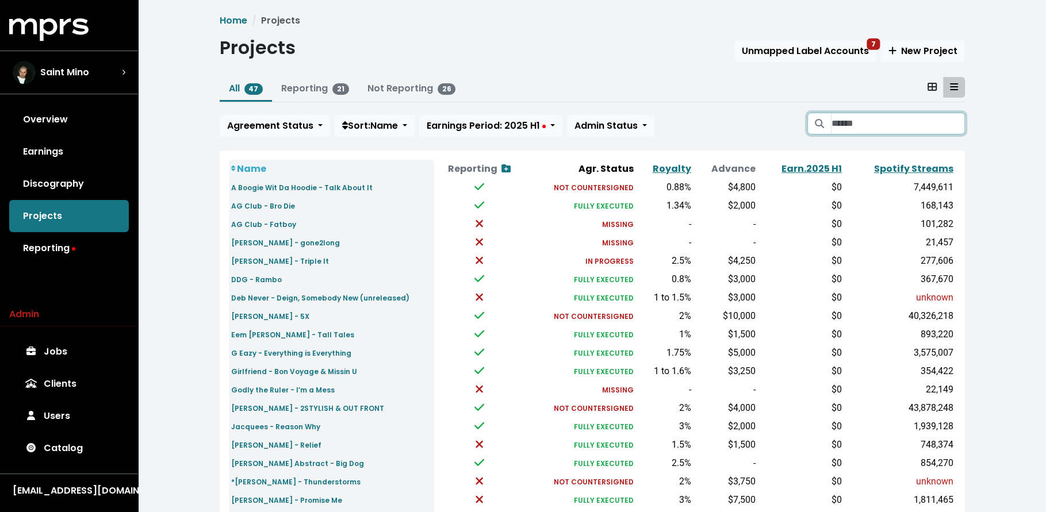
click at [890, 131] on input "Search projects" at bounding box center [897, 124] width 133 height 22
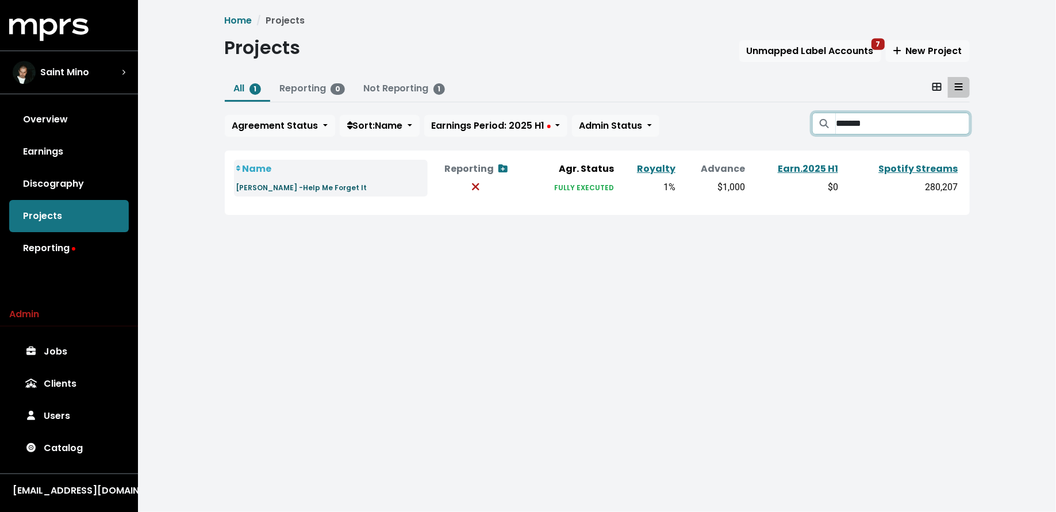
type input "*******"
click at [263, 191] on small "[PERSON_NAME] -Help Me Forget It" at bounding box center [301, 188] width 131 height 10
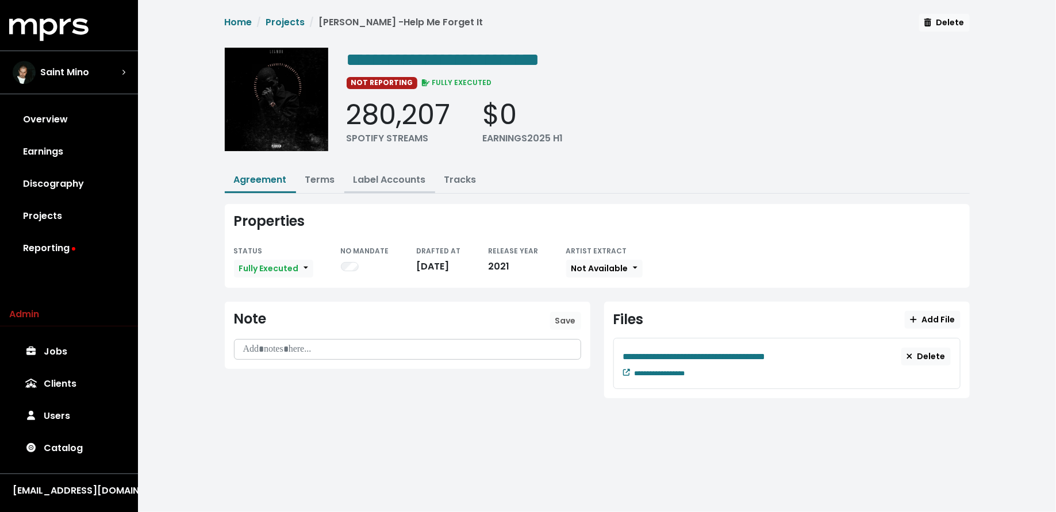
click at [398, 173] on link "Label Accounts" at bounding box center [389, 179] width 72 height 13
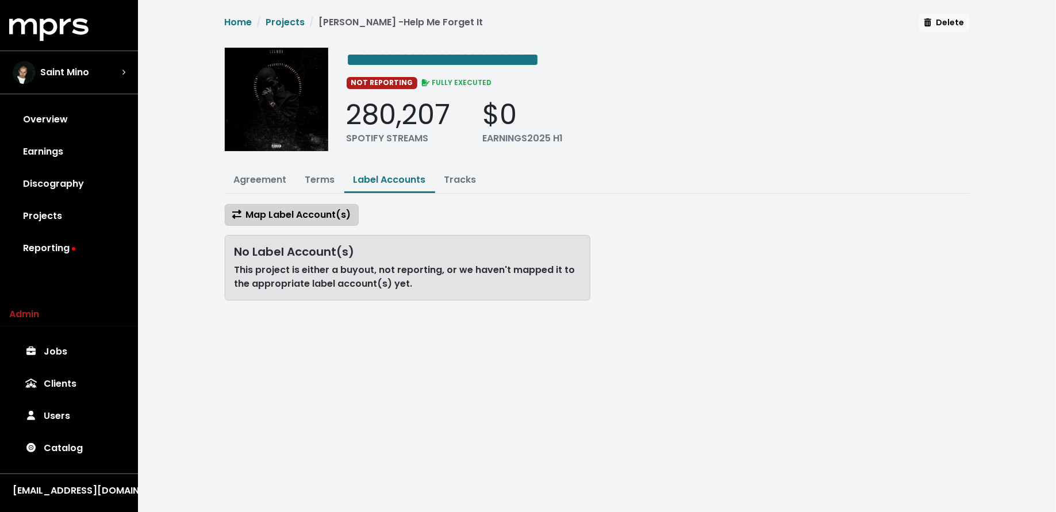
click at [328, 213] on span "Map Label Account(s)" at bounding box center [291, 214] width 119 height 13
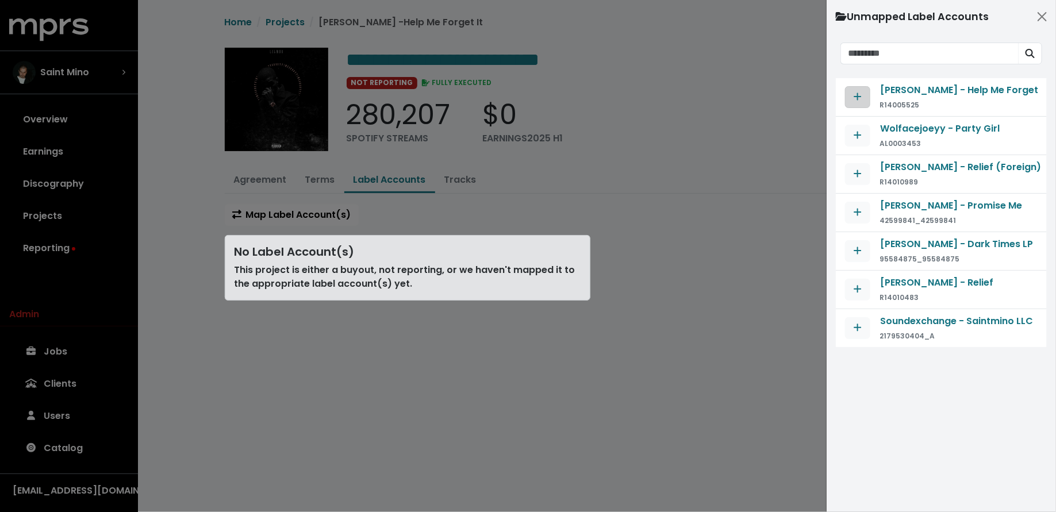
click at [856, 103] on button "Map contract to selected agreement" at bounding box center [857, 97] width 25 height 22
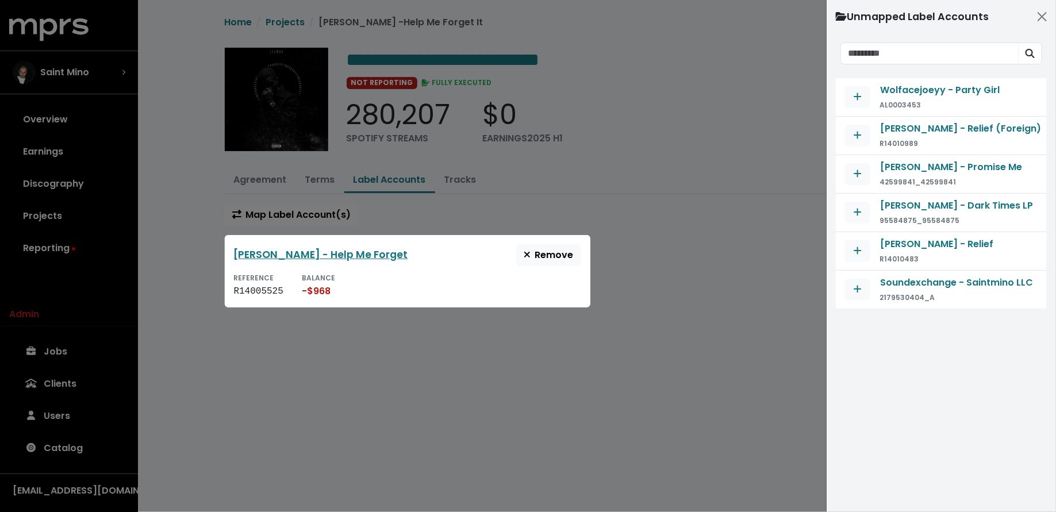
click at [176, 229] on div at bounding box center [528, 256] width 1056 height 512
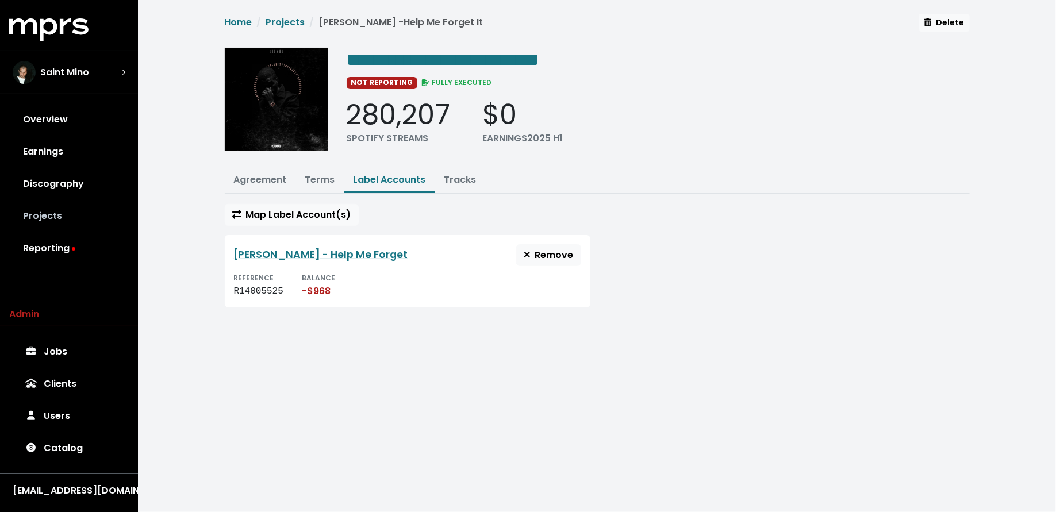
click at [80, 222] on link "Projects" at bounding box center [69, 216] width 120 height 32
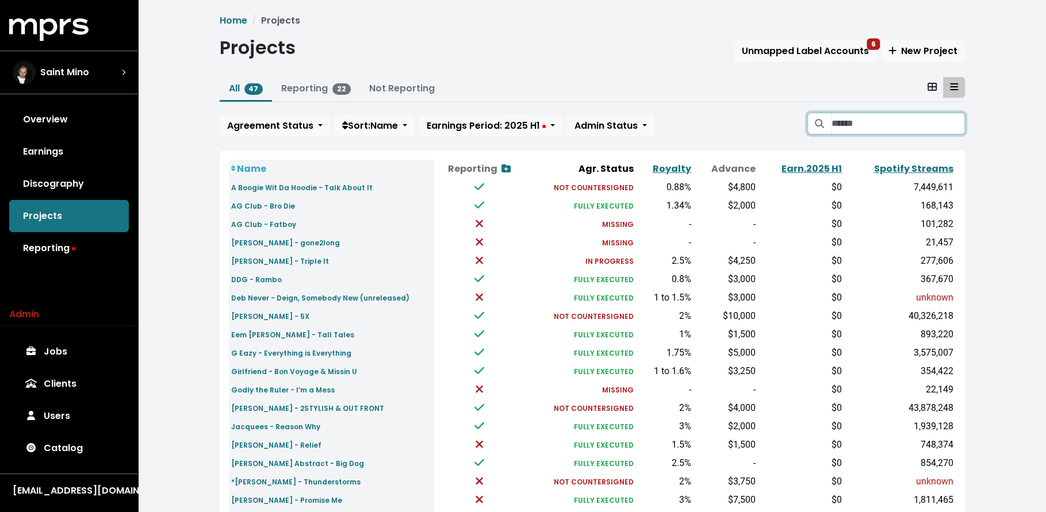
click at [901, 128] on input "Search projects" at bounding box center [897, 124] width 133 height 22
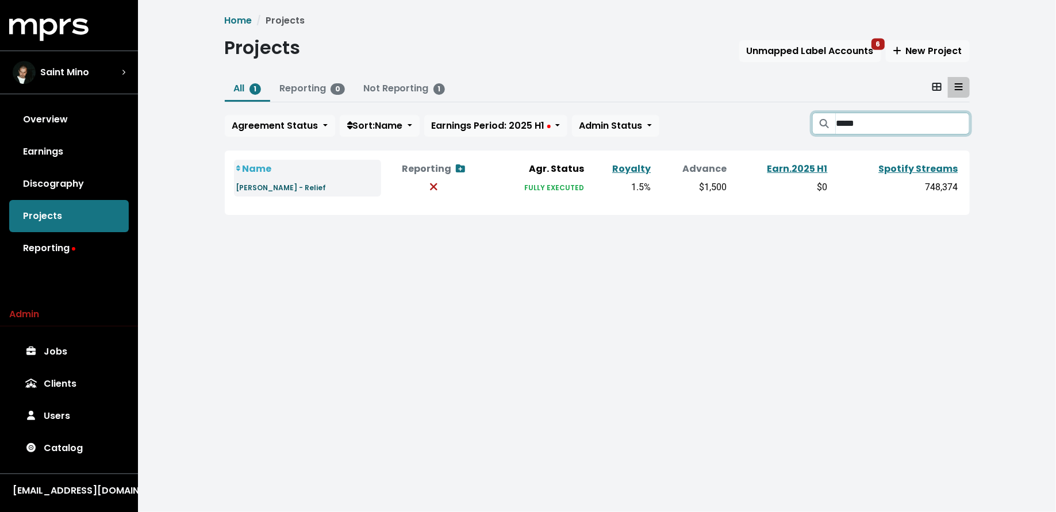
type input "*****"
click at [298, 189] on small "[PERSON_NAME] - Relief" at bounding box center [281, 188] width 90 height 10
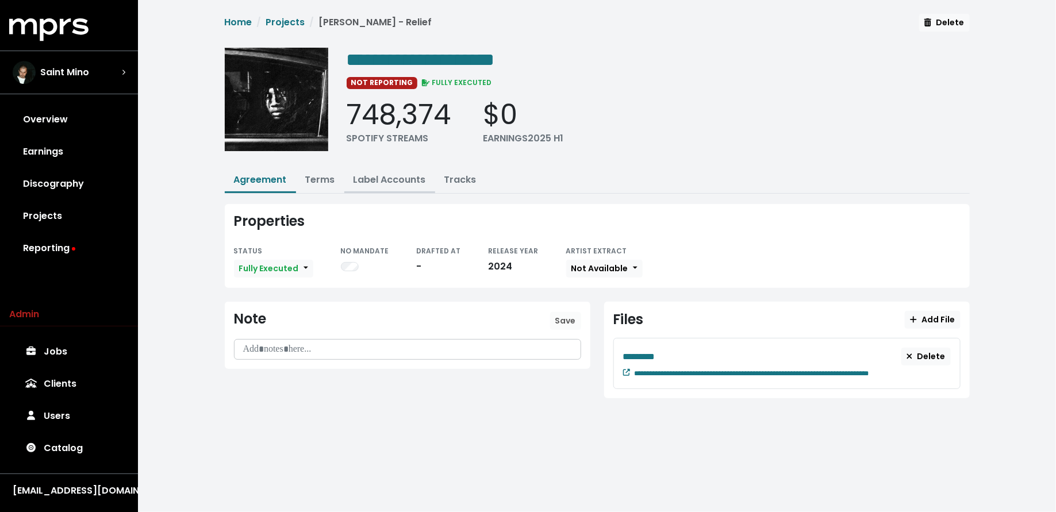
click at [401, 179] on link "Label Accounts" at bounding box center [389, 179] width 72 height 13
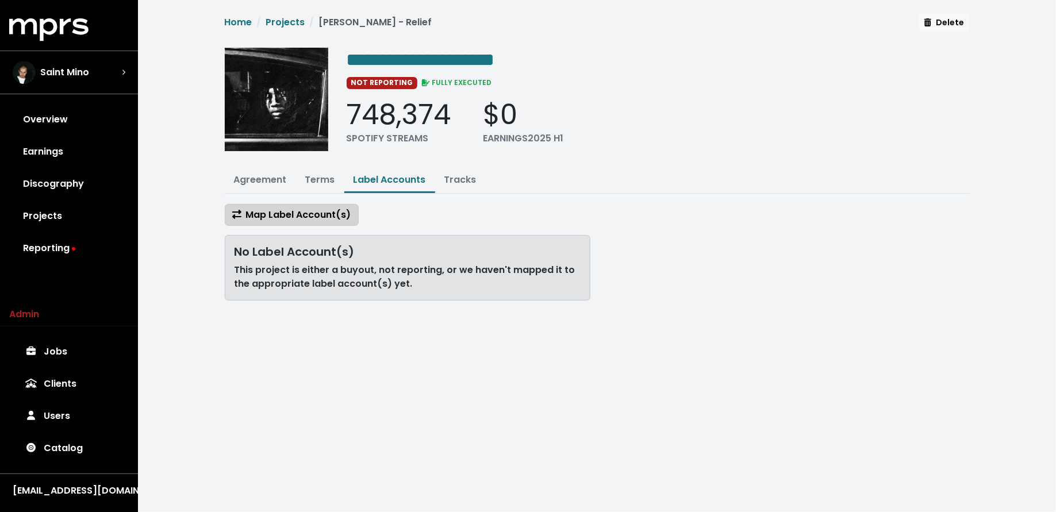
click at [335, 209] on span "Map Label Account(s)" at bounding box center [291, 214] width 119 height 13
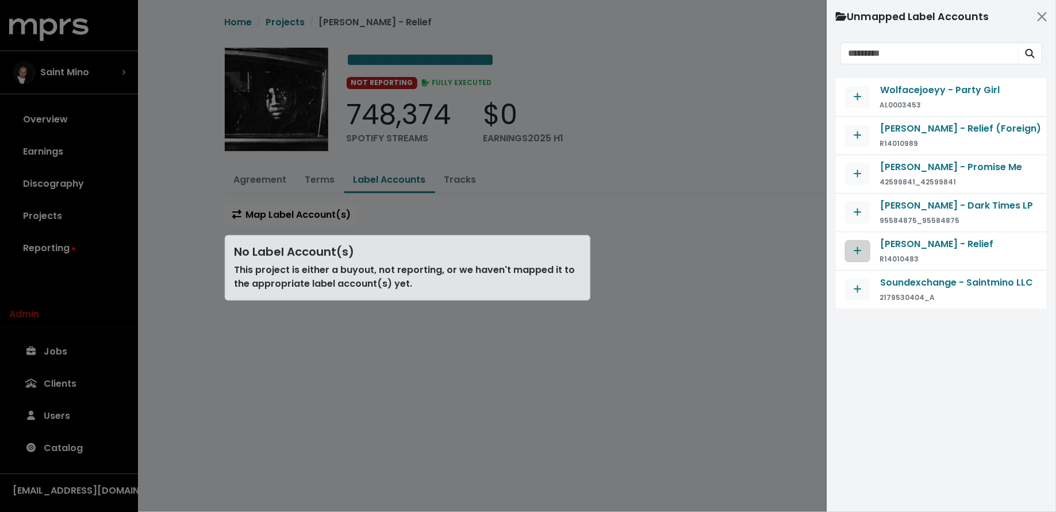
click at [861, 248] on icon "Map contract to selected agreement" at bounding box center [857, 250] width 7 height 7
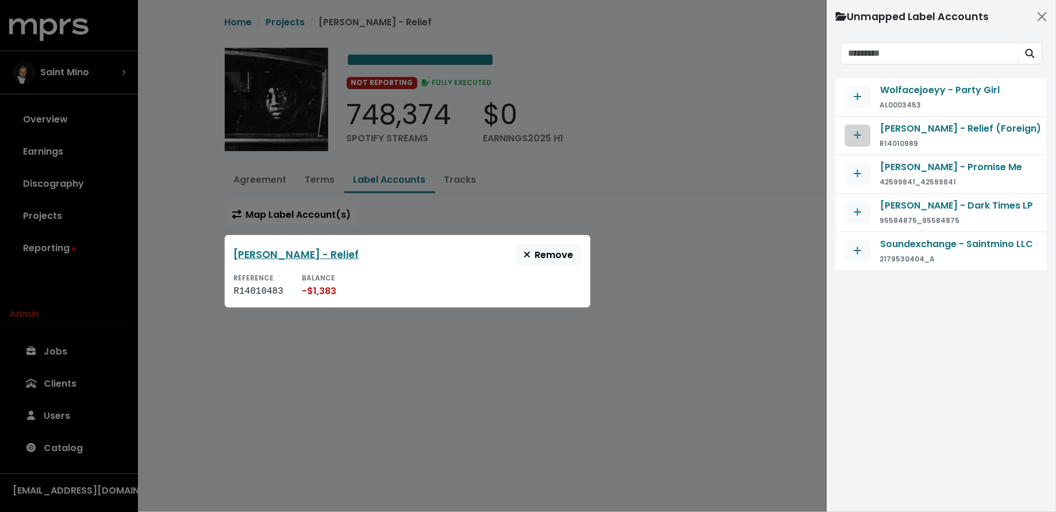
click at [855, 143] on button "Map contract to selected agreement" at bounding box center [857, 136] width 25 height 22
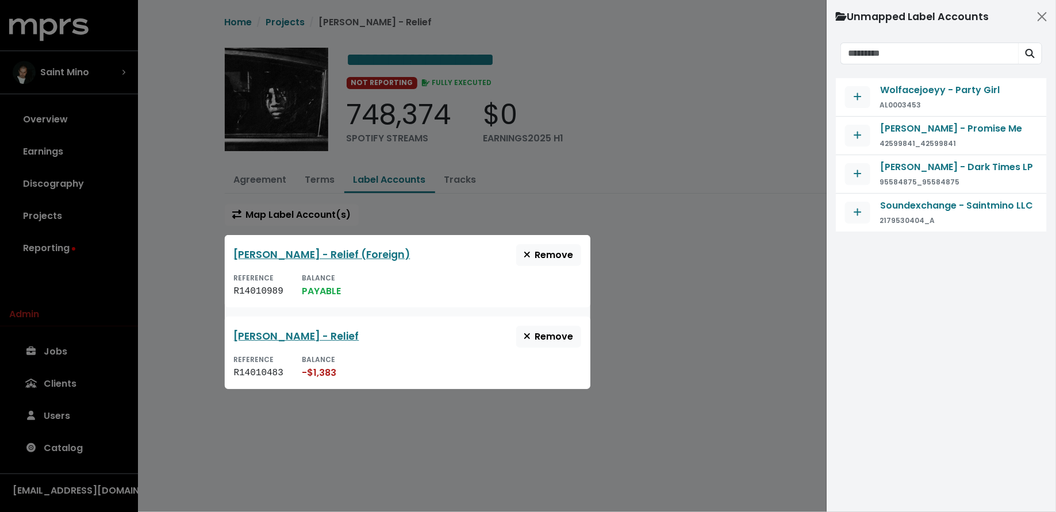
click at [164, 317] on div at bounding box center [528, 256] width 1056 height 512
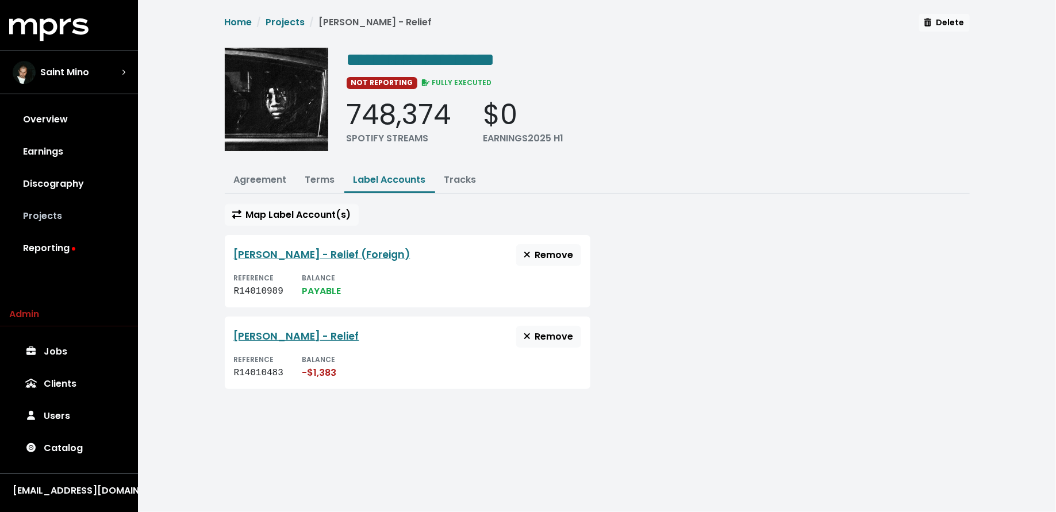
click at [101, 214] on link "Projects" at bounding box center [69, 216] width 120 height 32
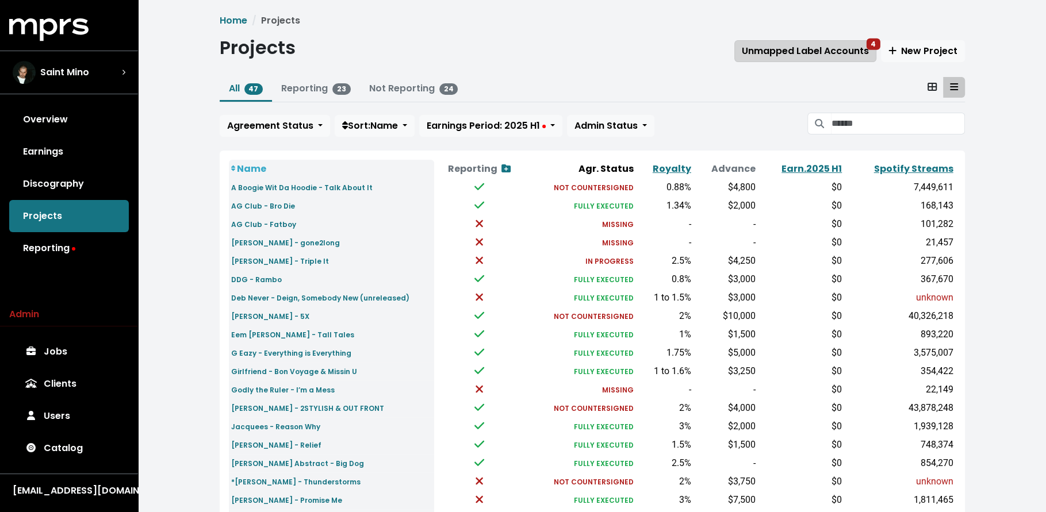
click at [790, 57] on span "Unmapped Label Accounts 4" at bounding box center [804, 51] width 127 height 14
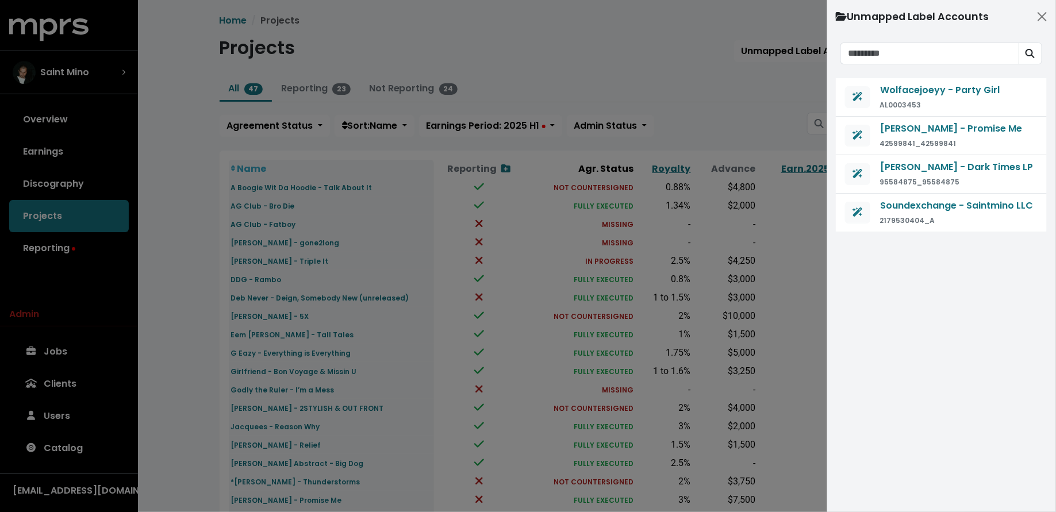
click at [771, 109] on div at bounding box center [528, 256] width 1056 height 512
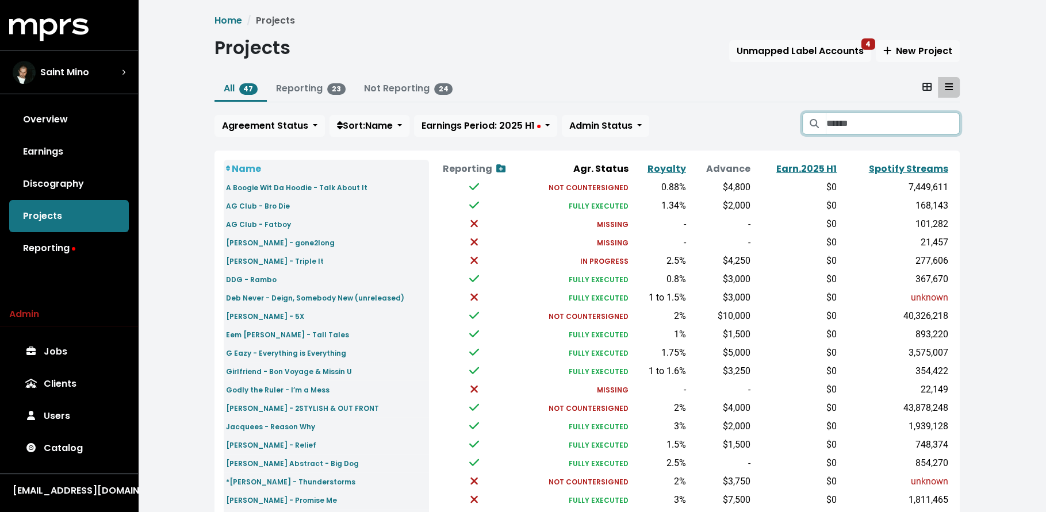
click at [850, 127] on input "Search projects" at bounding box center [891, 124] width 133 height 22
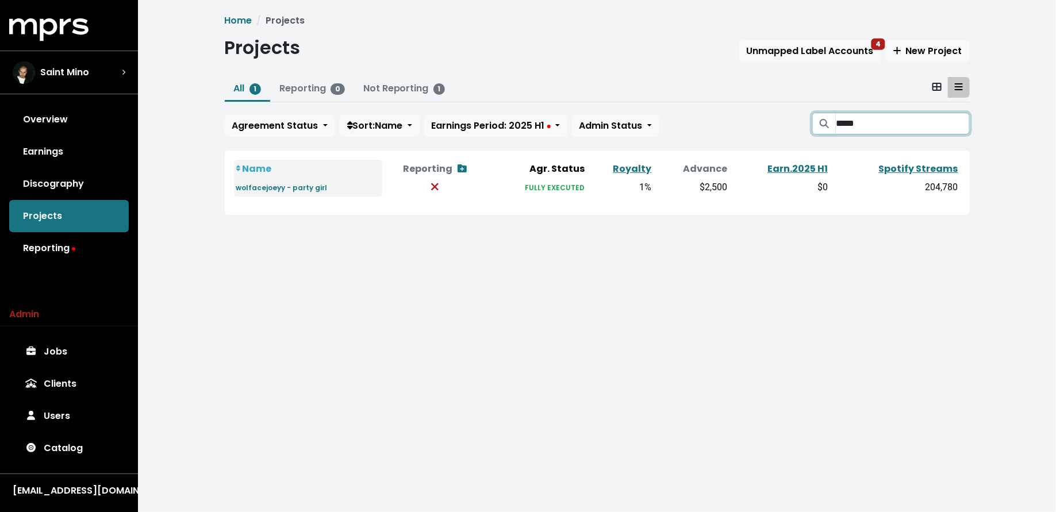
type input "*****"
click at [254, 195] on td "wolfacejoeyy - party girl" at bounding box center [308, 187] width 149 height 18
click at [273, 180] on link "wolfacejoeyy - party girl" at bounding box center [281, 186] width 91 height 13
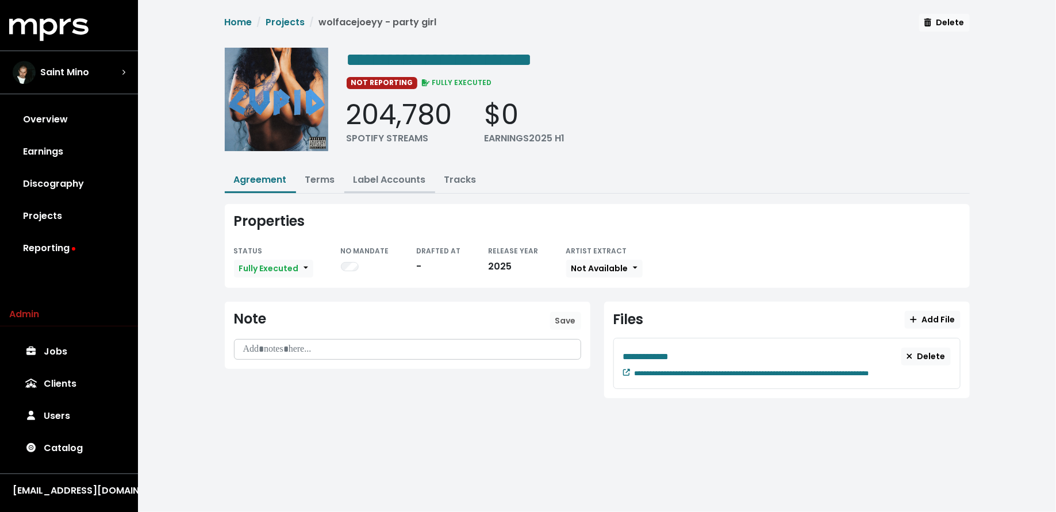
click at [390, 180] on link "Label Accounts" at bounding box center [389, 179] width 72 height 13
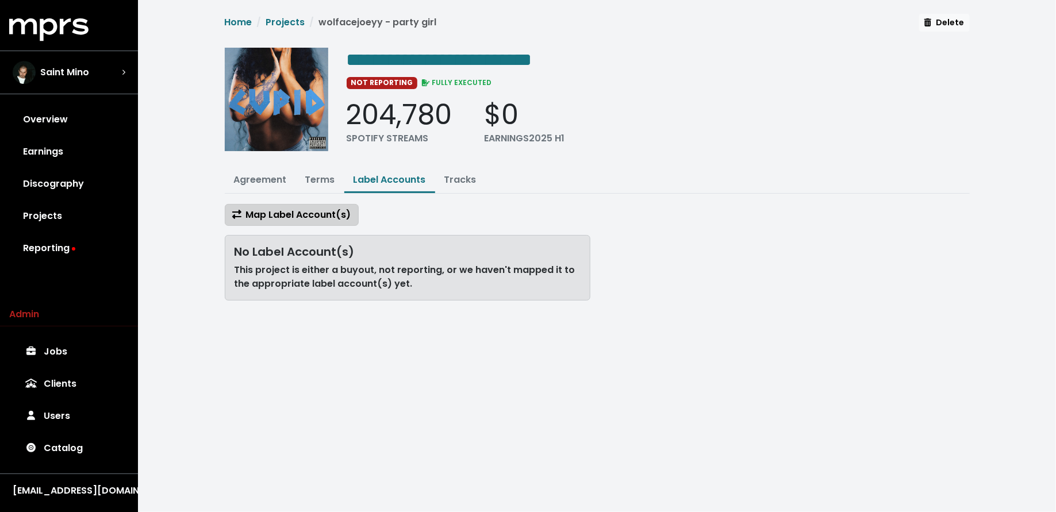
click at [329, 210] on span "Map Label Account(s)" at bounding box center [291, 214] width 119 height 13
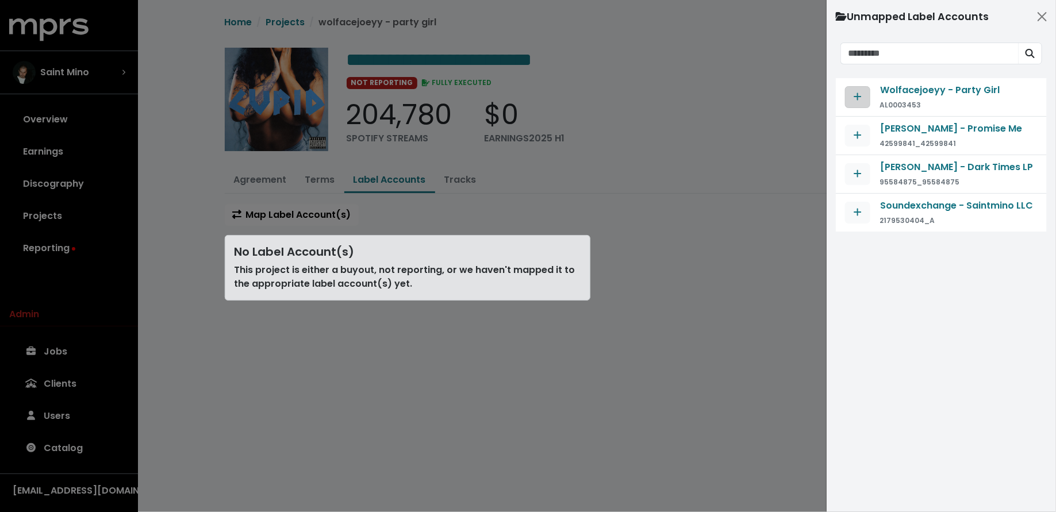
click at [848, 97] on button "Map contract to selected agreement" at bounding box center [857, 97] width 25 height 22
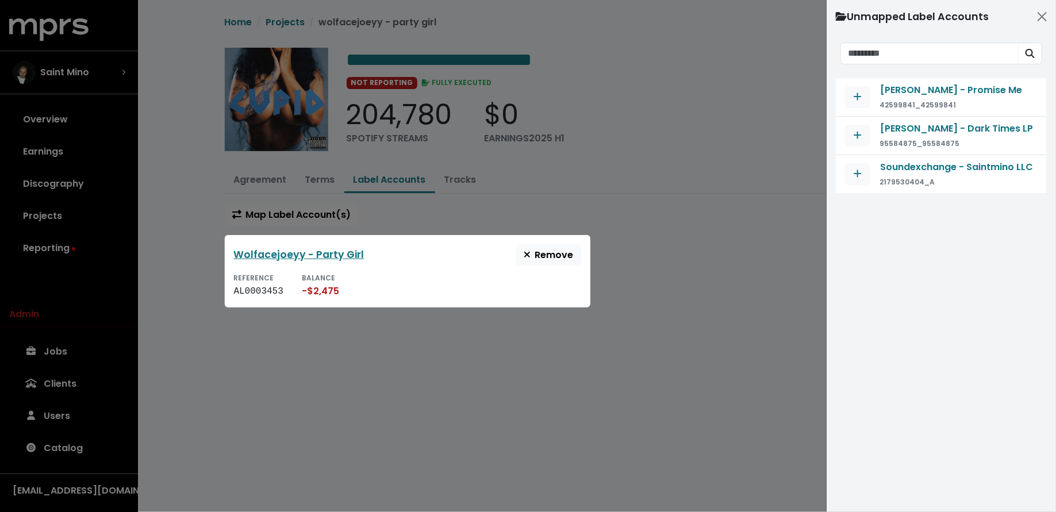
click at [715, 216] on div at bounding box center [528, 256] width 1056 height 512
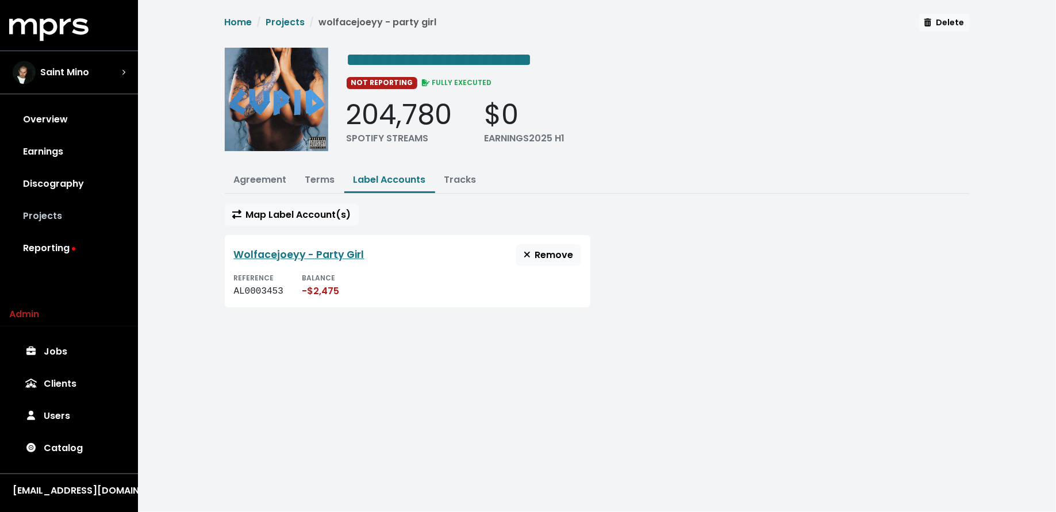
click at [84, 214] on link "Projects" at bounding box center [69, 216] width 120 height 32
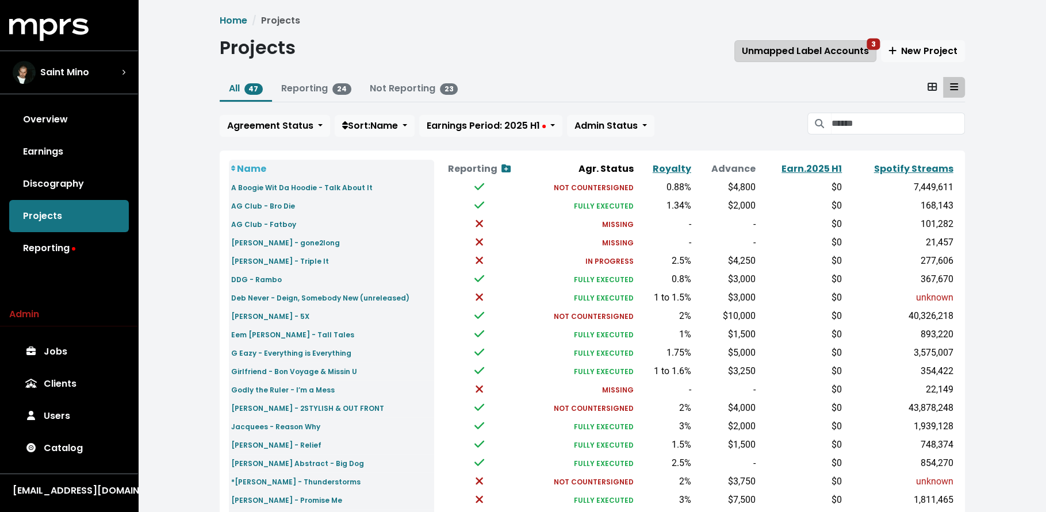
click at [846, 50] on span "Unmapped Label Accounts 3" at bounding box center [804, 50] width 127 height 13
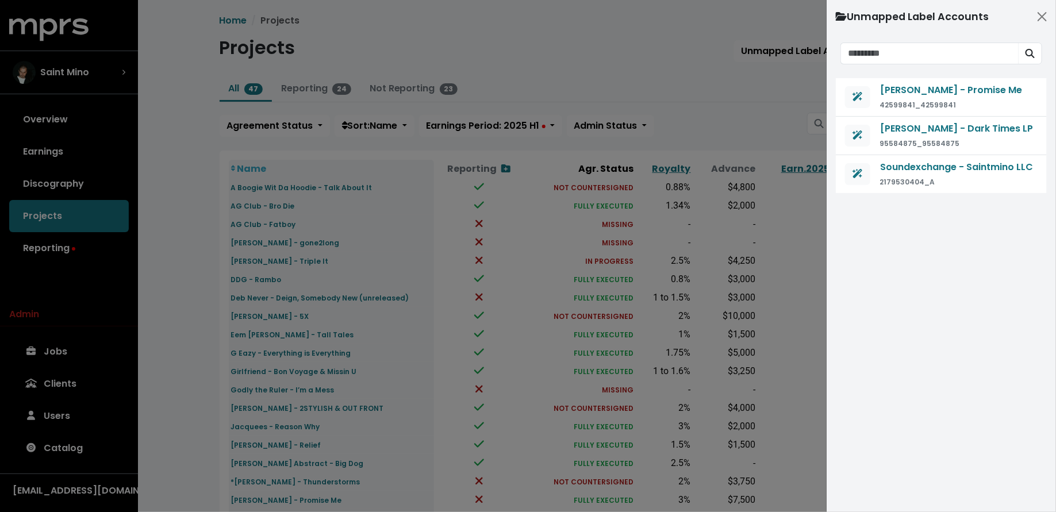
click at [760, 106] on div at bounding box center [528, 256] width 1056 height 512
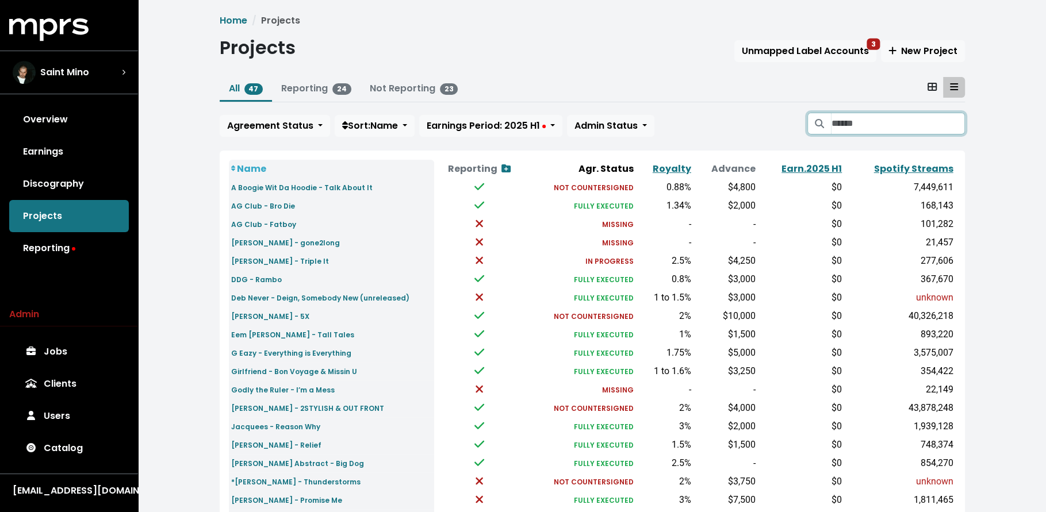
click at [856, 113] on input "Search projects" at bounding box center [897, 124] width 133 height 22
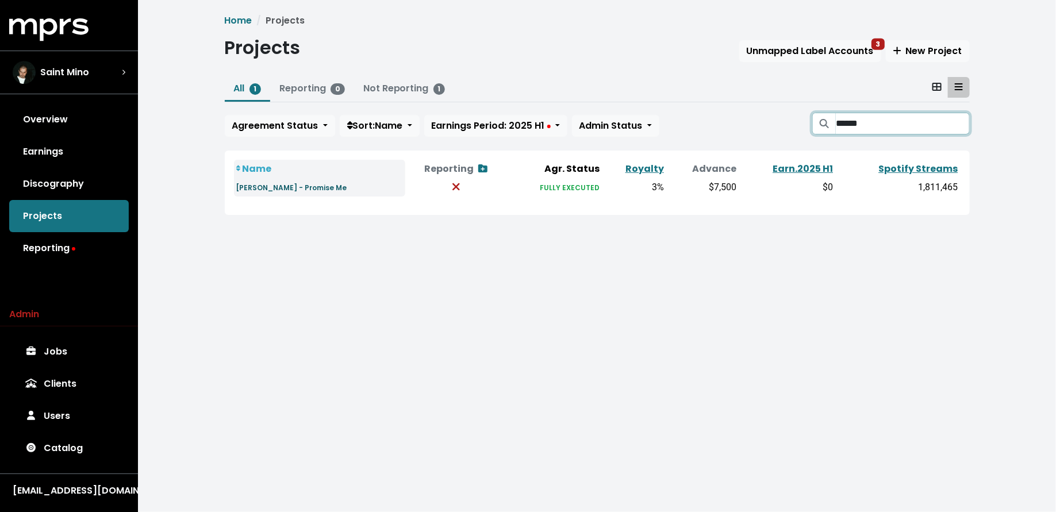
type input "******"
click at [316, 186] on small "[PERSON_NAME] - Promise Me" at bounding box center [291, 188] width 111 height 10
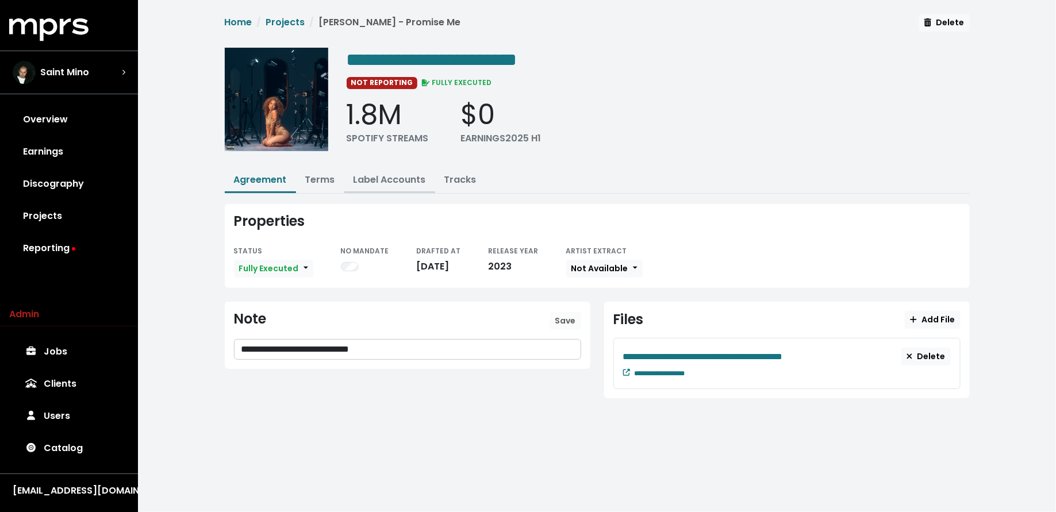
click at [388, 182] on link "Label Accounts" at bounding box center [389, 179] width 72 height 13
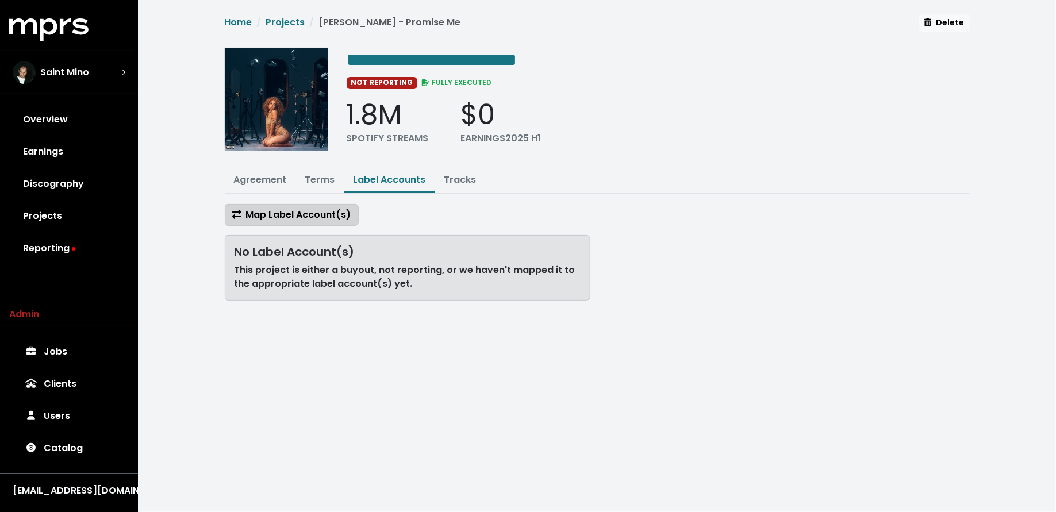
click at [317, 209] on span "Map Label Account(s)" at bounding box center [291, 214] width 119 height 13
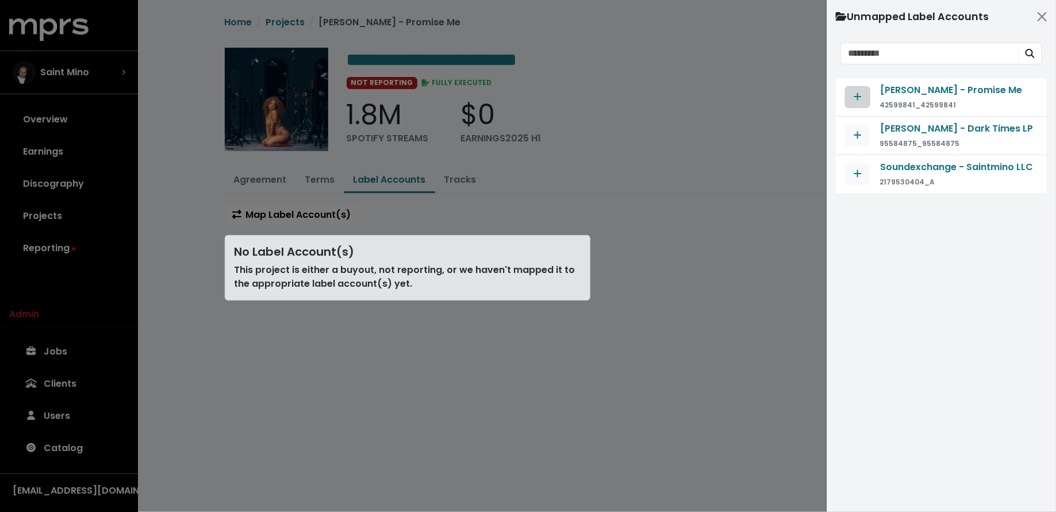
click at [858, 95] on icon "Map contract to selected agreement" at bounding box center [857, 96] width 7 height 7
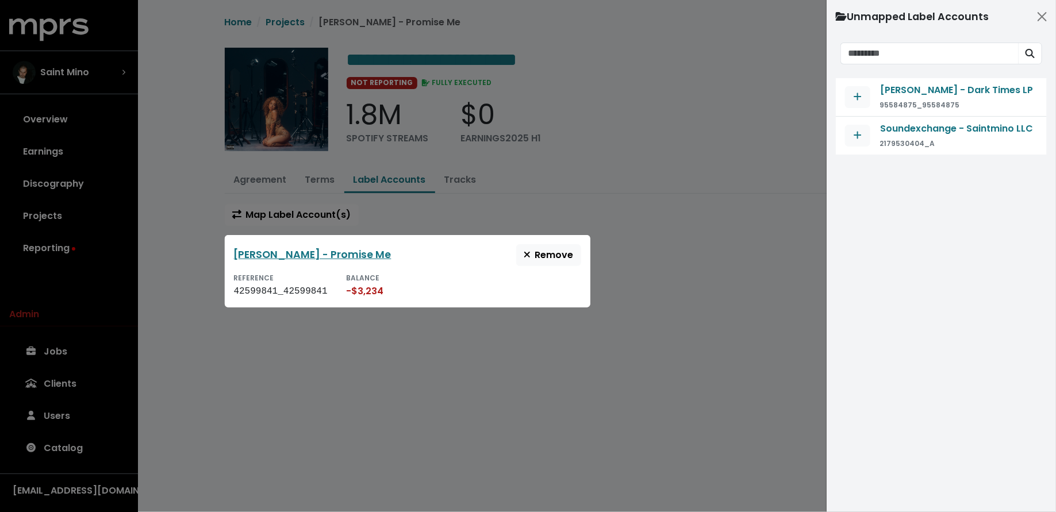
click at [727, 224] on div at bounding box center [528, 256] width 1056 height 512
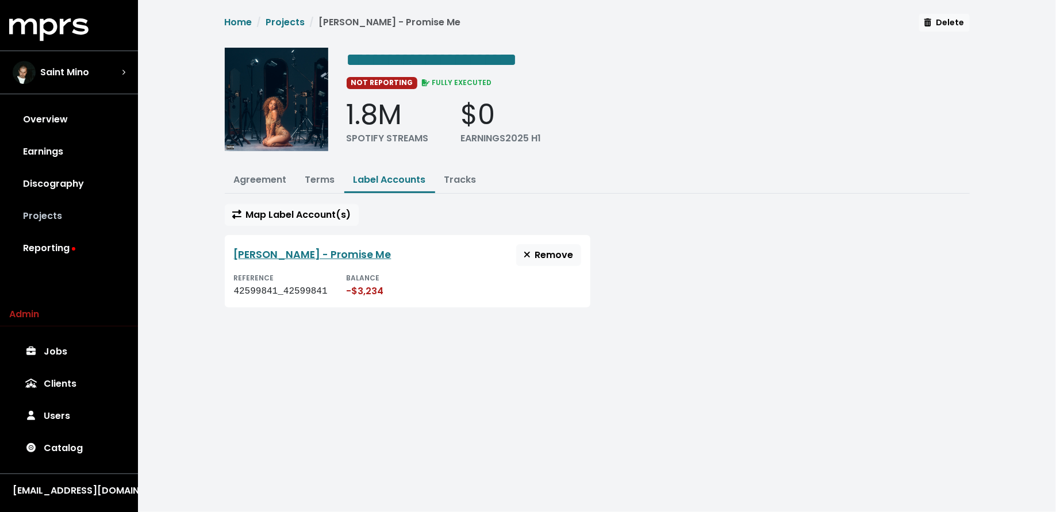
click at [39, 225] on link "Projects" at bounding box center [69, 216] width 120 height 32
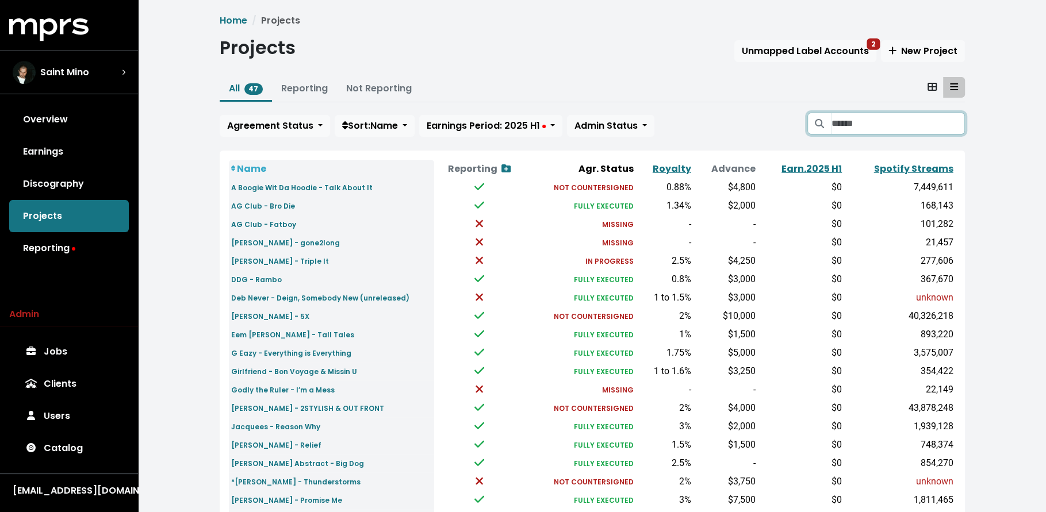
click at [901, 117] on input "Search projects" at bounding box center [897, 124] width 133 height 22
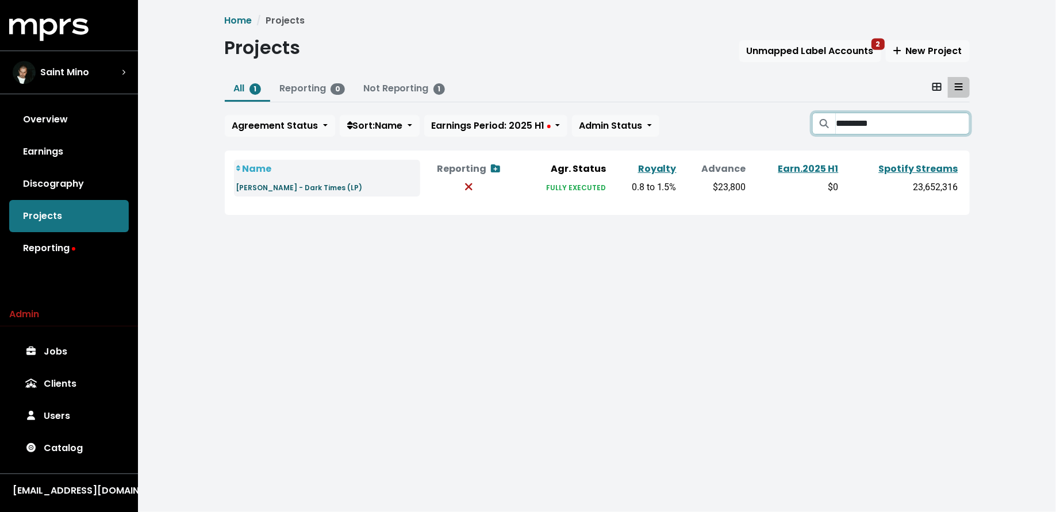
type input "*********"
click at [286, 188] on small "[PERSON_NAME] - Dark Times (LP)" at bounding box center [299, 188] width 126 height 10
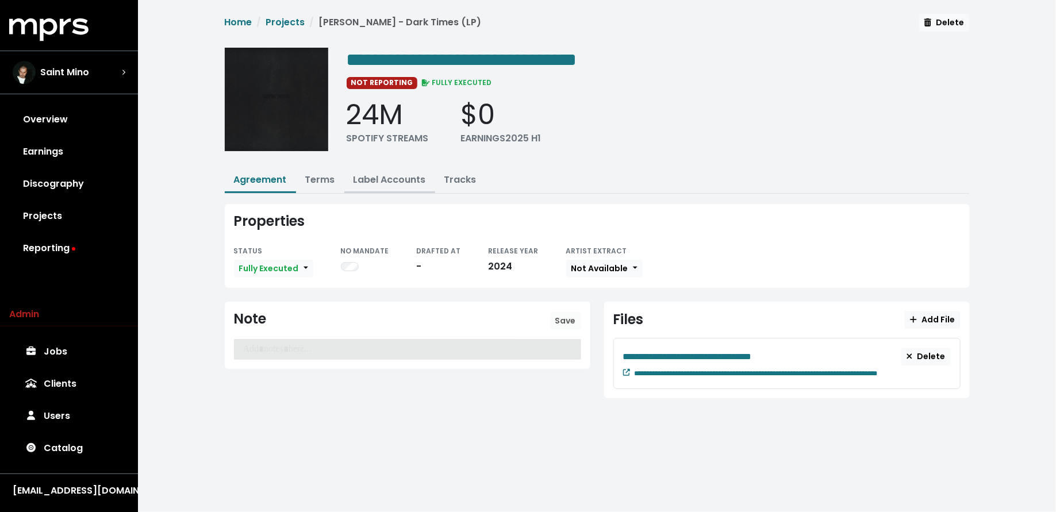
click at [398, 170] on button "Label Accounts" at bounding box center [389, 180] width 91 height 25
click at [399, 176] on link "Label Accounts" at bounding box center [389, 179] width 72 height 13
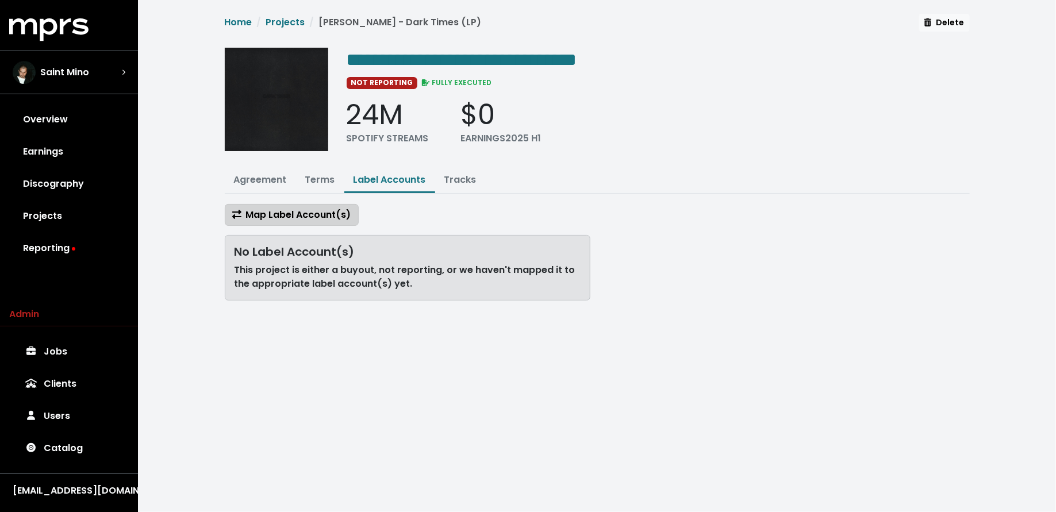
click at [309, 218] on span "Map Label Account(s)" at bounding box center [291, 214] width 119 height 13
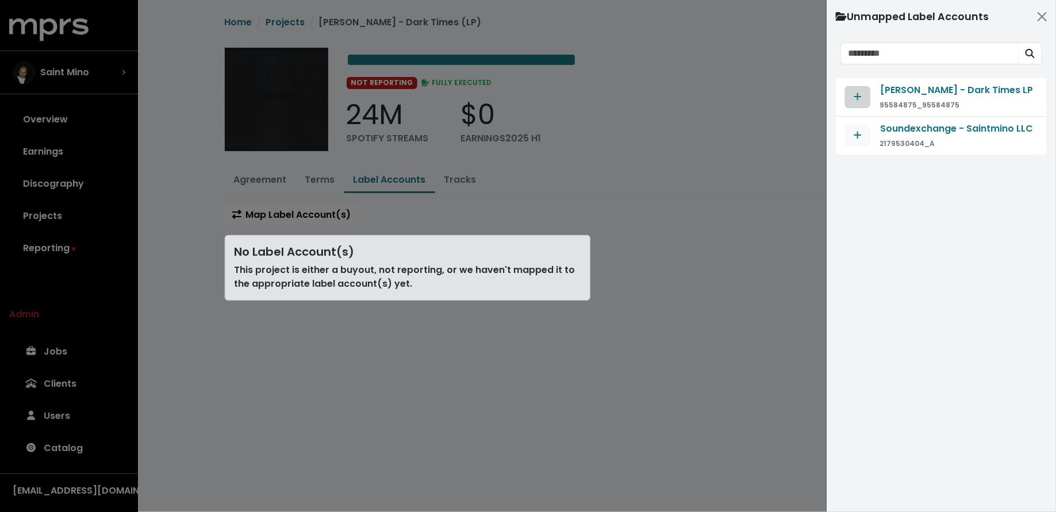
click at [863, 91] on button "Map contract to selected agreement" at bounding box center [857, 97] width 25 height 22
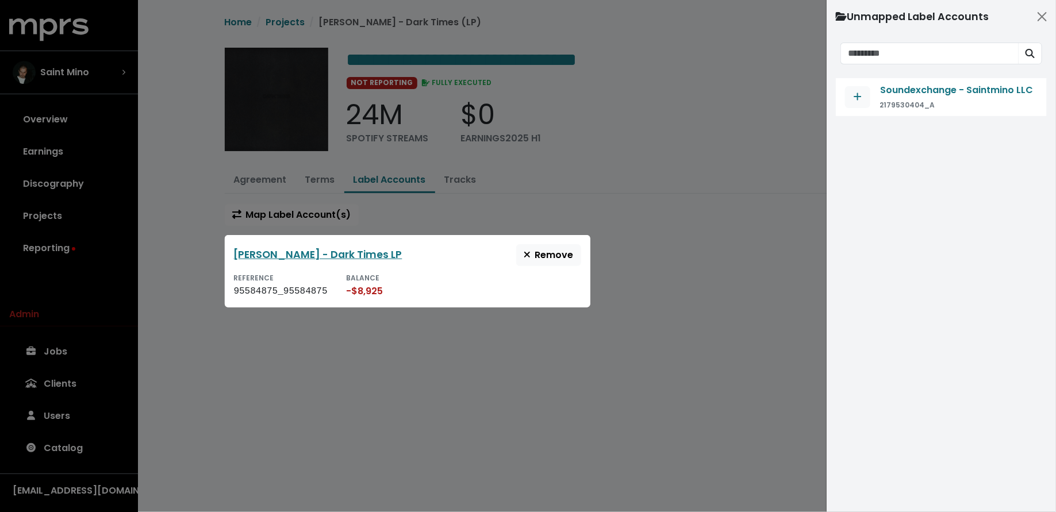
click at [109, 266] on div at bounding box center [528, 256] width 1056 height 512
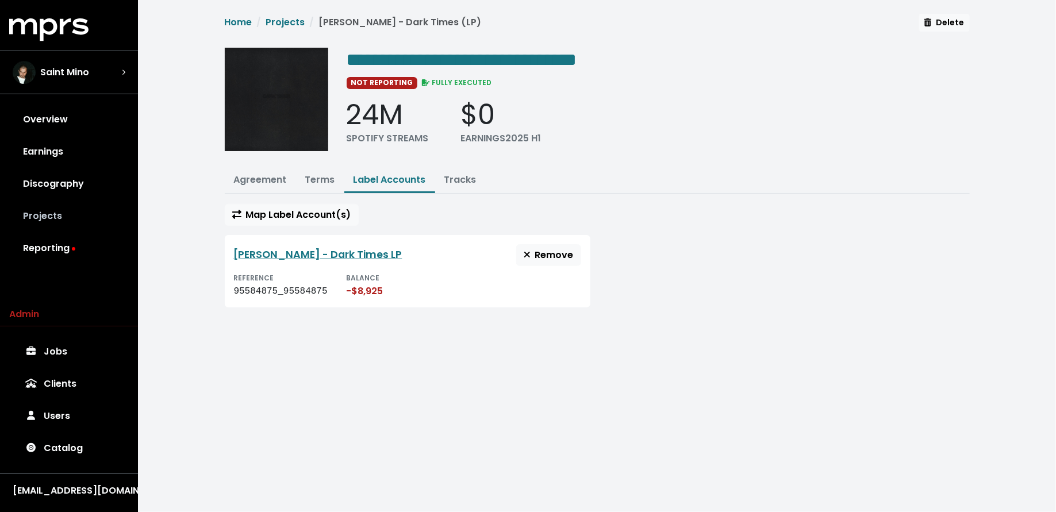
click at [94, 221] on link "Projects" at bounding box center [69, 216] width 120 height 32
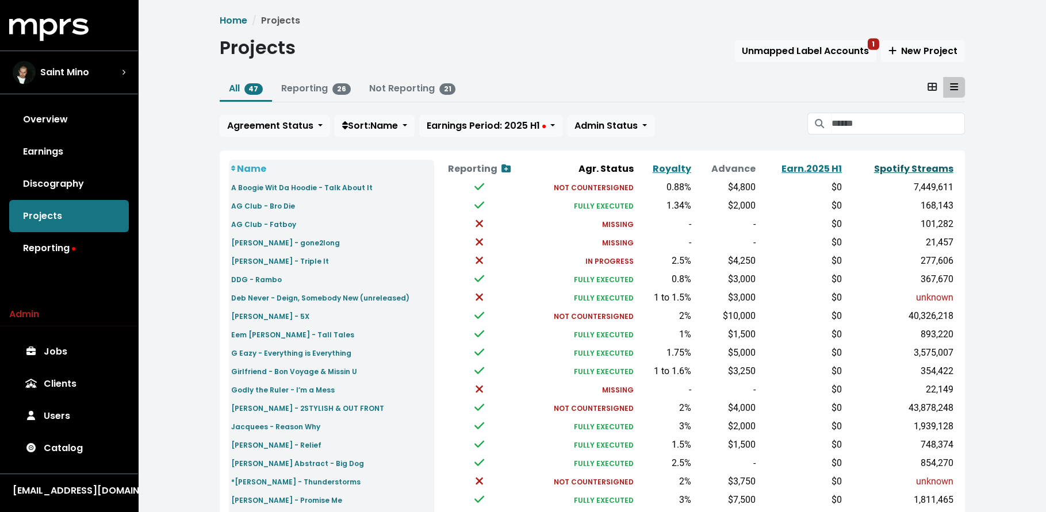
click at [914, 163] on link "Spotify Streams" at bounding box center [913, 168] width 79 height 13
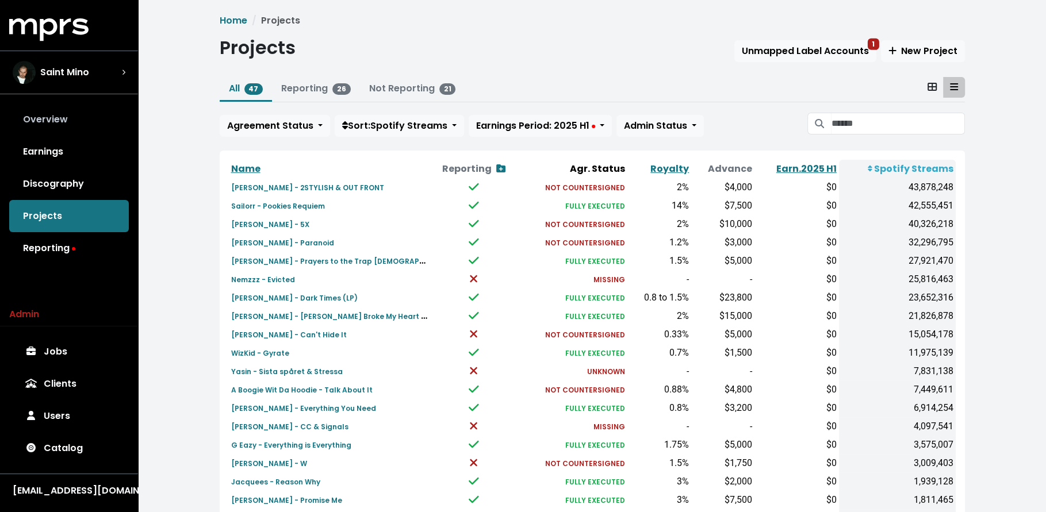
click at [84, 120] on link "Overview" at bounding box center [69, 119] width 120 height 32
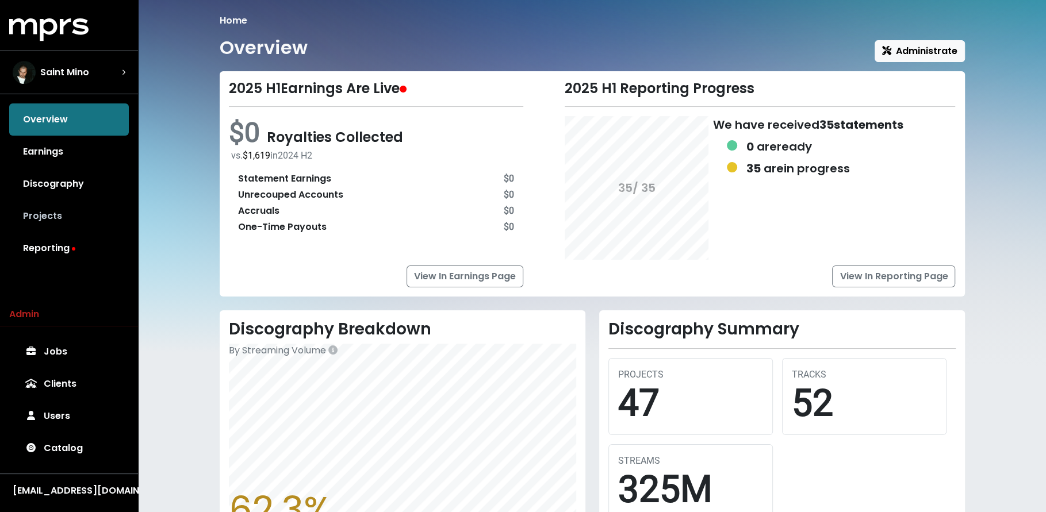
click at [70, 203] on link "Projects" at bounding box center [69, 216] width 120 height 32
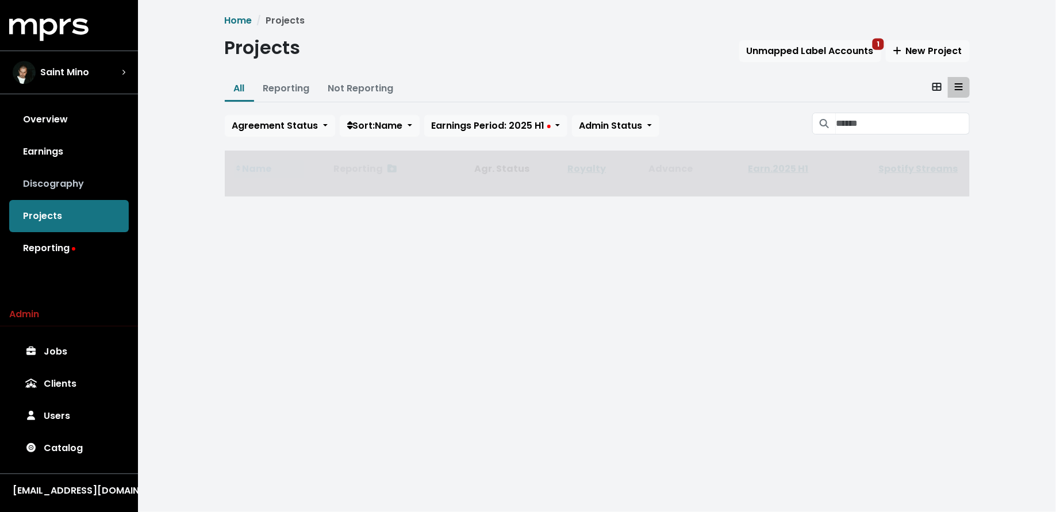
click at [69, 171] on link "Discography" at bounding box center [69, 184] width 120 height 32
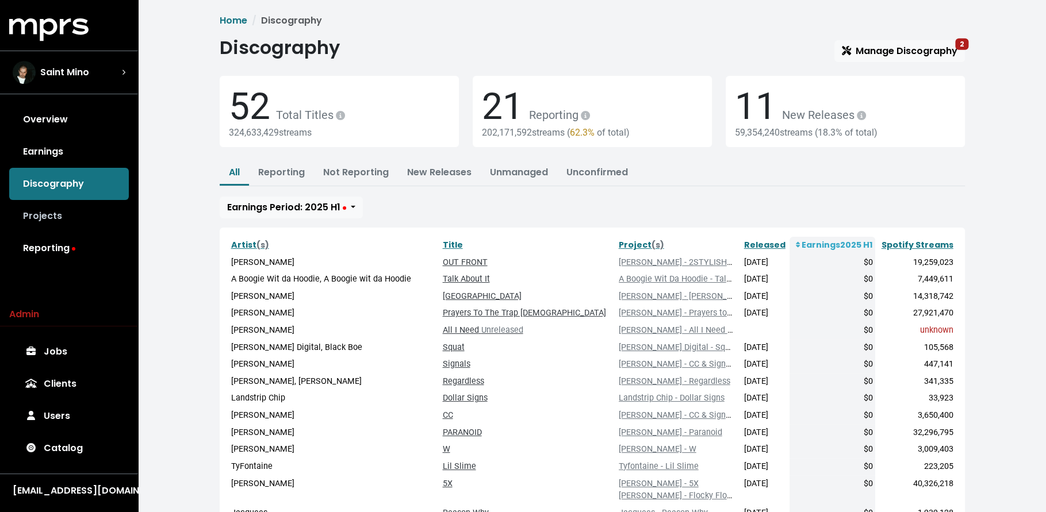
click at [68, 218] on link "Projects" at bounding box center [69, 216] width 120 height 32
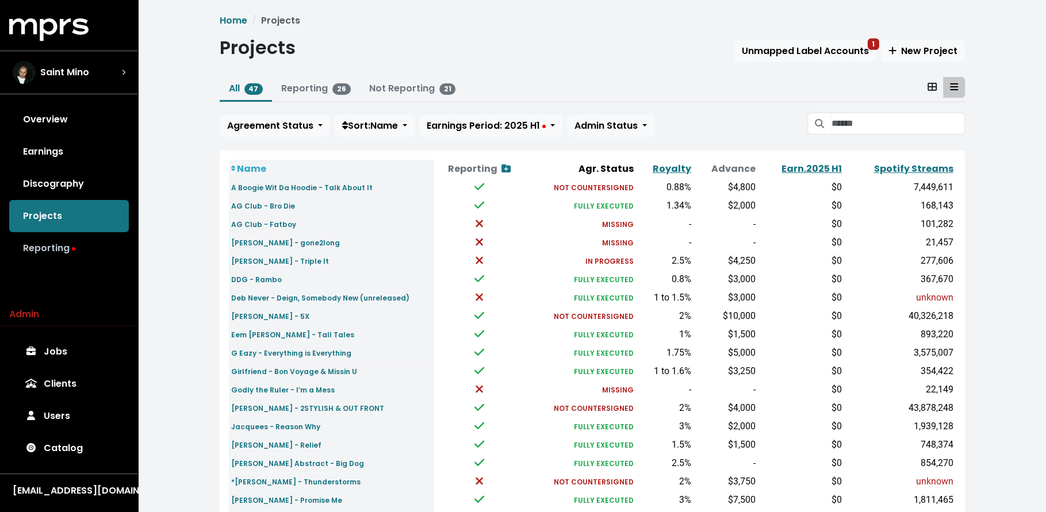
click at [72, 247] on icon at bounding box center [73, 248] width 3 height 3
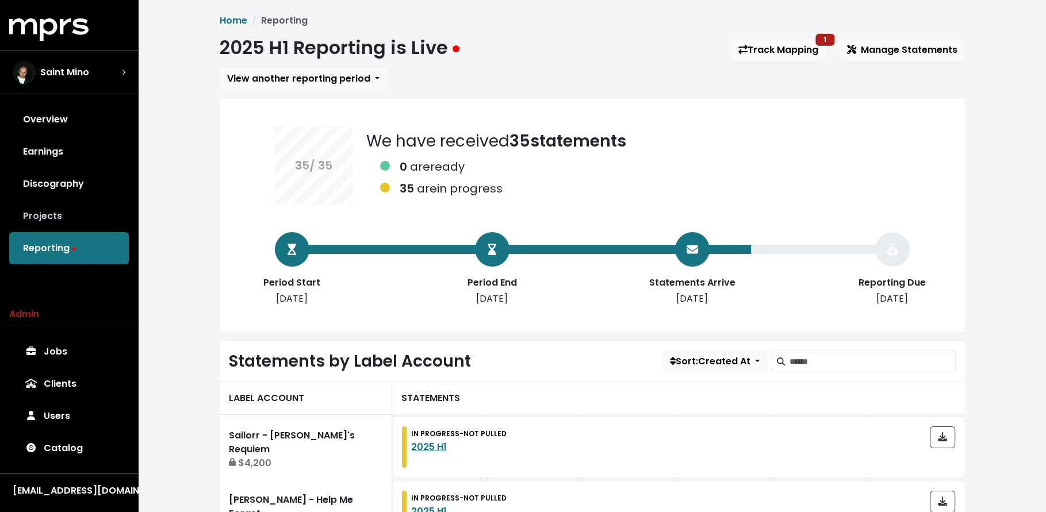
click at [89, 211] on link "Projects" at bounding box center [69, 216] width 120 height 32
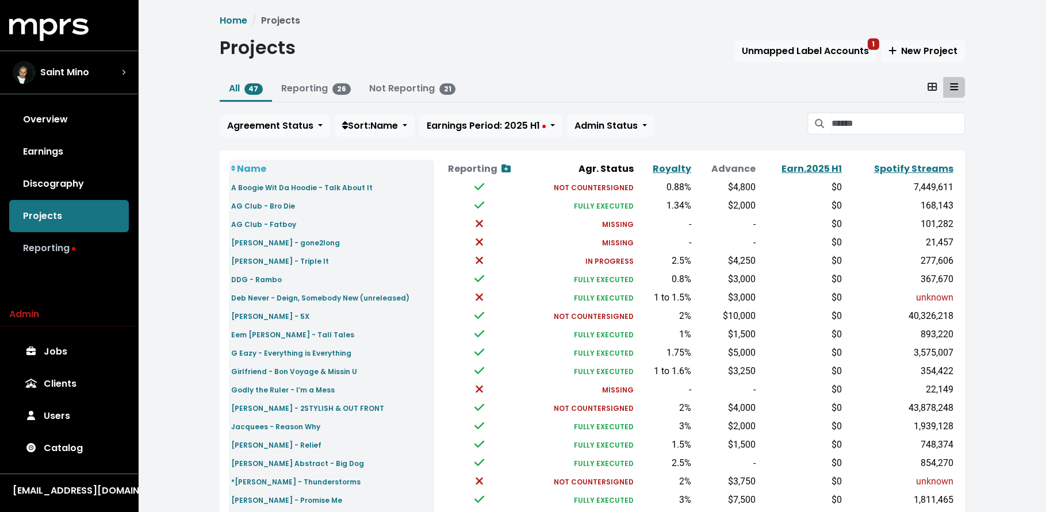
click at [86, 244] on link "Reporting" at bounding box center [69, 248] width 120 height 32
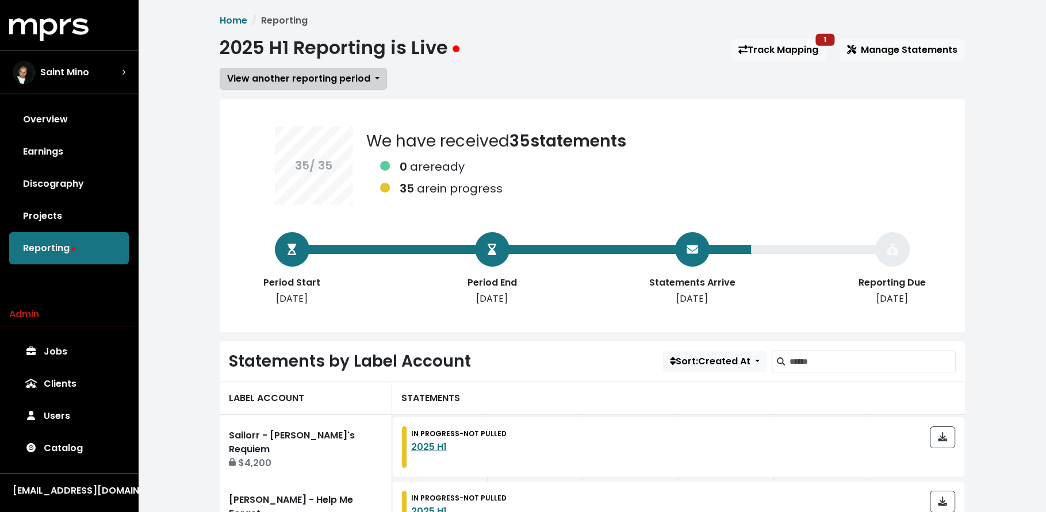
click at [267, 82] on span "View another reporting period" at bounding box center [298, 78] width 143 height 13
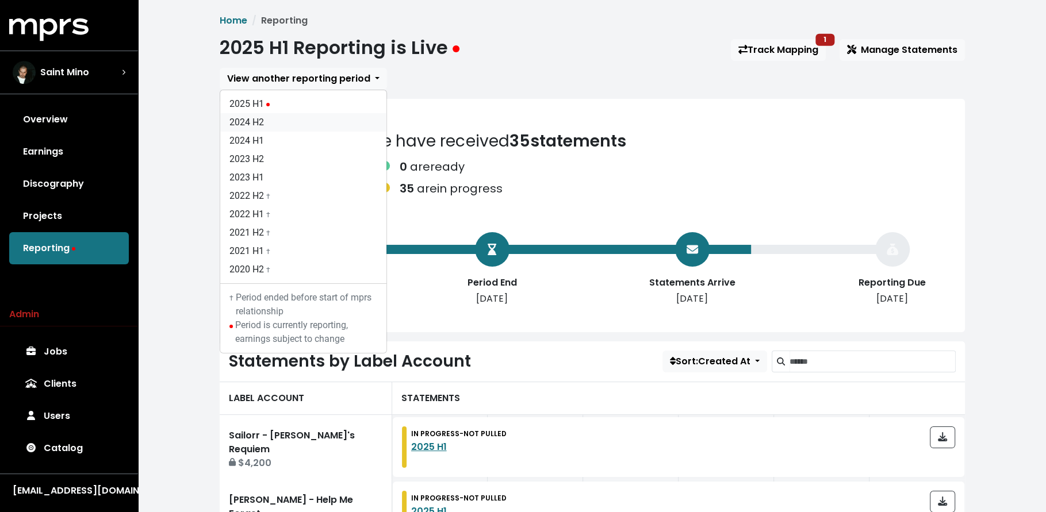
click at [275, 120] on link "2024 H2" at bounding box center [303, 122] width 166 height 18
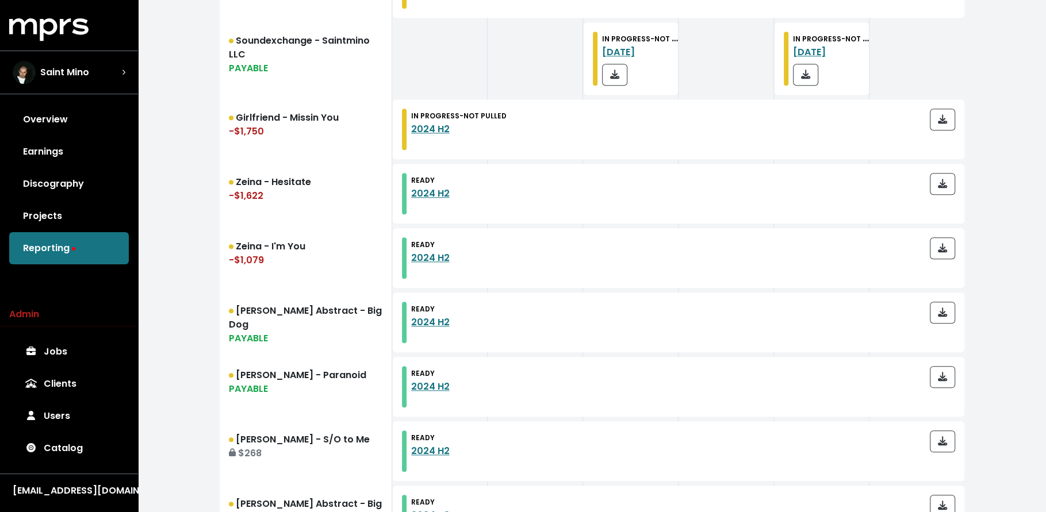
scroll to position [798, 0]
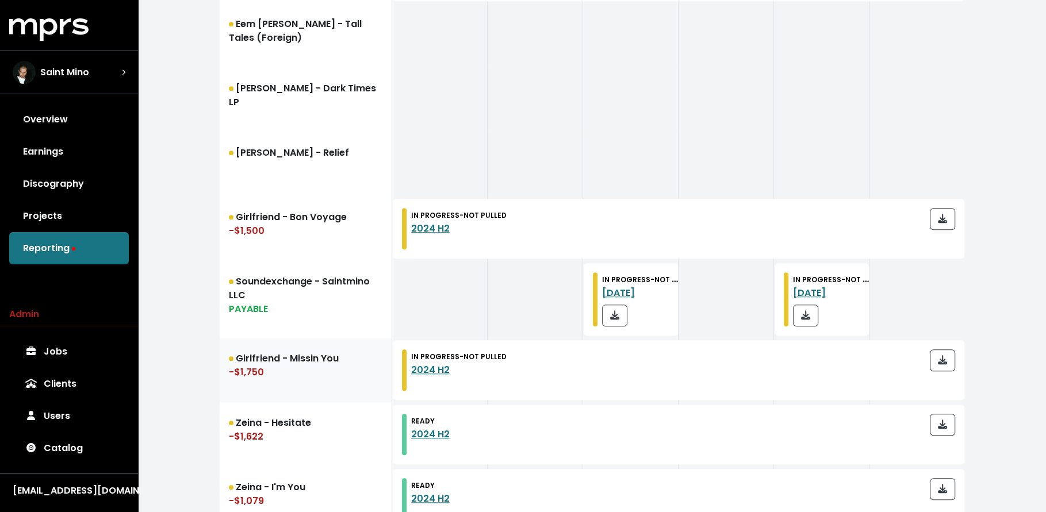
click at [264, 385] on link "Girlfriend - Missin You -$1,750" at bounding box center [306, 370] width 172 height 64
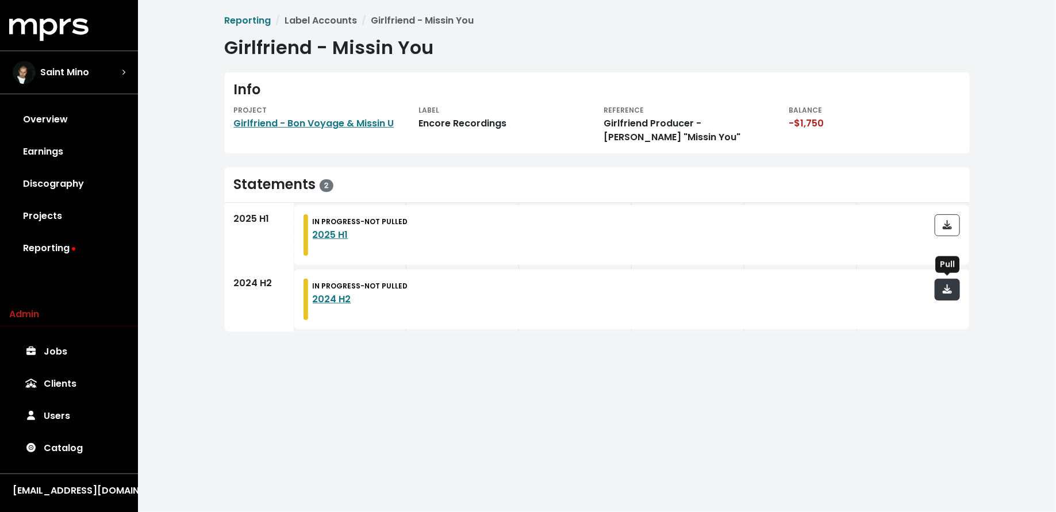
click at [944, 283] on span "button" at bounding box center [947, 289] width 9 height 13
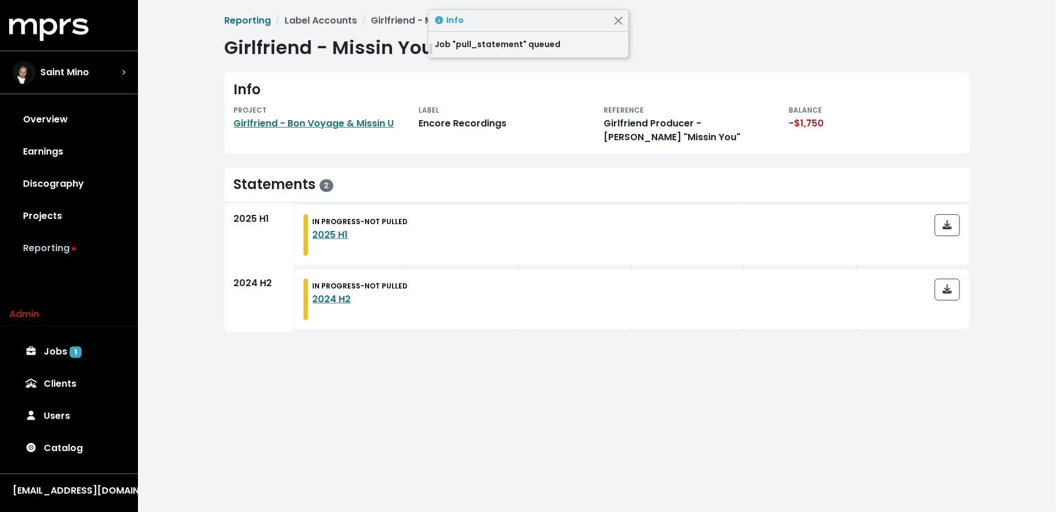
click at [80, 249] on link "Reporting" at bounding box center [69, 248] width 120 height 32
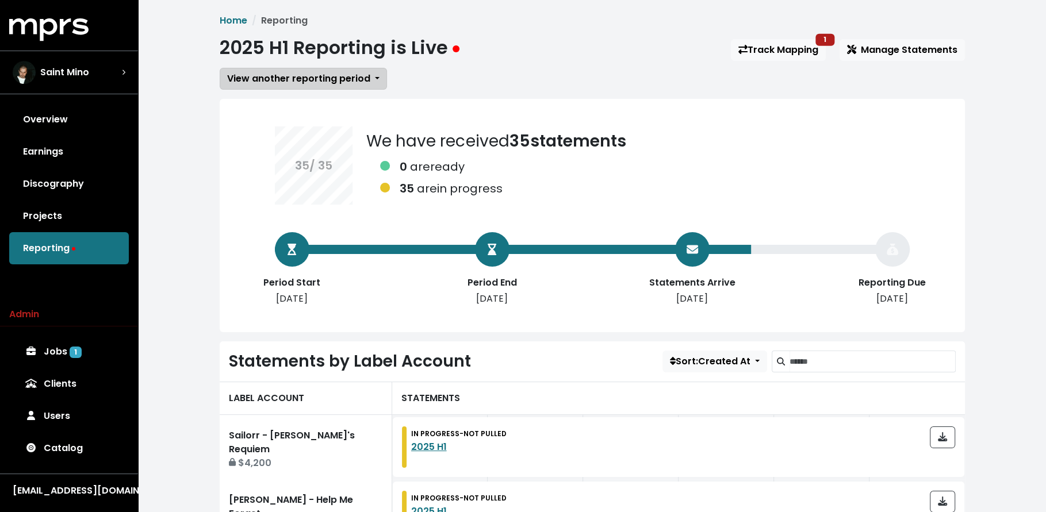
click at [262, 85] on span "View another reporting period" at bounding box center [298, 78] width 143 height 13
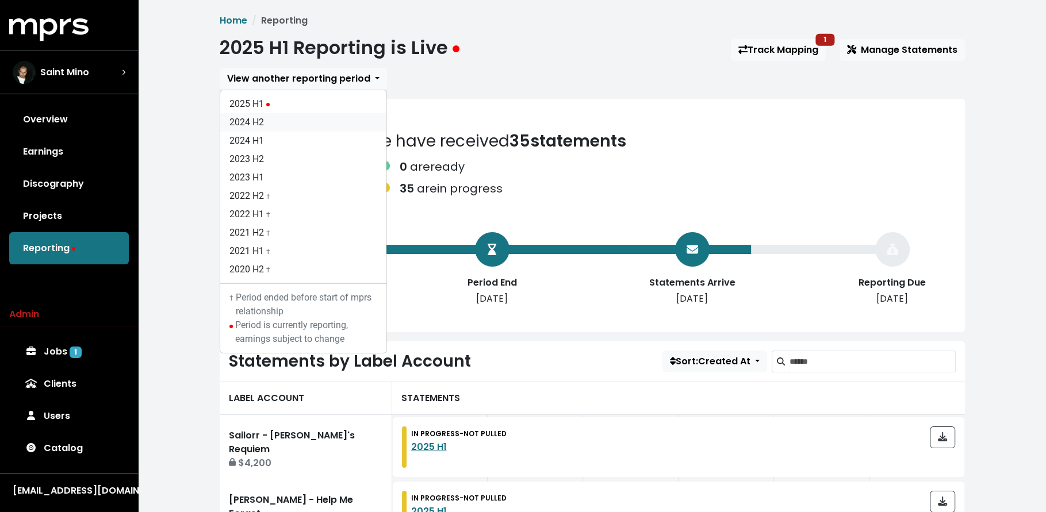
click at [267, 119] on link "2024 H2" at bounding box center [303, 122] width 166 height 18
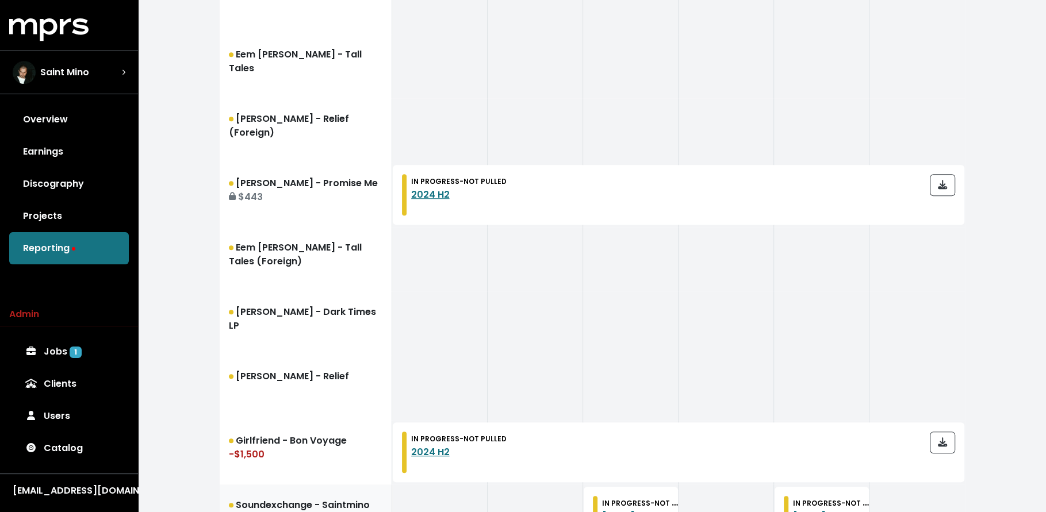
scroll to position [545, 0]
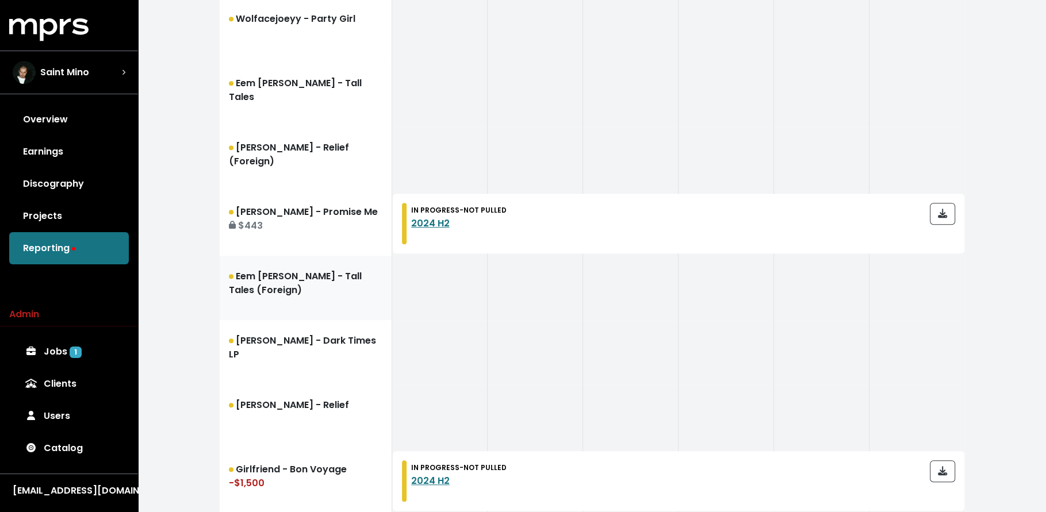
click at [305, 313] on link "Eem [PERSON_NAME] - Tall Tales (Foreign)" at bounding box center [306, 288] width 172 height 64
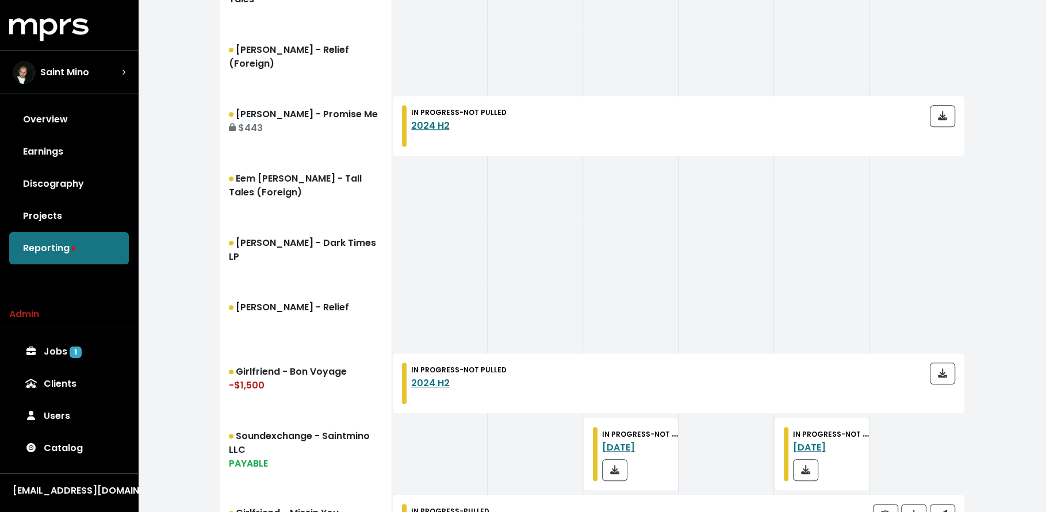
scroll to position [564, 0]
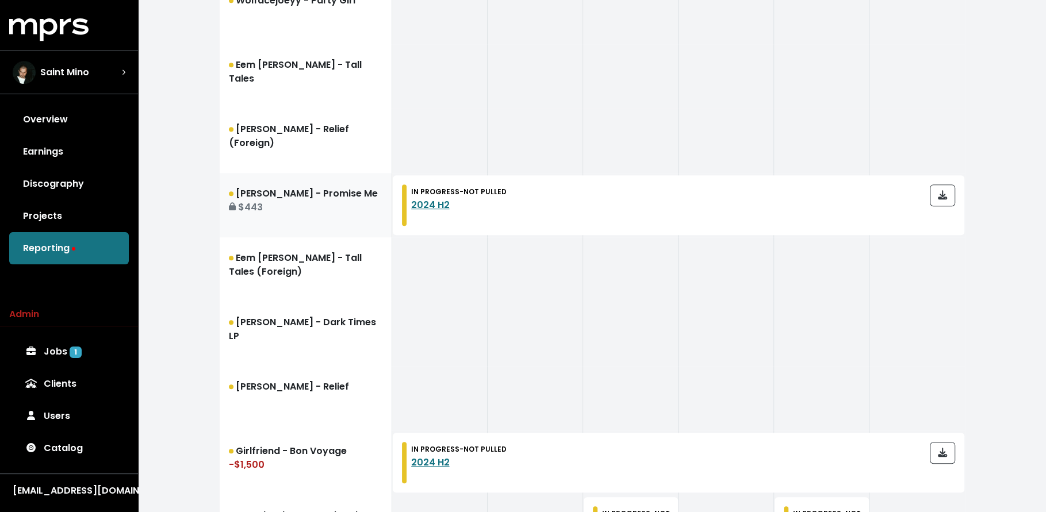
click at [325, 190] on link "[PERSON_NAME] - Promise Me $443" at bounding box center [306, 205] width 172 height 64
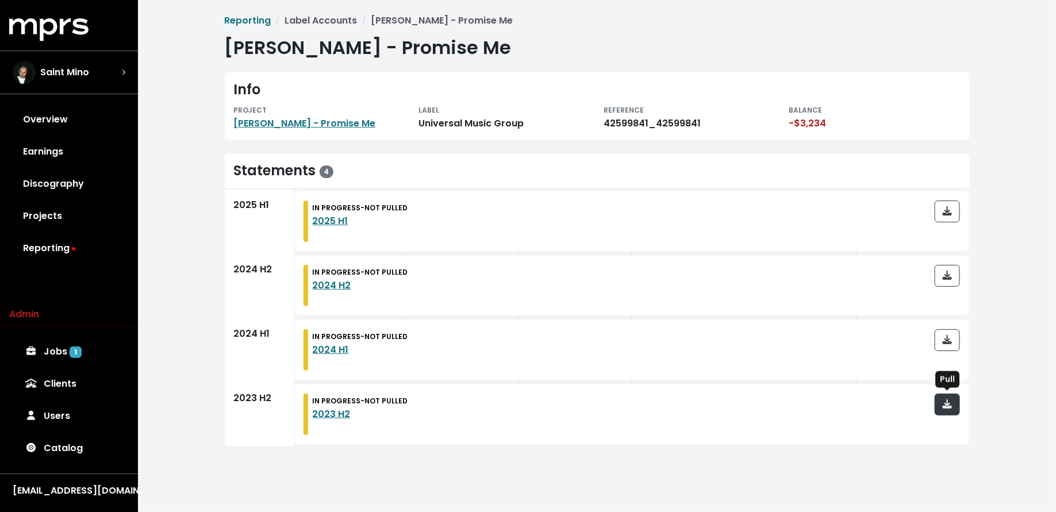
click at [948, 405] on icon "button" at bounding box center [947, 403] width 9 height 9
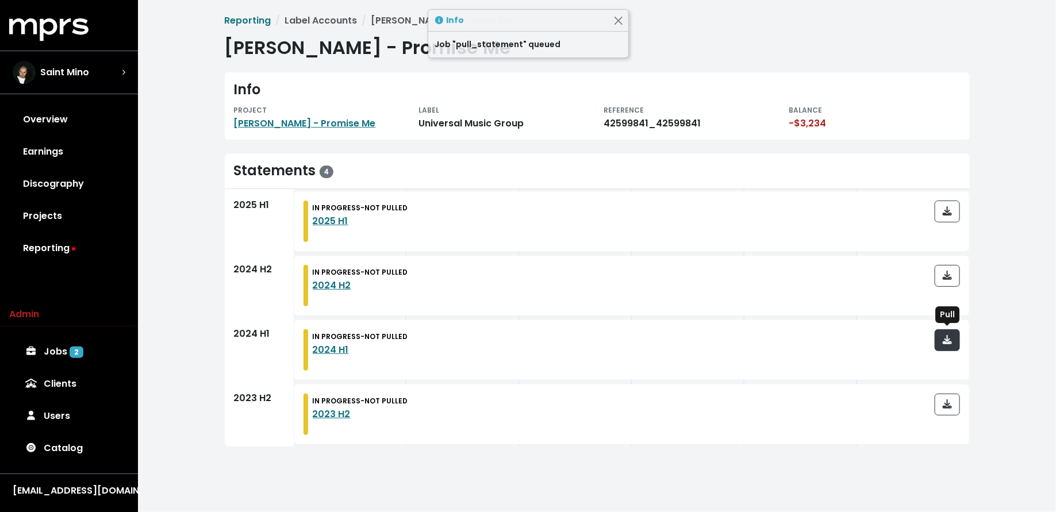
click at [948, 341] on icon "button" at bounding box center [947, 339] width 9 height 9
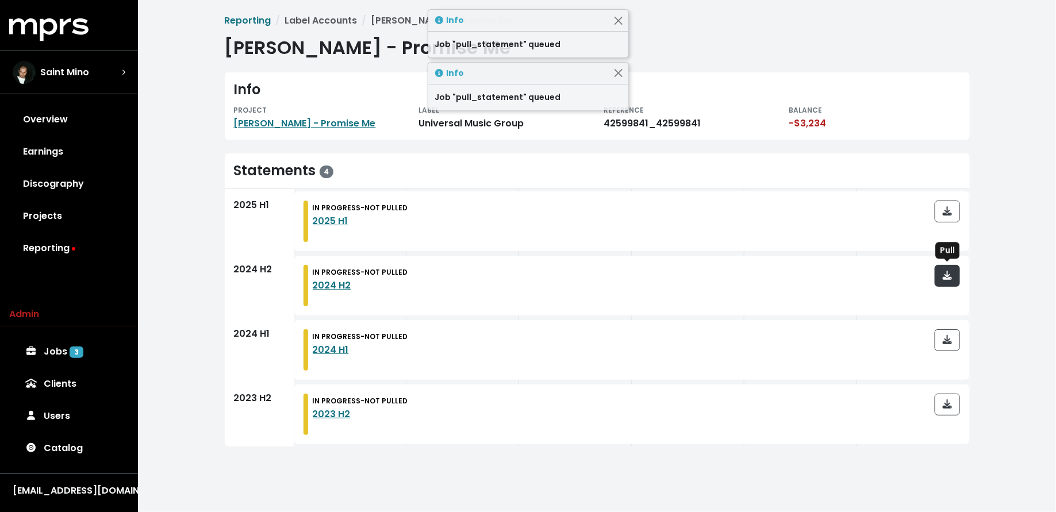
click at [948, 274] on icon "button" at bounding box center [947, 275] width 9 height 9
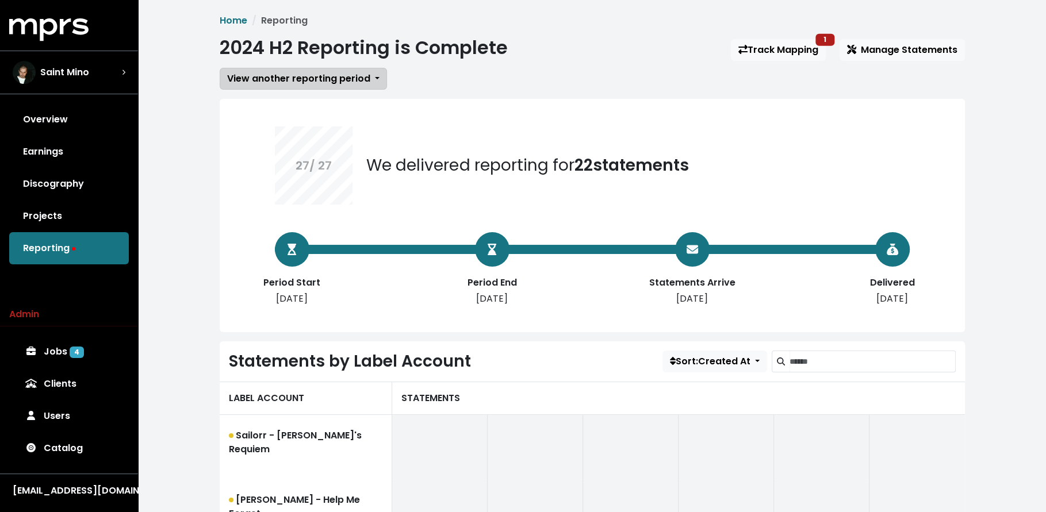
click at [327, 82] on span "View another reporting period" at bounding box center [298, 78] width 143 height 13
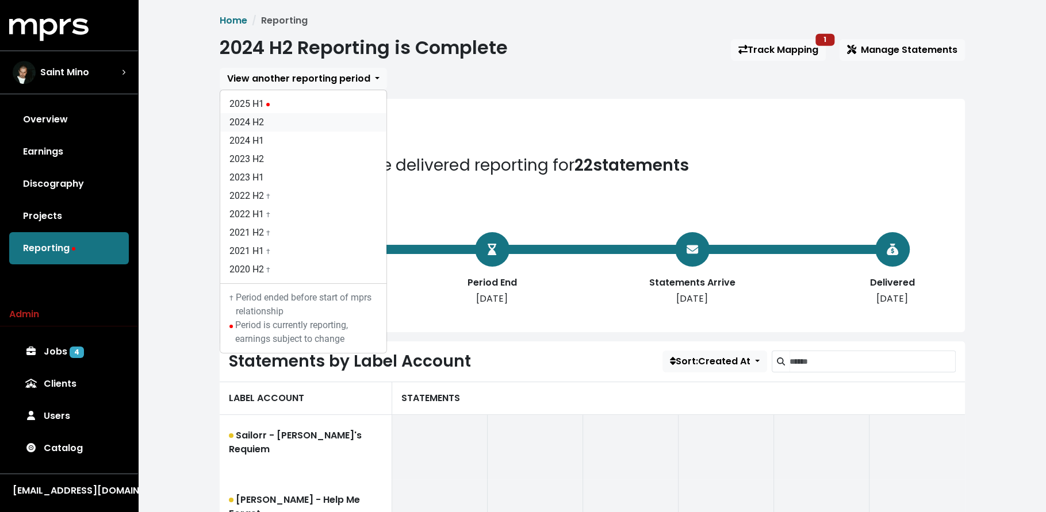
click at [324, 121] on link "2024 H2" at bounding box center [303, 122] width 166 height 18
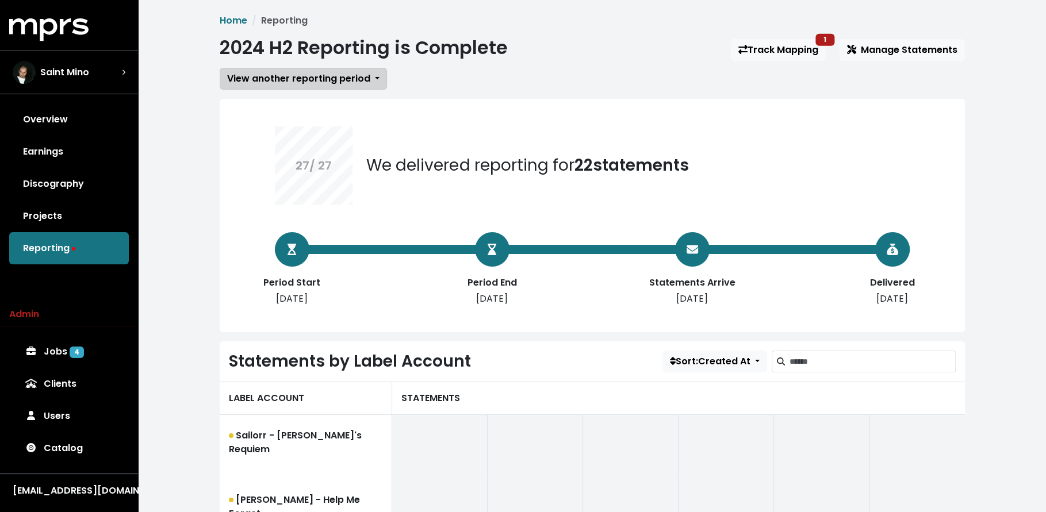
click at [323, 80] on span "View another reporting period" at bounding box center [298, 78] width 143 height 13
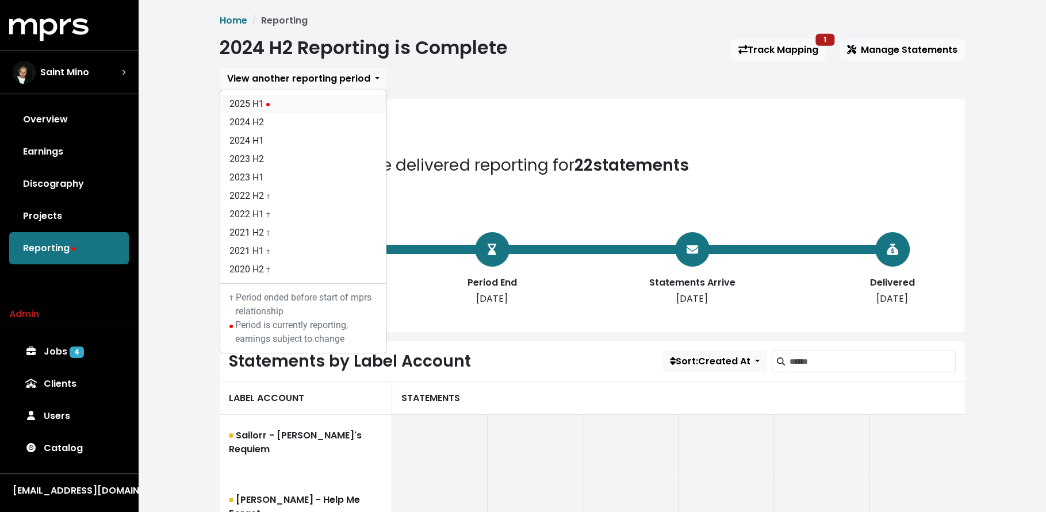
click at [320, 112] on link "2025 H1" at bounding box center [303, 104] width 166 height 18
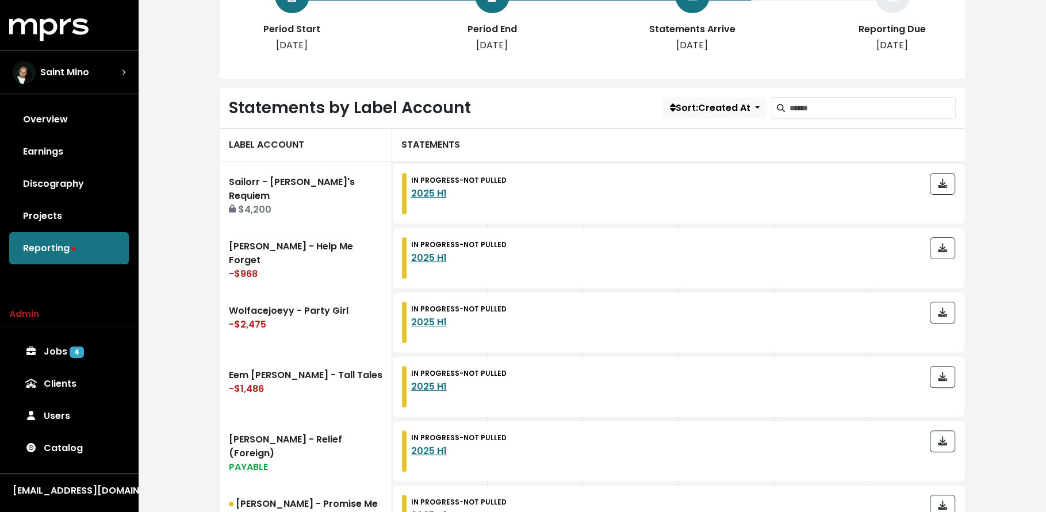
scroll to position [269, 0]
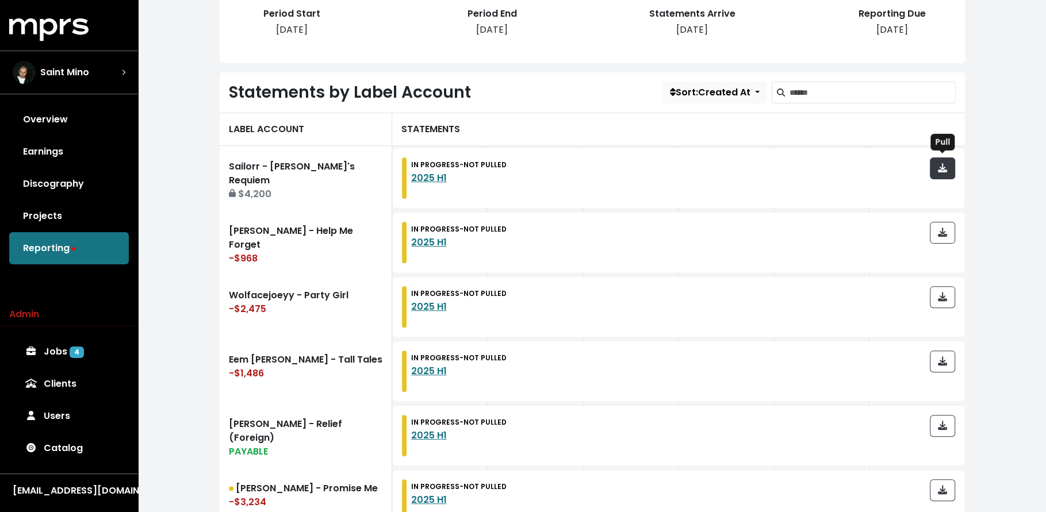
click at [946, 167] on icon "button" at bounding box center [941, 167] width 9 height 9
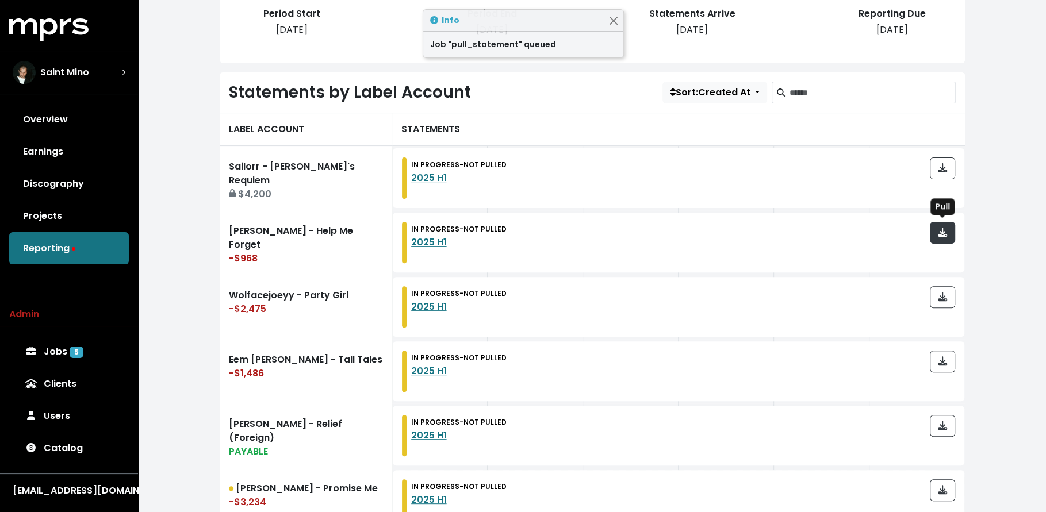
click at [939, 230] on icon "button" at bounding box center [941, 232] width 9 height 9
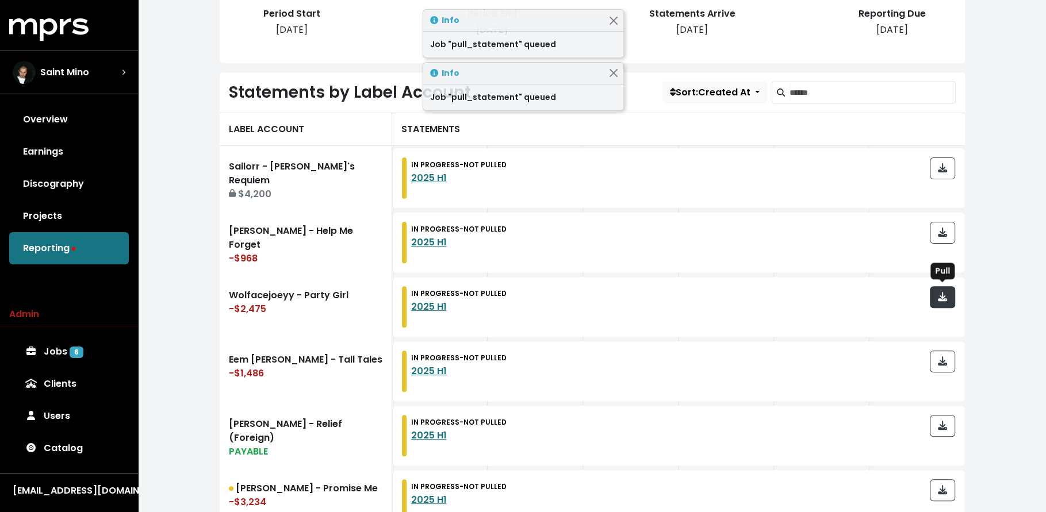
click at [943, 293] on icon "button" at bounding box center [941, 296] width 9 height 9
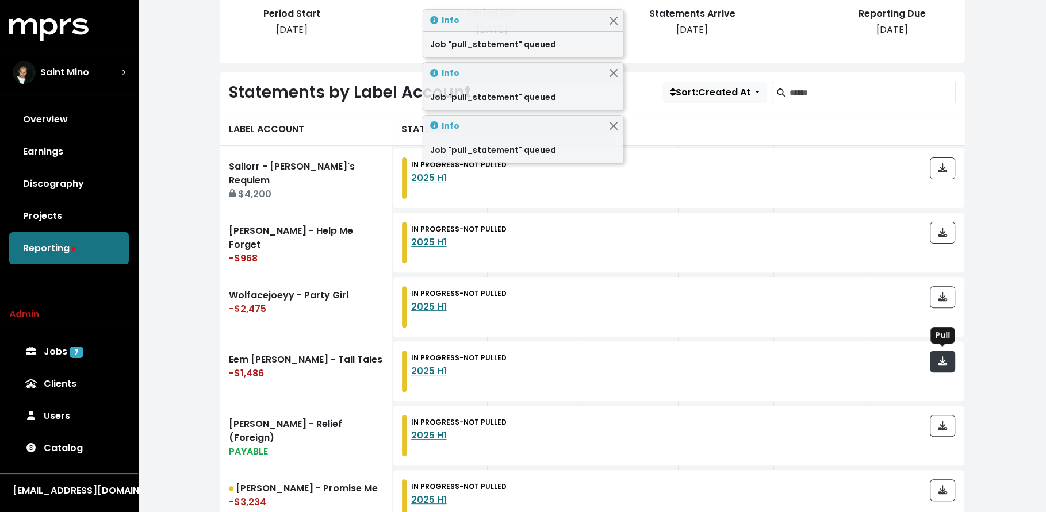
click at [949, 363] on button "button" at bounding box center [941, 362] width 25 height 22
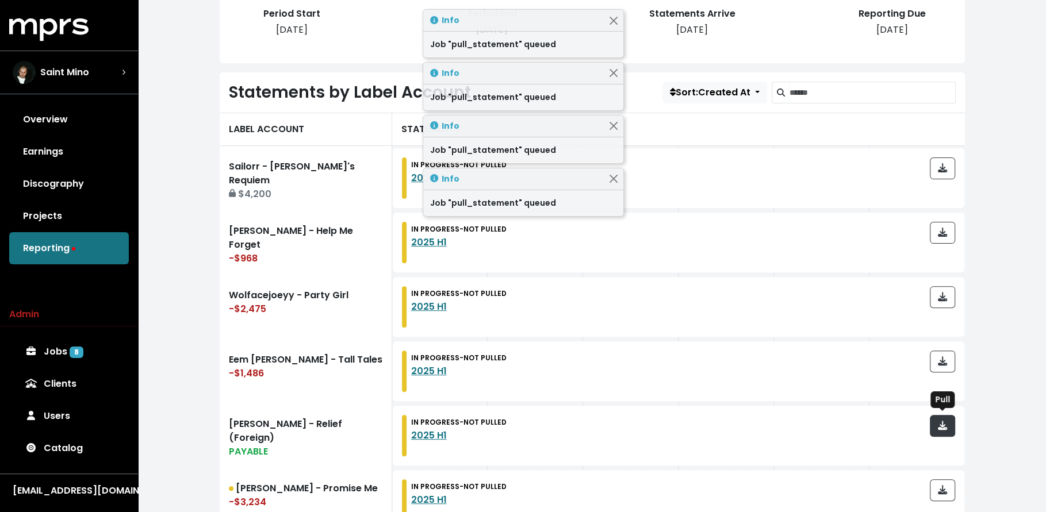
click at [943, 430] on span "button" at bounding box center [941, 425] width 9 height 13
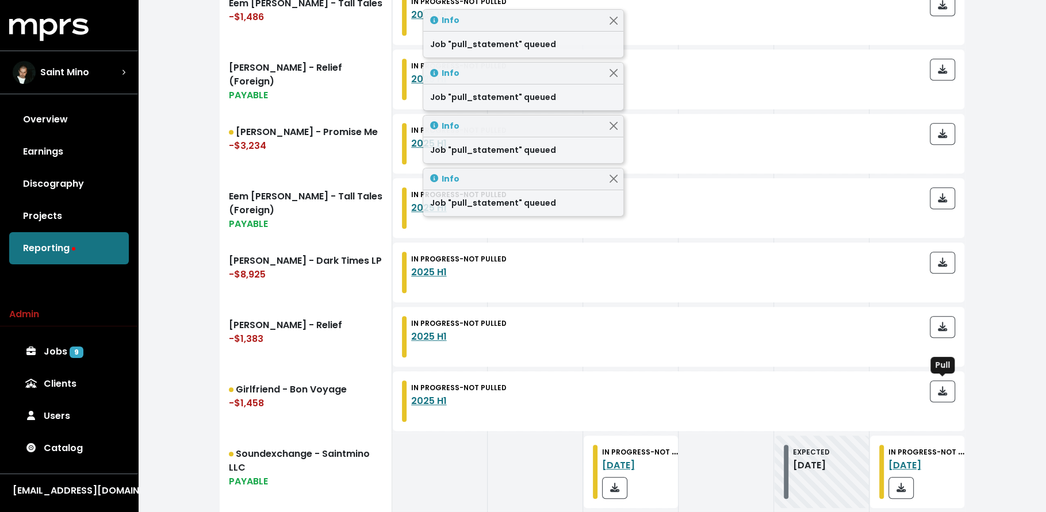
scroll to position [626, 0]
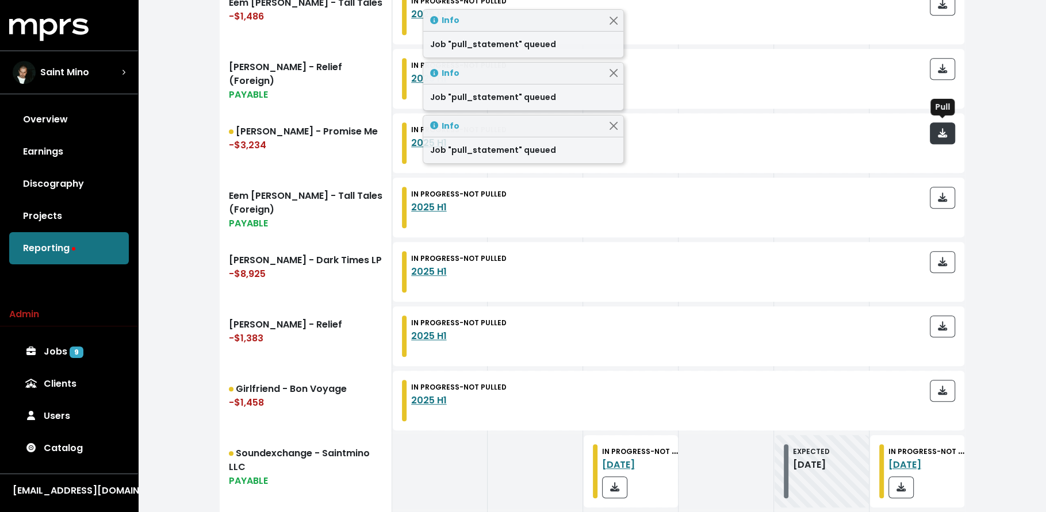
click at [943, 137] on span "button" at bounding box center [941, 132] width 9 height 13
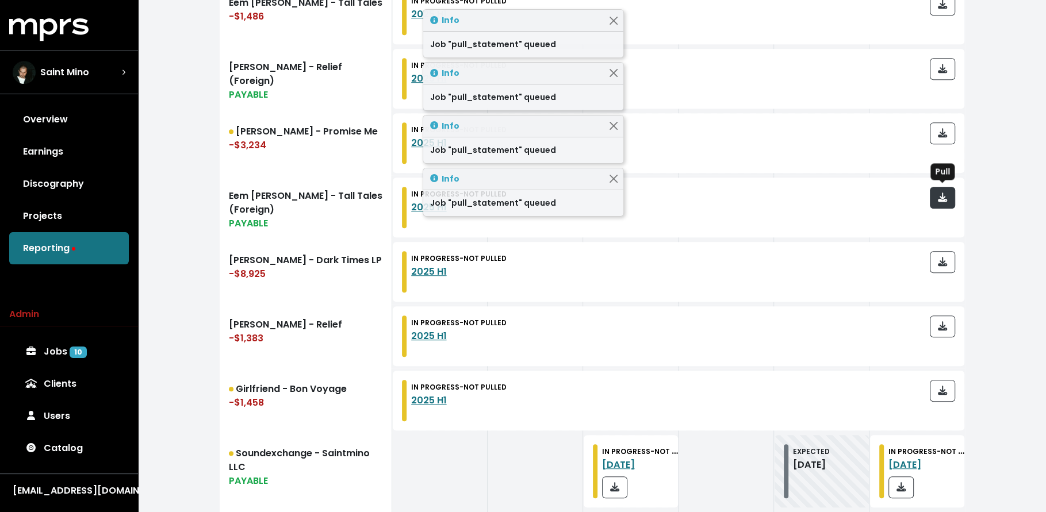
click at [950, 199] on button "button" at bounding box center [941, 198] width 25 height 22
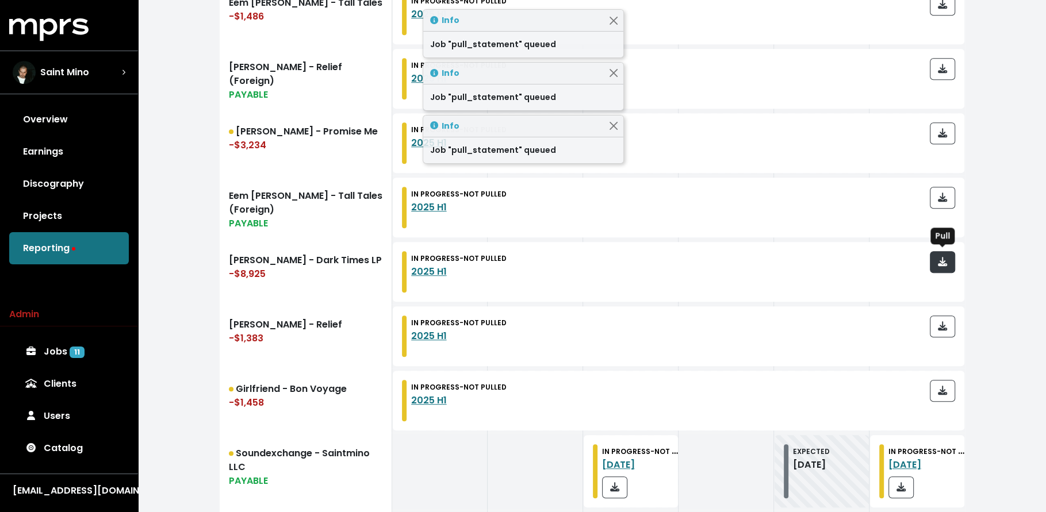
click at [943, 258] on icon "button" at bounding box center [941, 261] width 9 height 9
click at [951, 324] on button "button" at bounding box center [941, 327] width 25 height 22
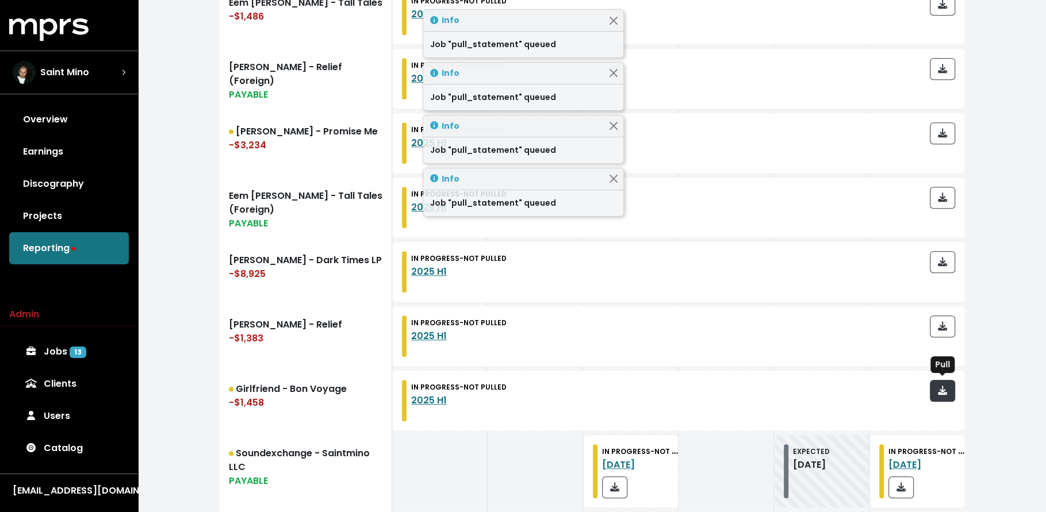
click at [946, 389] on icon "button" at bounding box center [941, 390] width 9 height 9
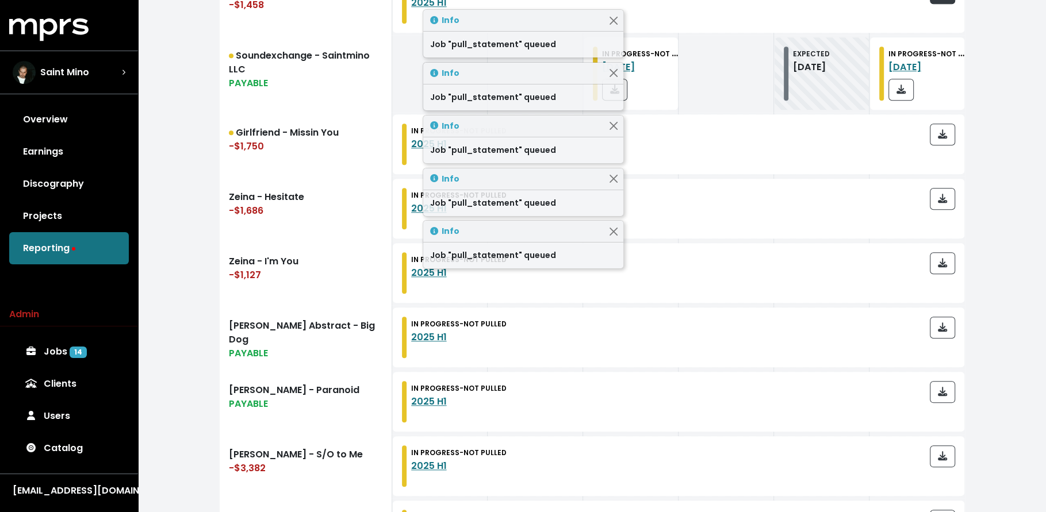
scroll to position [1055, 0]
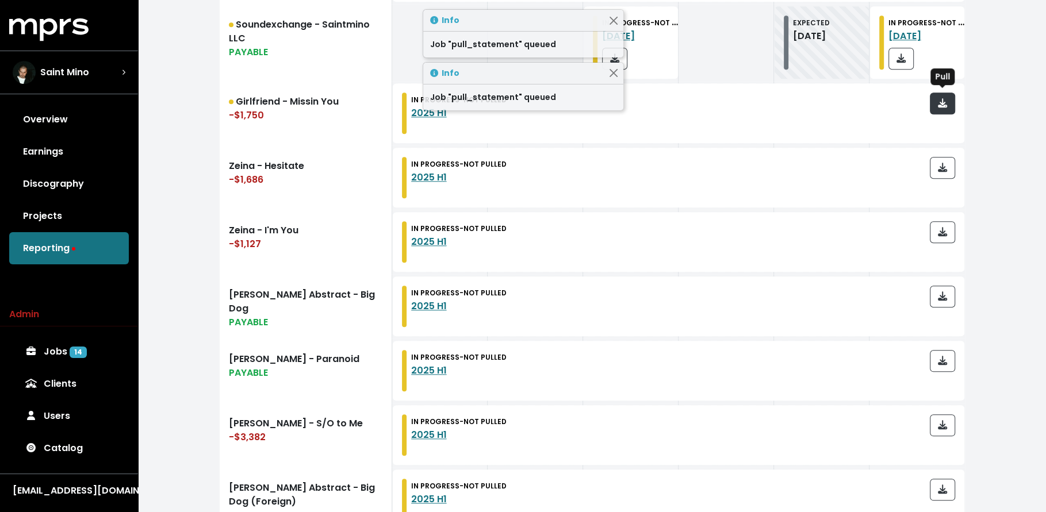
click at [944, 99] on icon "button" at bounding box center [941, 102] width 9 height 9
click at [947, 168] on span "button" at bounding box center [942, 168] width 10 height 14
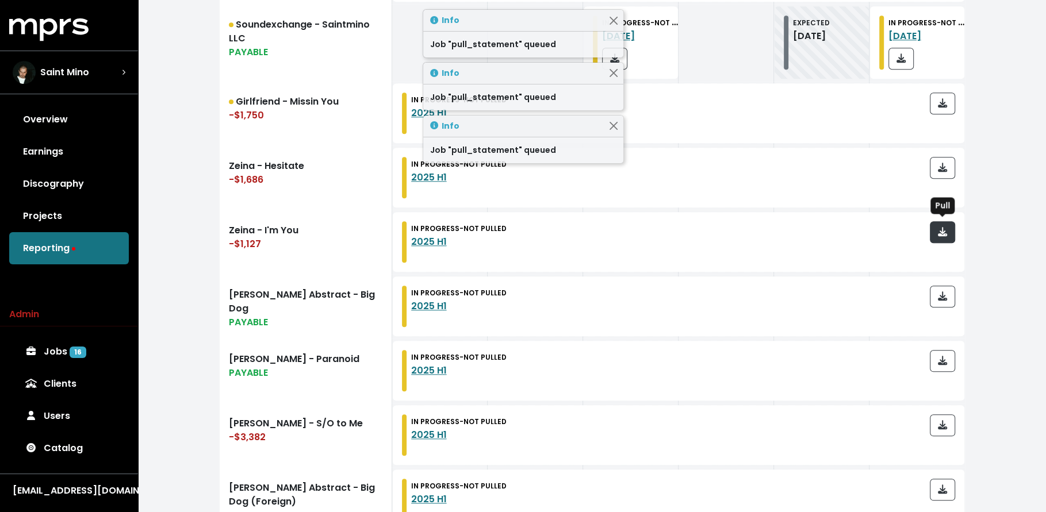
click at [947, 235] on button "button" at bounding box center [941, 232] width 25 height 22
click at [940, 302] on button "button" at bounding box center [941, 297] width 25 height 22
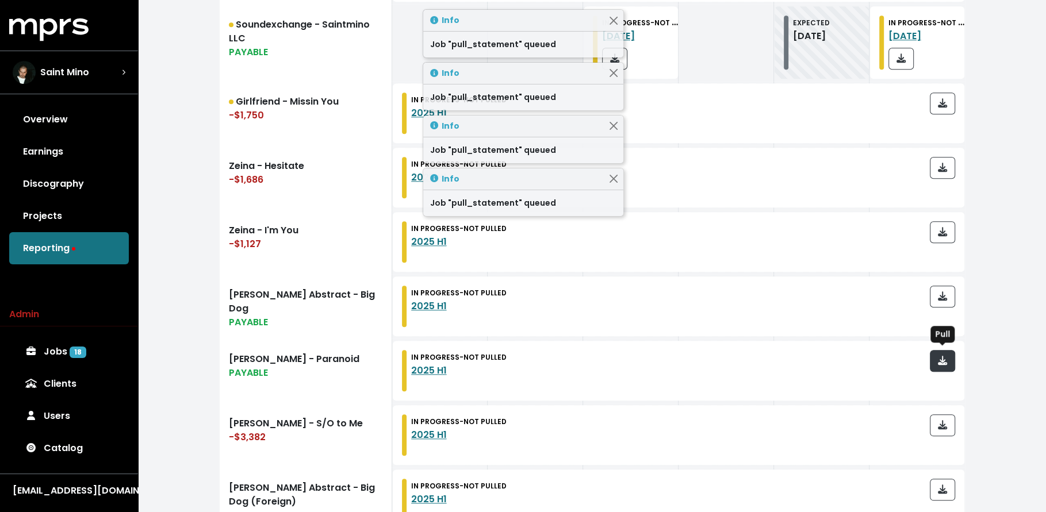
click at [948, 360] on button "button" at bounding box center [941, 361] width 25 height 22
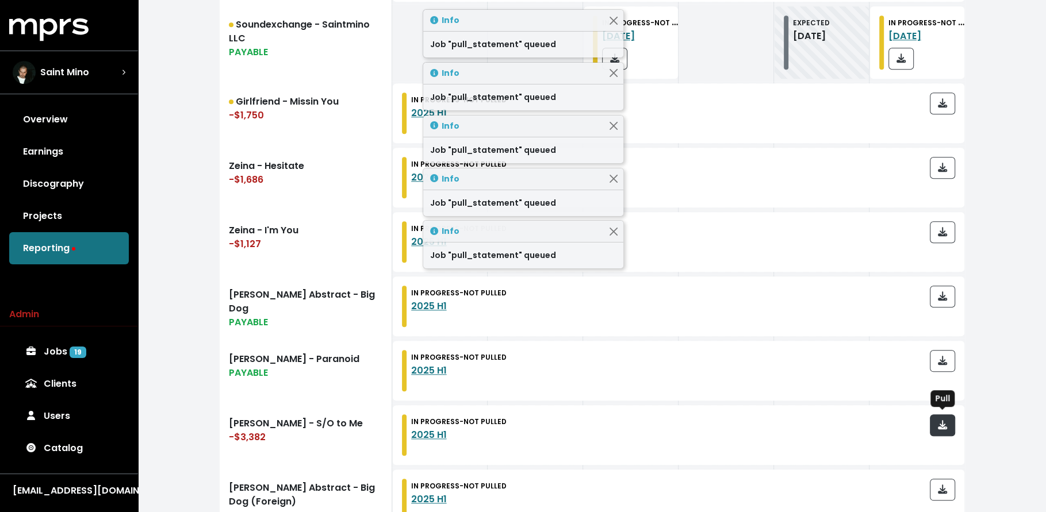
click at [951, 423] on button "button" at bounding box center [941, 425] width 25 height 22
click at [943, 483] on span "button" at bounding box center [941, 489] width 9 height 13
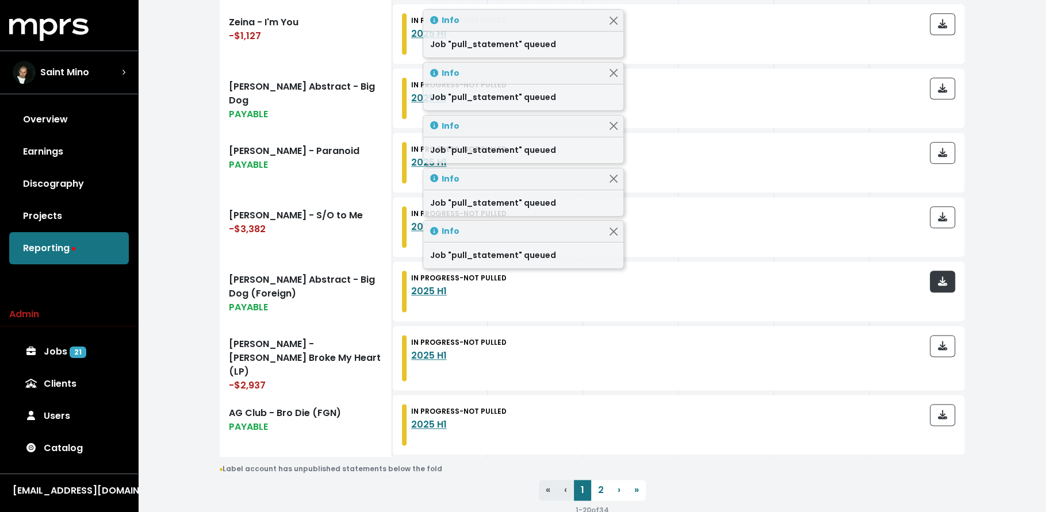
scroll to position [1311, 0]
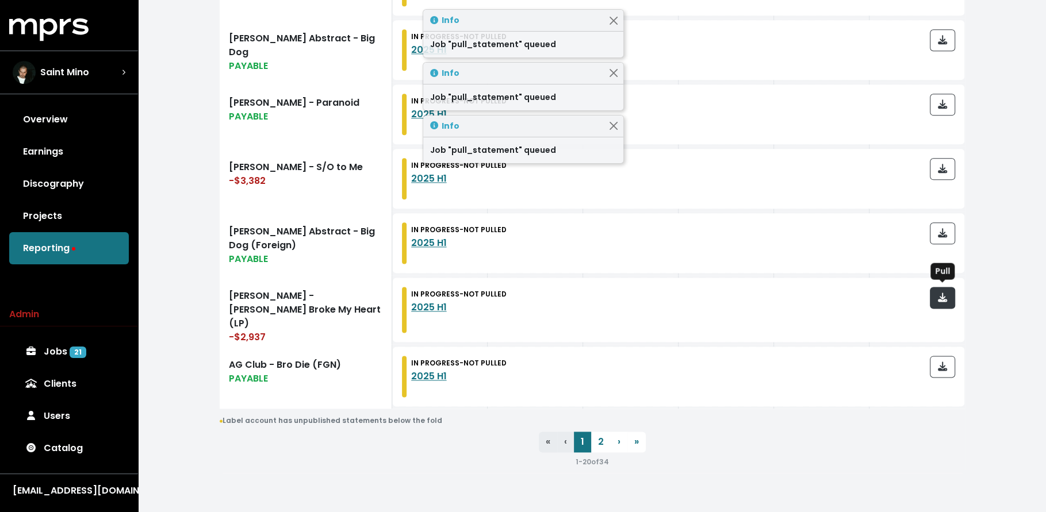
click at [948, 297] on button "button" at bounding box center [941, 298] width 25 height 22
click at [952, 359] on button "button" at bounding box center [941, 367] width 25 height 22
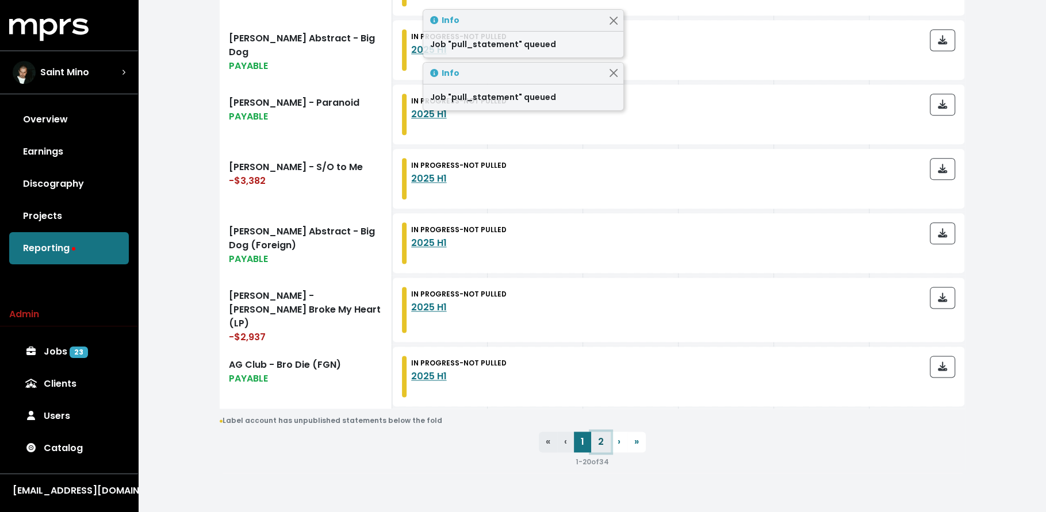
click at [601, 434] on link "2" at bounding box center [601, 442] width 20 height 21
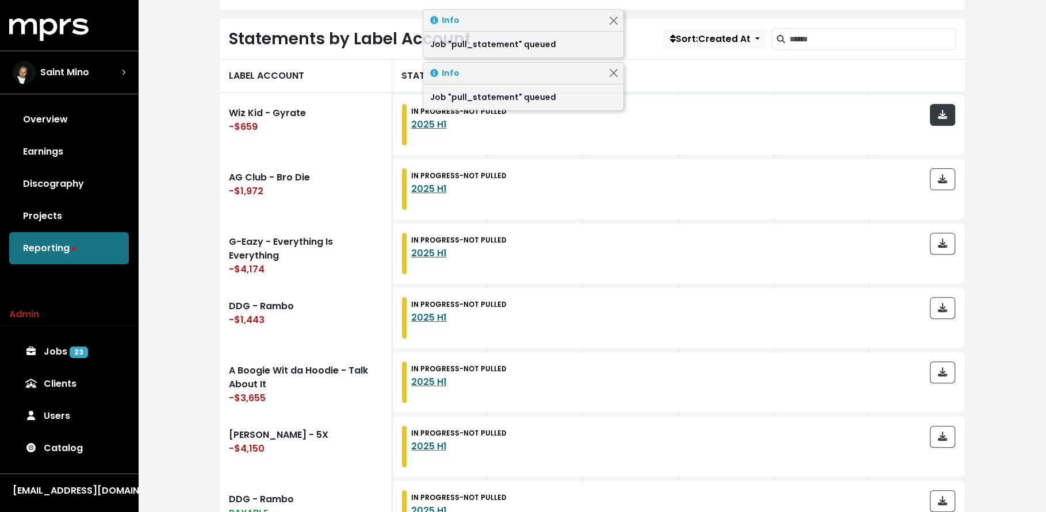
scroll to position [324, 0]
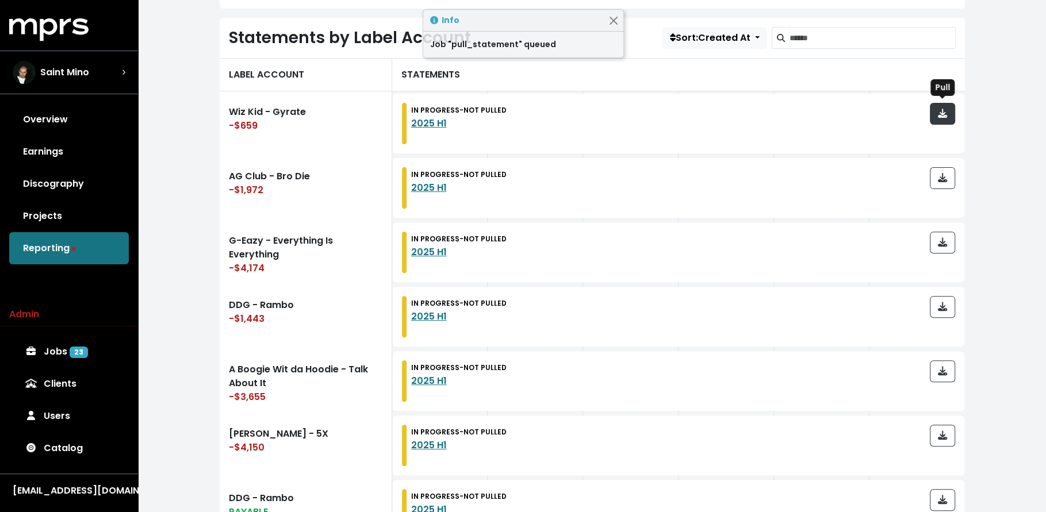
click at [944, 110] on icon "button" at bounding box center [941, 113] width 9 height 9
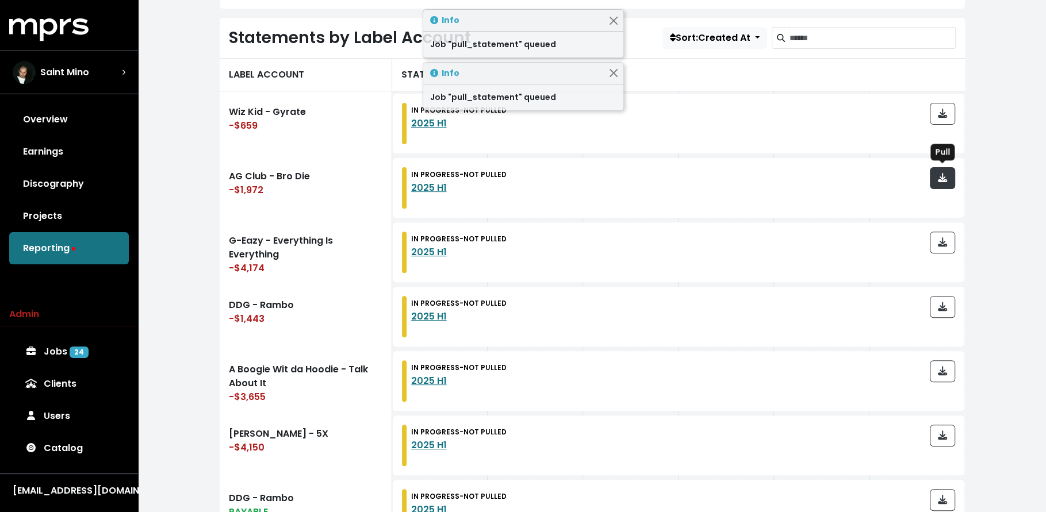
click at [941, 175] on icon "button" at bounding box center [941, 177] width 9 height 9
click at [940, 250] on button "button" at bounding box center [941, 243] width 25 height 22
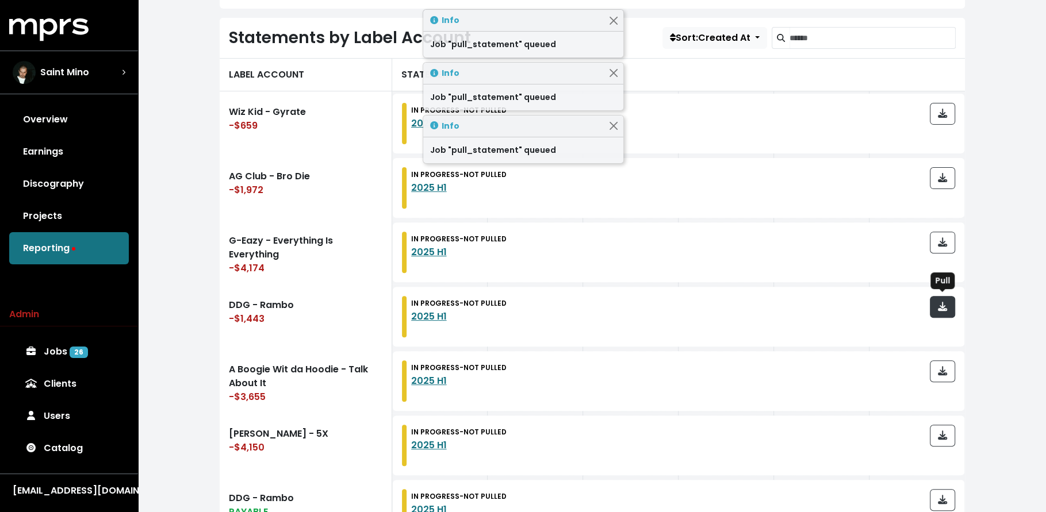
click at [944, 303] on icon "button" at bounding box center [941, 306] width 9 height 9
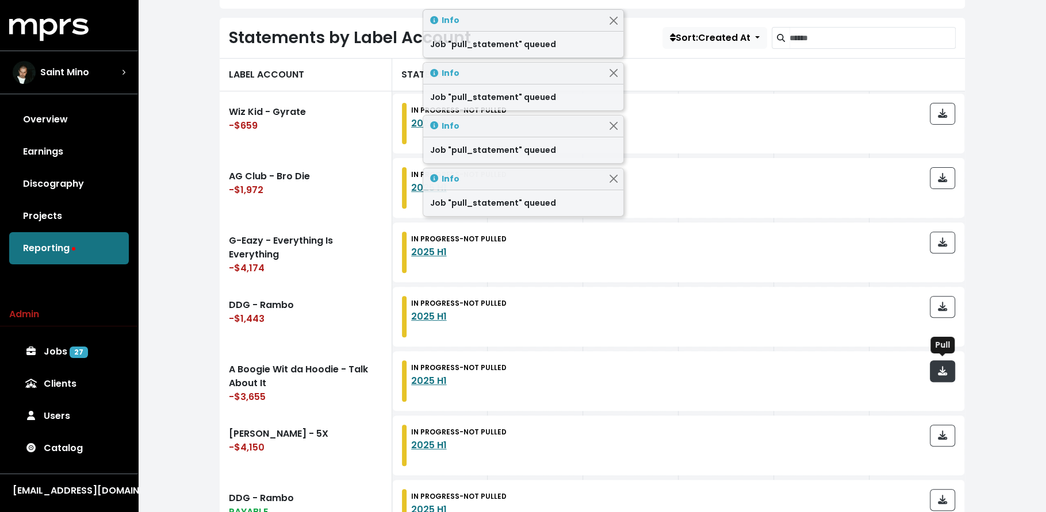
click at [943, 373] on icon "button" at bounding box center [941, 370] width 9 height 9
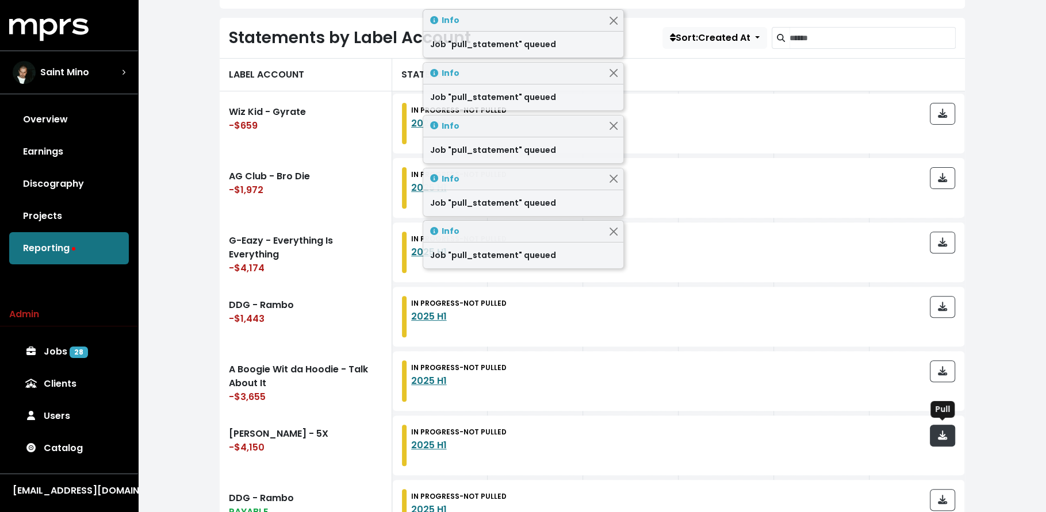
click at [939, 431] on icon "button" at bounding box center [941, 435] width 9 height 9
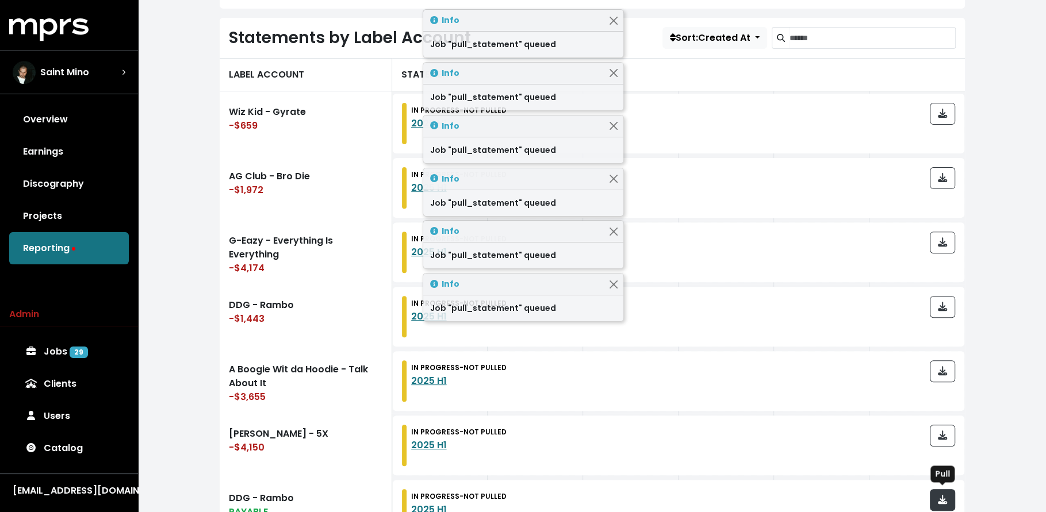
click at [944, 495] on icon "button" at bounding box center [941, 499] width 9 height 9
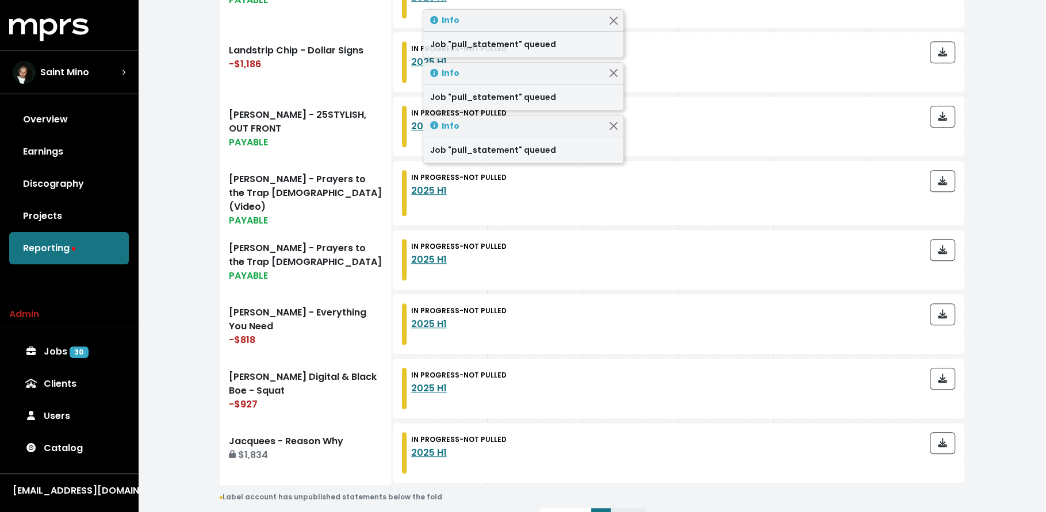
scroll to position [851, 0]
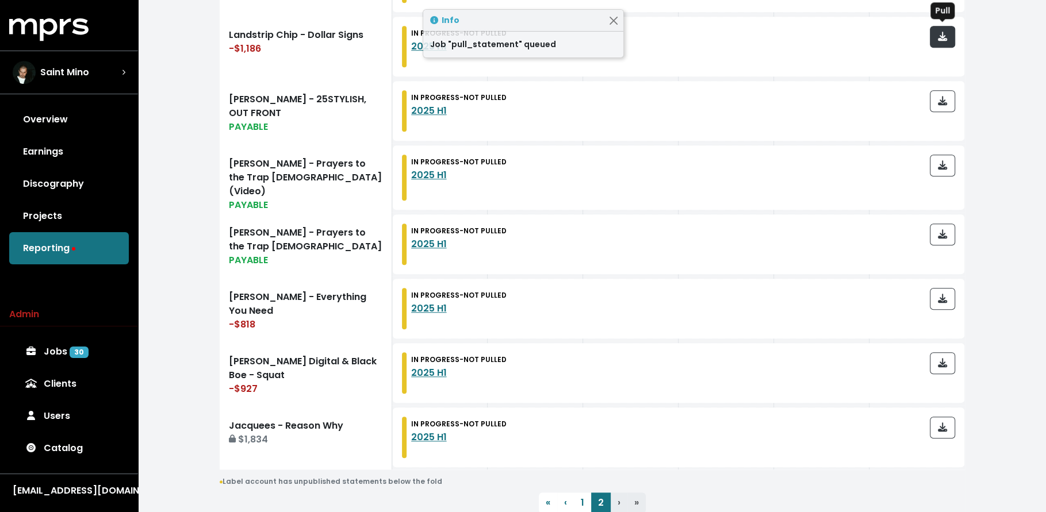
click at [942, 33] on icon "button" at bounding box center [941, 36] width 9 height 9
click at [940, 96] on icon "button" at bounding box center [941, 100] width 9 height 9
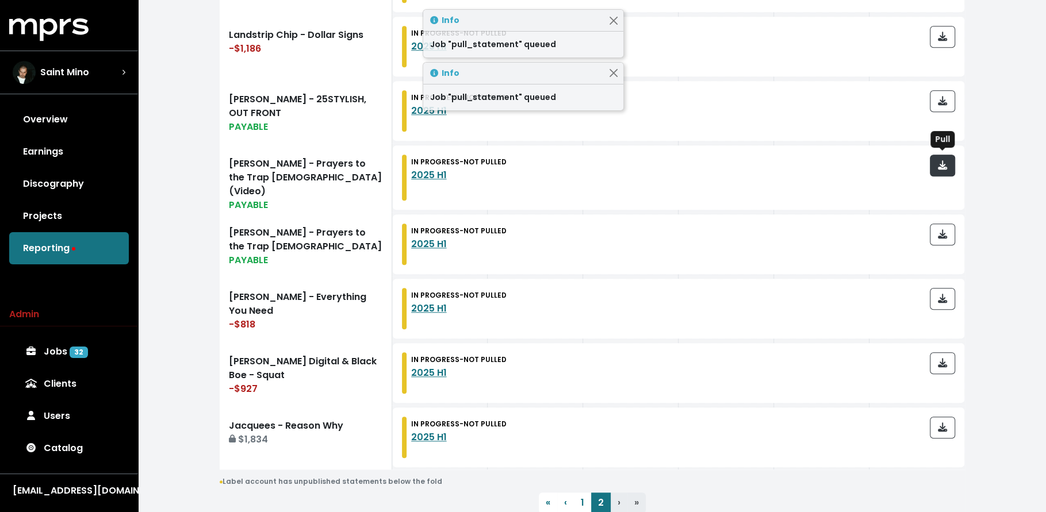
click at [940, 170] on span "button" at bounding box center [942, 166] width 10 height 14
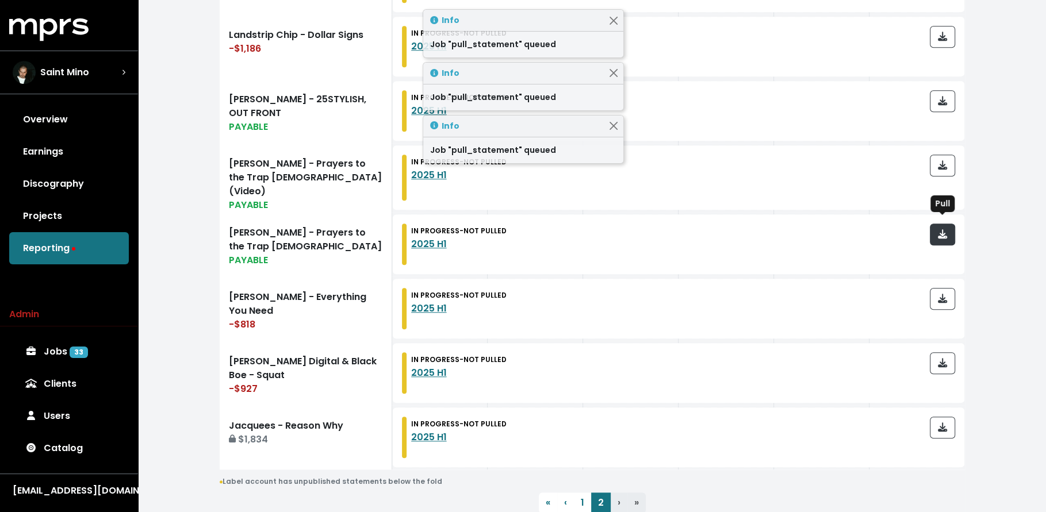
click at [942, 229] on icon "button" at bounding box center [941, 233] width 9 height 9
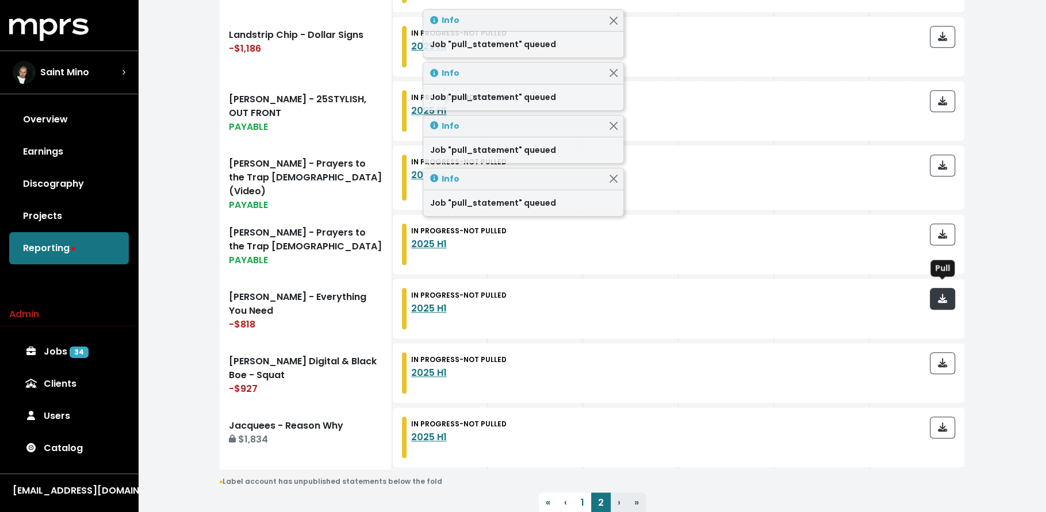
click at [937, 297] on span "button" at bounding box center [942, 299] width 10 height 14
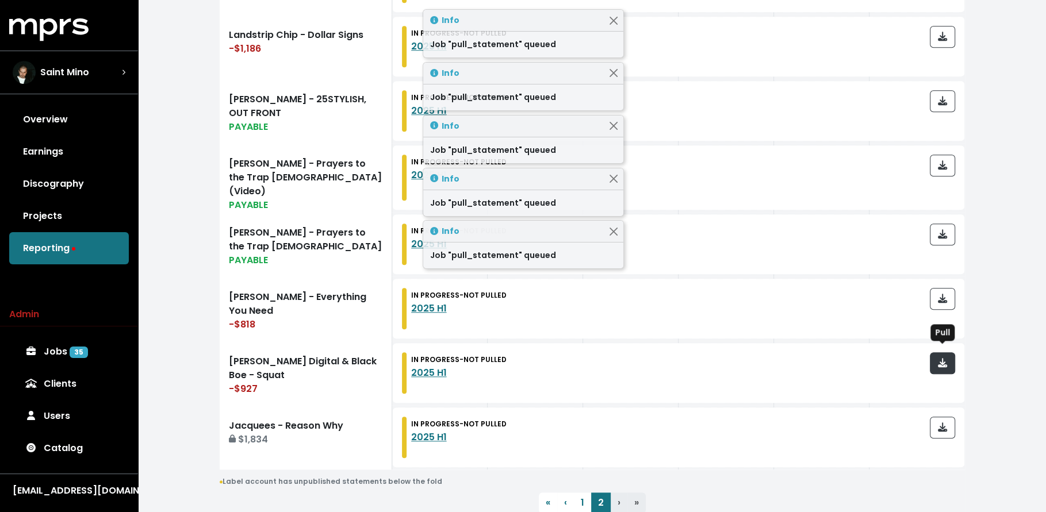
click at [940, 358] on icon "button" at bounding box center [941, 362] width 9 height 9
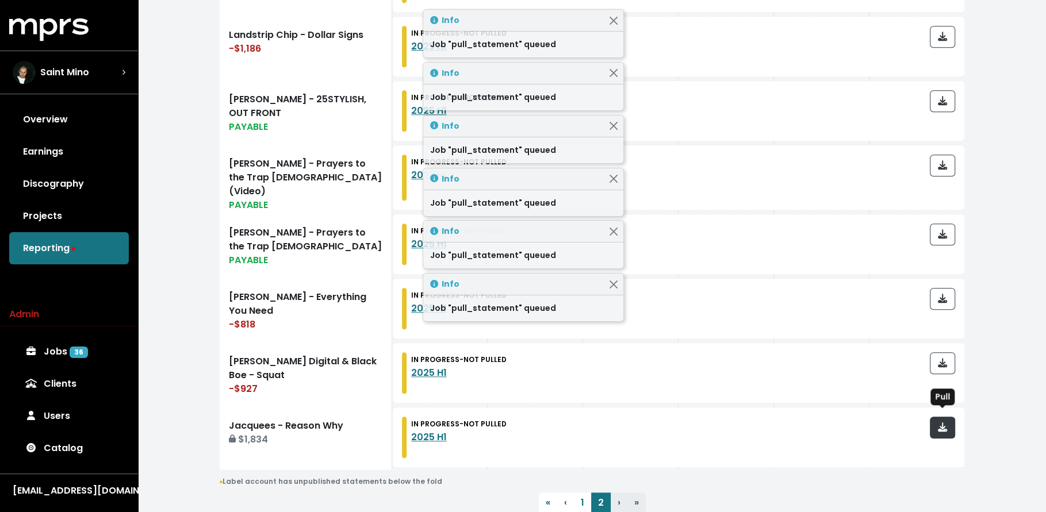
click at [948, 421] on button "button" at bounding box center [941, 428] width 25 height 22
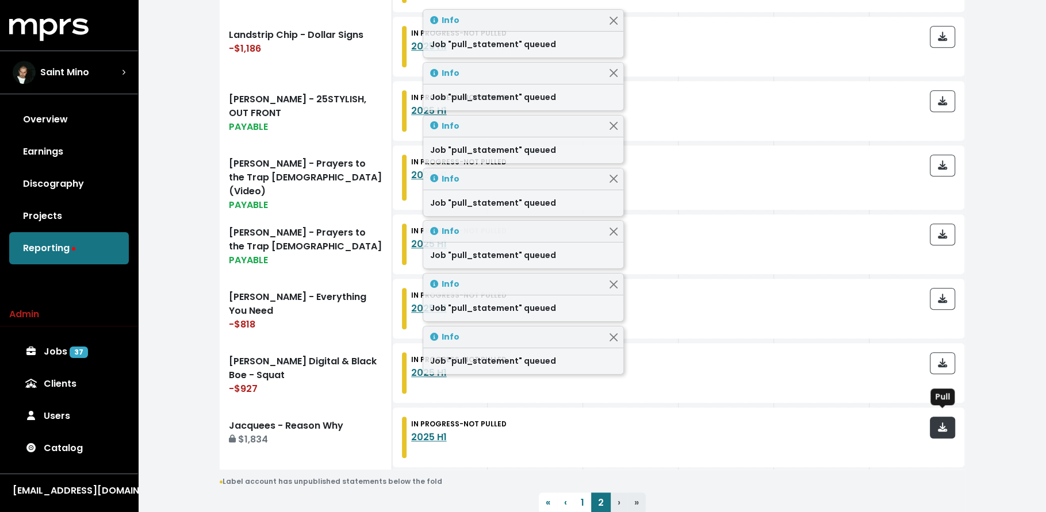
scroll to position [913, 0]
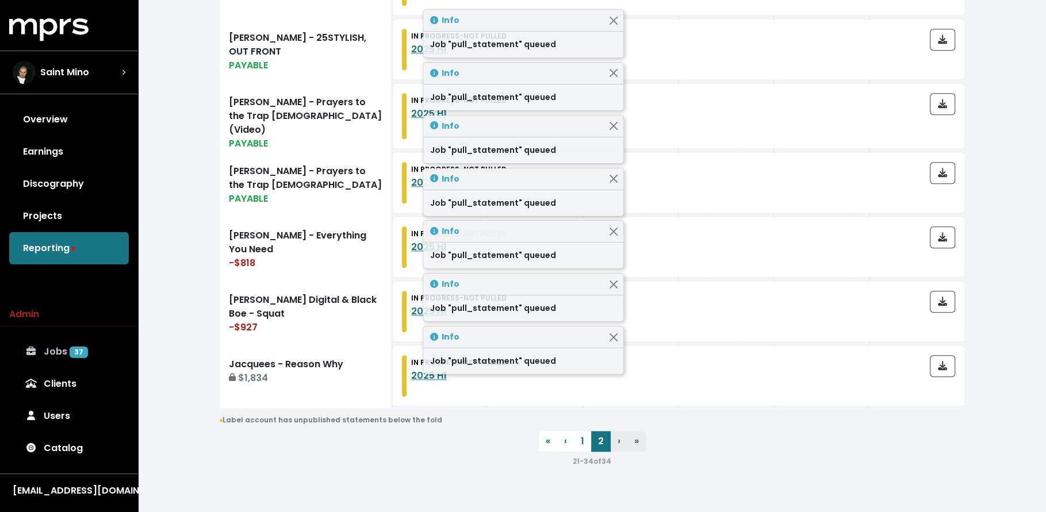
click at [122, 345] on link "Jobs 37" at bounding box center [69, 352] width 120 height 32
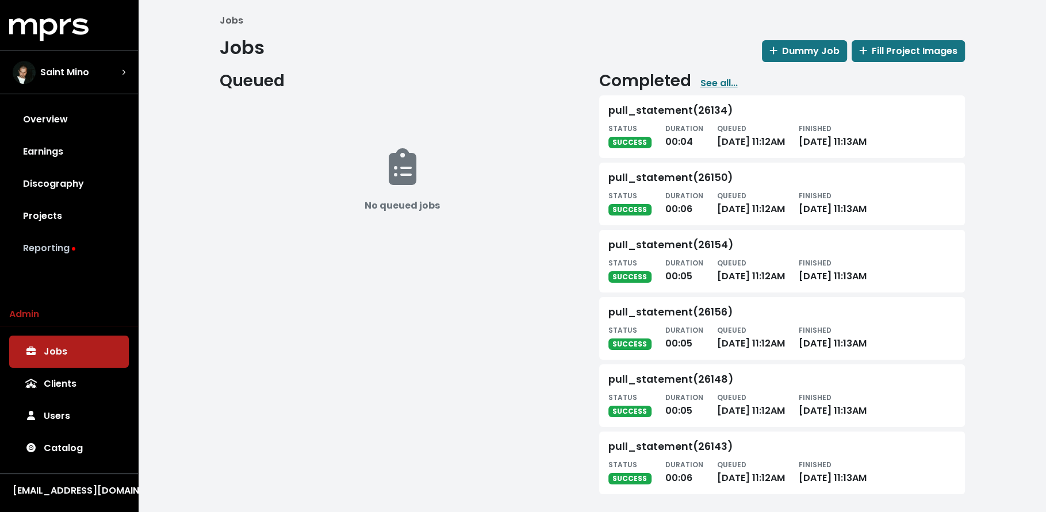
click at [90, 248] on link "Reporting" at bounding box center [69, 248] width 120 height 32
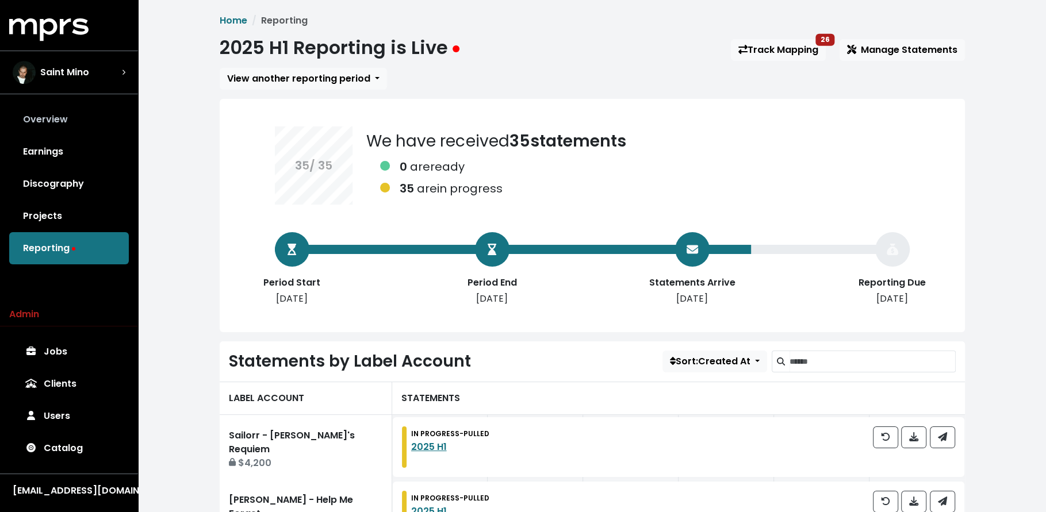
click at [68, 105] on link "Overview" at bounding box center [69, 119] width 120 height 32
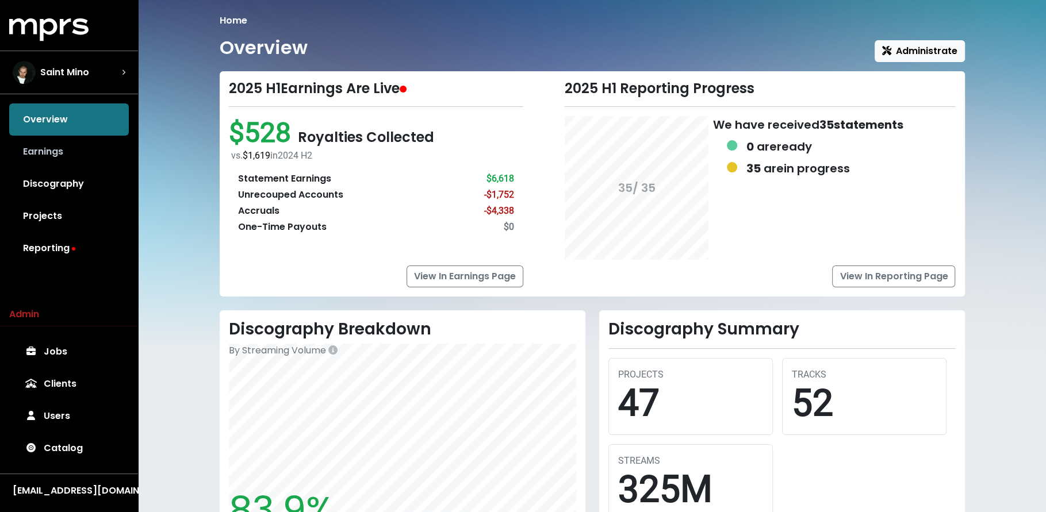
click at [68, 152] on link "Earnings" at bounding box center [69, 152] width 120 height 32
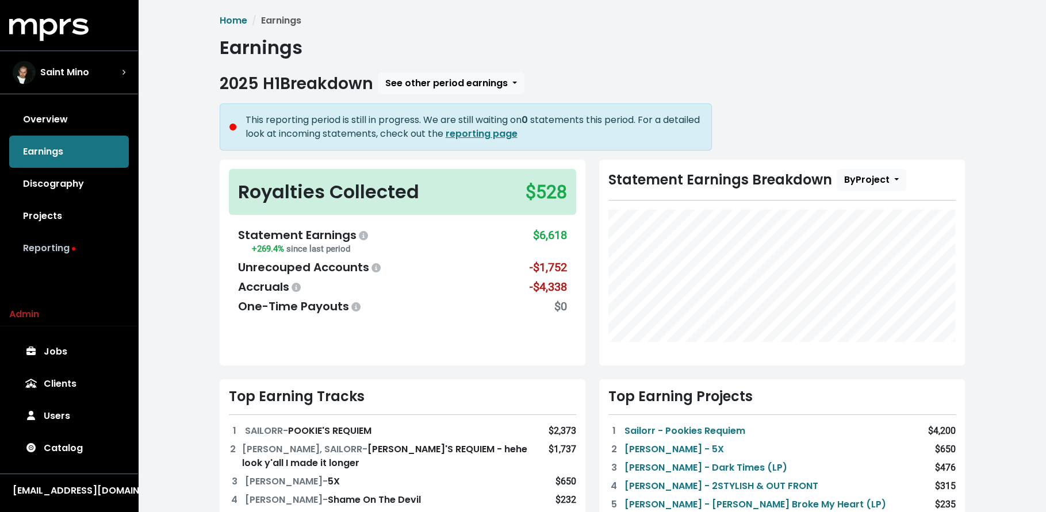
click at [57, 246] on link "Reporting" at bounding box center [69, 248] width 120 height 32
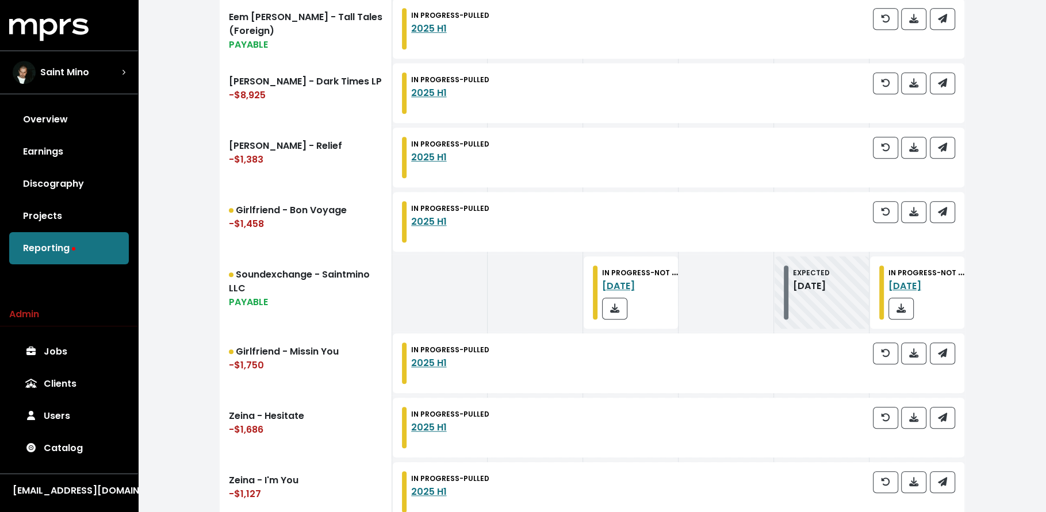
scroll to position [886, 0]
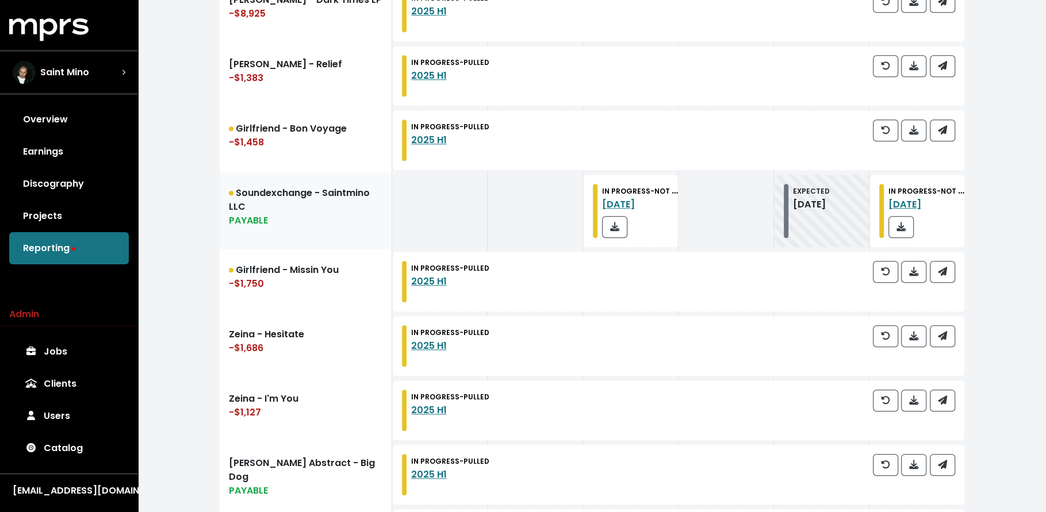
click at [274, 224] on div "PAYABLE" at bounding box center [305, 221] width 153 height 14
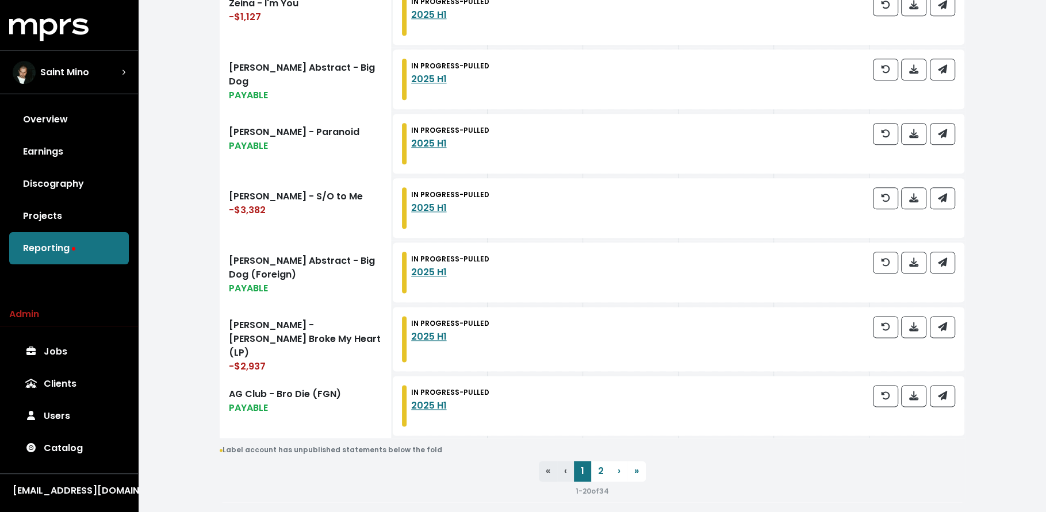
scroll to position [1311, 0]
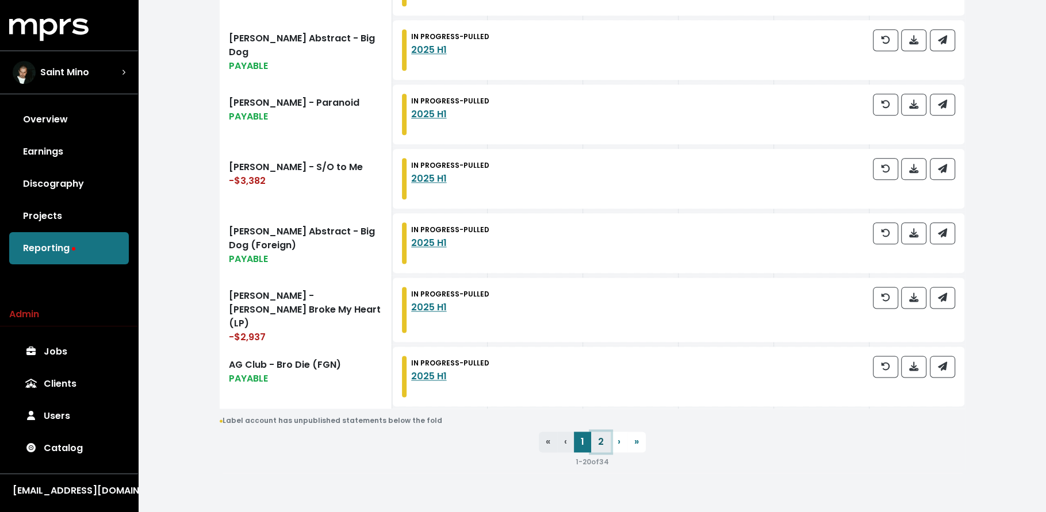
click at [600, 436] on link "2" at bounding box center [601, 442] width 20 height 21
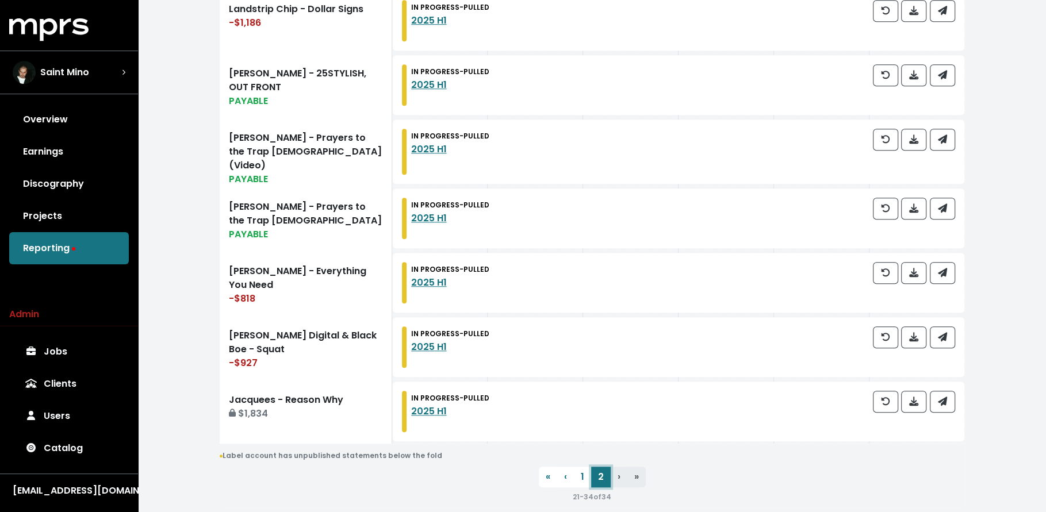
scroll to position [913, 0]
